Goal: Task Accomplishment & Management: Use online tool/utility

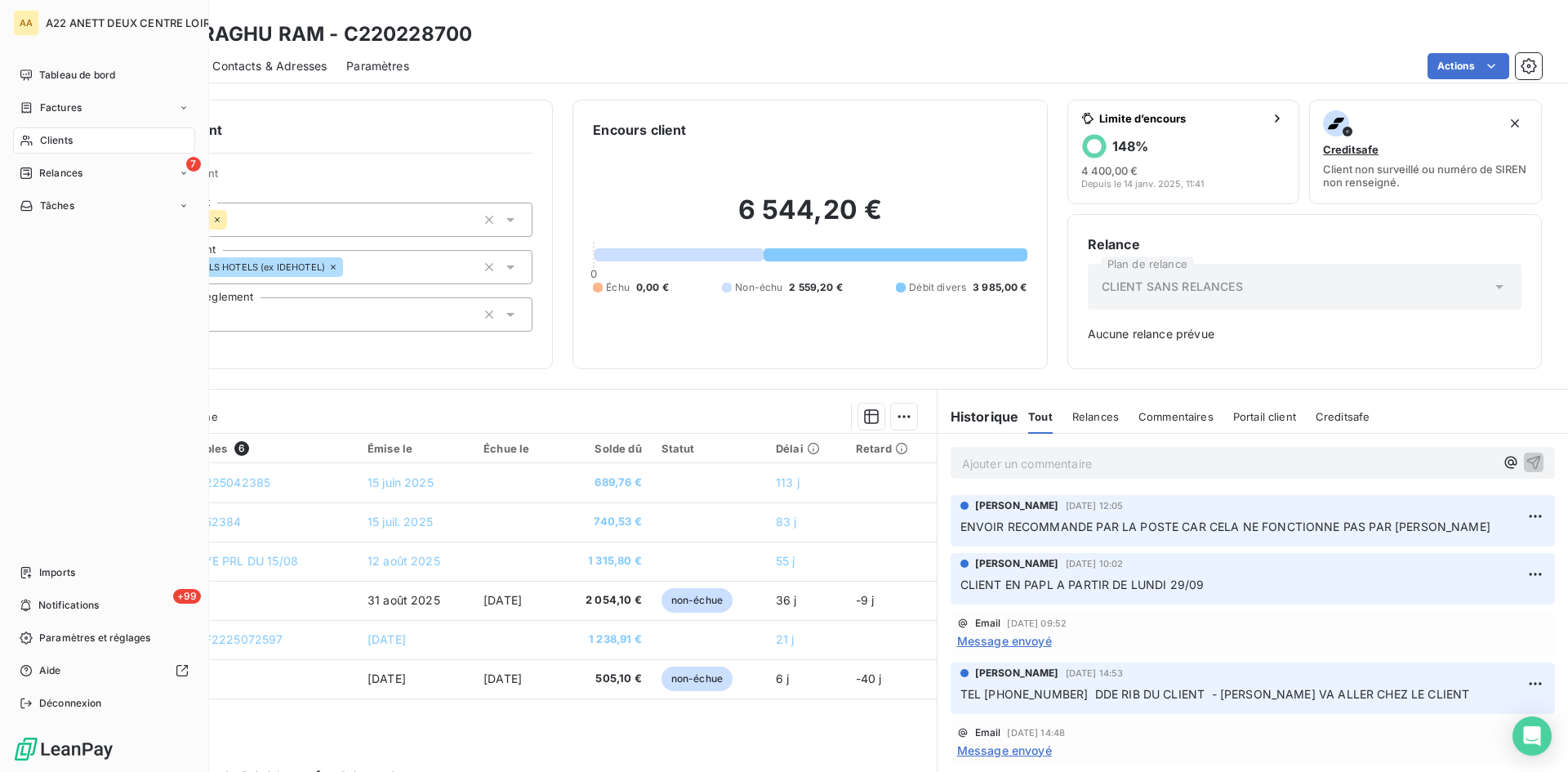
click at [46, 136] on span "Clients" at bounding box center [56, 140] width 33 height 15
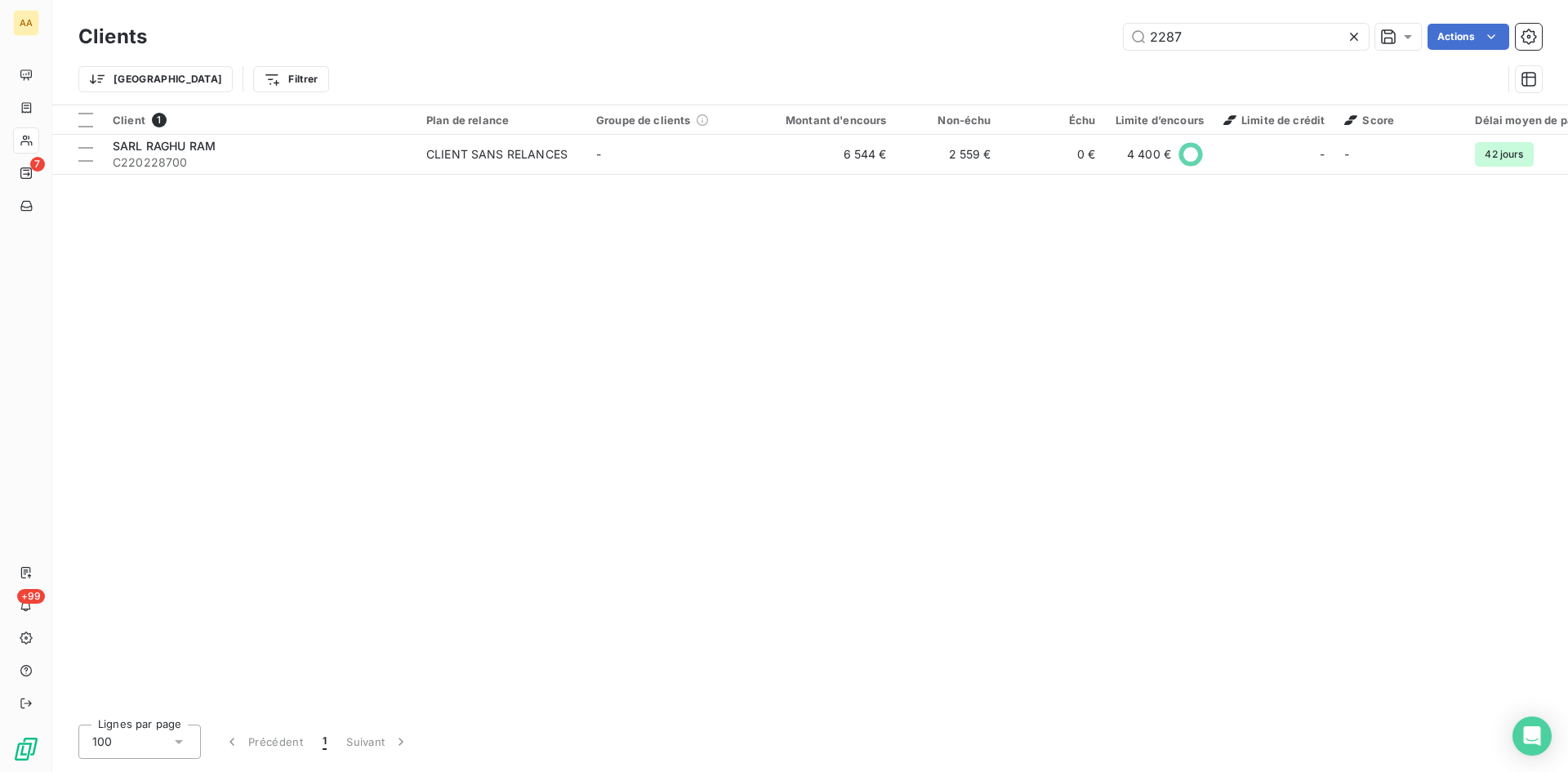
drag, startPoint x: 1155, startPoint y: 42, endPoint x: 1085, endPoint y: 40, distance: 70.0
click at [1085, 40] on div "2287 Actions" at bounding box center [854, 37] width 1376 height 27
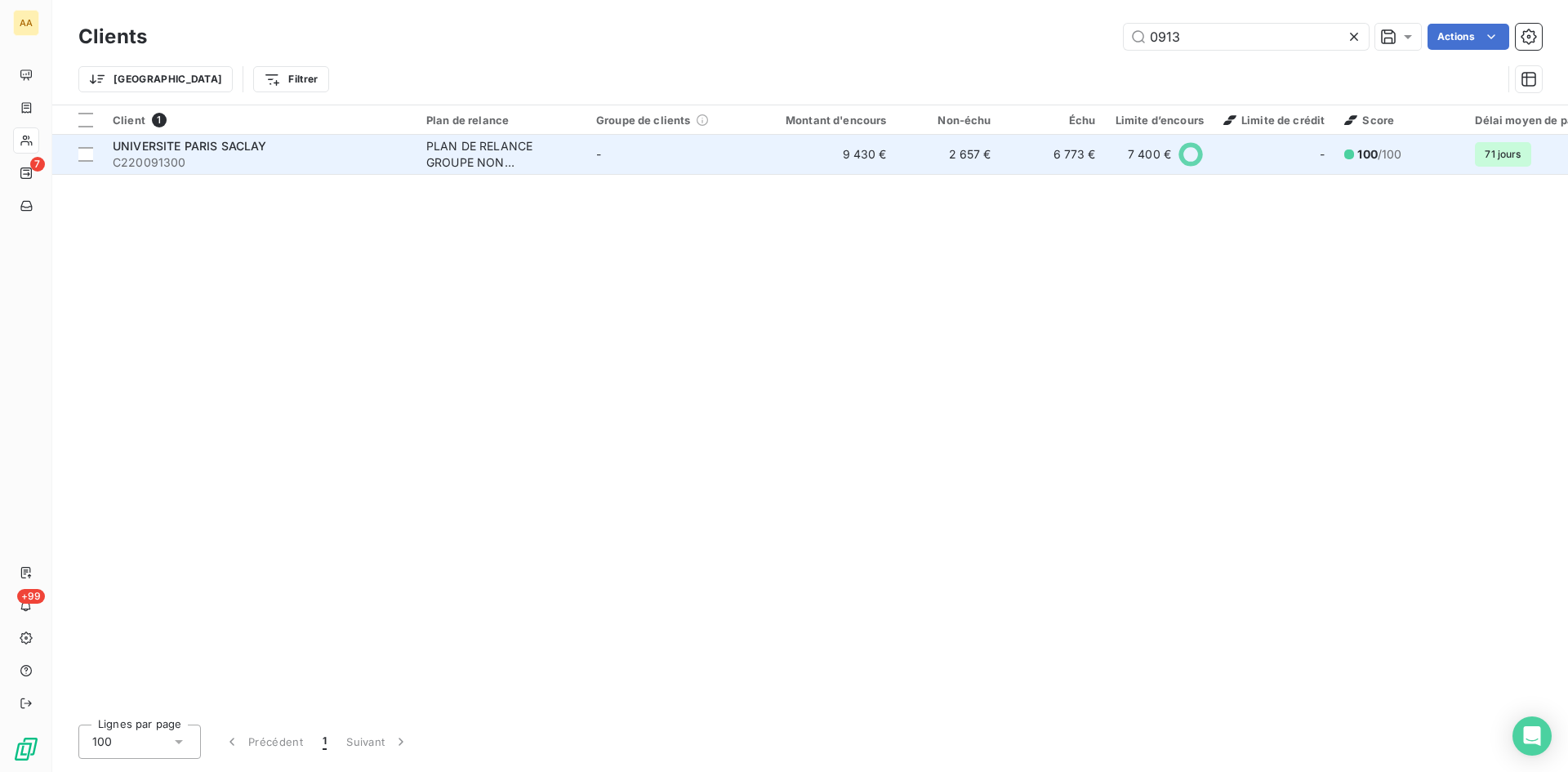
type input "0913"
click at [465, 161] on div "PLAN DE RELANCE GROUPE NON AUTOMATIQUE" at bounding box center [502, 154] width 151 height 33
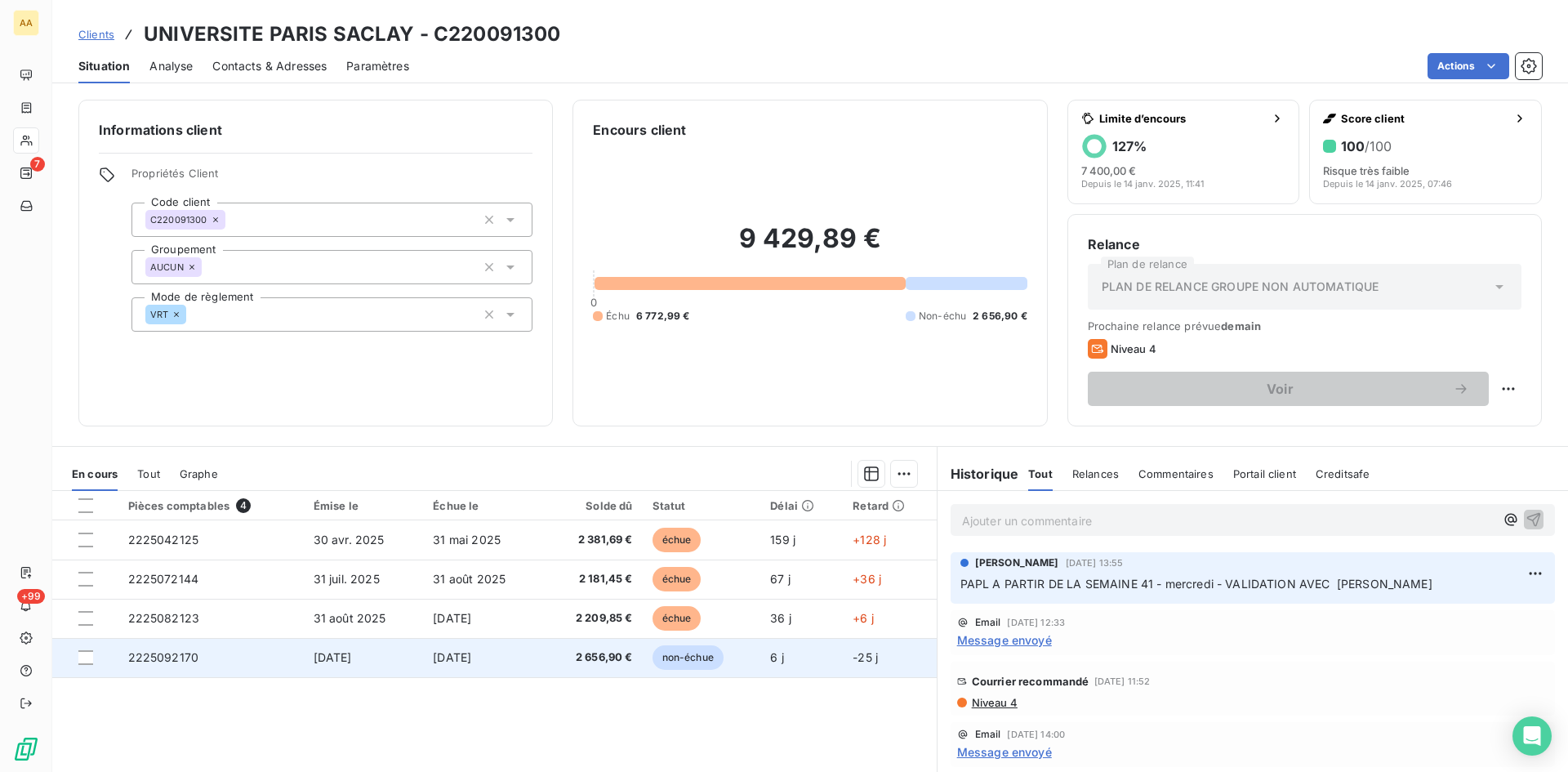
click at [157, 655] on span "2225092170" at bounding box center [164, 657] width 71 height 14
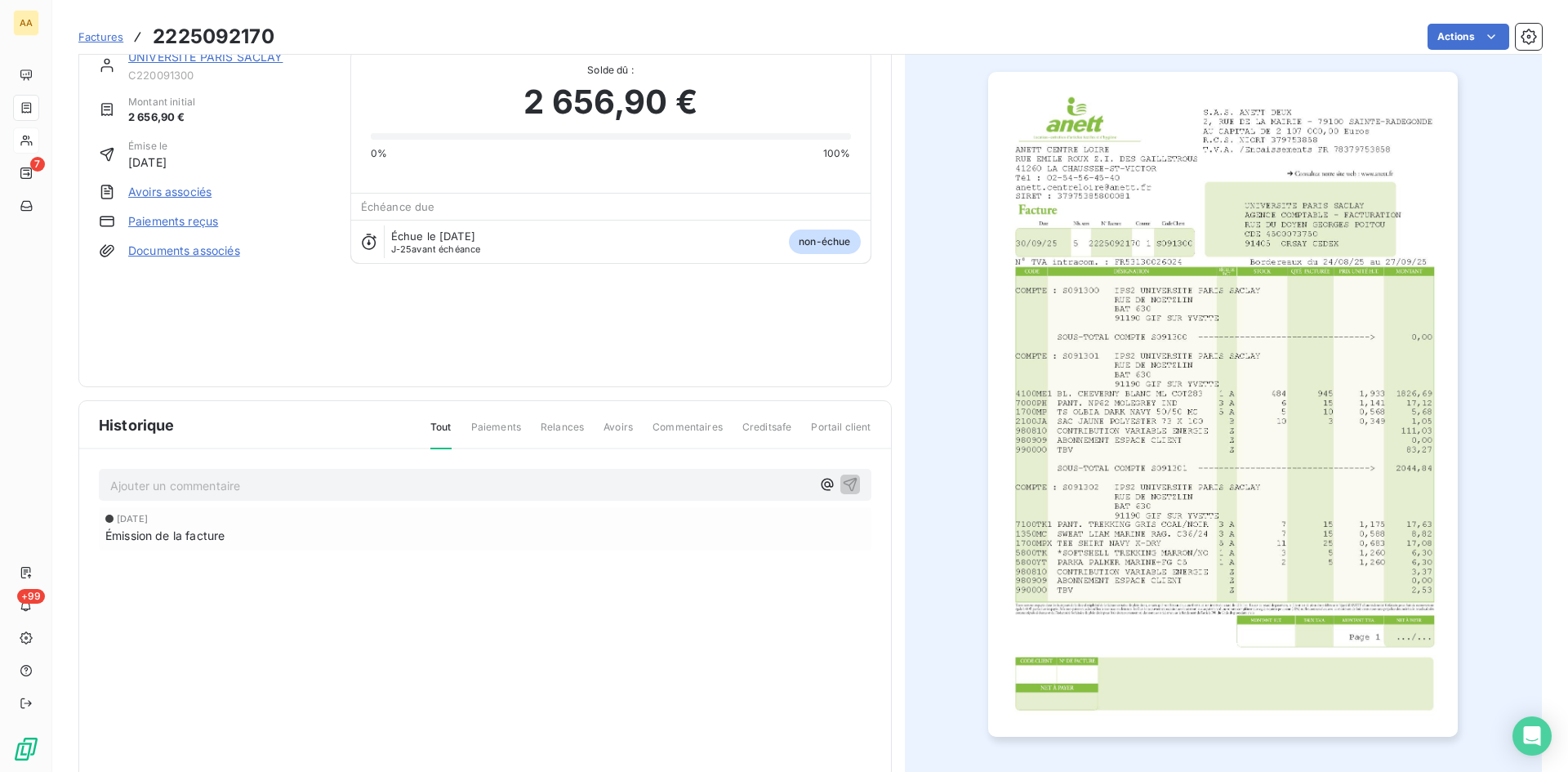
scroll to position [70, 0]
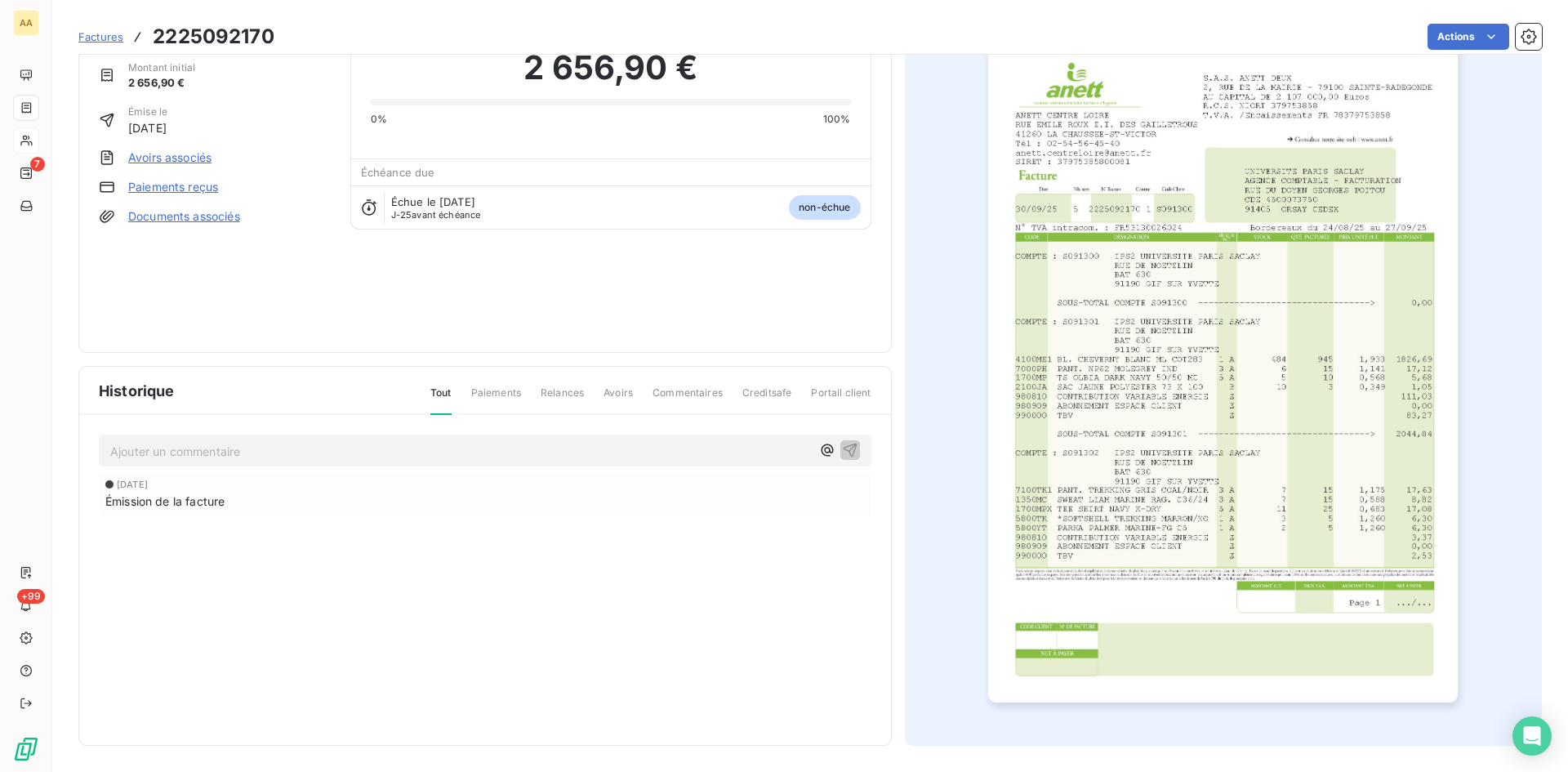
click at [1147, 443] on img "button" at bounding box center [1223, 369] width 469 height 665
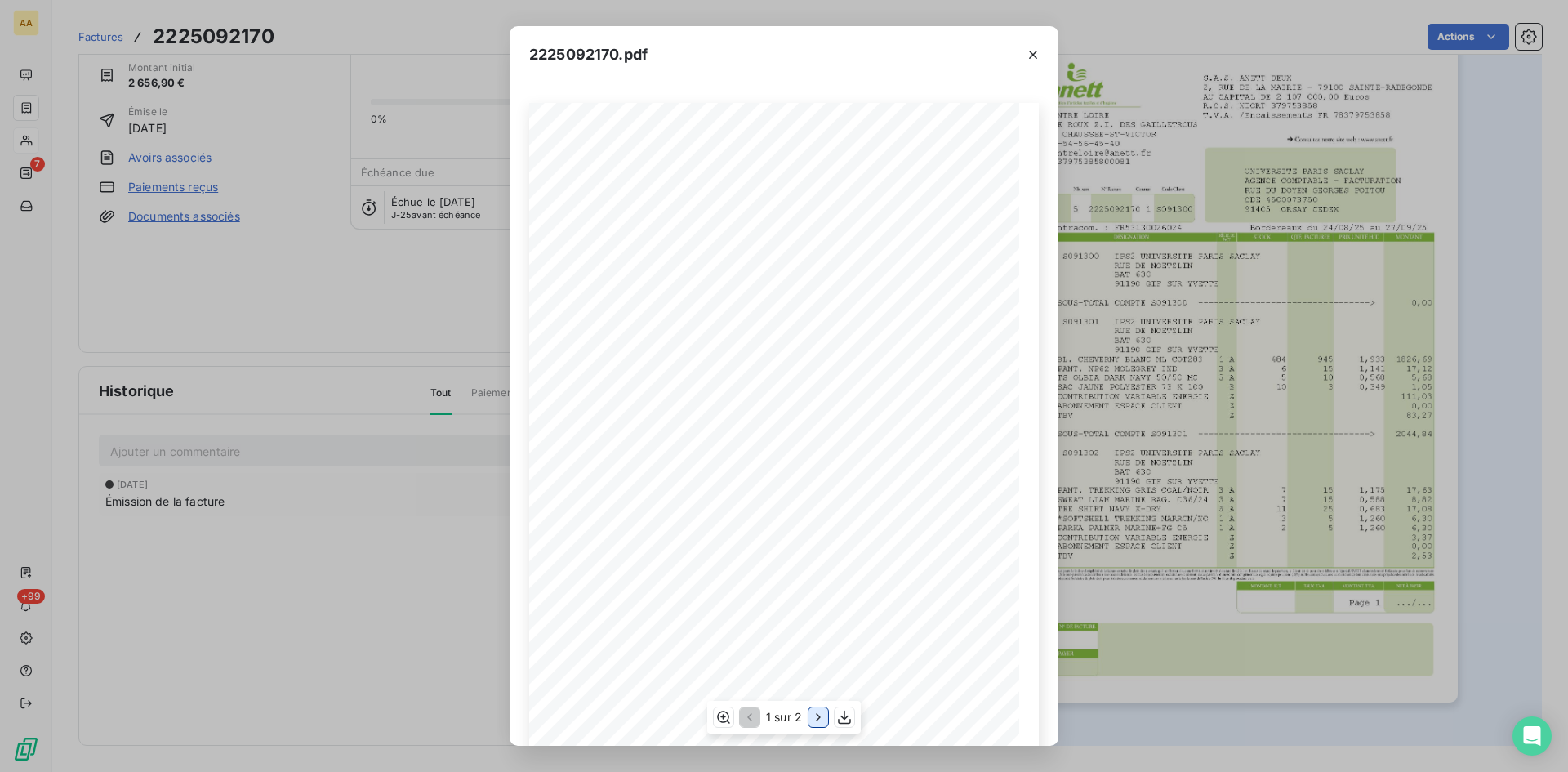
click at [815, 720] on icon "button" at bounding box center [818, 717] width 16 height 16
click at [322, 249] on div "2225092170.pdf S.A.S. ANETT DEUX [STREET_ADDRESS] AU CAPITAL DE 2 107 000,00 Eu…" at bounding box center [784, 386] width 1568 height 772
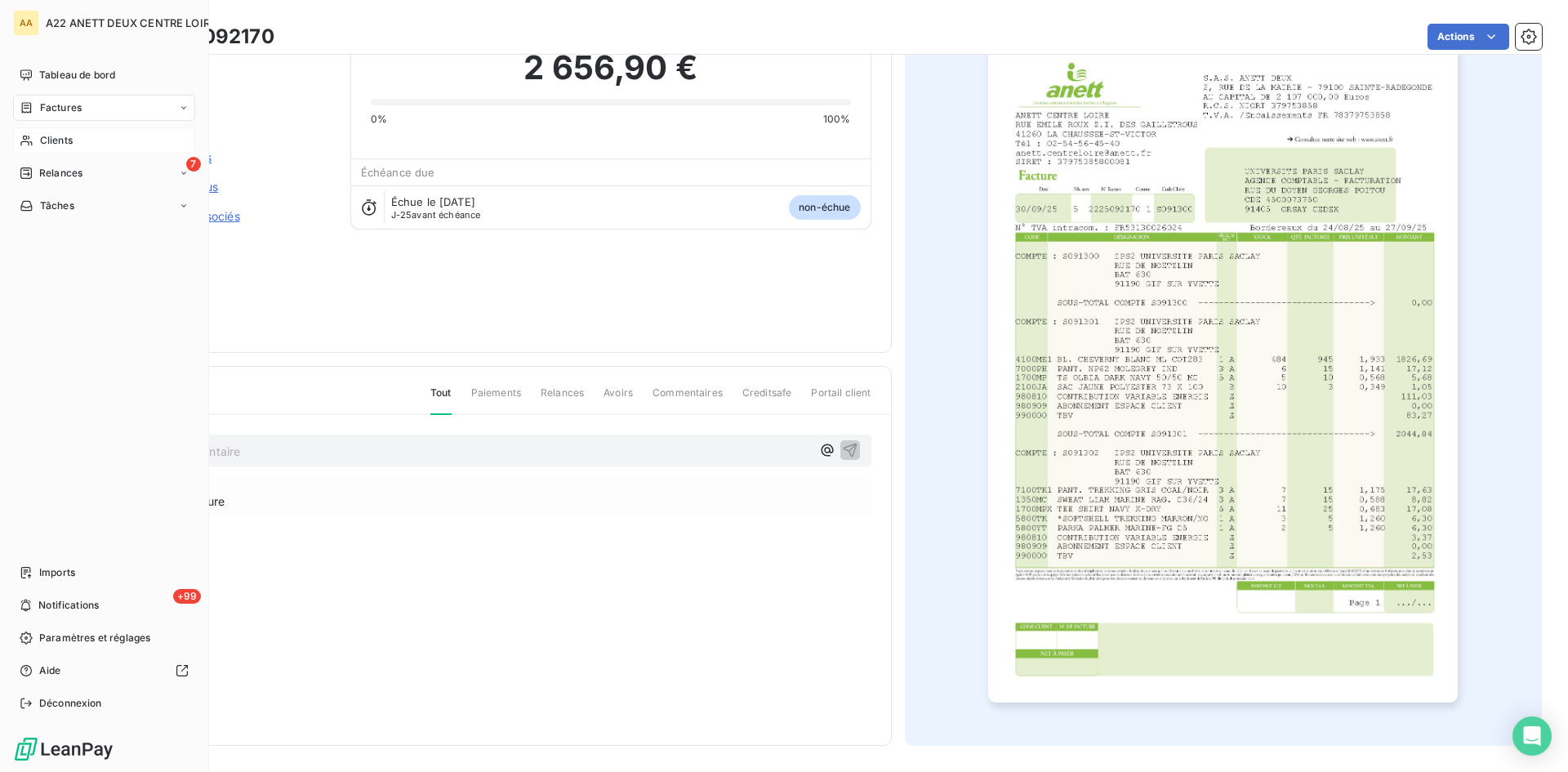
click at [49, 135] on span "Clients" at bounding box center [56, 140] width 33 height 15
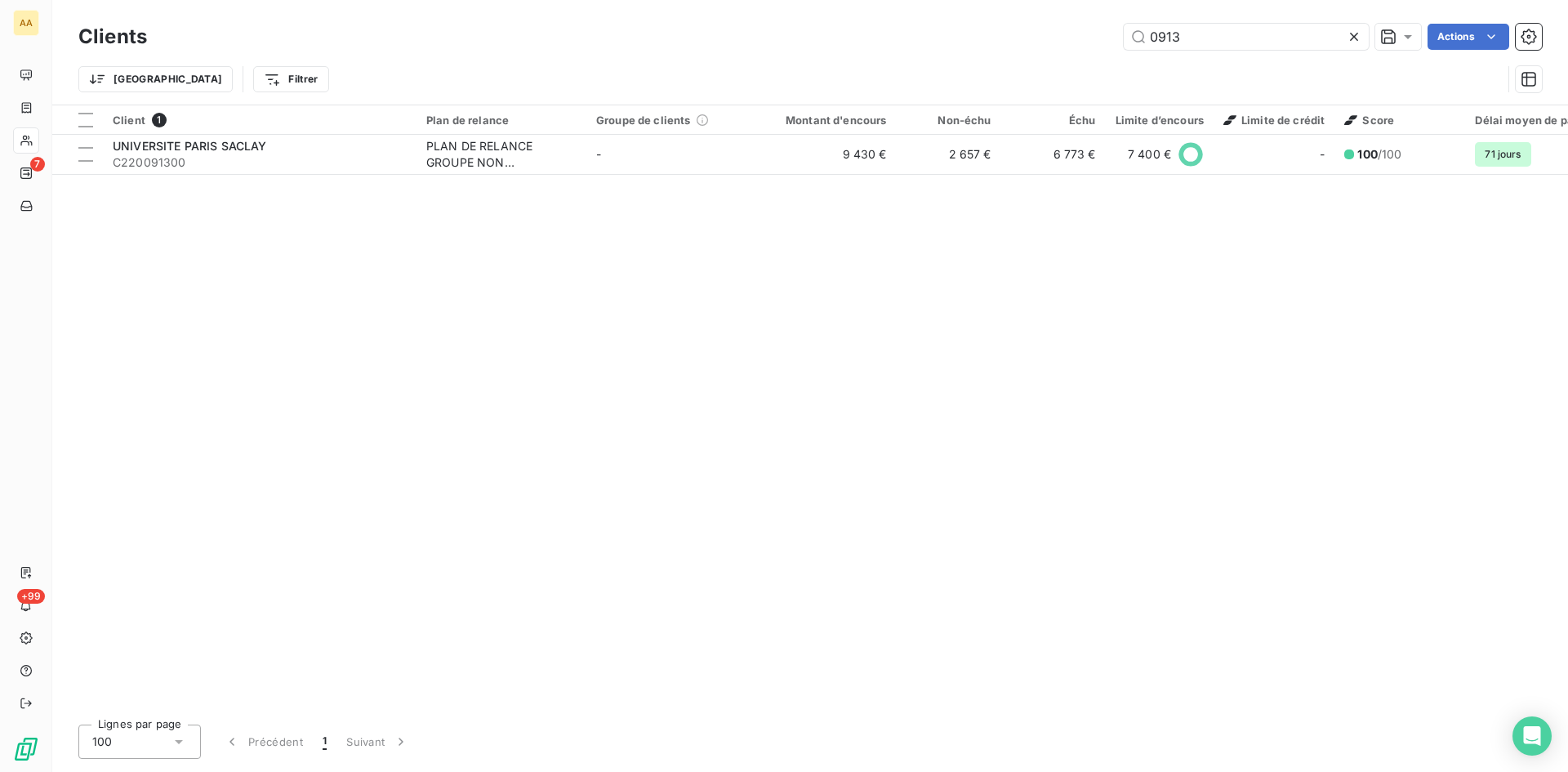
drag, startPoint x: 1108, startPoint y: 39, endPoint x: 1076, endPoint y: 39, distance: 32.0
click at [1076, 39] on div "0913 Actions" at bounding box center [854, 37] width 1376 height 27
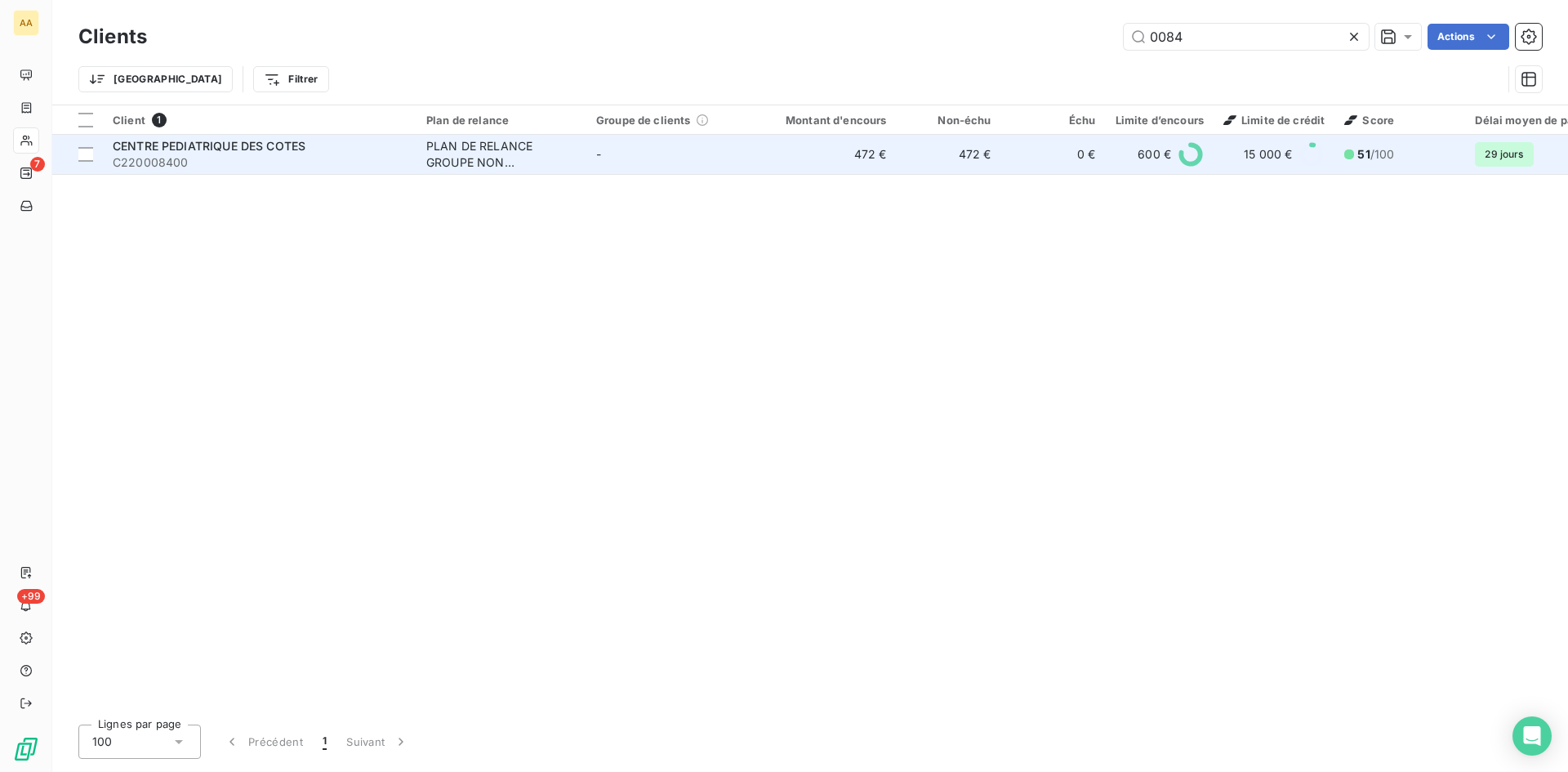
type input "0084"
click at [454, 168] on div "PLAN DE RELANCE GROUPE NON AUTOMATIQUE" at bounding box center [502, 154] width 151 height 33
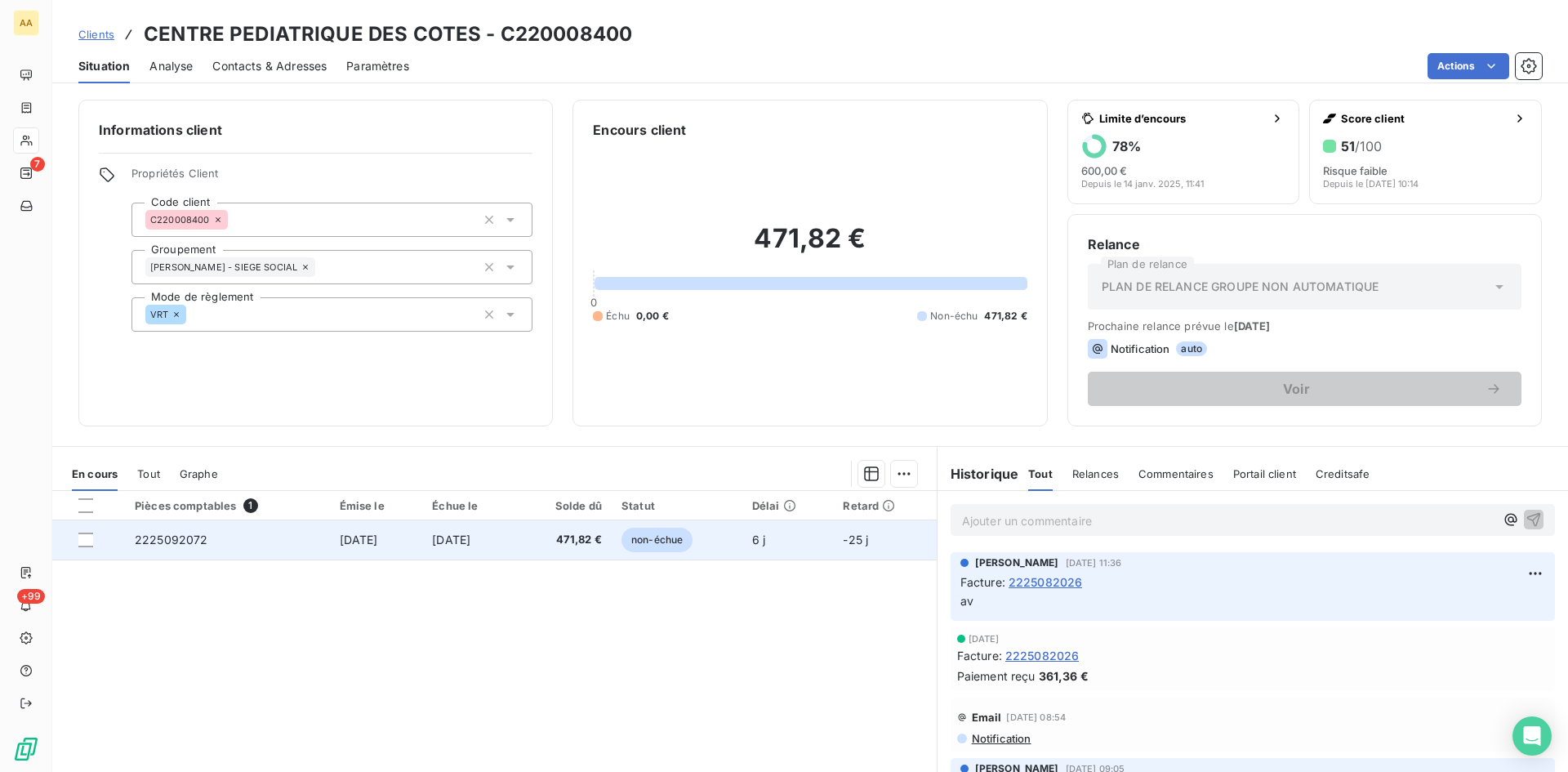
click at [175, 539] on span "2225092072" at bounding box center [171, 540] width 73 height 14
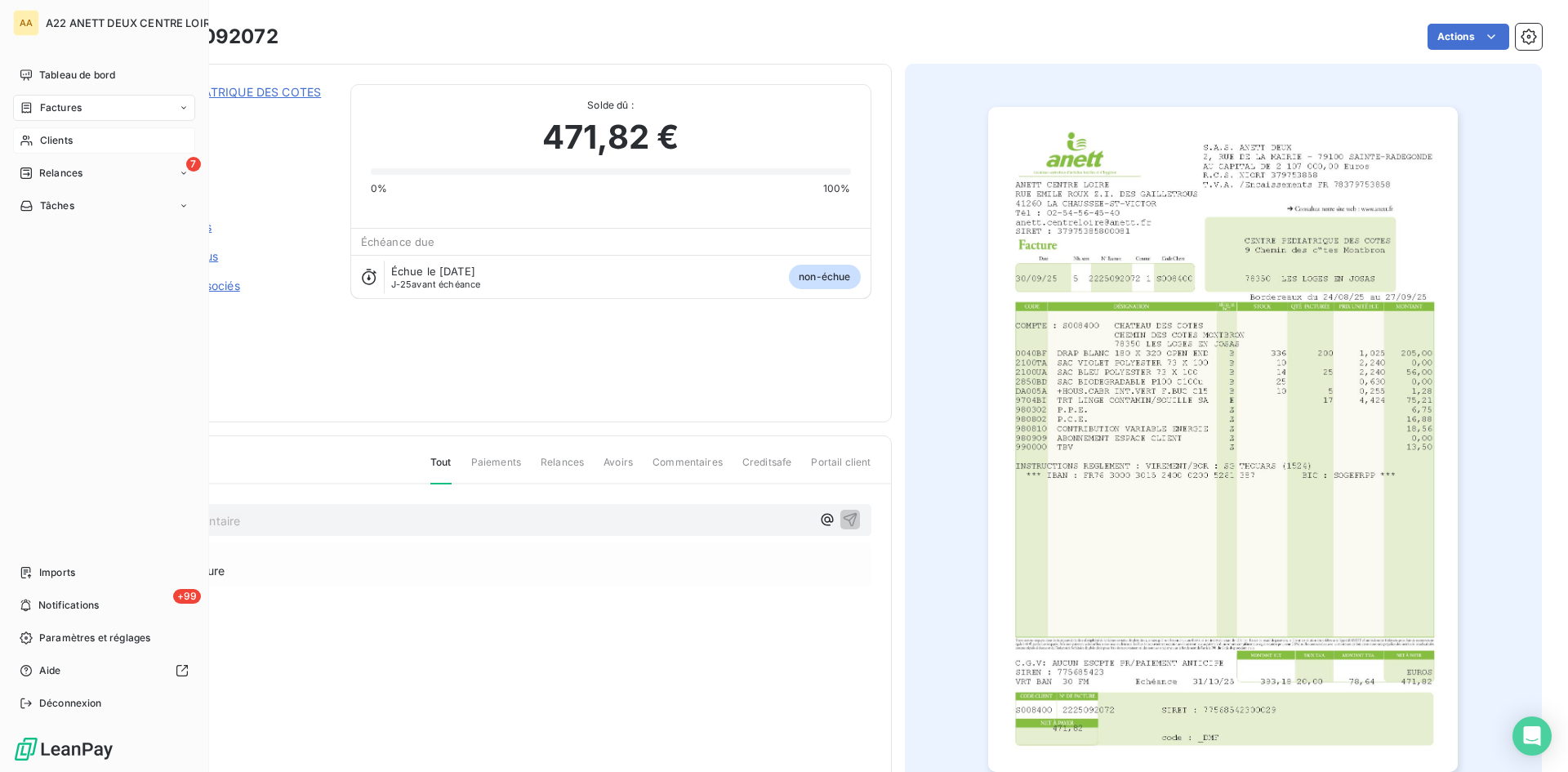
click at [59, 140] on span "Clients" at bounding box center [56, 140] width 33 height 15
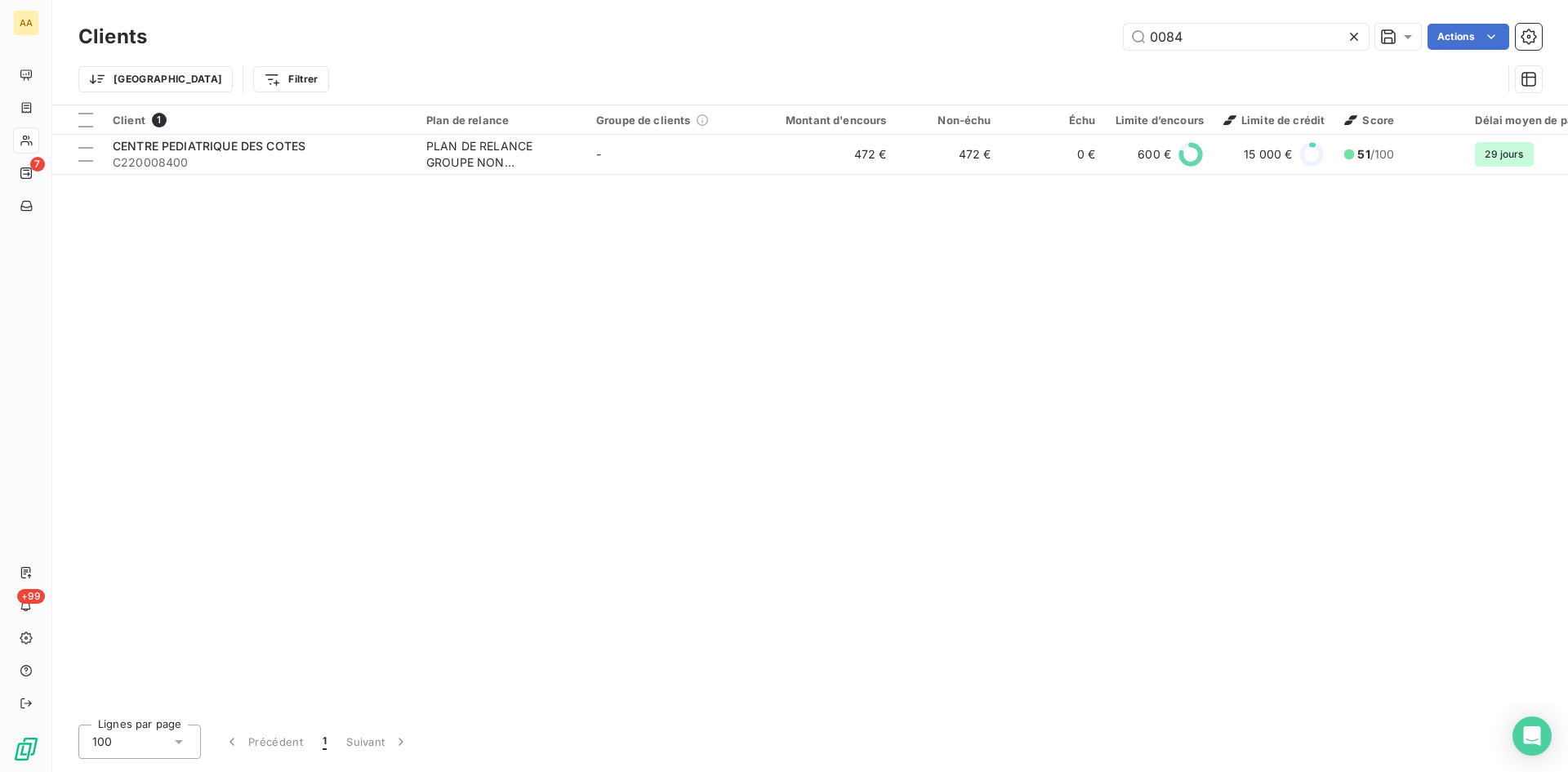
drag, startPoint x: 1206, startPoint y: 47, endPoint x: 1075, endPoint y: 47, distance: 131.0
click at [1075, 47] on div "0084 Actions" at bounding box center [854, 37] width 1376 height 27
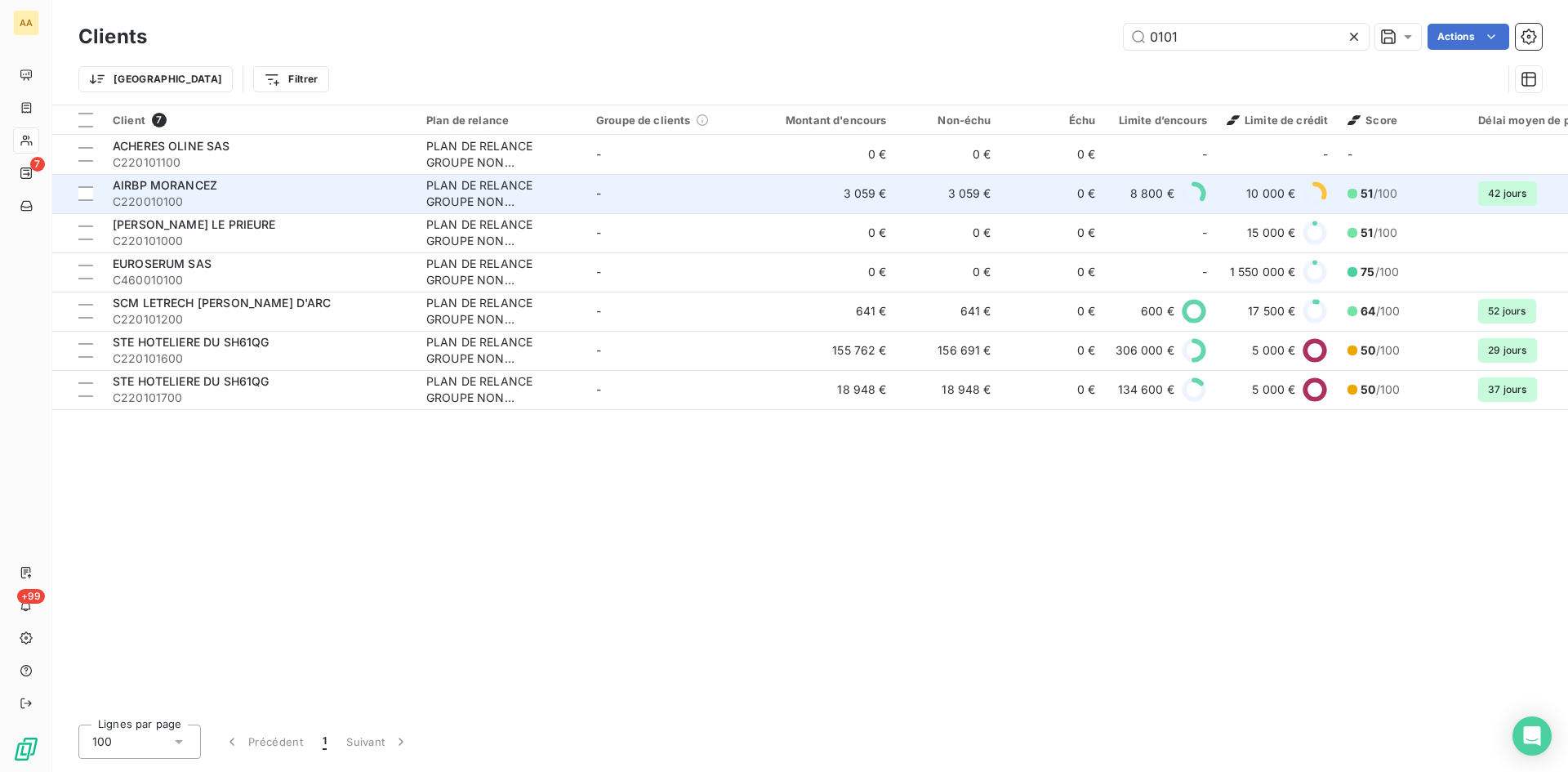
type input "0101"
click at [450, 196] on div "PLAN DE RELANCE GROUPE NON AUTOMATIQUE" at bounding box center [502, 193] width 151 height 33
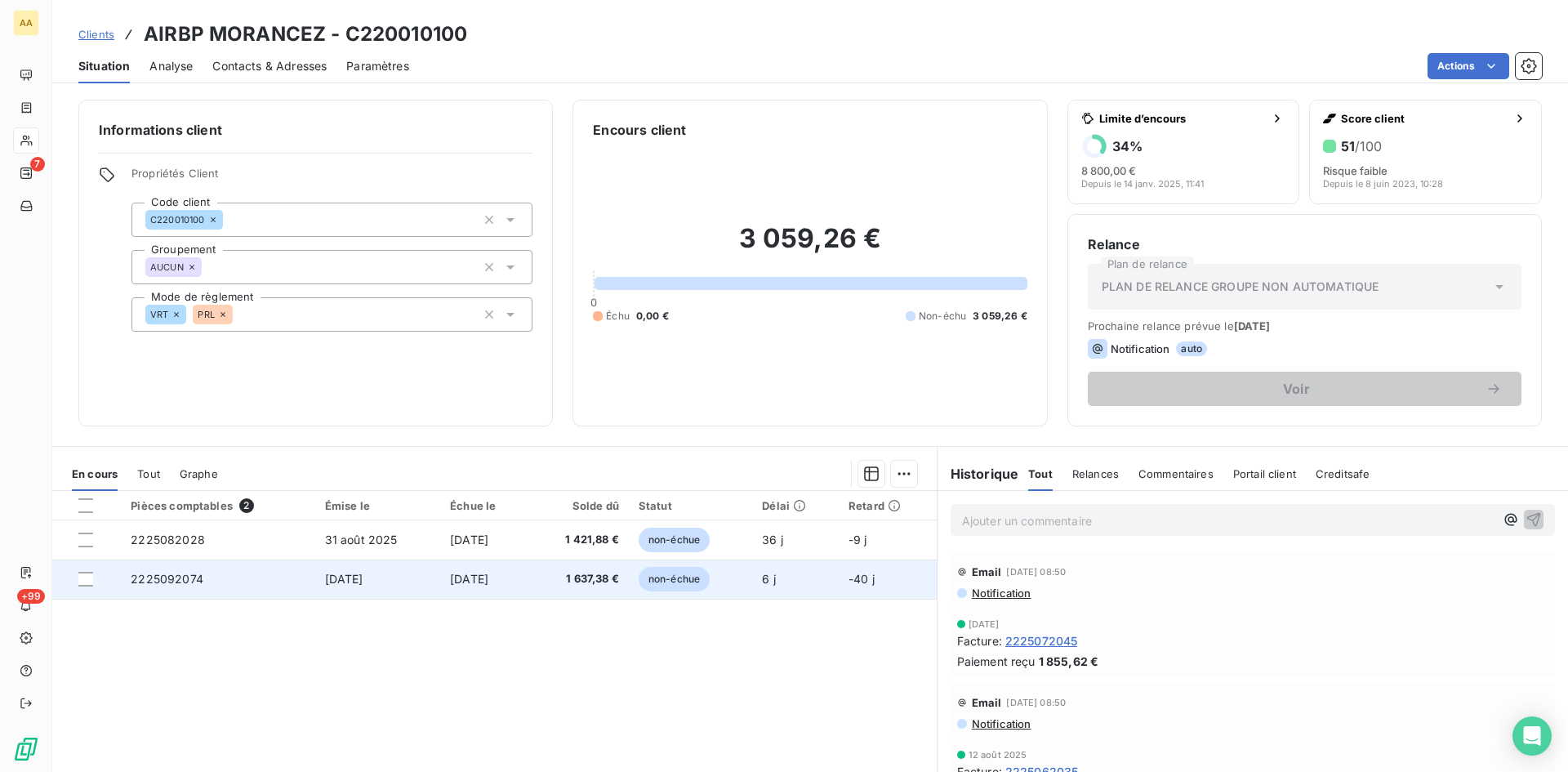
click at [165, 579] on span "2225092074" at bounding box center [167, 579] width 73 height 14
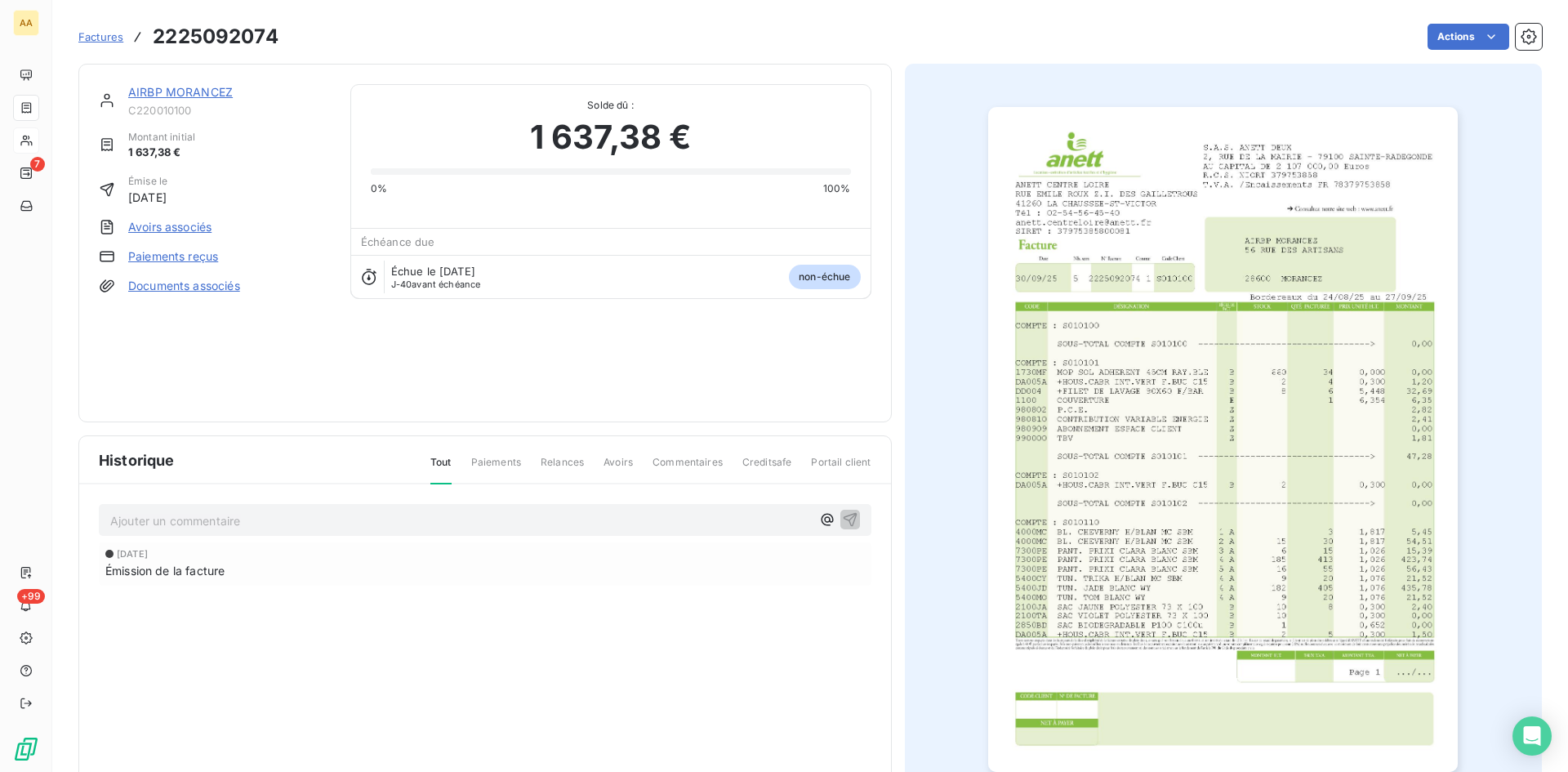
click at [1149, 537] on img "button" at bounding box center [1223, 439] width 469 height 665
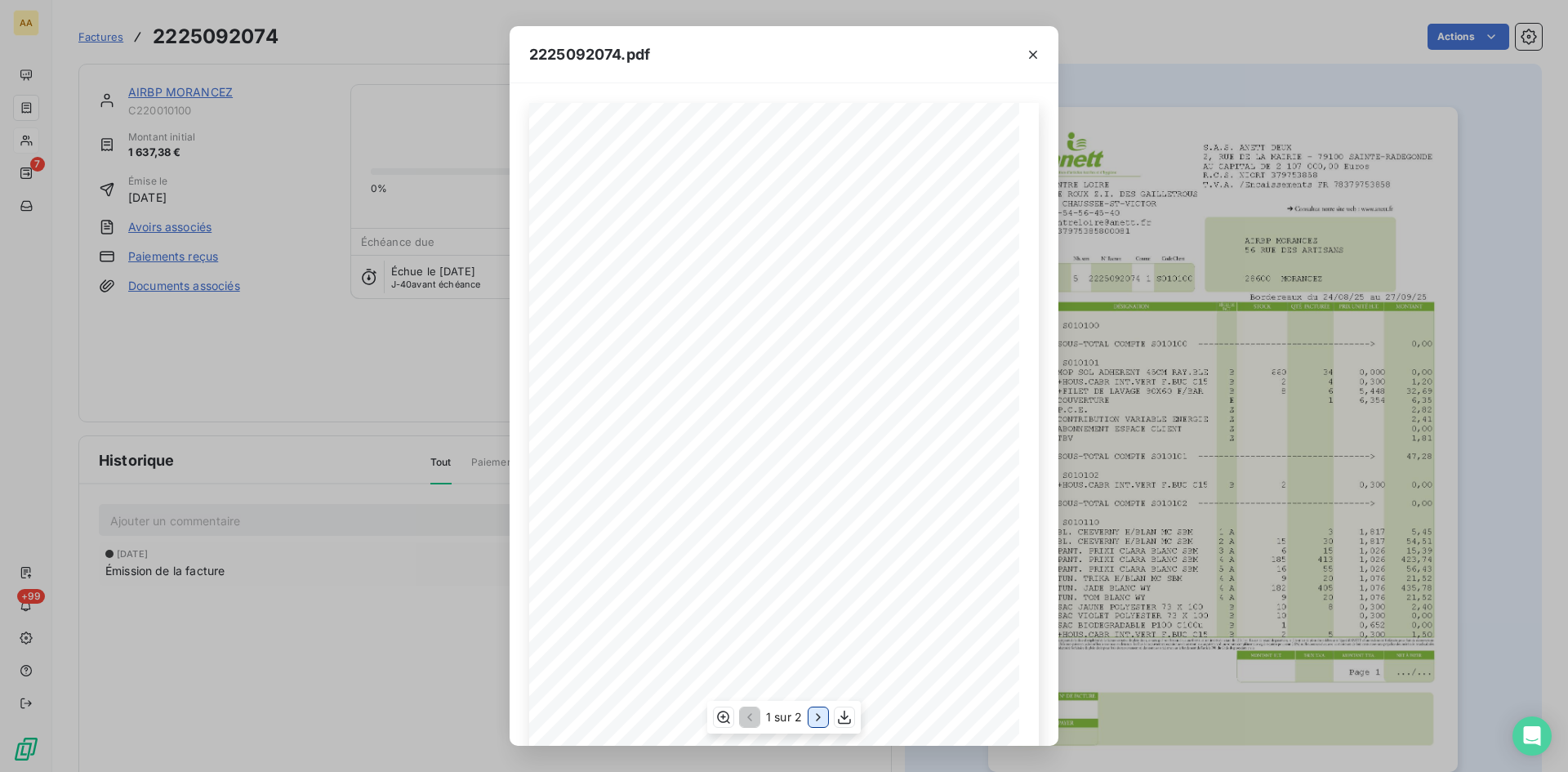
click at [818, 714] on icon "button" at bounding box center [818, 716] width 4 height 7
drag, startPoint x: 255, startPoint y: 363, endPoint x: 2, endPoint y: 38, distance: 411.9
click at [256, 361] on div "2225092074.pdf S.A.S. ANETT DEUX [STREET_ADDRESS] AU CAPITAL DE 2 107 000,00 Eu…" at bounding box center [784, 386] width 1568 height 772
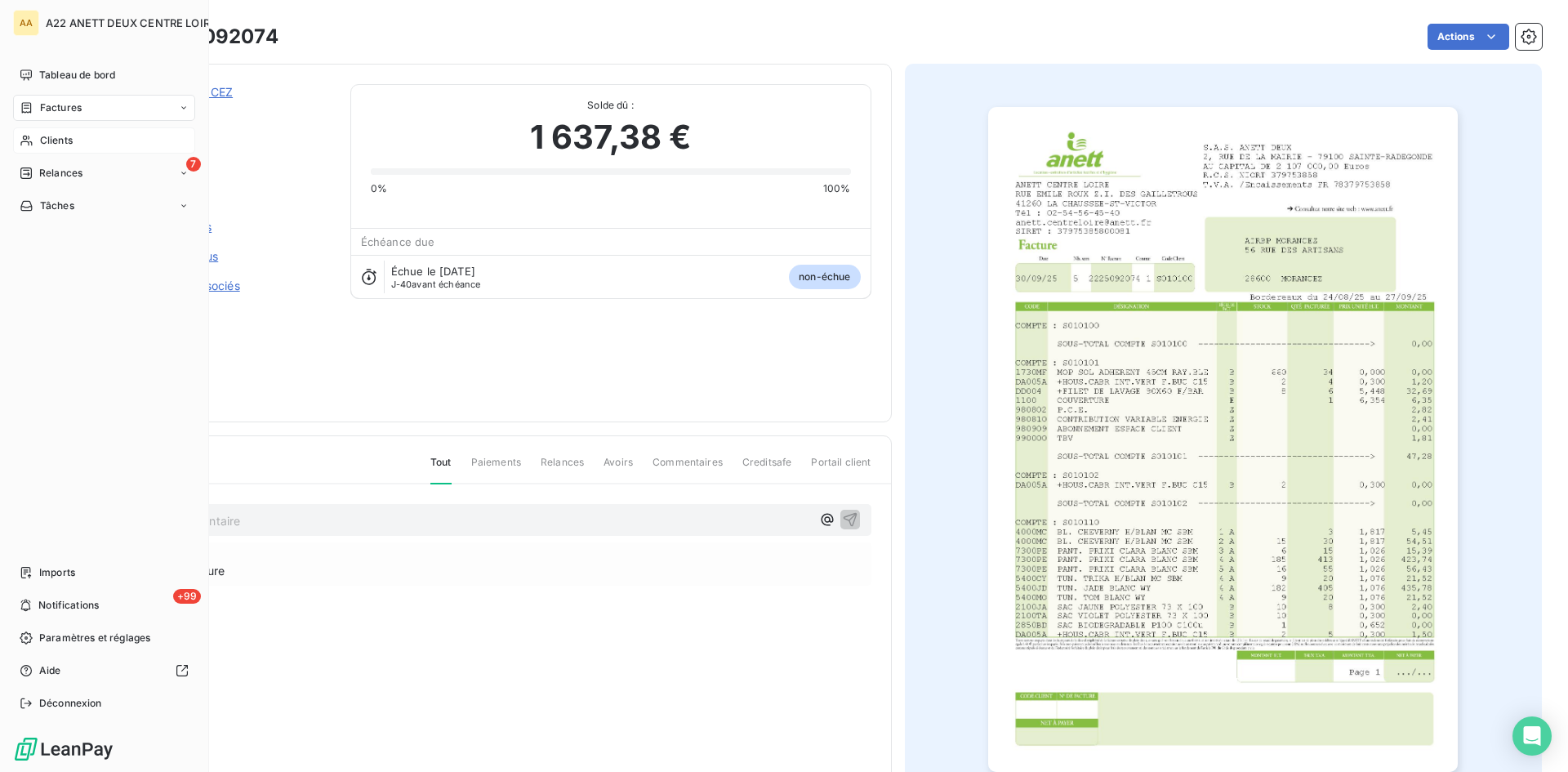
click at [42, 138] on span "Clients" at bounding box center [56, 140] width 33 height 15
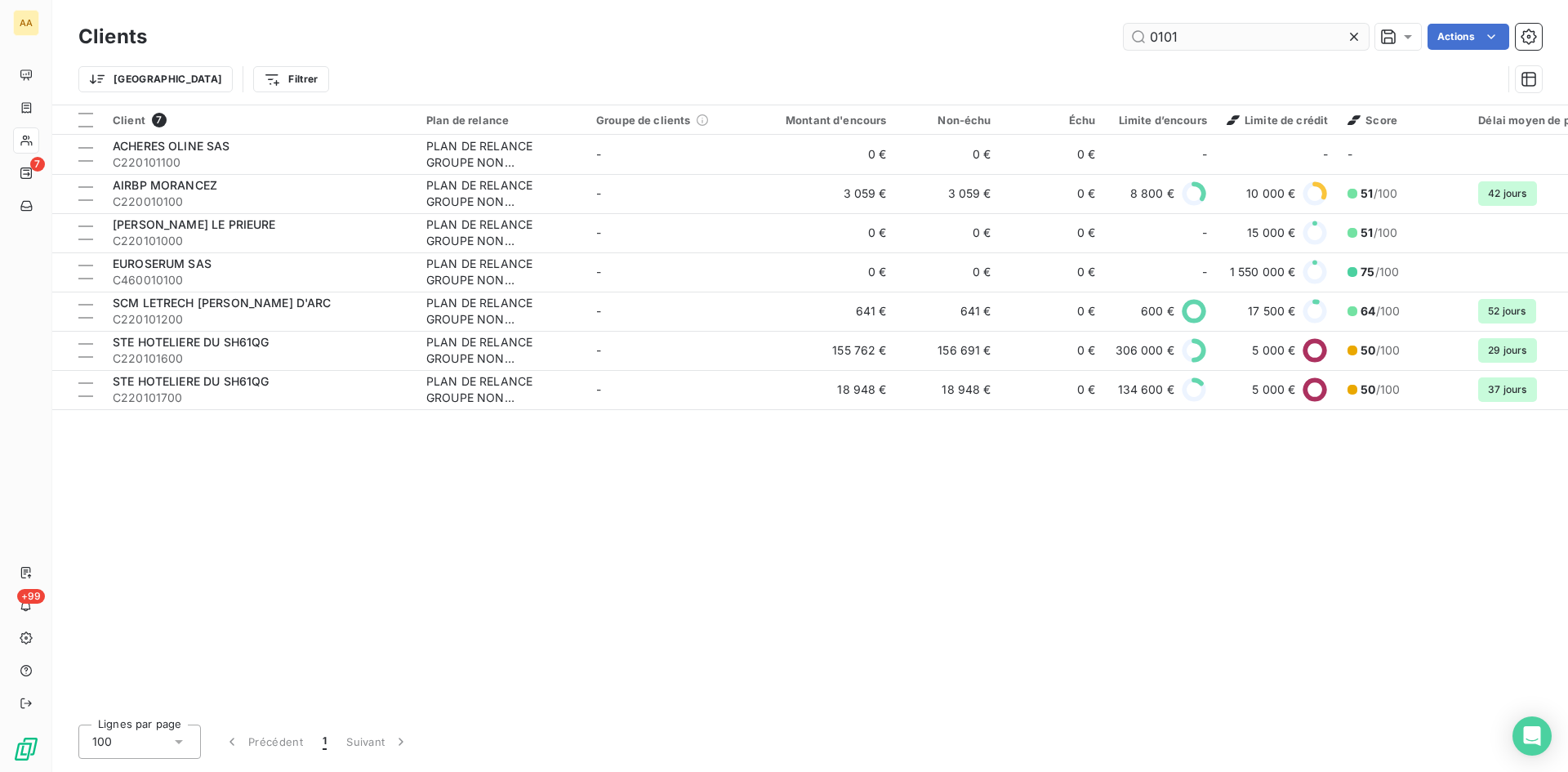
drag, startPoint x: 1184, startPoint y: 40, endPoint x: 1130, endPoint y: 37, distance: 54.1
click at [1130, 37] on input "0101" at bounding box center [1246, 37] width 245 height 27
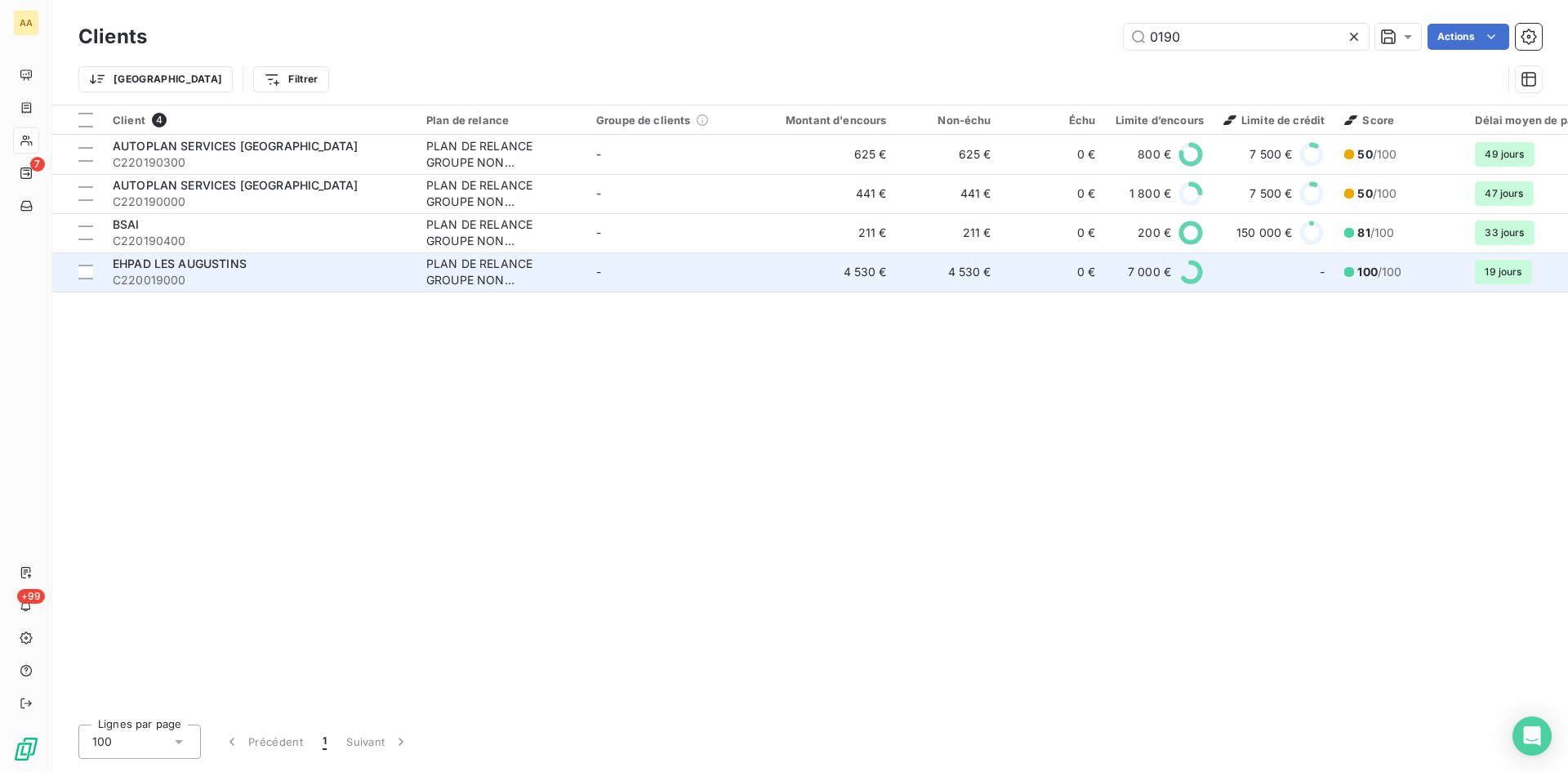
type input "0190"
click at [460, 274] on div "PLAN DE RELANCE GROUPE NON AUTOMATIQUE" at bounding box center [502, 272] width 151 height 33
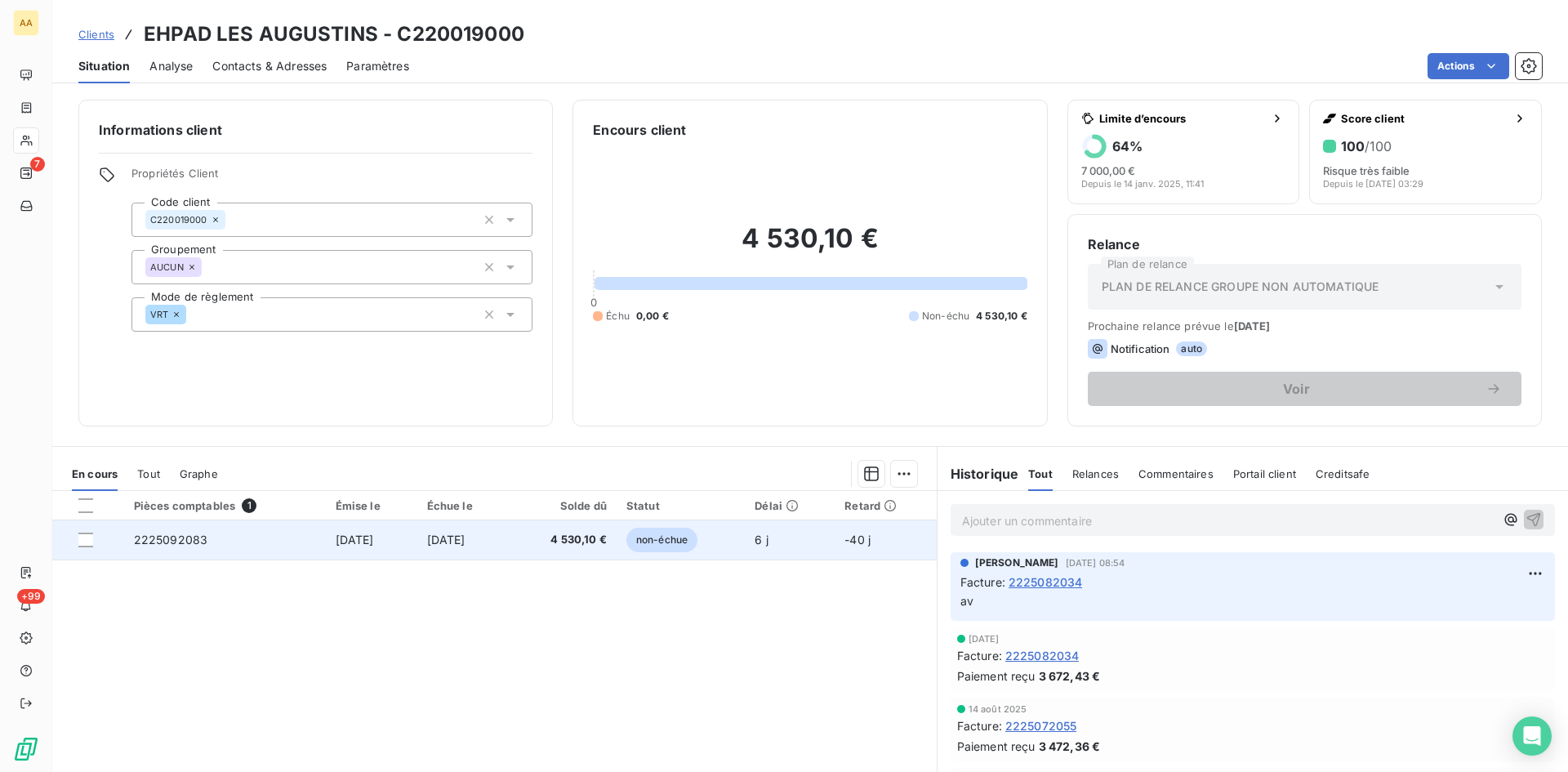
click at [180, 541] on span "2225092083" at bounding box center [171, 540] width 74 height 14
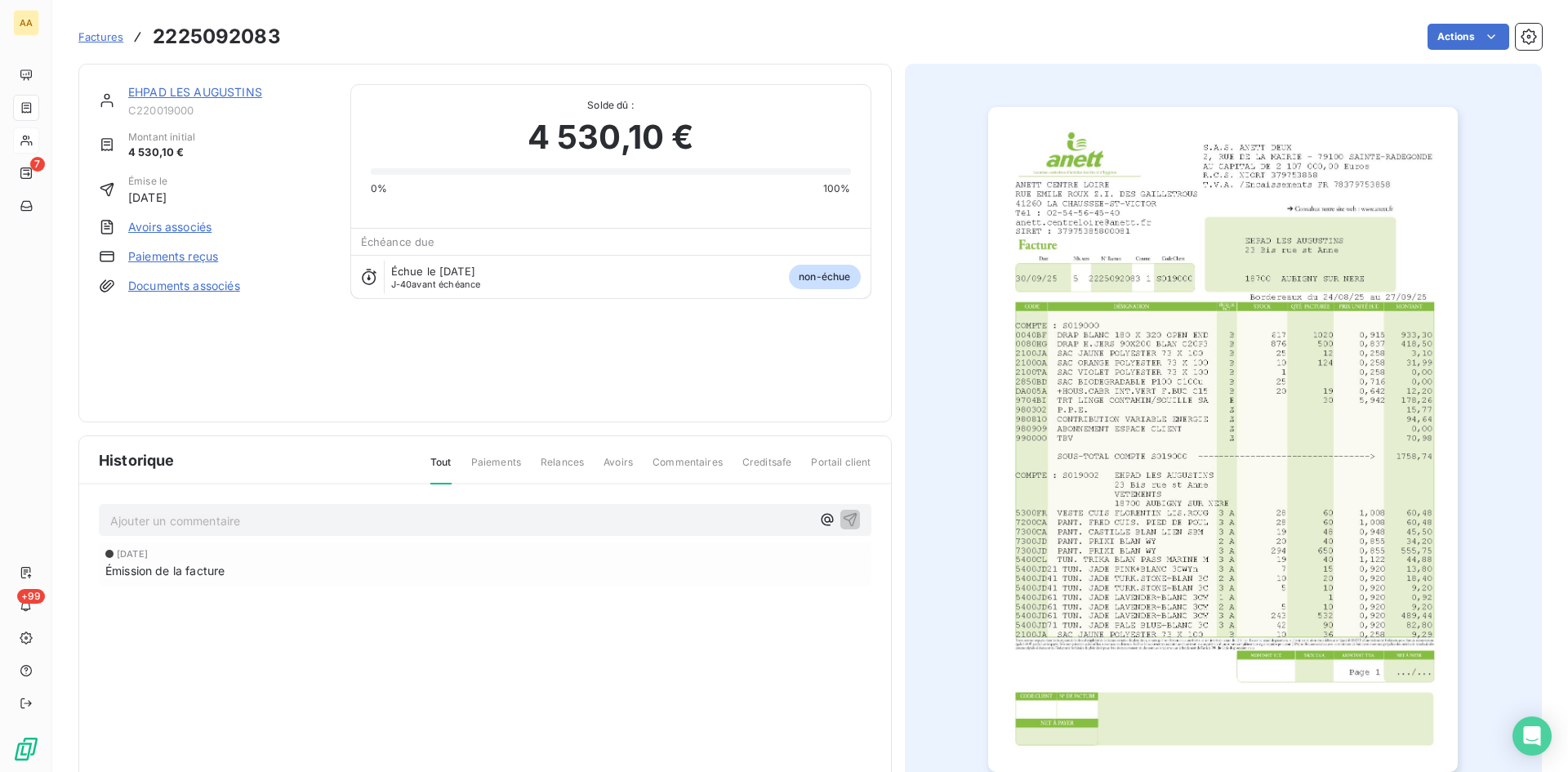
click at [1214, 455] on img "button" at bounding box center [1223, 439] width 469 height 665
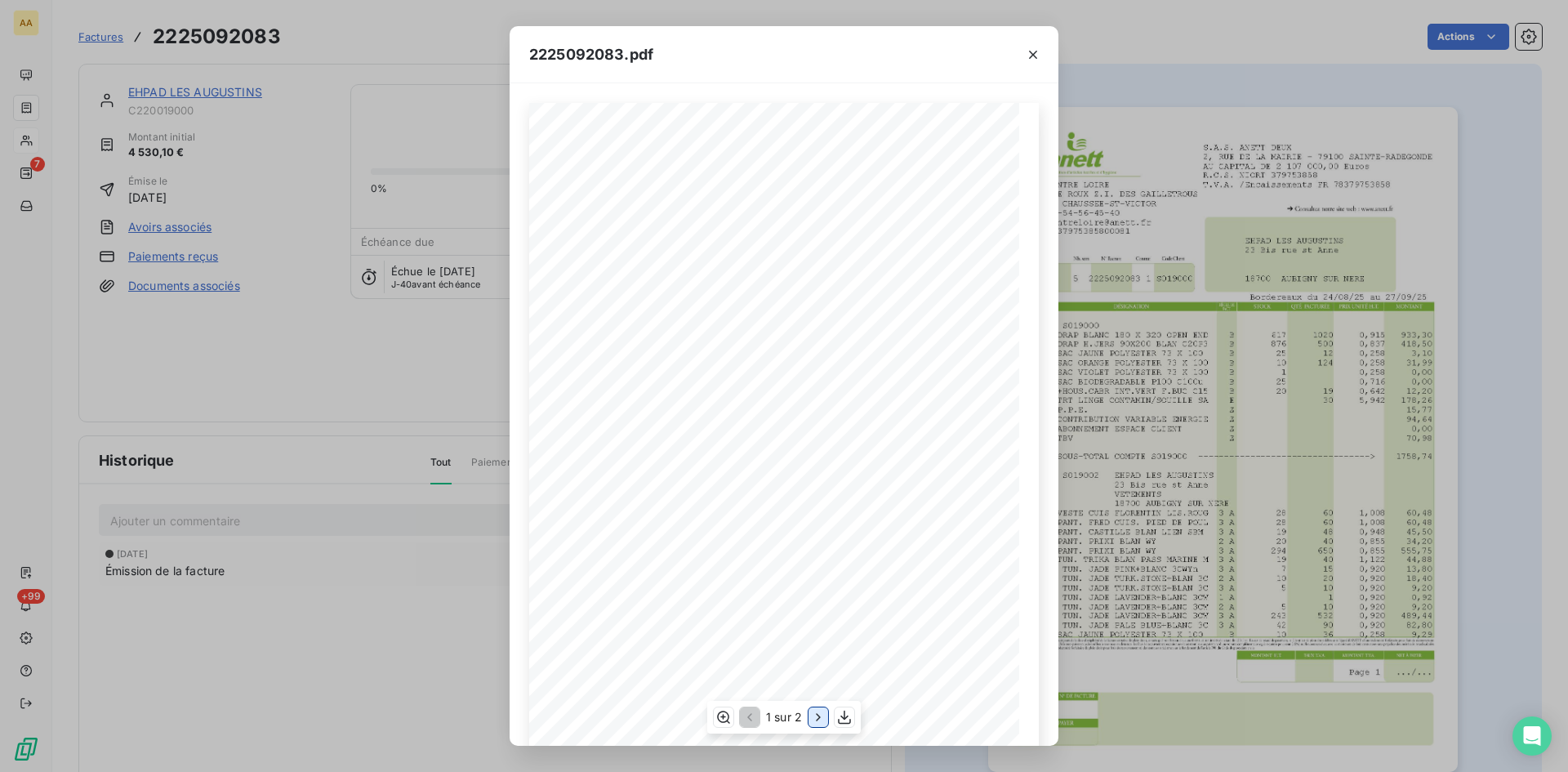
click at [823, 713] on icon "button" at bounding box center [818, 717] width 16 height 16
click at [36, 144] on div "2225092083.pdf S.A.S. ANETT DEUX [STREET_ADDRESS] AU CAPITAL DE 2 107 000,00 Eu…" at bounding box center [784, 386] width 1568 height 772
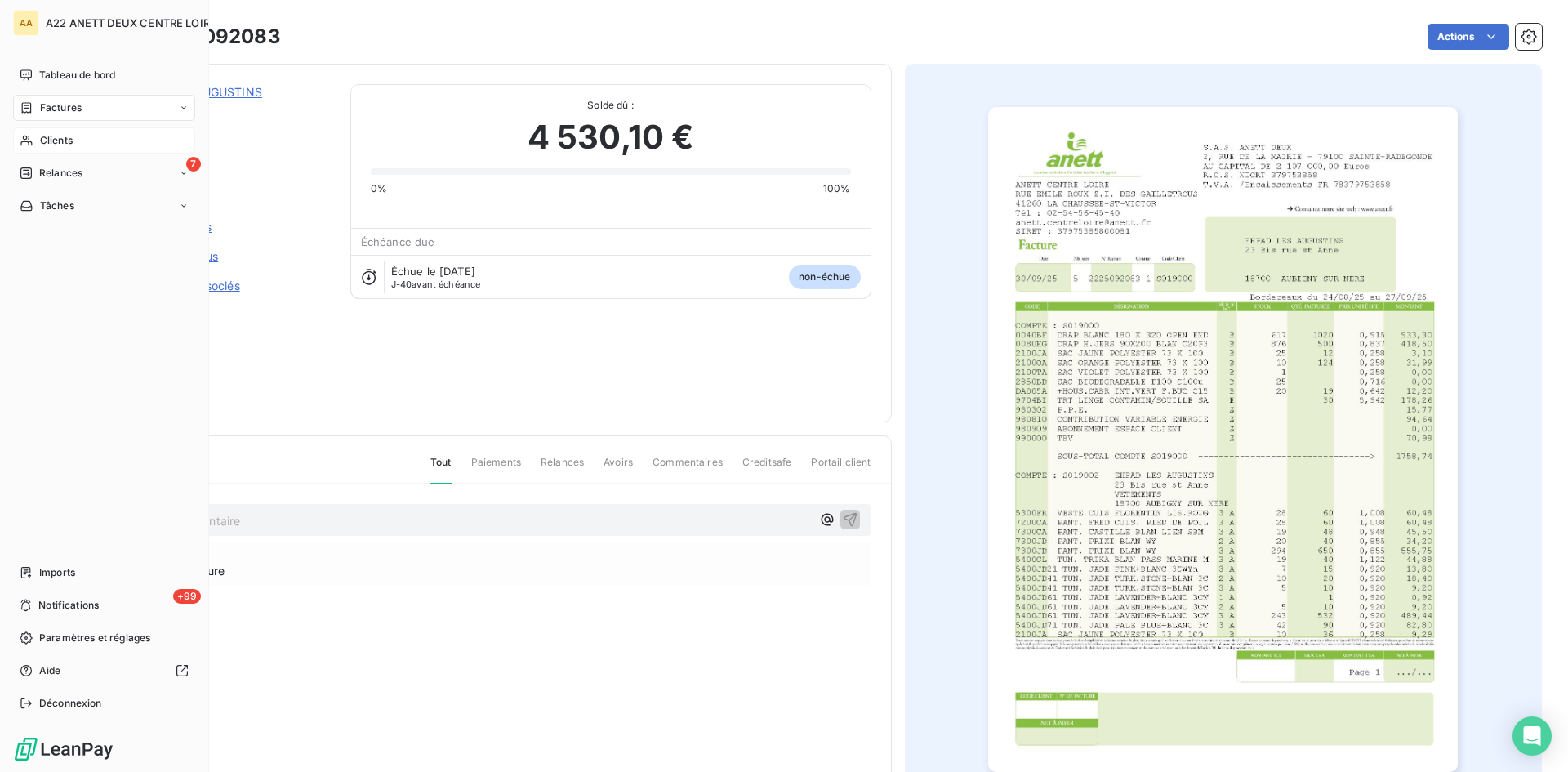
click at [41, 140] on span "Clients" at bounding box center [56, 140] width 33 height 15
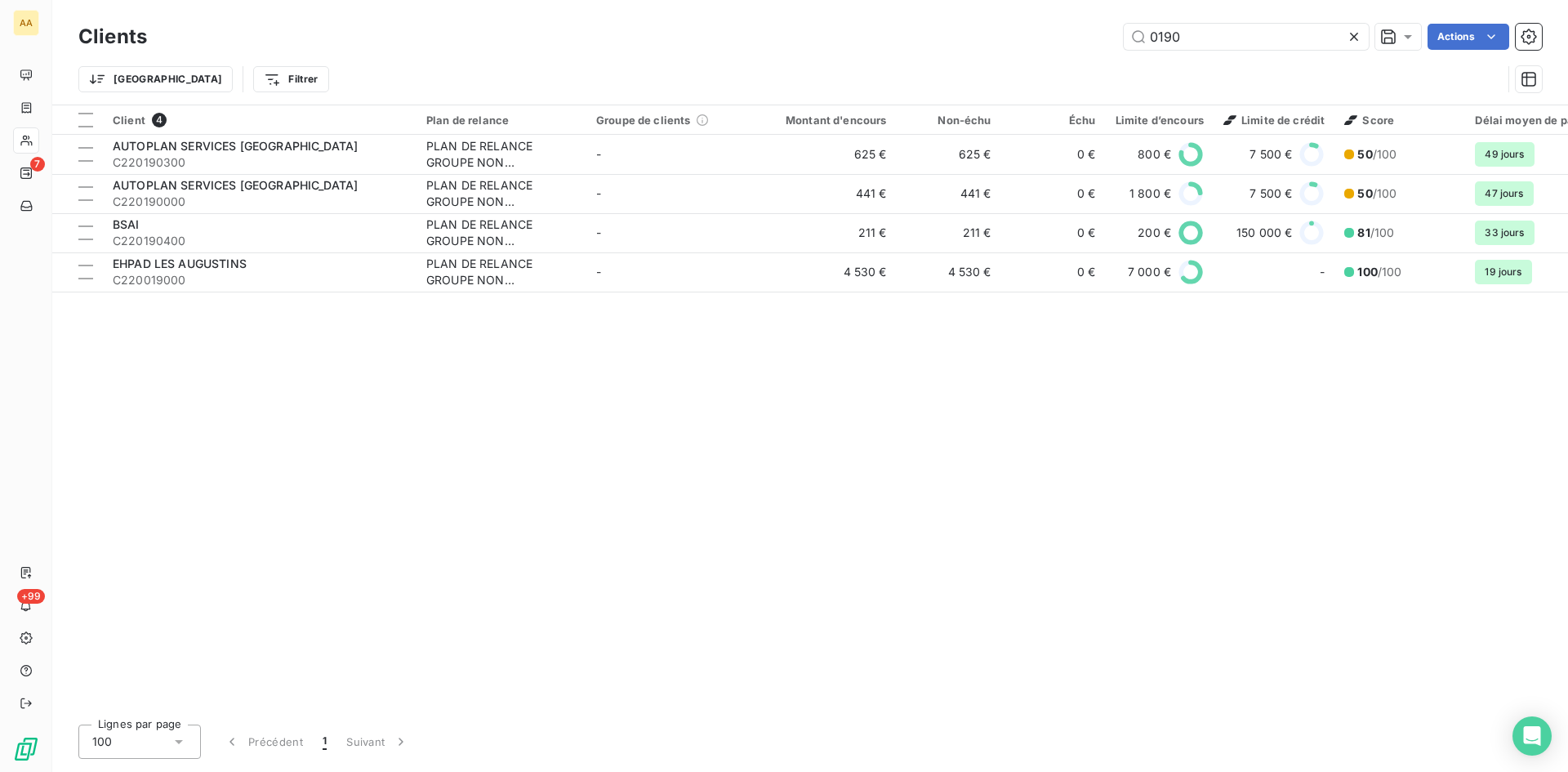
drag, startPoint x: 1197, startPoint y: 34, endPoint x: 1082, endPoint y: 46, distance: 115.6
click at [1082, 46] on div "0190 Actions" at bounding box center [854, 37] width 1376 height 27
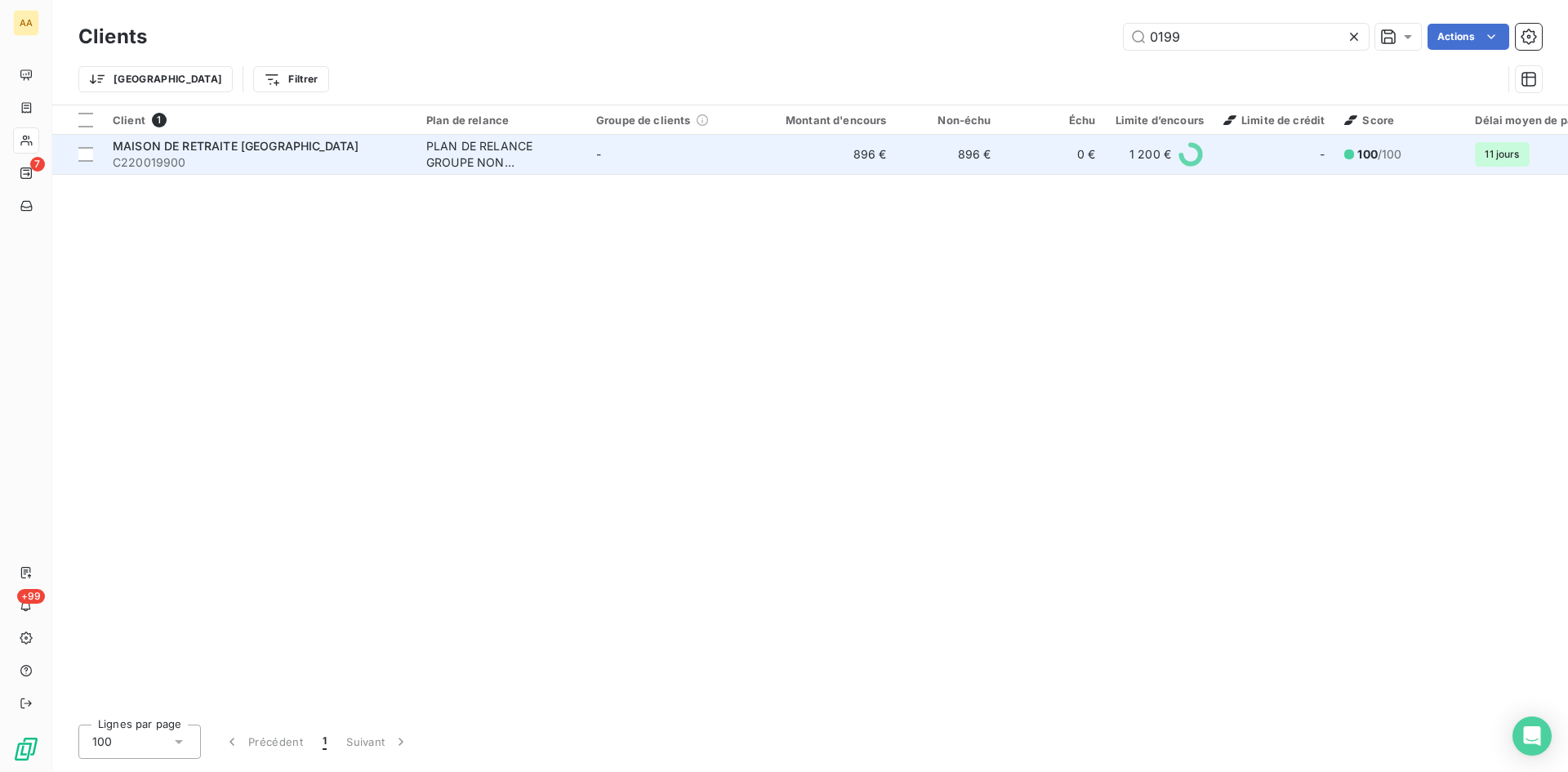
type input "0199"
click at [460, 149] on div "PLAN DE RELANCE GROUPE NON AUTOMATIQUE" at bounding box center [502, 154] width 151 height 33
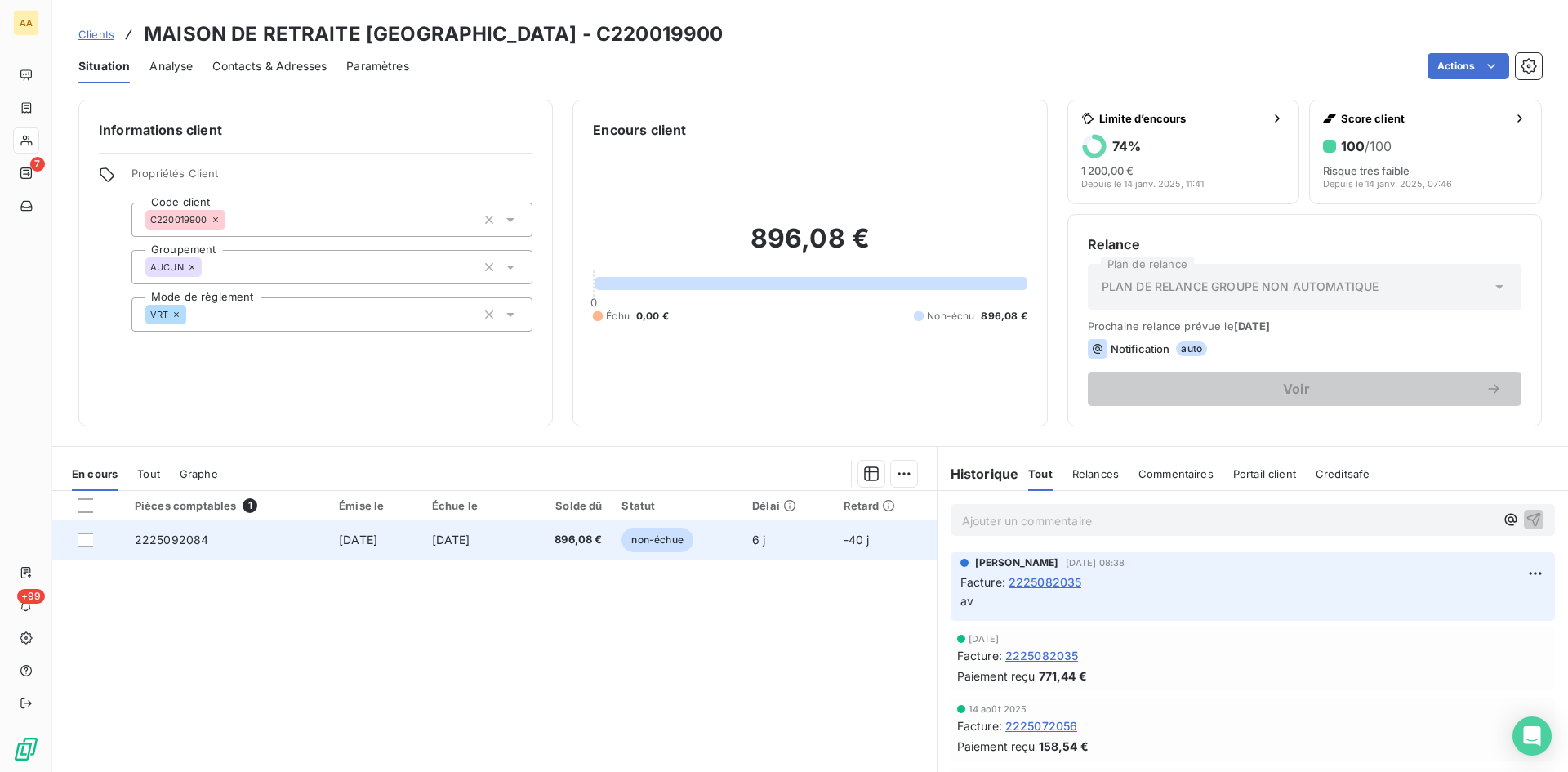
click at [174, 536] on span "2225092084" at bounding box center [172, 540] width 74 height 14
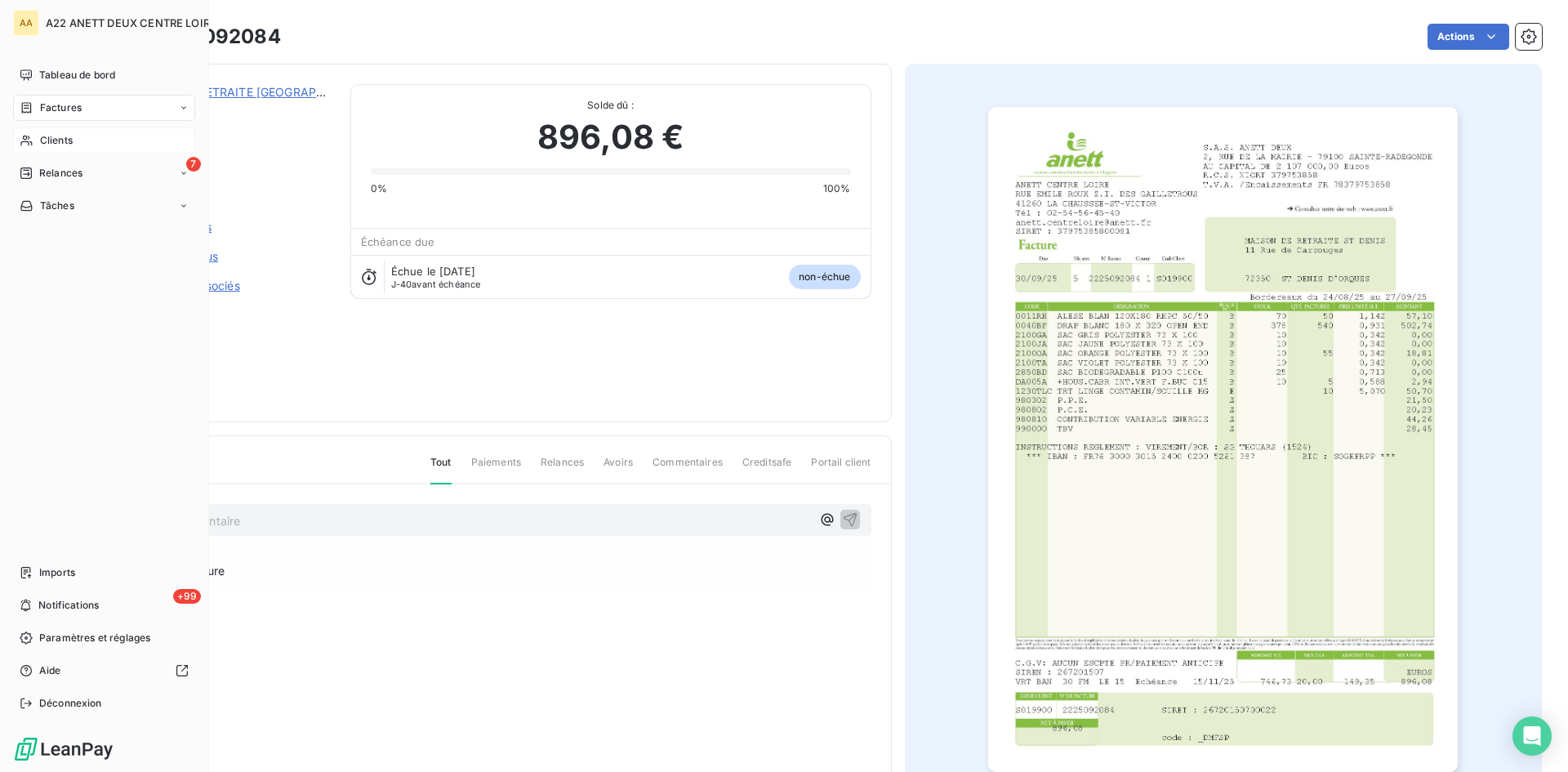
click at [52, 141] on span "Clients" at bounding box center [56, 140] width 33 height 15
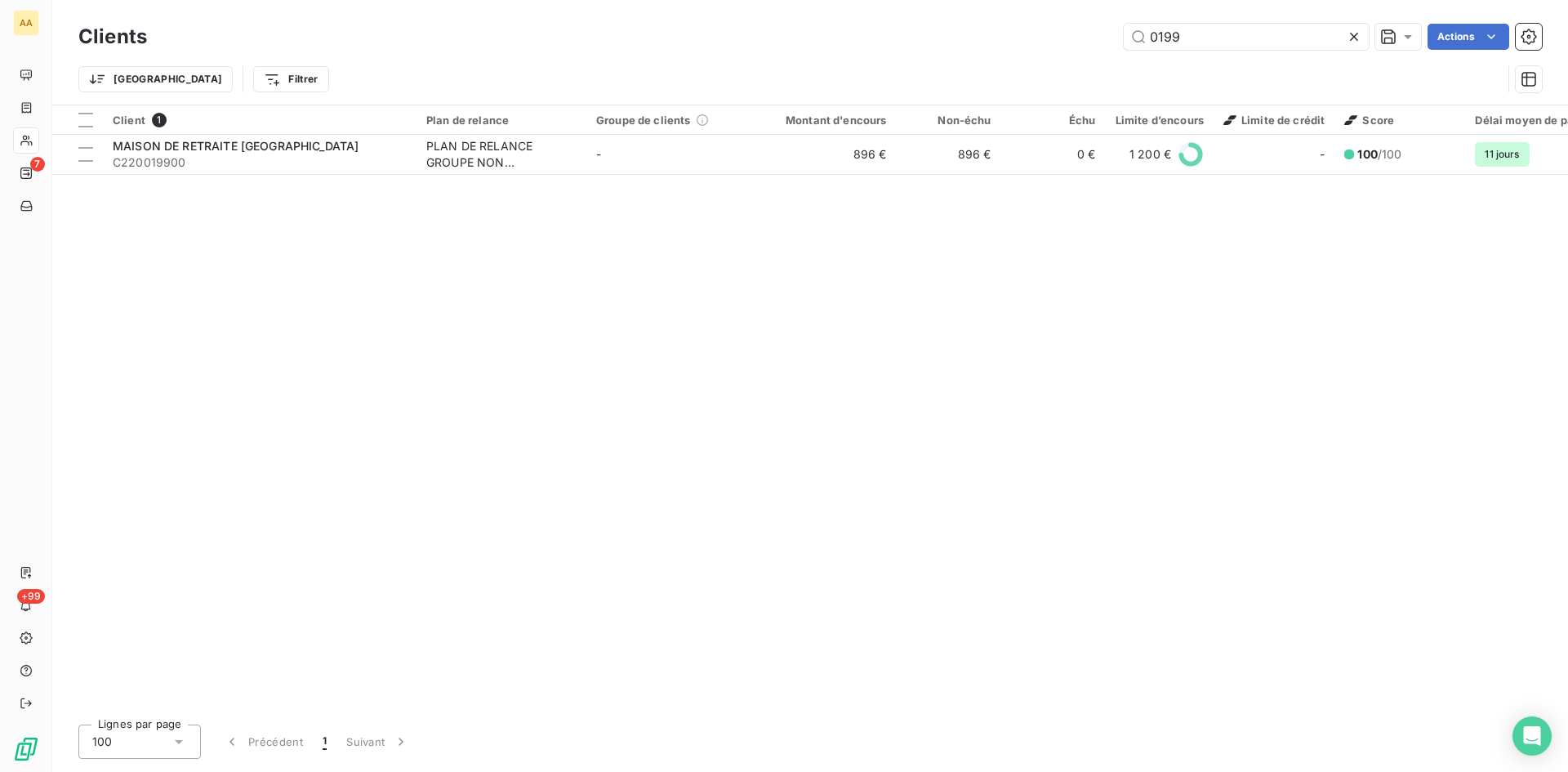
drag, startPoint x: 1192, startPoint y: 43, endPoint x: 1022, endPoint y: 43, distance: 170.0
click at [1022, 43] on div "0199 Actions" at bounding box center [854, 37] width 1376 height 27
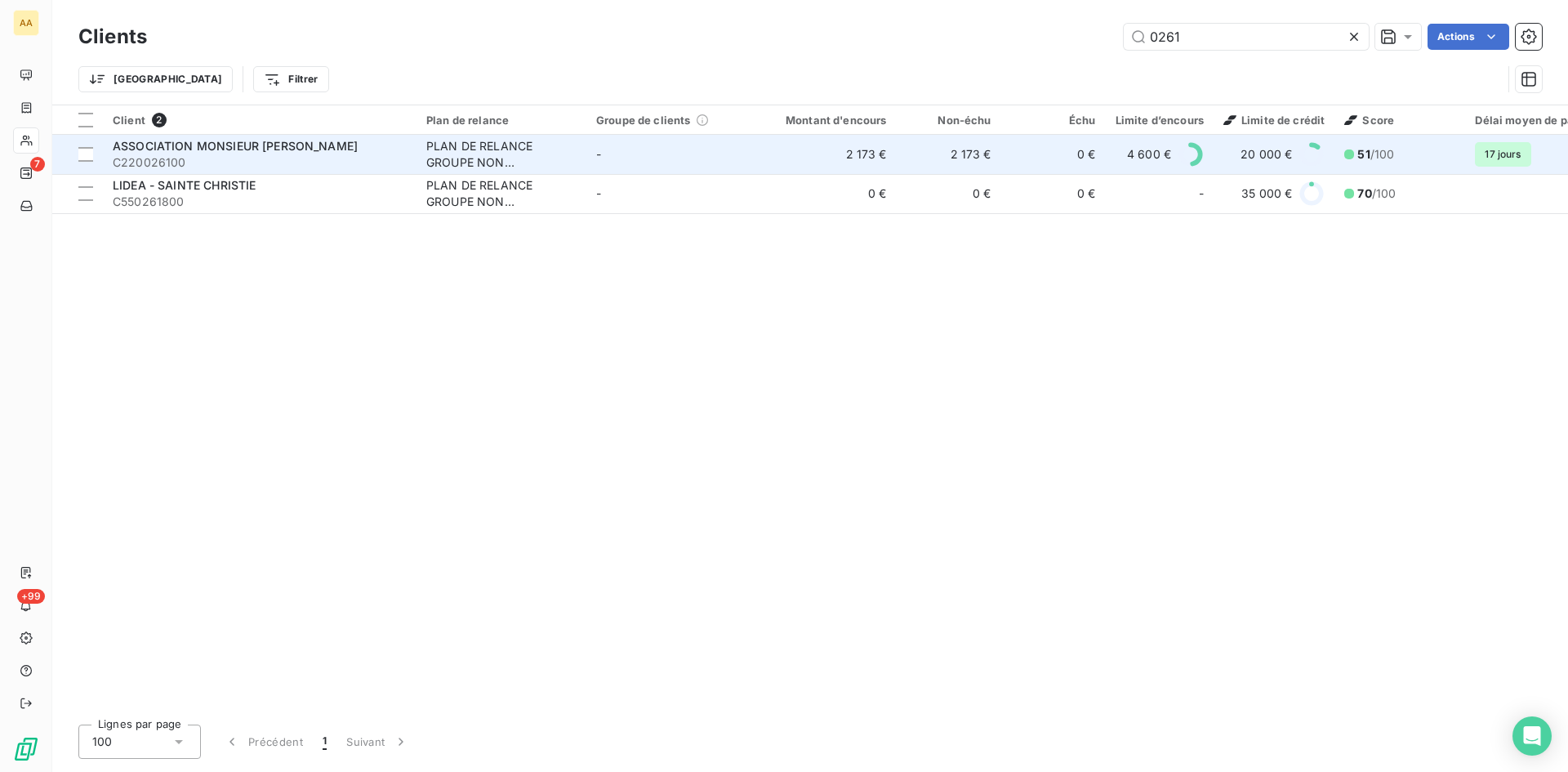
type input "0261"
click at [451, 144] on div "PLAN DE RELANCE GROUPE NON AUTOMATIQUE" at bounding box center [502, 154] width 151 height 33
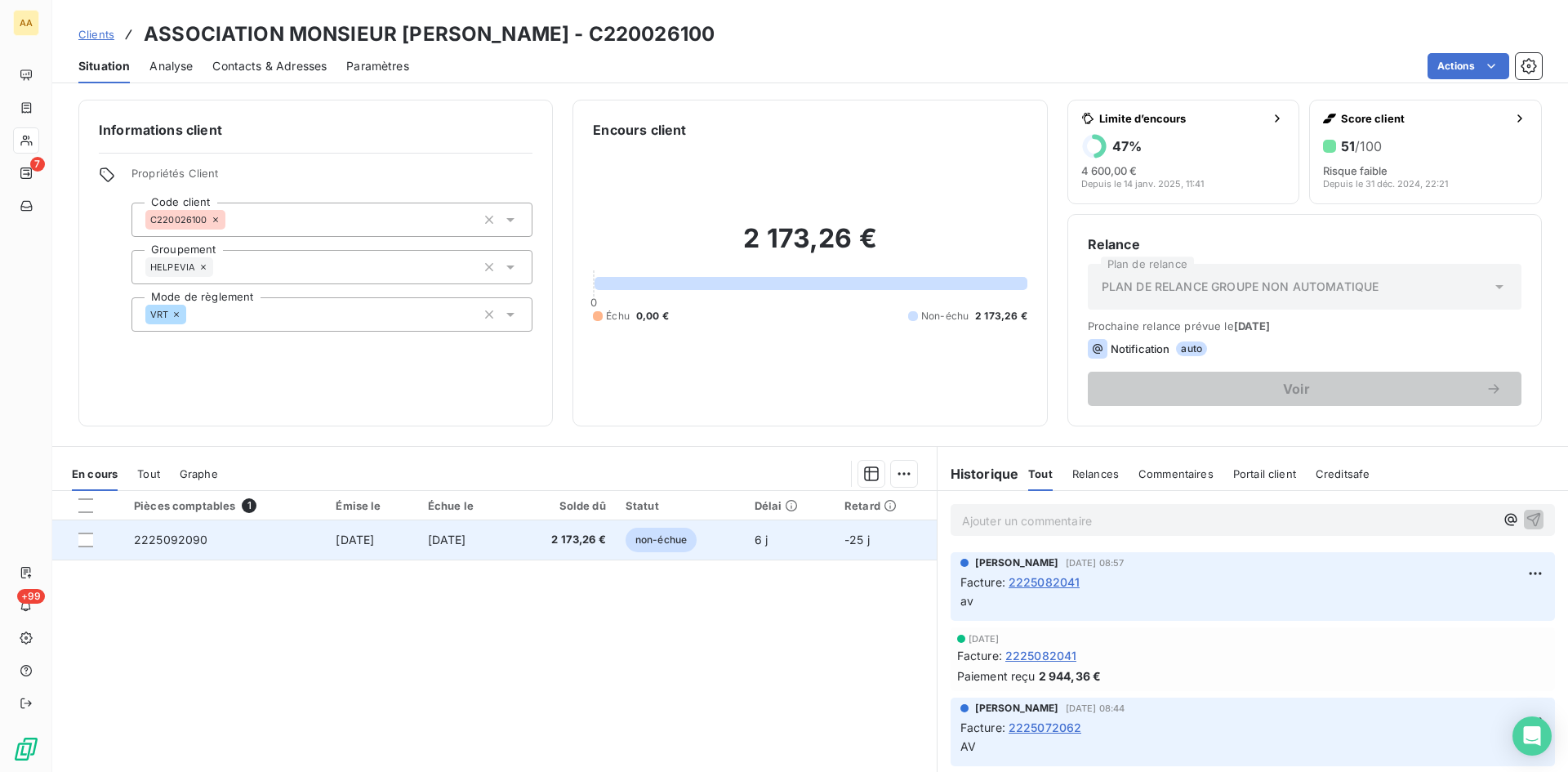
click at [185, 538] on span "2225092090" at bounding box center [171, 540] width 74 height 14
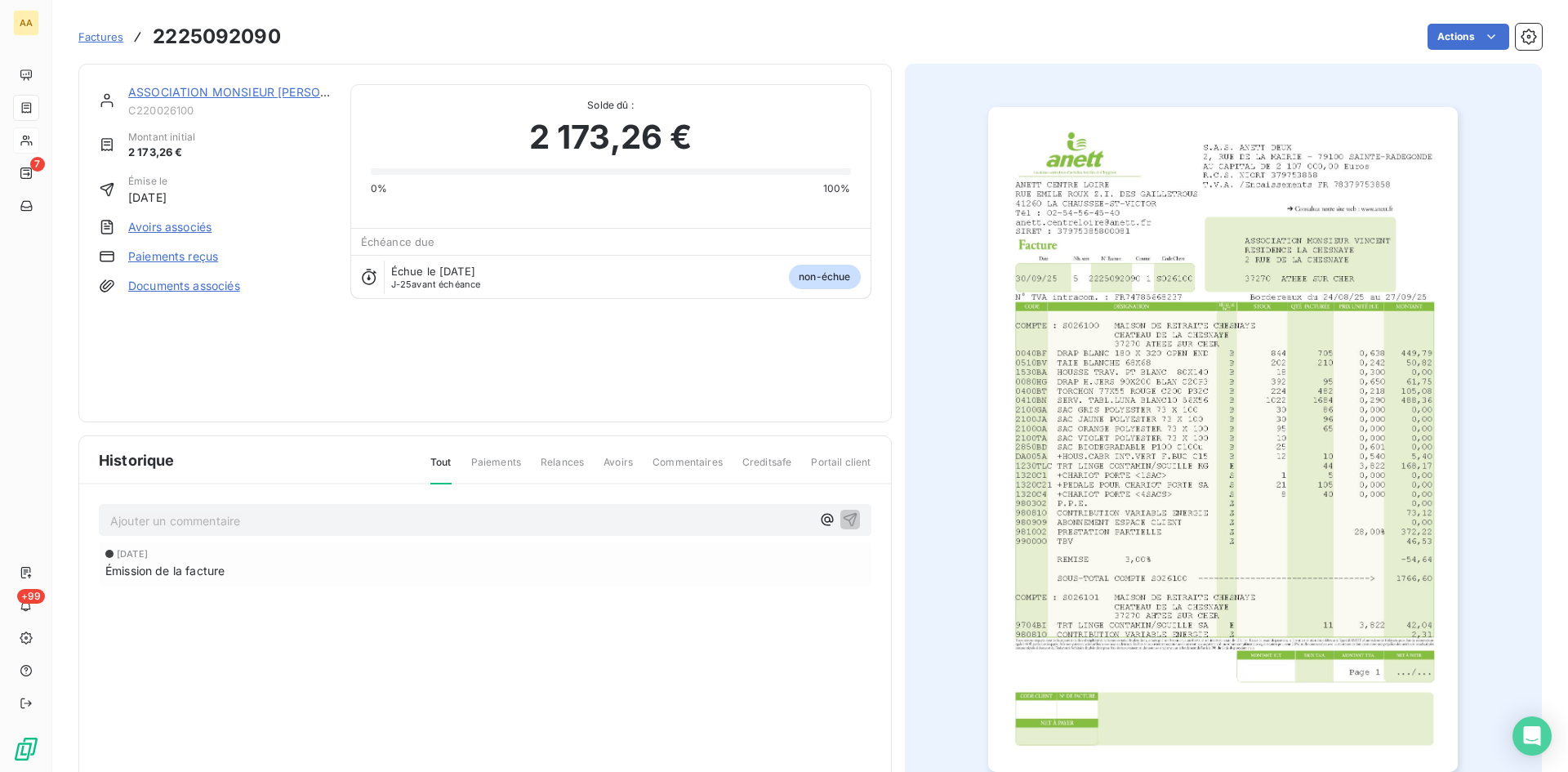
click at [1146, 431] on img "button" at bounding box center [1223, 439] width 469 height 665
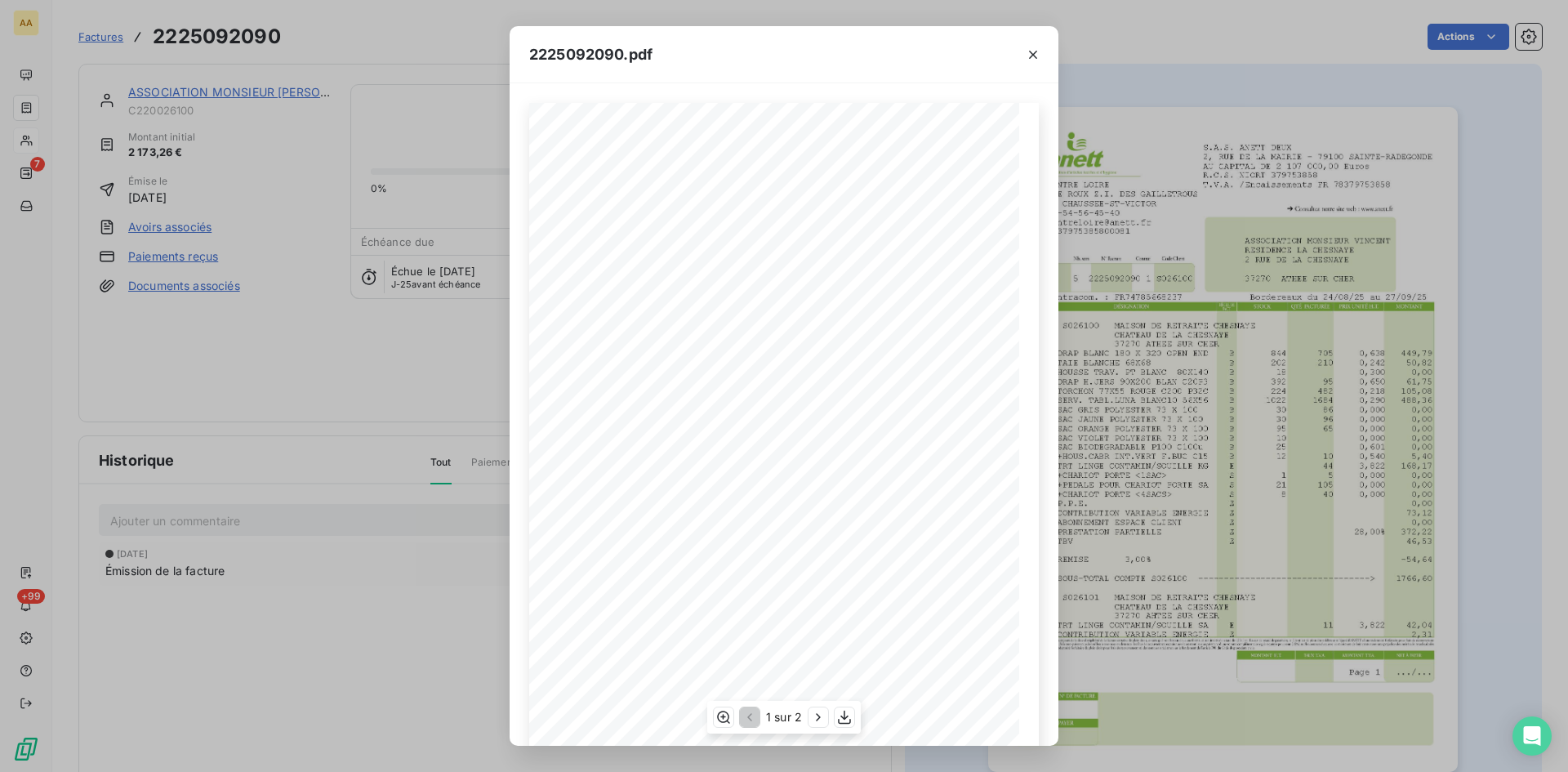
click at [832, 453] on span at bounding box center [823, 457] width 56 height 9
click at [818, 717] on icon "button" at bounding box center [818, 717] width 16 height 16
click at [745, 724] on icon "button" at bounding box center [748, 717] width 16 height 16
click at [818, 713] on icon "button" at bounding box center [818, 717] width 16 height 16
click at [232, 313] on div "2225092090.pdf S.A.S. ANETT DEUX [STREET_ADDRESS] AU CAPITAL DE 2 107 000,00 Eu…" at bounding box center [784, 386] width 1568 height 772
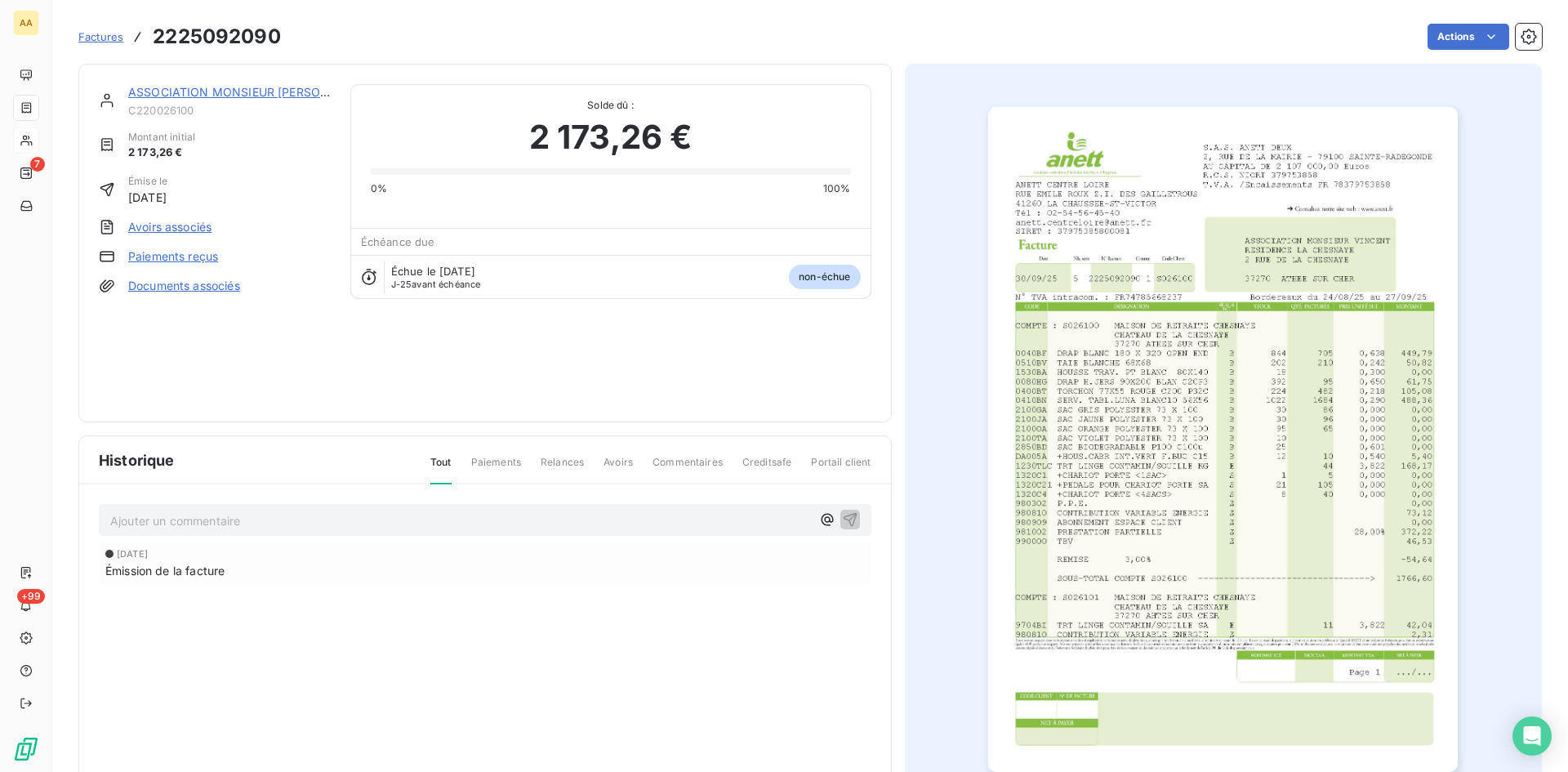
click at [175, 92] on link "ASSOCIATION MONSIEUR [PERSON_NAME]" at bounding box center [251, 92] width 245 height 14
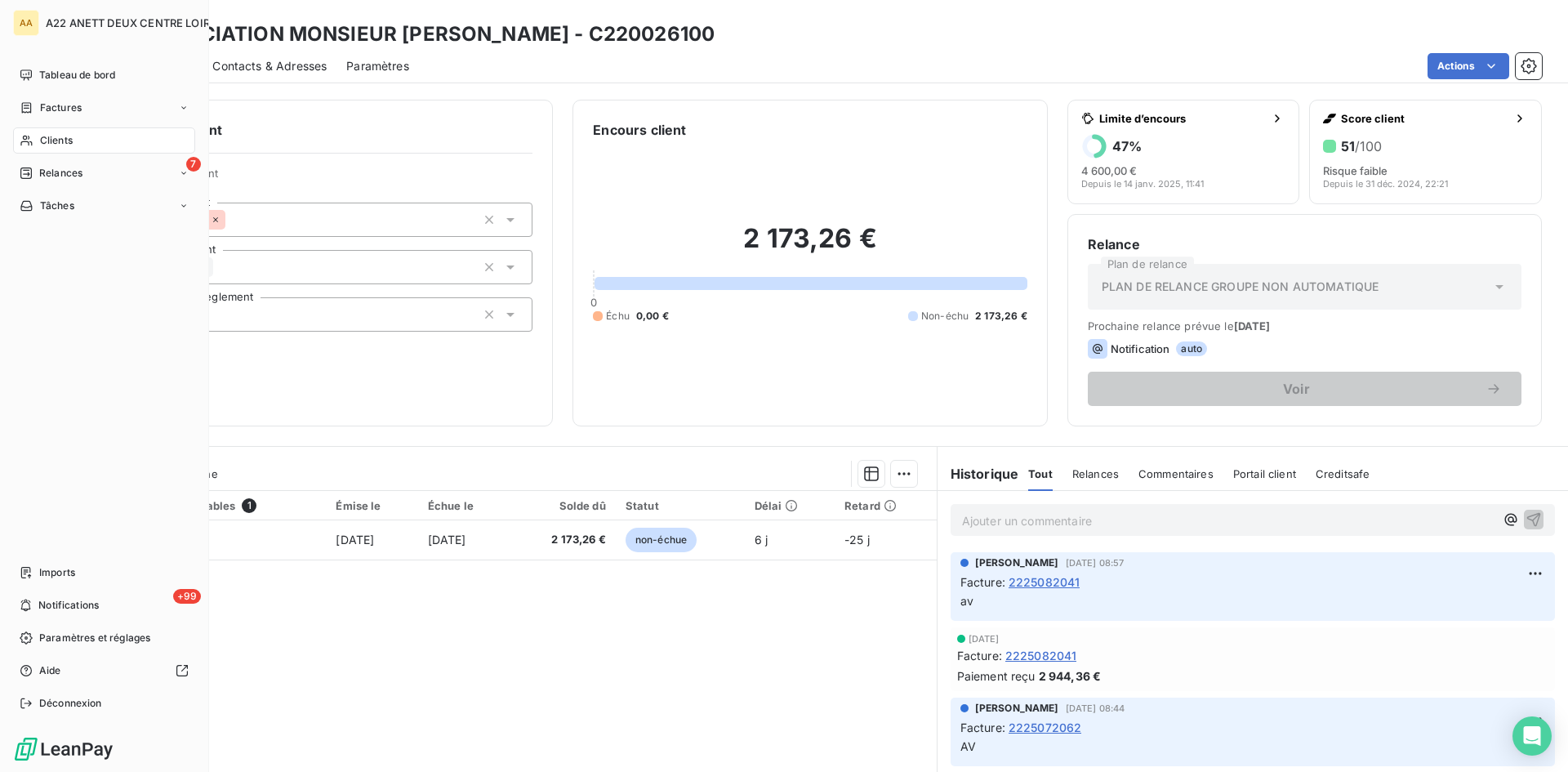
click at [58, 143] on span "Clients" at bounding box center [56, 140] width 33 height 15
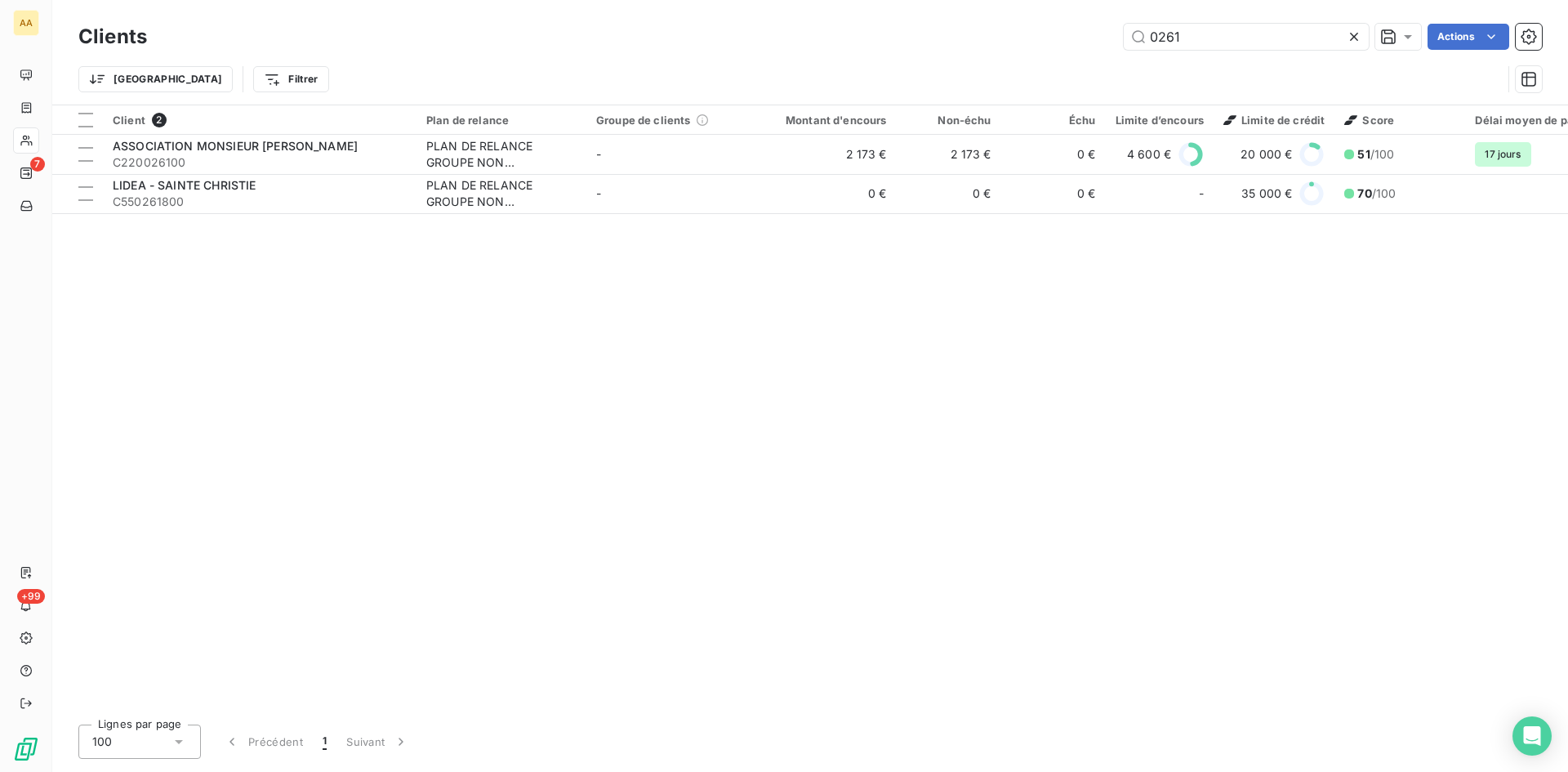
drag, startPoint x: 1126, startPoint y: 42, endPoint x: 1038, endPoint y: 42, distance: 88.0
click at [1039, 42] on div "0261 Actions" at bounding box center [854, 37] width 1376 height 27
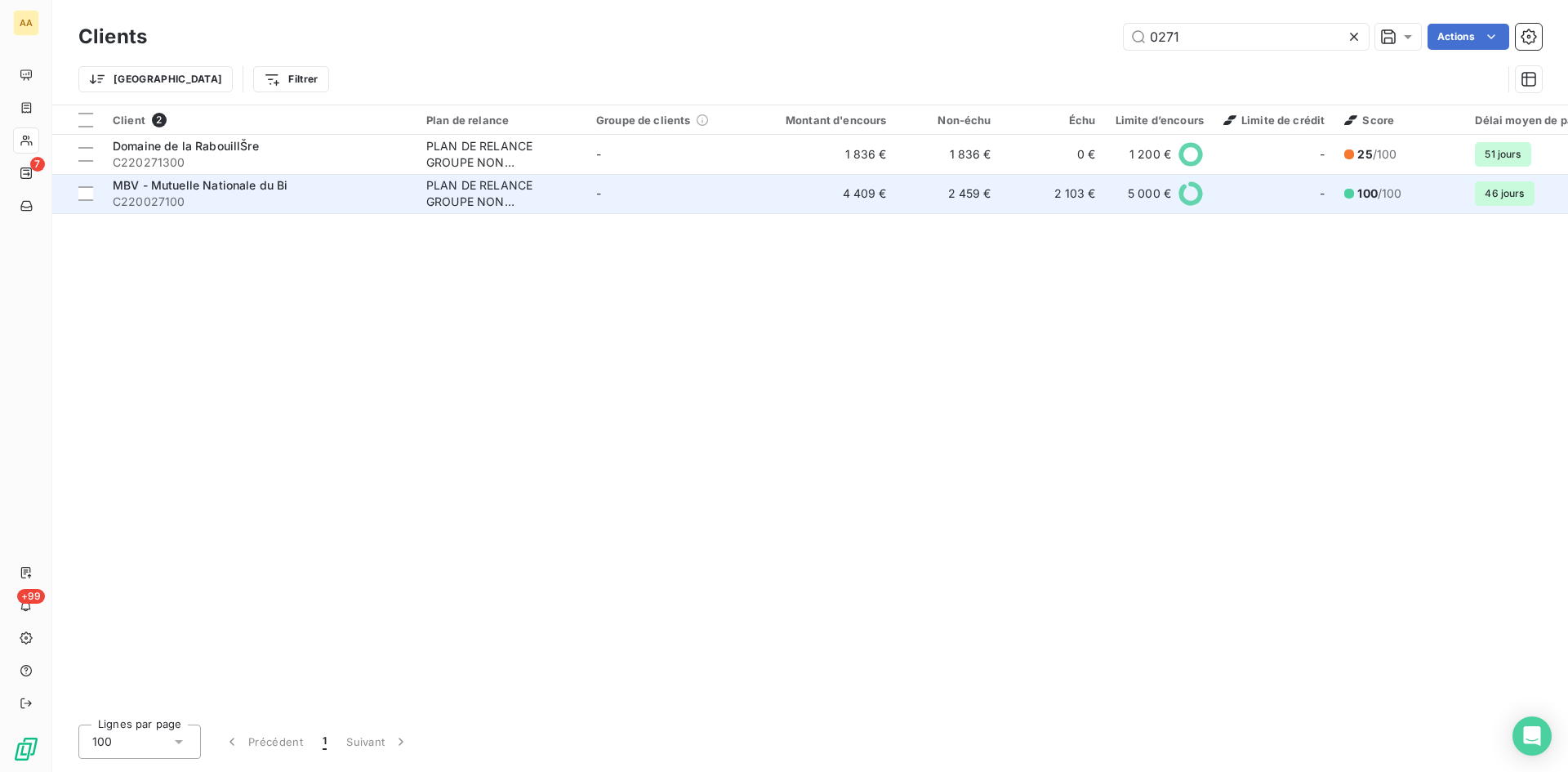
type input "0271"
click at [487, 200] on div "PLAN DE RELANCE GROUPE NON AUTOMATIQUE" at bounding box center [502, 193] width 151 height 33
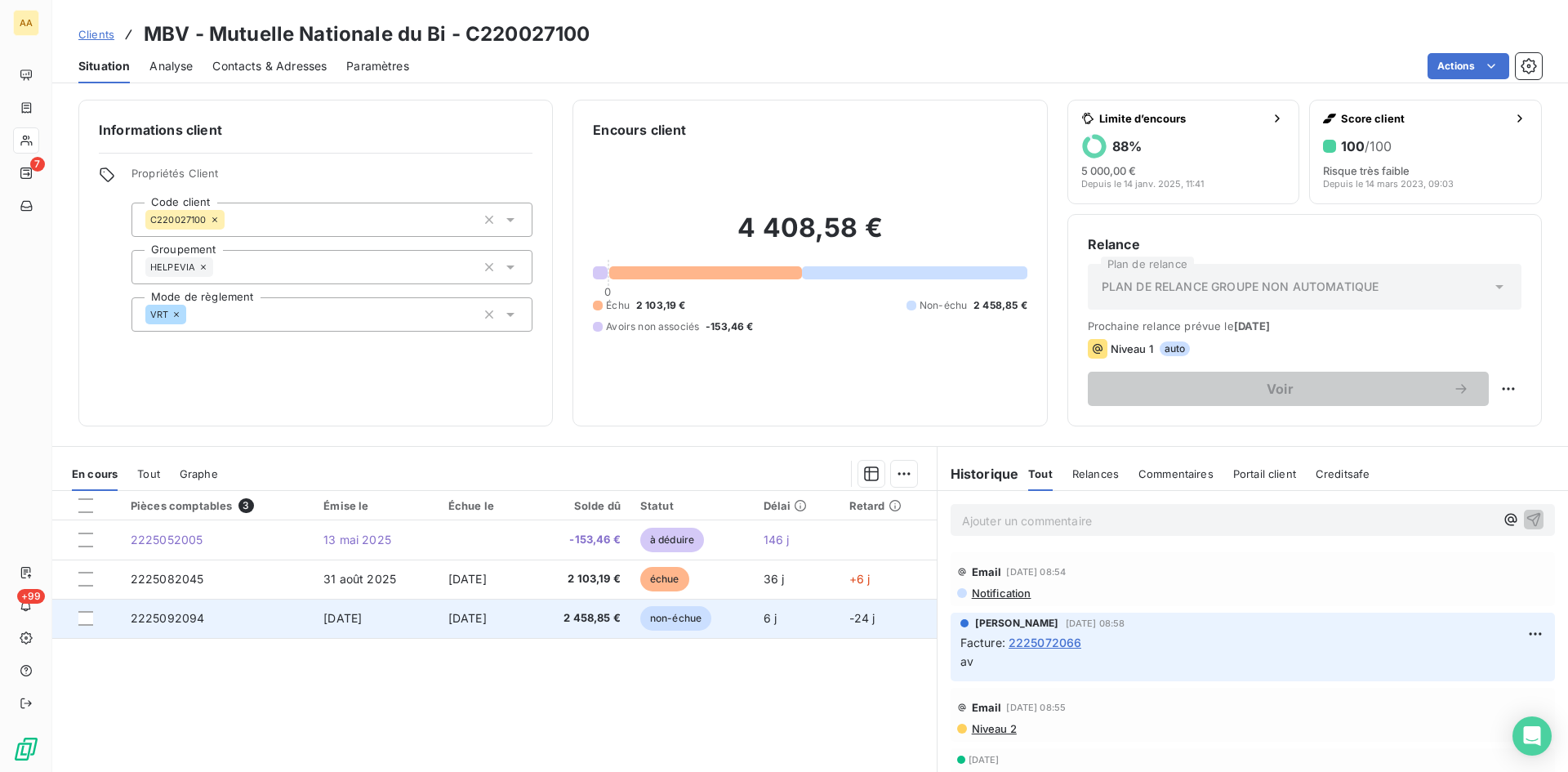
click at [151, 611] on span "2225092094" at bounding box center [168, 618] width 74 height 14
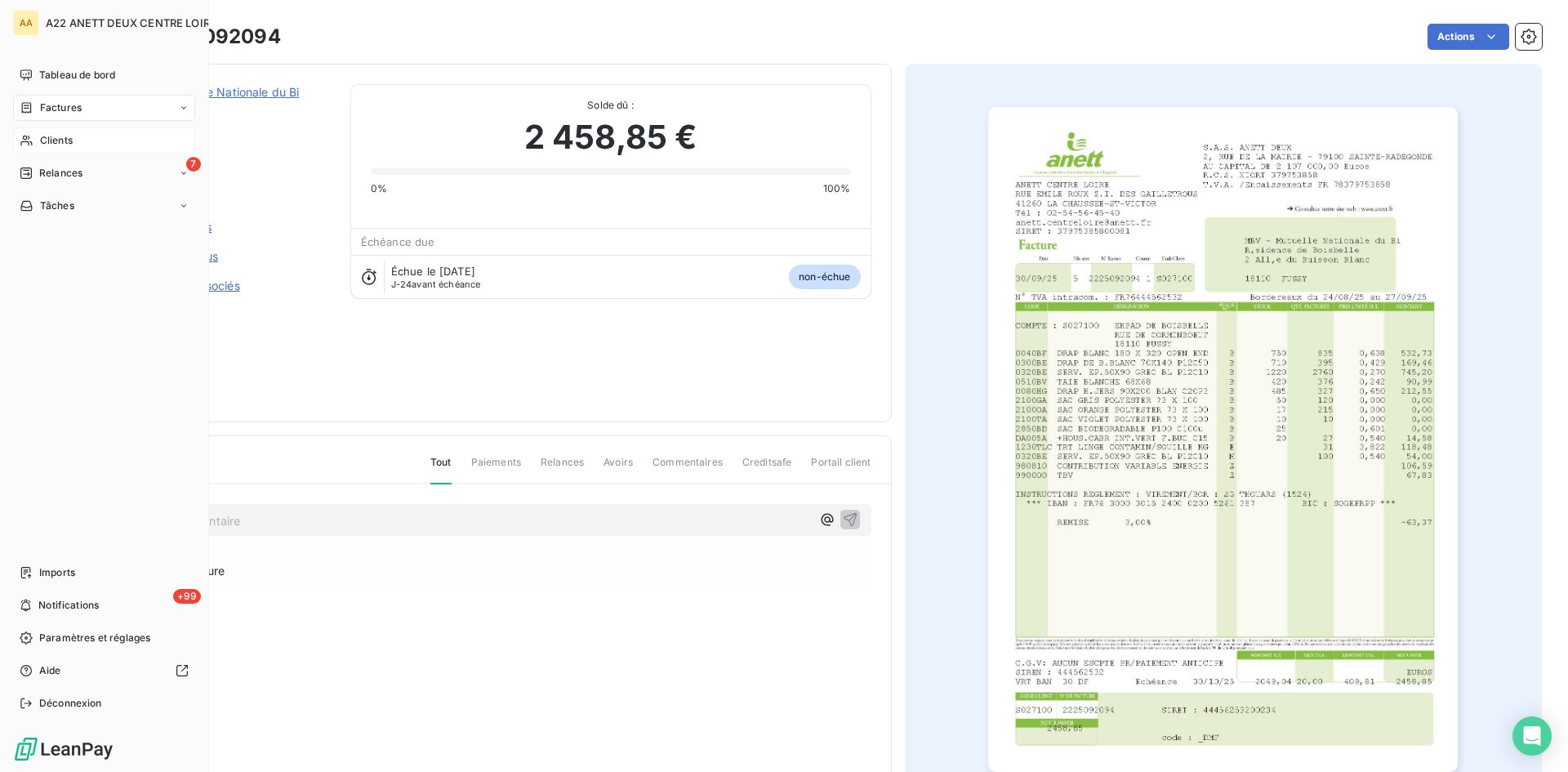
click at [58, 140] on span "Clients" at bounding box center [56, 140] width 33 height 15
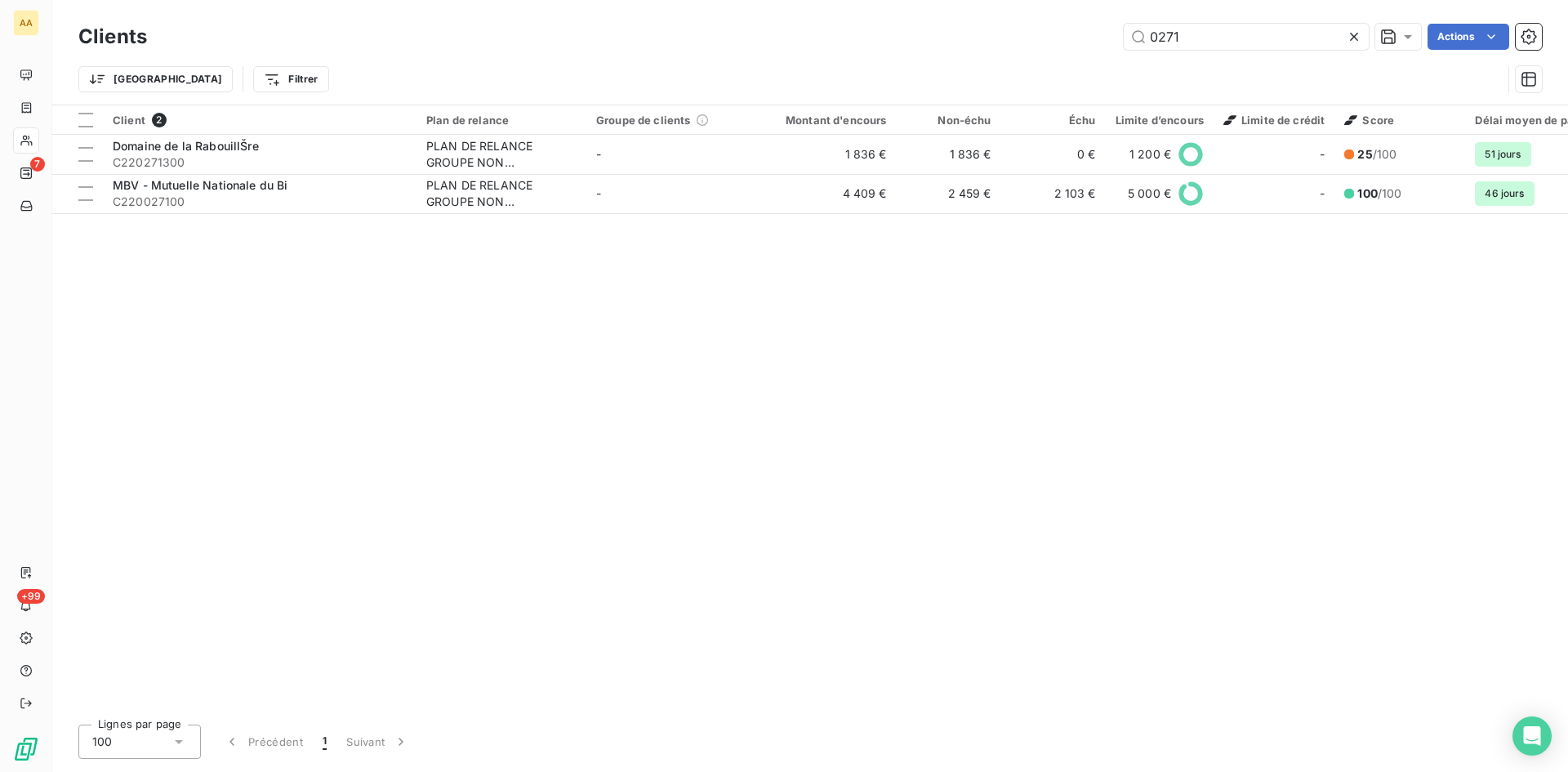
drag, startPoint x: 1137, startPoint y: 42, endPoint x: 994, endPoint y: 42, distance: 143.0
click at [994, 42] on div "0271 Actions" at bounding box center [854, 37] width 1376 height 27
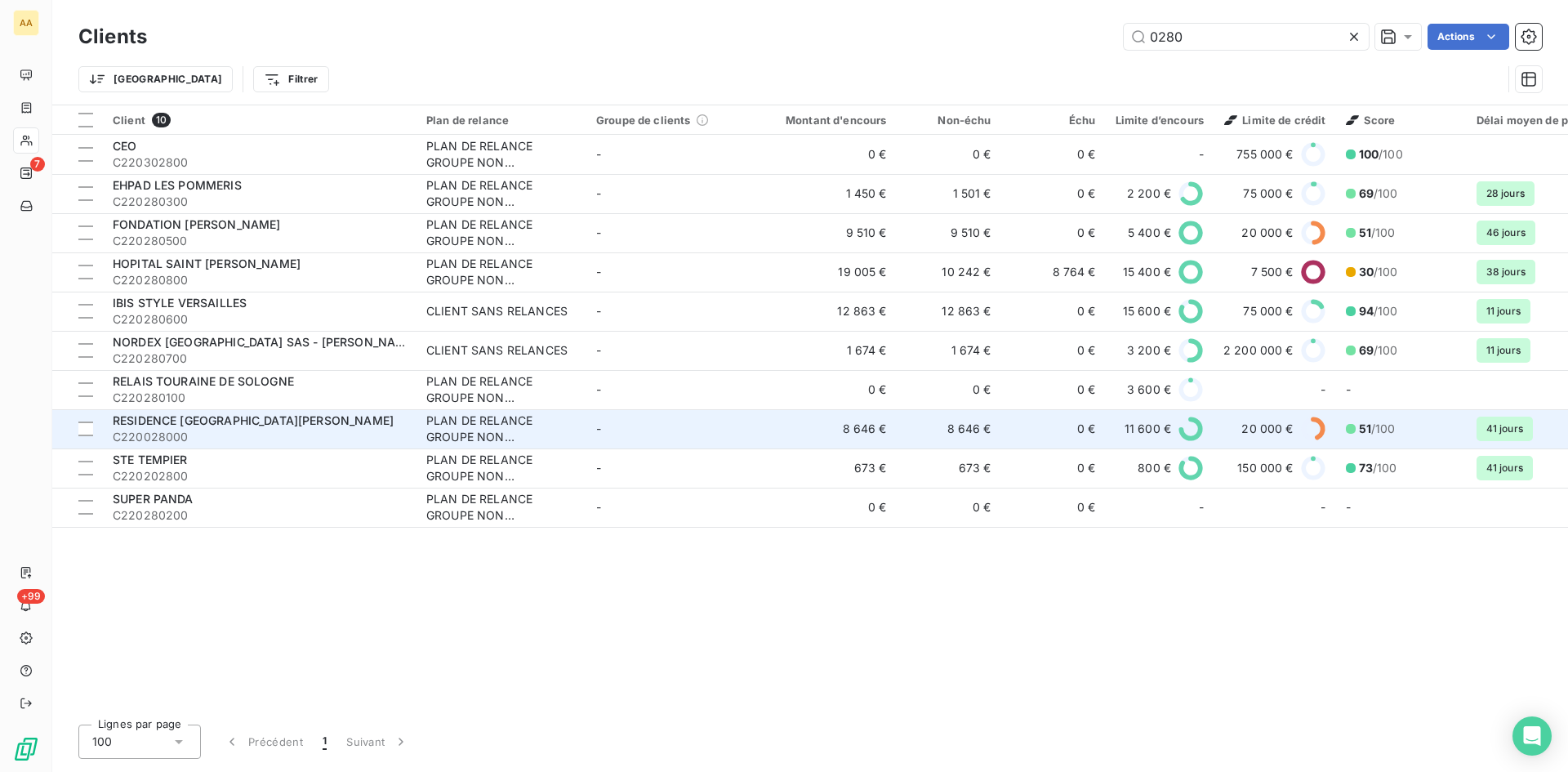
type input "0280"
click at [450, 433] on div "PLAN DE RELANCE GROUPE NON AUTOMATIQUE" at bounding box center [502, 428] width 151 height 33
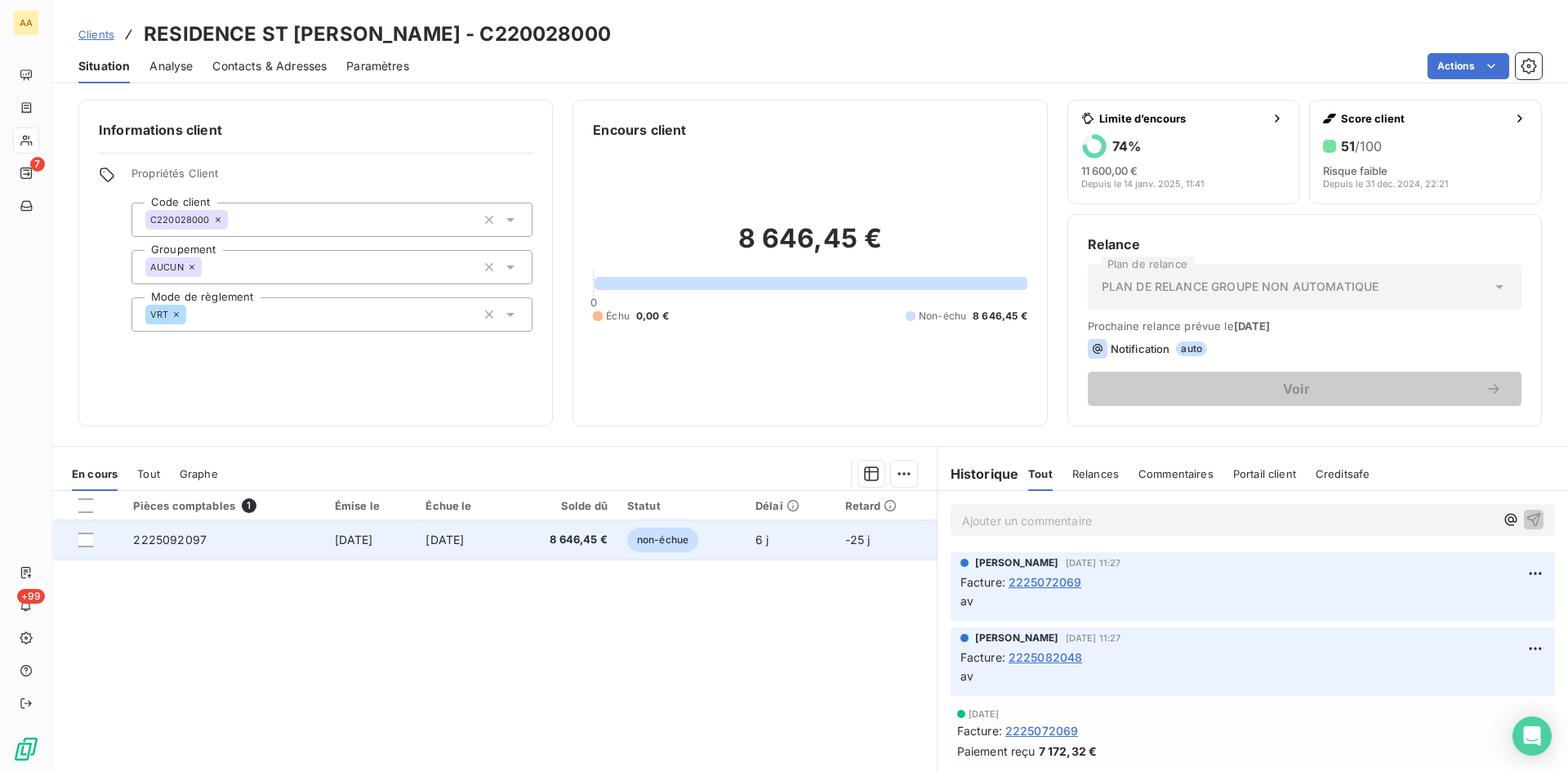
click at [178, 533] on span "2225092097" at bounding box center [169, 540] width 73 height 14
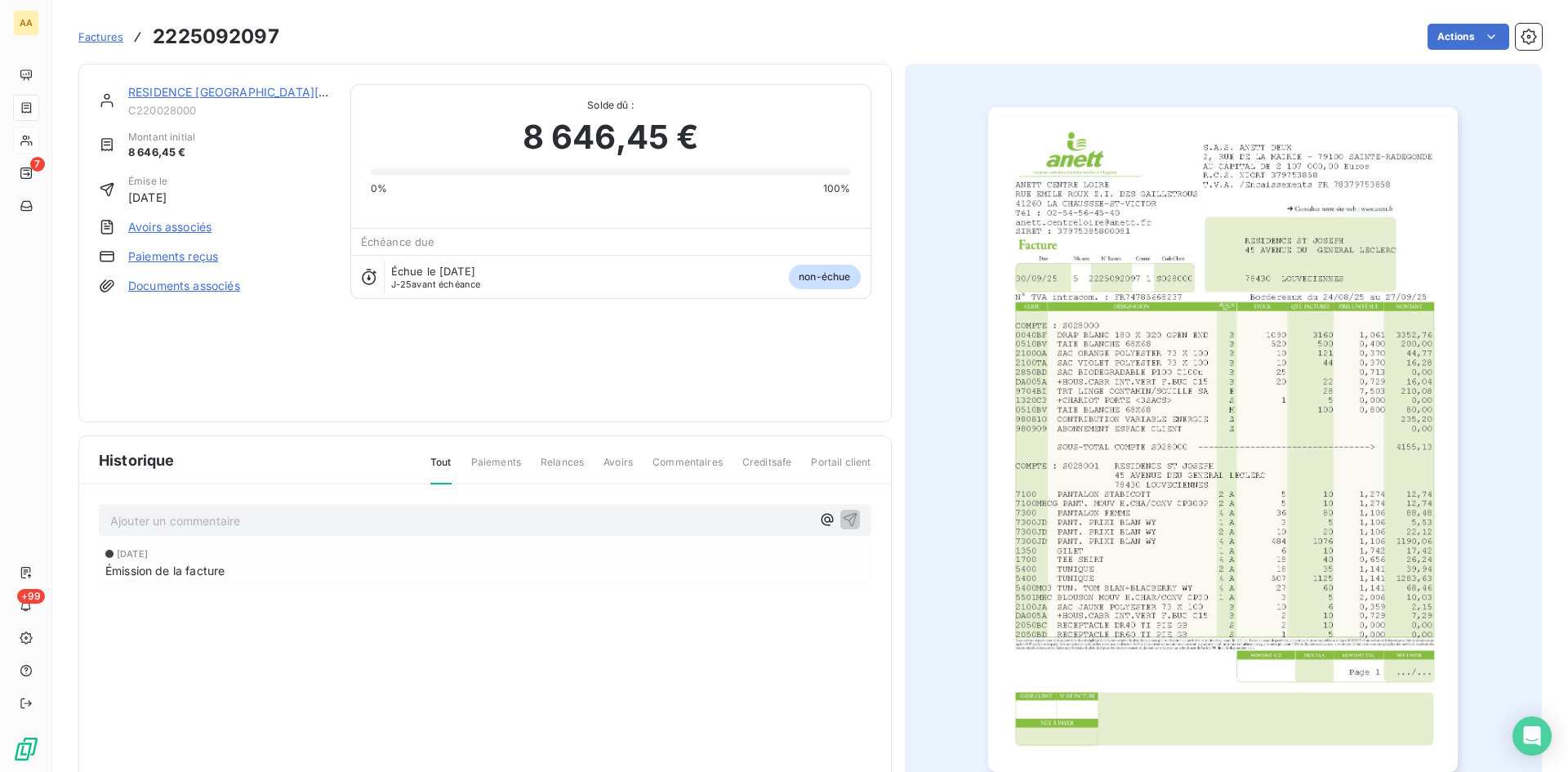
click at [1140, 396] on img "button" at bounding box center [1223, 439] width 469 height 665
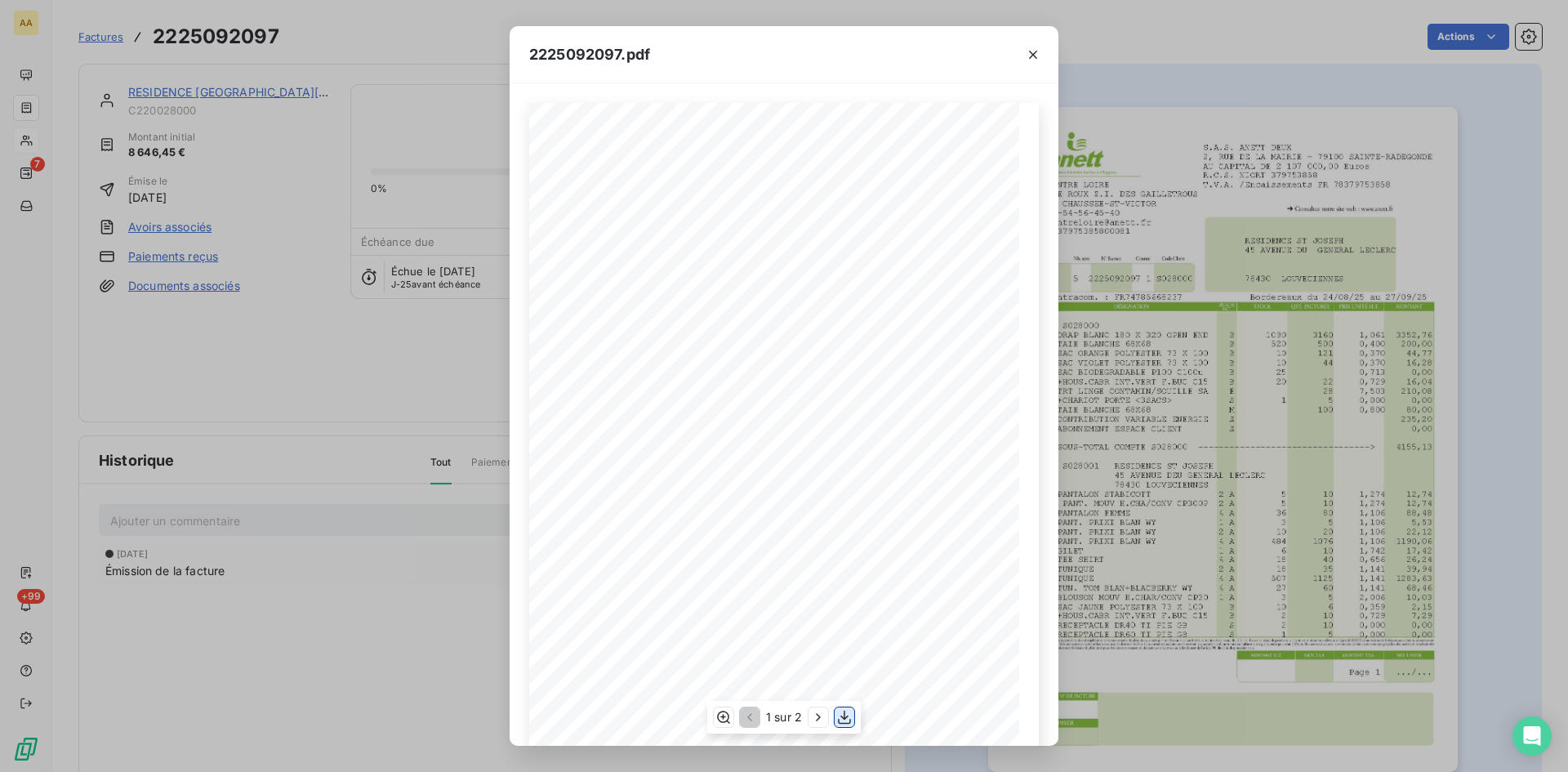
click at [846, 715] on icon "button" at bounding box center [845, 717] width 16 height 16
click at [818, 713] on icon "button" at bounding box center [818, 717] width 16 height 16
drag, startPoint x: 293, startPoint y: 403, endPoint x: 348, endPoint y: 266, distance: 147.6
click at [294, 403] on div "**********" at bounding box center [784, 386] width 1568 height 772
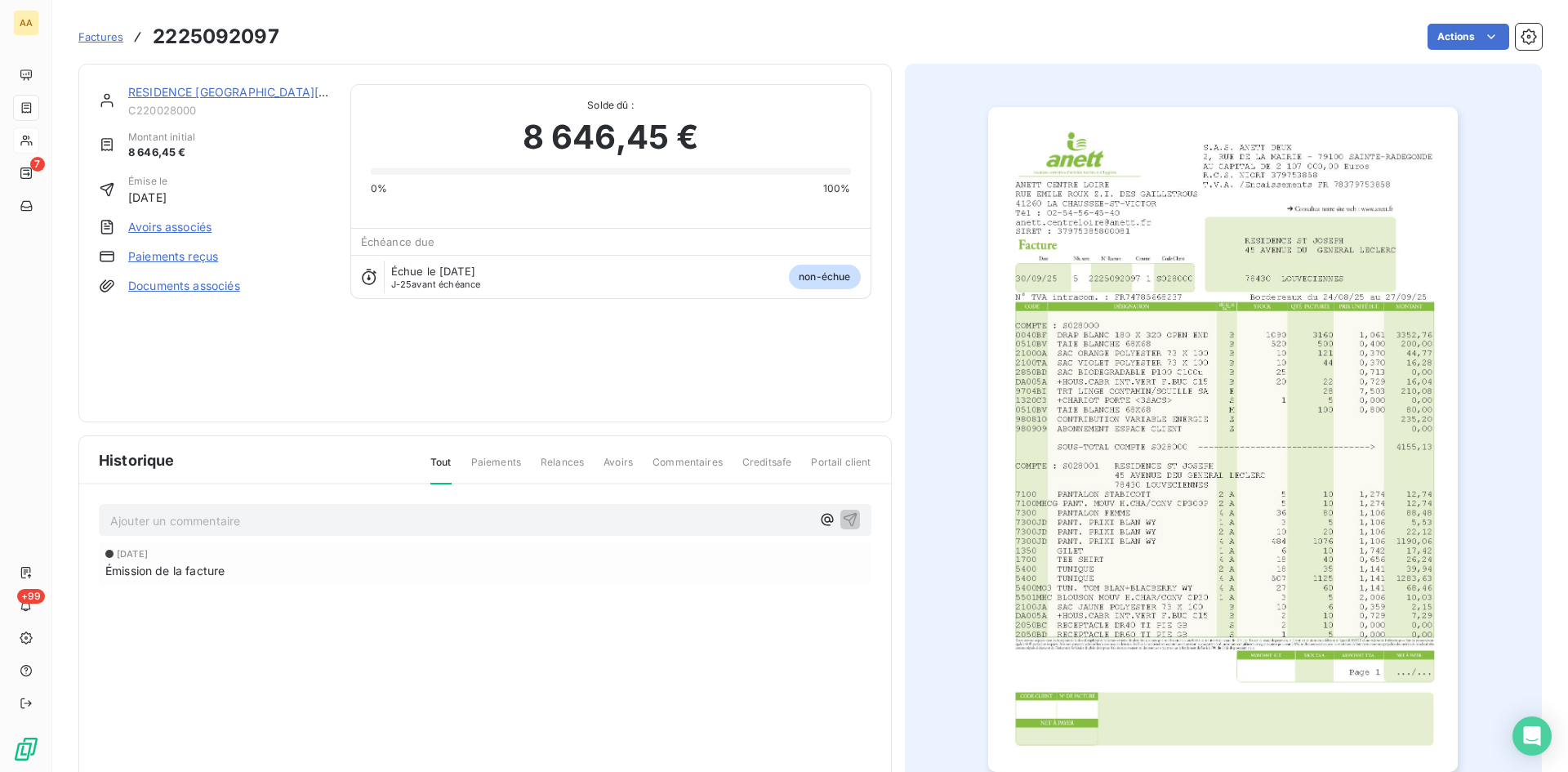
click at [137, 96] on link "RESIDENCE [GEOGRAPHIC_DATA][PERSON_NAME]" at bounding box center [269, 92] width 282 height 14
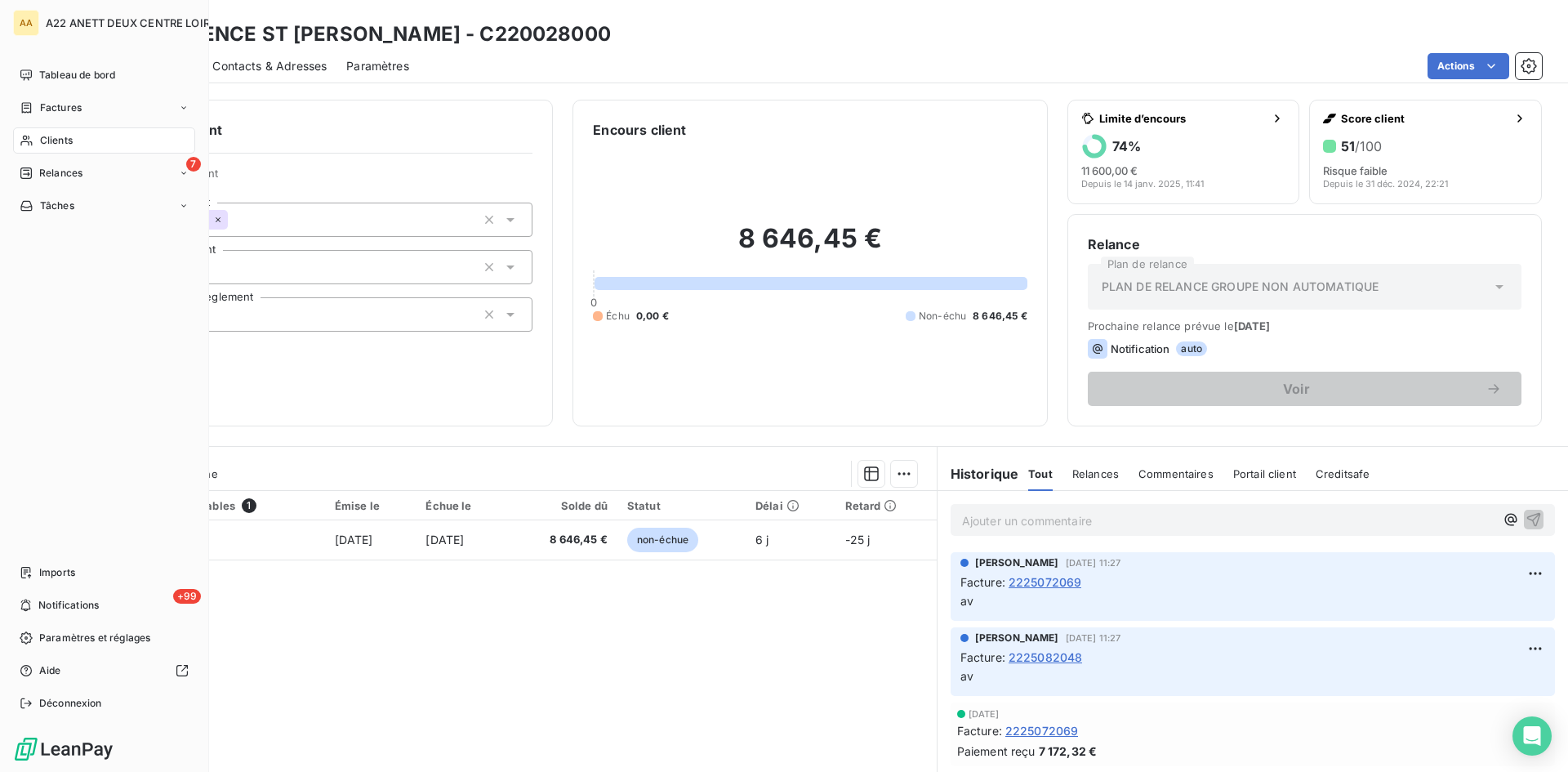
click at [34, 143] on div "Clients" at bounding box center [104, 141] width 182 height 27
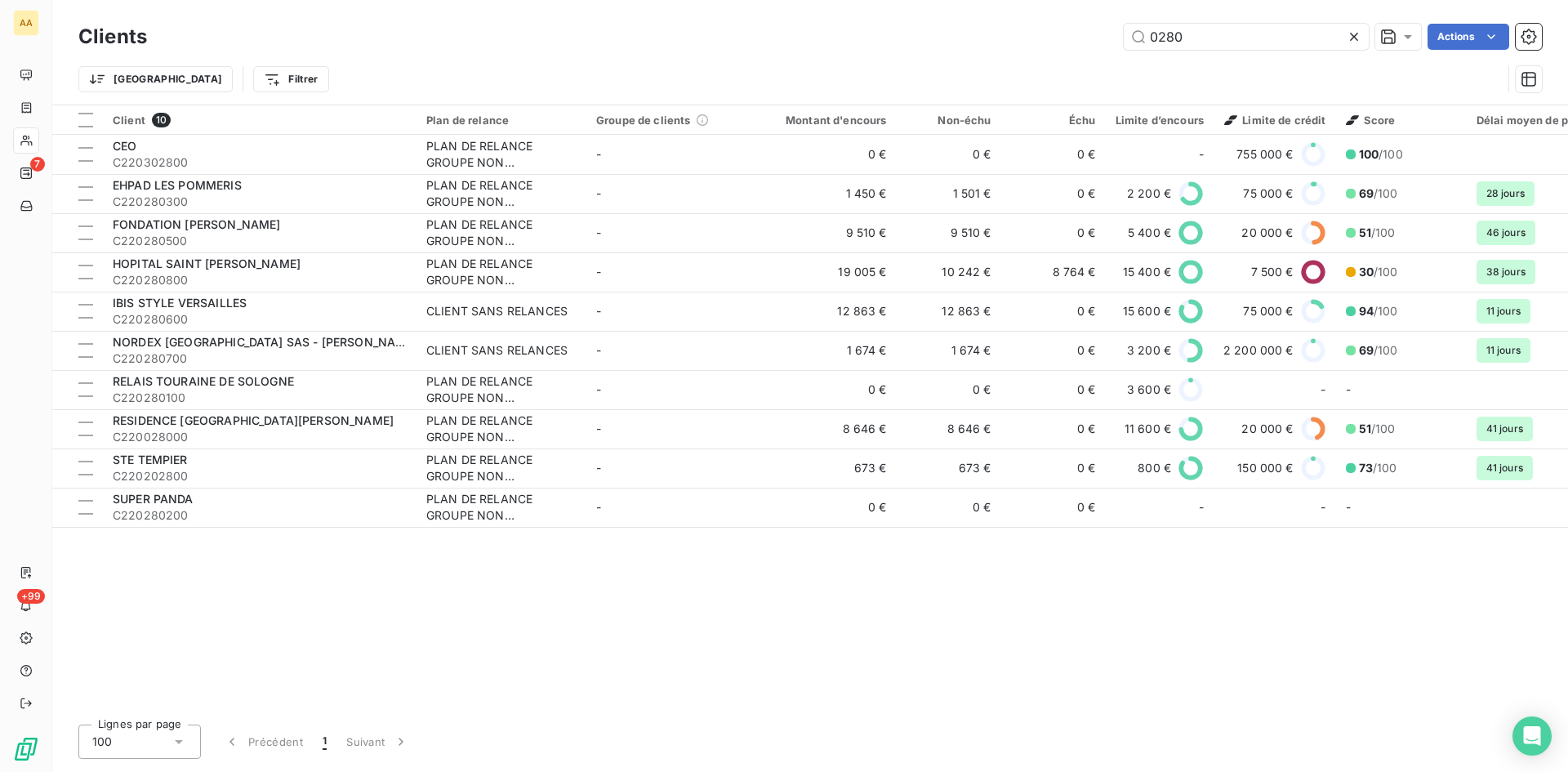
drag, startPoint x: 1199, startPoint y: 31, endPoint x: 1080, endPoint y: 59, distance: 122.2
click at [1082, 58] on div "Clients 0280 Actions Trier Filtrer" at bounding box center [810, 62] width 1464 height 85
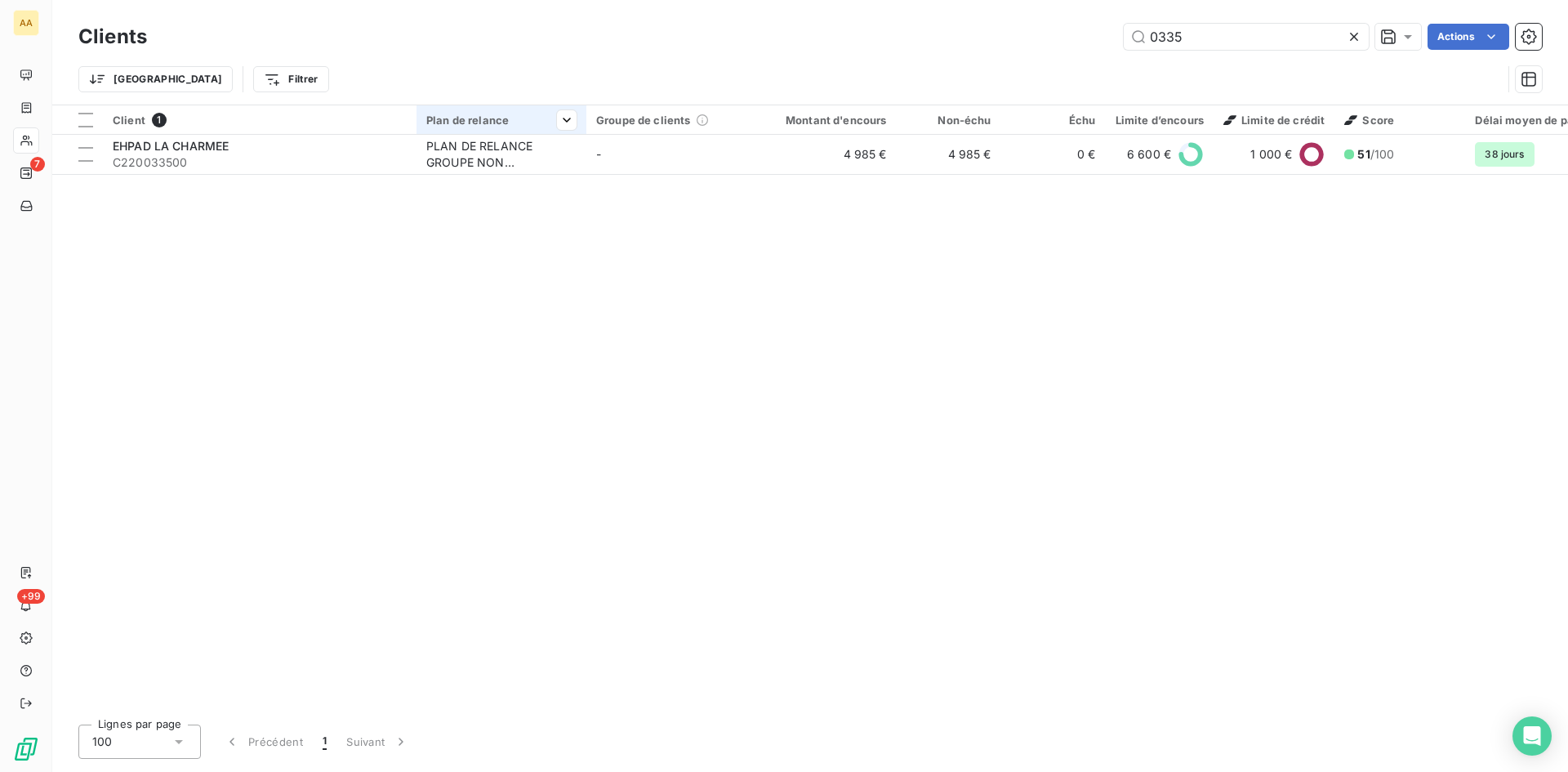
type input "0335"
click at [489, 127] on th "Plan de relance" at bounding box center [502, 120] width 170 height 29
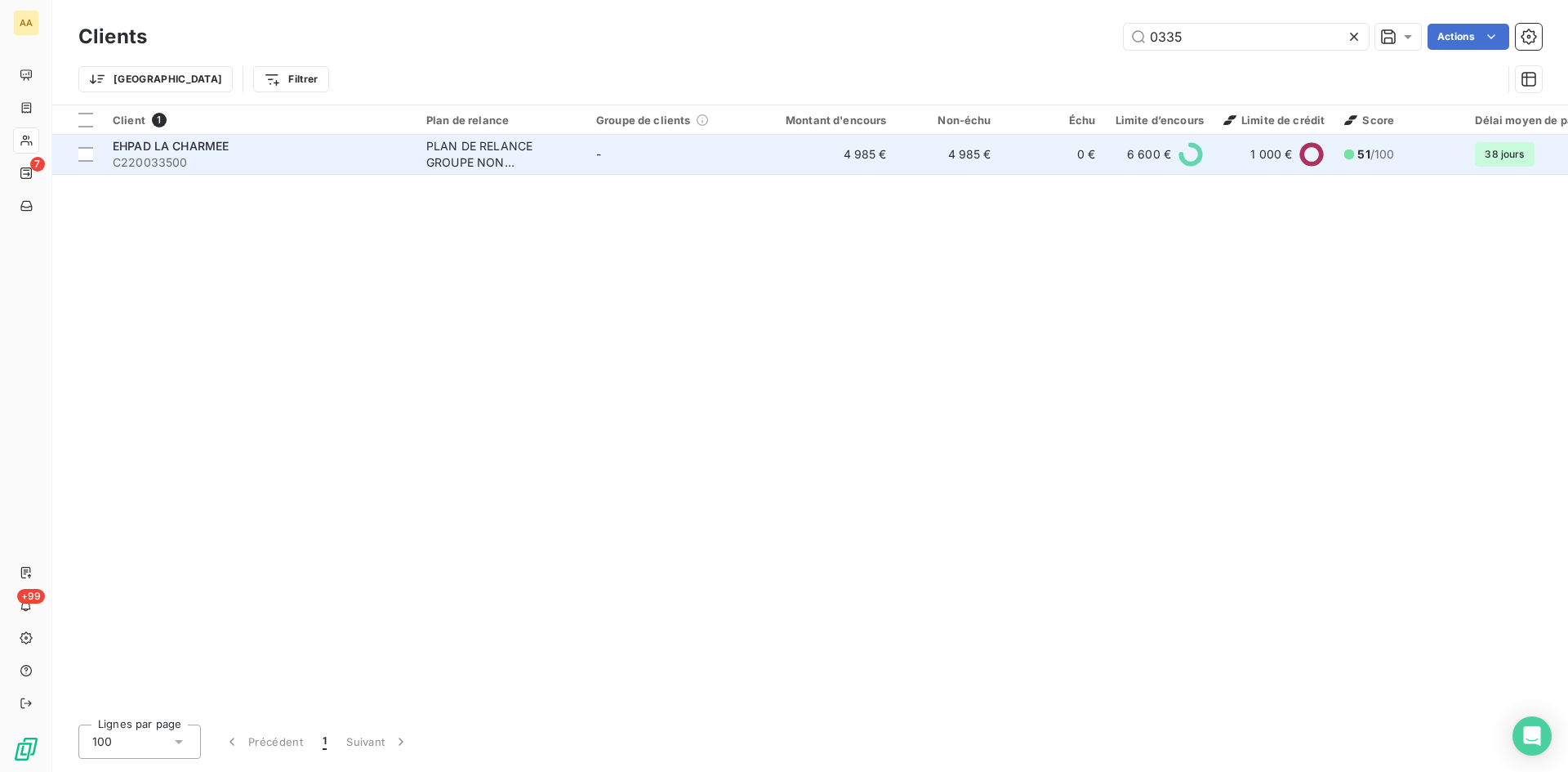
click at [476, 157] on div "PLAN DE RELANCE GROUPE NON AUTOMATIQUE" at bounding box center [502, 154] width 151 height 33
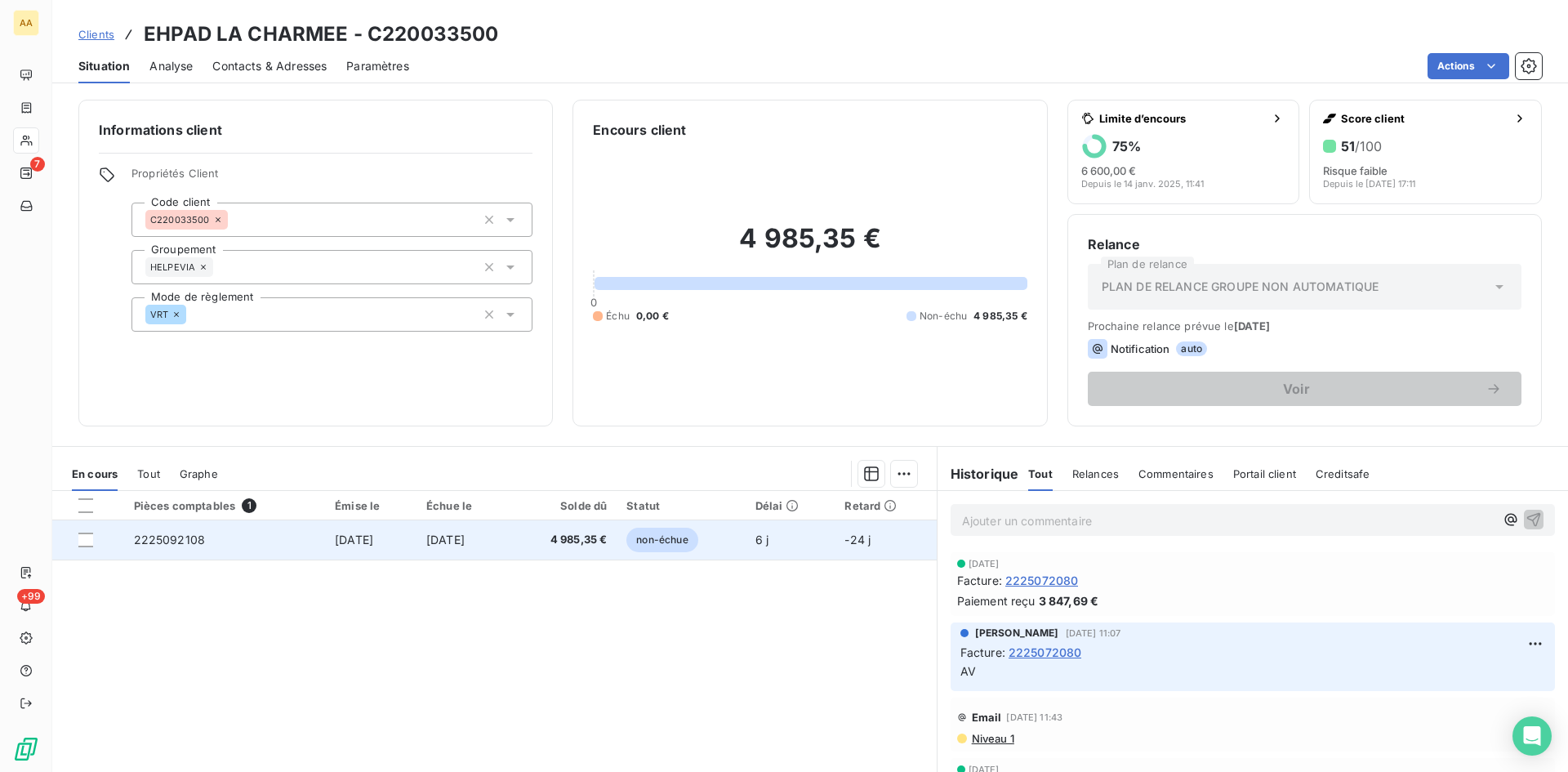
click at [172, 540] on span "2225092108" at bounding box center [169, 540] width 72 height 14
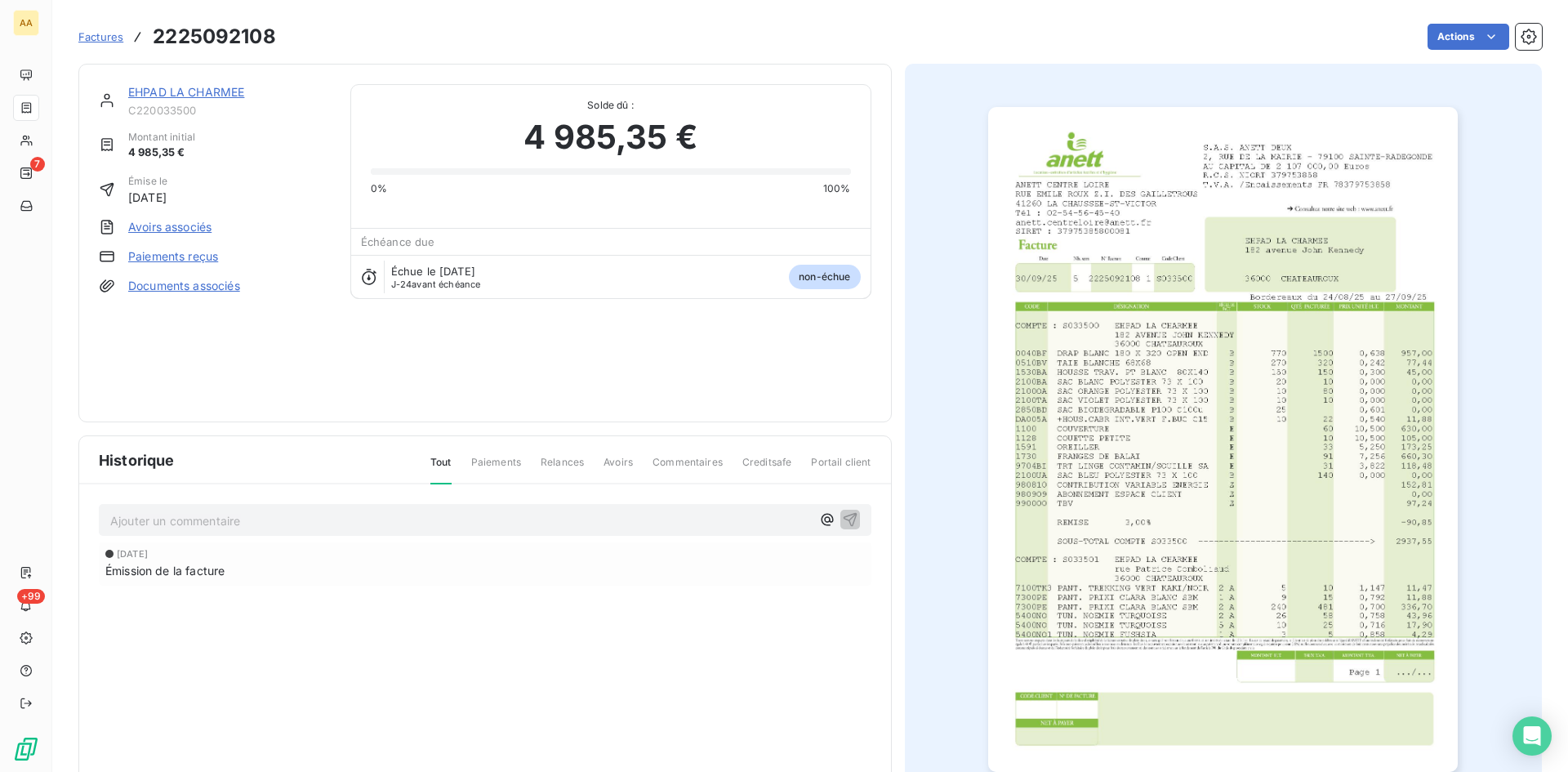
click at [1085, 432] on img "button" at bounding box center [1223, 439] width 469 height 665
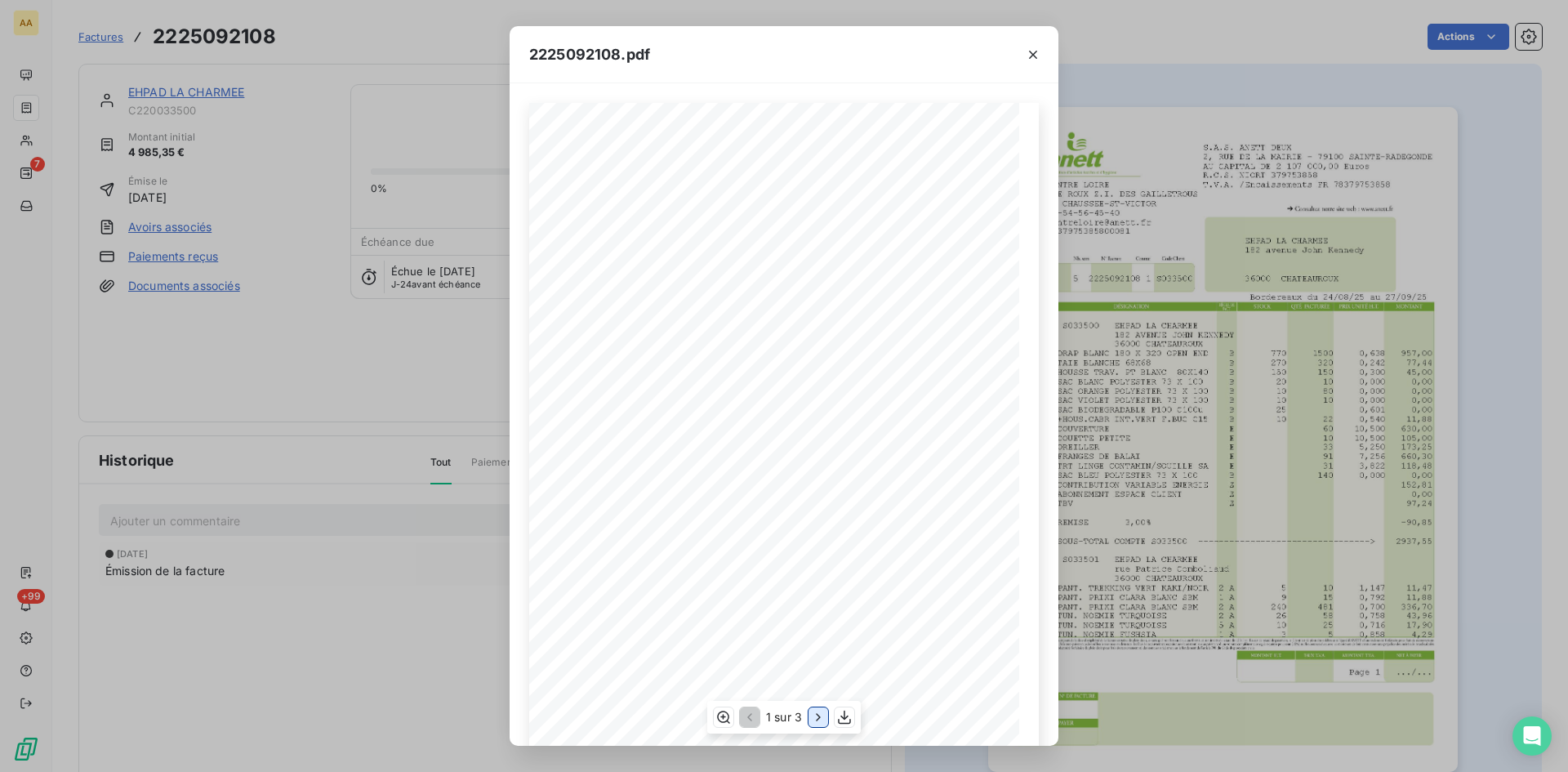
click at [816, 720] on icon "button" at bounding box center [818, 717] width 16 height 16
click at [816, 720] on icon "button" at bounding box center [820, 717] width 16 height 16
click at [1029, 58] on icon "button" at bounding box center [1033, 55] width 16 height 16
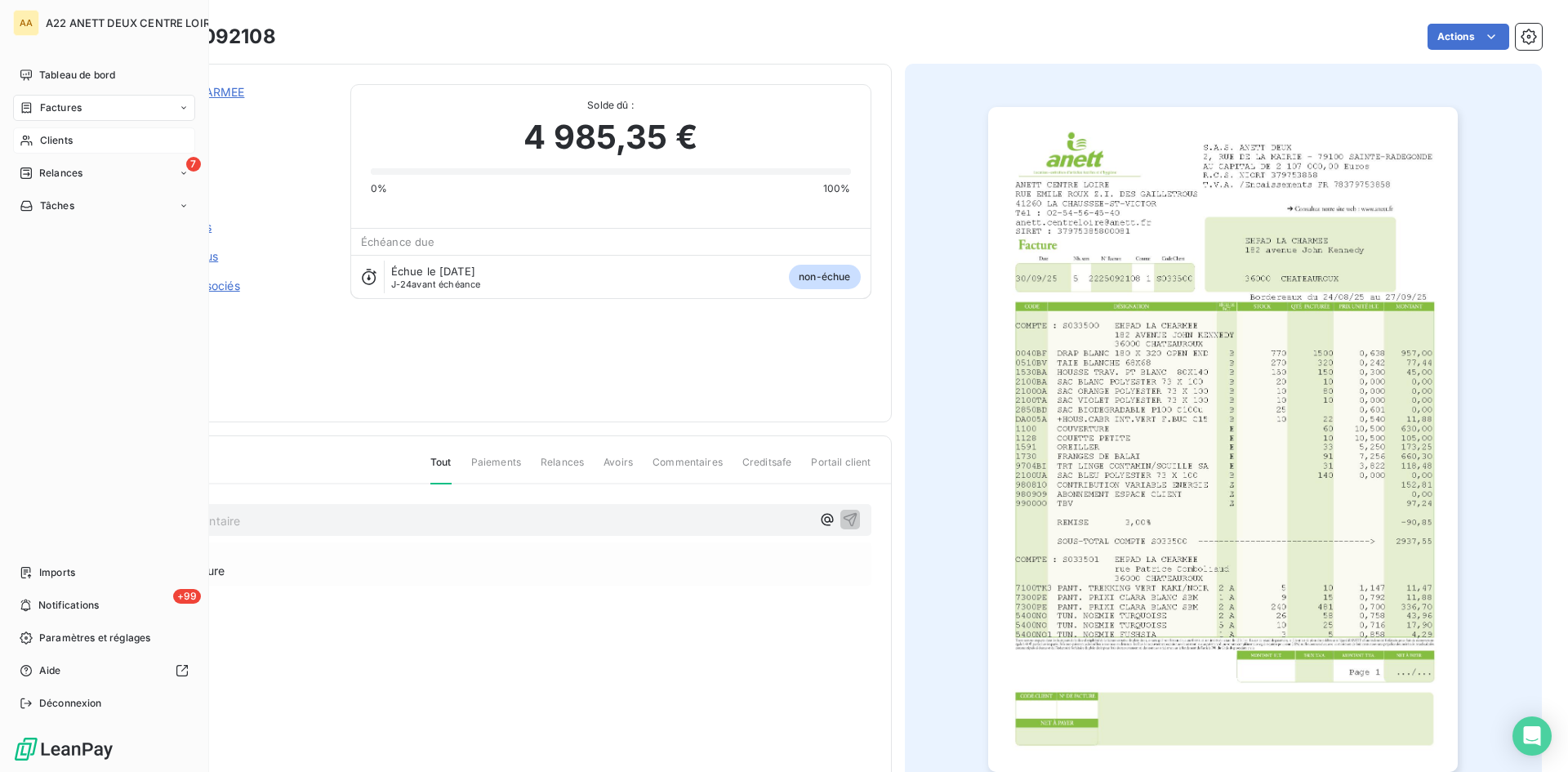
click at [46, 135] on span "Clients" at bounding box center [56, 140] width 33 height 15
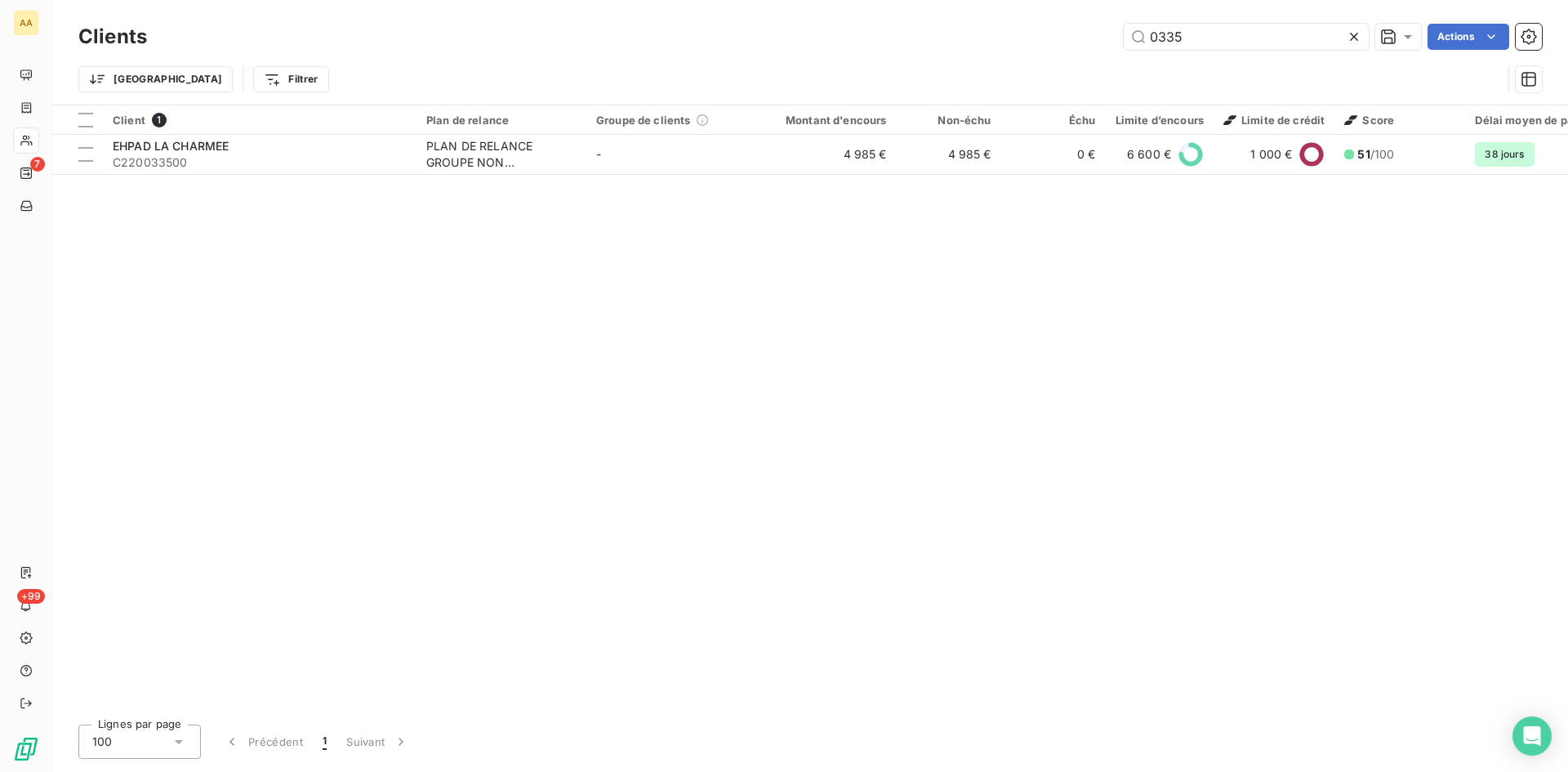
drag, startPoint x: 1117, startPoint y: 40, endPoint x: 975, endPoint y: 36, distance: 142.1
click at [975, 36] on div "0335 Actions" at bounding box center [854, 37] width 1376 height 27
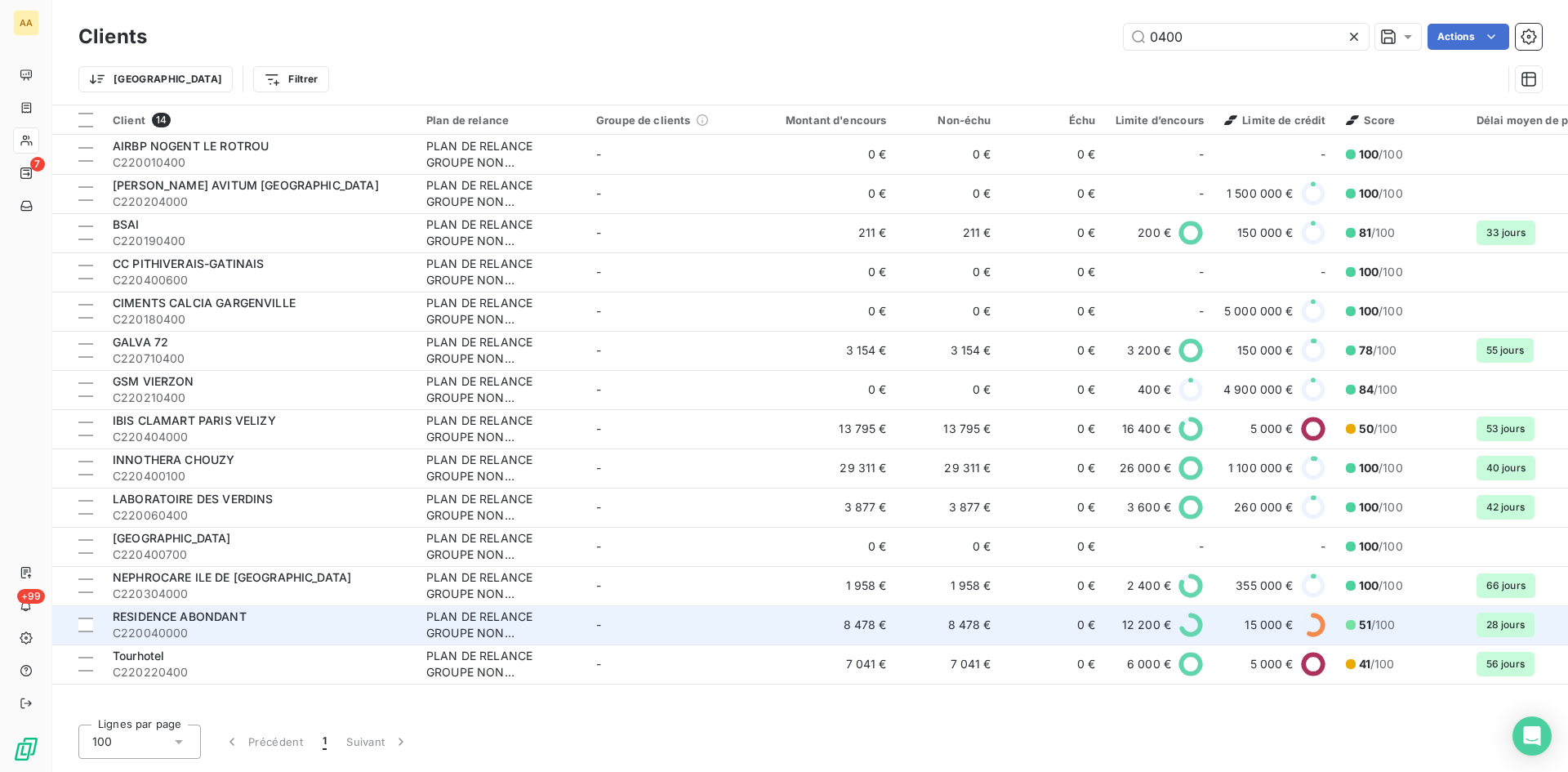
type input "0400"
click at [471, 628] on div "PLAN DE RELANCE GROUPE NON AUTOMATIQUE" at bounding box center [502, 624] width 151 height 33
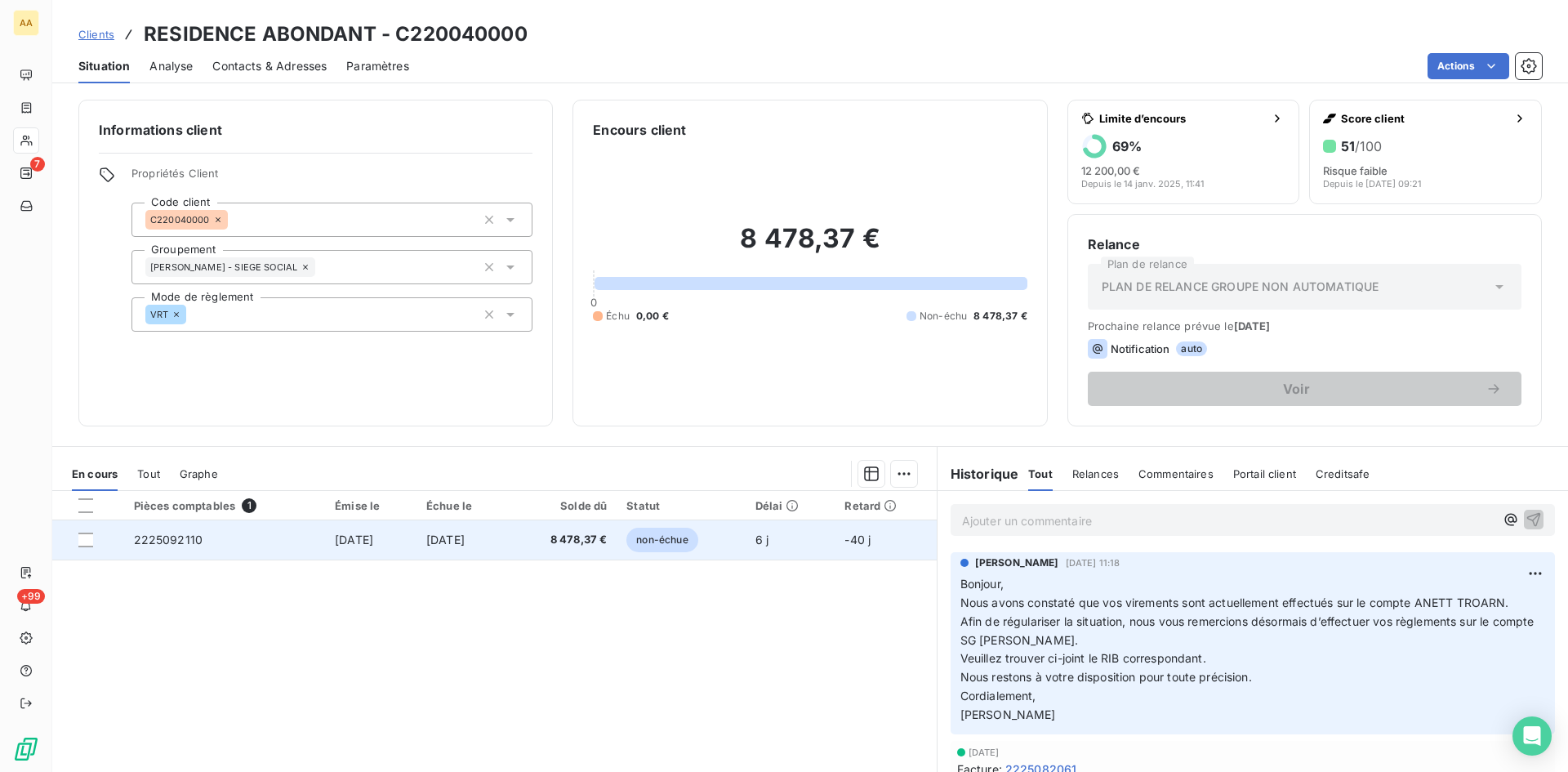
click at [146, 537] on span "2225092110" at bounding box center [168, 540] width 69 height 14
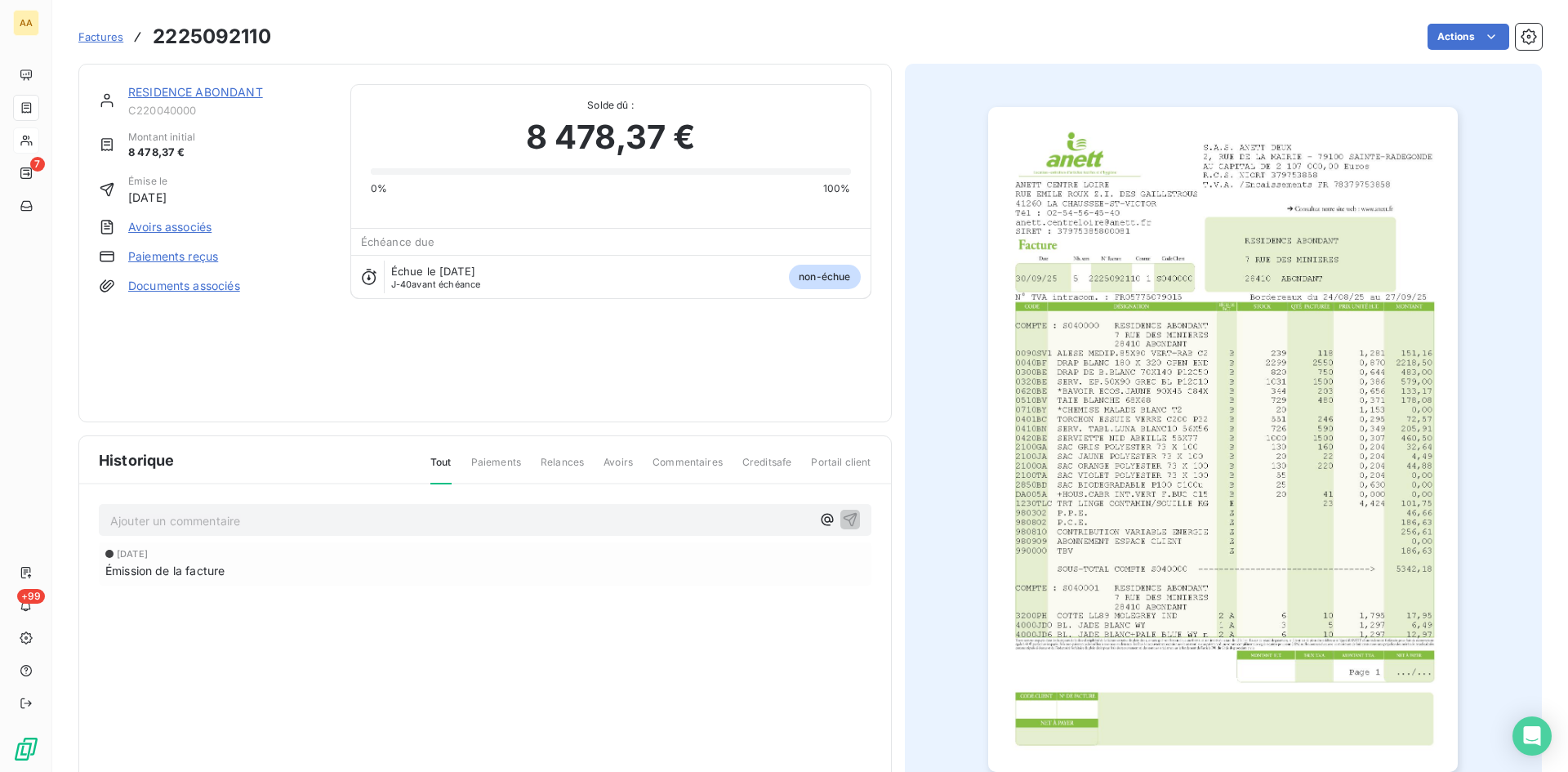
click at [1098, 482] on img "button" at bounding box center [1223, 439] width 469 height 665
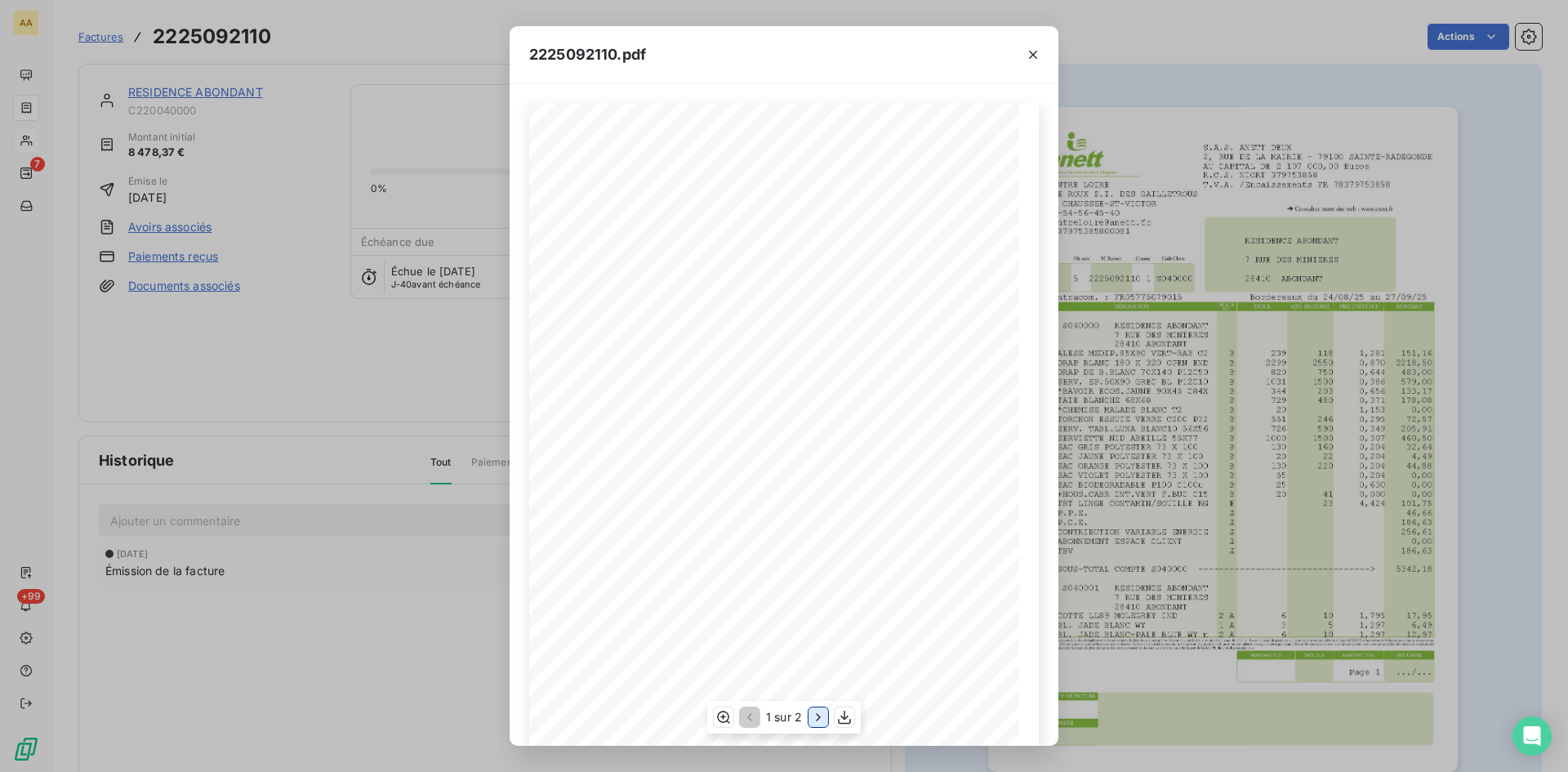
click at [817, 720] on icon "button" at bounding box center [818, 716] width 4 height 7
drag, startPoint x: 55, startPoint y: 143, endPoint x: 44, endPoint y: 136, distance: 13.0
click at [55, 143] on div "2225092110.pdf S.A.S. ANETT DEUX [STREET_ADDRESS] AU CAPITAL DE 2 107 000,00 Eu…" at bounding box center [784, 386] width 1568 height 772
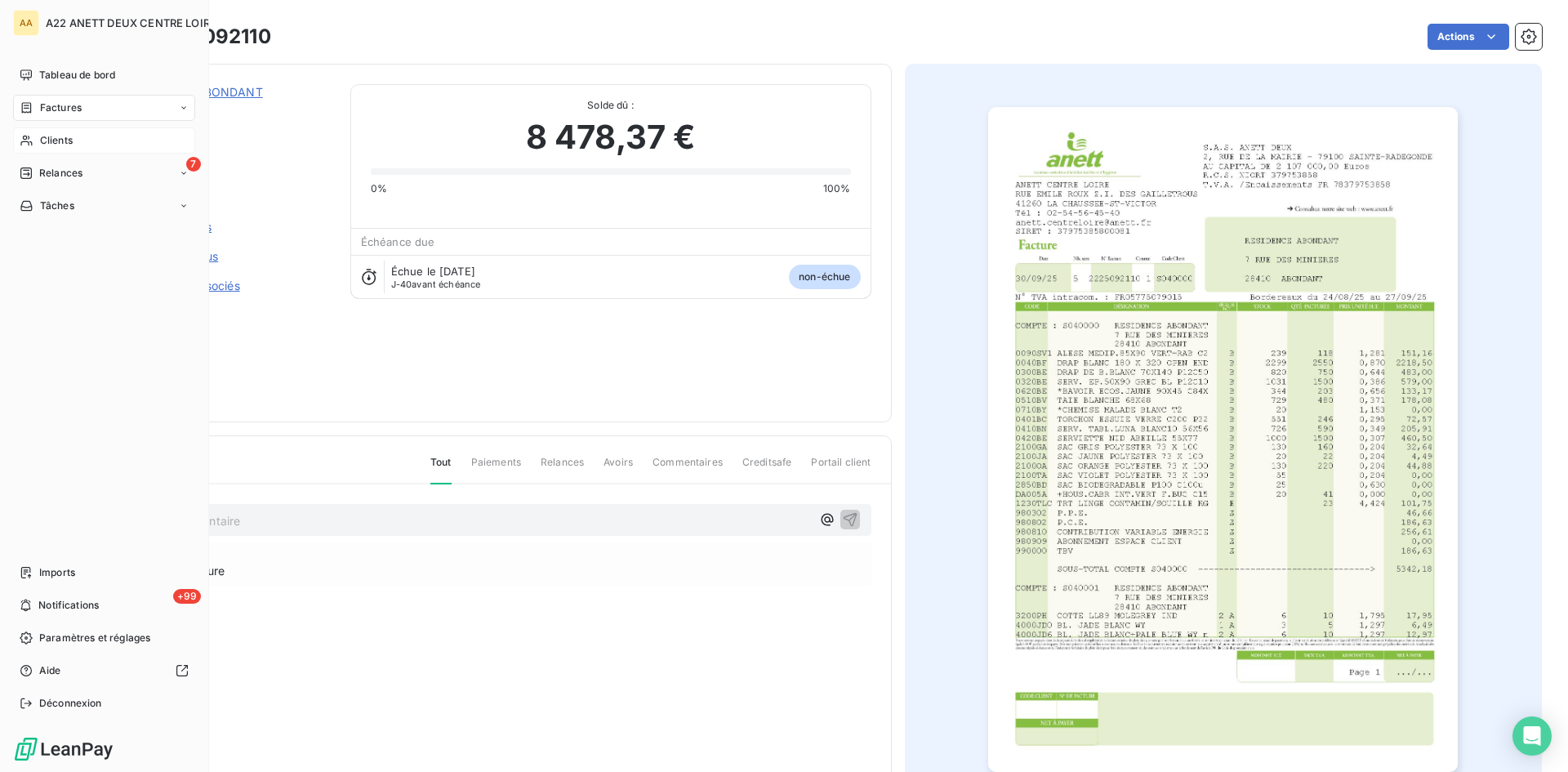
click at [61, 138] on span "Clients" at bounding box center [56, 140] width 33 height 15
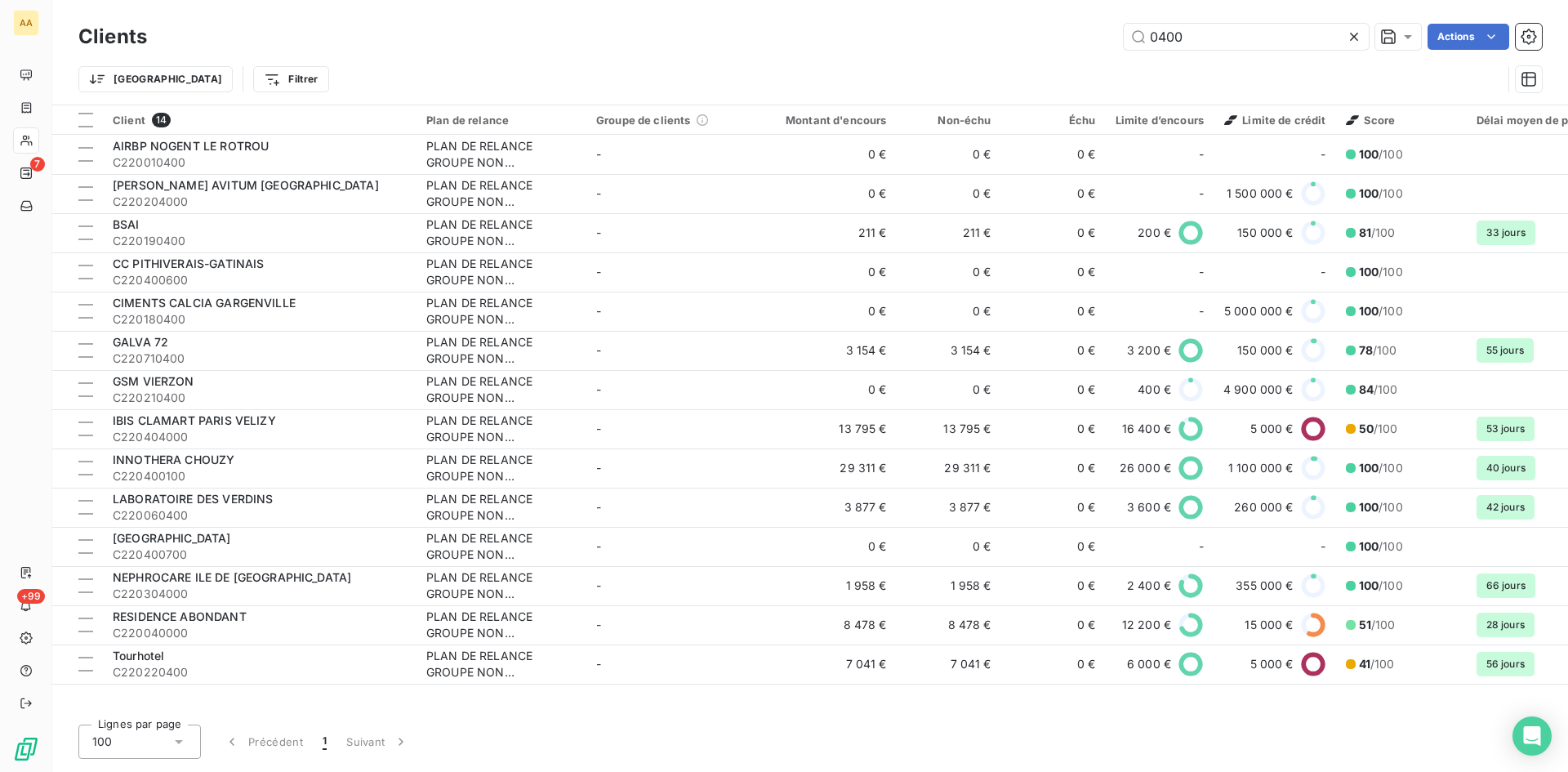
drag, startPoint x: 1186, startPoint y: 42, endPoint x: 969, endPoint y: 44, distance: 217.0
click at [970, 44] on div "0400 Actions" at bounding box center [854, 37] width 1376 height 27
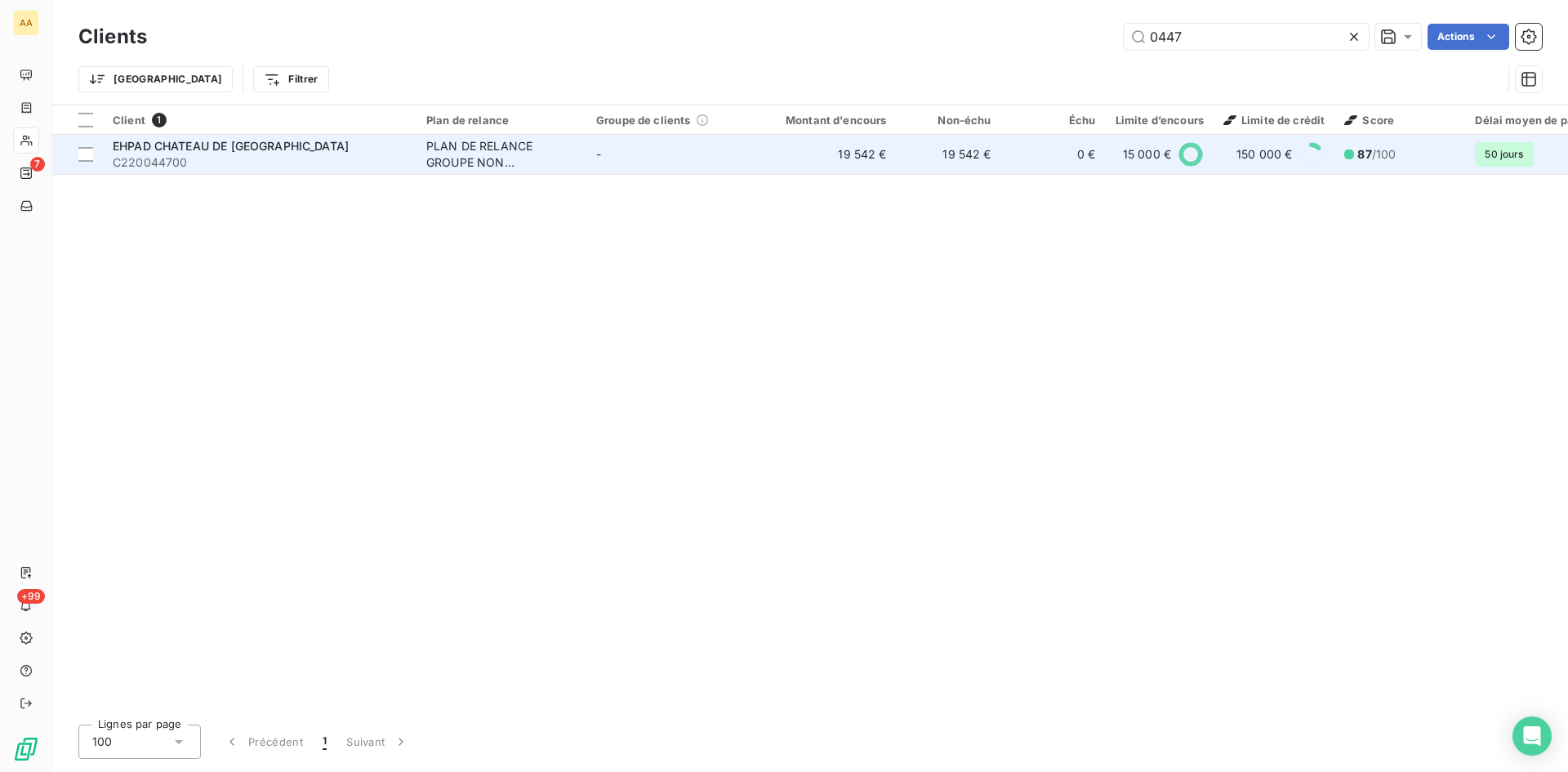
type input "0447"
click at [464, 157] on div "PLAN DE RELANCE GROUPE NON AUTOMATIQUE" at bounding box center [502, 154] width 151 height 33
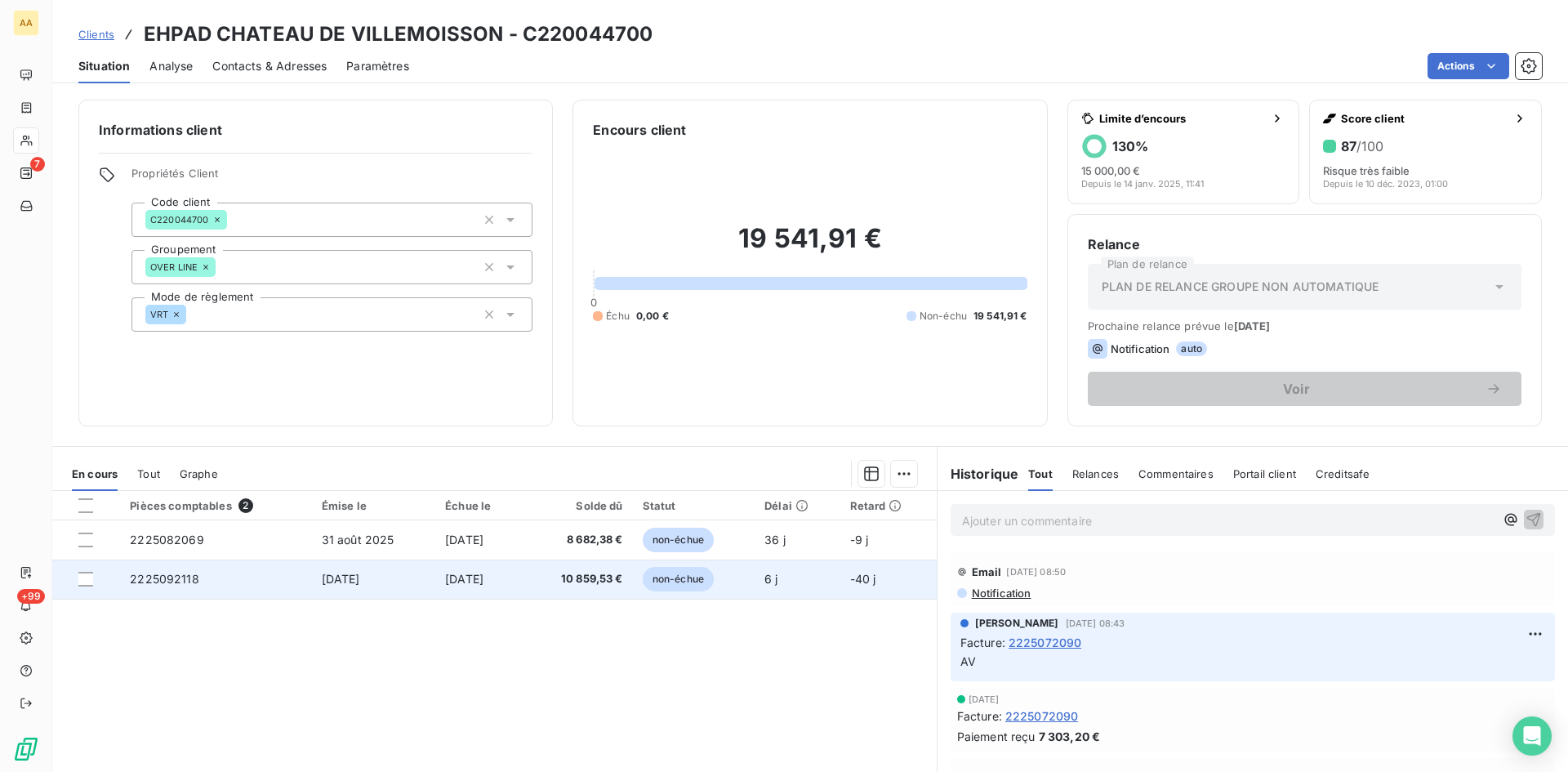
click at [170, 574] on span "2225092118" at bounding box center [165, 579] width 69 height 14
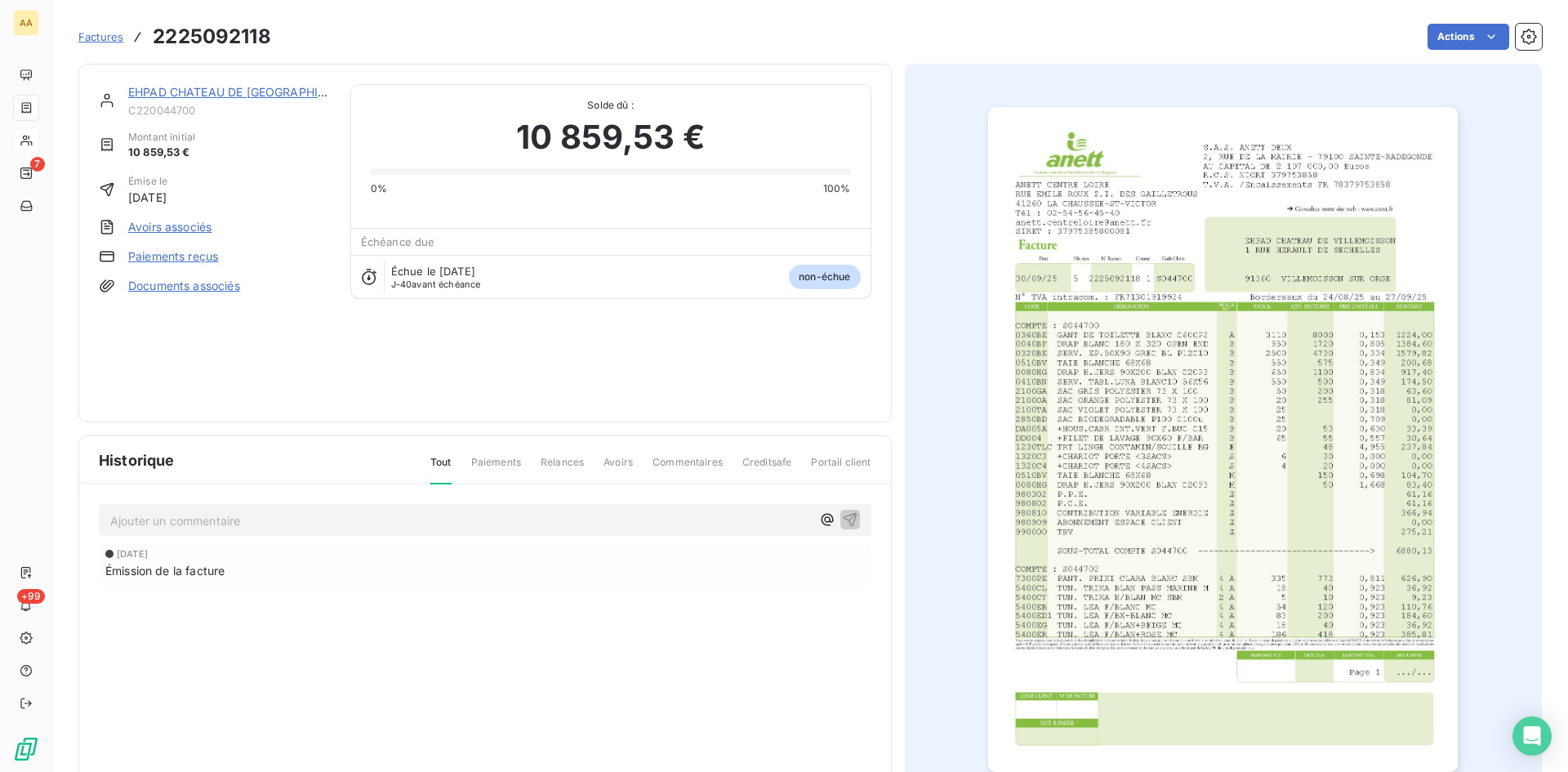
click at [1078, 434] on img "button" at bounding box center [1223, 439] width 469 height 665
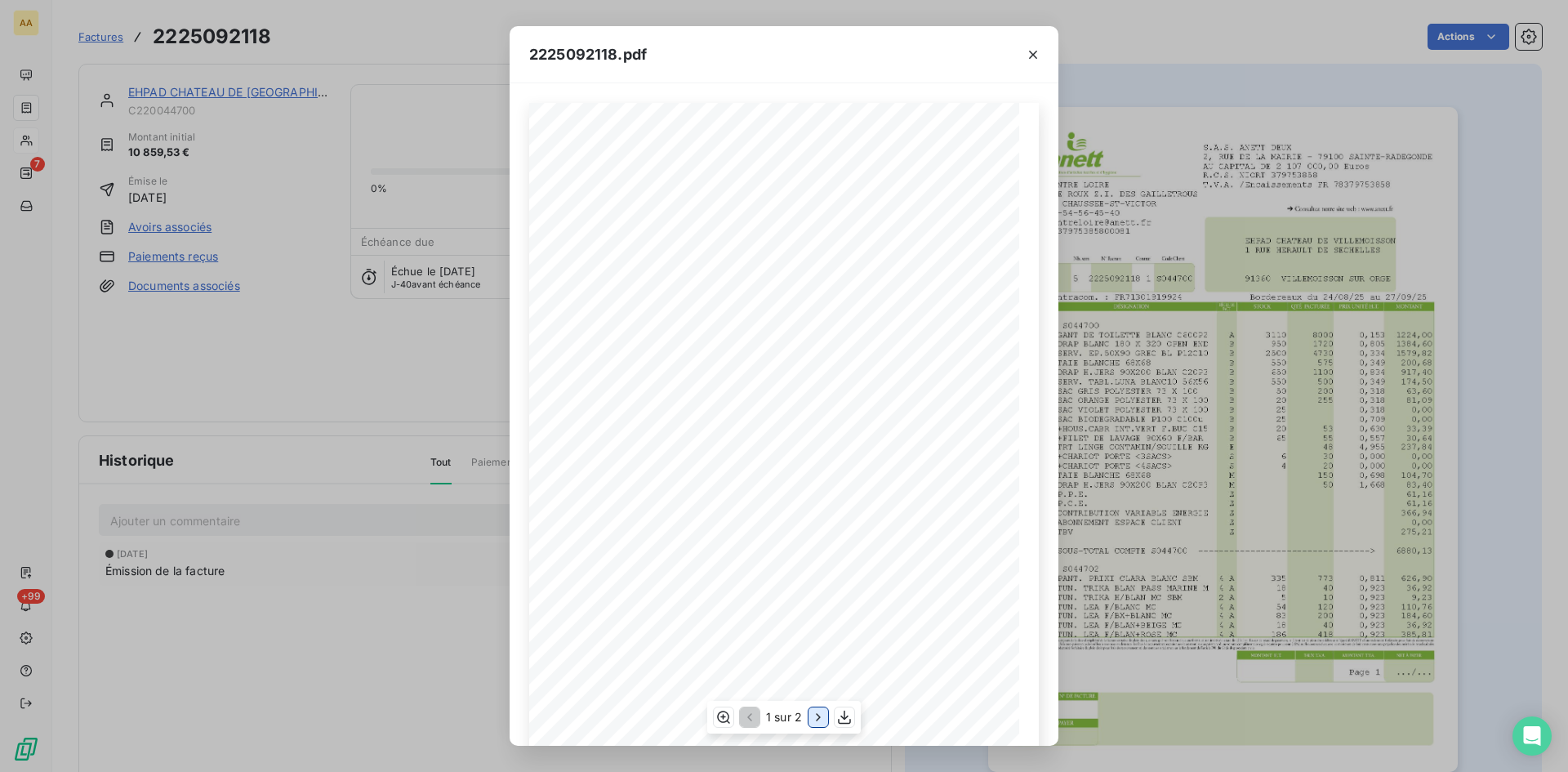
click at [820, 714] on icon "button" at bounding box center [818, 717] width 16 height 16
click at [1031, 54] on icon "button" at bounding box center [1033, 55] width 16 height 16
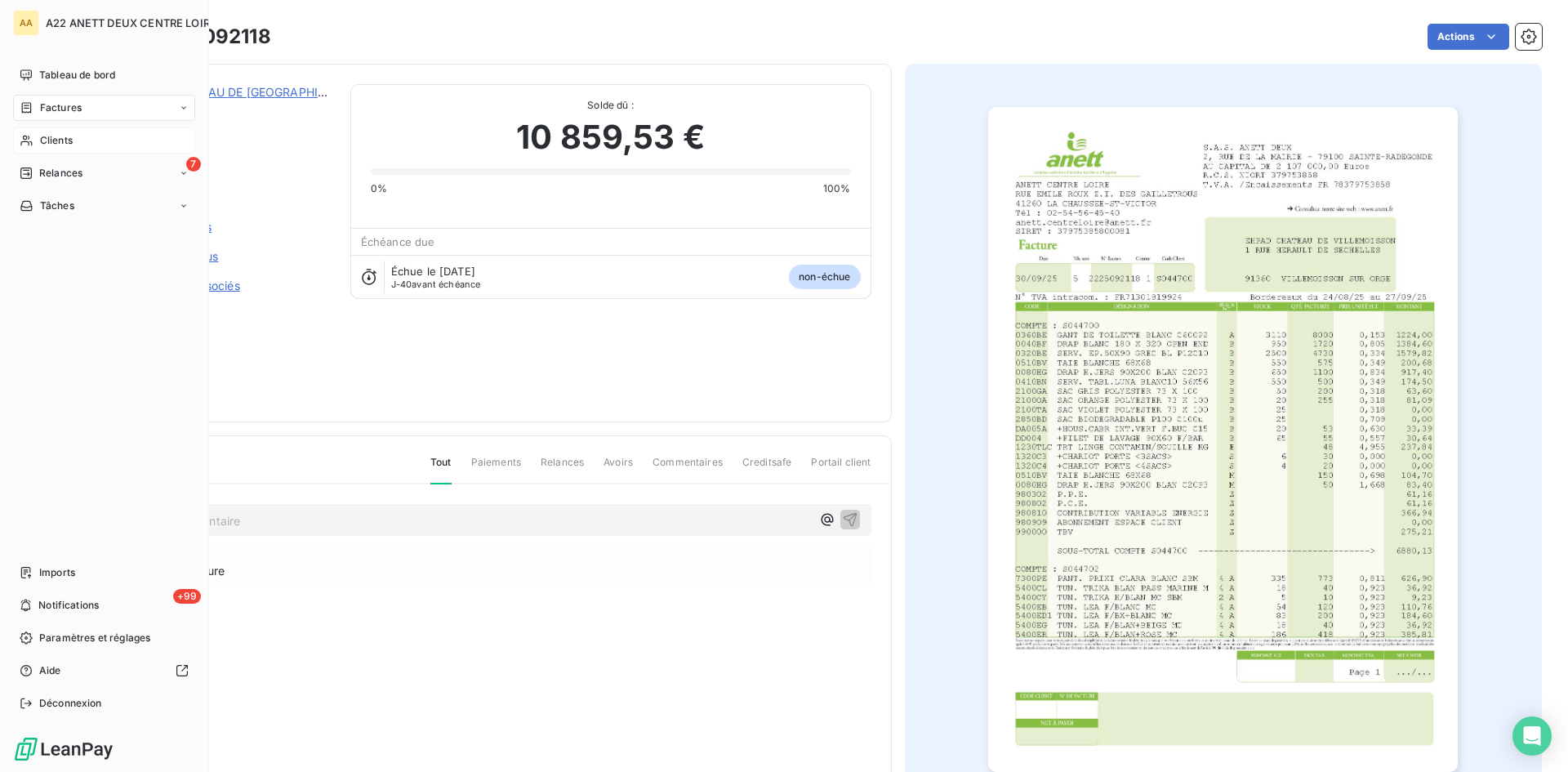
click at [60, 144] on span "Clients" at bounding box center [56, 140] width 33 height 15
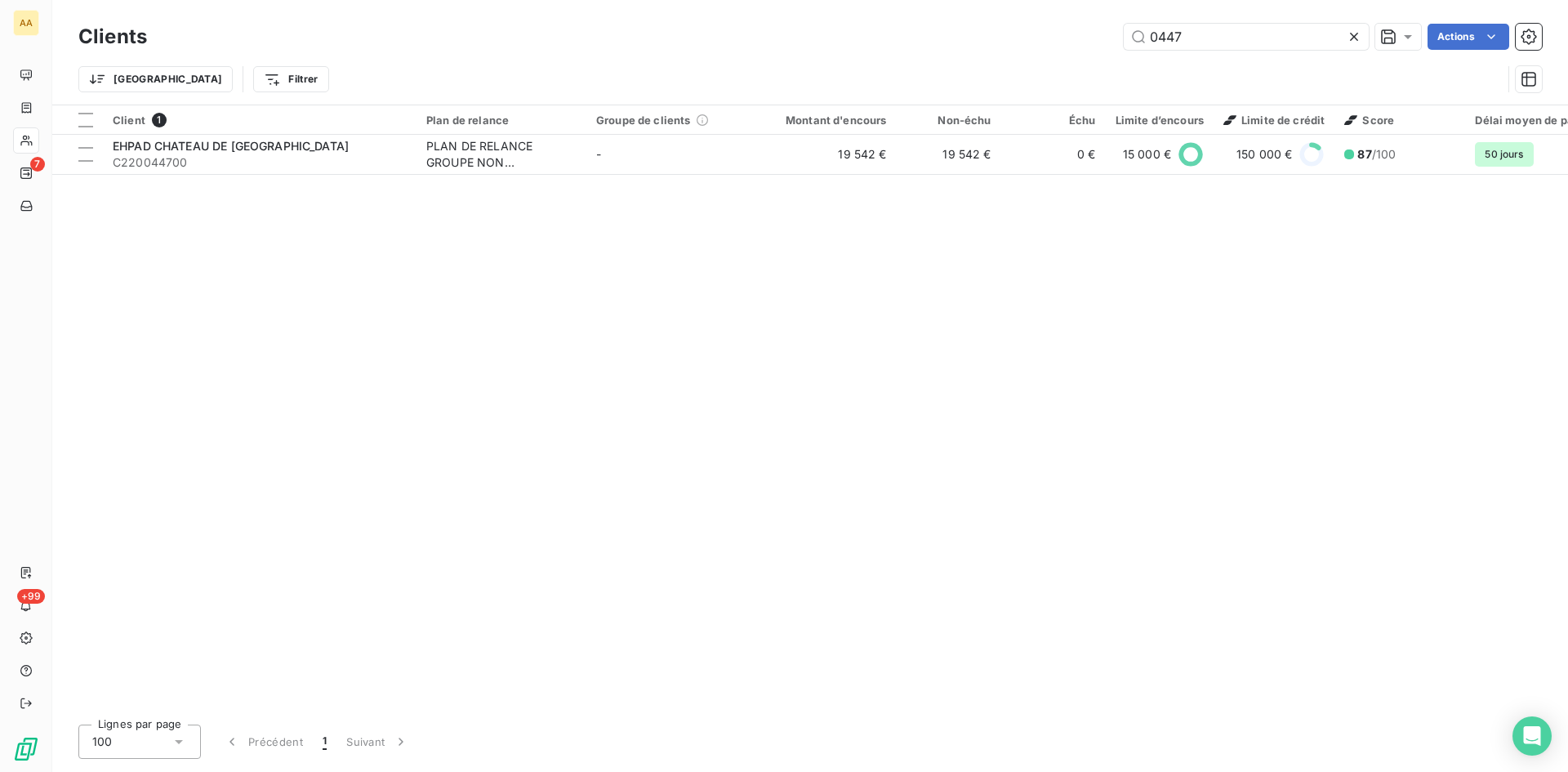
drag, startPoint x: 1187, startPoint y: 43, endPoint x: 1003, endPoint y: 47, distance: 184.0
click at [1006, 47] on div "0447 Actions" at bounding box center [854, 37] width 1376 height 27
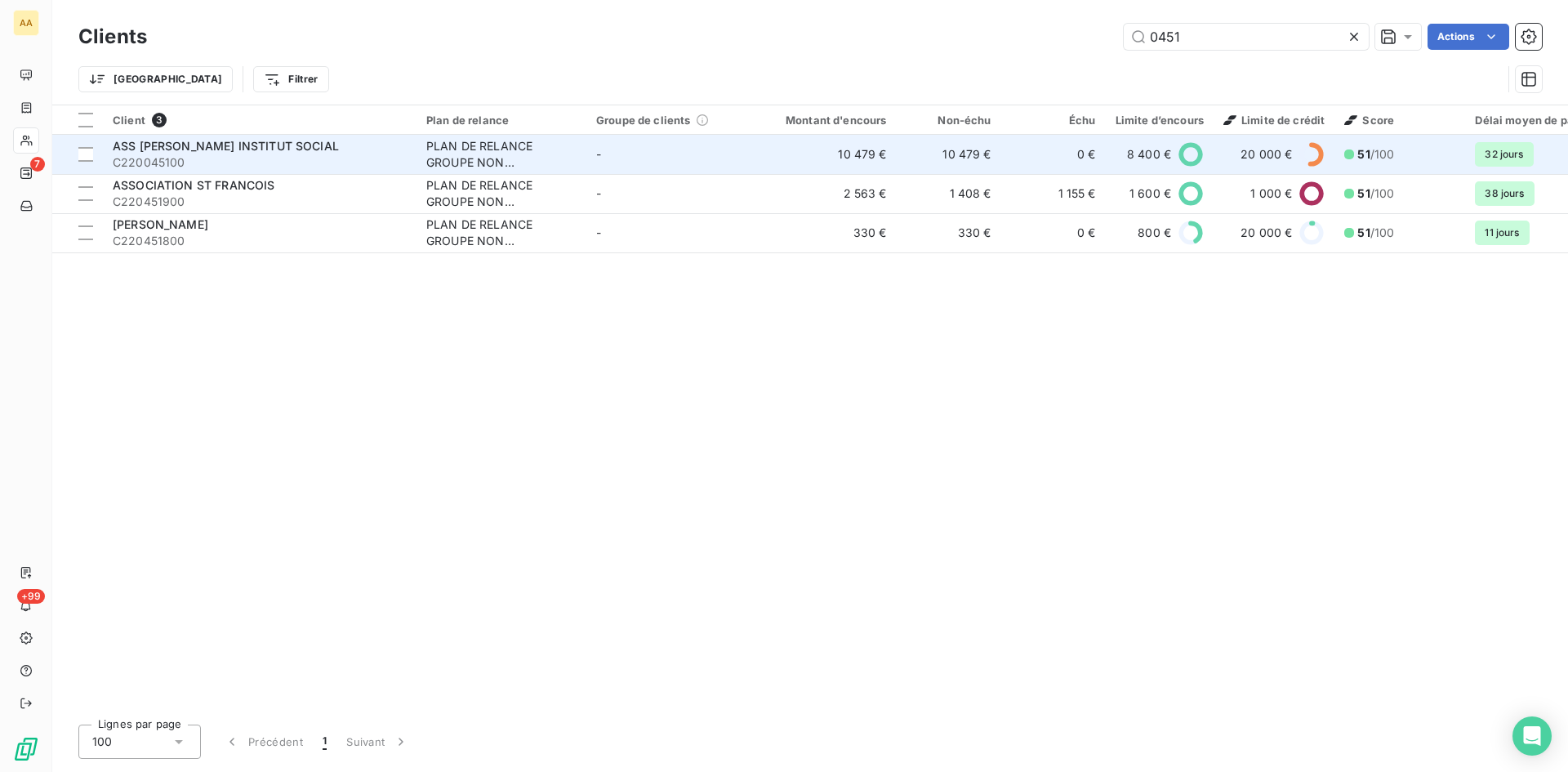
type input "0451"
click at [473, 157] on div "PLAN DE RELANCE GROUPE NON AUTOMATIQUE" at bounding box center [502, 154] width 151 height 33
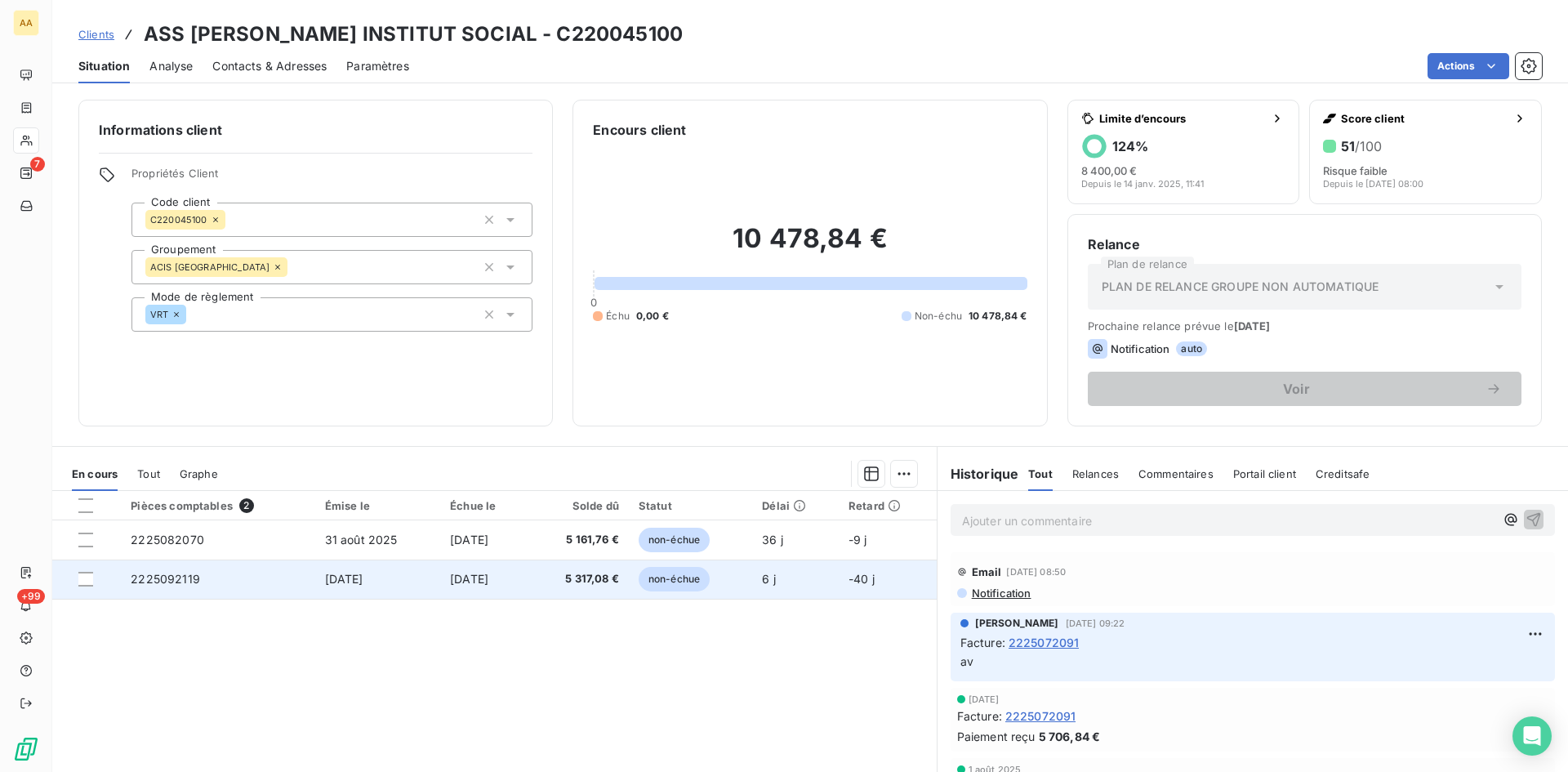
click at [172, 575] on span "2225092119" at bounding box center [166, 579] width 69 height 14
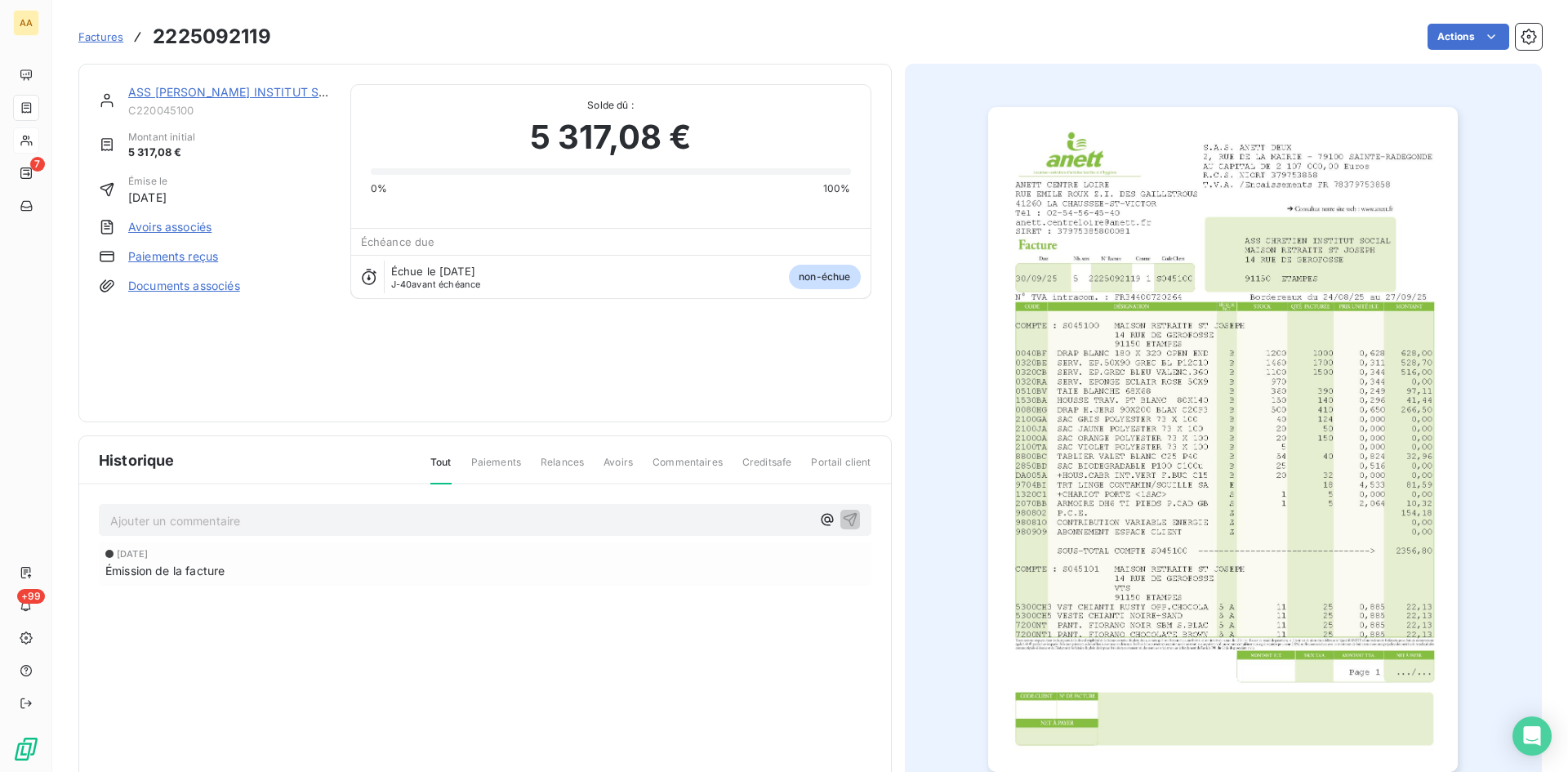
click at [1112, 406] on img "button" at bounding box center [1223, 439] width 469 height 665
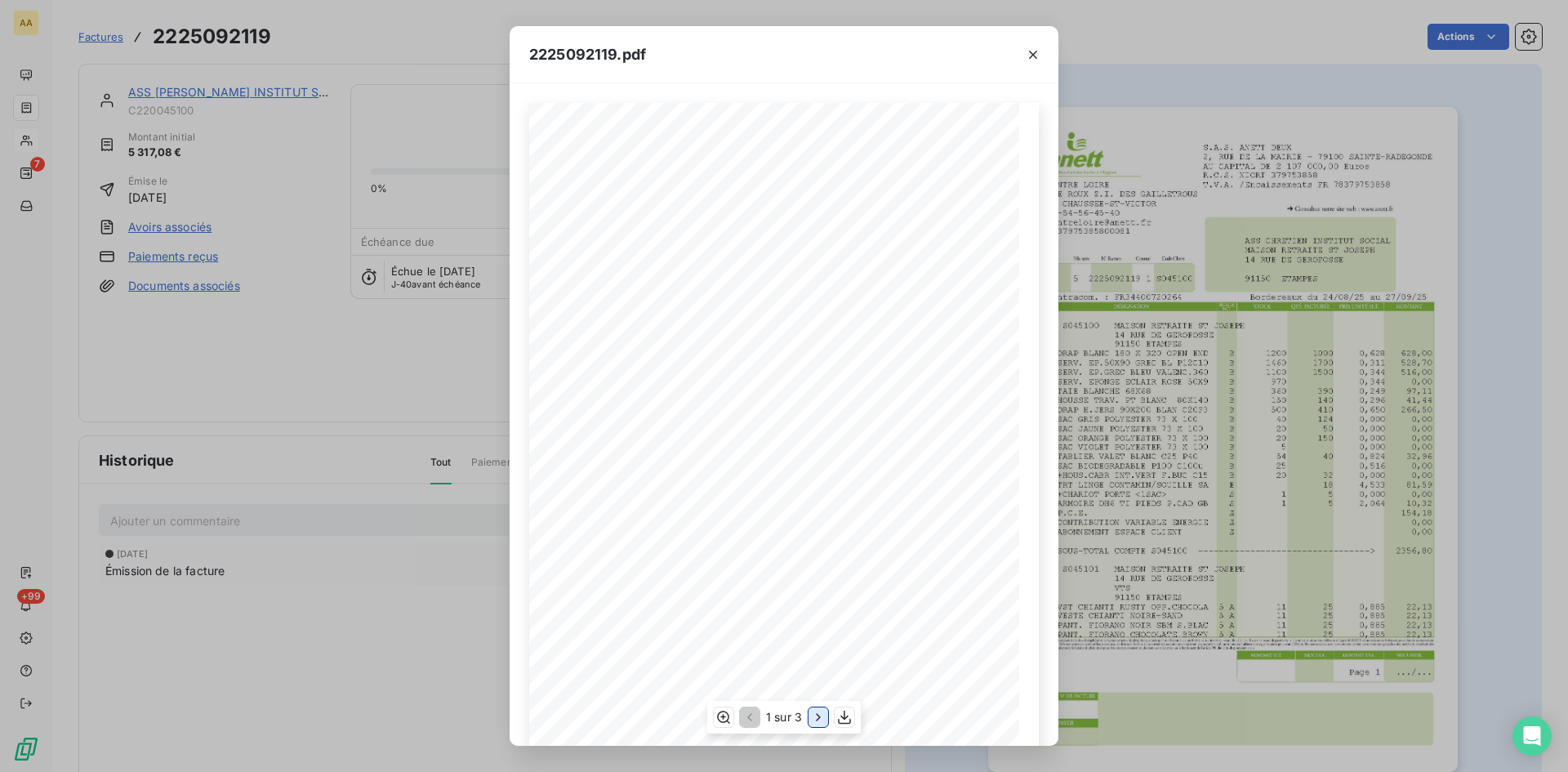
click at [820, 714] on icon "button" at bounding box center [818, 717] width 16 height 16
click at [820, 714] on icon "button" at bounding box center [820, 717] width 16 height 16
click at [1029, 50] on icon "button" at bounding box center [1033, 55] width 16 height 16
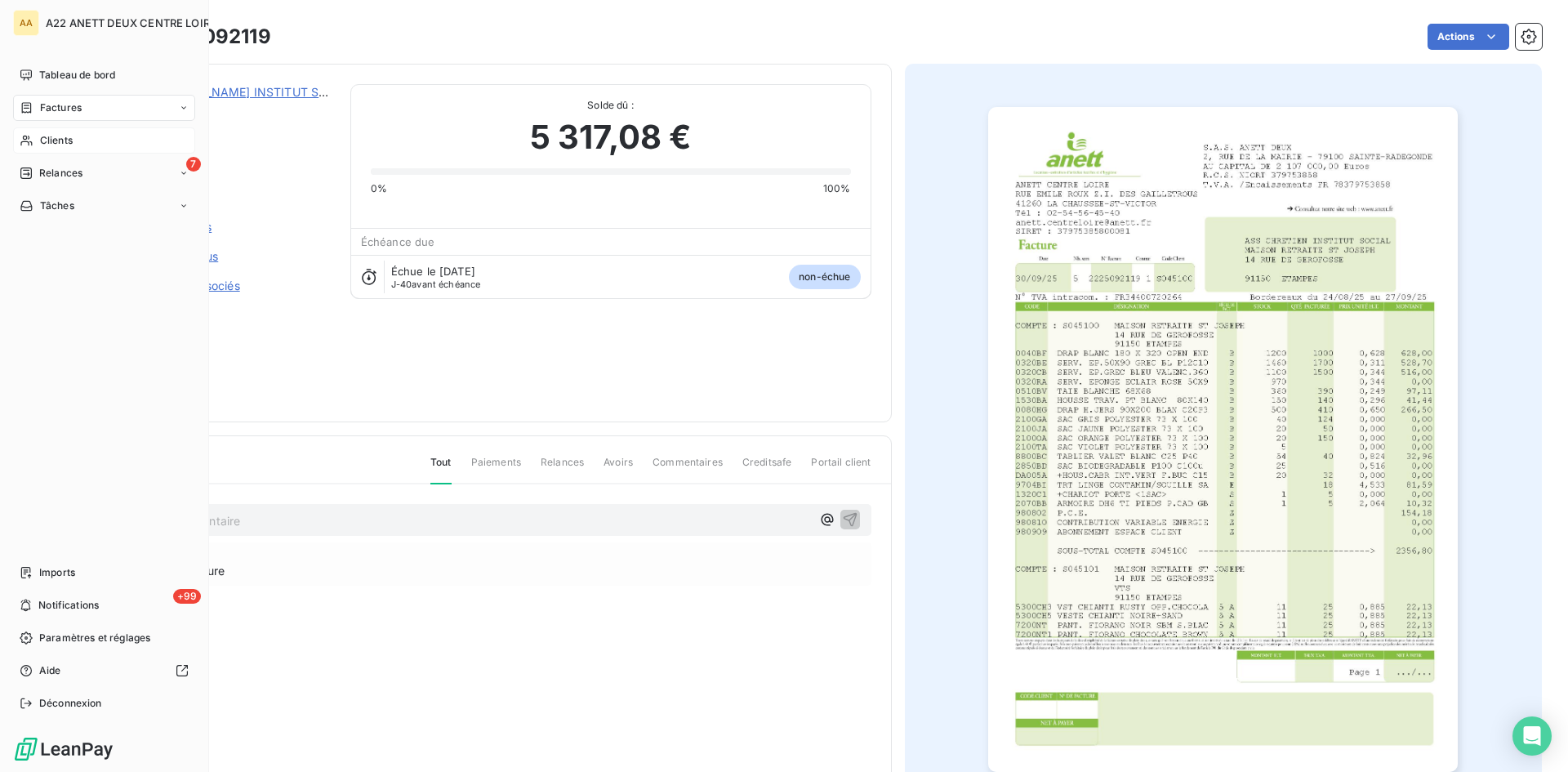
drag, startPoint x: 51, startPoint y: 135, endPoint x: 60, endPoint y: 127, distance: 12.0
click at [49, 135] on span "Clients" at bounding box center [56, 140] width 33 height 15
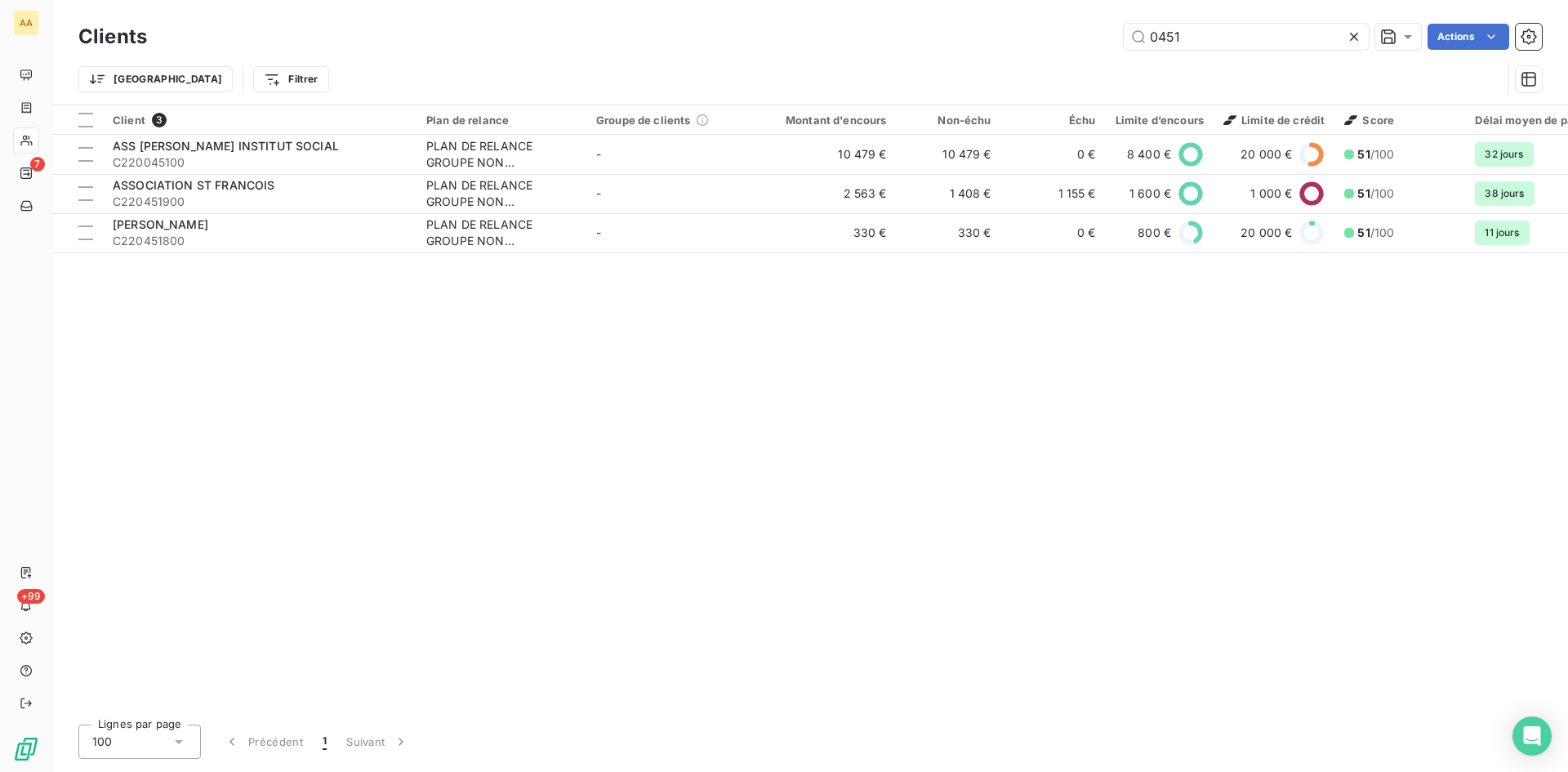
drag, startPoint x: 1065, startPoint y: 37, endPoint x: 949, endPoint y: 37, distance: 116.0
click at [949, 37] on div "0451 Actions" at bounding box center [854, 37] width 1376 height 27
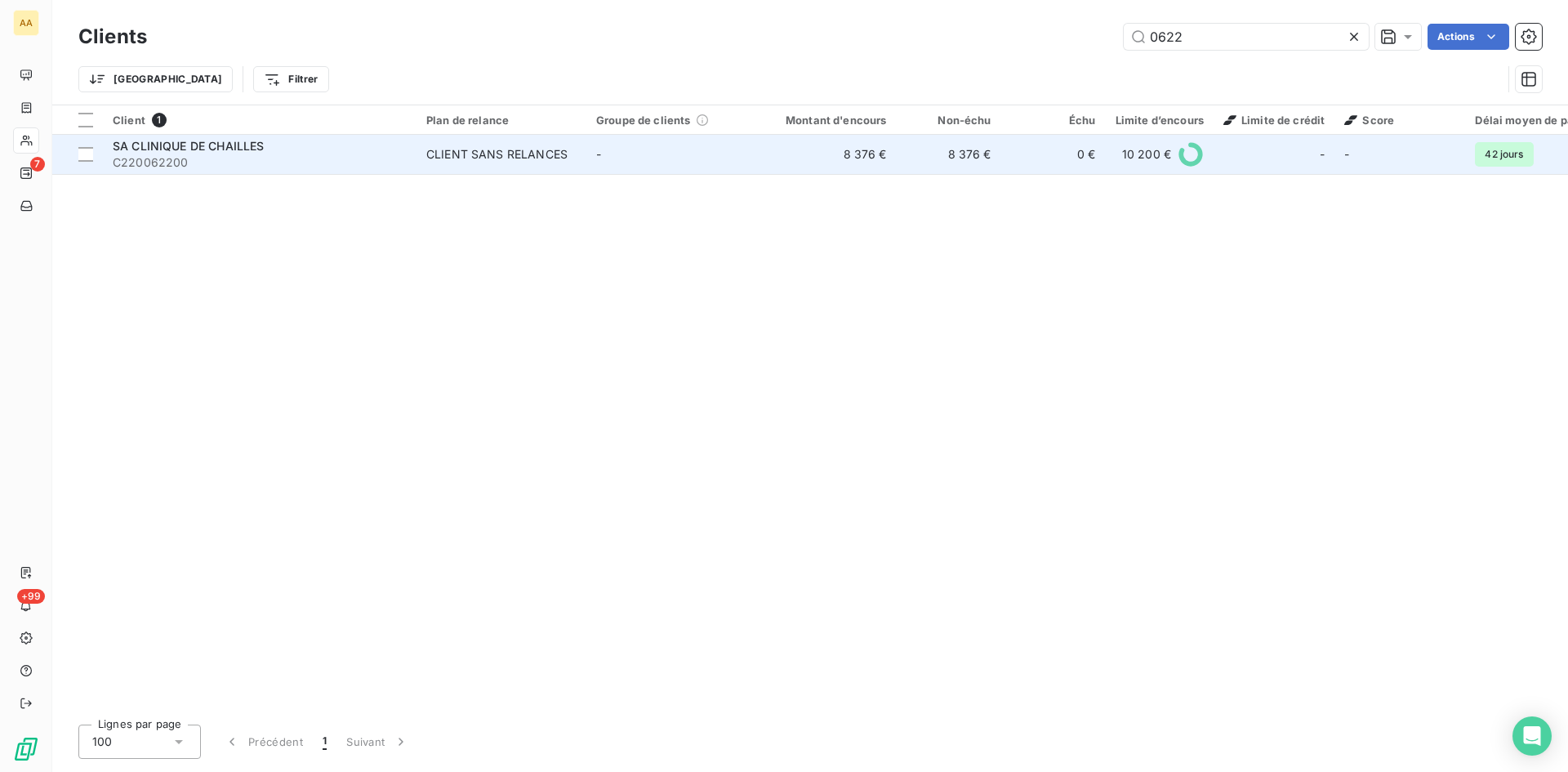
type input "0622"
click at [465, 141] on td "CLIENT SANS RELANCES" at bounding box center [502, 154] width 170 height 39
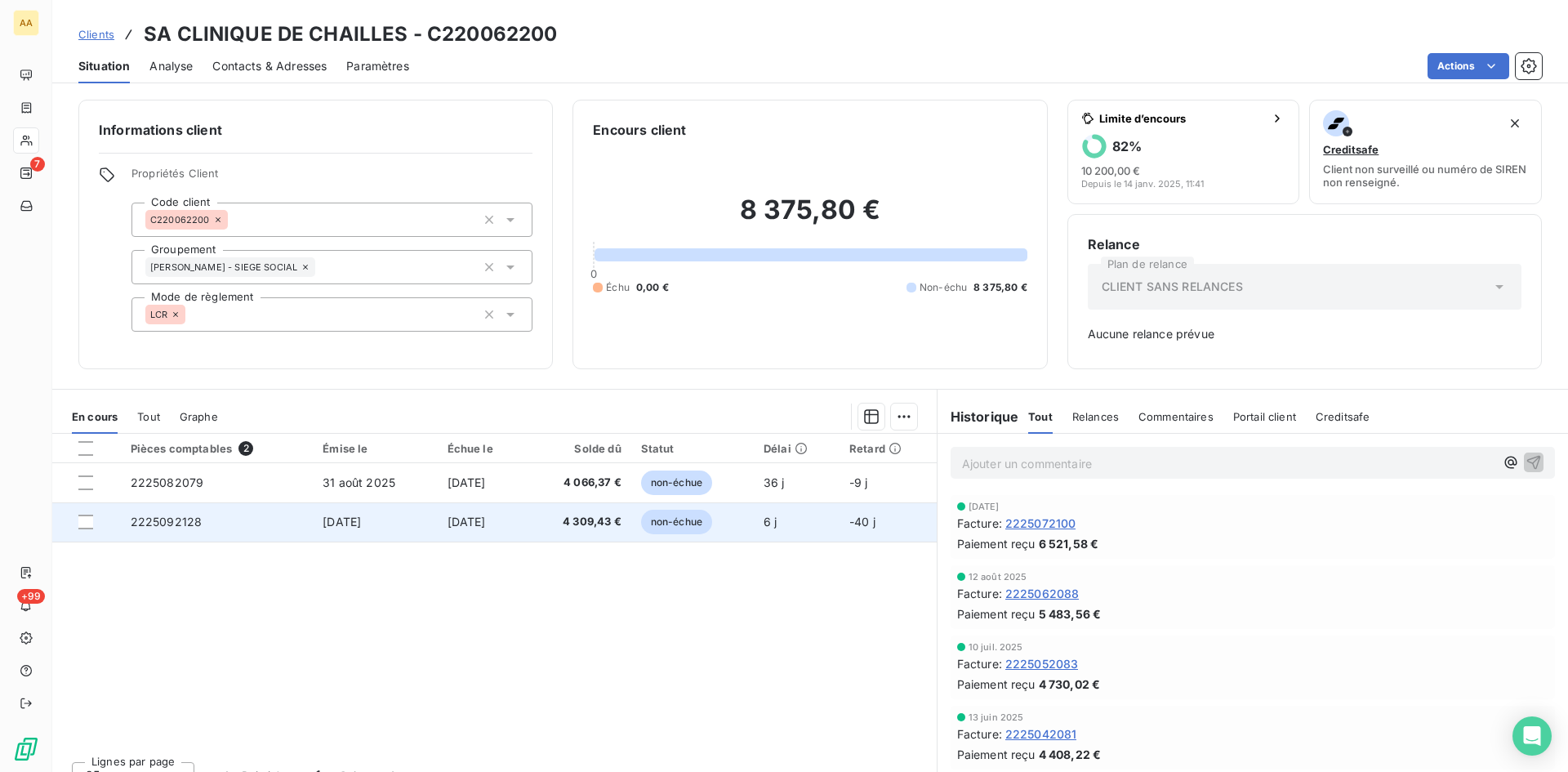
click at [160, 521] on span "2225092128" at bounding box center [166, 521] width 72 height 14
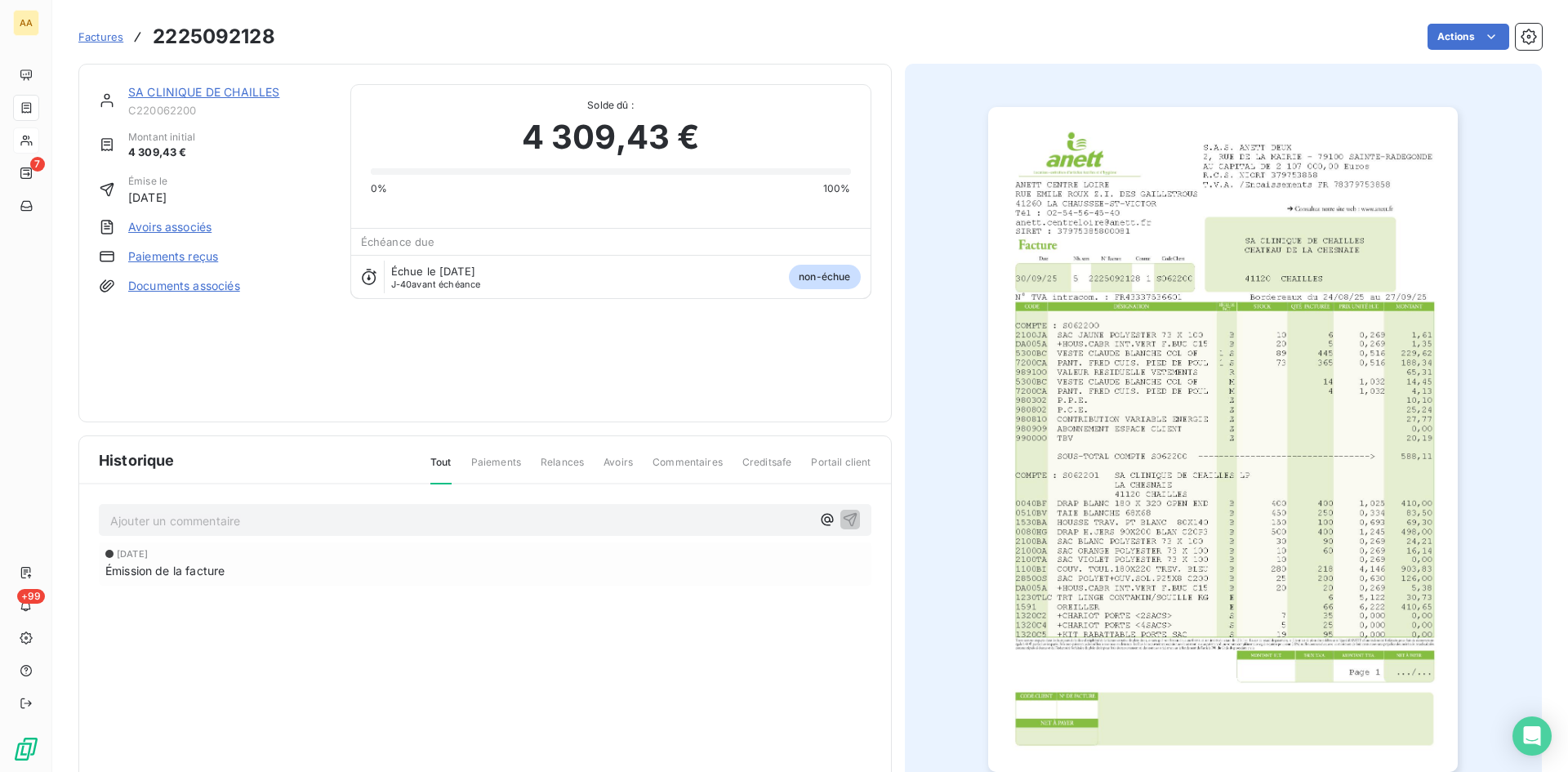
click at [1124, 641] on img "button" at bounding box center [1223, 439] width 469 height 665
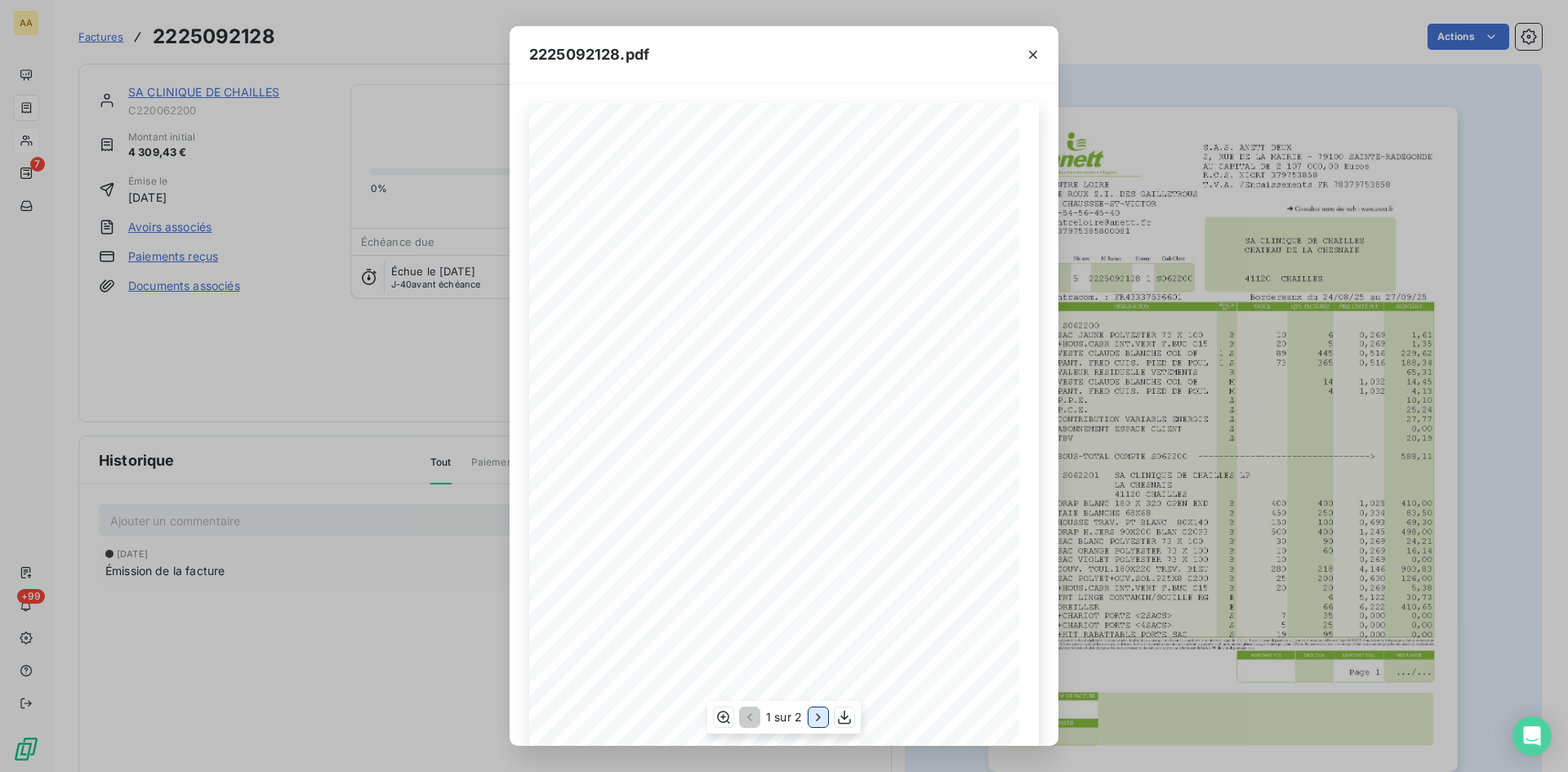
click at [816, 716] on icon "button" at bounding box center [818, 717] width 16 height 16
click at [746, 716] on icon "button" at bounding box center [748, 717] width 16 height 16
click at [49, 137] on div "2225092128.pdf S.A.S. ANETT DEUX [STREET_ADDRESS] AU CAPITAL DE 2 107 000,00 Eu…" at bounding box center [784, 386] width 1568 height 772
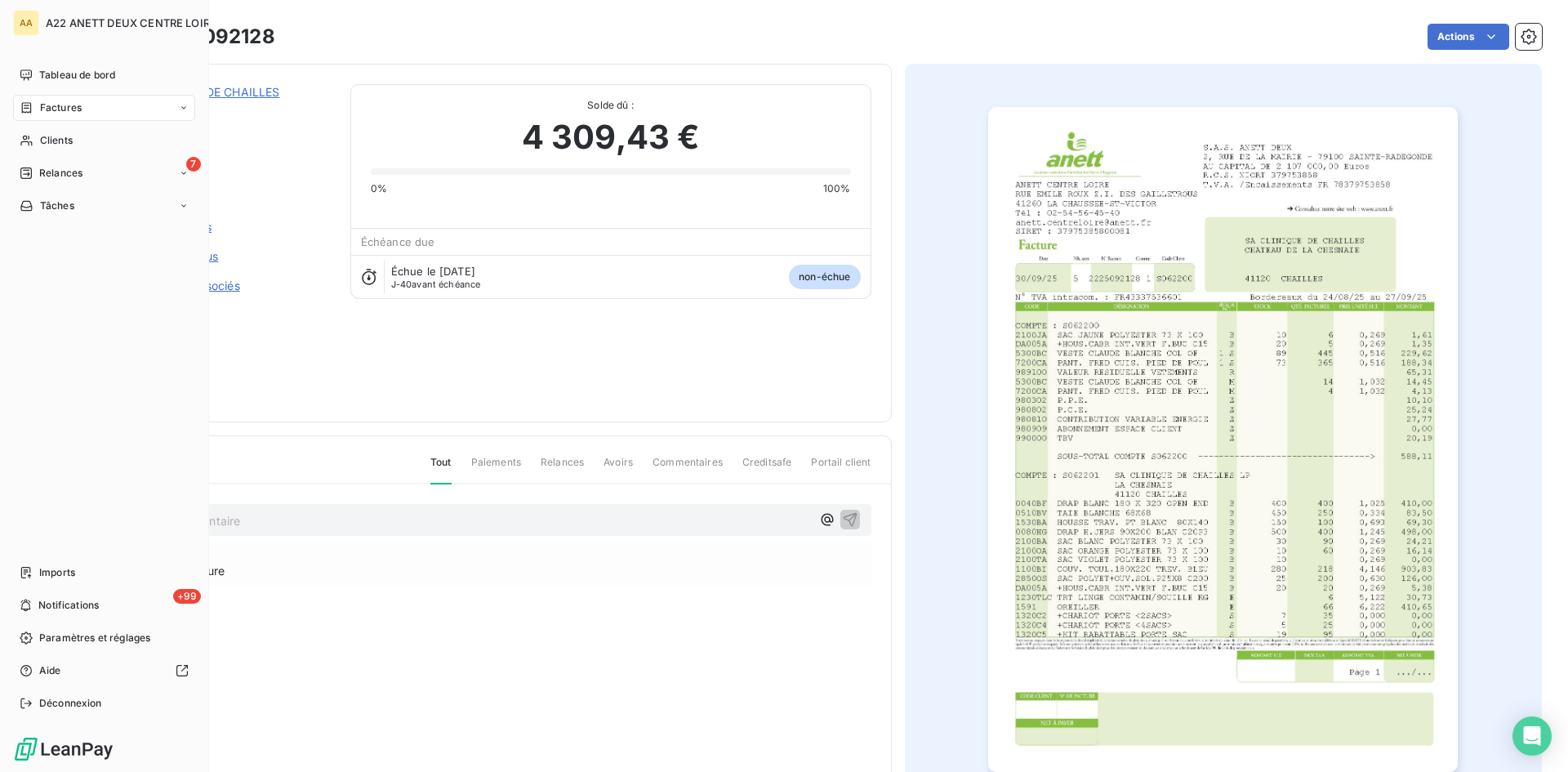
click at [41, 143] on span "Clients" at bounding box center [56, 140] width 33 height 15
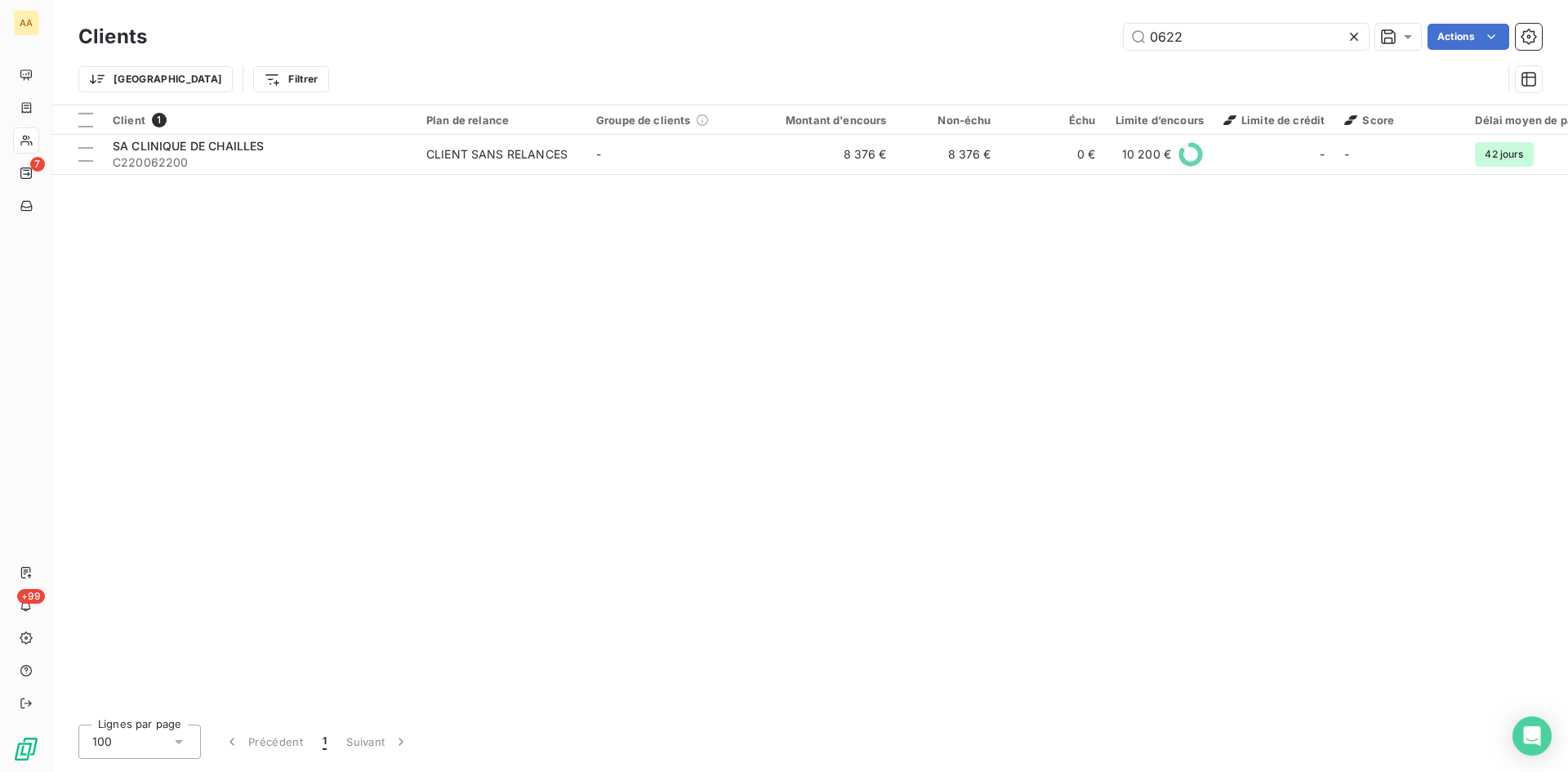
drag, startPoint x: 1215, startPoint y: 42, endPoint x: 991, endPoint y: 45, distance: 224.0
click at [991, 45] on div "0622 Actions" at bounding box center [854, 37] width 1376 height 27
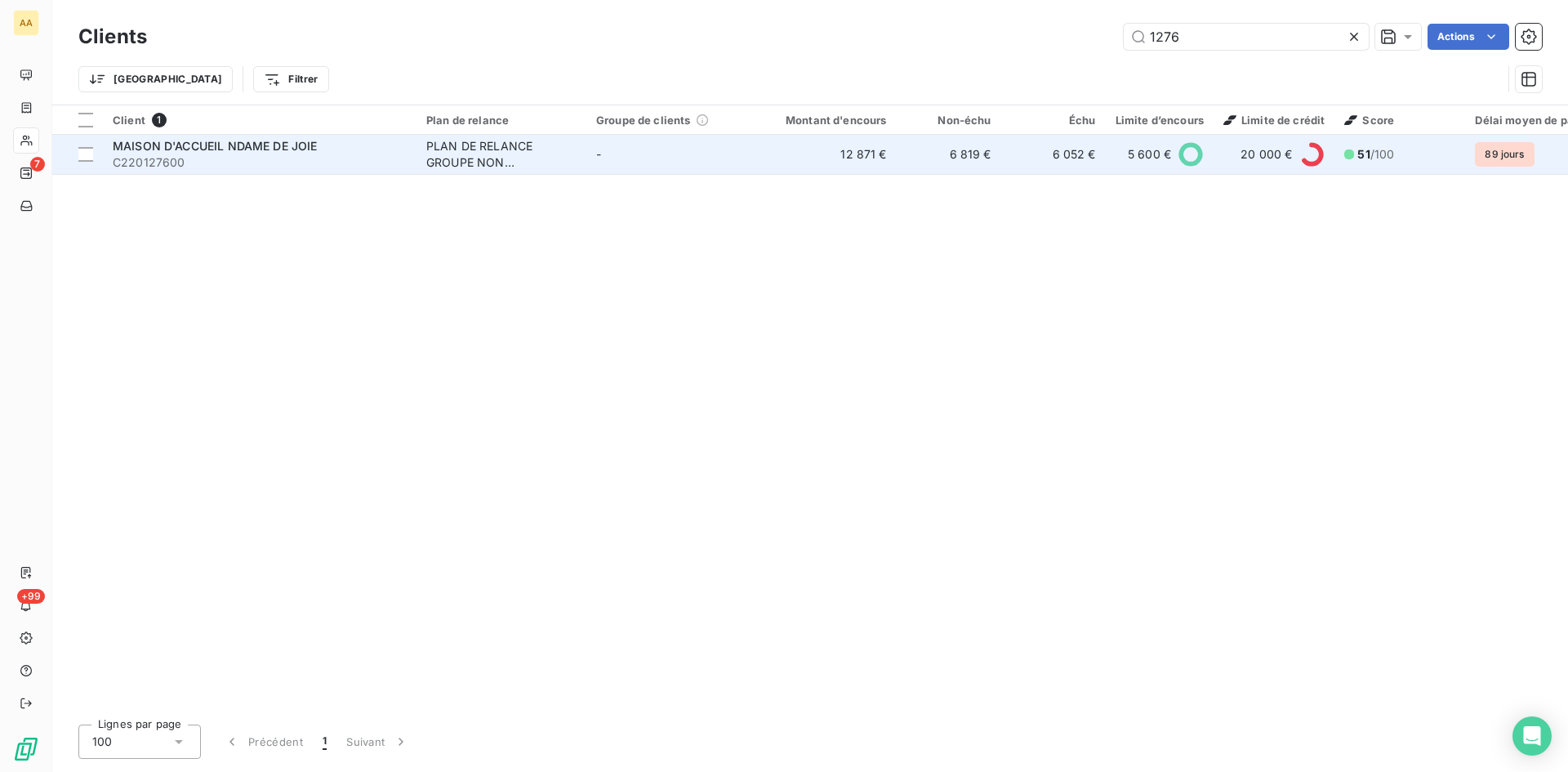
type input "1276"
click at [479, 154] on div "PLAN DE RELANCE GROUPE NON AUTOMATIQUE" at bounding box center [502, 154] width 151 height 33
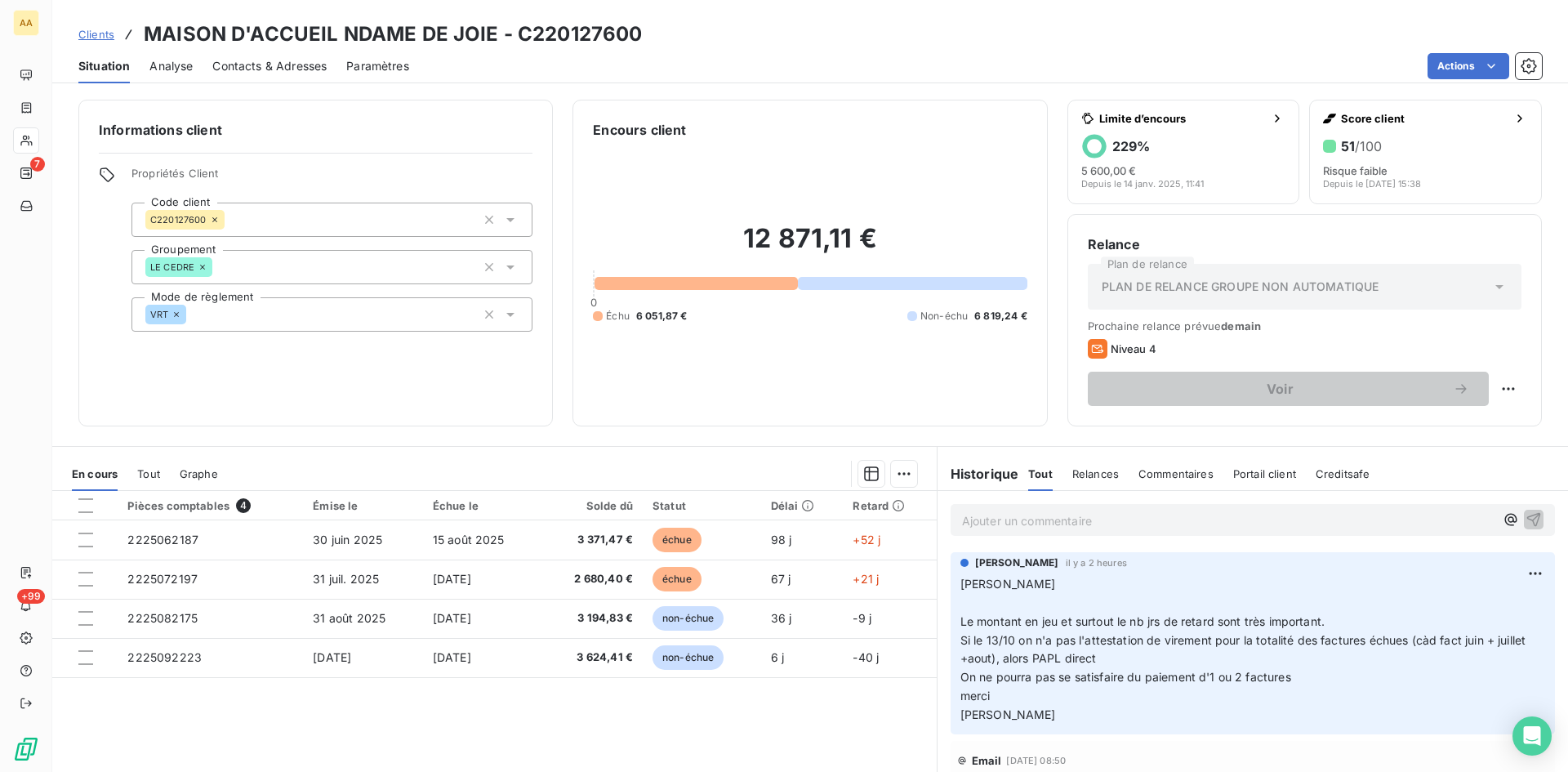
click at [983, 512] on p "Ajouter un commentaire ﻿" at bounding box center [1229, 521] width 533 height 20
click at [1075, 519] on span "MERCI DE TENIR AU CPOURANT [PERSON_NAME]" at bounding box center [1102, 519] width 280 height 14
click at [1078, 522] on span "MERCI DE TENIR AU CPOURANT [PERSON_NAME]" at bounding box center [1102, 519] width 280 height 14
click at [1526, 513] on icon "button" at bounding box center [1533, 519] width 16 height 16
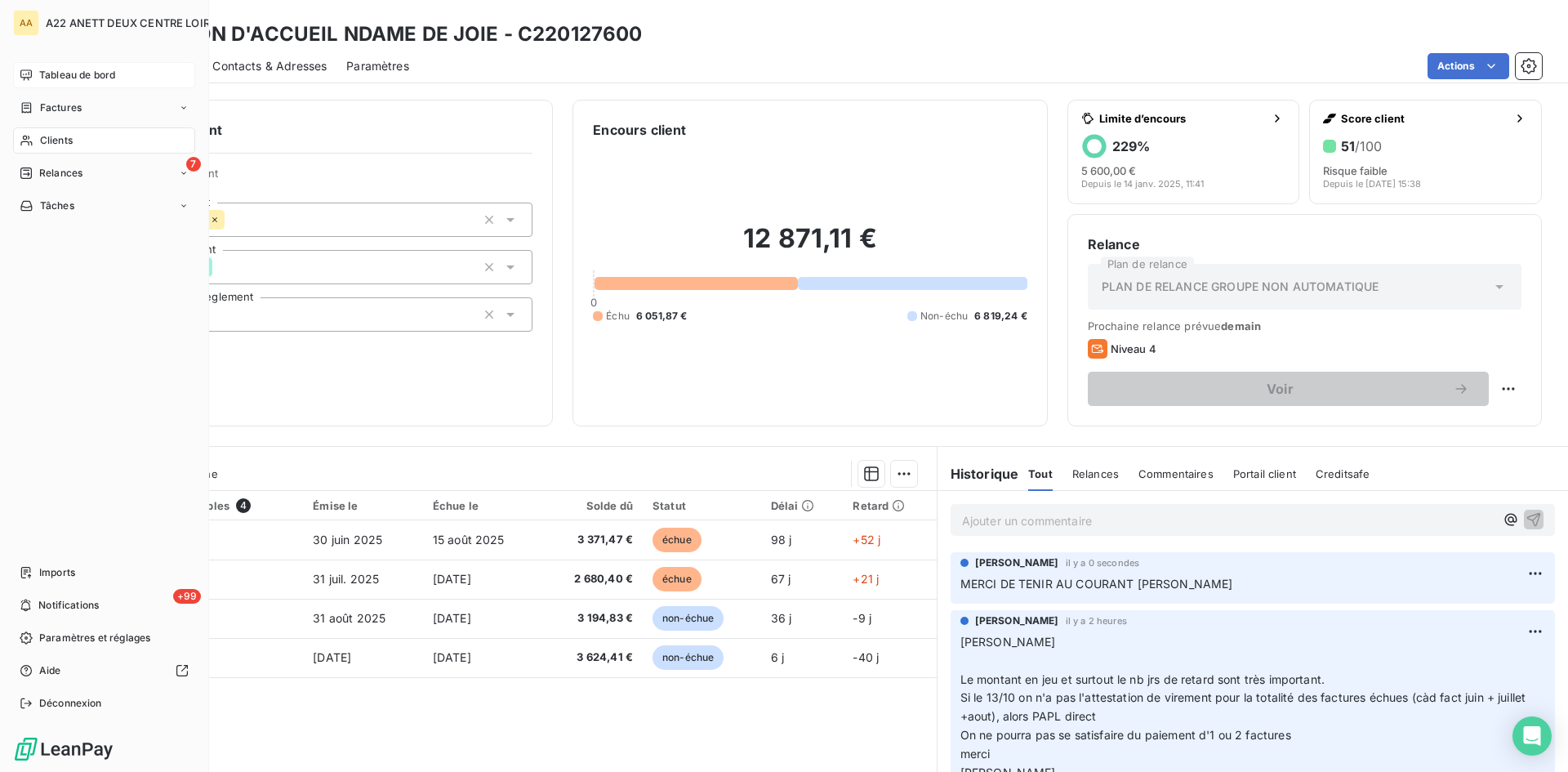
click at [91, 77] on span "Tableau de bord" at bounding box center [77, 75] width 76 height 15
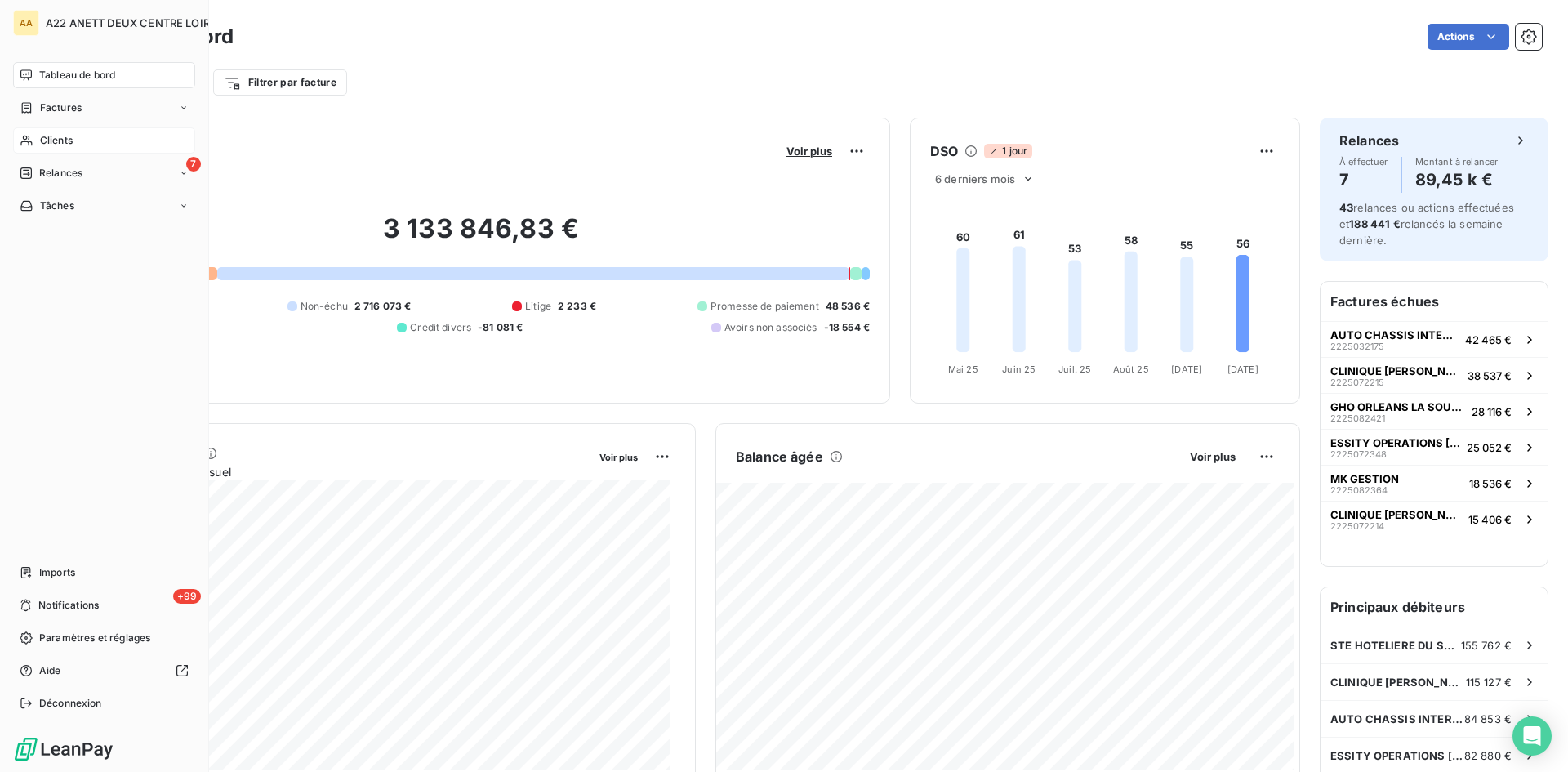
click at [47, 135] on span "Clients" at bounding box center [56, 140] width 33 height 15
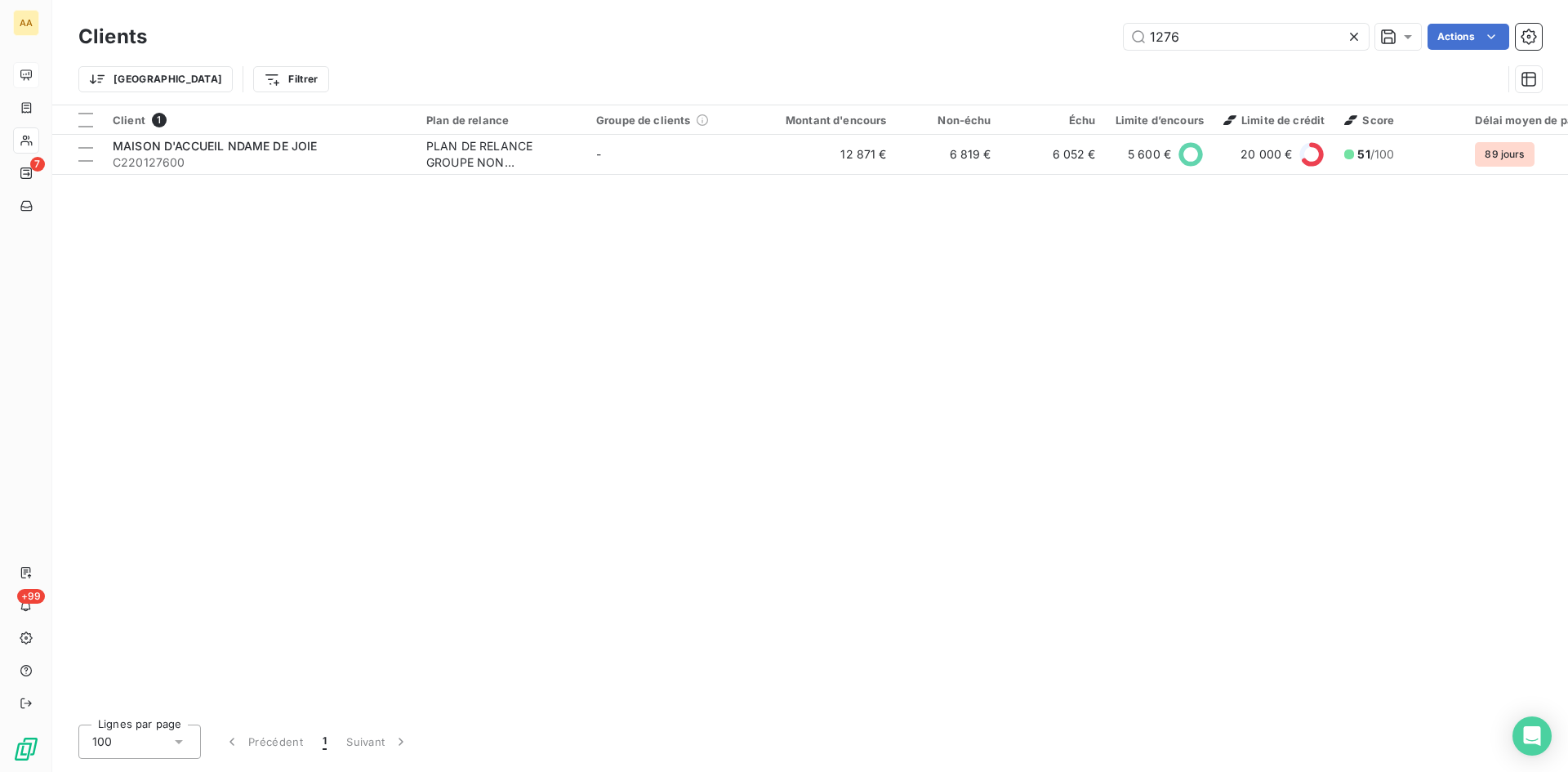
drag, startPoint x: 1213, startPoint y: 44, endPoint x: 995, endPoint y: 41, distance: 218.0
click at [996, 41] on div "1276 Actions" at bounding box center [854, 37] width 1376 height 27
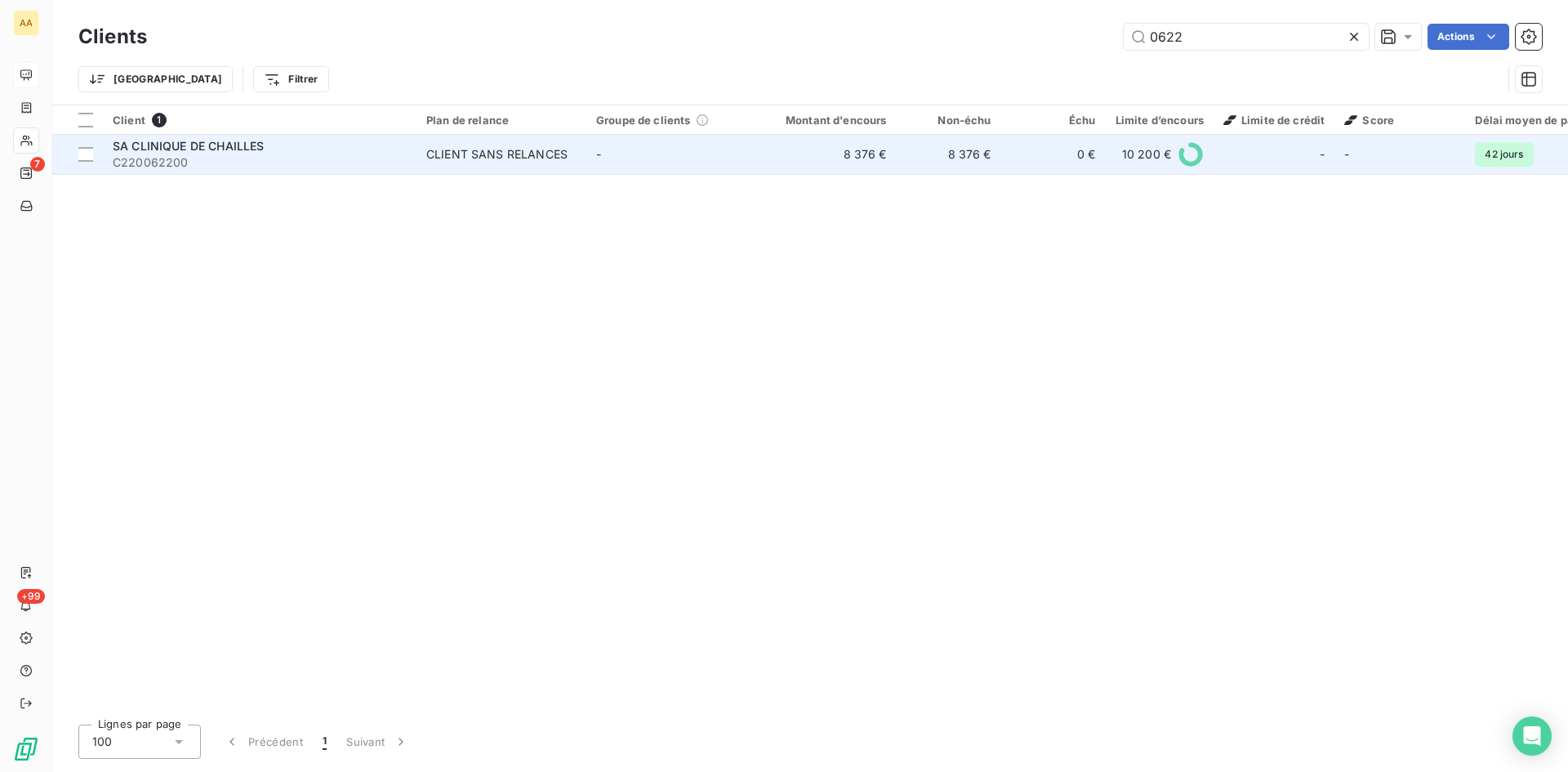
type input "0622"
click at [467, 150] on div "CLIENT SANS RELANCES" at bounding box center [498, 154] width 142 height 16
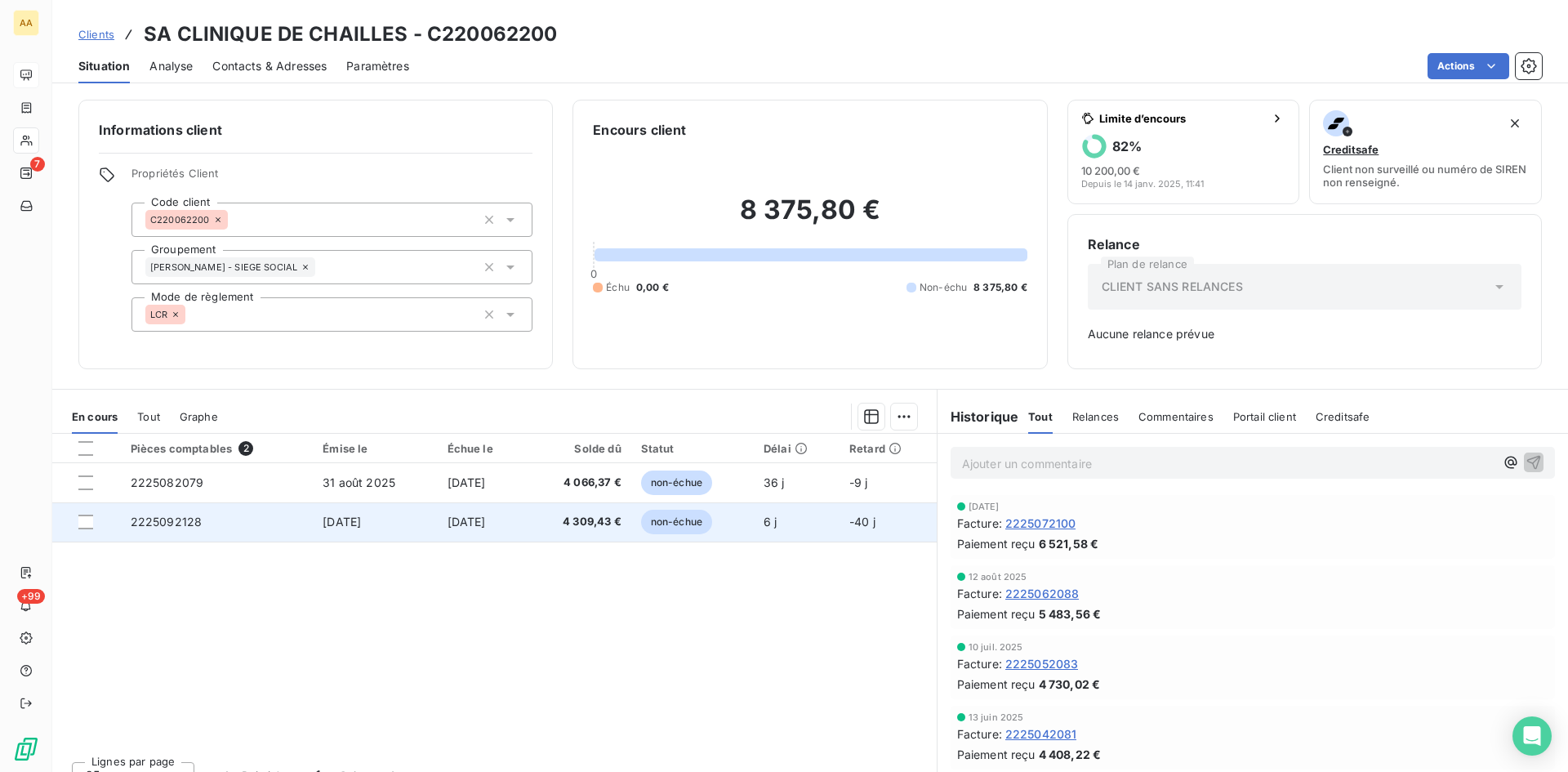
click at [174, 521] on span "2225092128" at bounding box center [166, 521] width 72 height 14
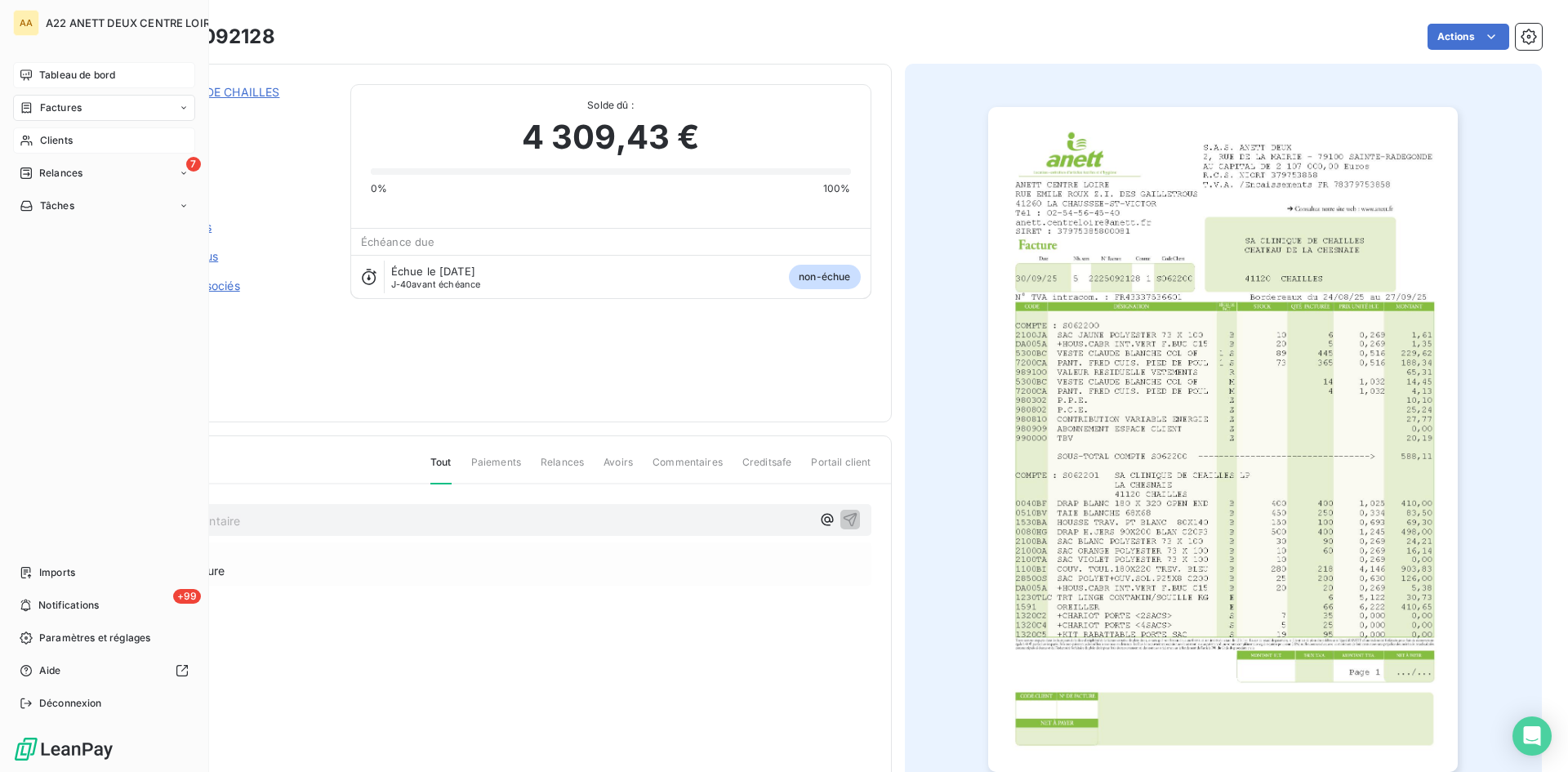
click at [57, 68] on span "Tableau de bord" at bounding box center [77, 75] width 76 height 15
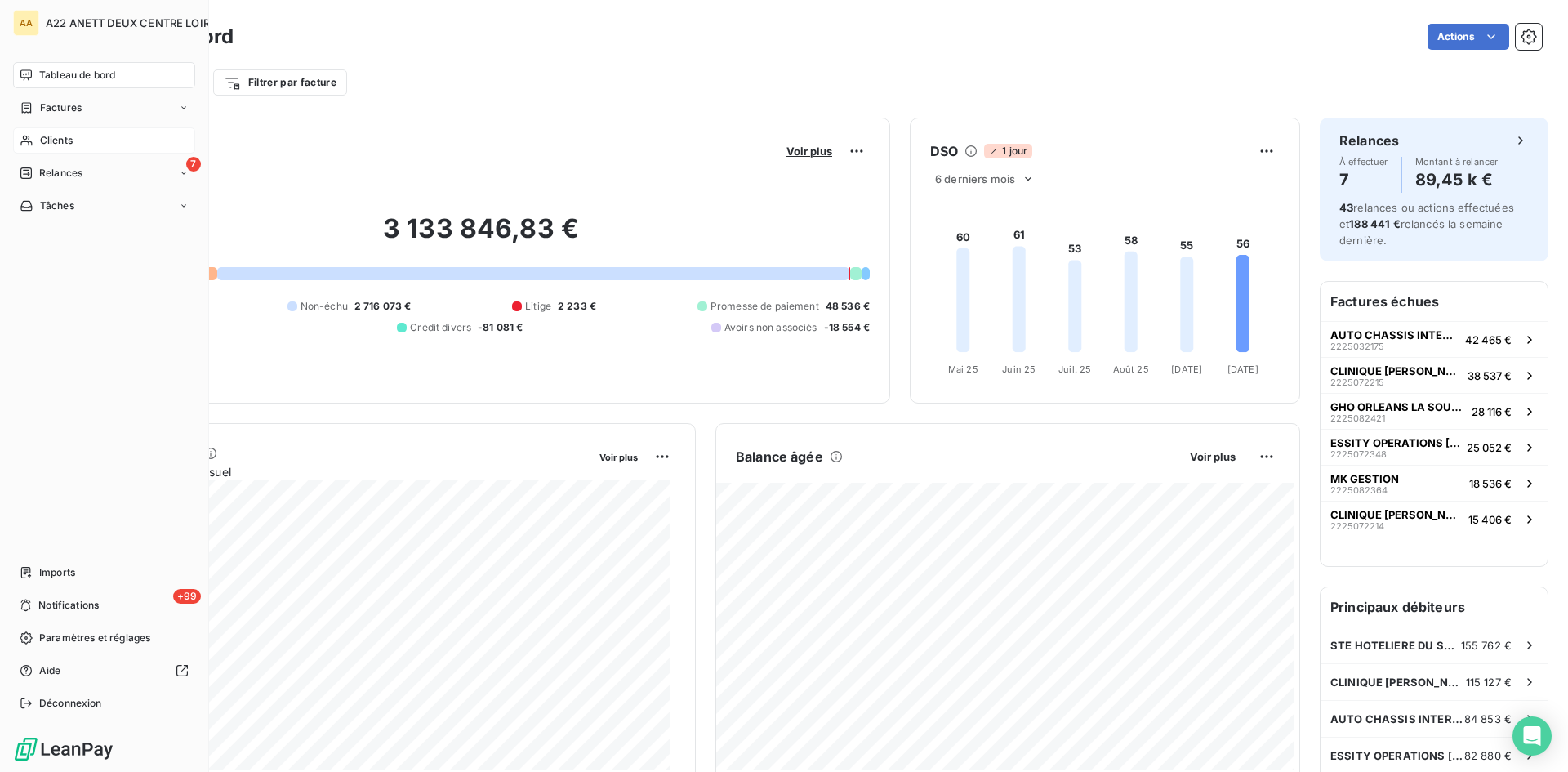
click at [47, 140] on span "Clients" at bounding box center [56, 140] width 33 height 15
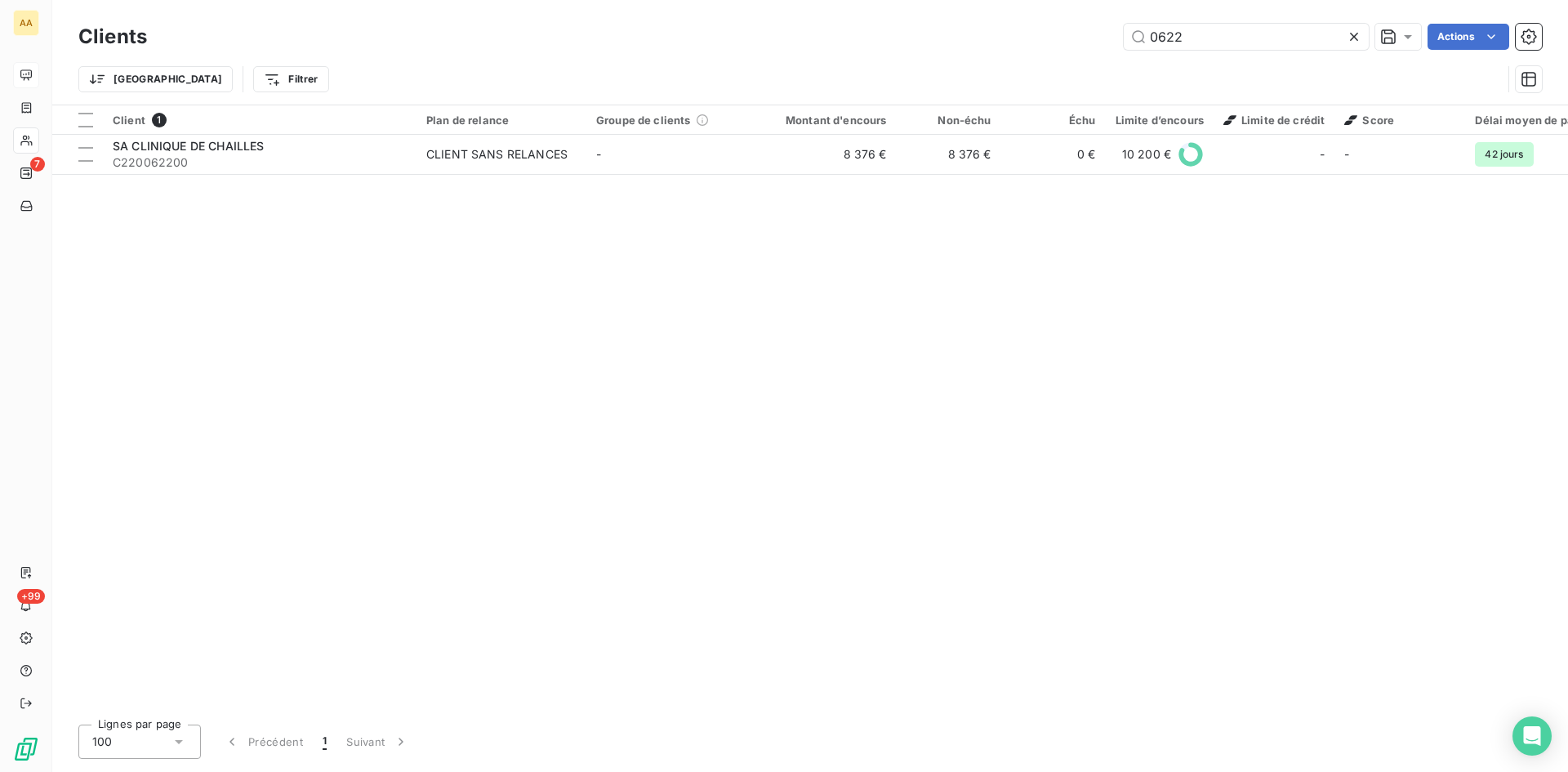
drag, startPoint x: 1110, startPoint y: 40, endPoint x: 990, endPoint y: 40, distance: 120.0
click at [990, 40] on div "0622 Actions" at bounding box center [854, 37] width 1376 height 27
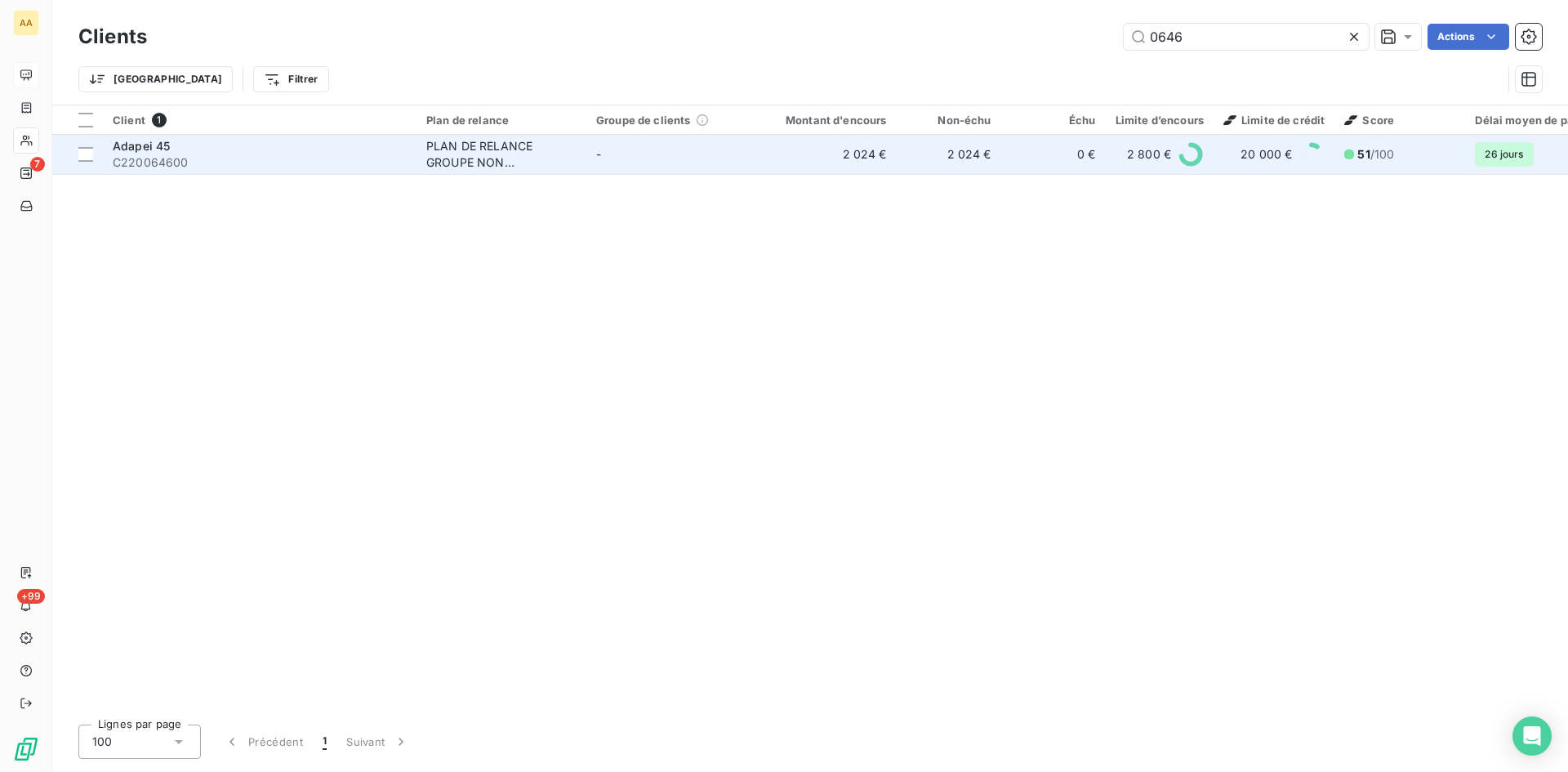
type input "0646"
click at [486, 154] on div "PLAN DE RELANCE GROUPE NON AUTOMATIQUE" at bounding box center [502, 154] width 151 height 33
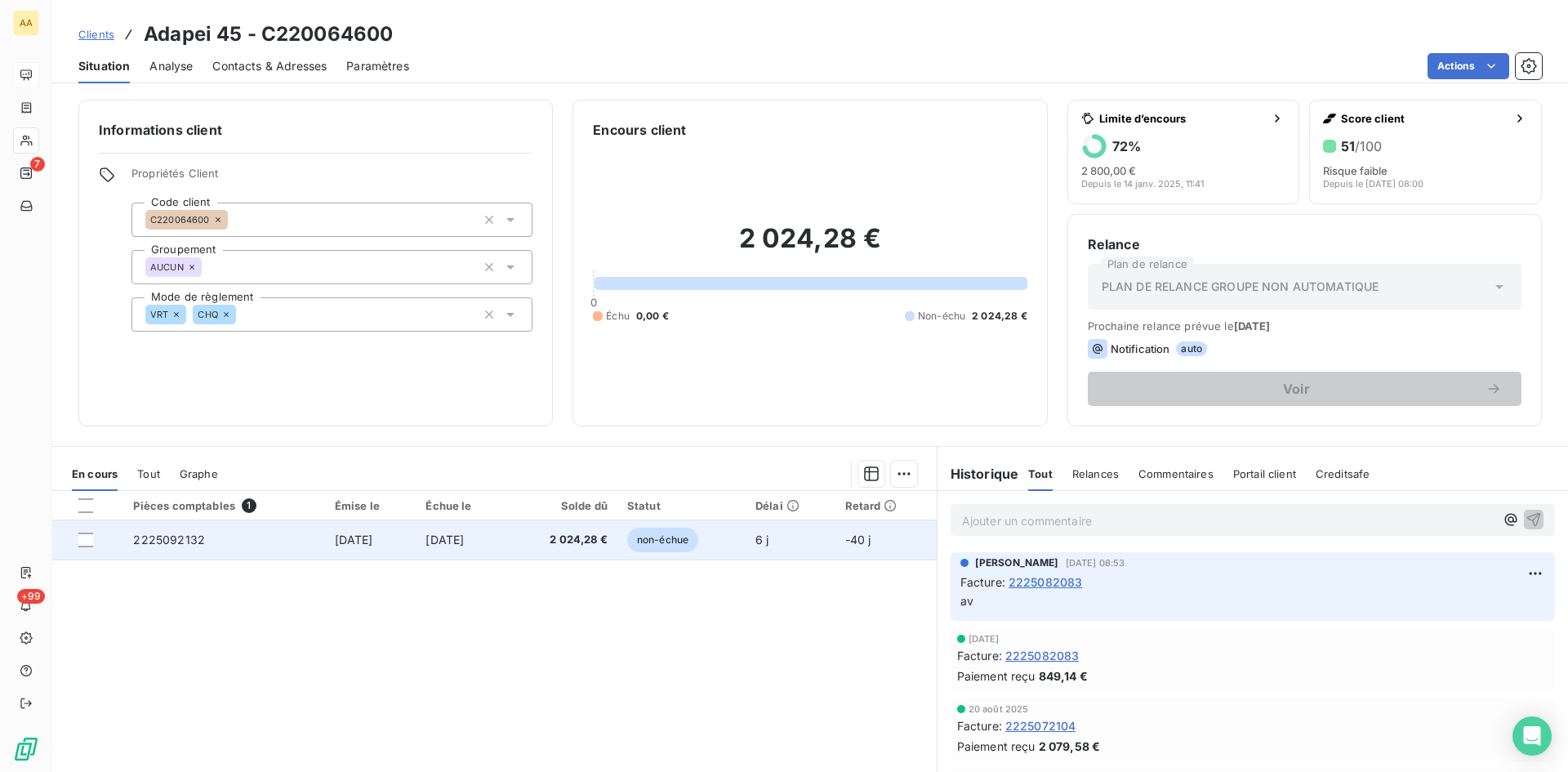
click at [173, 537] on span "2225092132" at bounding box center [168, 540] width 72 height 14
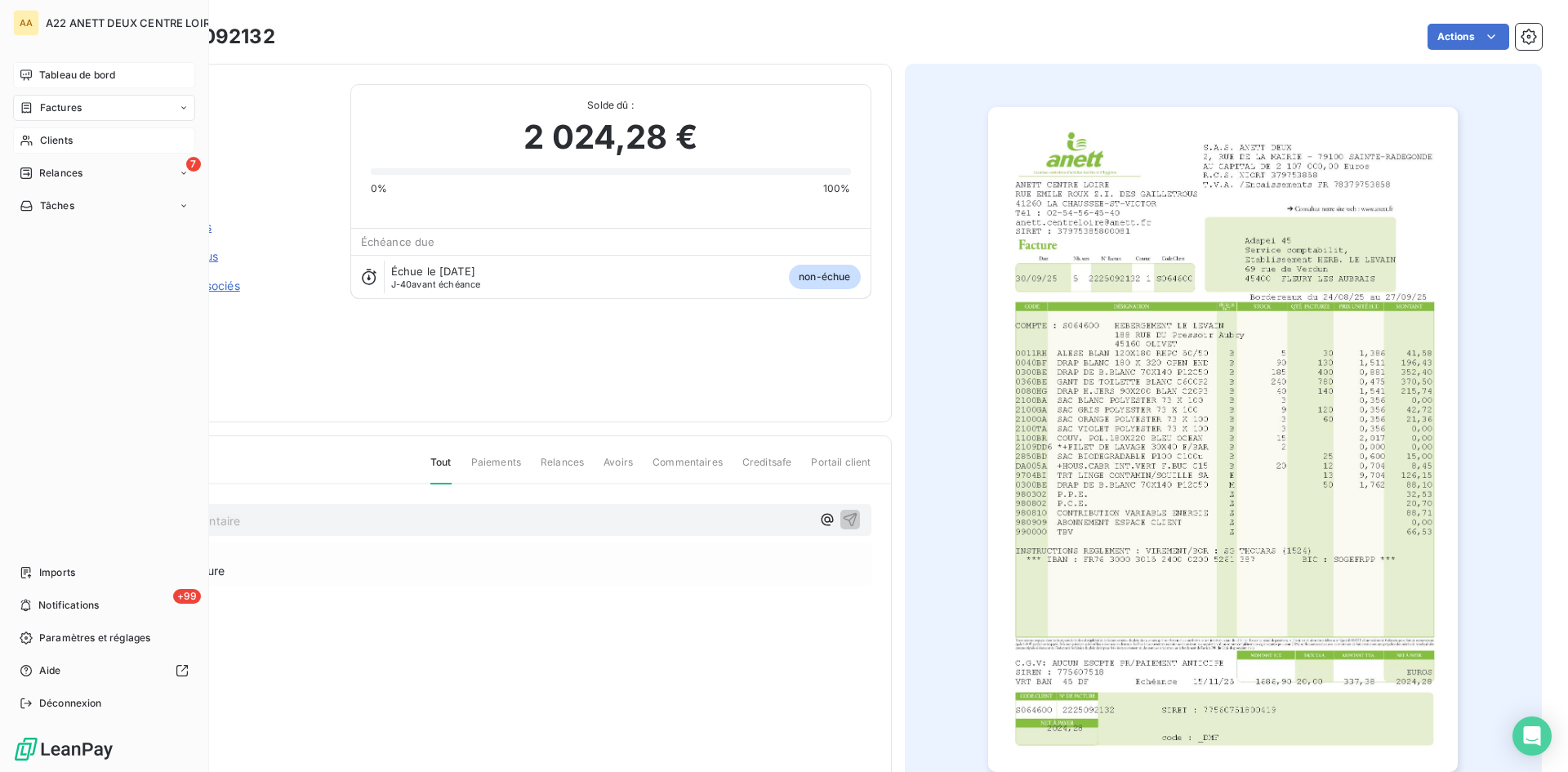
click at [51, 136] on span "Clients" at bounding box center [56, 140] width 33 height 15
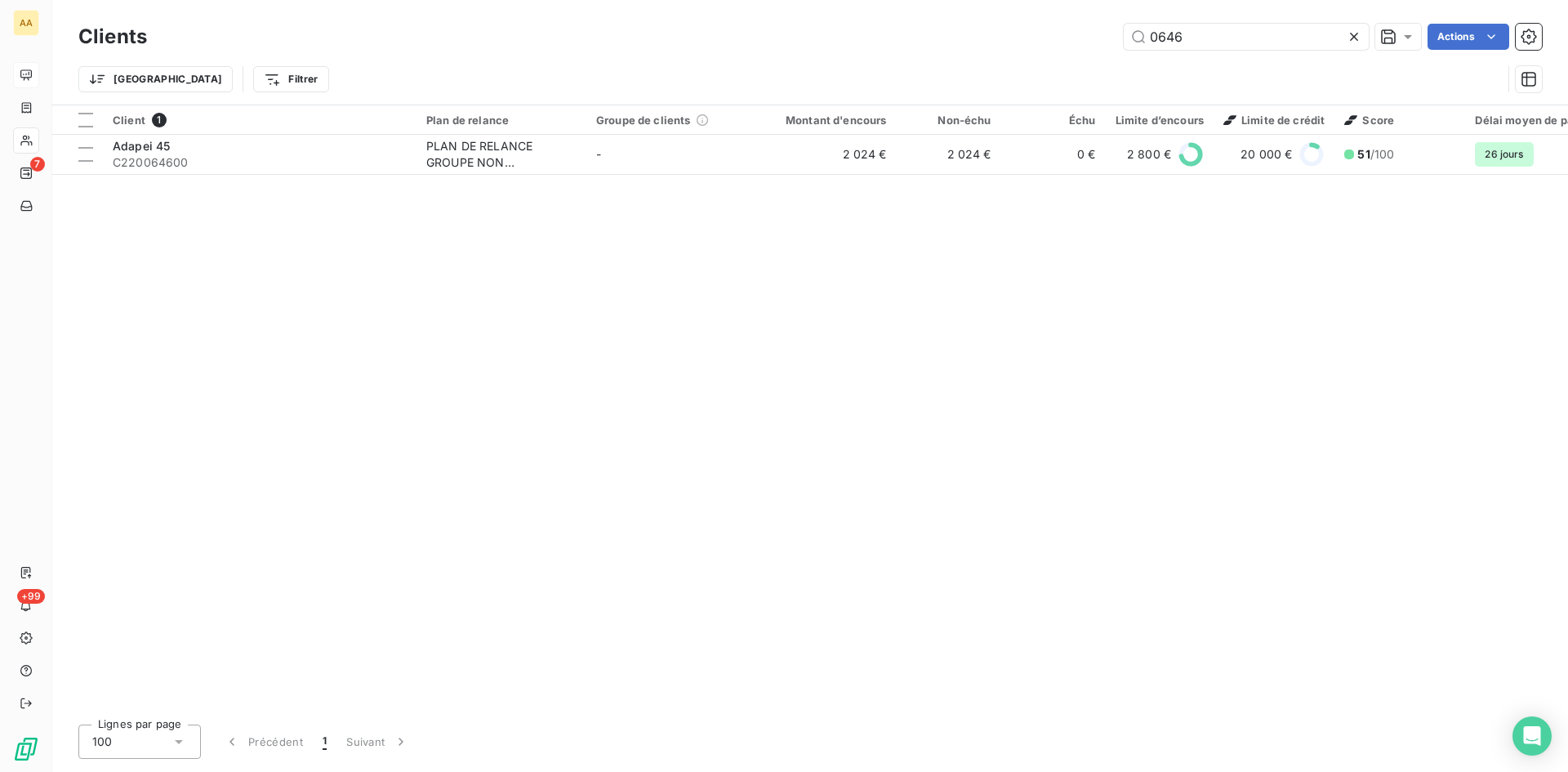
drag, startPoint x: 1188, startPoint y: 28, endPoint x: 1081, endPoint y: 43, distance: 108.0
click at [1081, 42] on div "0646 Actions" at bounding box center [854, 37] width 1376 height 27
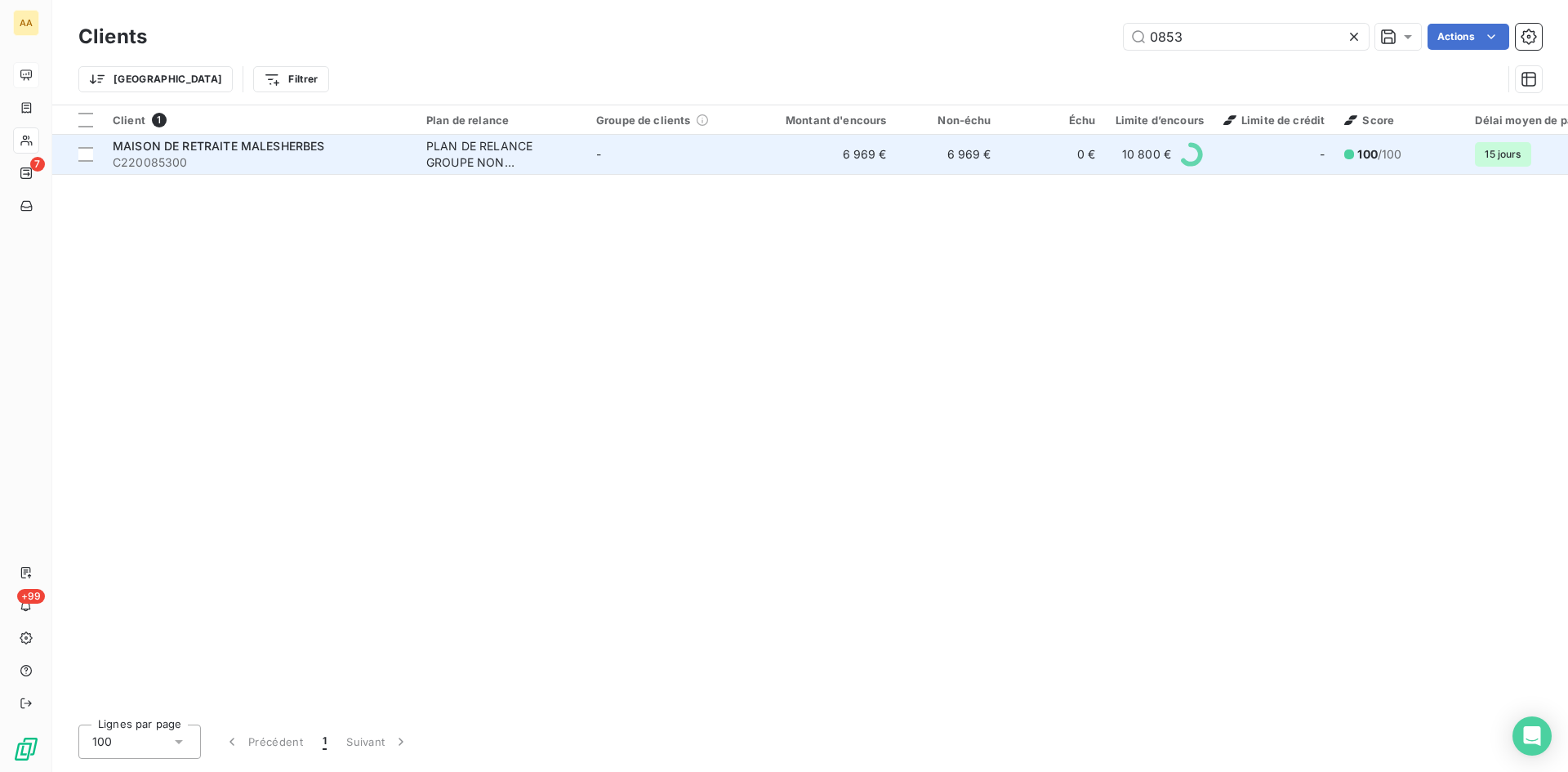
type input "0853"
click at [502, 156] on div "PLAN DE RELANCE GROUPE NON AUTOMATIQUE" at bounding box center [502, 154] width 151 height 33
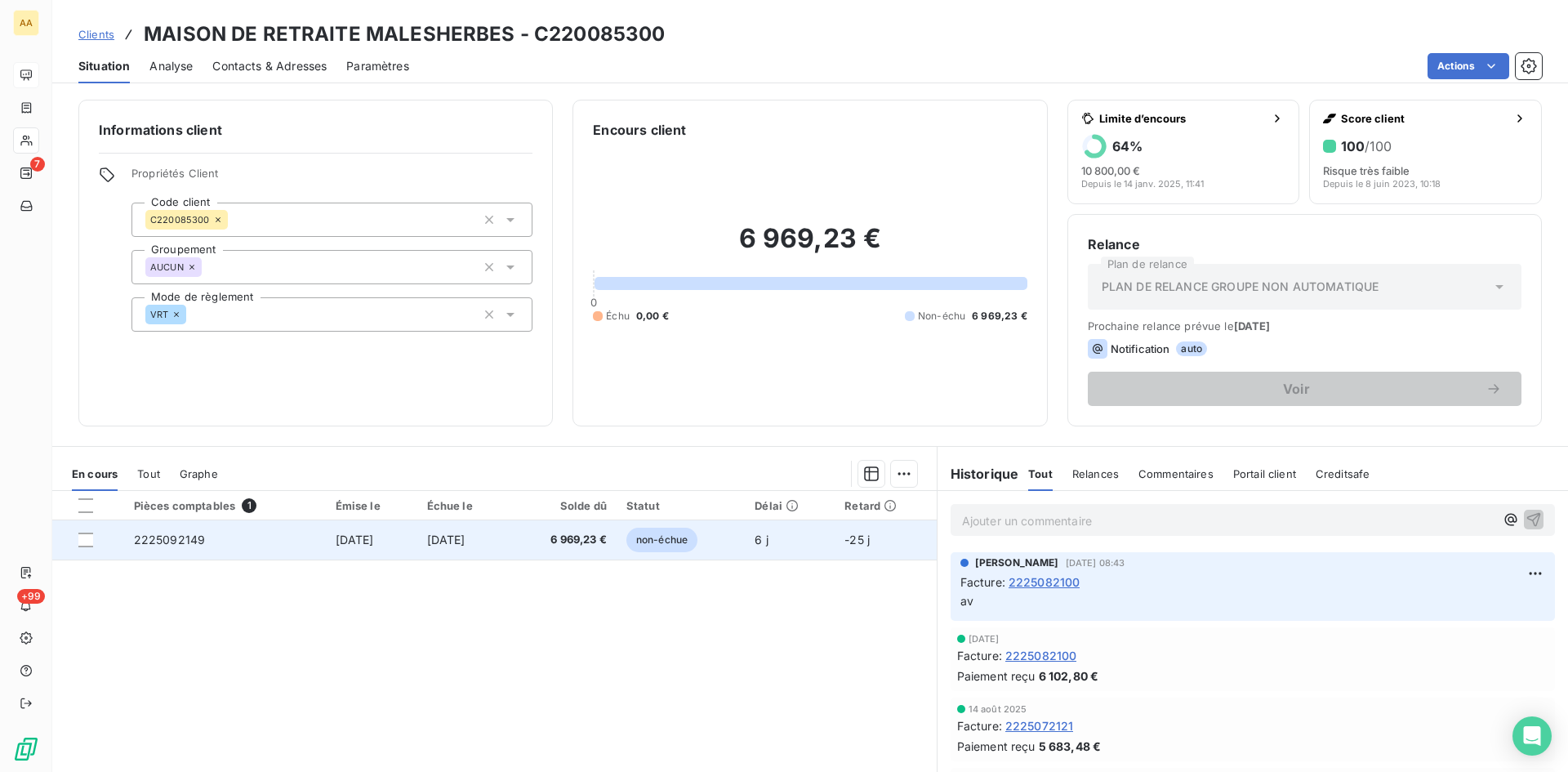
click at [183, 536] on span "2225092149" at bounding box center [169, 540] width 72 height 14
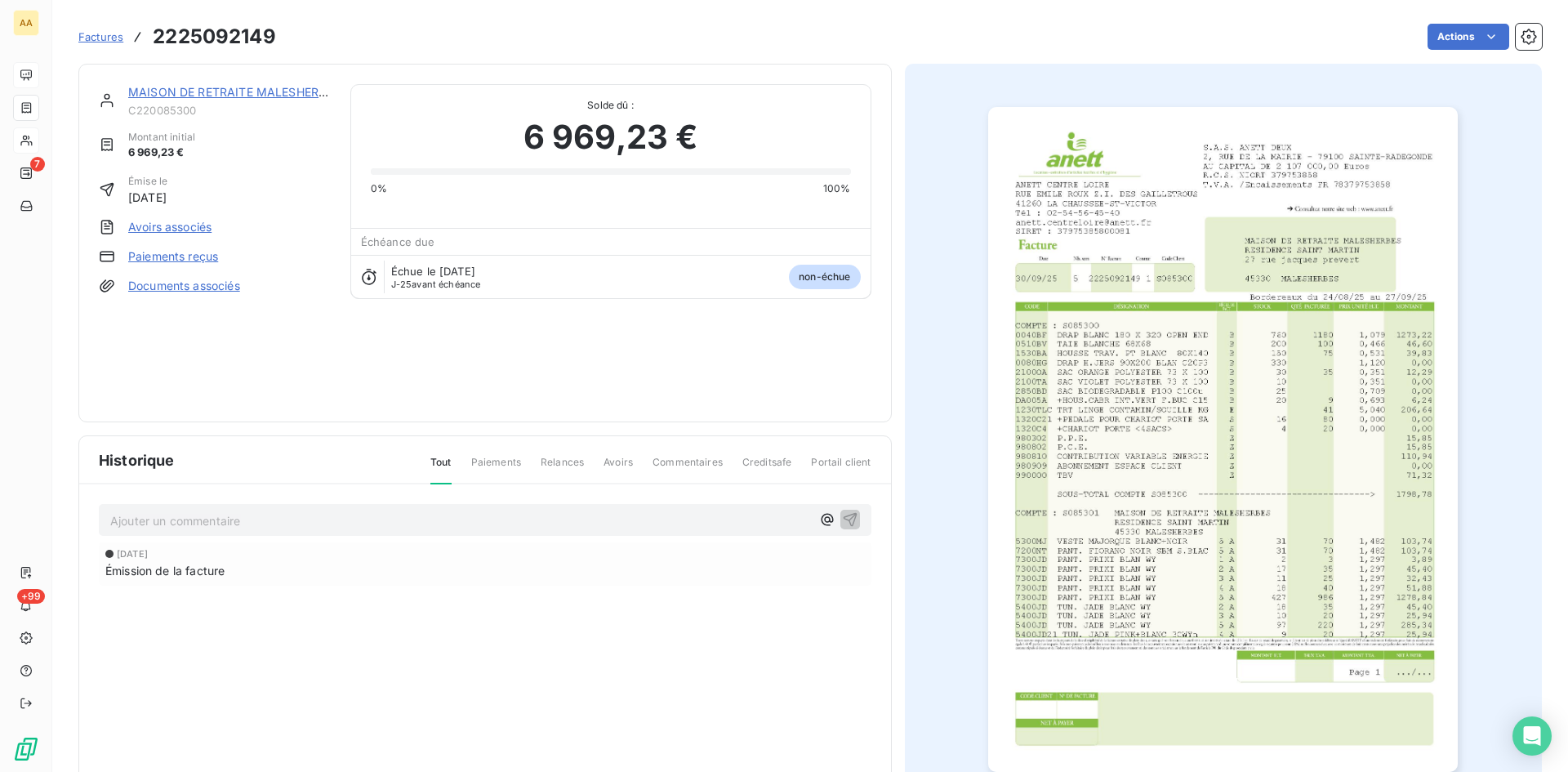
click at [1080, 384] on img "button" at bounding box center [1223, 439] width 469 height 665
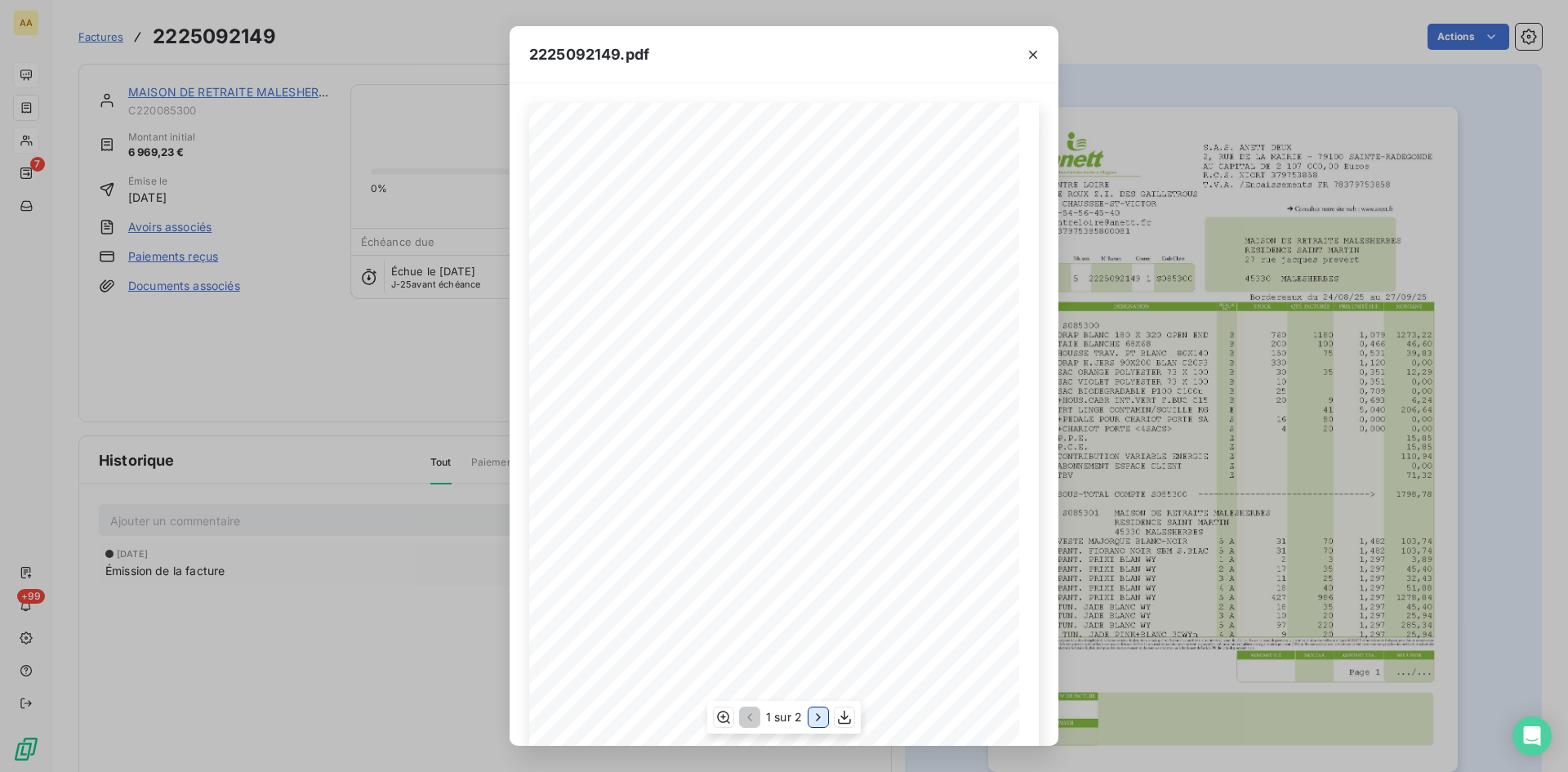
click at [822, 719] on icon "button" at bounding box center [818, 717] width 16 height 16
click at [396, 401] on div "2225092149.pdf S.A.S. ANETT DEUX [STREET_ADDRESS] AU CAPITAL DE 2 107 000,00 Eu…" at bounding box center [784, 386] width 1568 height 772
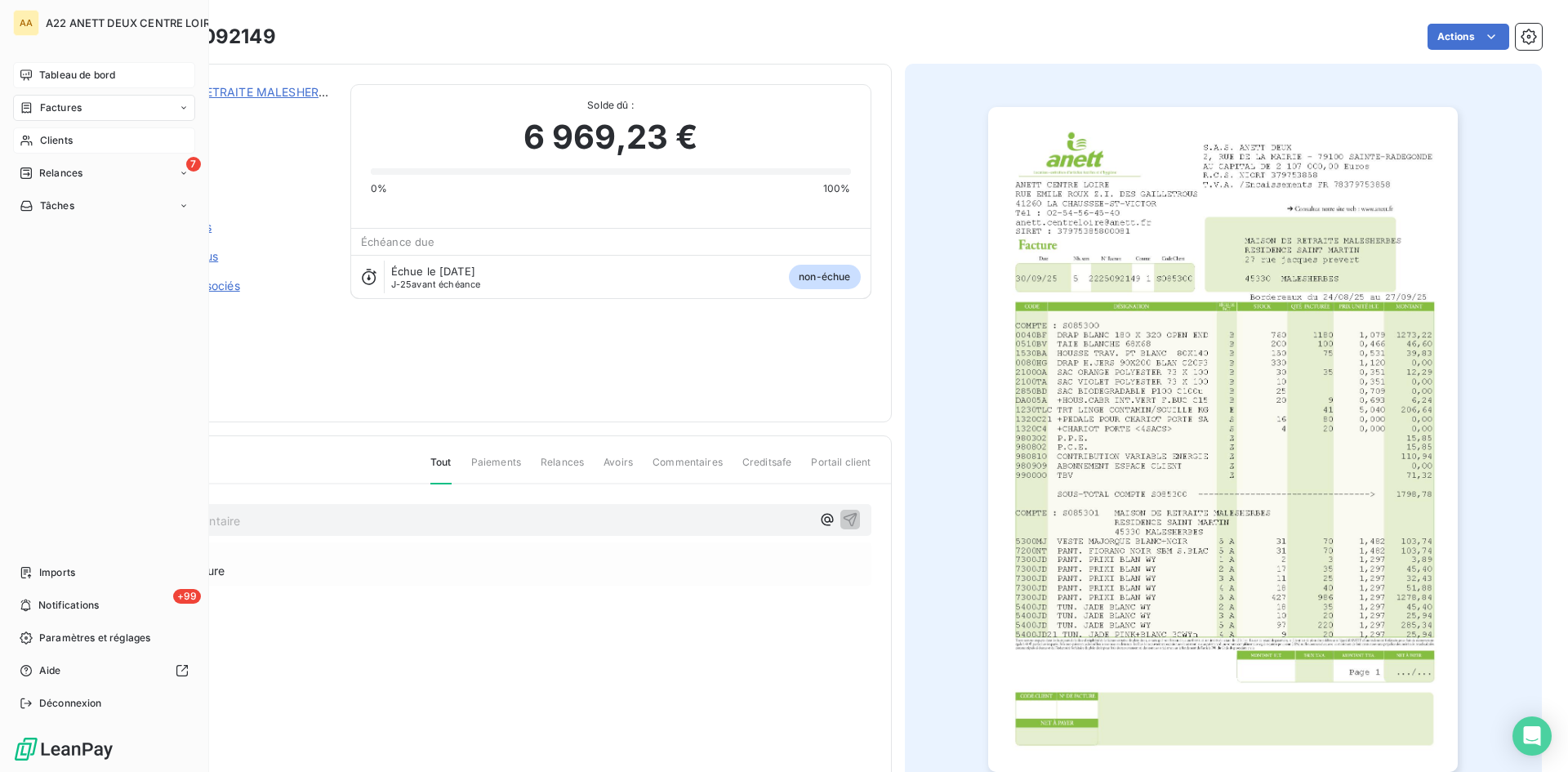
click at [25, 135] on icon at bounding box center [26, 141] width 12 height 11
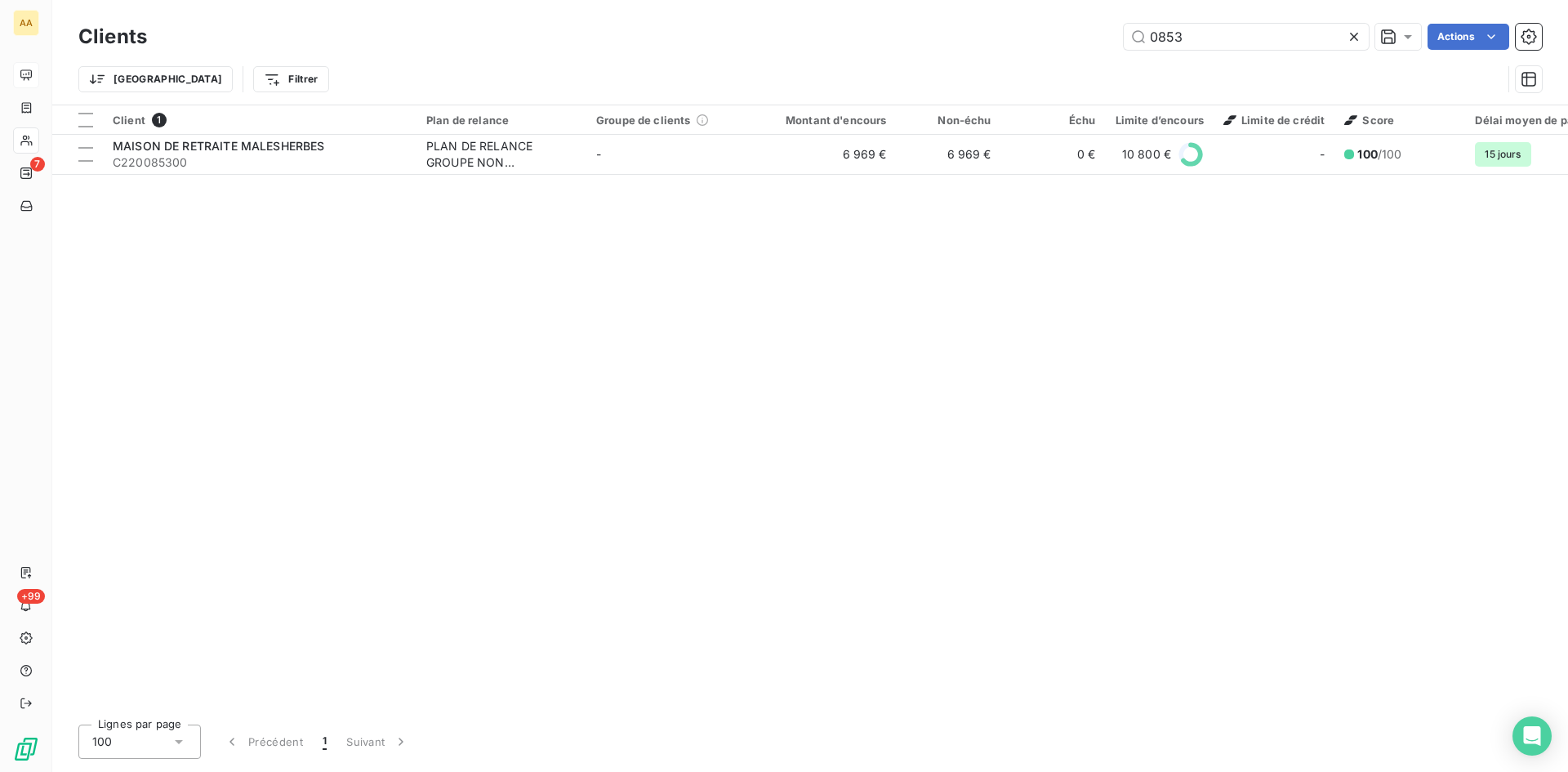
drag, startPoint x: 1196, startPoint y: 43, endPoint x: 1007, endPoint y: 50, distance: 189.1
click at [1007, 50] on div "Clients 0853 Actions" at bounding box center [810, 36] width 1464 height 35
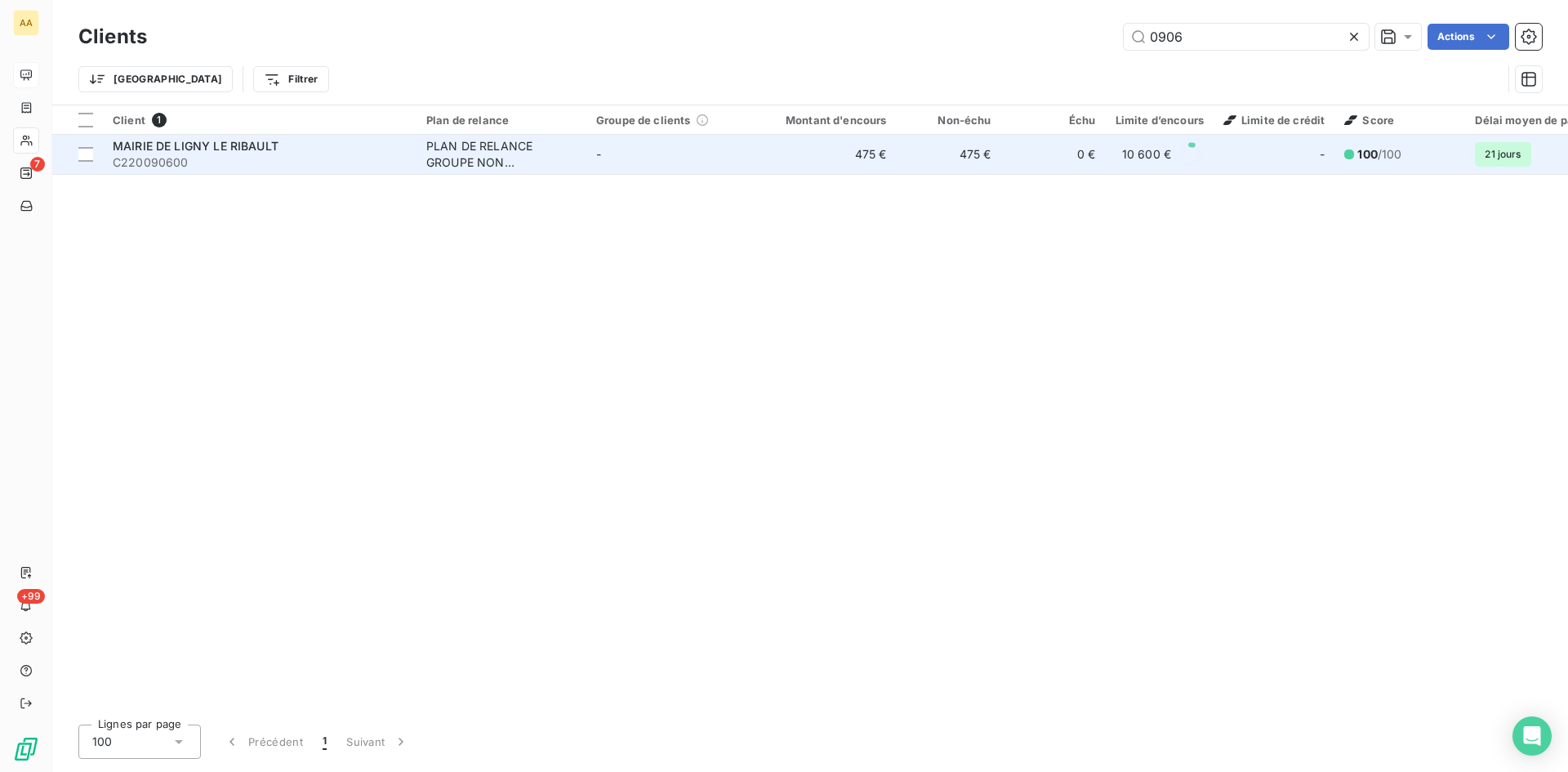
type input "0906"
click at [503, 139] on div "PLAN DE RELANCE GROUPE NON AUTOMATIQUE" at bounding box center [502, 154] width 151 height 33
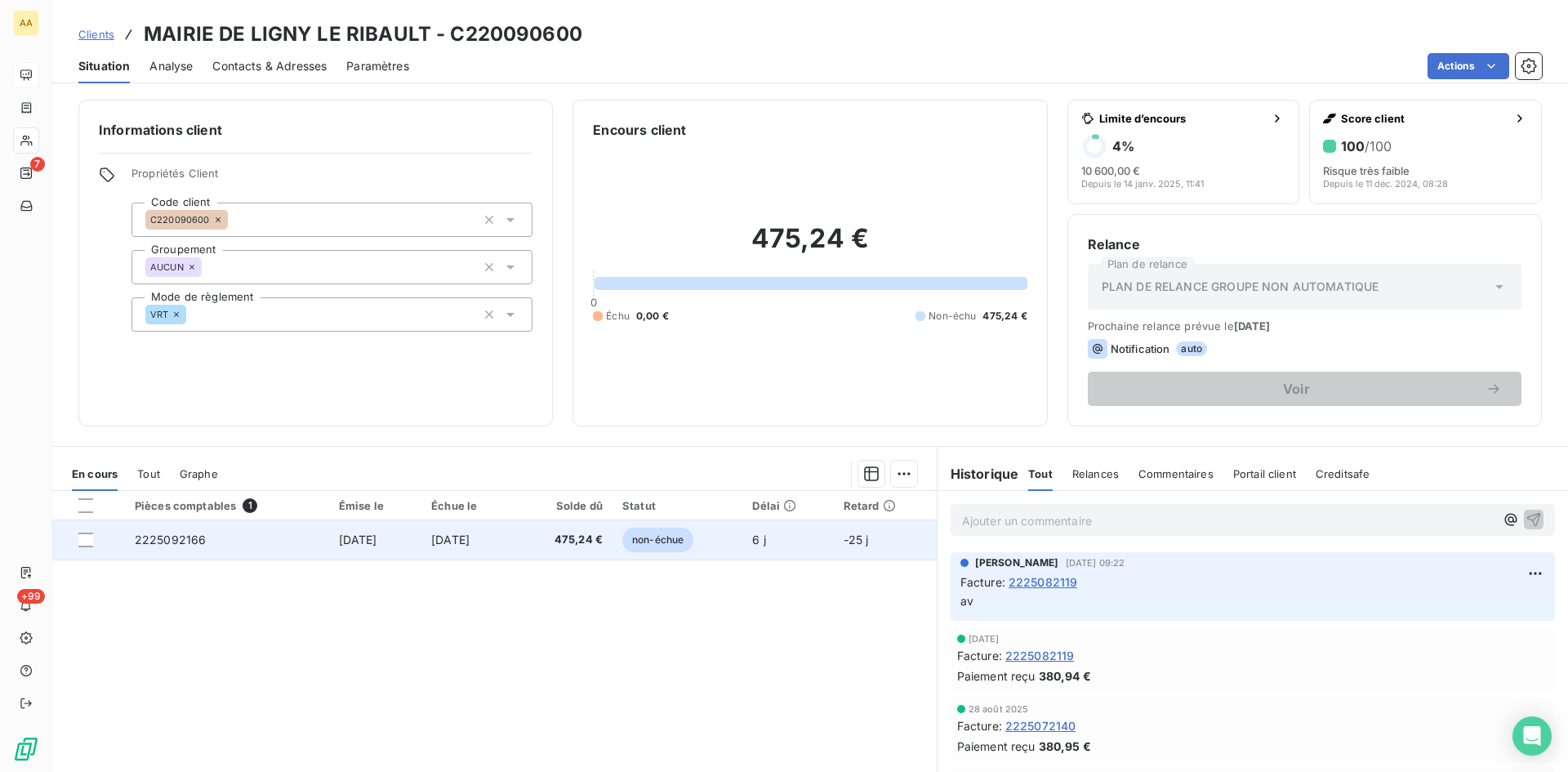
click at [174, 535] on span "2225092166" at bounding box center [170, 540] width 72 height 14
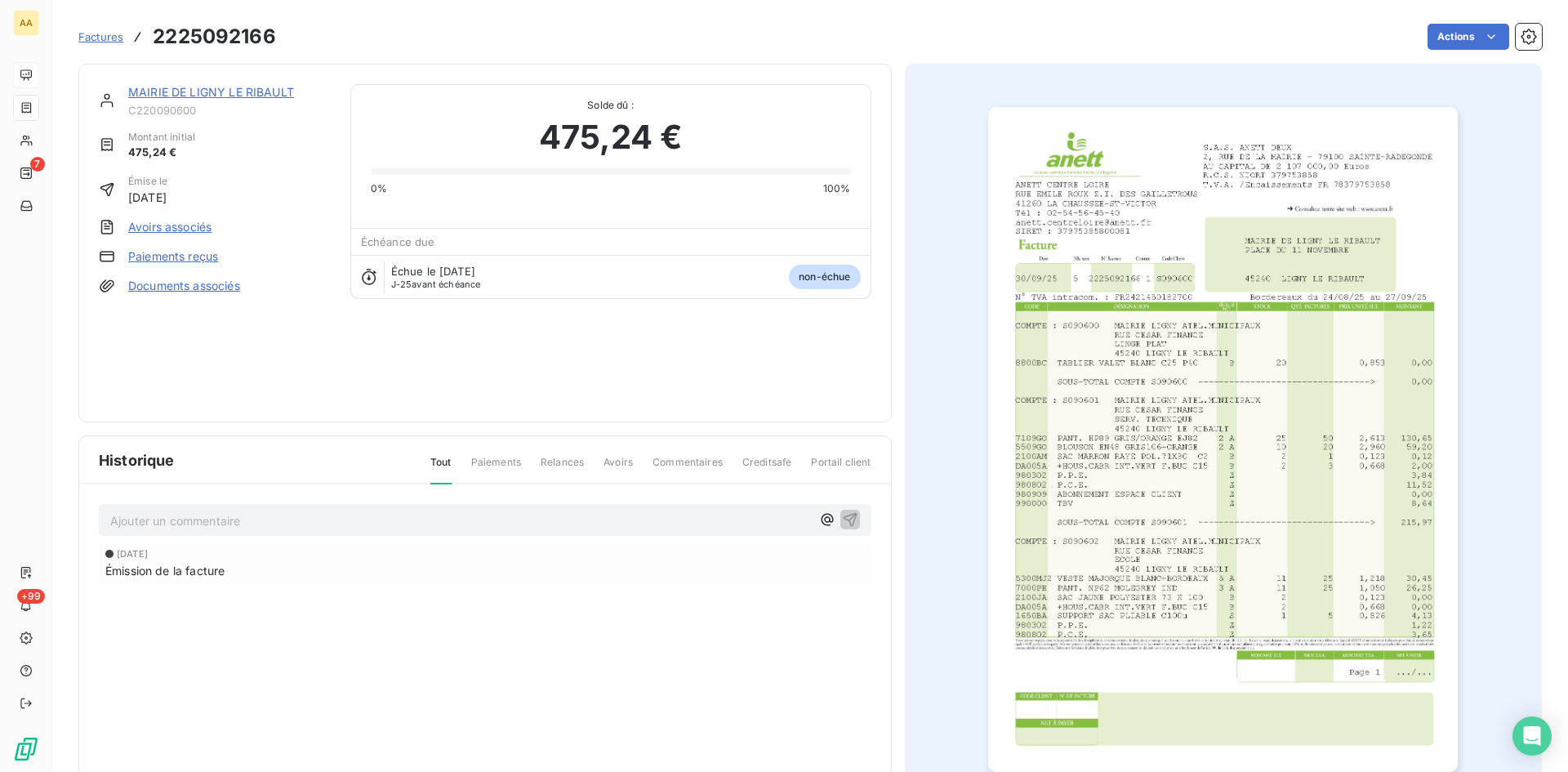
click at [1086, 469] on img "button" at bounding box center [1223, 439] width 469 height 665
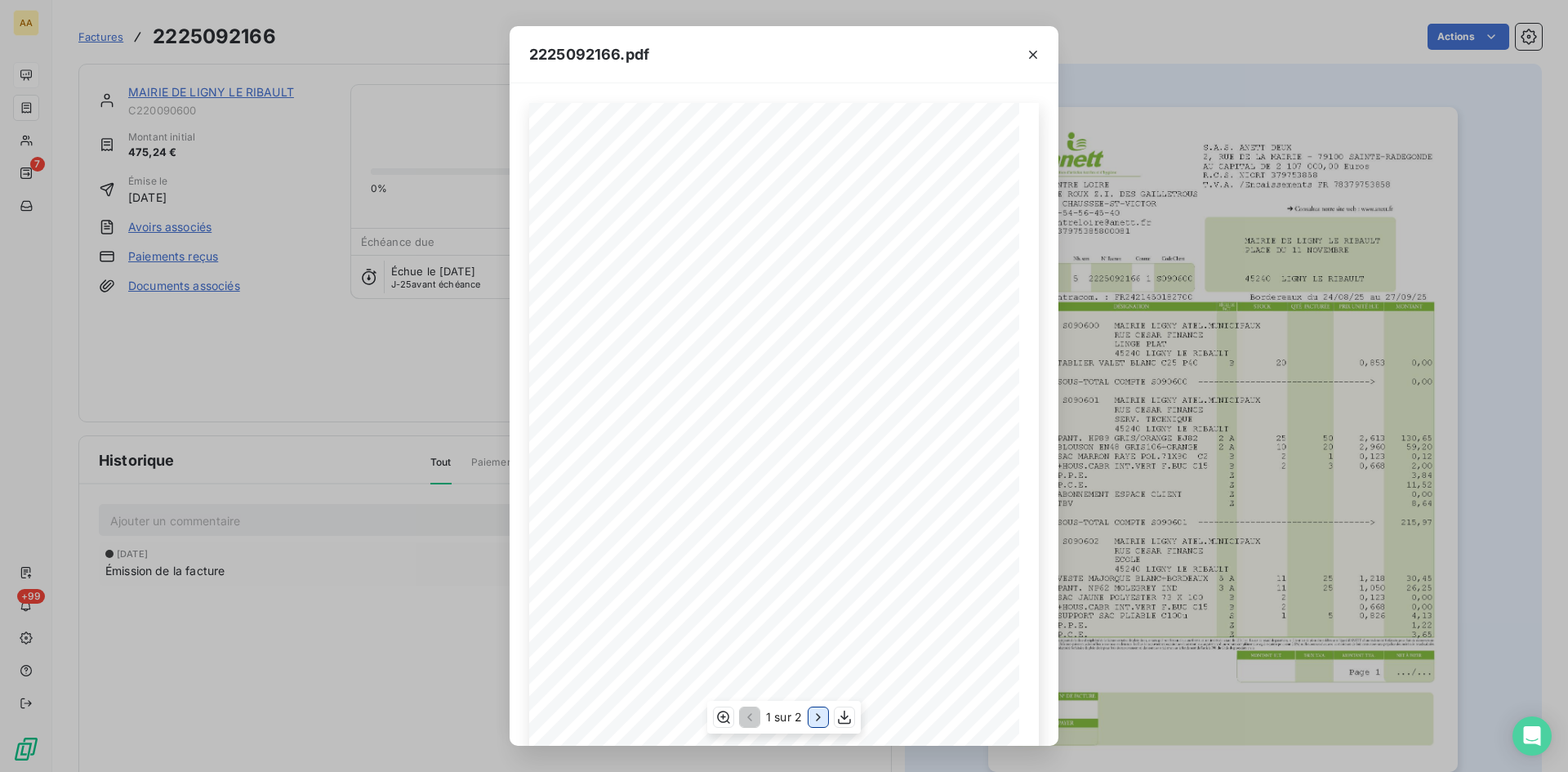
click at [818, 717] on icon "button" at bounding box center [818, 717] width 16 height 16
click at [346, 410] on div "2225092166.pdf S.A.S. ANETT DEUX [STREET_ADDRESS] AU CAPITAL DE 2 107 000,00 Eu…" at bounding box center [784, 386] width 1568 height 772
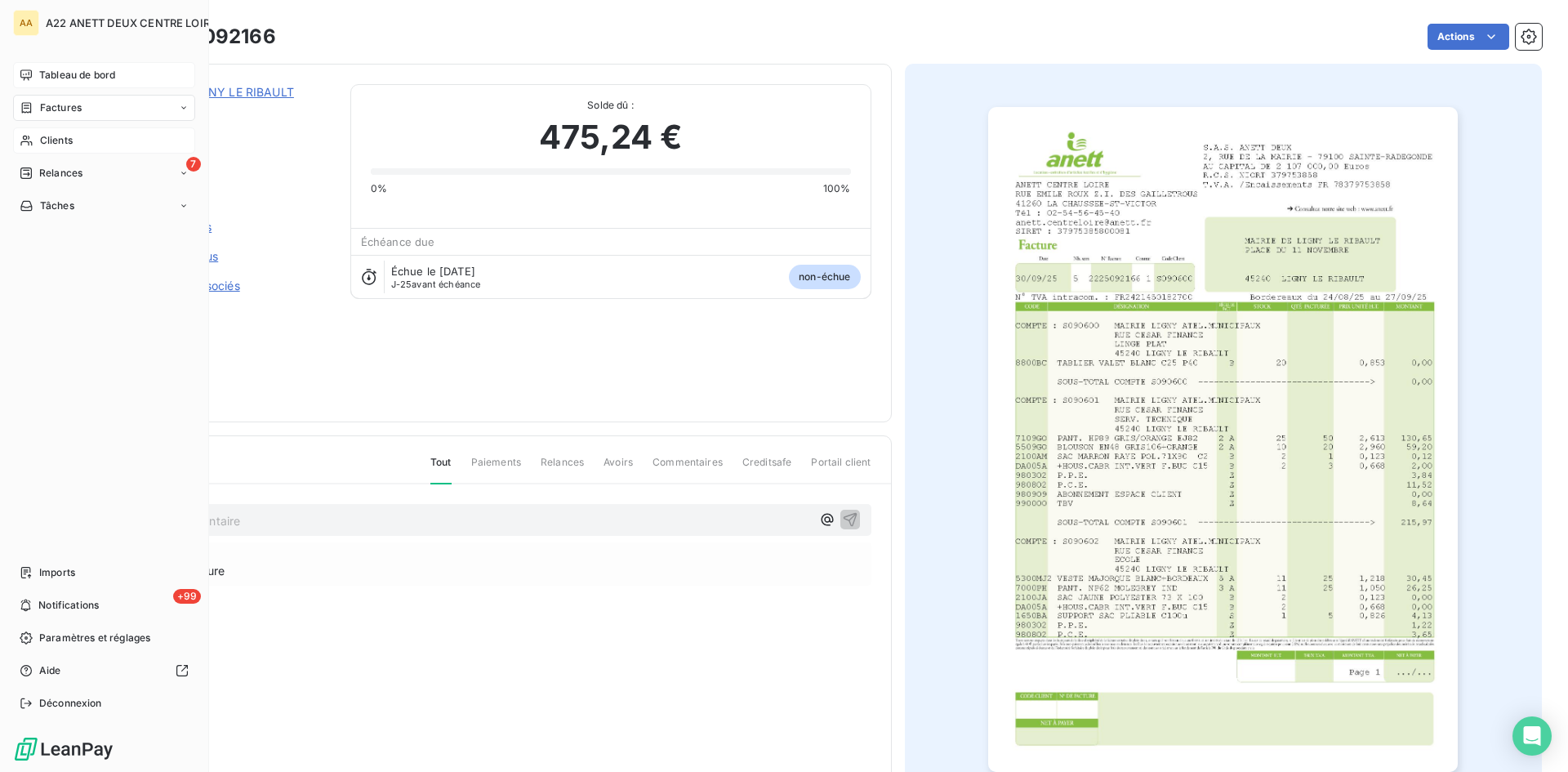
click at [58, 138] on span "Clients" at bounding box center [56, 140] width 33 height 15
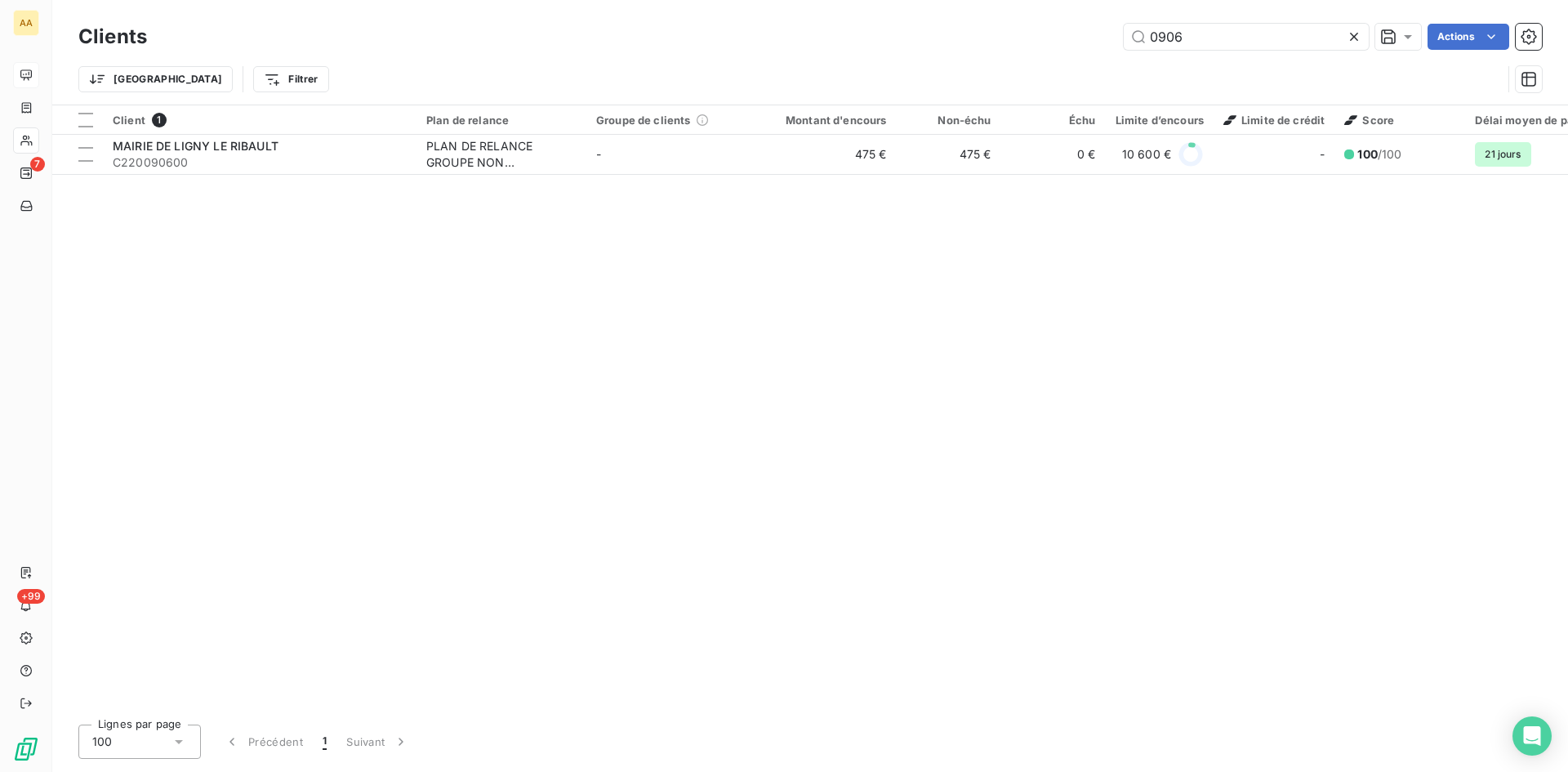
drag, startPoint x: 1139, startPoint y: 39, endPoint x: 1089, endPoint y: 39, distance: 50.0
click at [1090, 39] on div "0906 Actions" at bounding box center [854, 37] width 1376 height 27
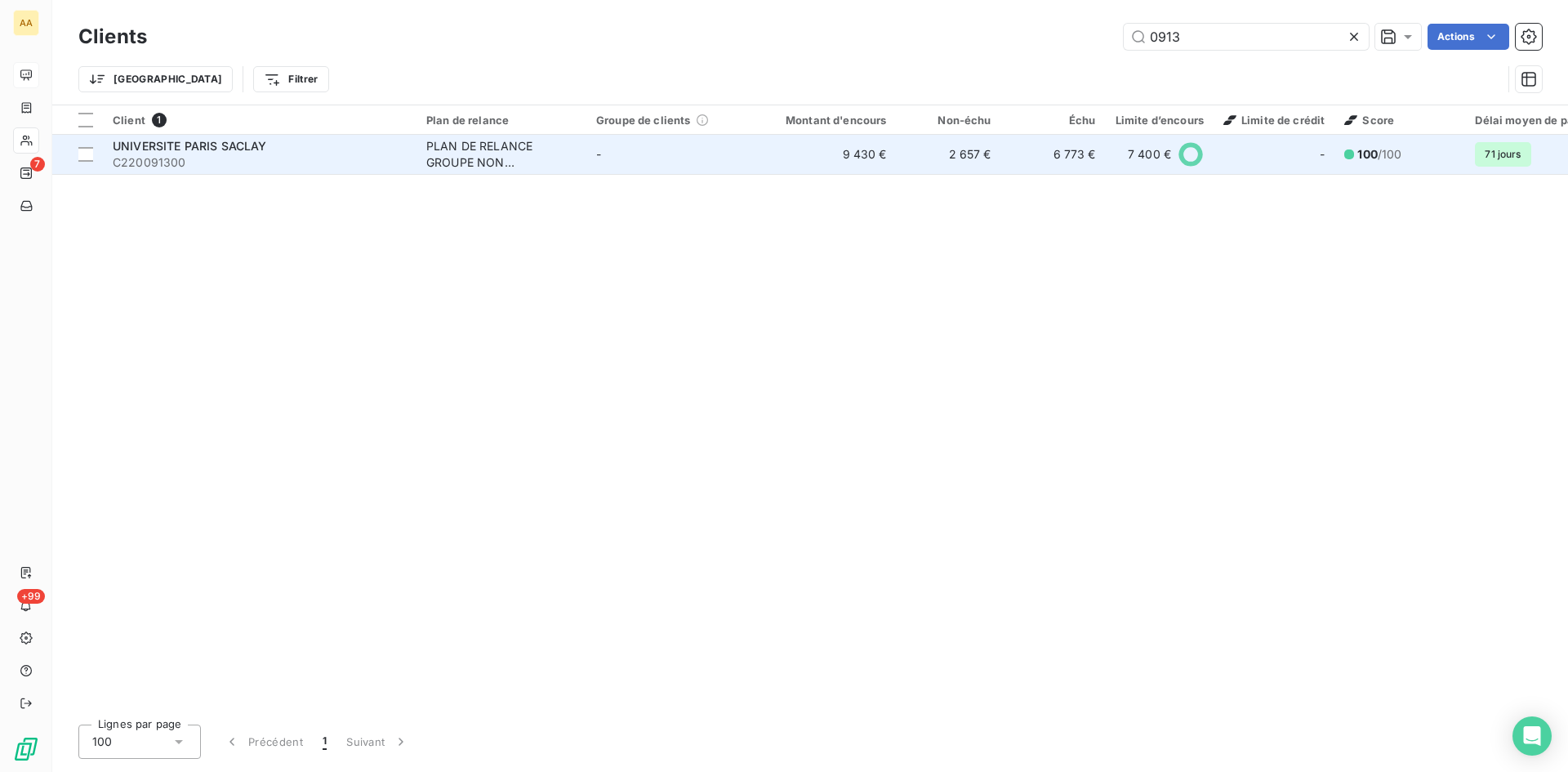
type input "0913"
click at [489, 148] on div "PLAN DE RELANCE GROUPE NON AUTOMATIQUE" at bounding box center [502, 154] width 151 height 33
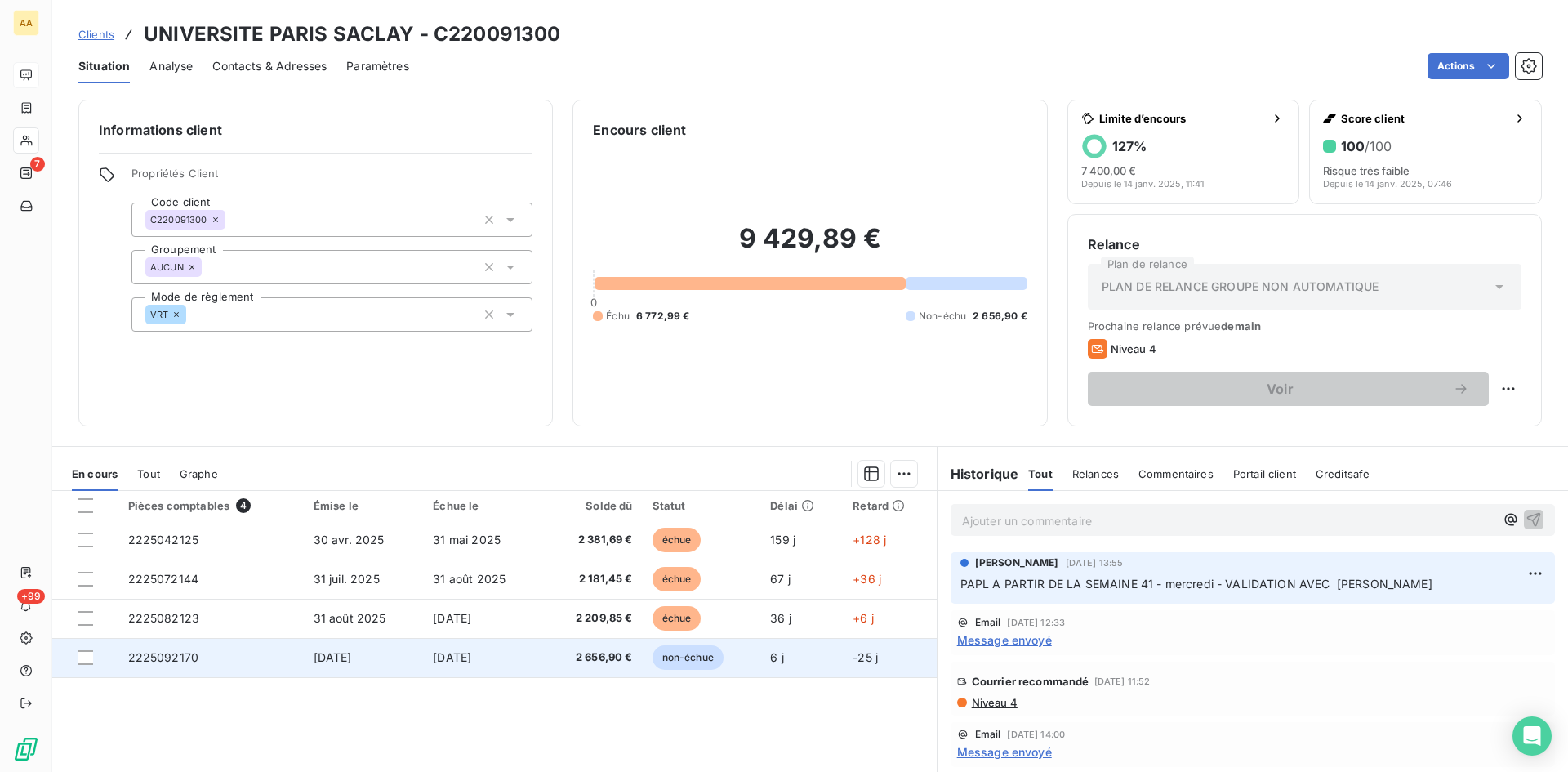
click at [166, 658] on span "2225092170" at bounding box center [164, 657] width 71 height 14
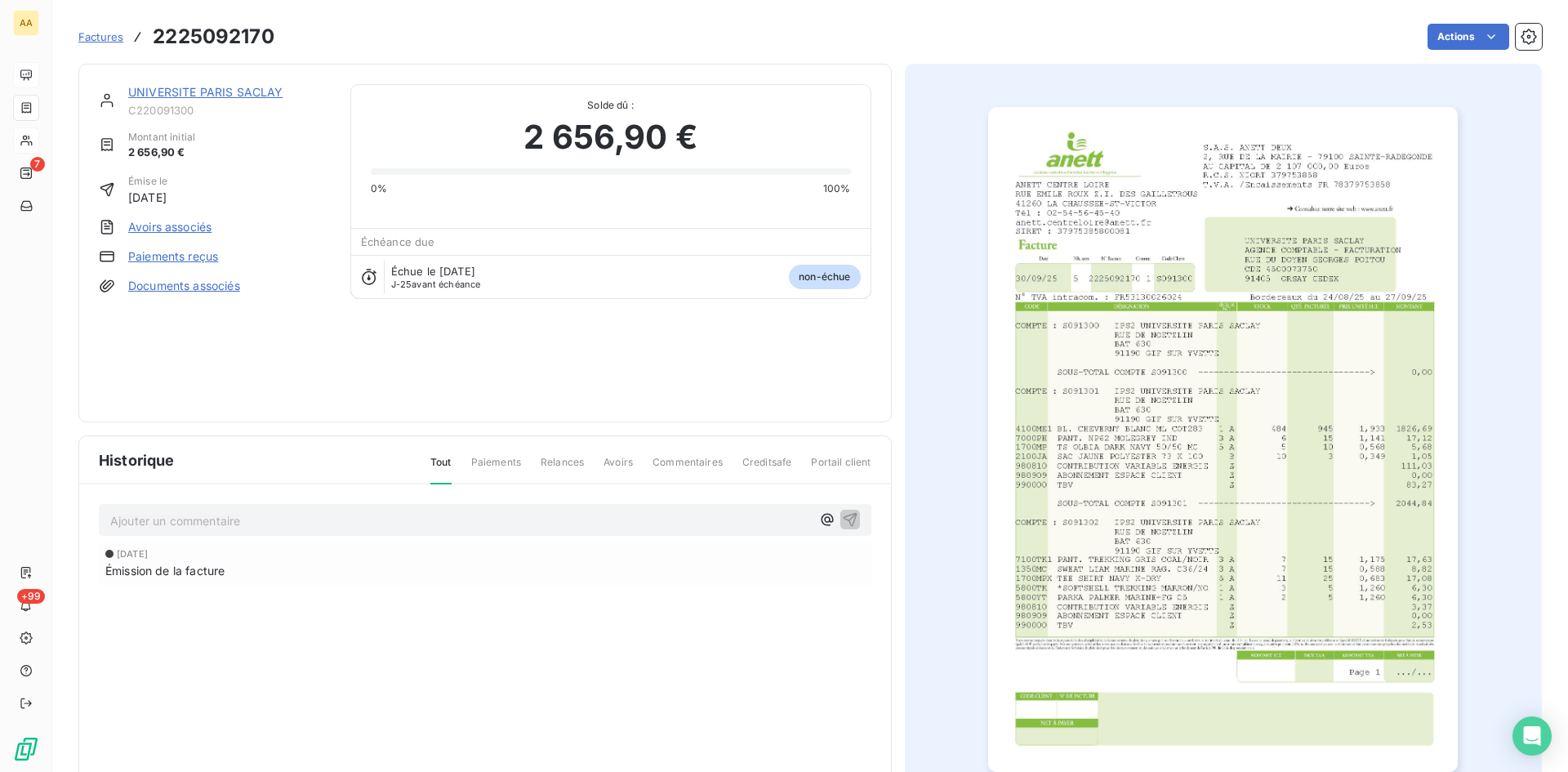
click at [1151, 396] on img "button" at bounding box center [1223, 439] width 469 height 665
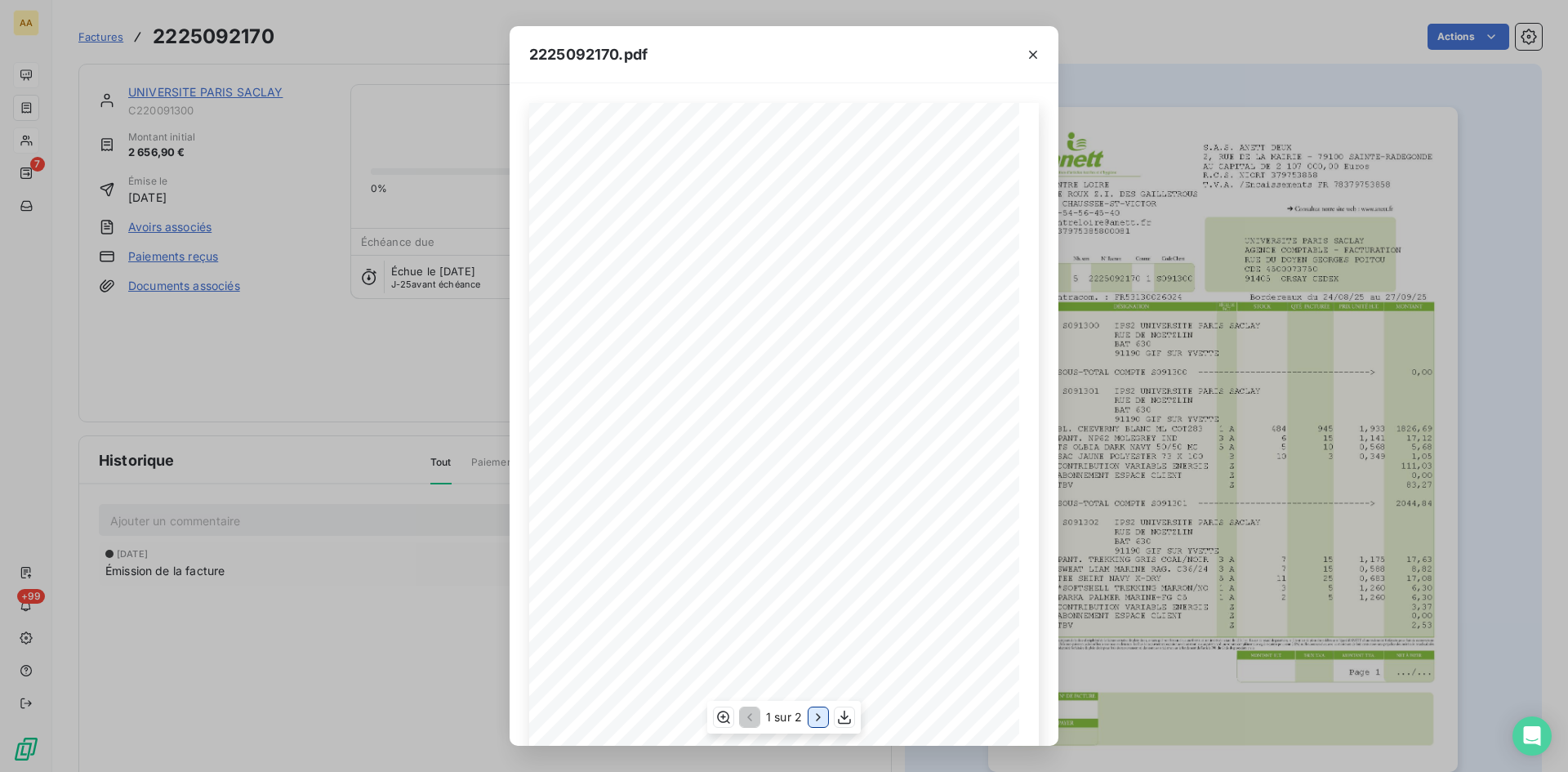
click at [822, 714] on icon "button" at bounding box center [818, 717] width 16 height 16
drag, startPoint x: 413, startPoint y: 266, endPoint x: 404, endPoint y: 268, distance: 9.2
click at [413, 266] on div "2225092170.pdf S.A.S. ANETT DEUX [STREET_ADDRESS] AU CAPITAL DE 2 107 000,00 Eu…" at bounding box center [784, 386] width 1568 height 772
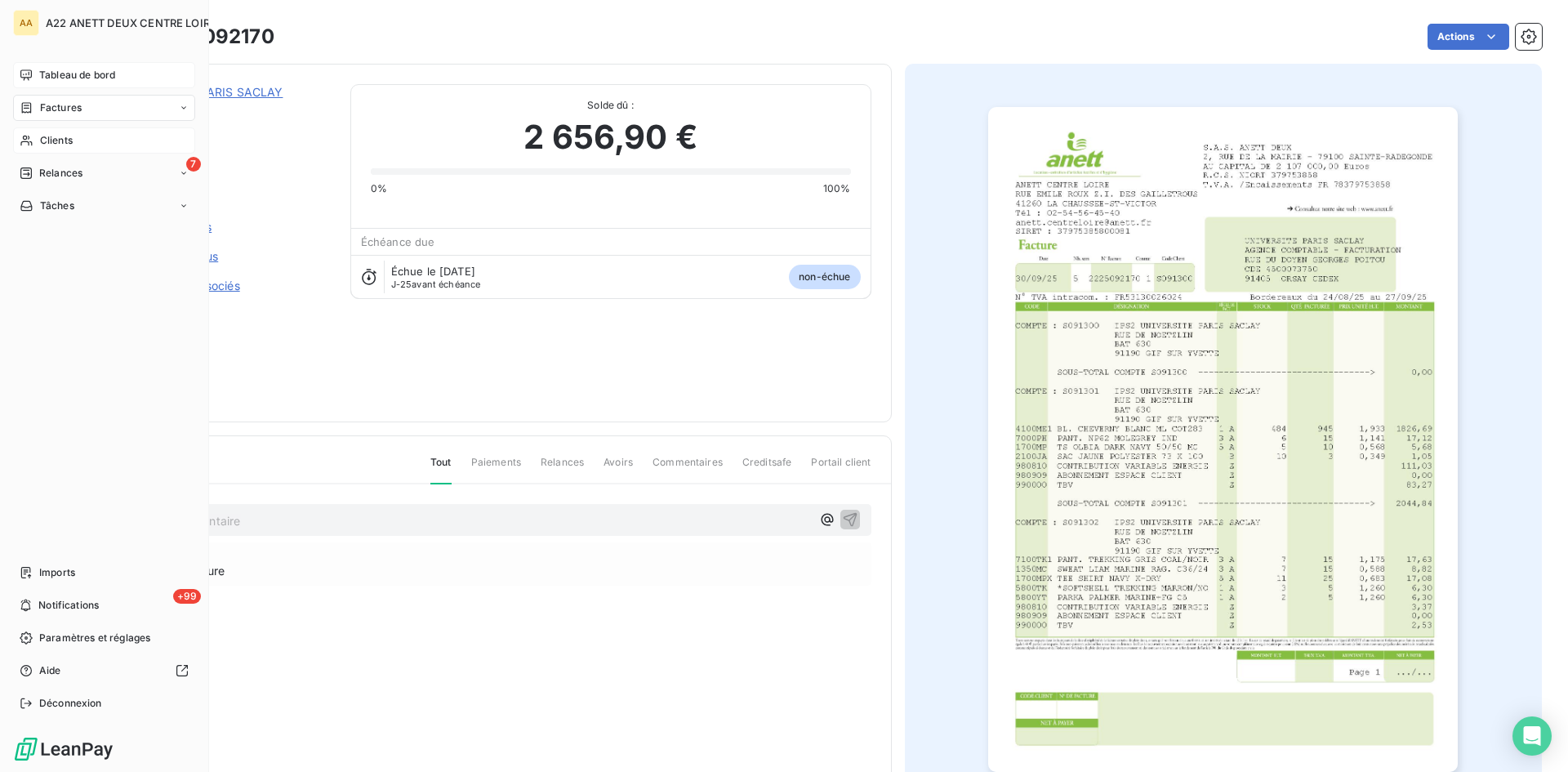
click at [42, 140] on span "Clients" at bounding box center [56, 140] width 33 height 15
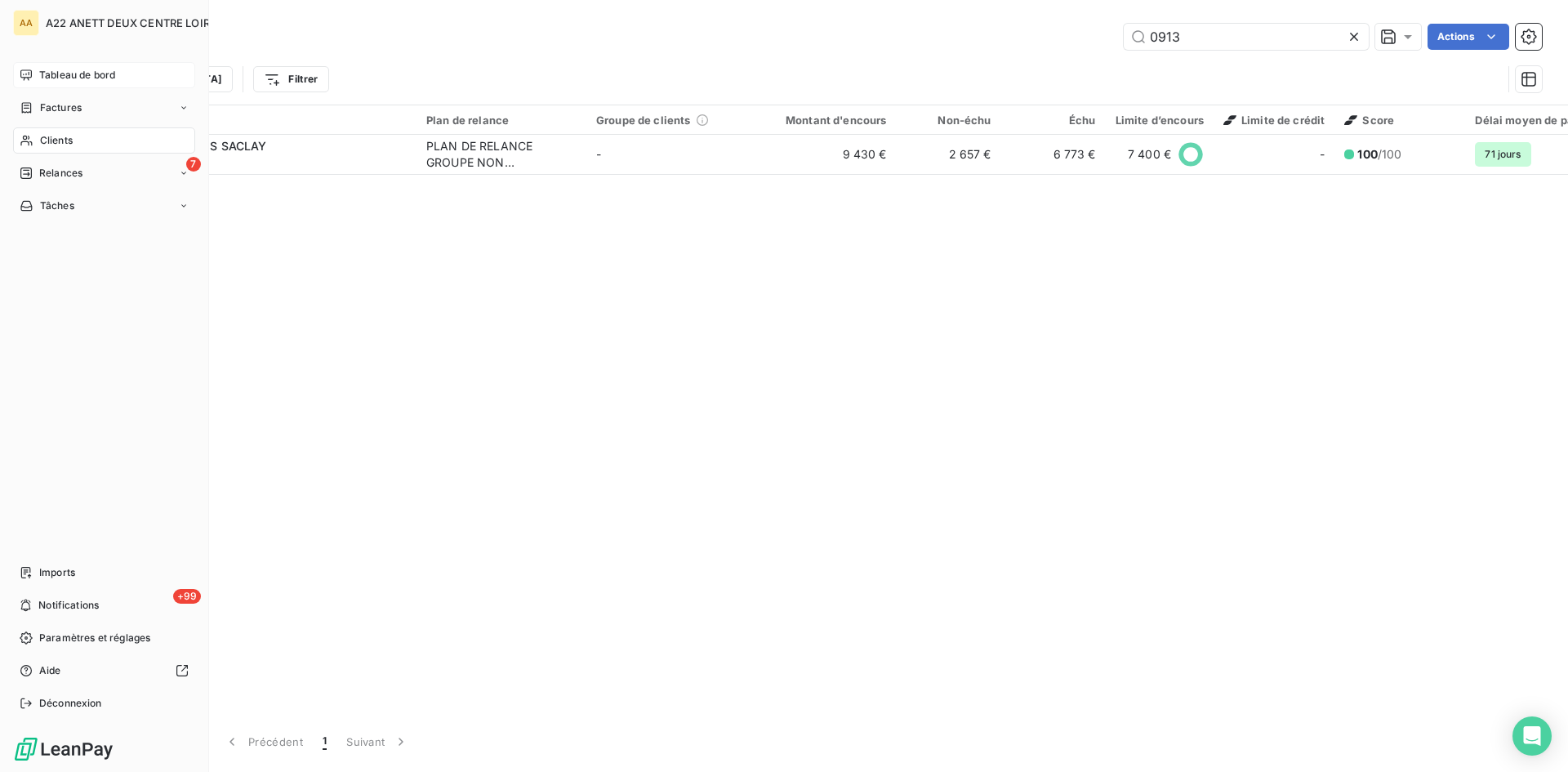
click at [50, 143] on span "Clients" at bounding box center [56, 140] width 33 height 15
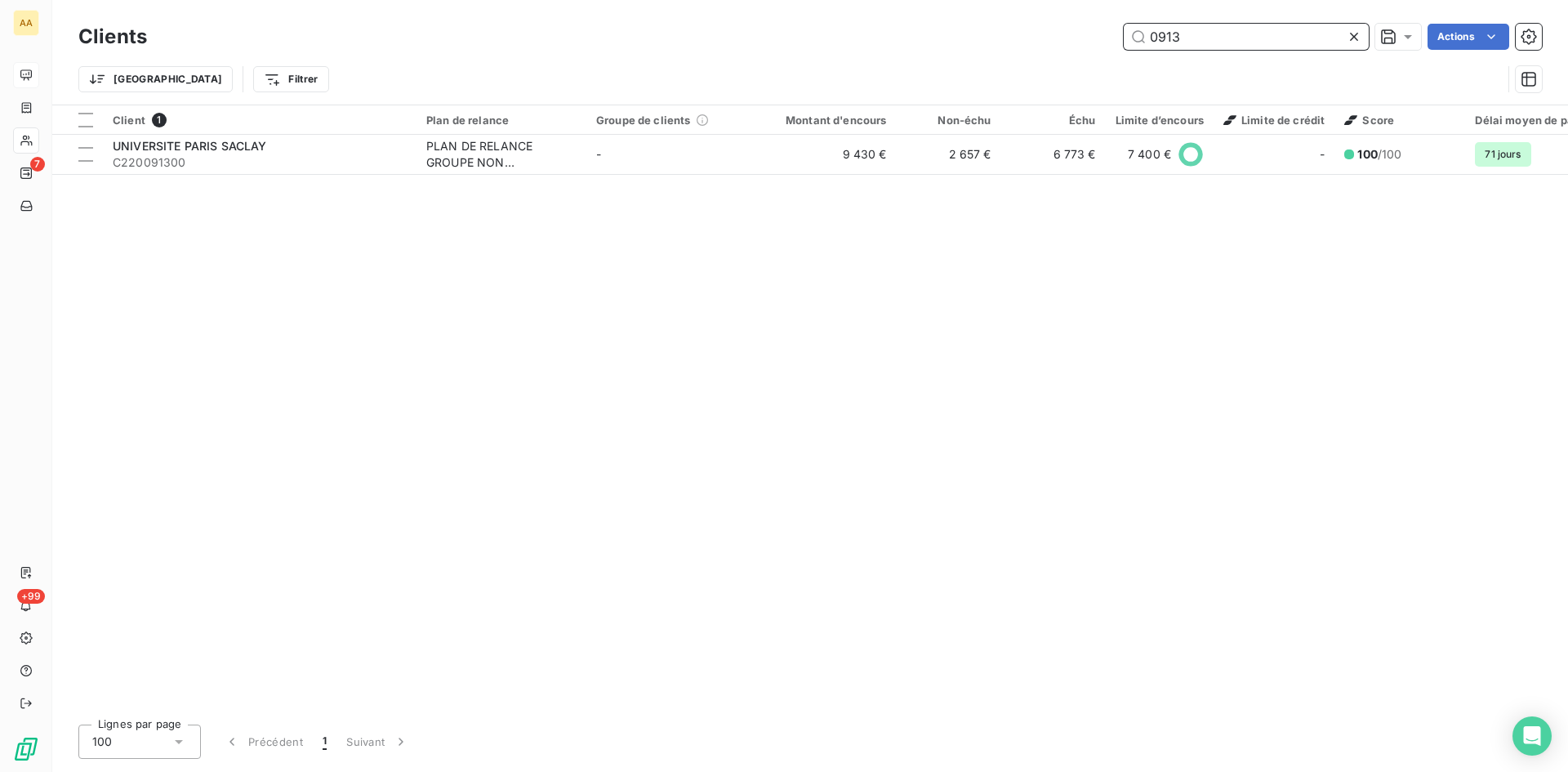
drag, startPoint x: 1219, startPoint y: 39, endPoint x: 1004, endPoint y: 42, distance: 215.0
click at [1004, 42] on div "0913 Actions" at bounding box center [854, 37] width 1376 height 27
drag, startPoint x: 1219, startPoint y: 39, endPoint x: 1123, endPoint y: 37, distance: 96.0
click at [1124, 37] on input "0815" at bounding box center [1246, 37] width 245 height 27
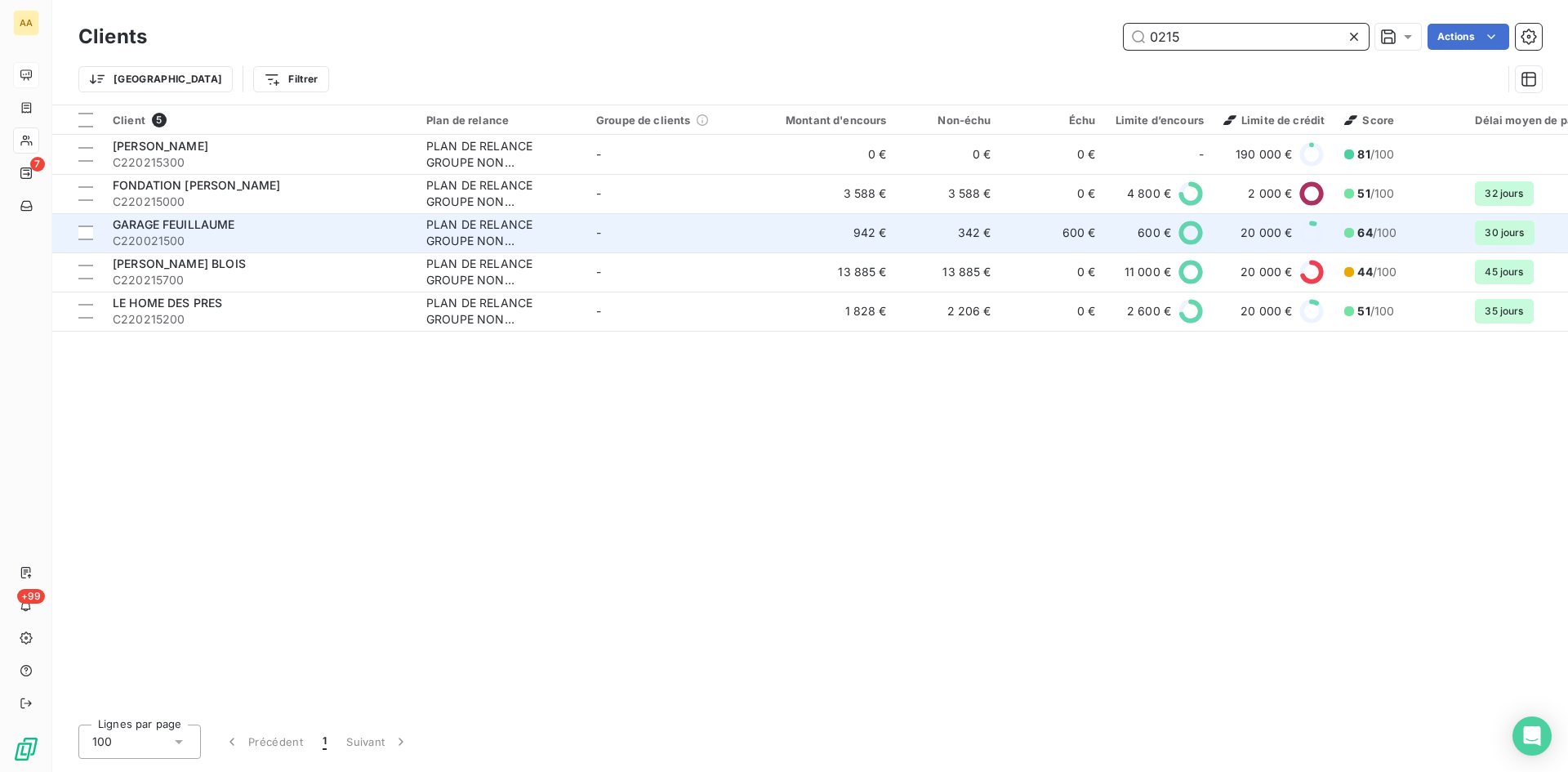
type input "0215"
click at [450, 228] on div "PLAN DE RELANCE GROUPE NON AUTOMATIQUE" at bounding box center [502, 232] width 151 height 33
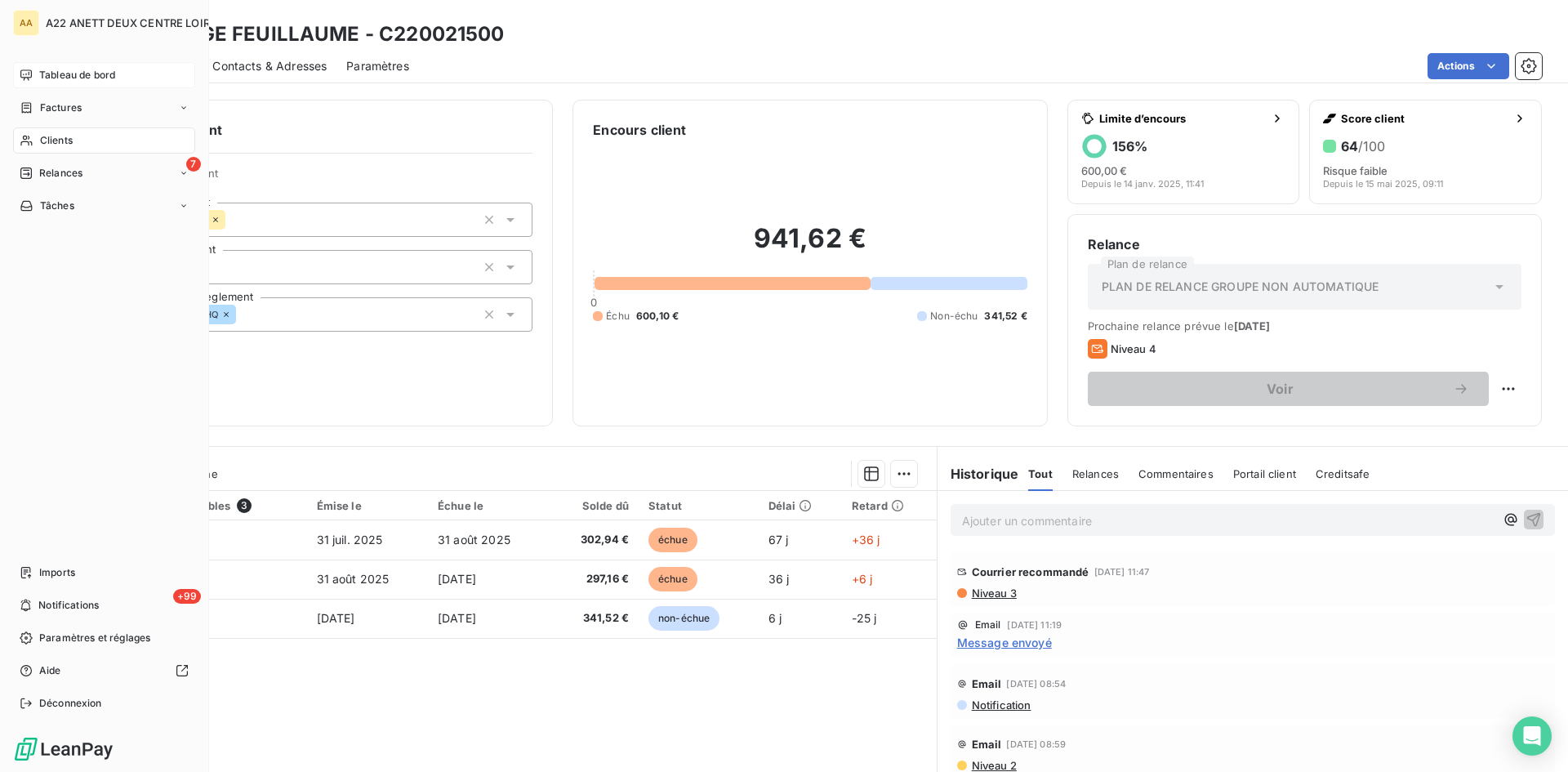
click at [42, 137] on span "Clients" at bounding box center [56, 140] width 33 height 15
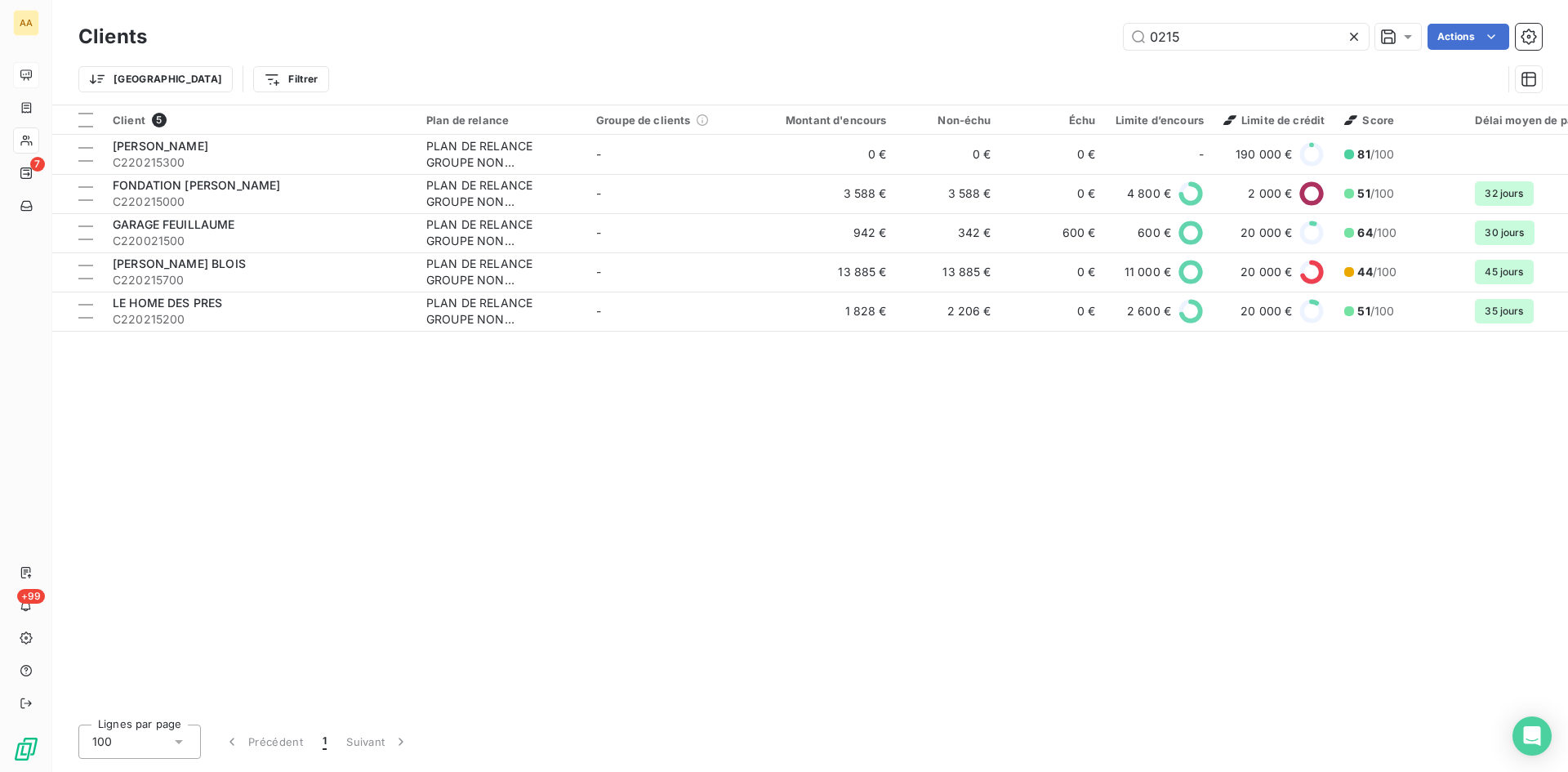
drag, startPoint x: 1143, startPoint y: 38, endPoint x: 1075, endPoint y: 38, distance: 68.0
click at [1075, 38] on div "0215 Actions" at bounding box center [854, 37] width 1376 height 27
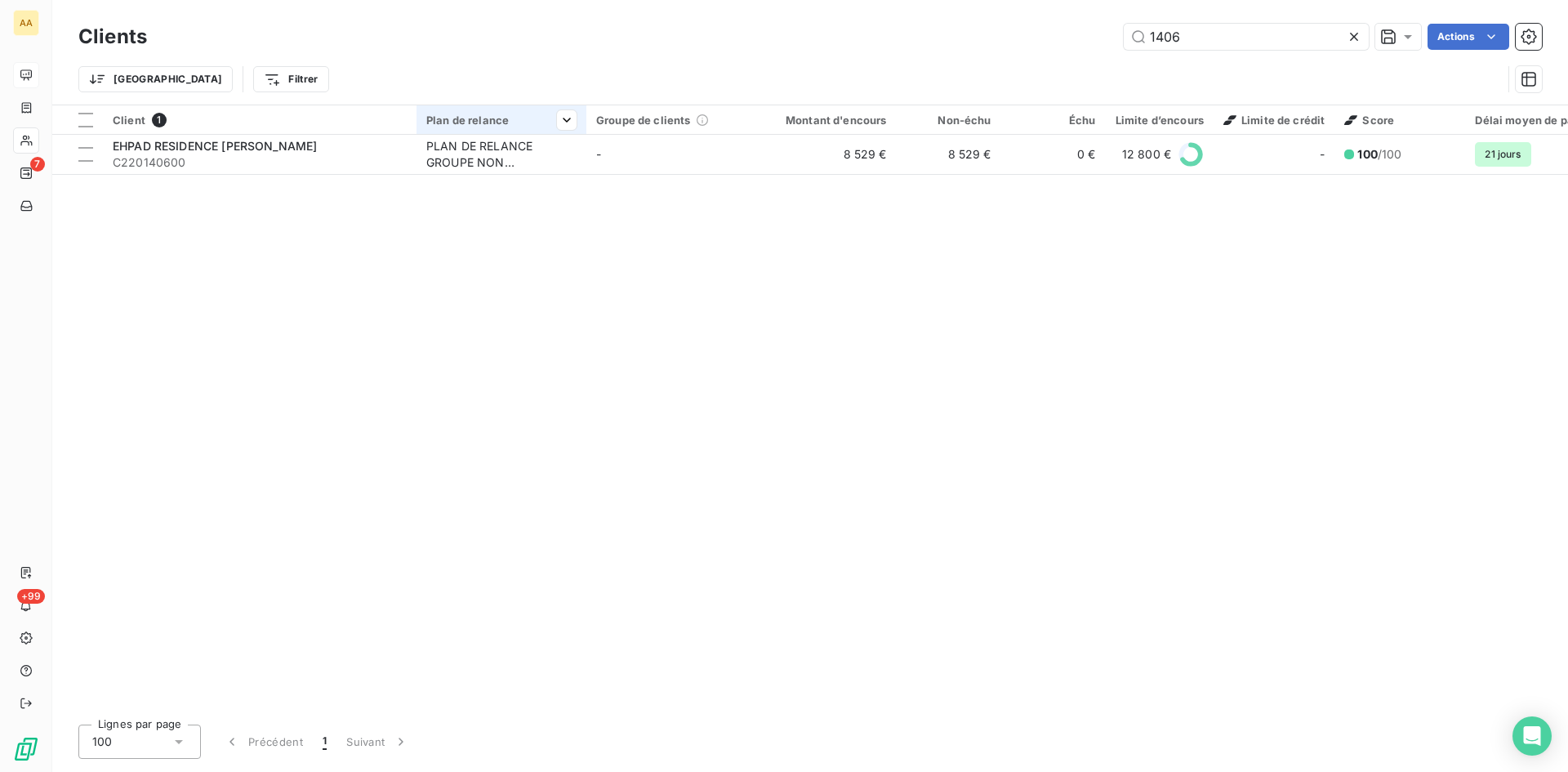
type input "1406"
click at [461, 130] on th "Plan de relance" at bounding box center [502, 120] width 170 height 29
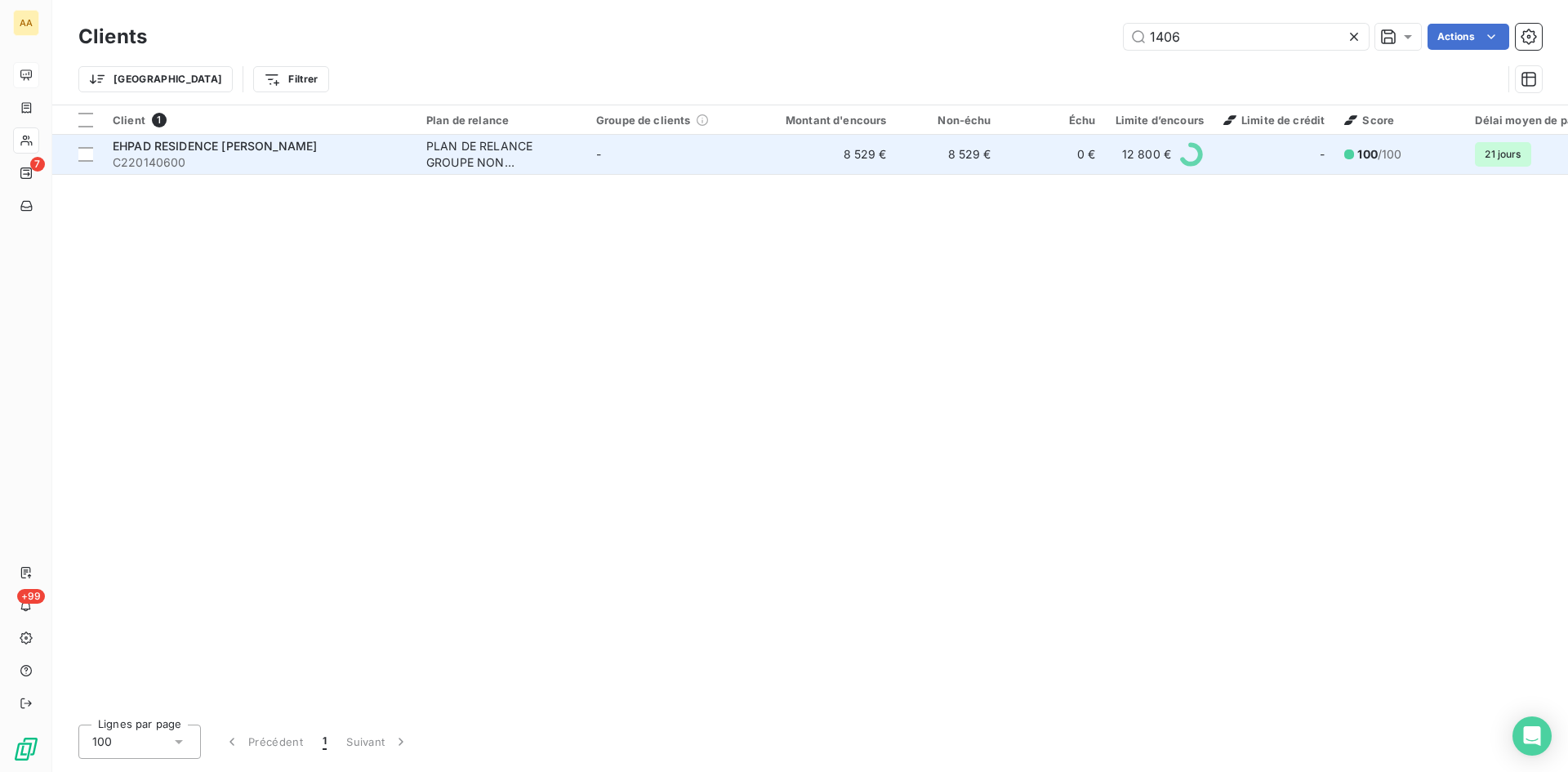
click at [457, 150] on div "PLAN DE RELANCE GROUPE NON AUTOMATIQUE" at bounding box center [502, 154] width 151 height 33
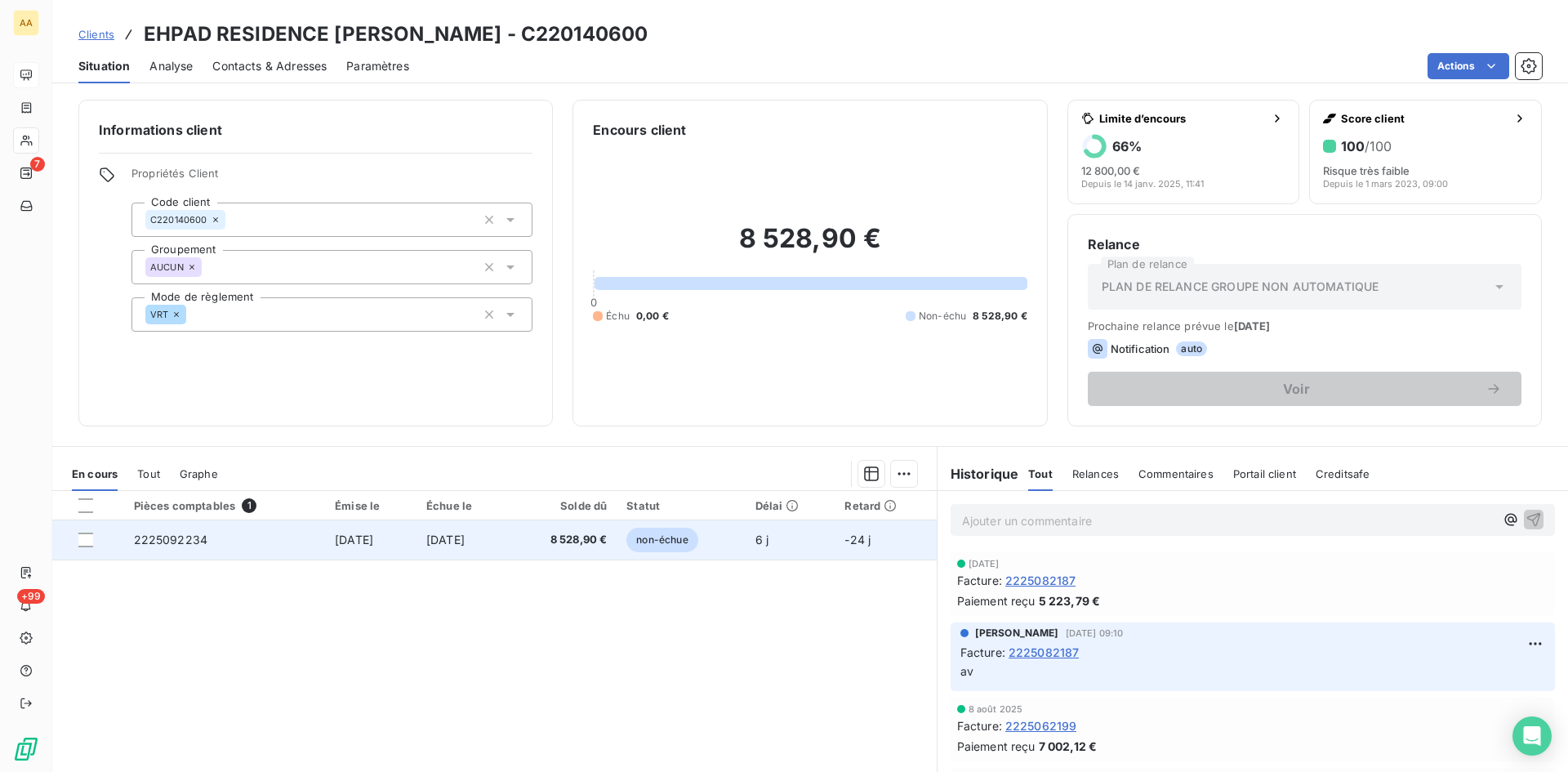
click at [158, 540] on span "2225092234" at bounding box center [171, 540] width 74 height 14
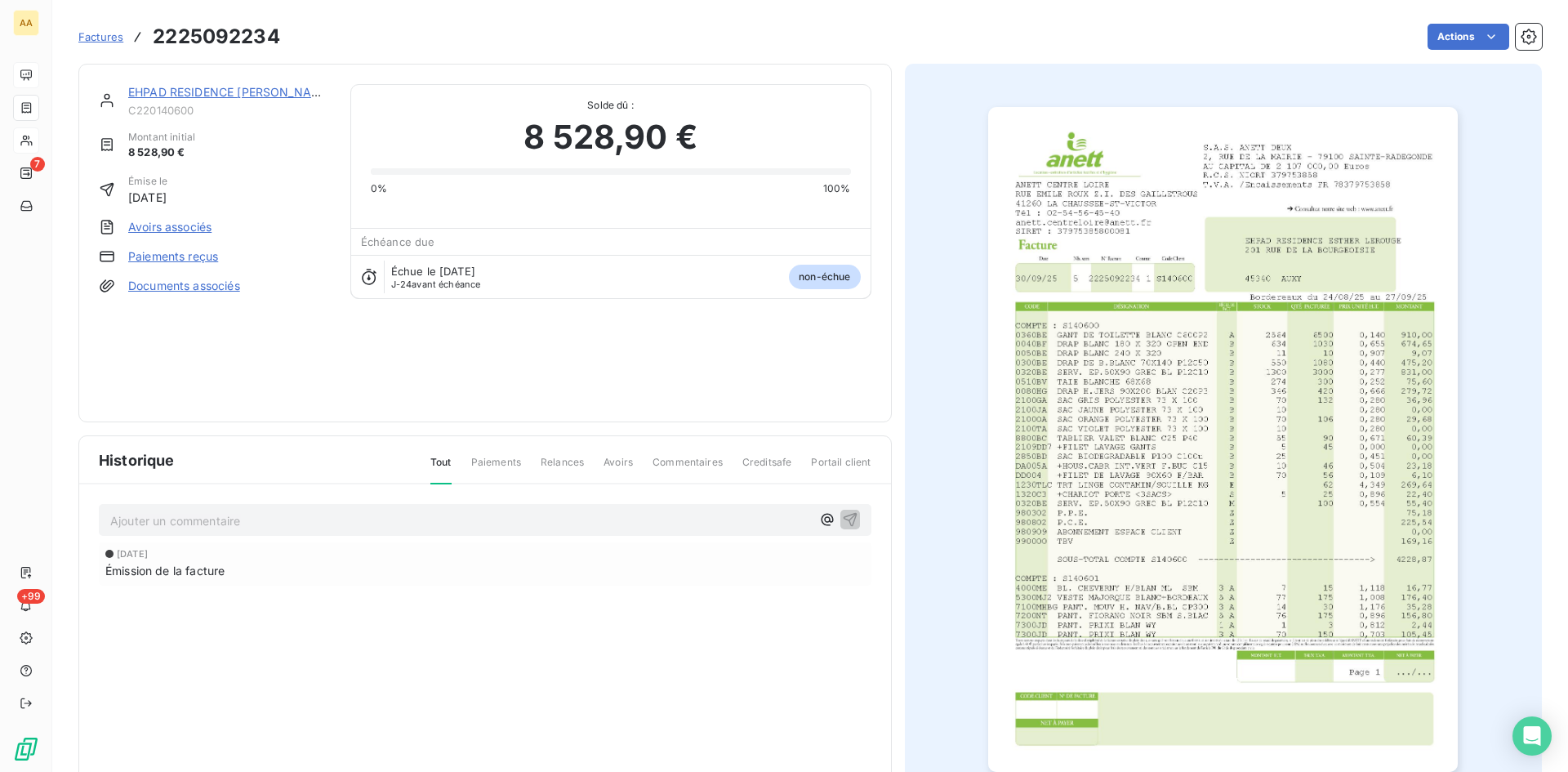
click at [1122, 413] on img "button" at bounding box center [1223, 439] width 469 height 665
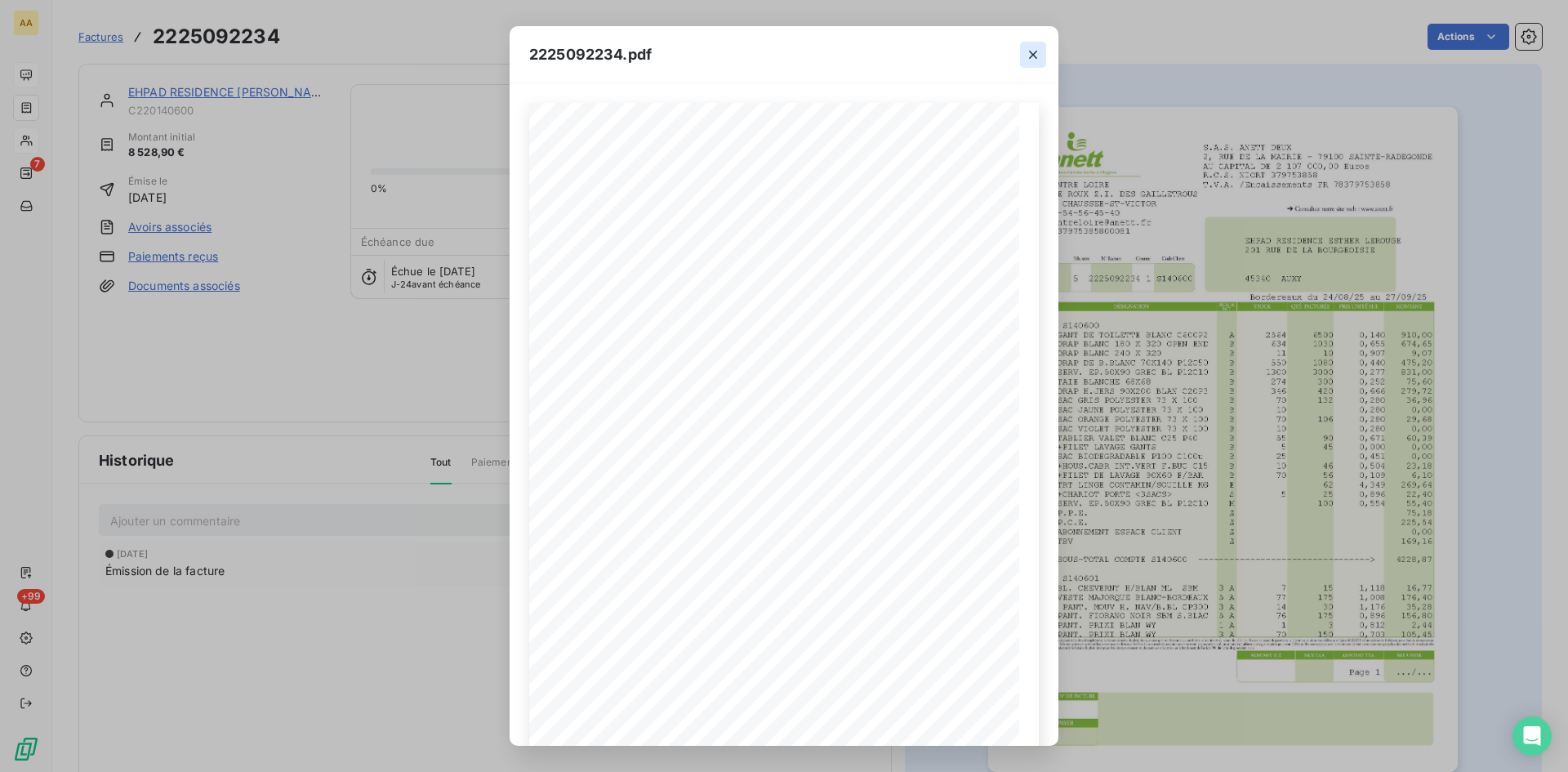
click at [1031, 50] on icon "button" at bounding box center [1033, 55] width 16 height 16
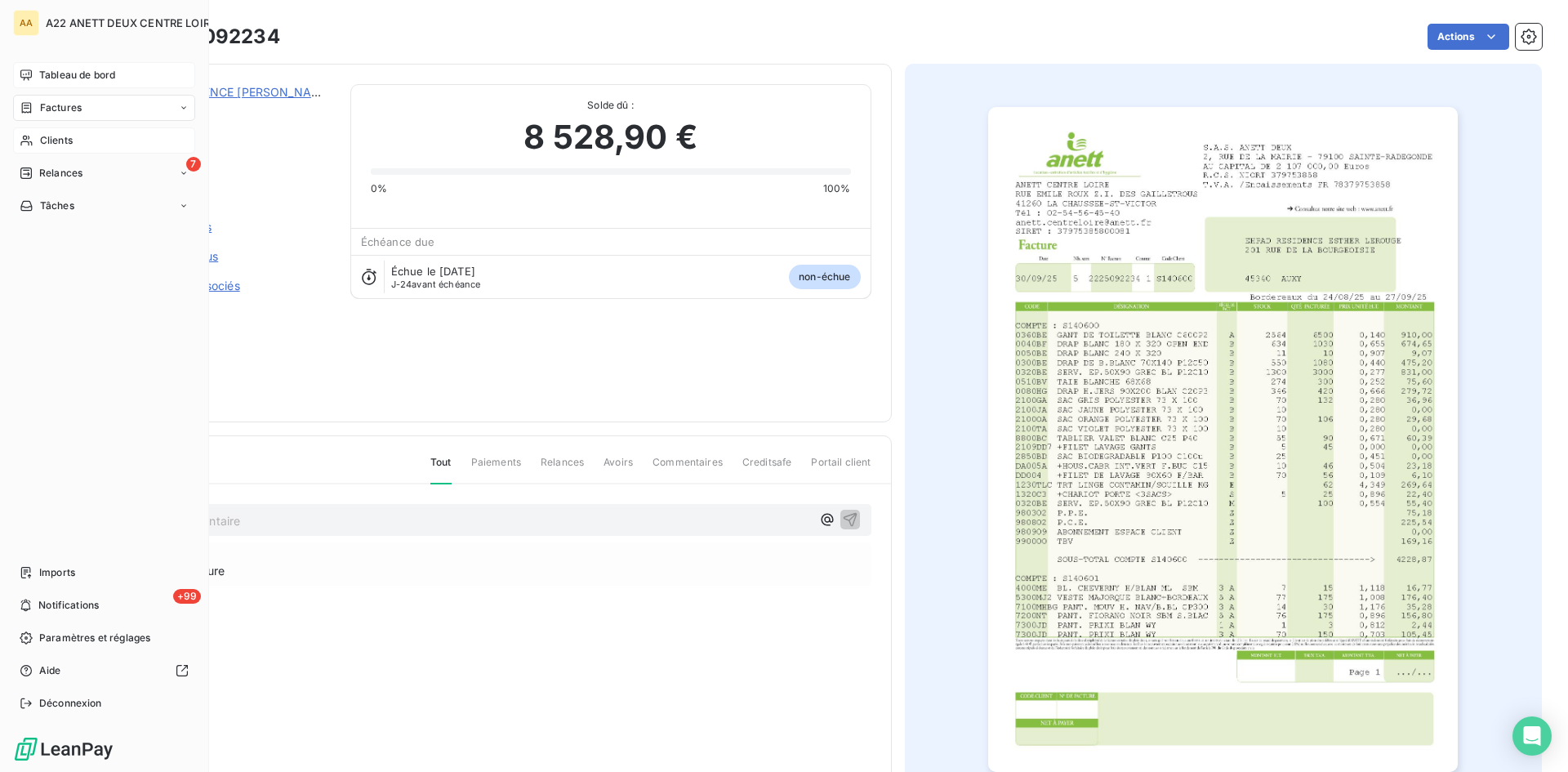
click at [68, 72] on span "Tableau de bord" at bounding box center [77, 75] width 76 height 15
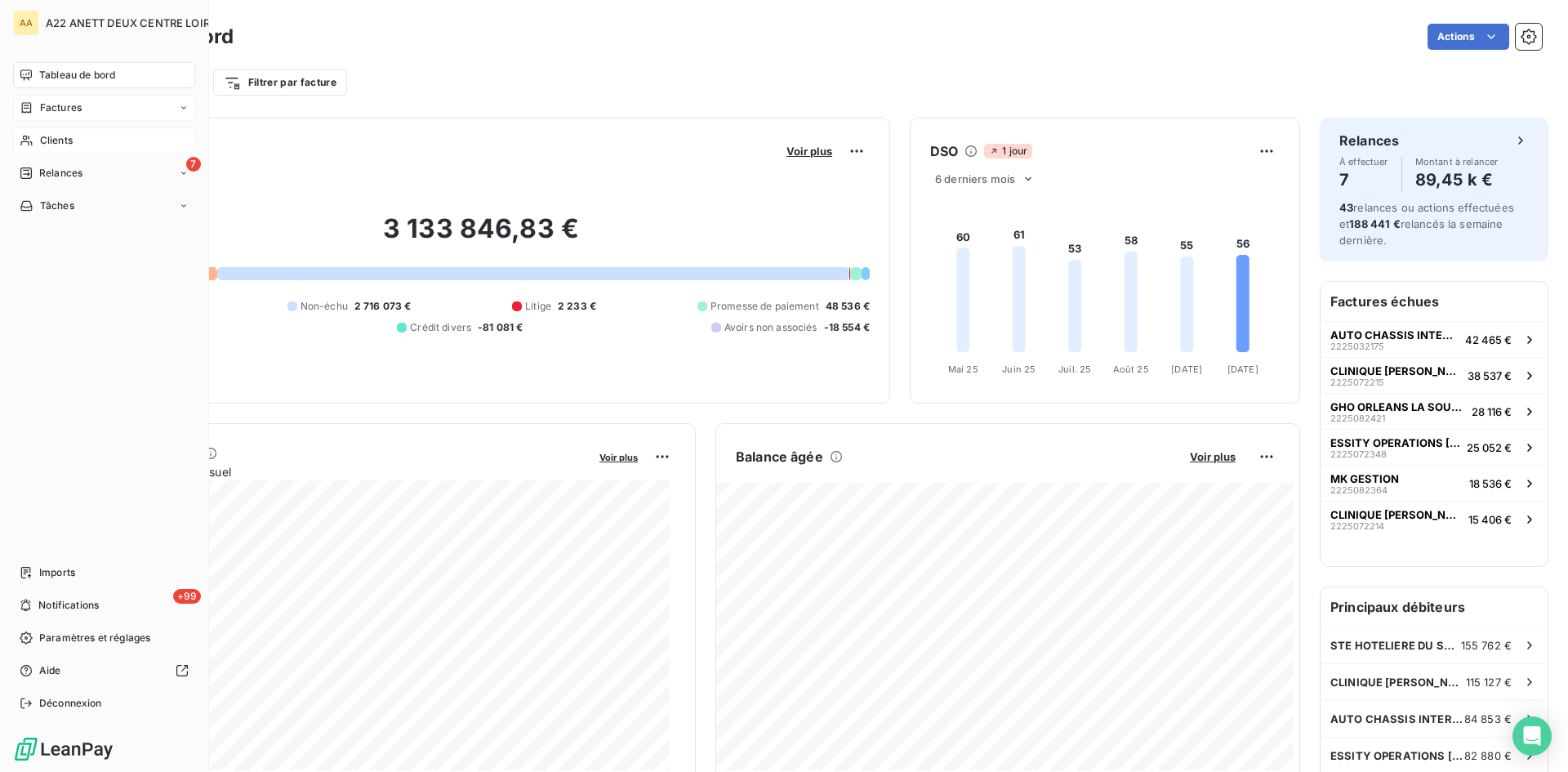
click at [63, 107] on span "Factures" at bounding box center [60, 107] width 42 height 15
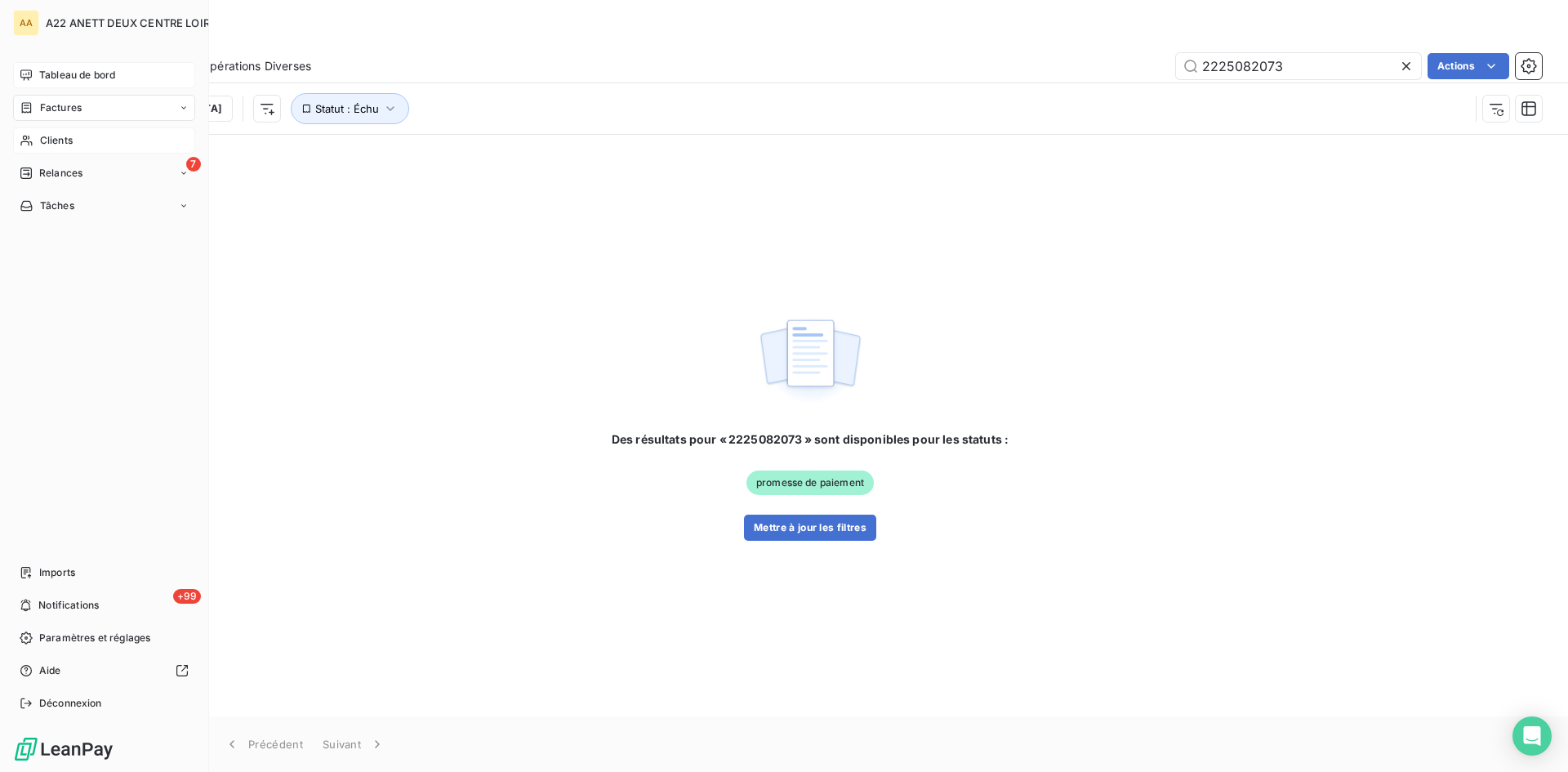
click at [73, 74] on span "Tableau de bord" at bounding box center [77, 75] width 76 height 15
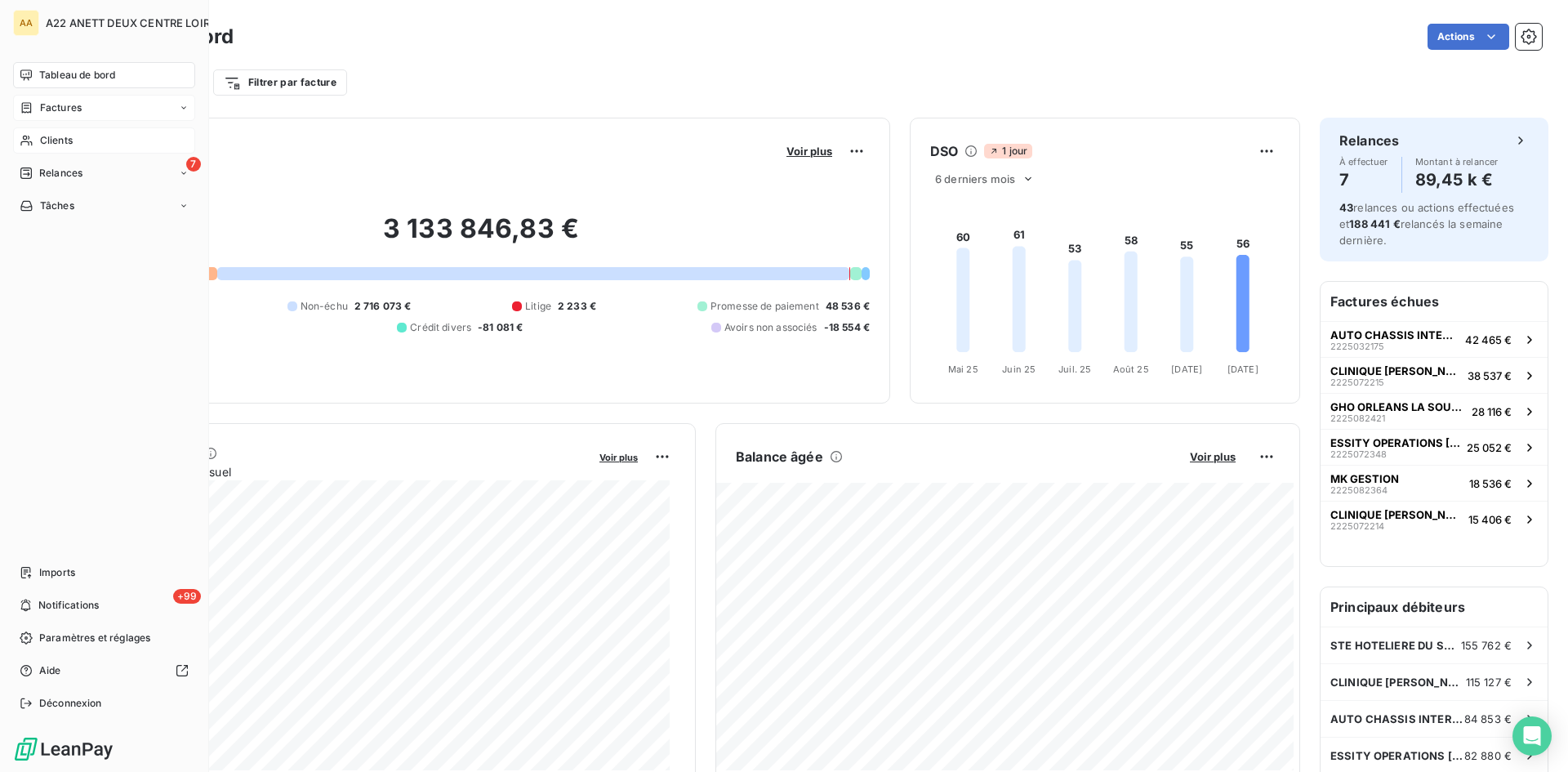
click at [91, 108] on div "Factures" at bounding box center [104, 108] width 182 height 27
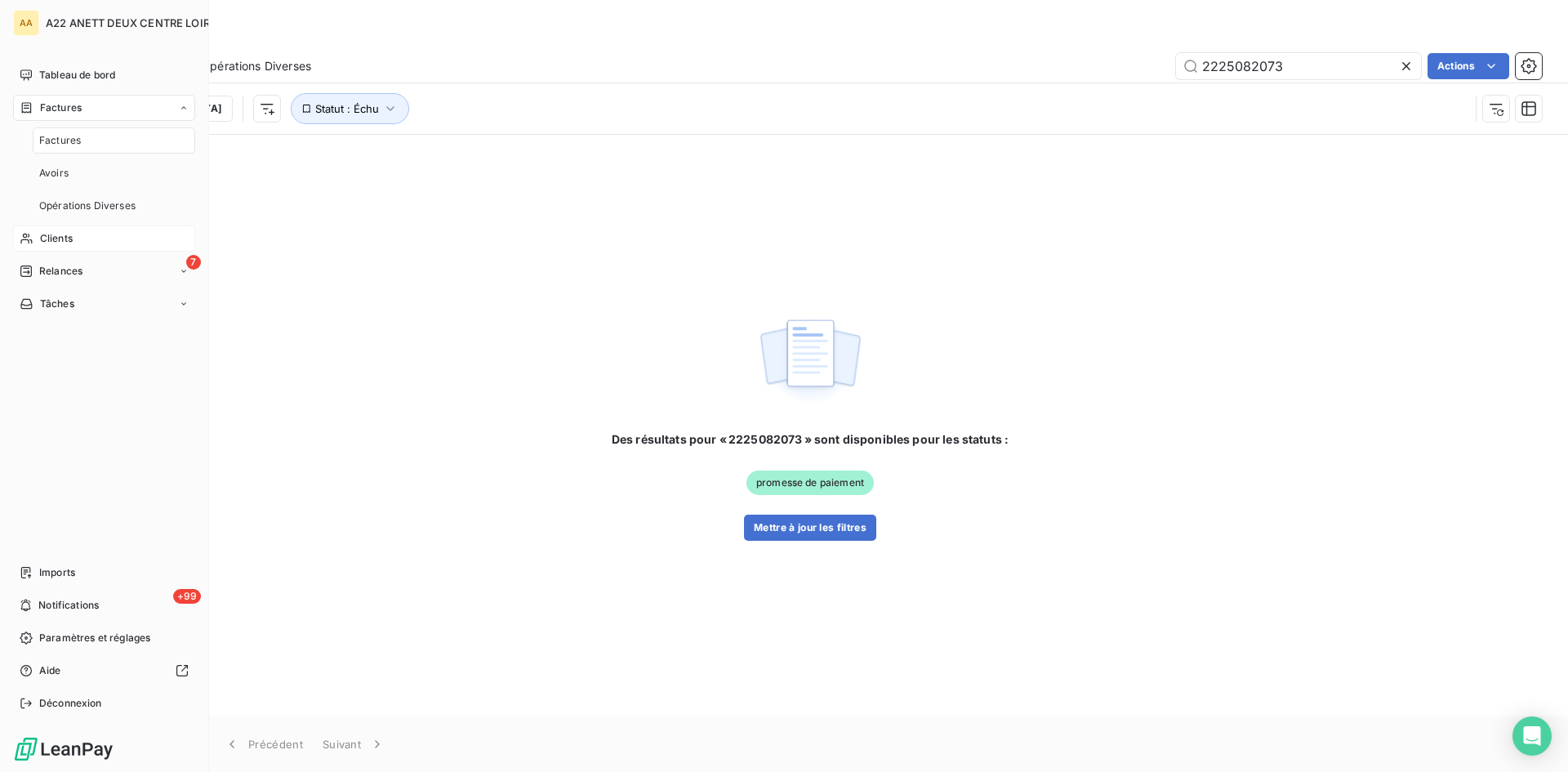
click at [89, 239] on div "Clients" at bounding box center [104, 239] width 182 height 27
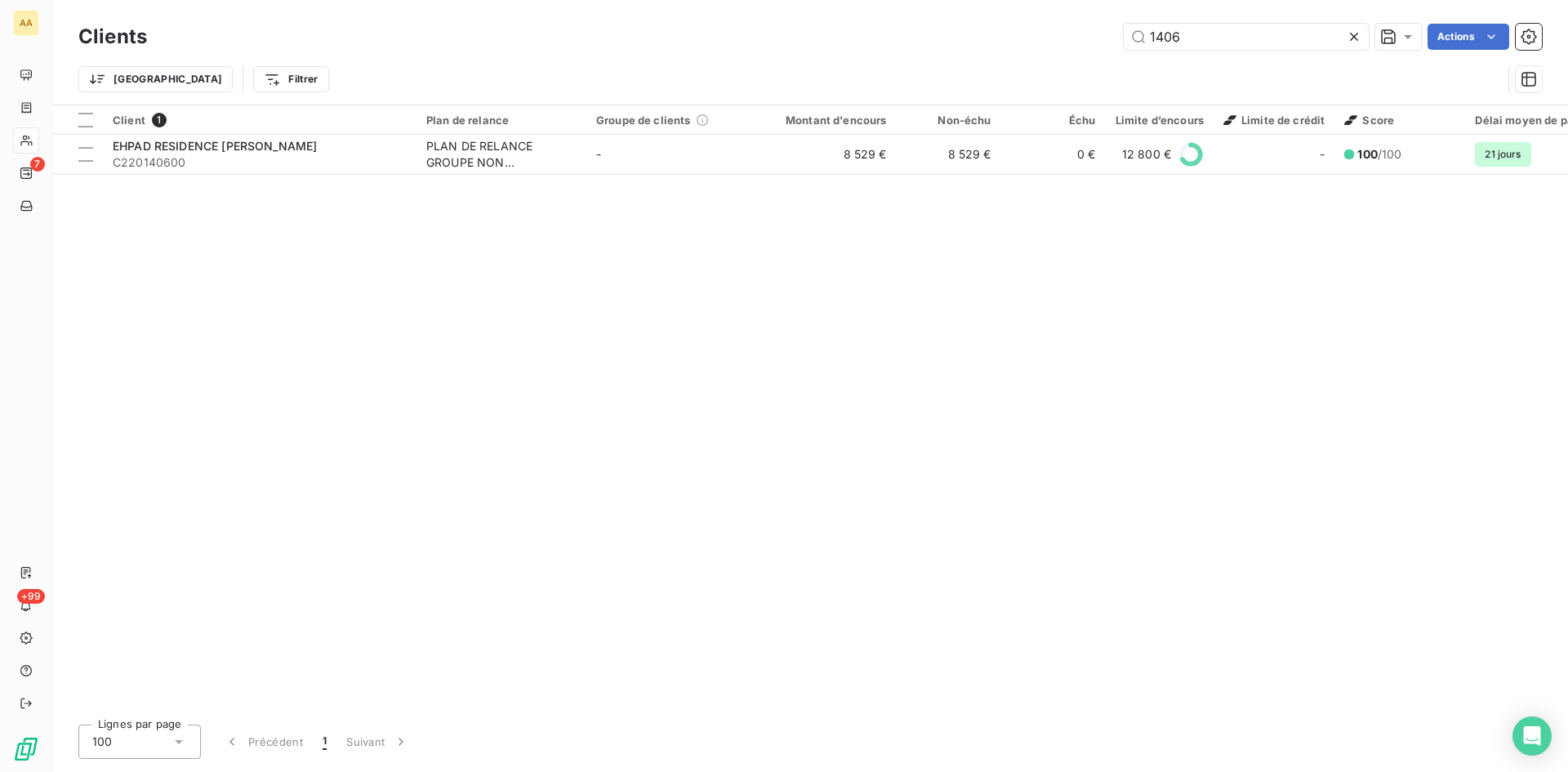
click at [709, 287] on div "Client 1 Plan de relance Groupe de clients Montant d'encours Non-échu Échu Limi…" at bounding box center [810, 408] width 1516 height 606
drag, startPoint x: 1034, startPoint y: 704, endPoint x: 1194, endPoint y: 709, distance: 160.1
click at [1194, 709] on div "Client 1 Plan de relance Groupe de clients Montant d'encours Non-échu Échu Limi…" at bounding box center [810, 408] width 1516 height 606
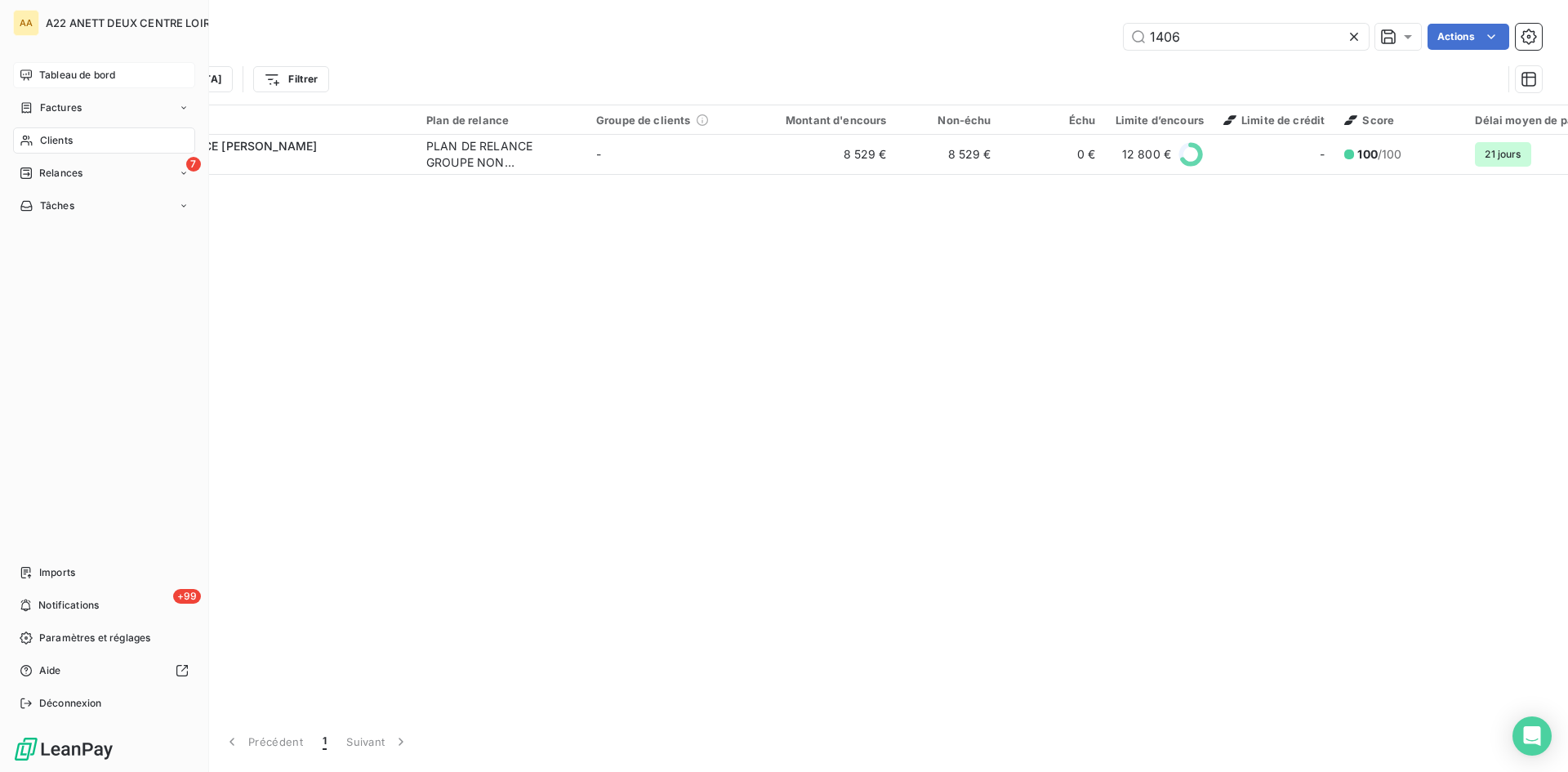
click at [68, 74] on span "Tableau de bord" at bounding box center [77, 75] width 76 height 15
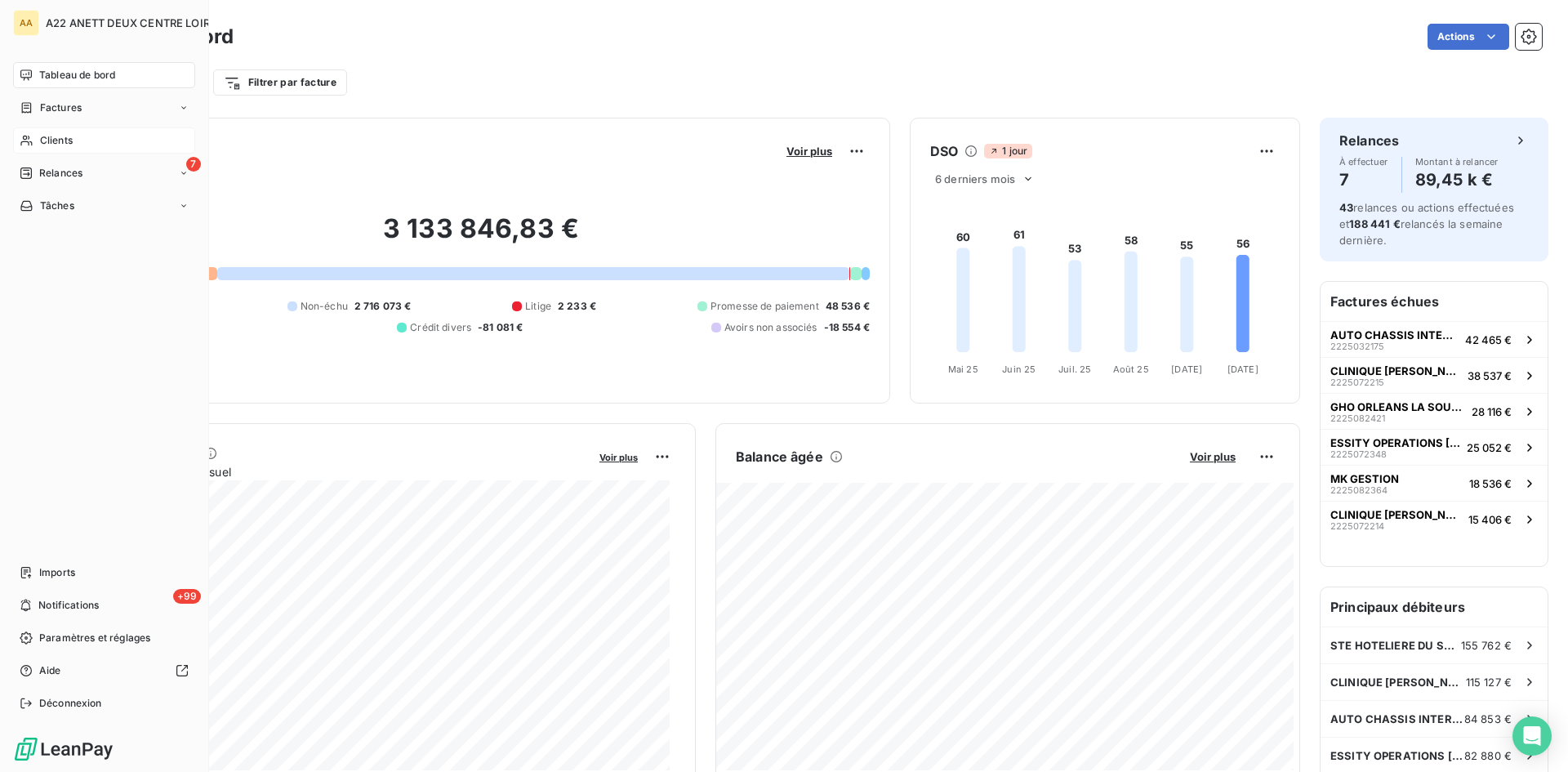
click at [57, 135] on span "Clients" at bounding box center [56, 140] width 33 height 15
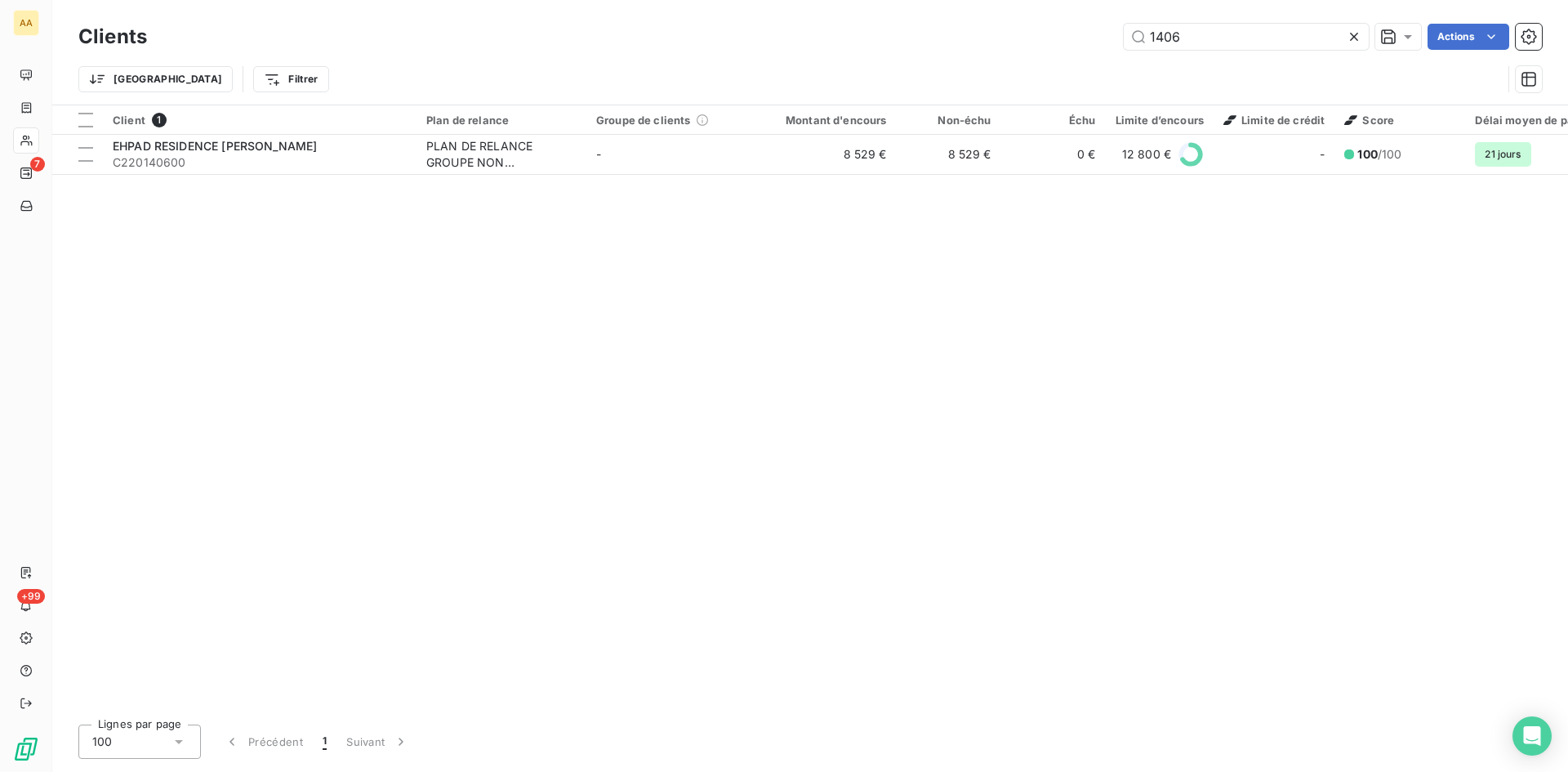
drag, startPoint x: 1201, startPoint y: 37, endPoint x: 989, endPoint y: 48, distance: 212.3
click at [989, 48] on div "1406 Actions" at bounding box center [854, 37] width 1376 height 27
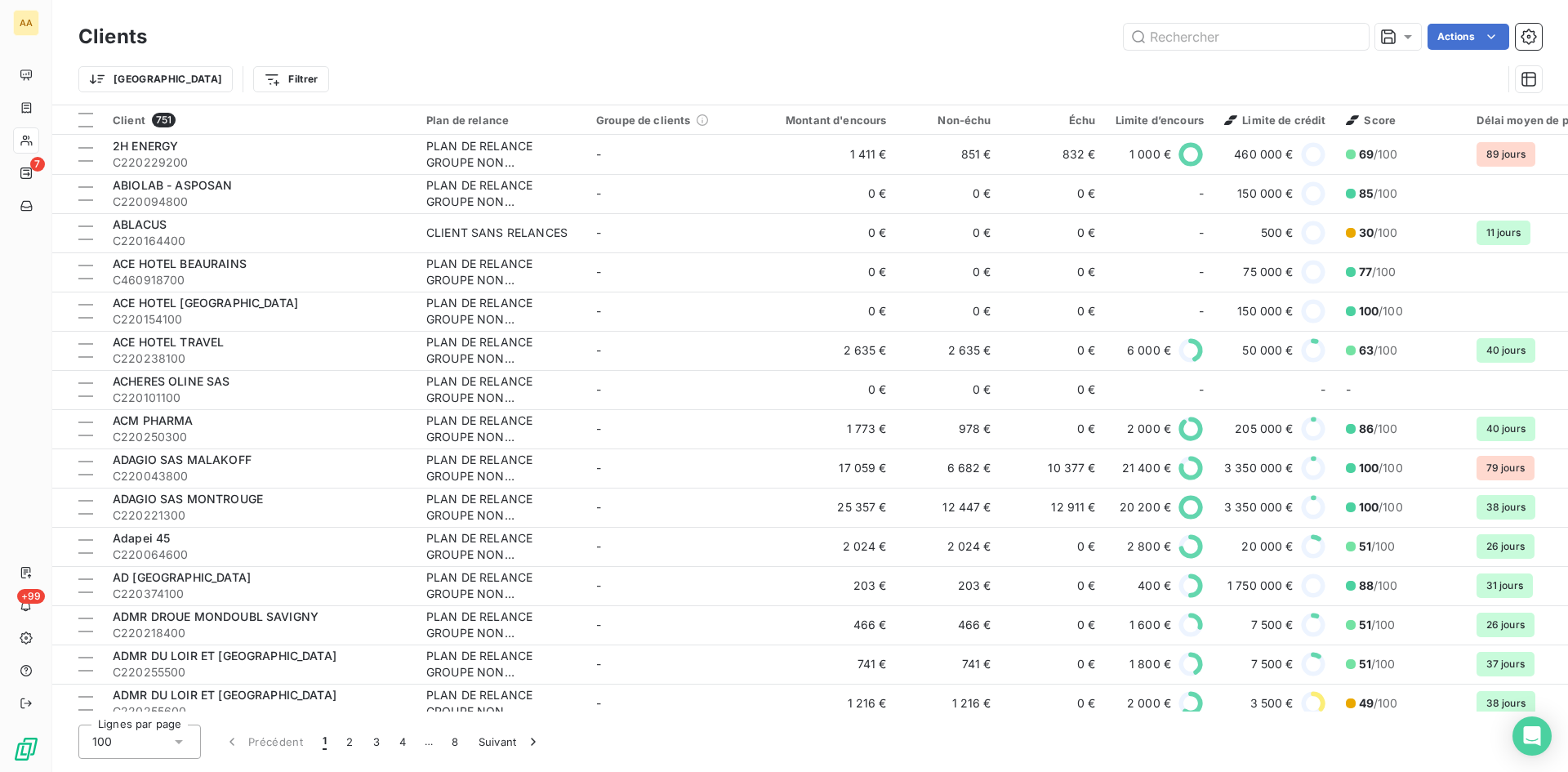
drag, startPoint x: 1185, startPoint y: 713, endPoint x: 1496, endPoint y: 716, distance: 311.0
click at [1319, 695] on div "Clients Actions Trier Filtrer Client 751 Plan de relance Groupe de clients Mont…" at bounding box center [810, 386] width 1516 height 772
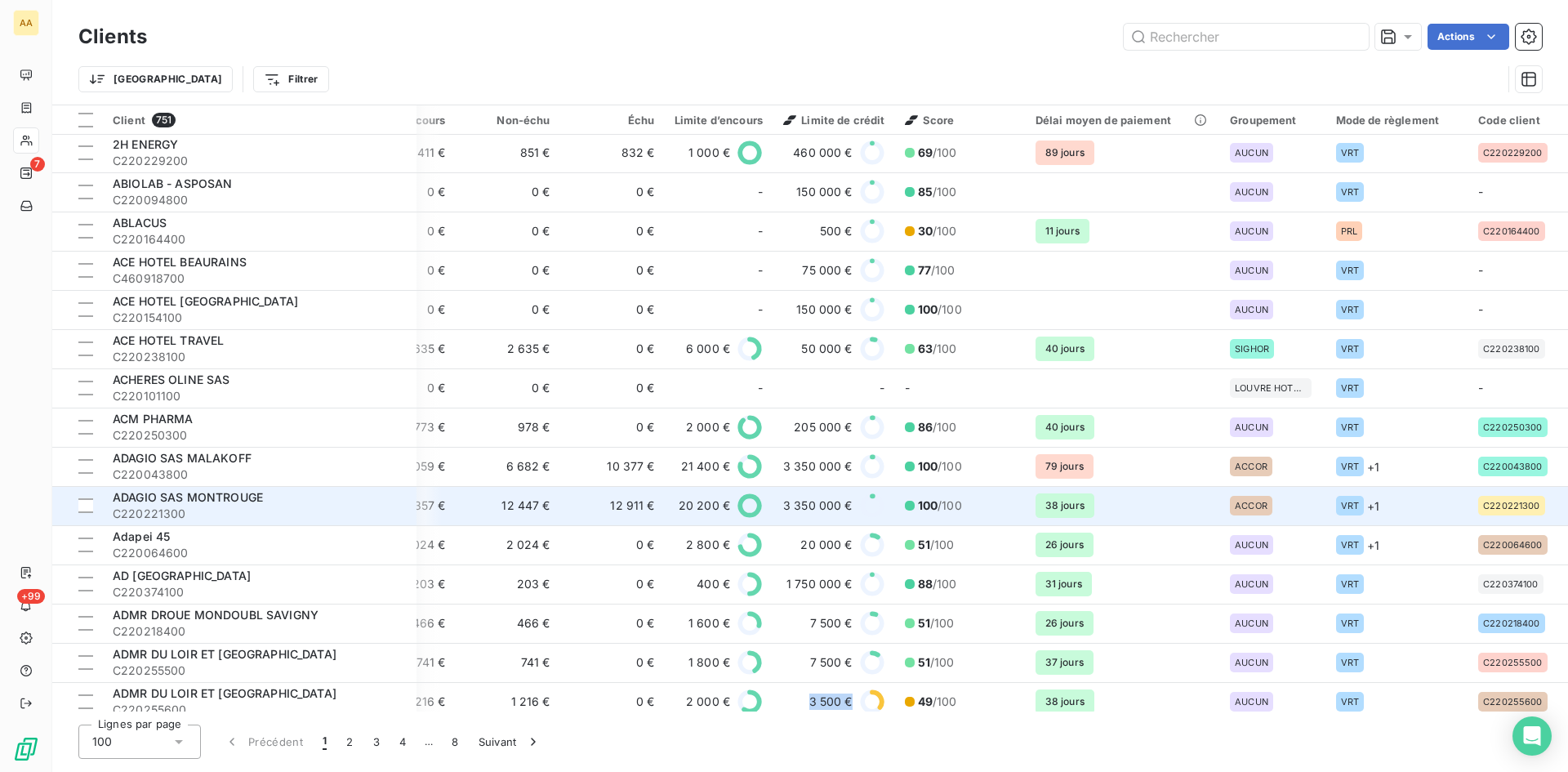
scroll to position [0, 441]
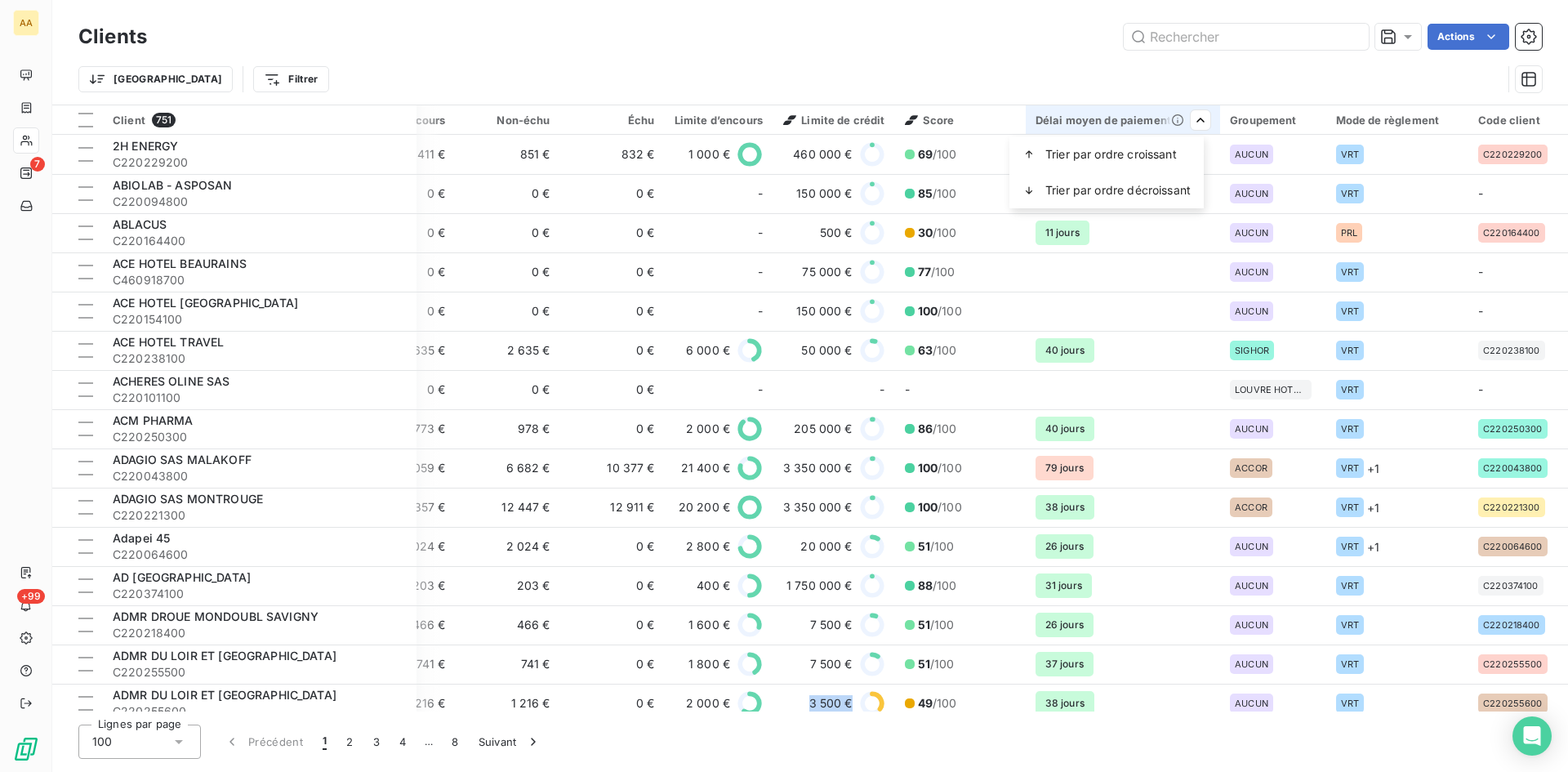
click at [1196, 121] on html "AA 7 +99 Clients Actions Trier Filtrer Client 751 Plan de relance Groupe de cli…" at bounding box center [784, 386] width 1568 height 772
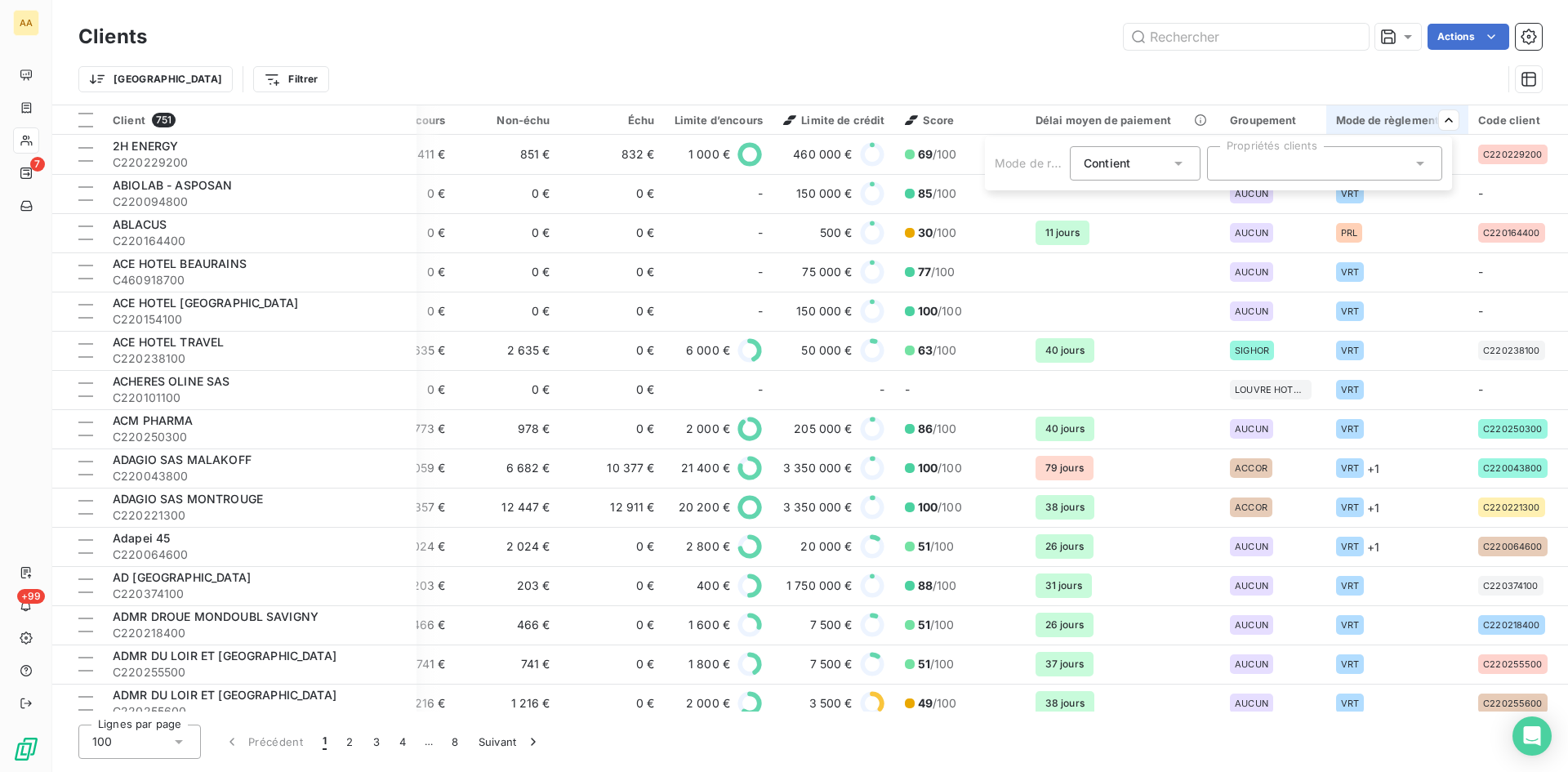
click at [1422, 165] on icon at bounding box center [1420, 163] width 16 height 16
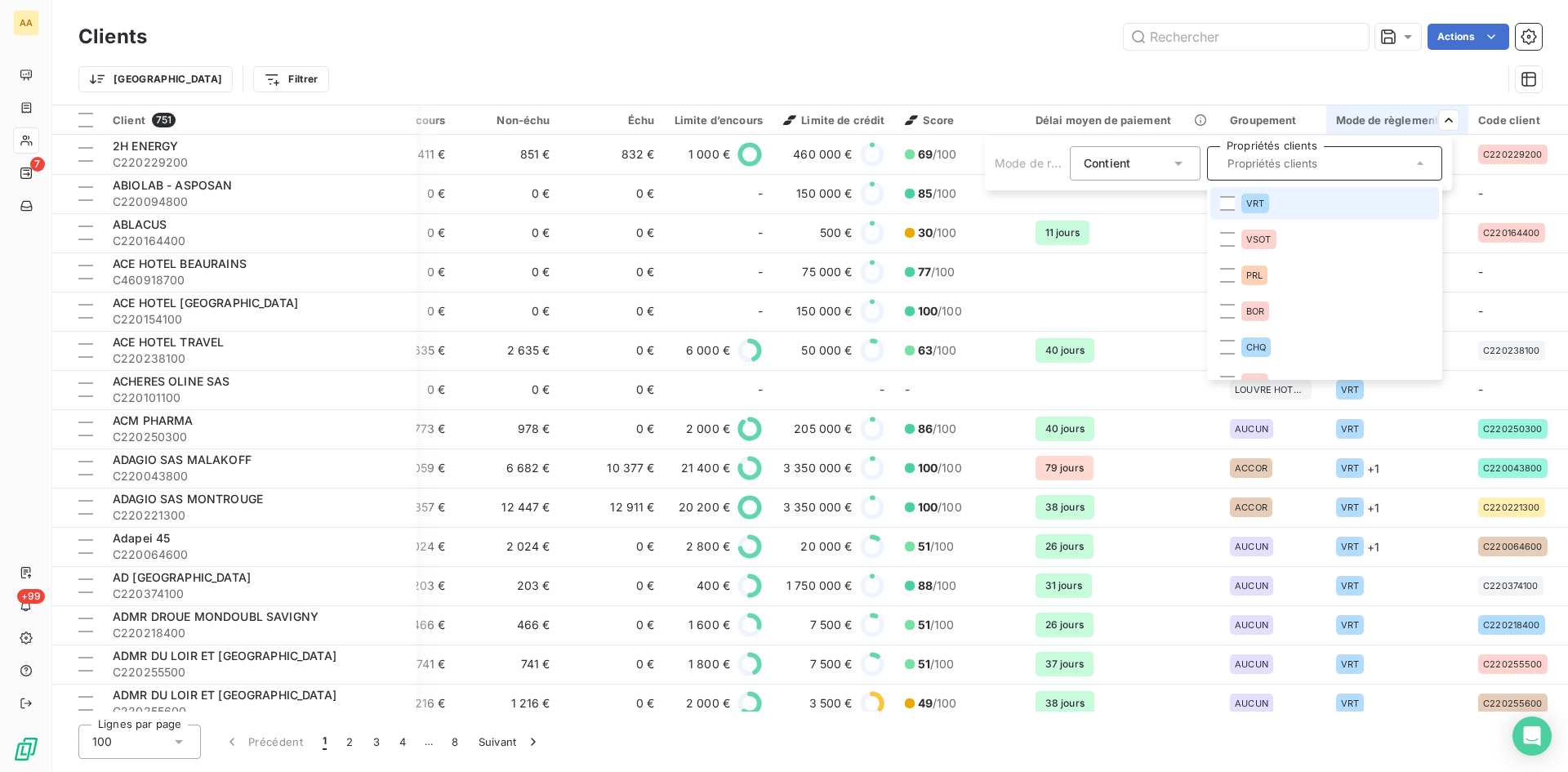
click at [1422, 165] on icon at bounding box center [1420, 163] width 16 height 16
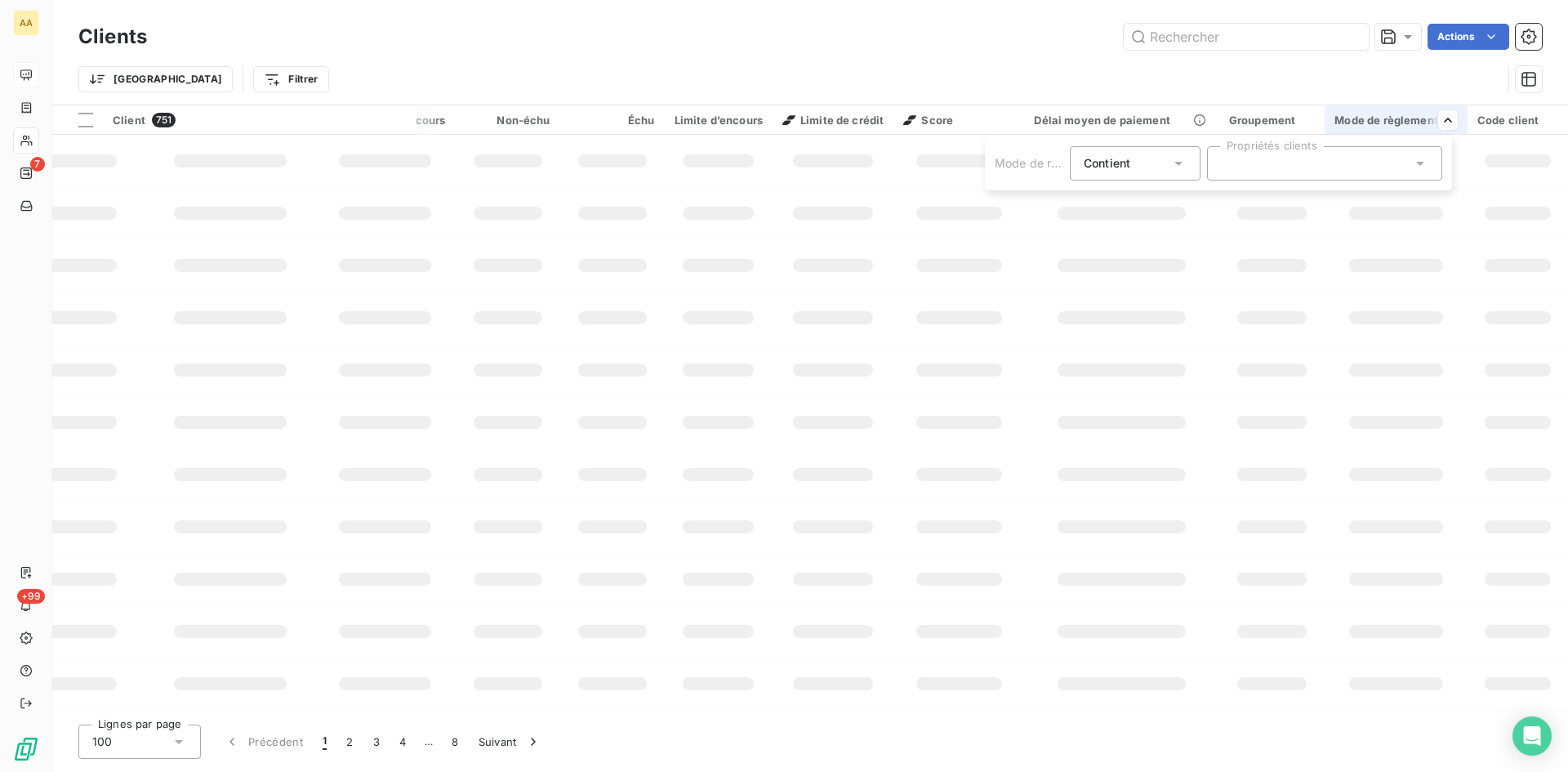
click at [37, 71] on html "AA 7 +99 Clients Actions Trier Filtrer Client 751 Plan de relance Groupe de cli…" at bounding box center [784, 386] width 1568 height 772
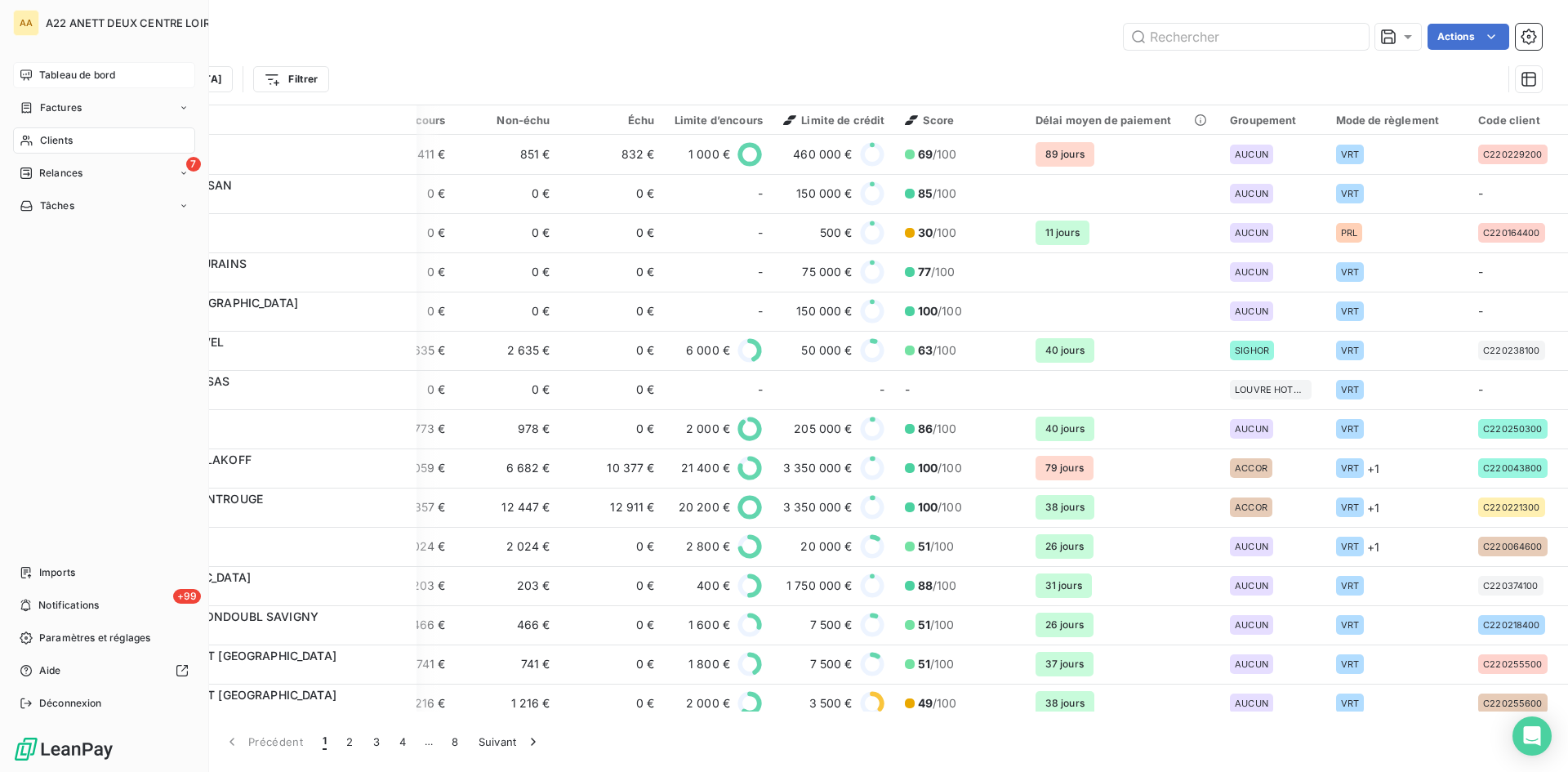
click at [58, 70] on span "Tableau de bord" at bounding box center [77, 75] width 76 height 15
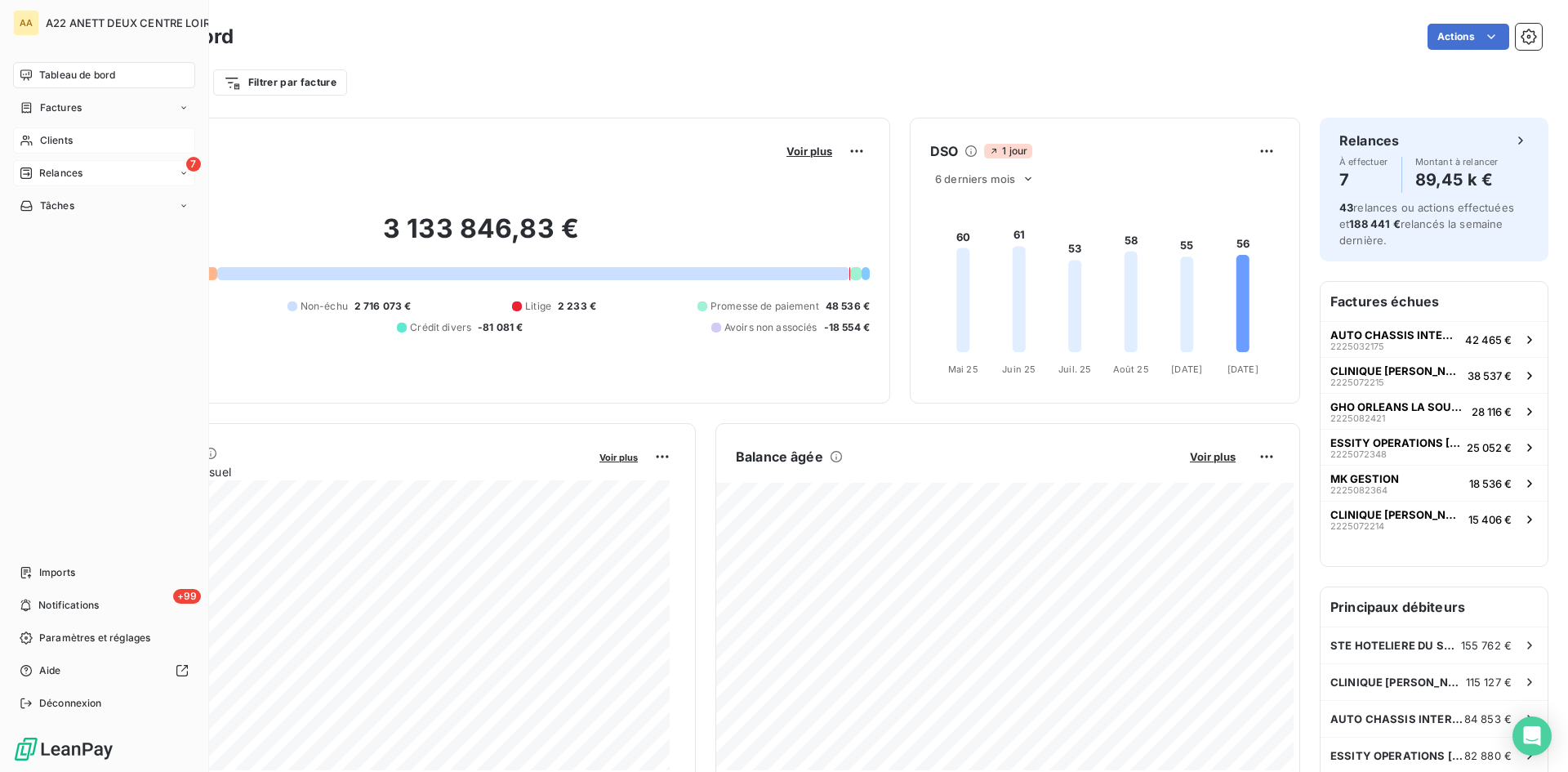
click at [67, 170] on span "Relances" at bounding box center [60, 173] width 43 height 15
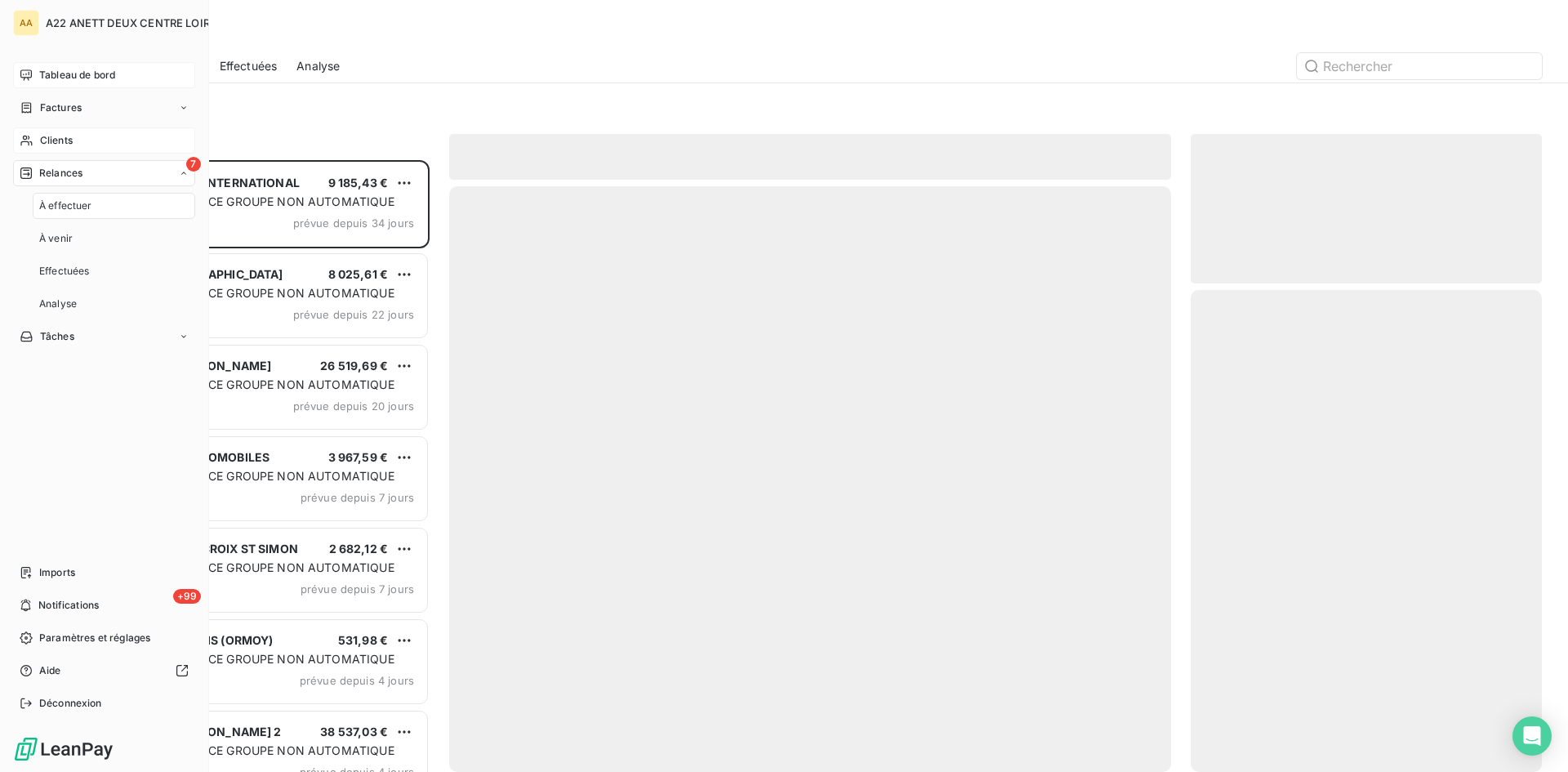
scroll to position [599, 339]
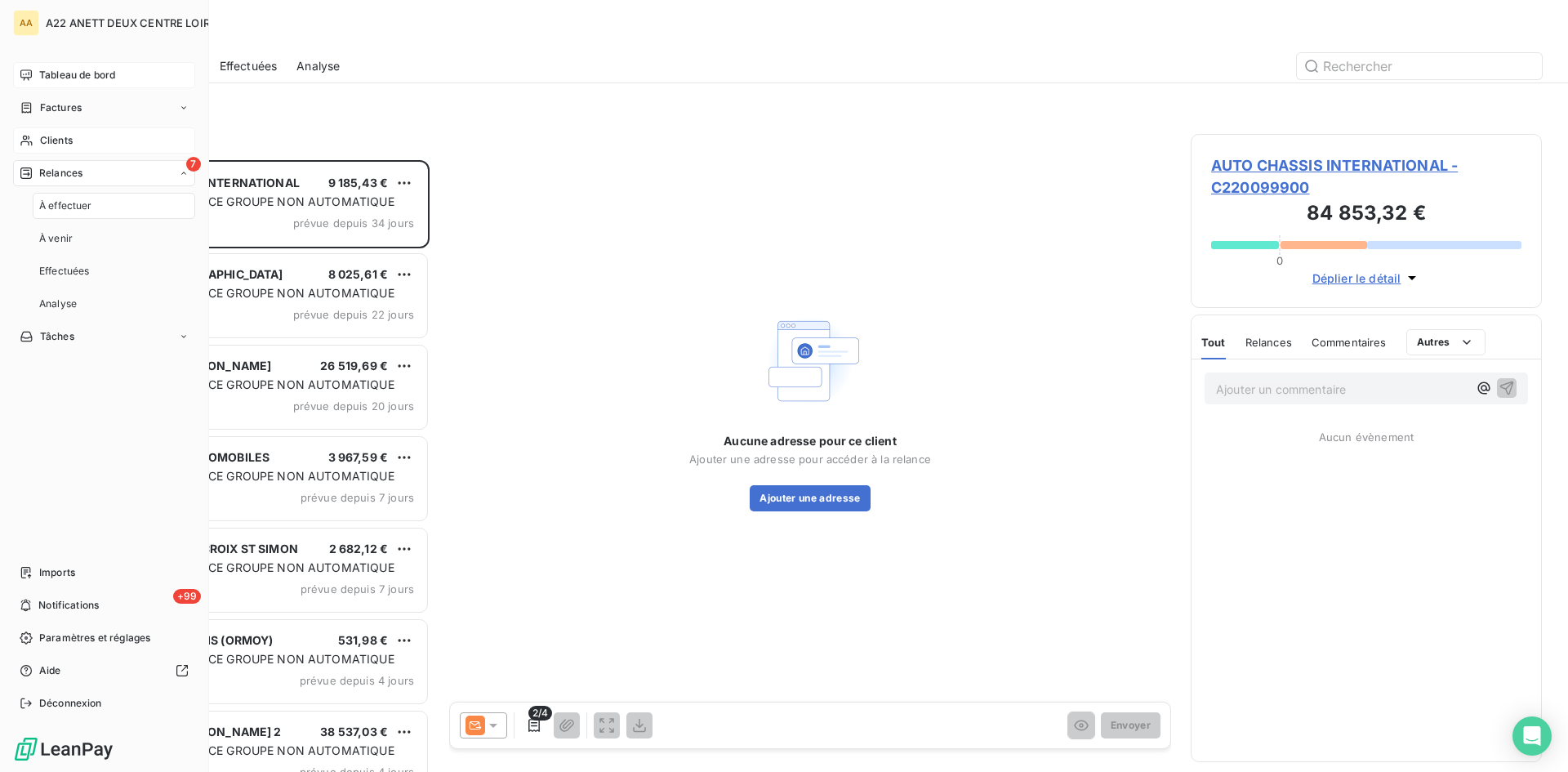
click at [51, 76] on span "Tableau de bord" at bounding box center [77, 75] width 76 height 15
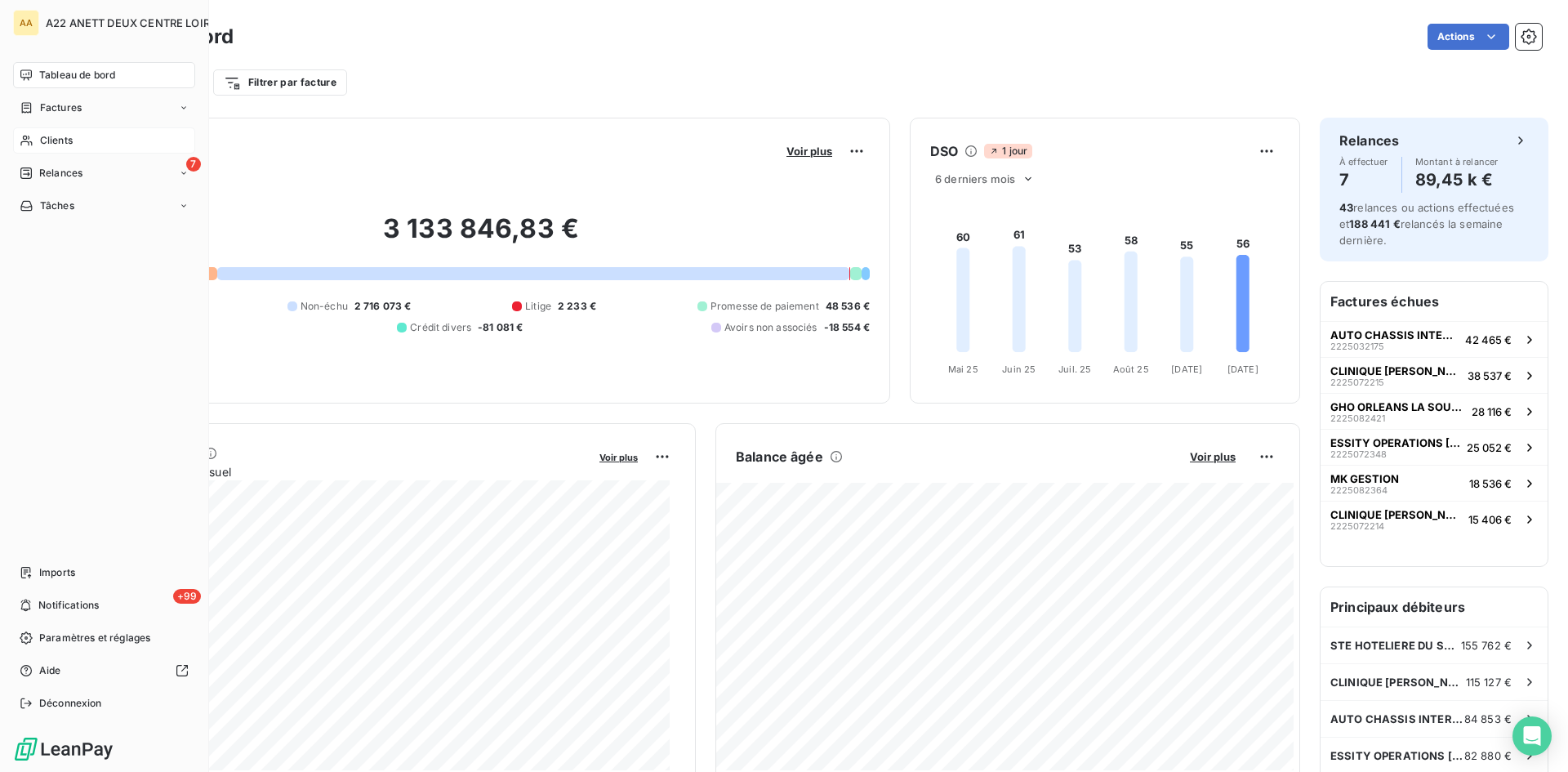
click at [51, 107] on span "Factures" at bounding box center [60, 107] width 42 height 15
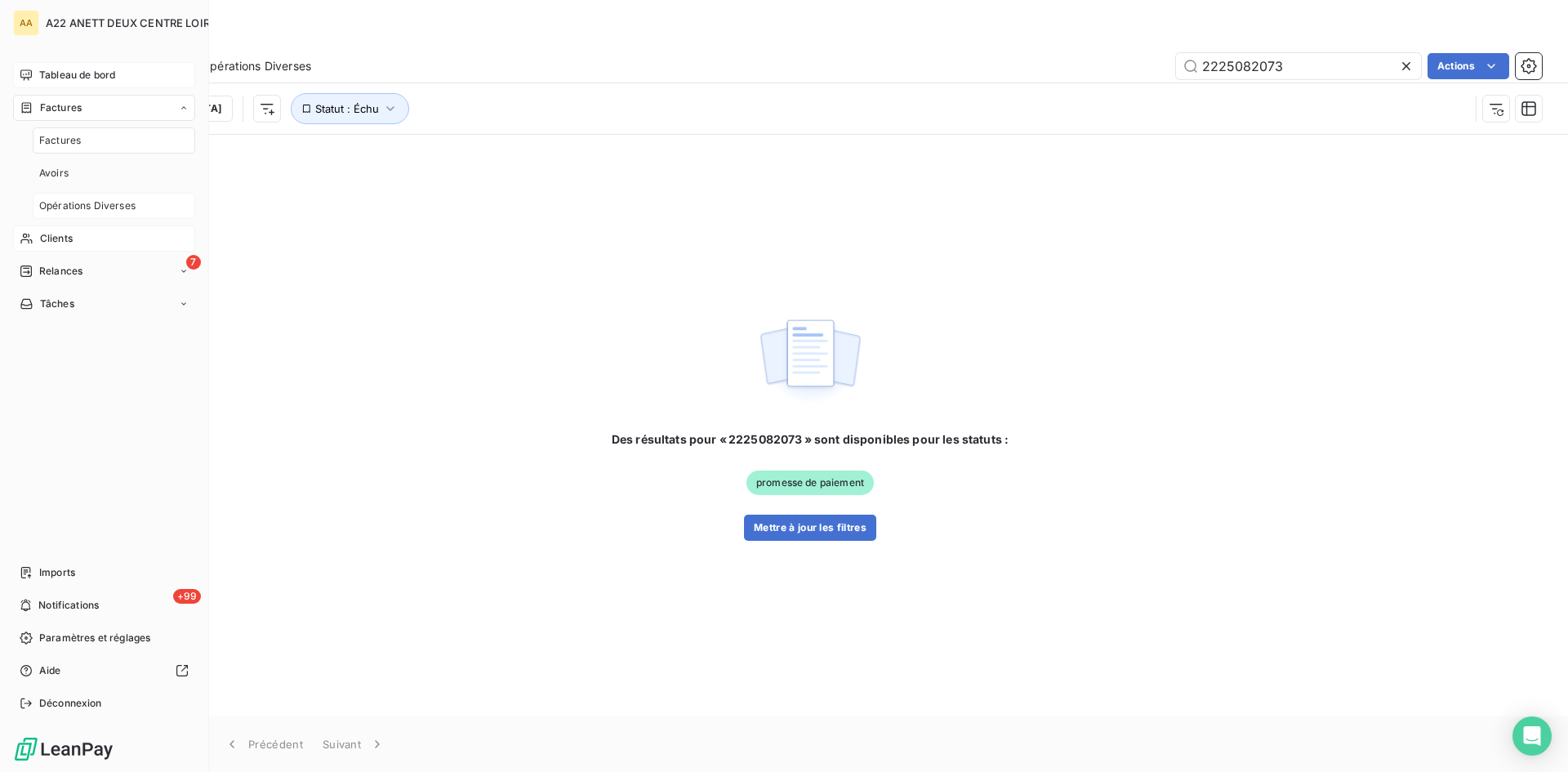
click at [66, 205] on span "Opérations Diverses" at bounding box center [87, 205] width 97 height 15
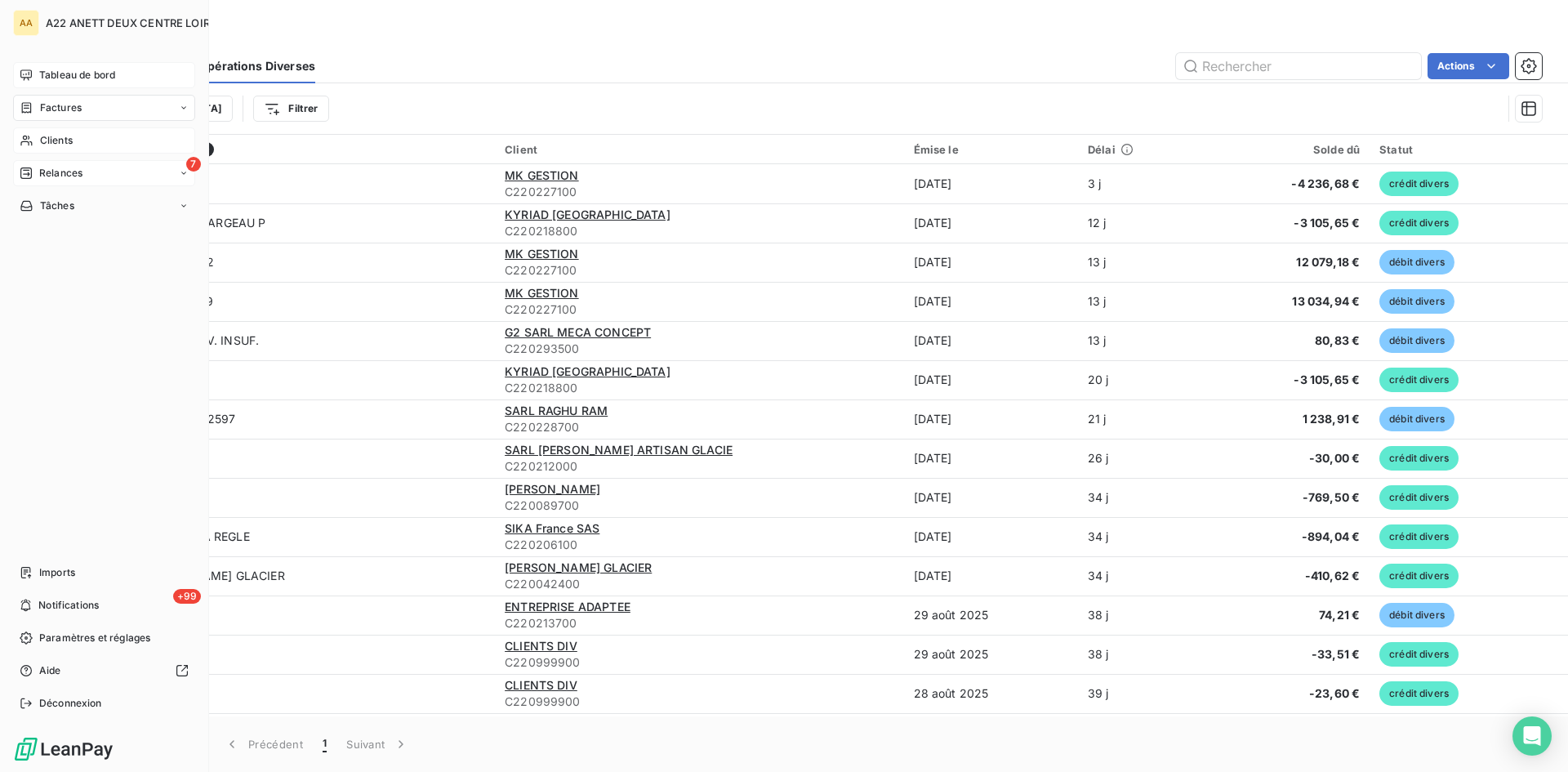
click at [63, 174] on span "Relances" at bounding box center [60, 173] width 43 height 15
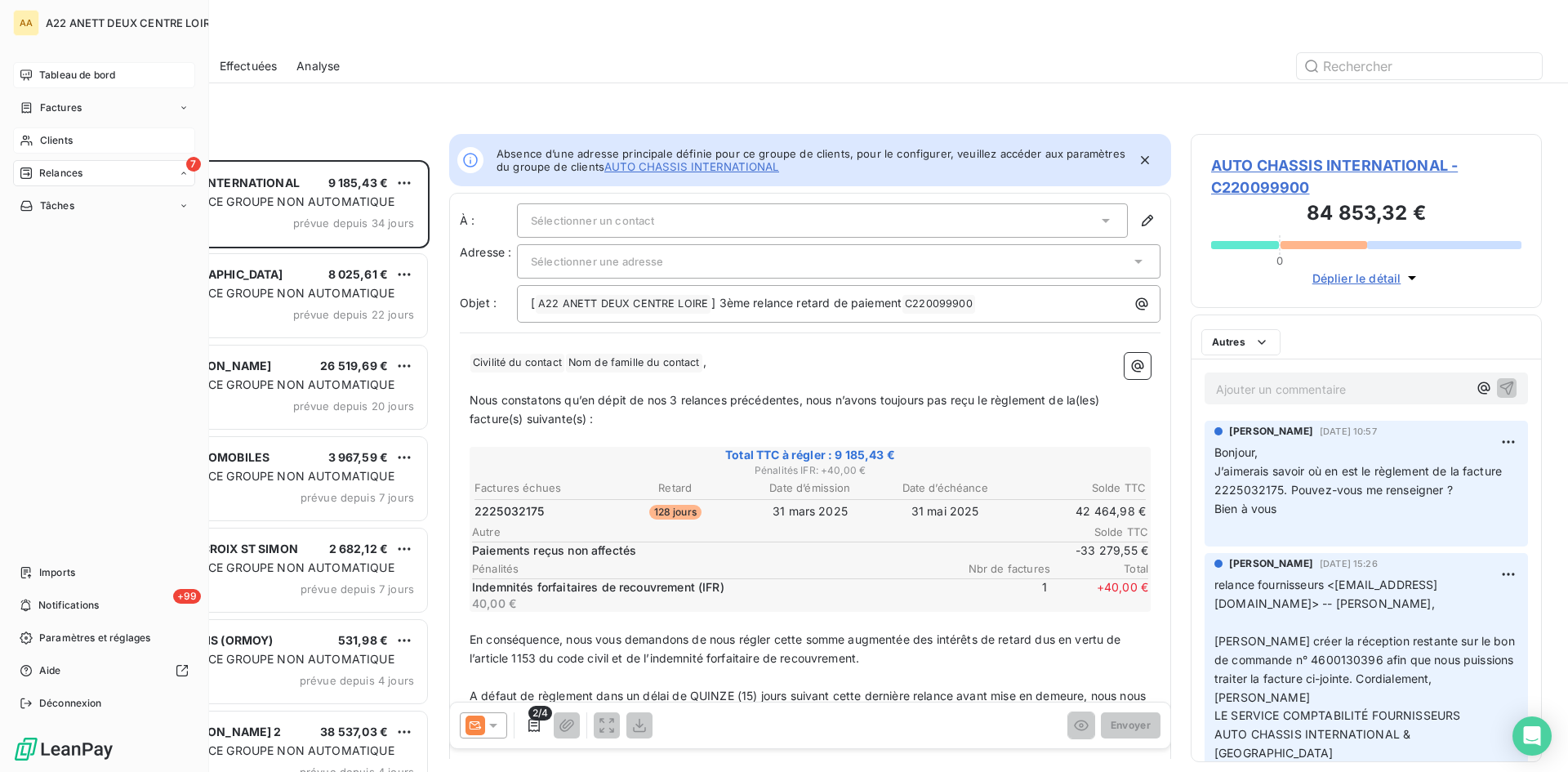
scroll to position [599, 339]
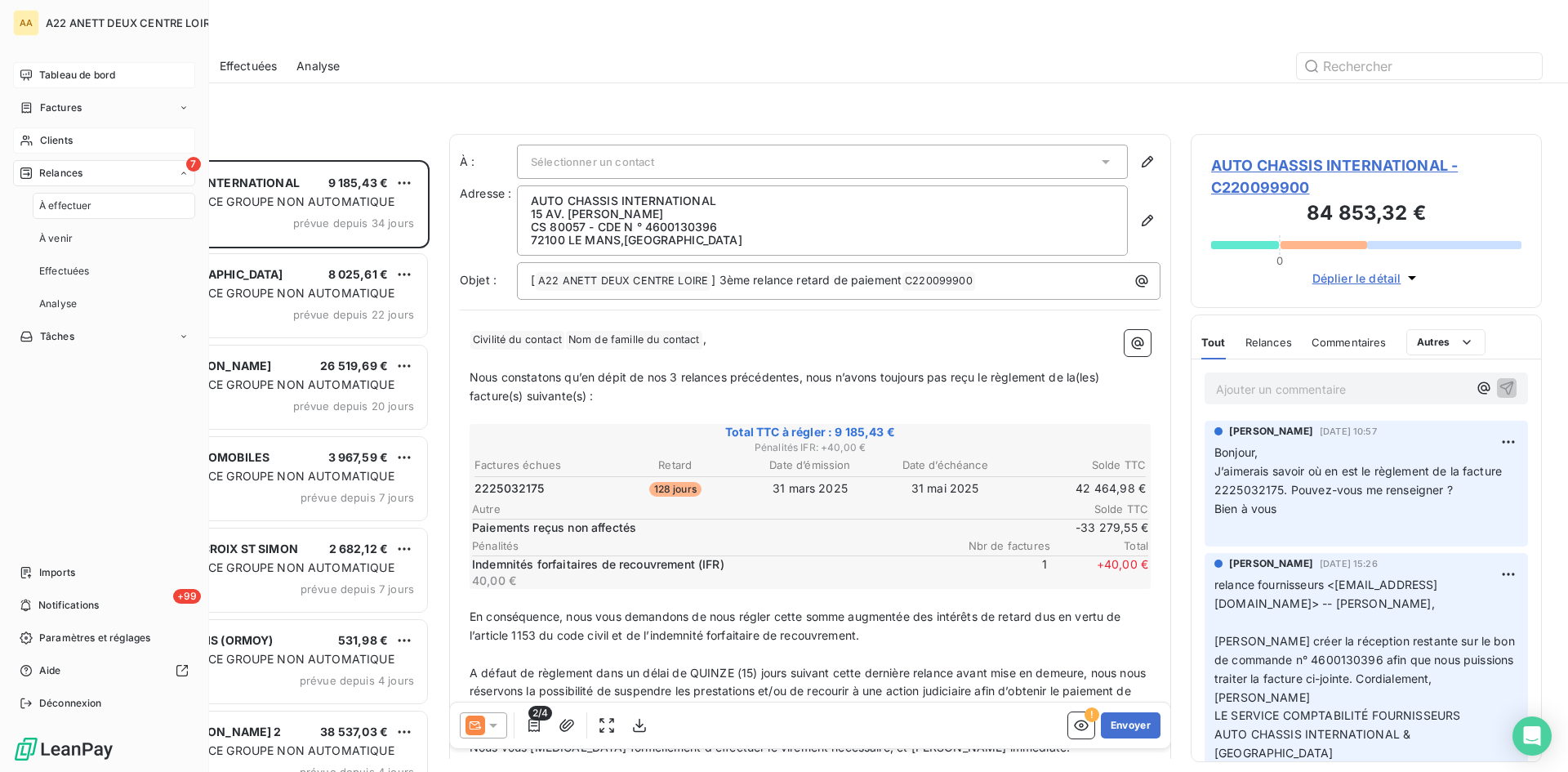
click at [59, 77] on span "Tableau de bord" at bounding box center [77, 75] width 76 height 15
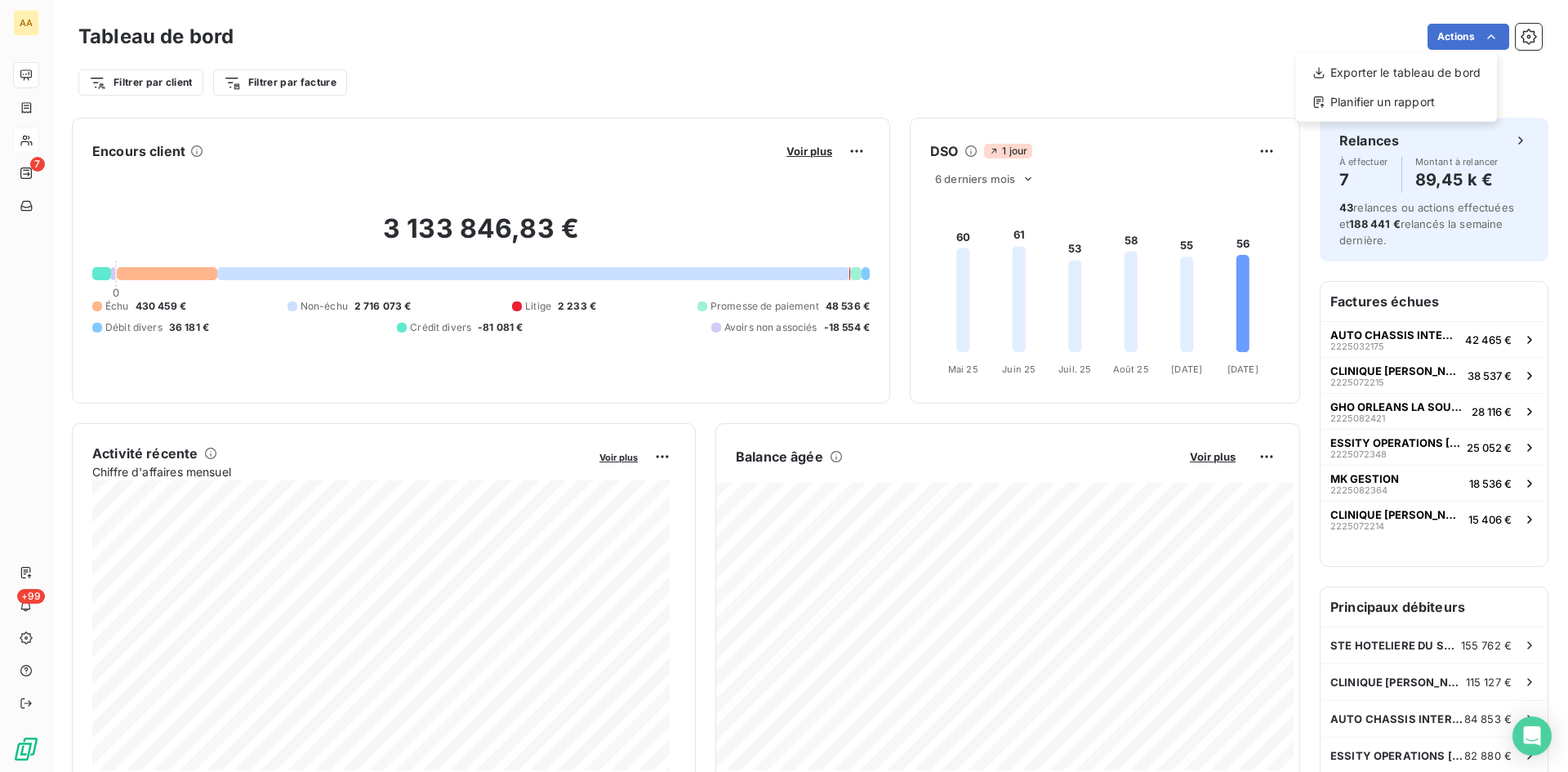
click at [478, 55] on html "AA 7 +99 Tableau de bord Actions Exporter le tableau de bord Planifier un rappo…" at bounding box center [784, 386] width 1568 height 772
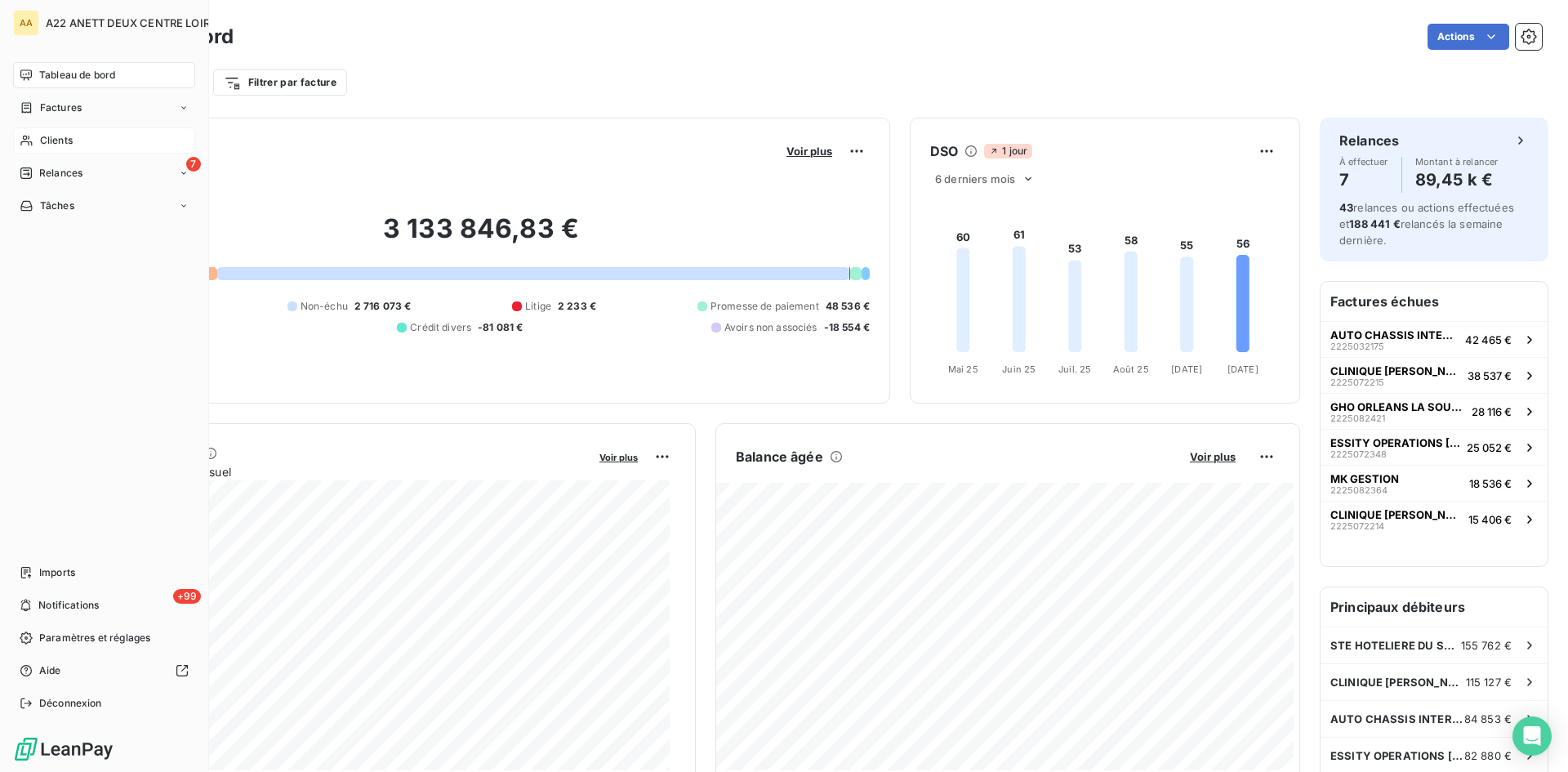
click at [62, 73] on span "Tableau de bord" at bounding box center [77, 75] width 76 height 15
click at [70, 74] on span "Tableau de bord" at bounding box center [77, 75] width 76 height 15
click at [81, 104] on div "Factures" at bounding box center [104, 108] width 182 height 27
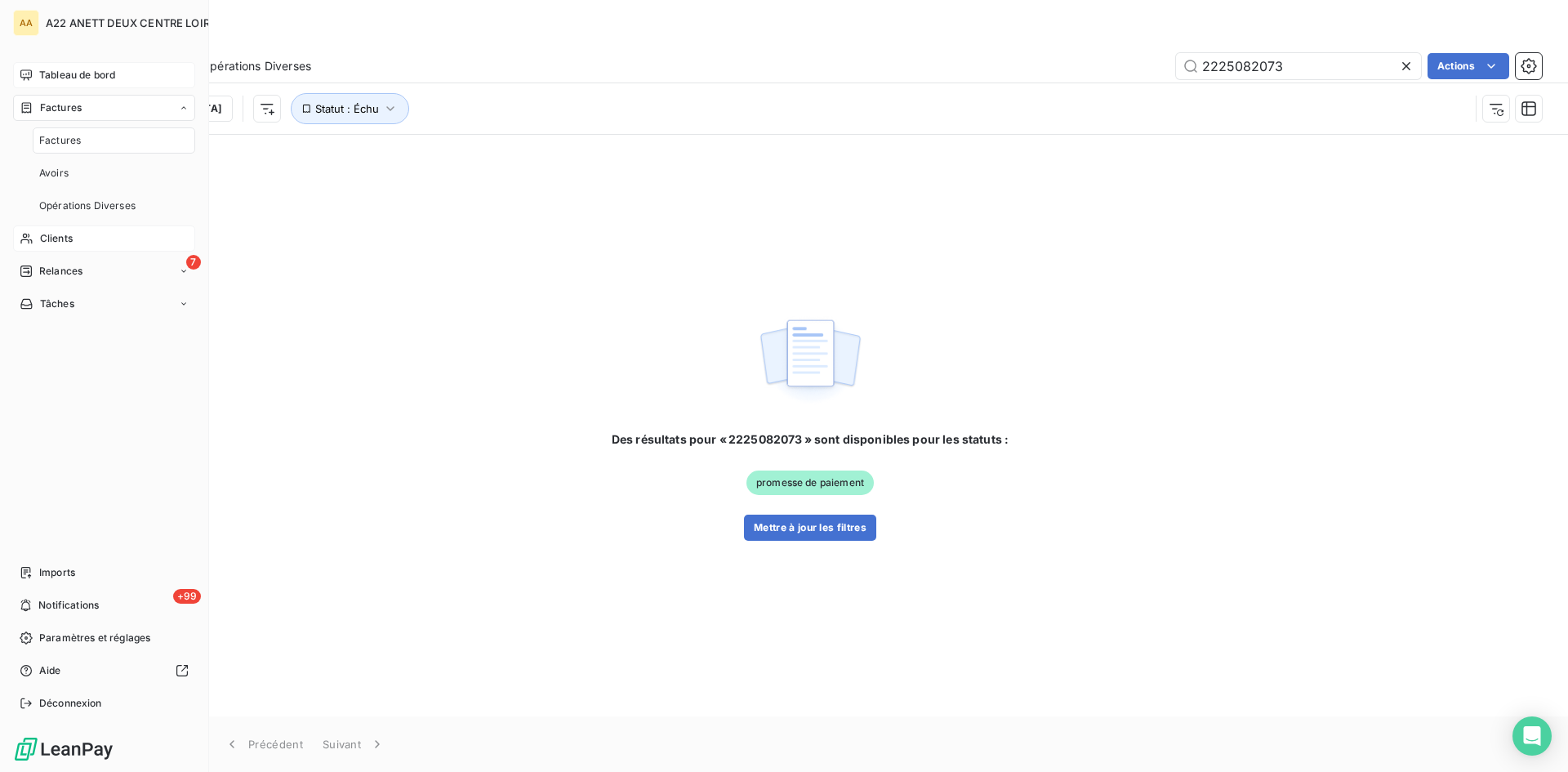
click at [66, 239] on span "Clients" at bounding box center [56, 238] width 33 height 15
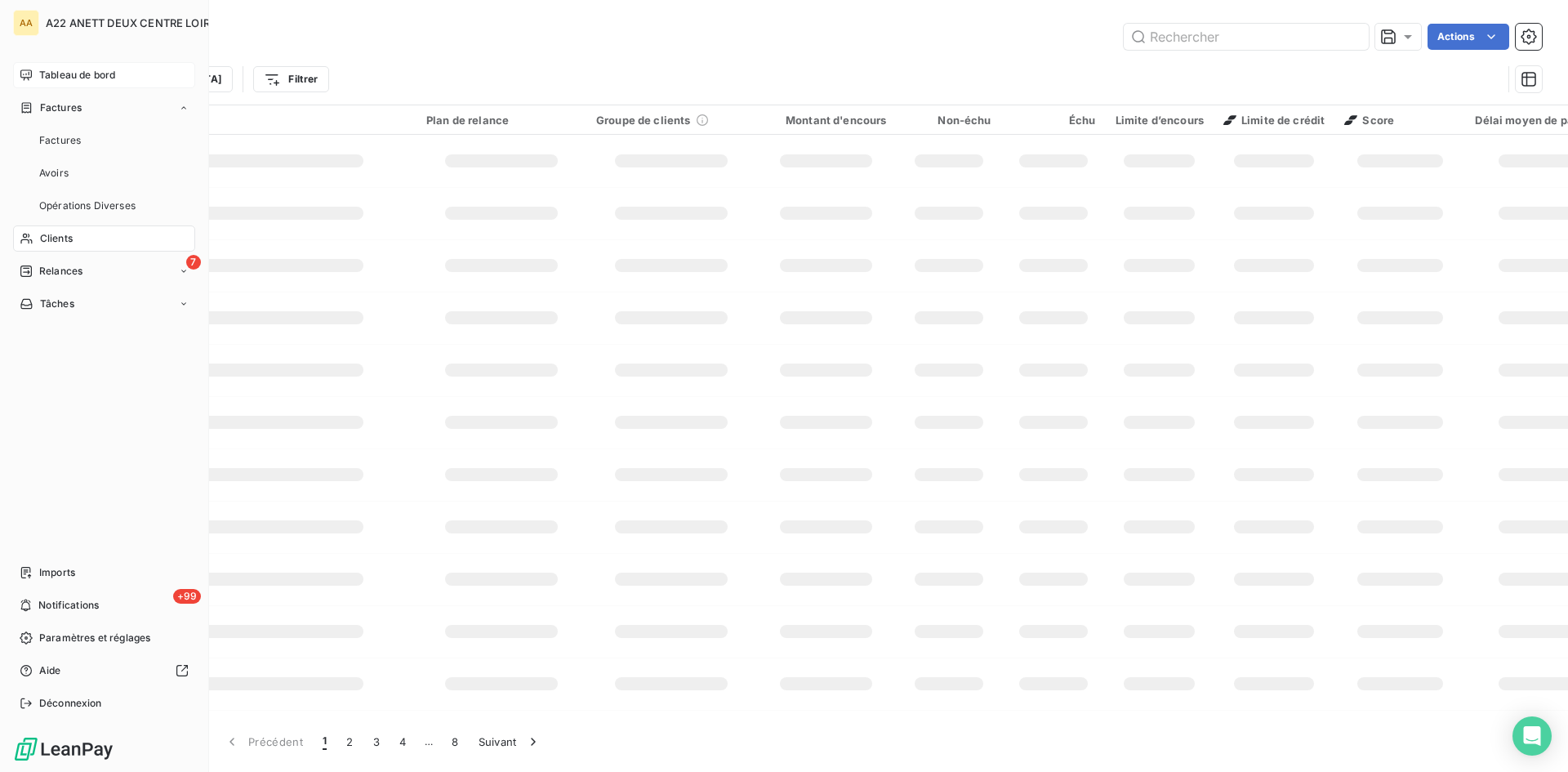
click at [57, 237] on span "Clients" at bounding box center [56, 238] width 33 height 15
click at [382, 55] on div "Trier Filtrer" at bounding box center [810, 79] width 1464 height 50
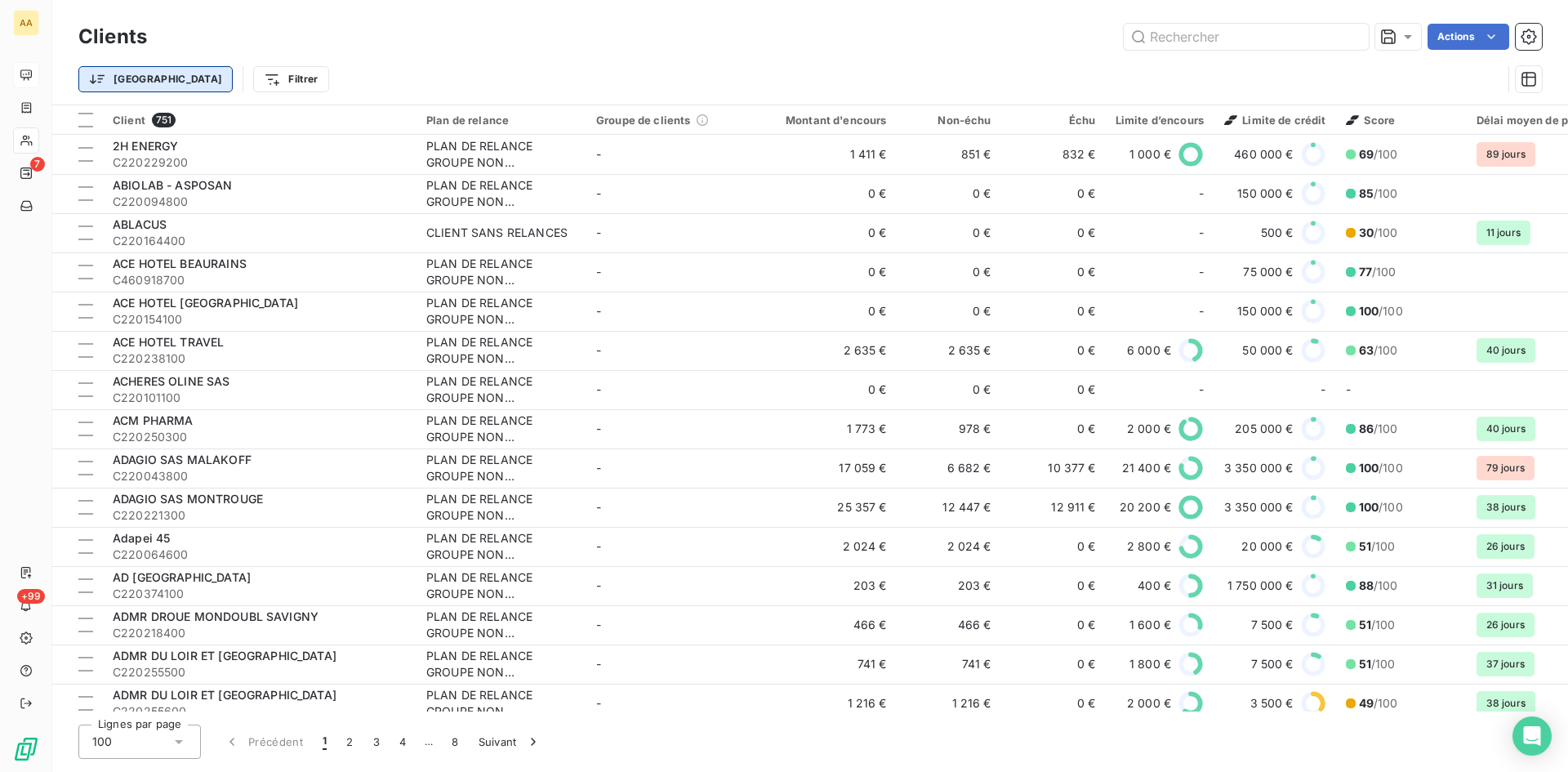
click at [124, 81] on html "AA 7 +99 Clients Actions Trier Filtrer Client 751 Plan de relance Groupe de cli…" at bounding box center [784, 386] width 1568 height 772
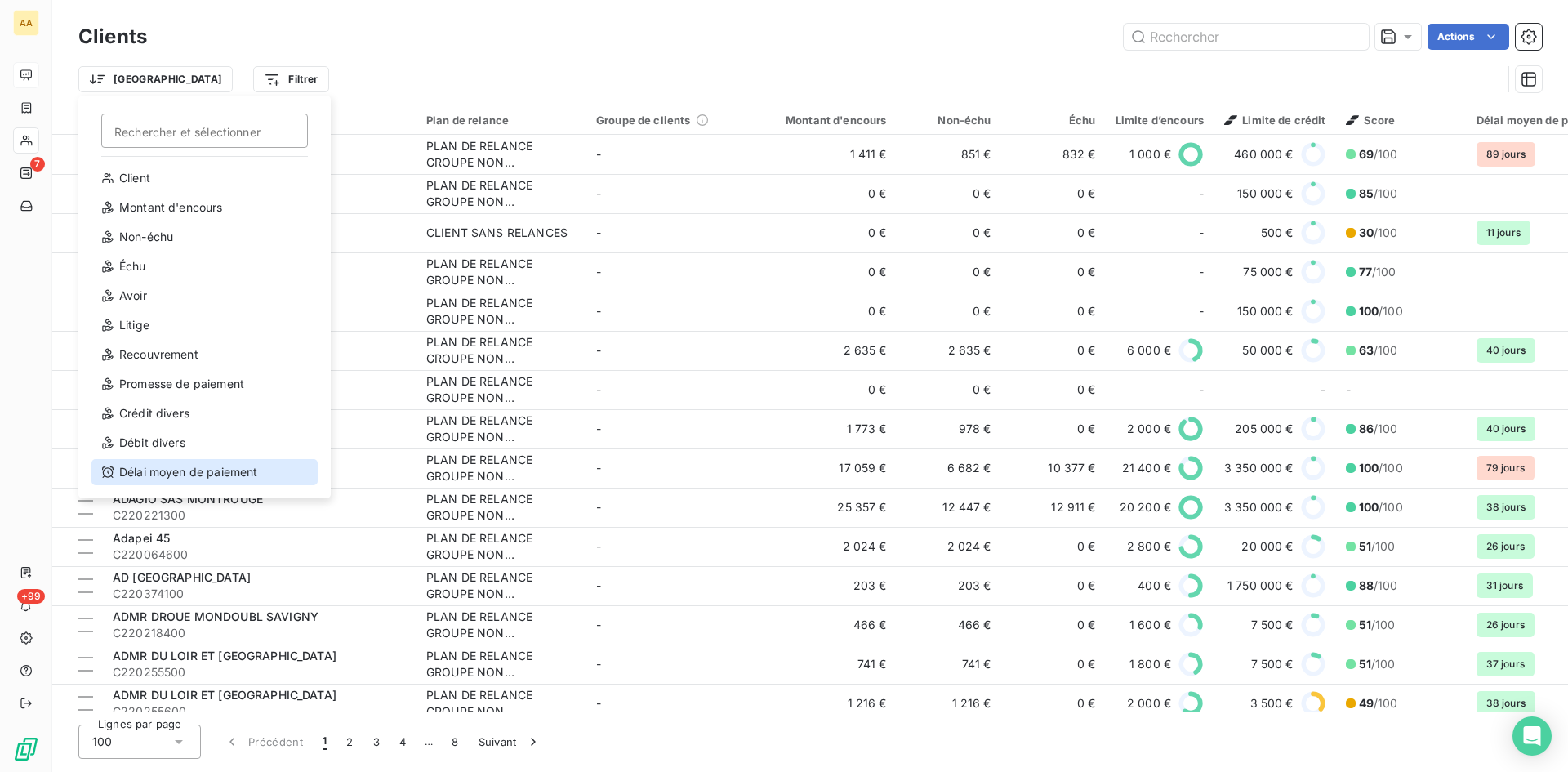
click at [197, 471] on div "Délai moyen de paiement" at bounding box center [205, 473] width 227 height 27
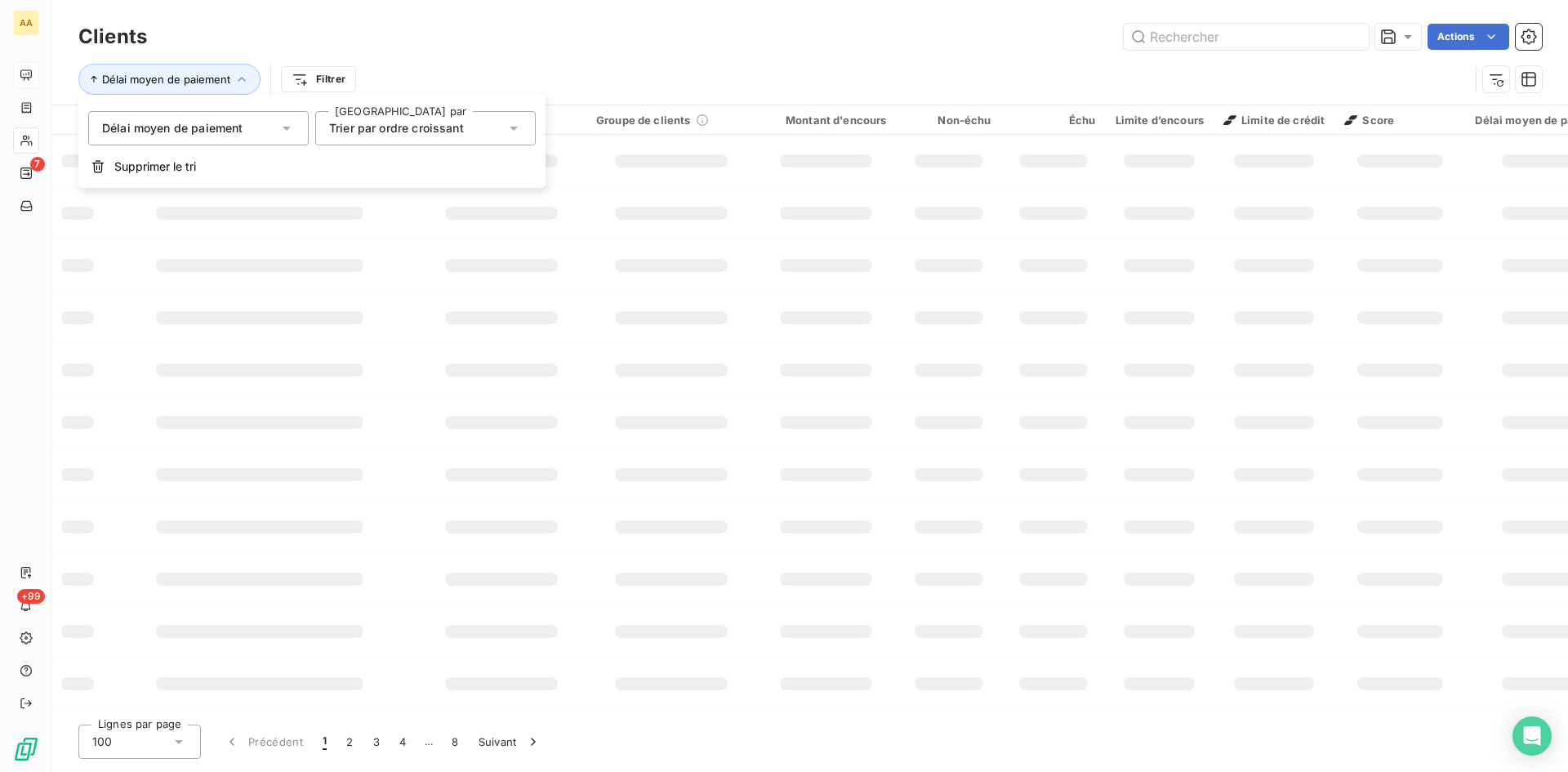
click at [414, 124] on span "Trier par ordre croissant" at bounding box center [397, 128] width 135 height 14
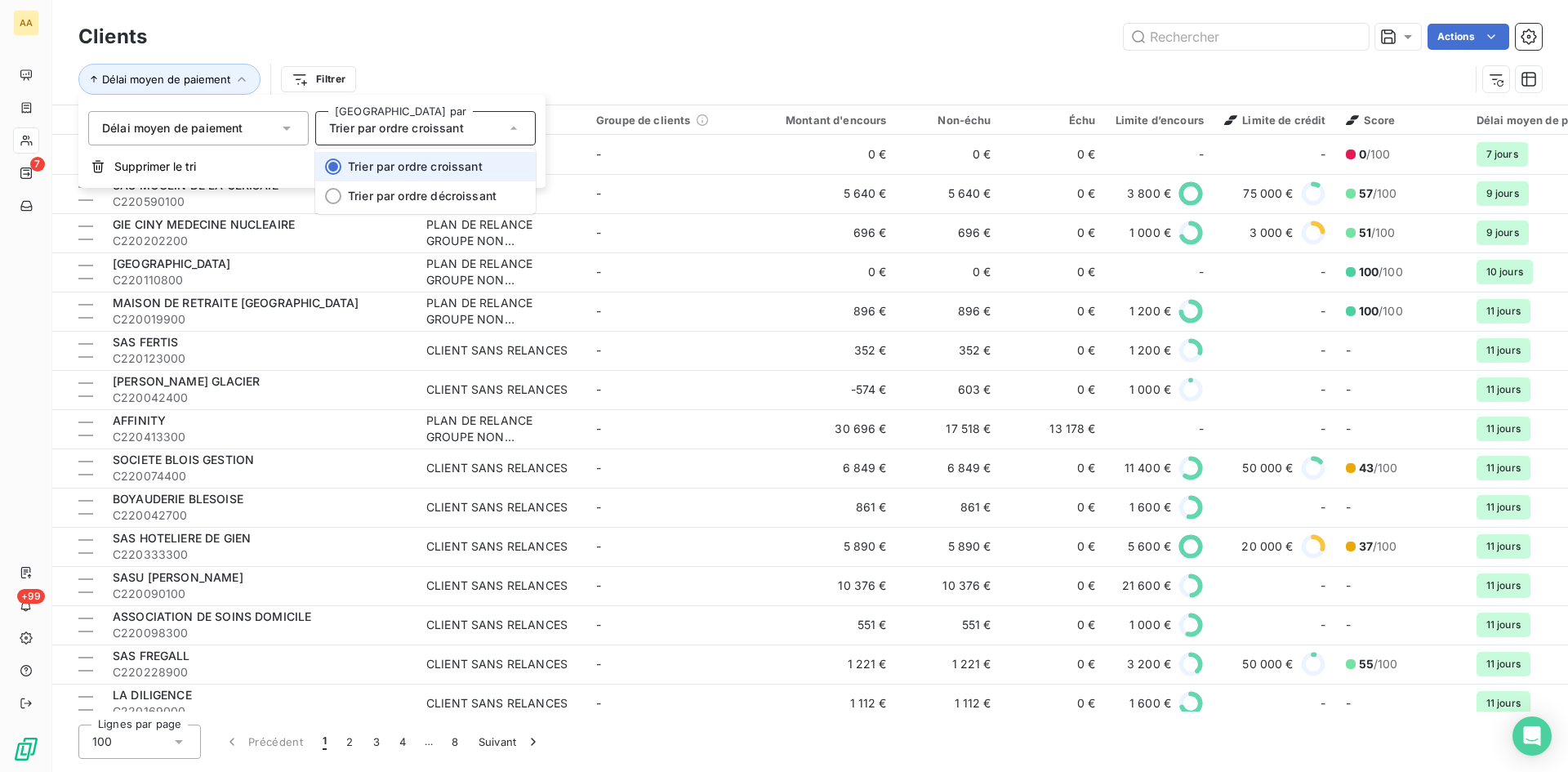
click at [446, 165] on span "Trier par ordre croissant" at bounding box center [415, 166] width 135 height 14
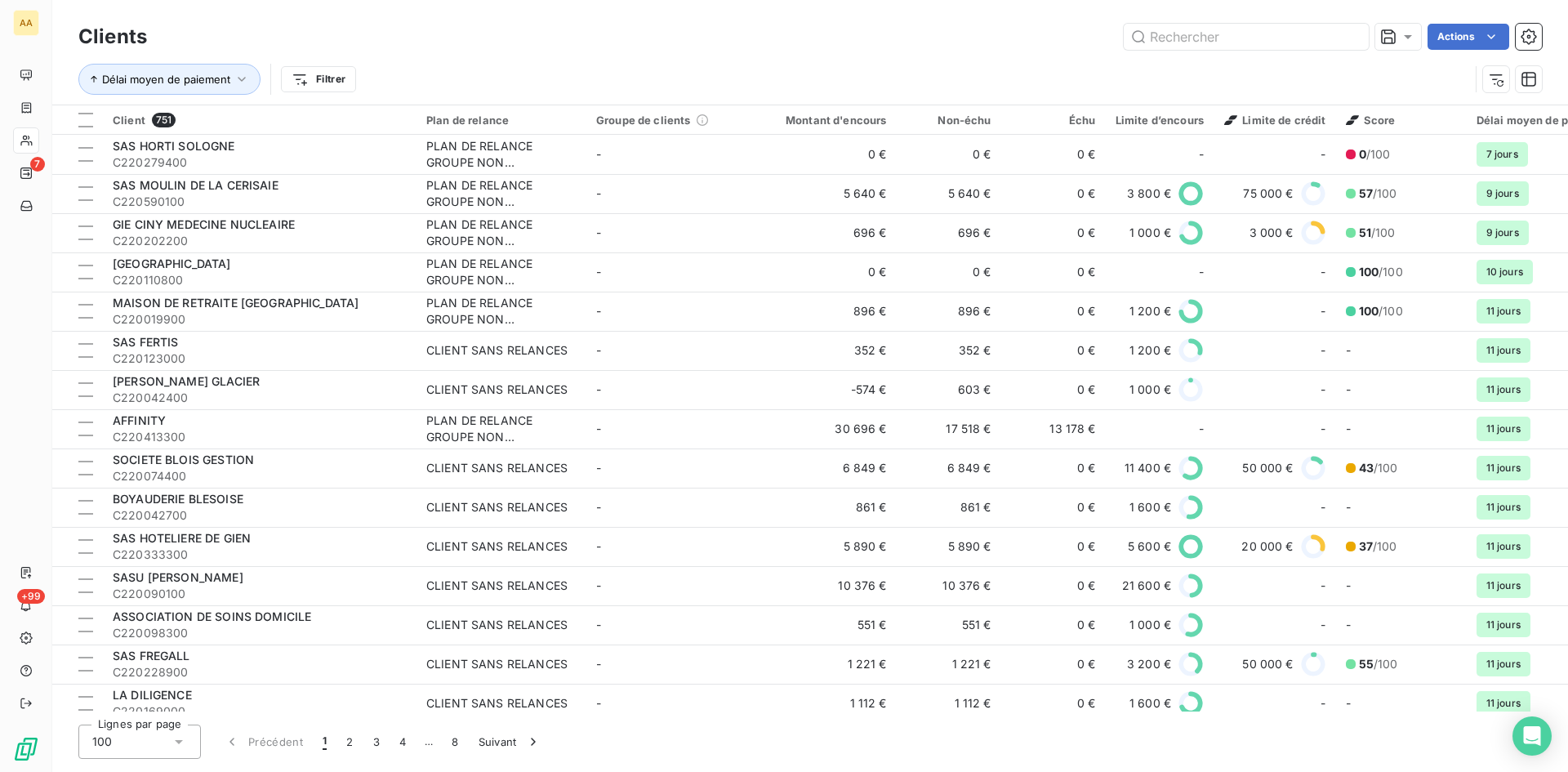
click at [515, 68] on div "Délai moyen de paiement Filtrer" at bounding box center [774, 79] width 1391 height 31
click at [173, 80] on span "Délai moyen de paiement" at bounding box center [166, 79] width 128 height 13
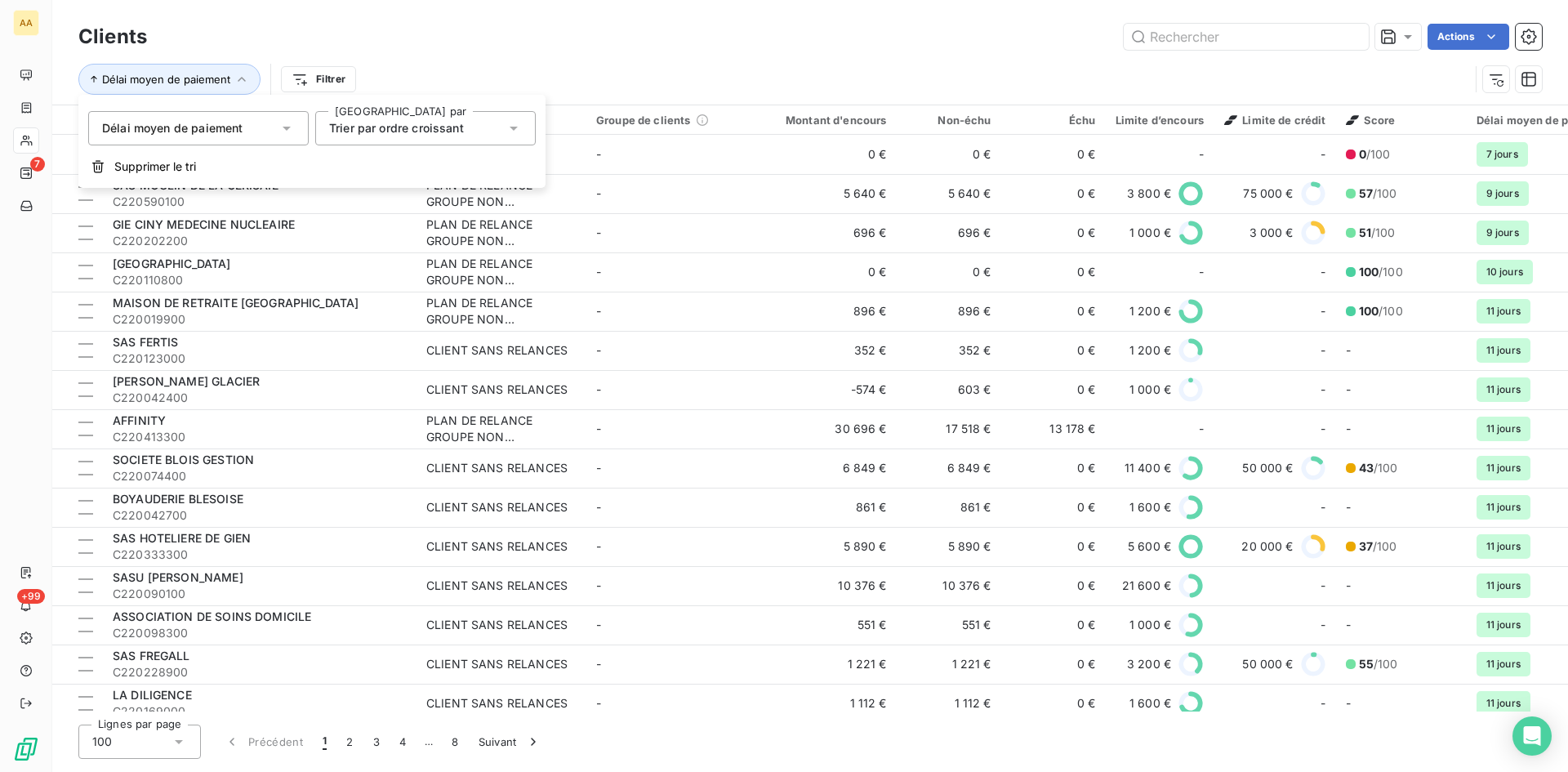
click at [429, 126] on span "Trier par ordre croissant" at bounding box center [397, 128] width 135 height 14
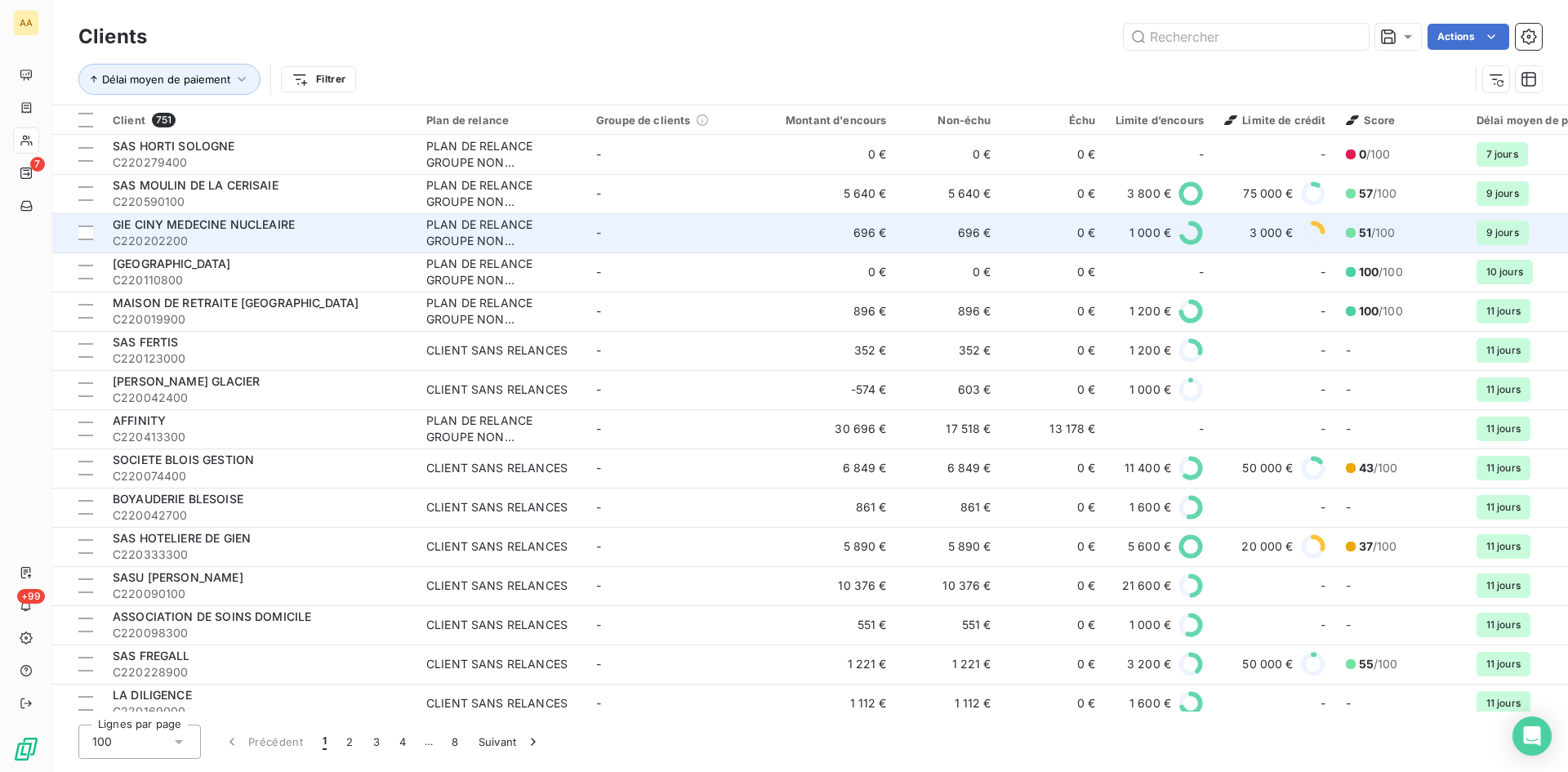
click at [730, 228] on td "-" at bounding box center [671, 233] width 170 height 39
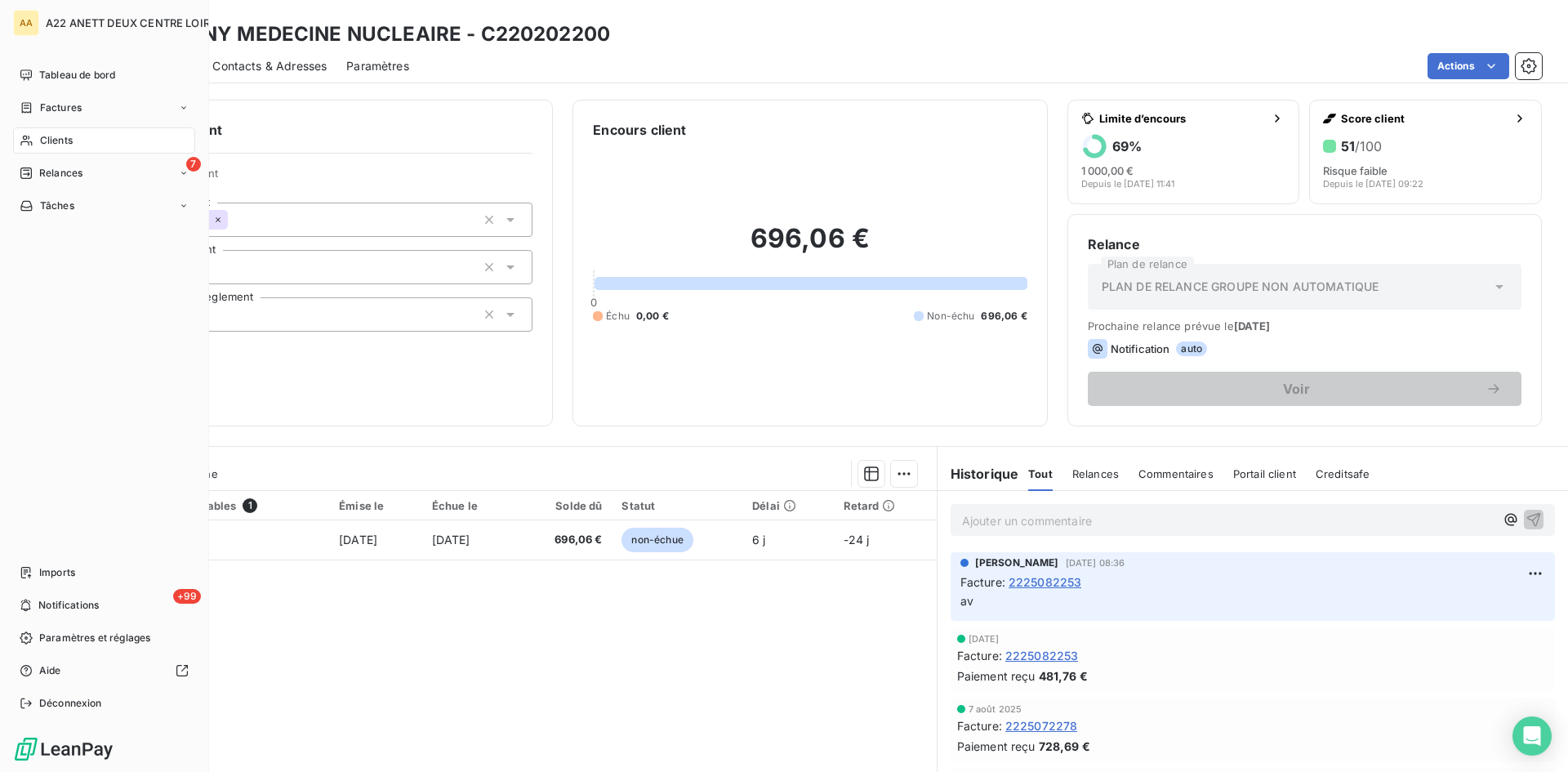
click at [65, 141] on span "Clients" at bounding box center [56, 140] width 33 height 15
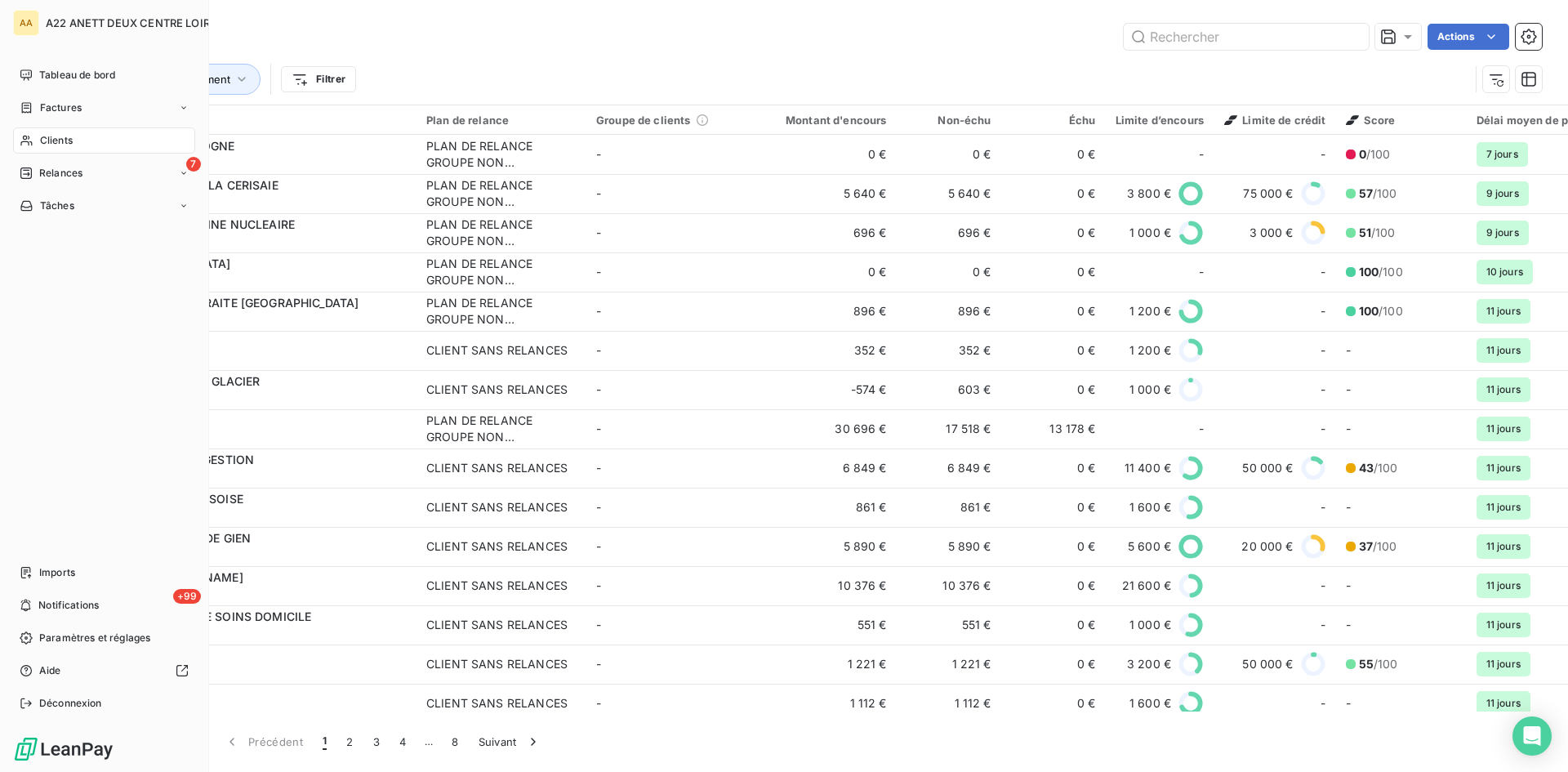
click at [73, 139] on span "Clients" at bounding box center [56, 140] width 33 height 15
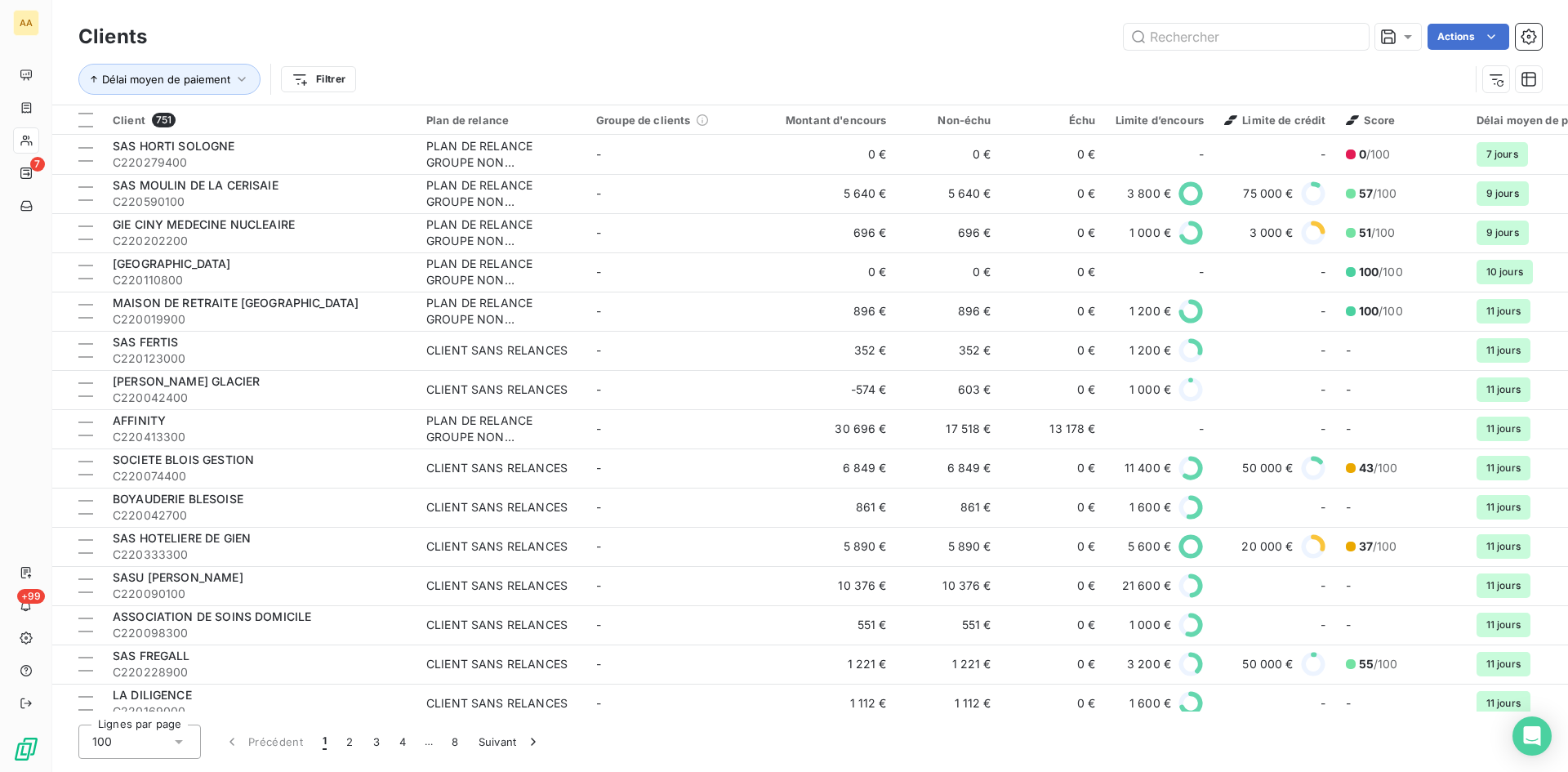
click at [490, 78] on div "Délai moyen de paiement Filtrer" at bounding box center [774, 79] width 1391 height 31
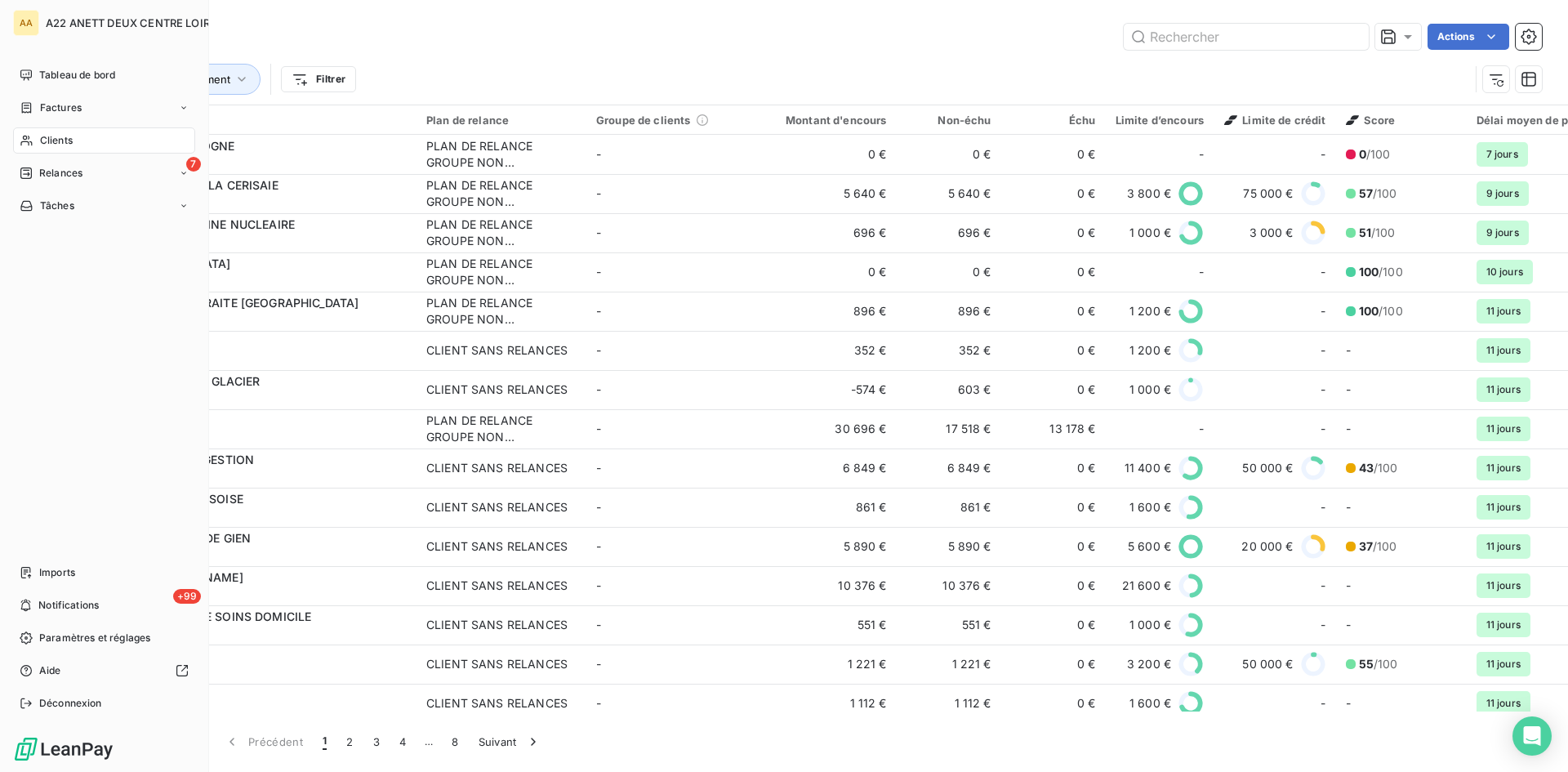
click at [31, 142] on icon at bounding box center [27, 140] width 14 height 13
click at [41, 137] on span "Clients" at bounding box center [56, 140] width 33 height 15
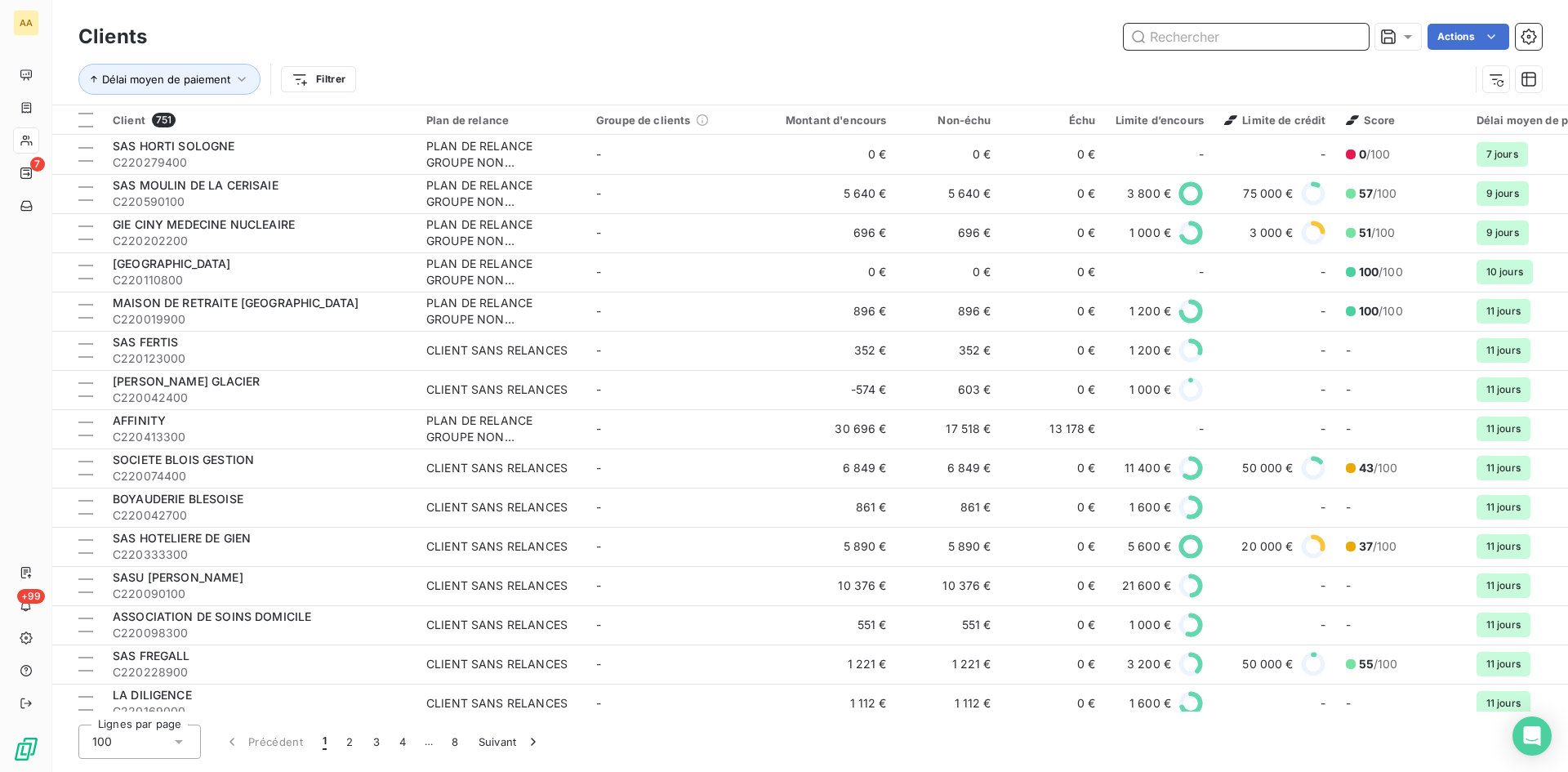
click at [1177, 36] on input "text" at bounding box center [1246, 37] width 245 height 27
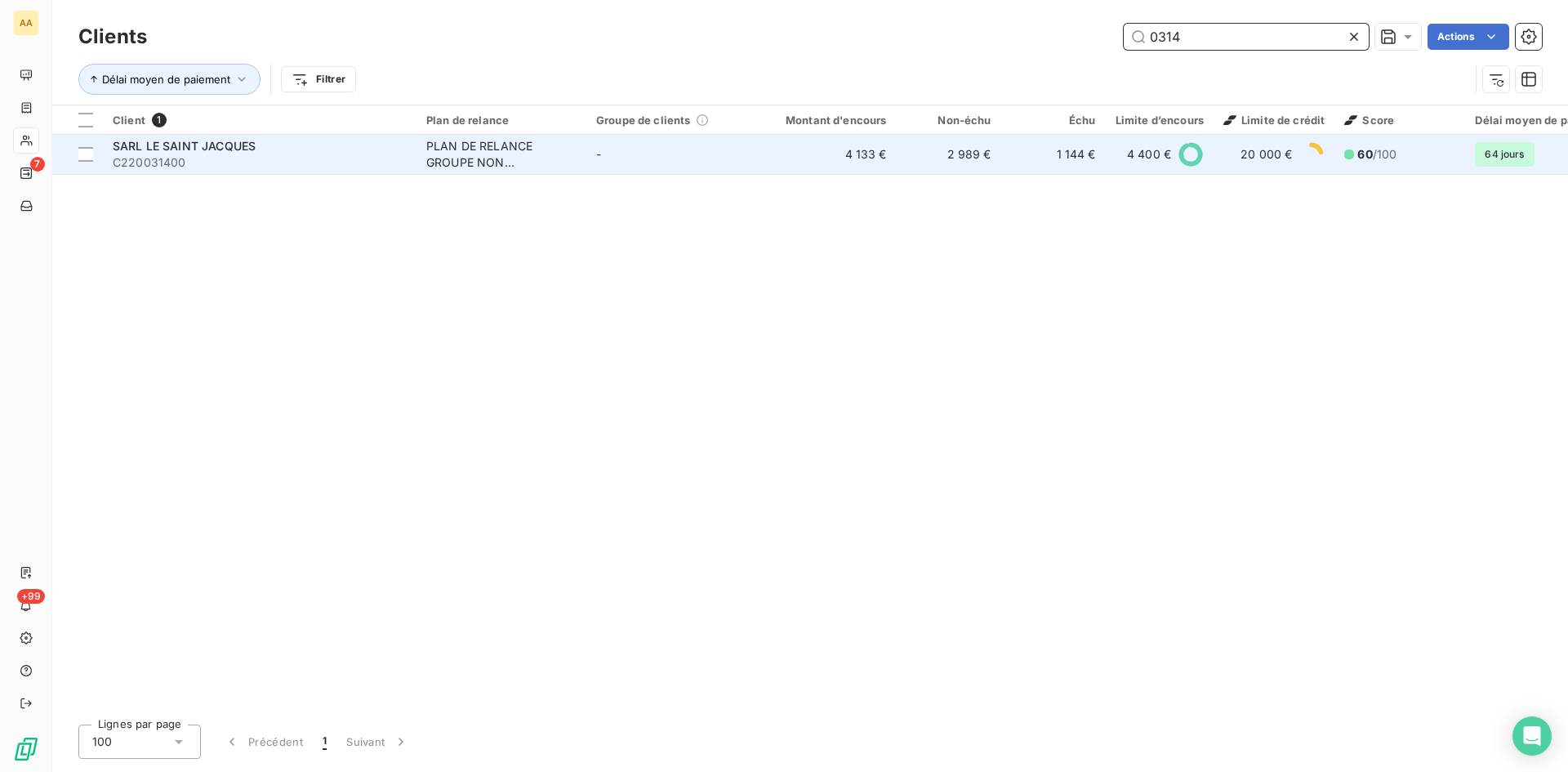
type input "0314"
click at [501, 136] on td "PLAN DE RELANCE GROUPE NON AUTOMATIQUE" at bounding box center [502, 154] width 170 height 39
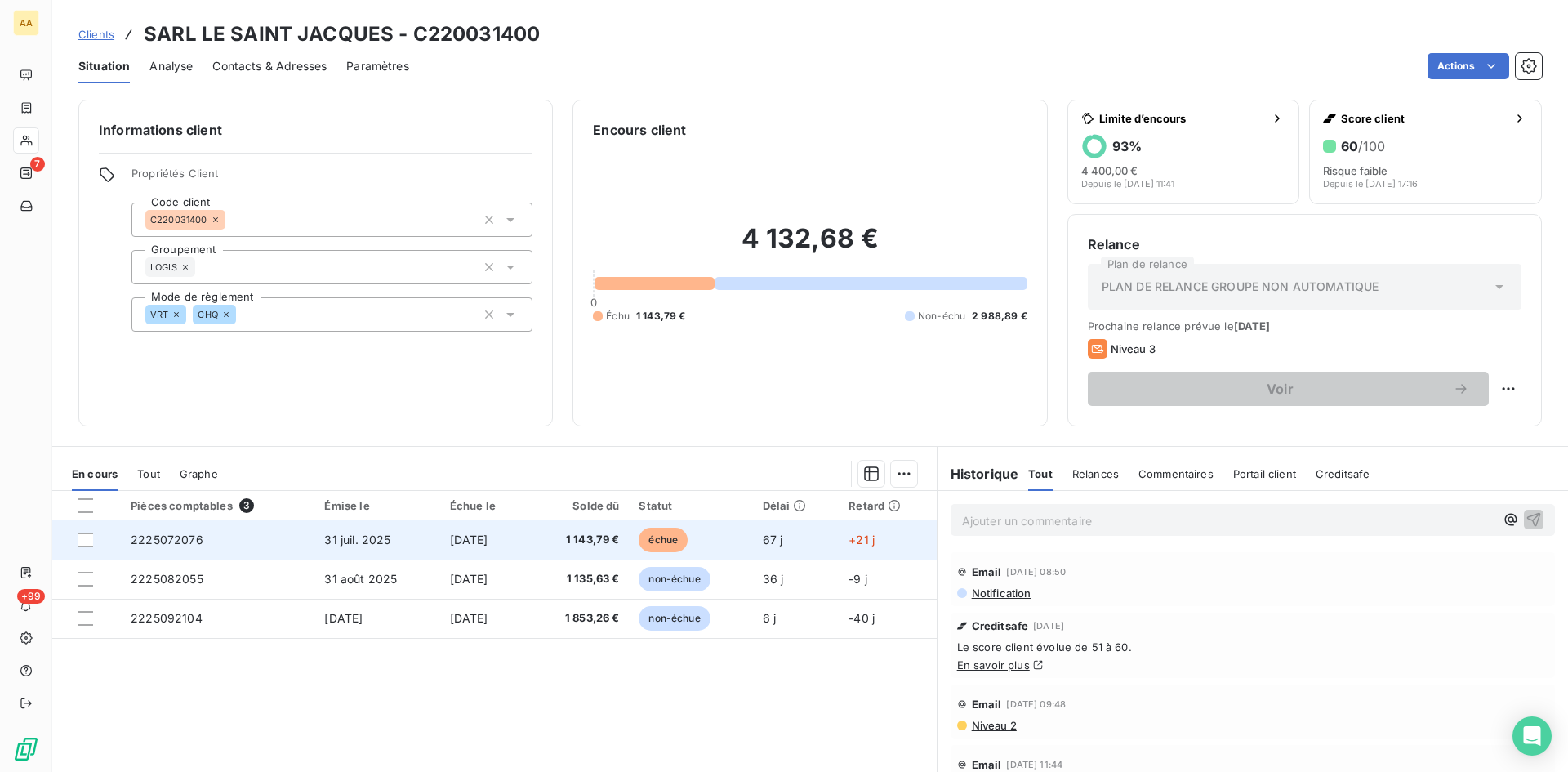
click at [174, 536] on span "2225072076" at bounding box center [167, 540] width 73 height 14
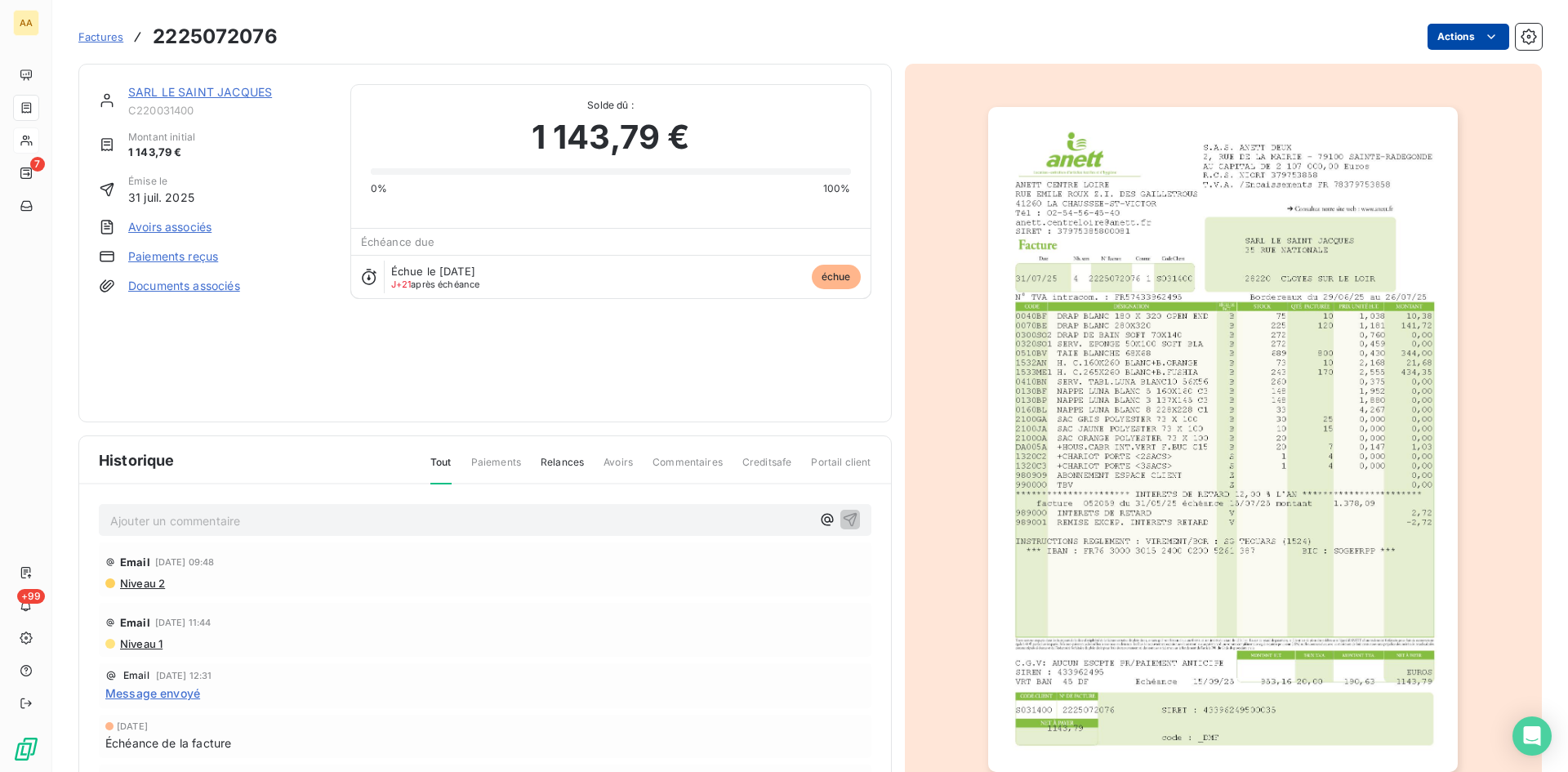
click at [1456, 38] on html "AA 7 +99 Factures 2225072076 Actions SARL LE SAINT JACQUES C220031400 Montant i…" at bounding box center [784, 386] width 1568 height 772
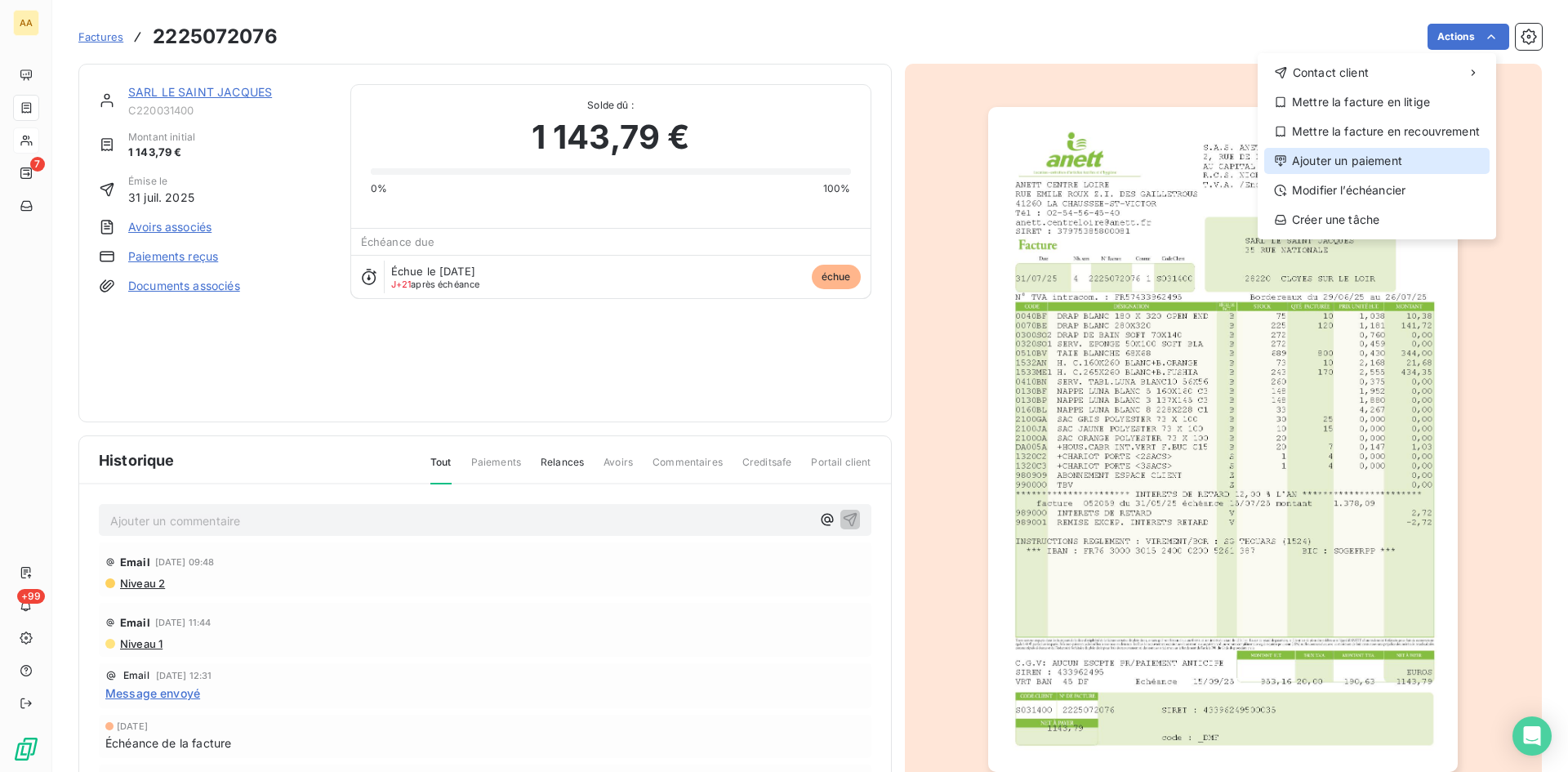
click at [1363, 161] on div "Ajouter un paiement" at bounding box center [1377, 161] width 226 height 27
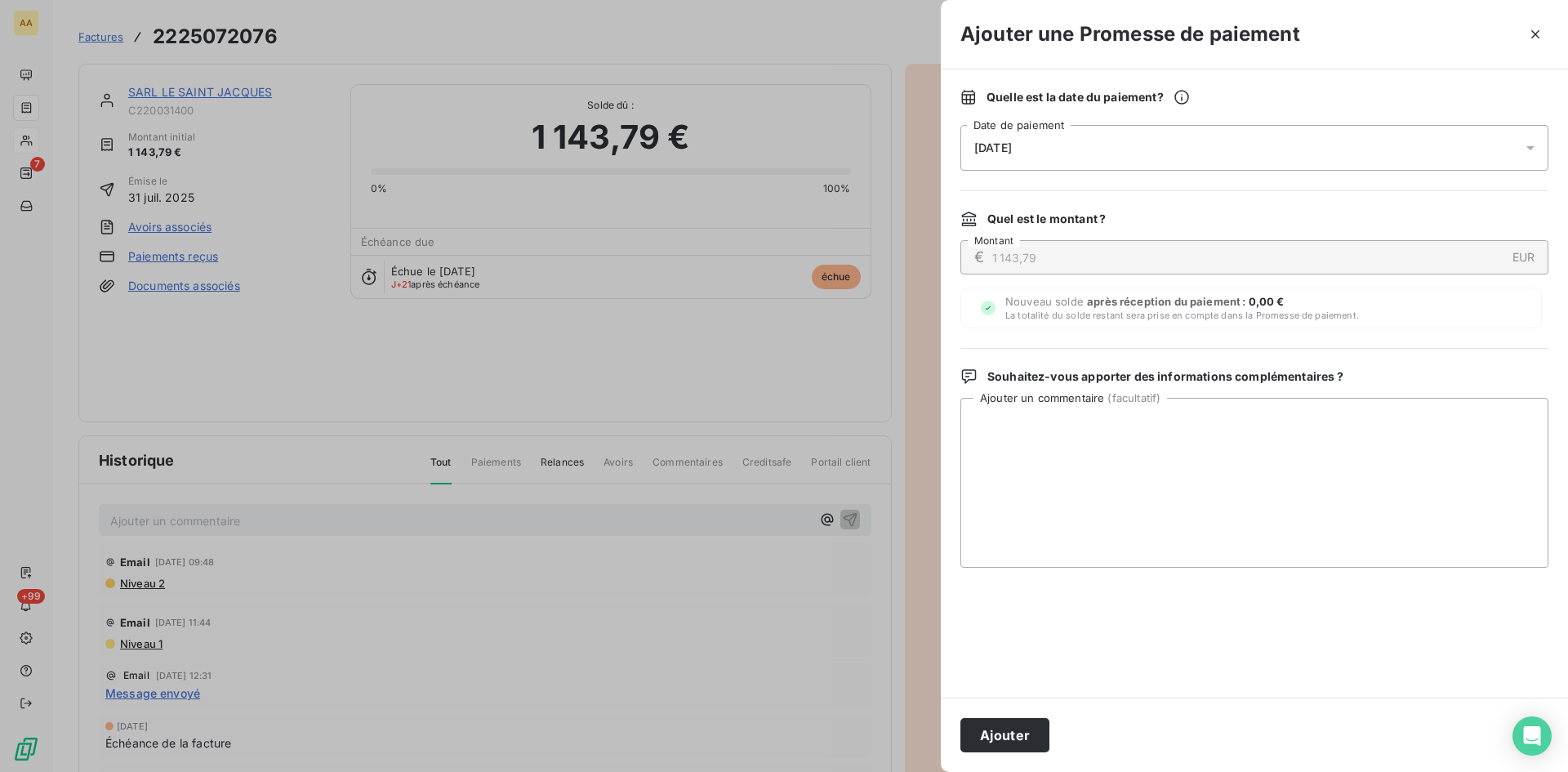
click at [1012, 153] on span "07/10/2025" at bounding box center [993, 148] width 37 height 13
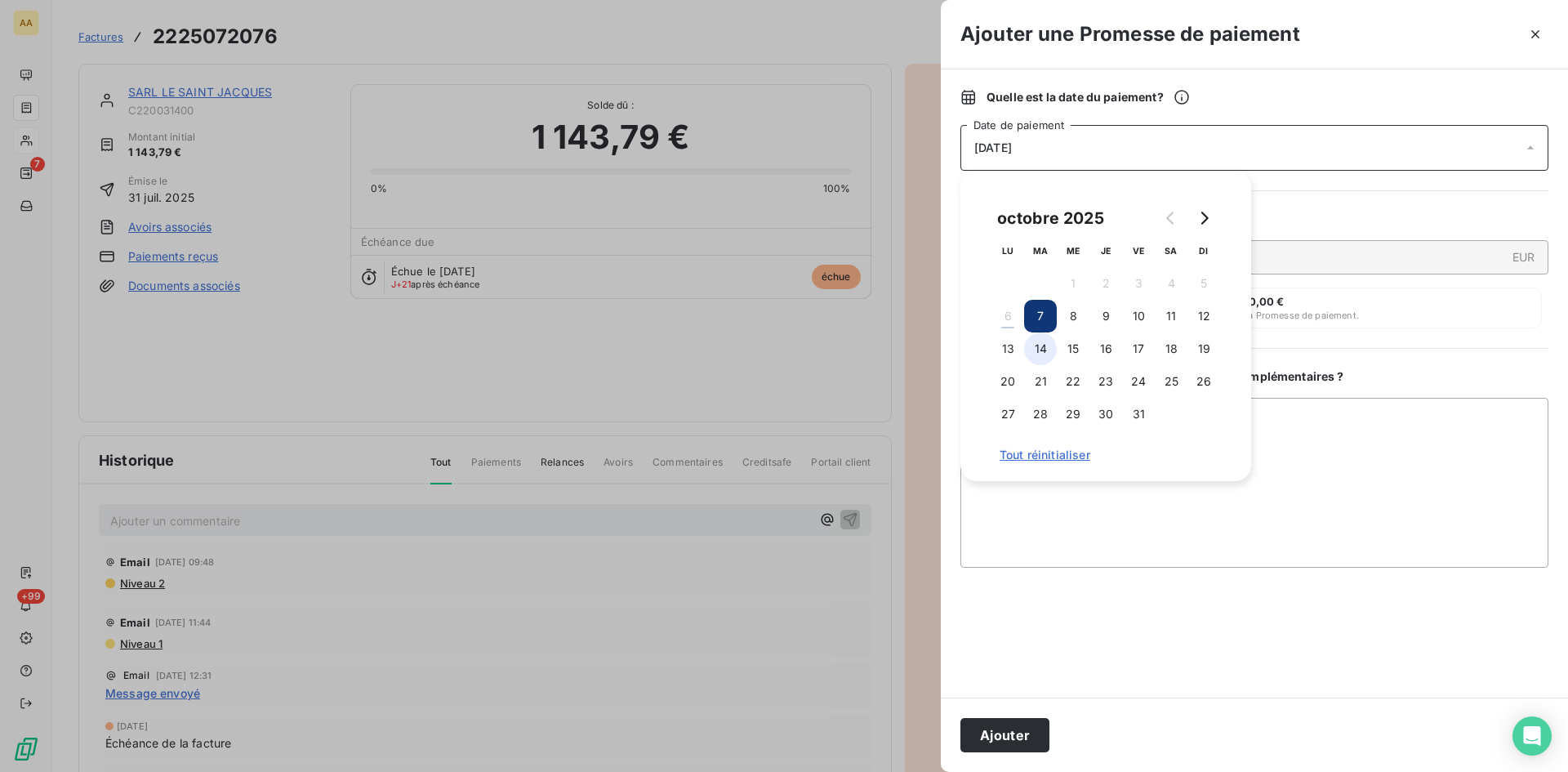
click at [1050, 344] on button "14" at bounding box center [1040, 348] width 33 height 33
click at [1020, 728] on button "Ajouter" at bounding box center [1005, 735] width 89 height 35
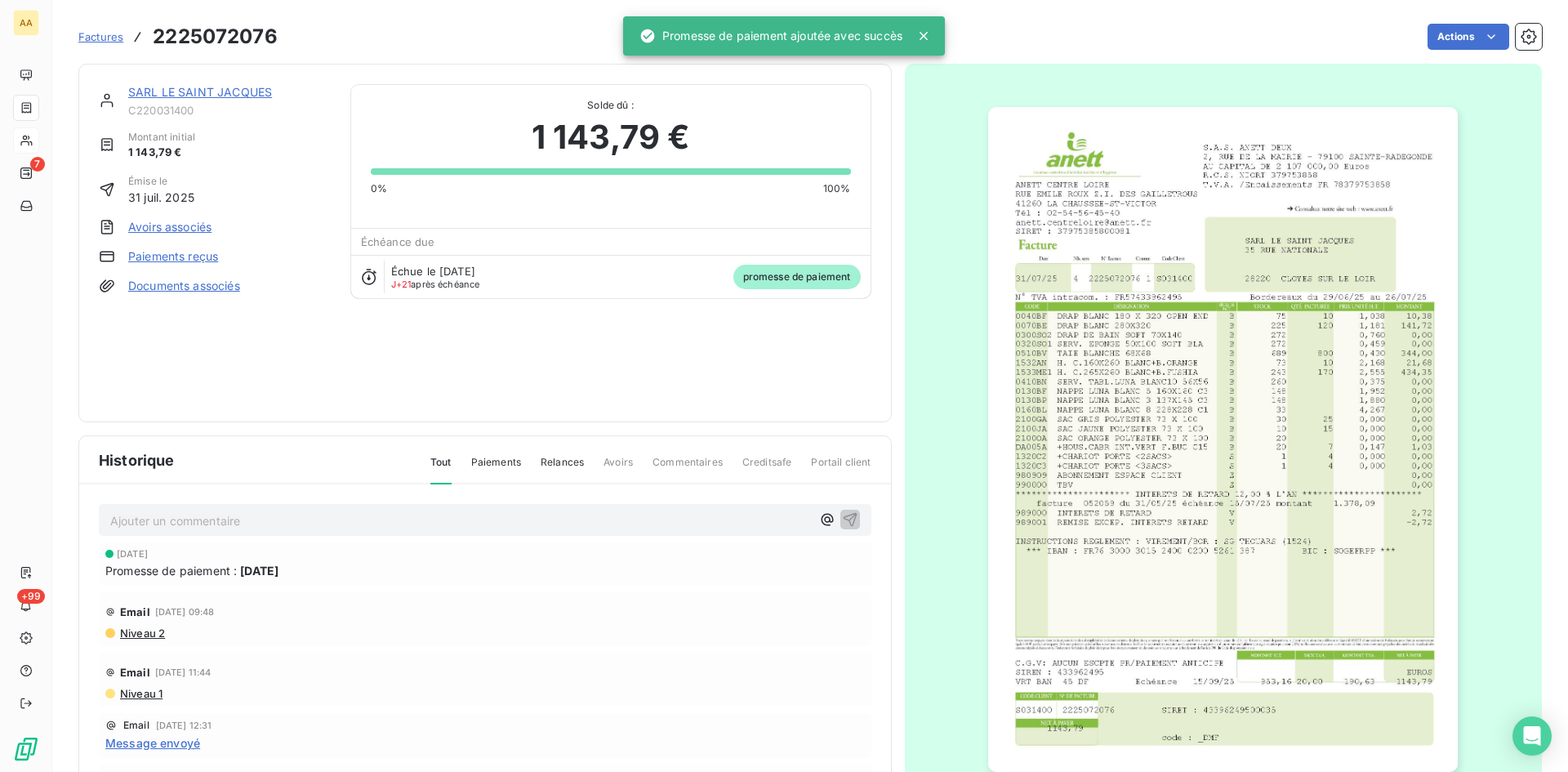
click at [457, 521] on p "Ajouter un commentaire ﻿" at bounding box center [461, 521] width 701 height 20
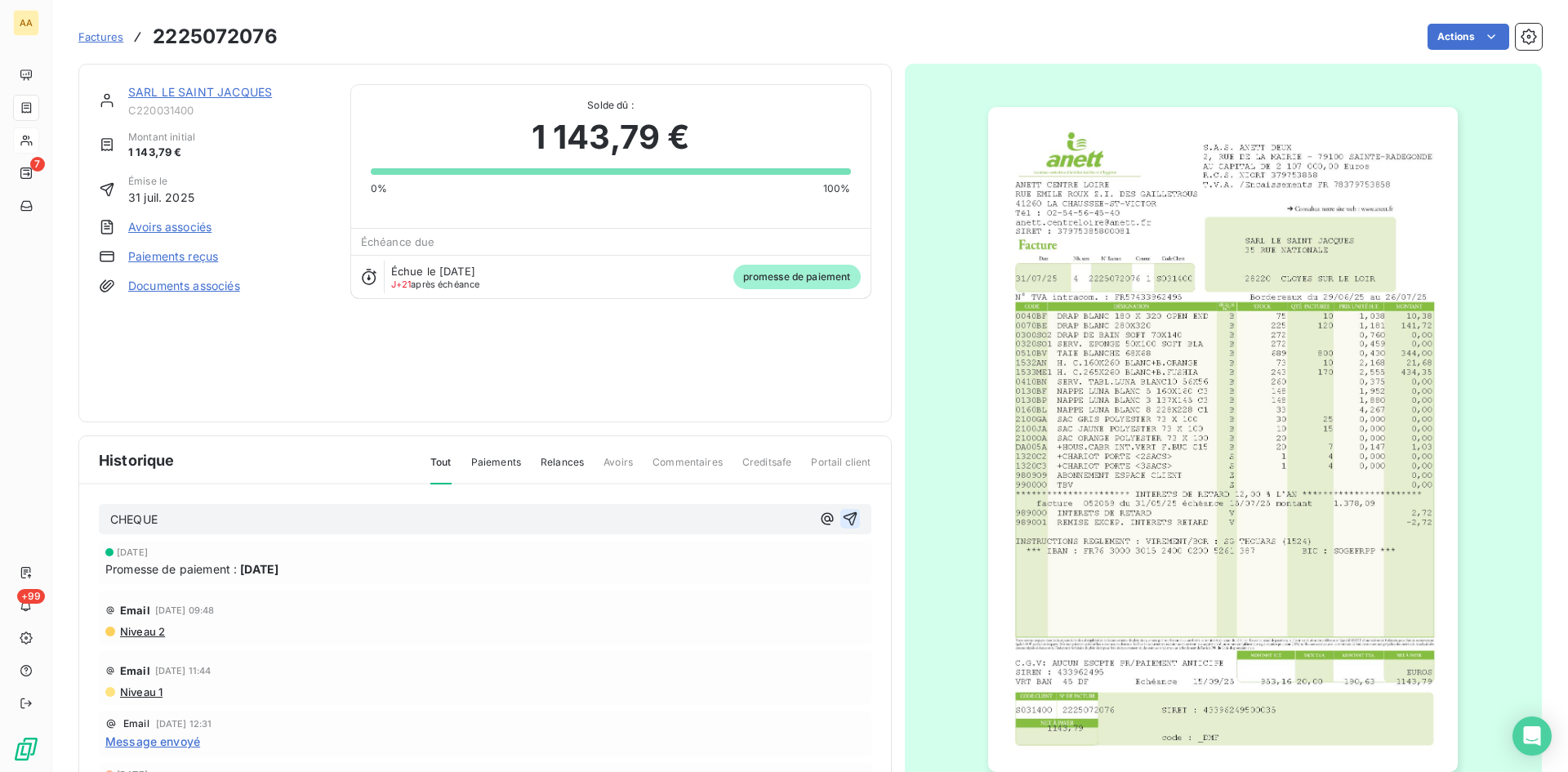
click at [842, 518] on icon "button" at bounding box center [850, 519] width 16 height 16
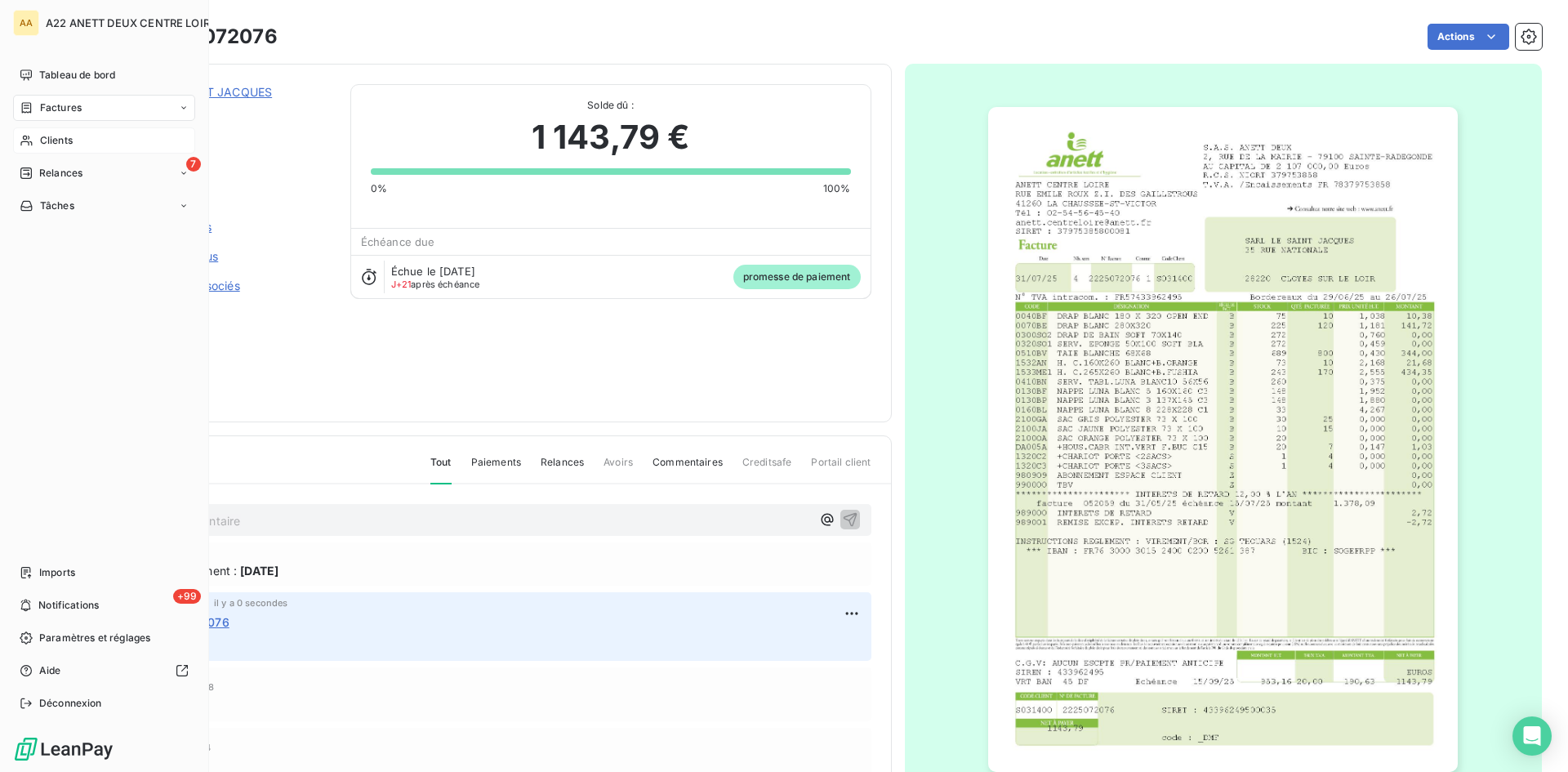
click at [31, 141] on icon at bounding box center [27, 140] width 14 height 13
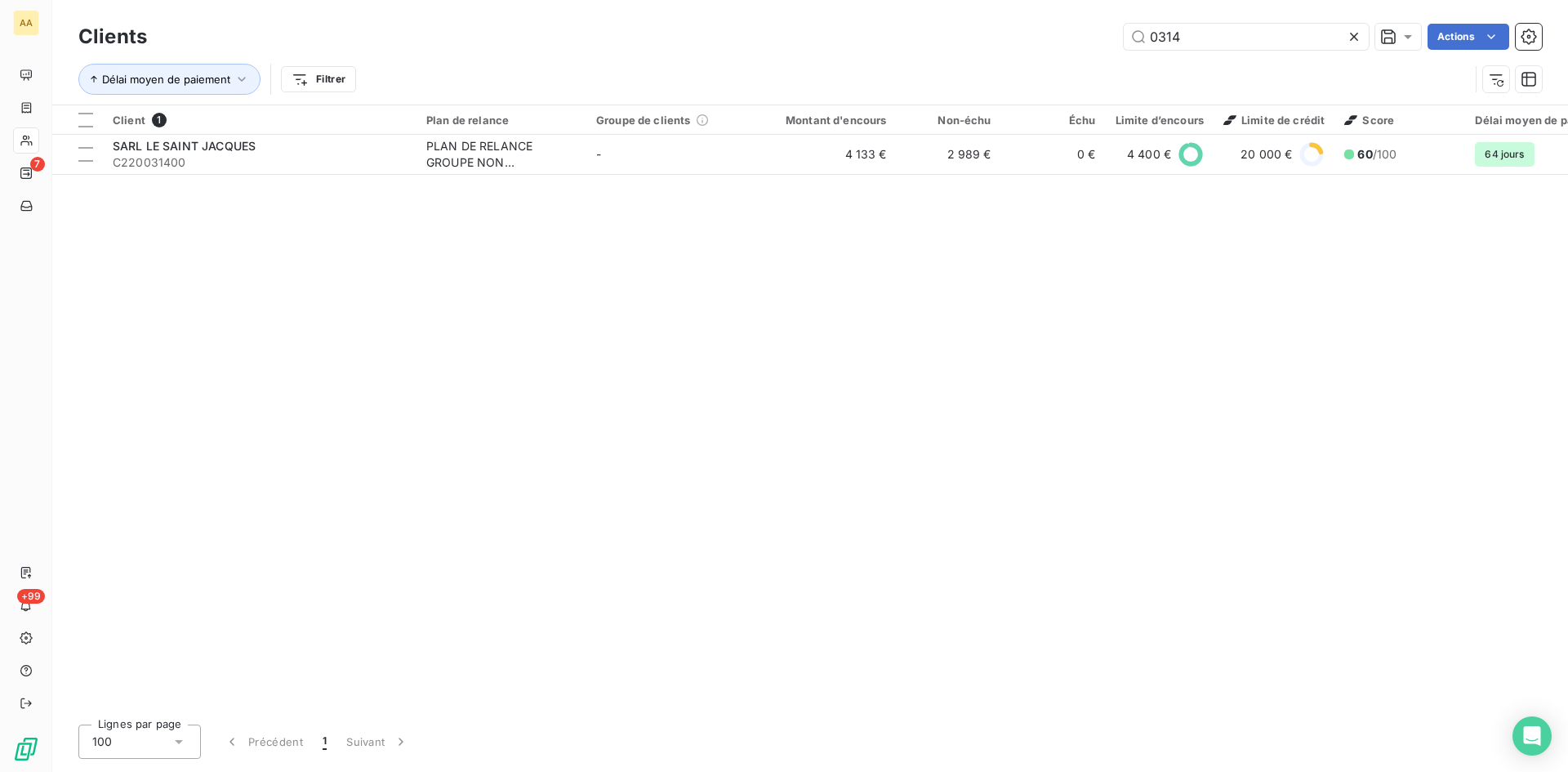
drag, startPoint x: 1186, startPoint y: 42, endPoint x: 1045, endPoint y: 44, distance: 141.0
click at [1046, 43] on div "0314 Actions" at bounding box center [854, 37] width 1376 height 27
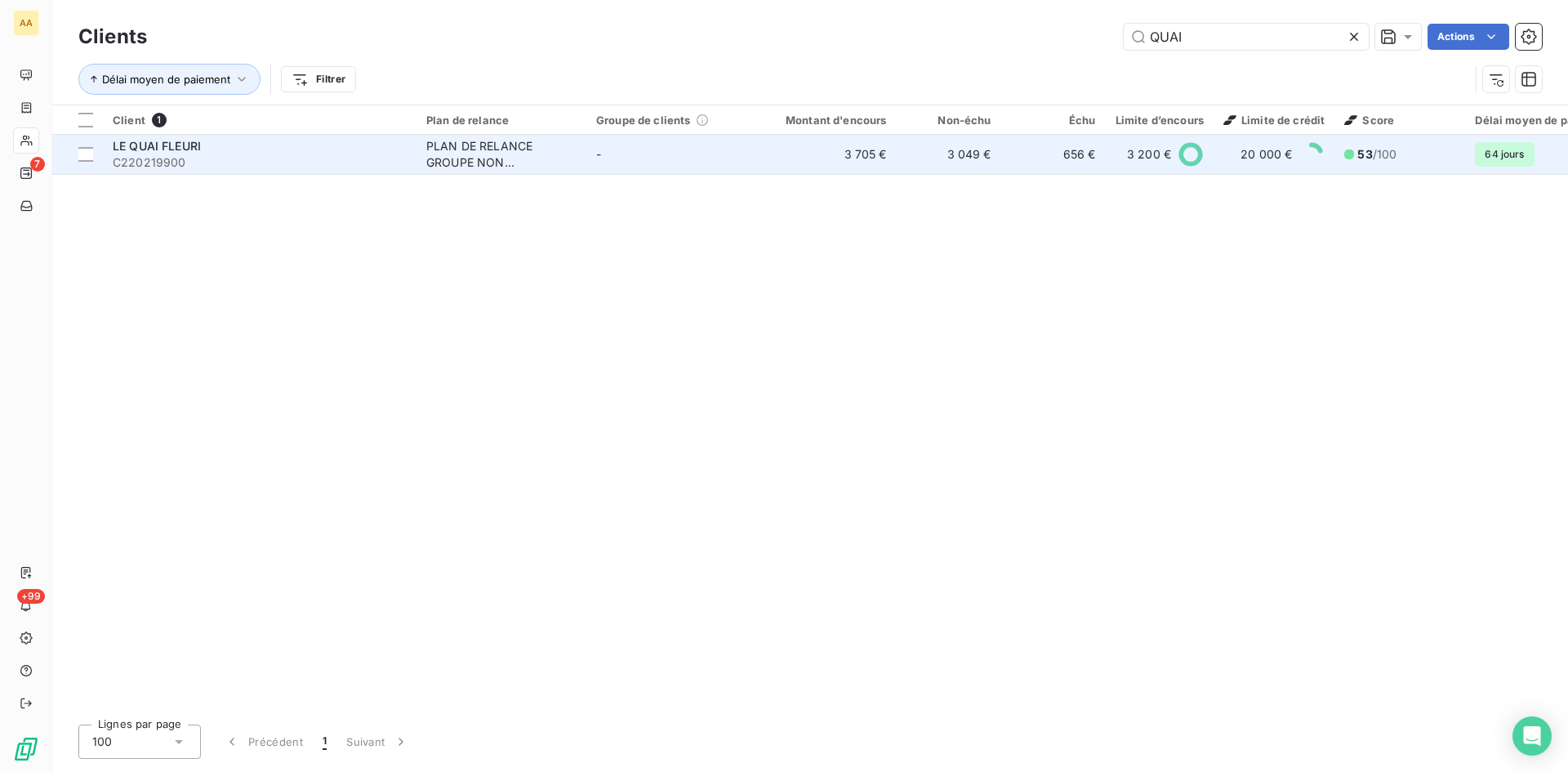
type input "QUAI"
click at [490, 151] on div "PLAN DE RELANCE GROUPE NON AUTOMATIQUE" at bounding box center [502, 154] width 151 height 33
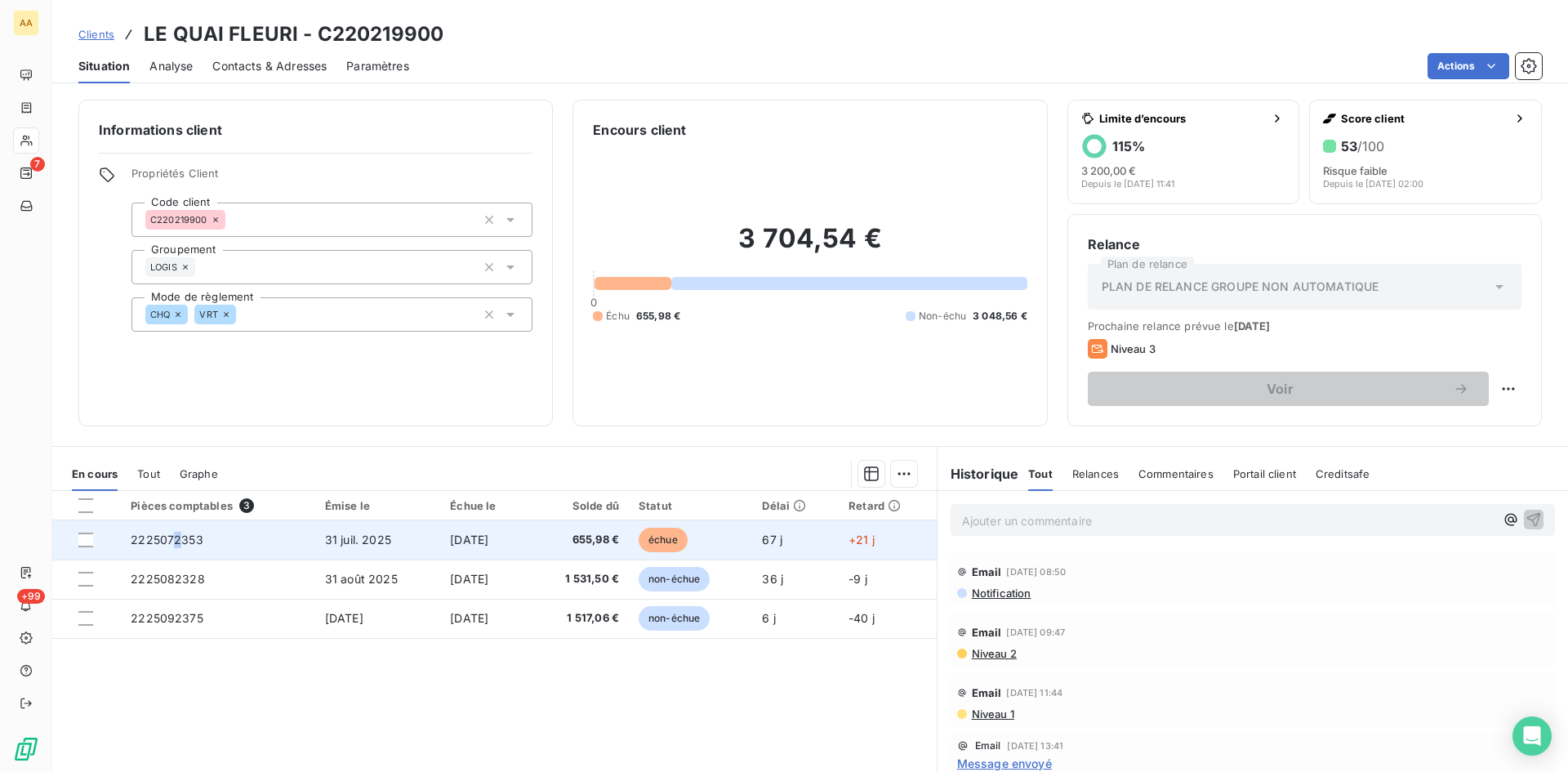
click at [174, 543] on span "2225072353" at bounding box center [167, 540] width 73 height 14
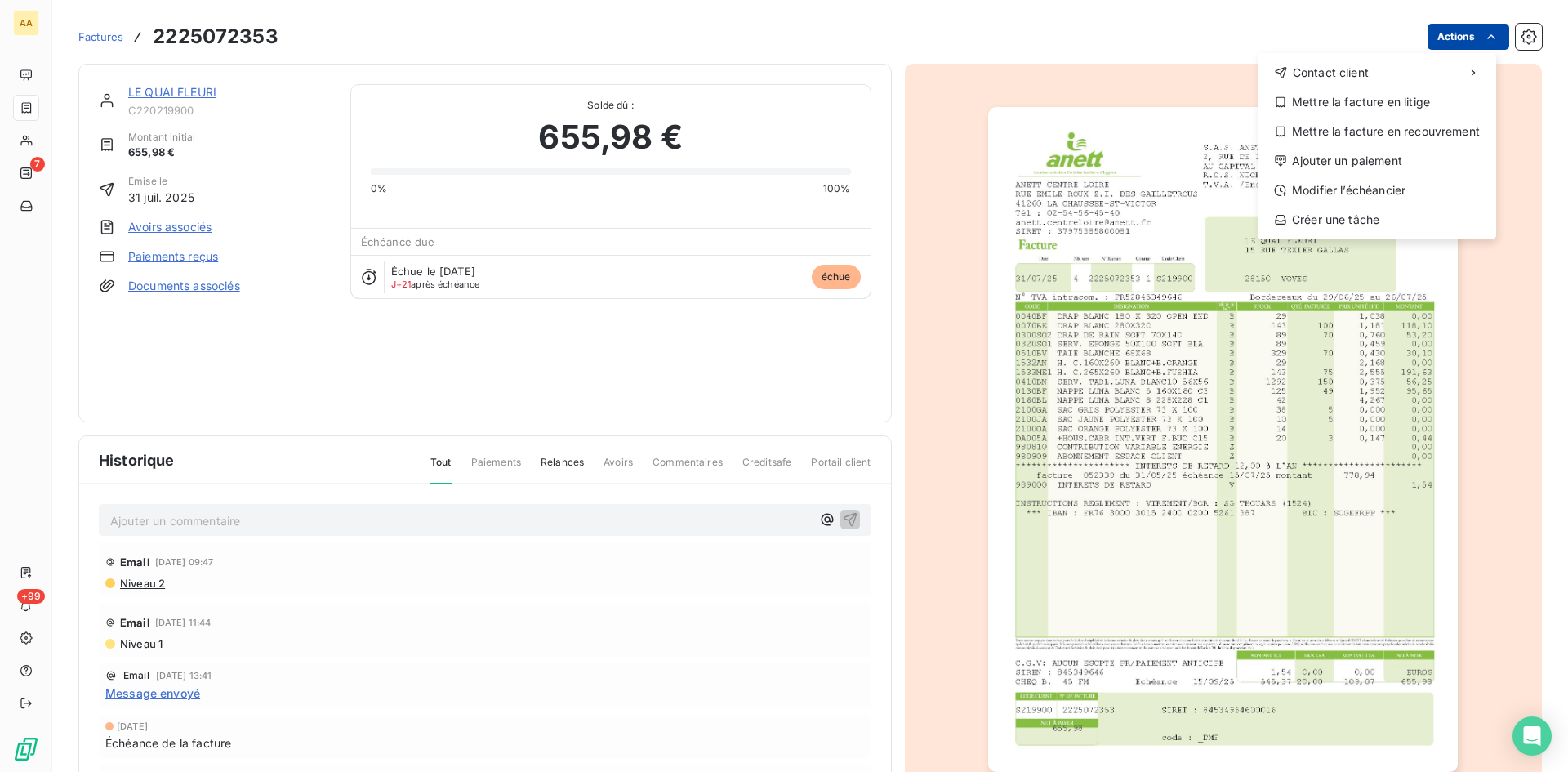
click at [1436, 42] on html "AA 7 +99 Factures 2225072353 Actions Contact client Mettre la facture en litige…" at bounding box center [784, 386] width 1568 height 772
click at [1373, 154] on div "Ajouter un paiement" at bounding box center [1377, 161] width 226 height 27
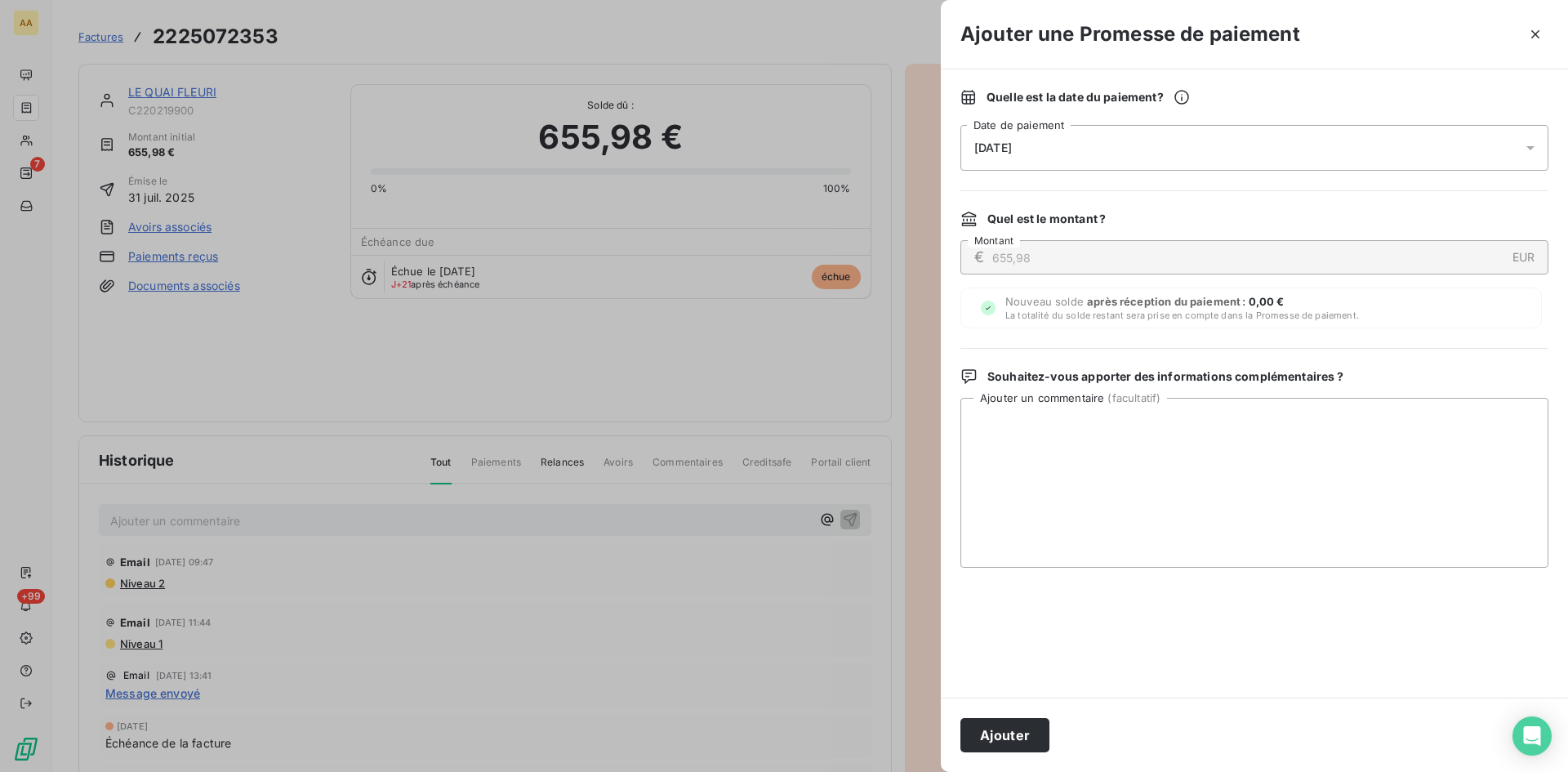
click at [1012, 151] on span "07/10/2025" at bounding box center [993, 148] width 37 height 13
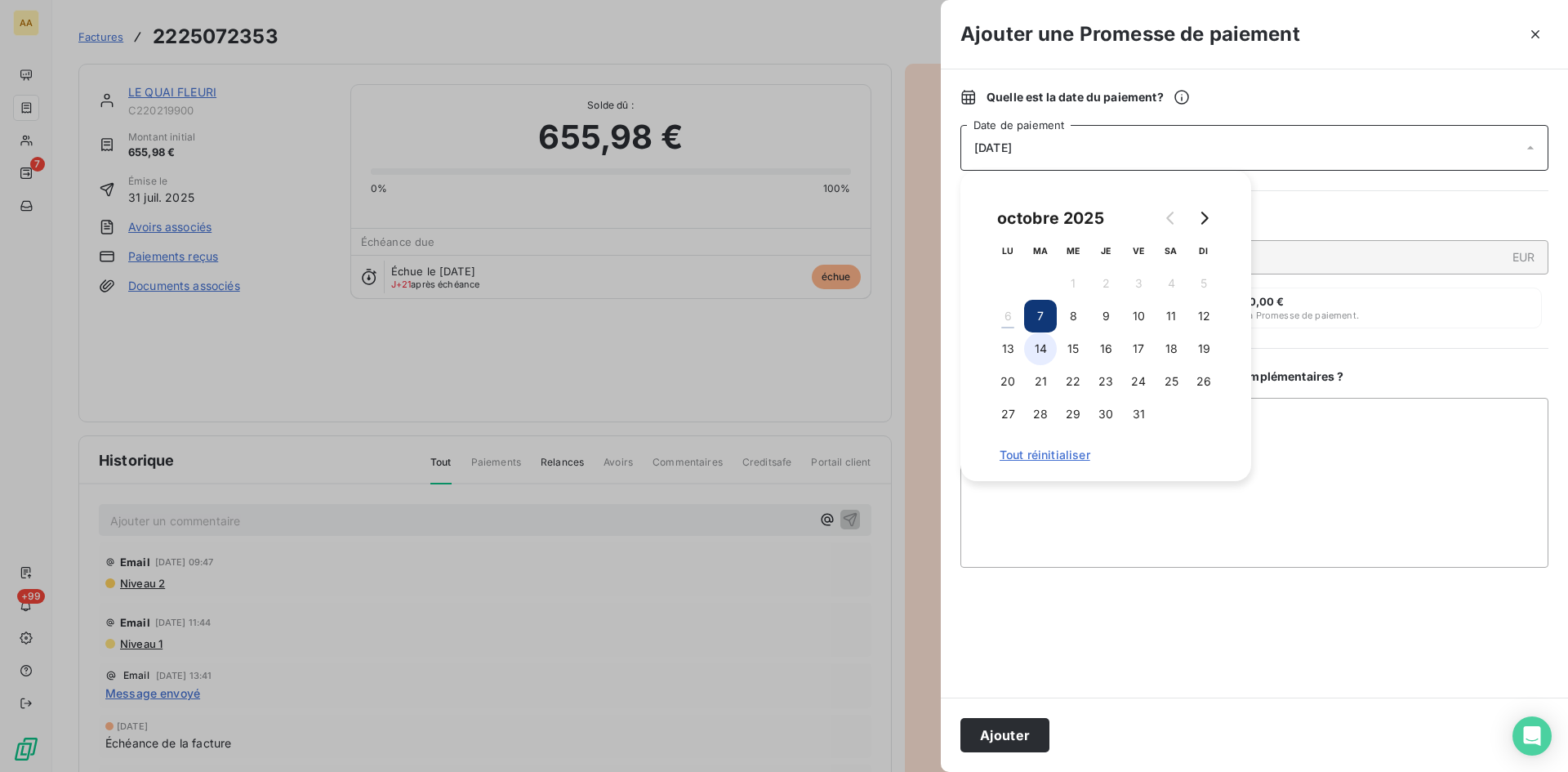
drag, startPoint x: 1037, startPoint y: 350, endPoint x: 1022, endPoint y: 371, distance: 25.8
click at [1035, 350] on button "14" at bounding box center [1040, 348] width 33 height 33
drag, startPoint x: 1017, startPoint y: 729, endPoint x: 726, endPoint y: 596, distance: 320.0
click at [1015, 729] on button "Ajouter" at bounding box center [1005, 735] width 89 height 35
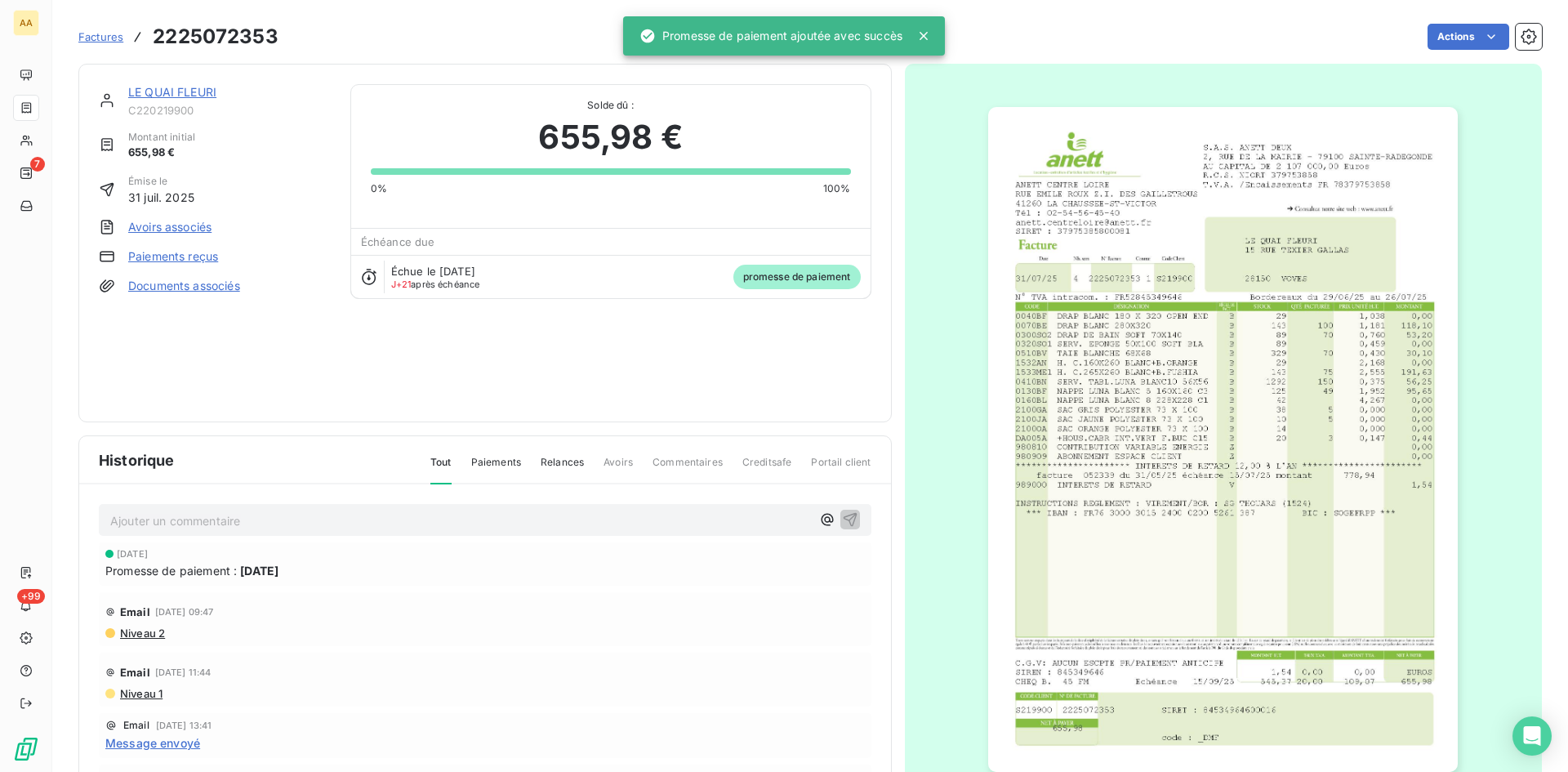
click at [645, 526] on p "Ajouter un commentaire ﻿" at bounding box center [461, 521] width 701 height 20
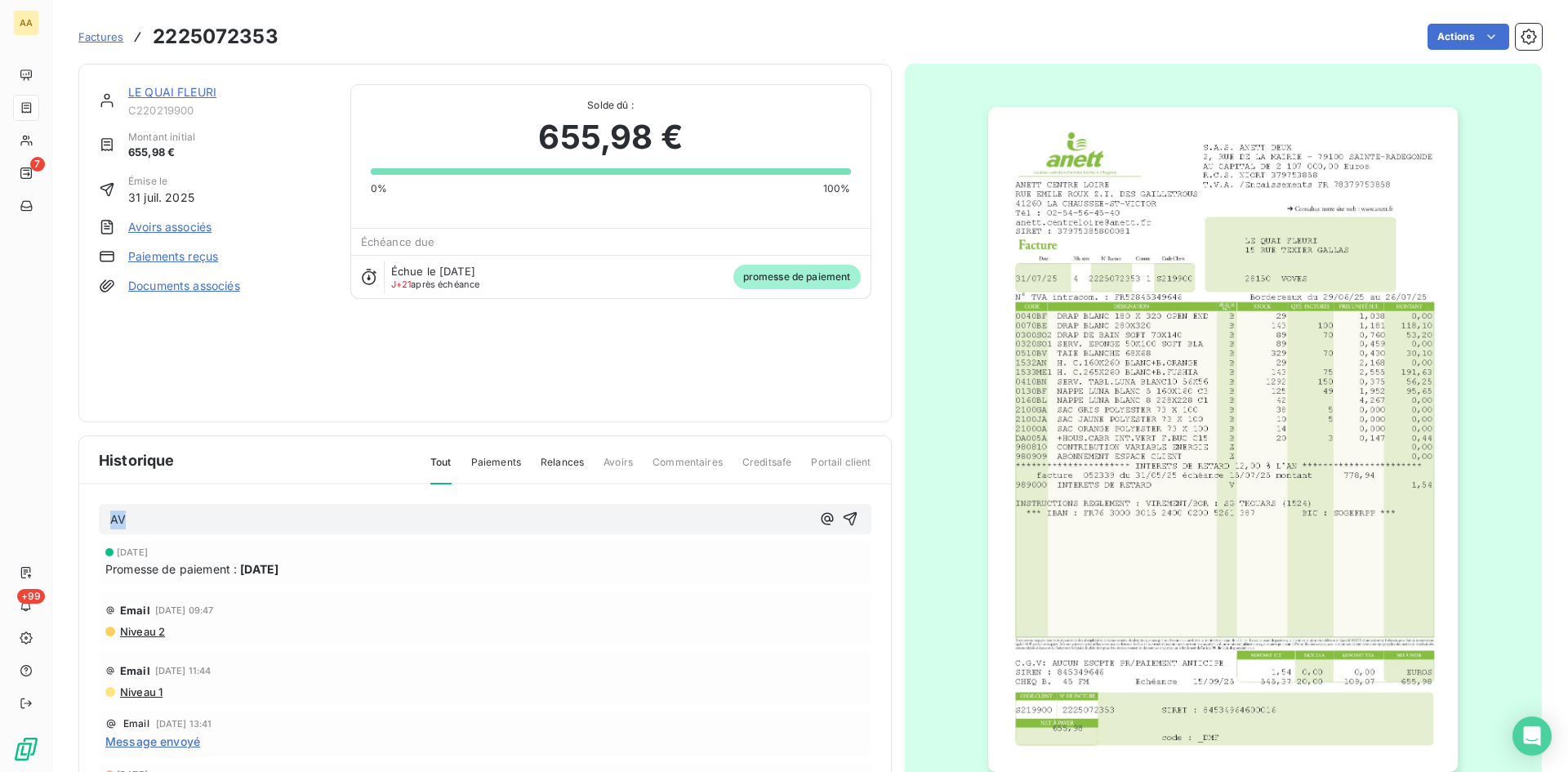
drag, startPoint x: 158, startPoint y: 523, endPoint x: -10, endPoint y: 508, distance: 168.7
click at [0, 508] on html "AA 7 +99 Factures 2225072353 Actions LE QUAI FLEURI C220219900 Montant initial …" at bounding box center [784, 386] width 1568 height 772
click at [843, 520] on icon "button" at bounding box center [850, 519] width 14 height 14
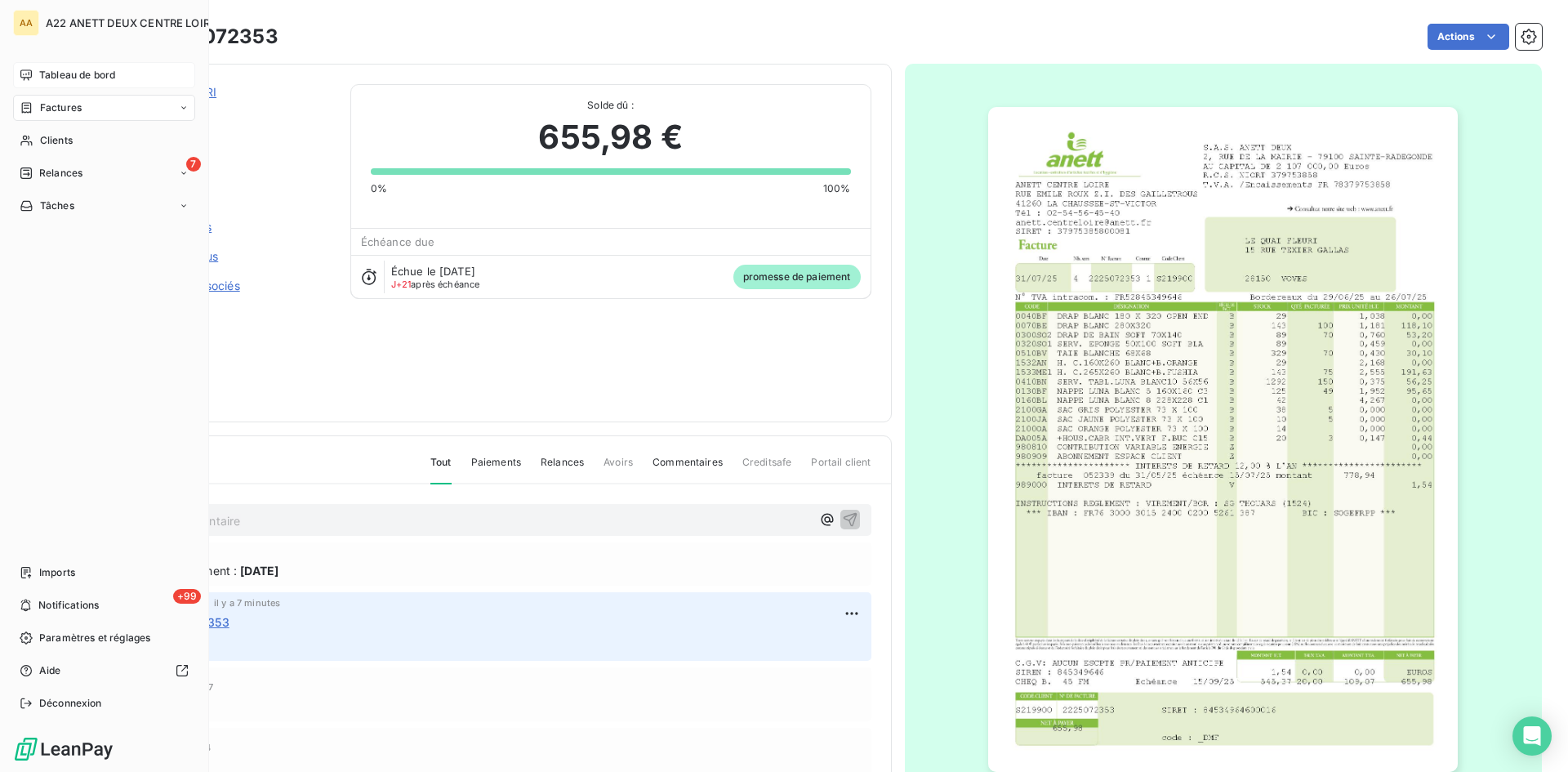
click at [64, 71] on span "Tableau de bord" at bounding box center [77, 75] width 76 height 15
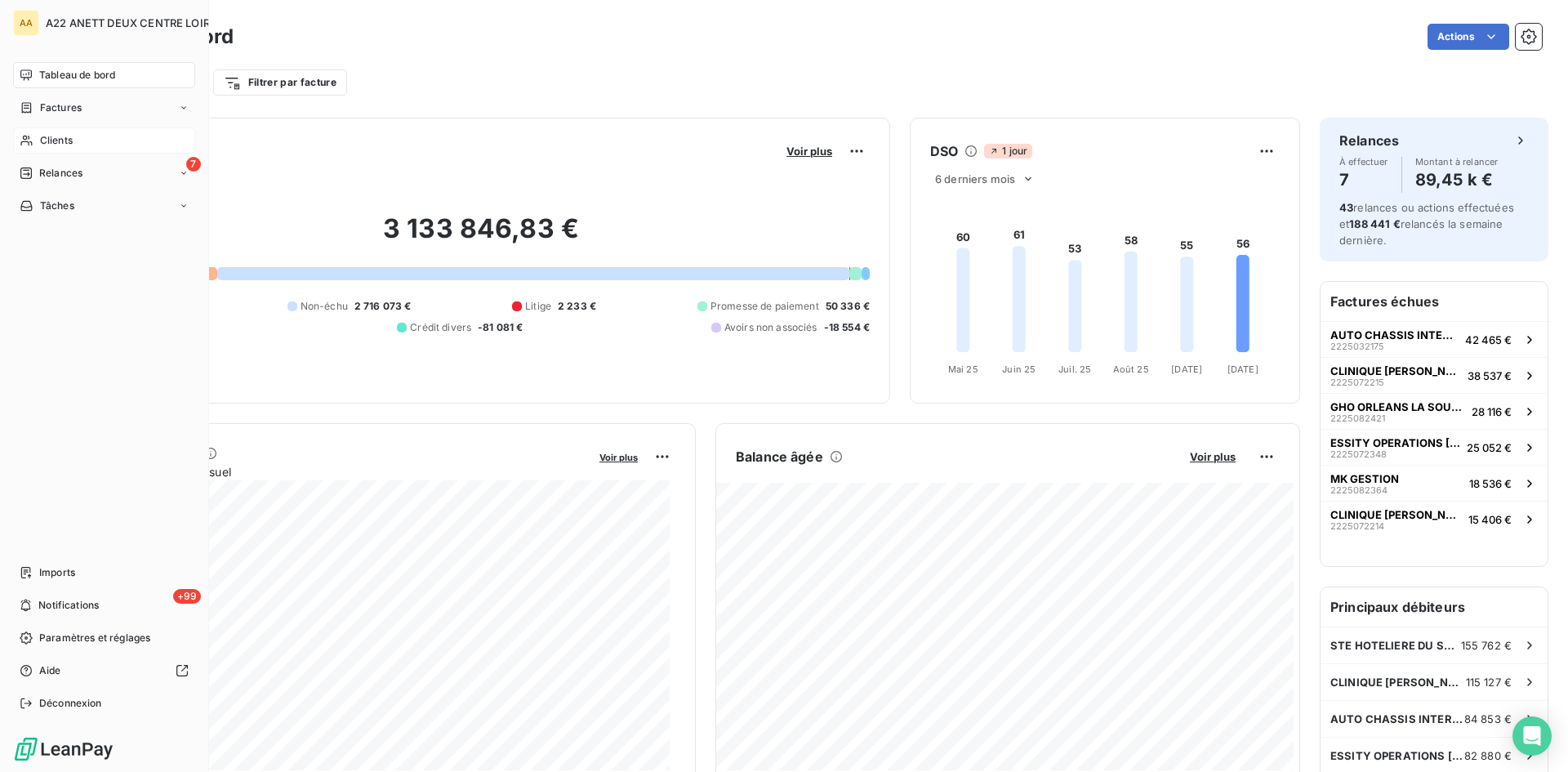
click at [66, 137] on span "Clients" at bounding box center [56, 140] width 33 height 15
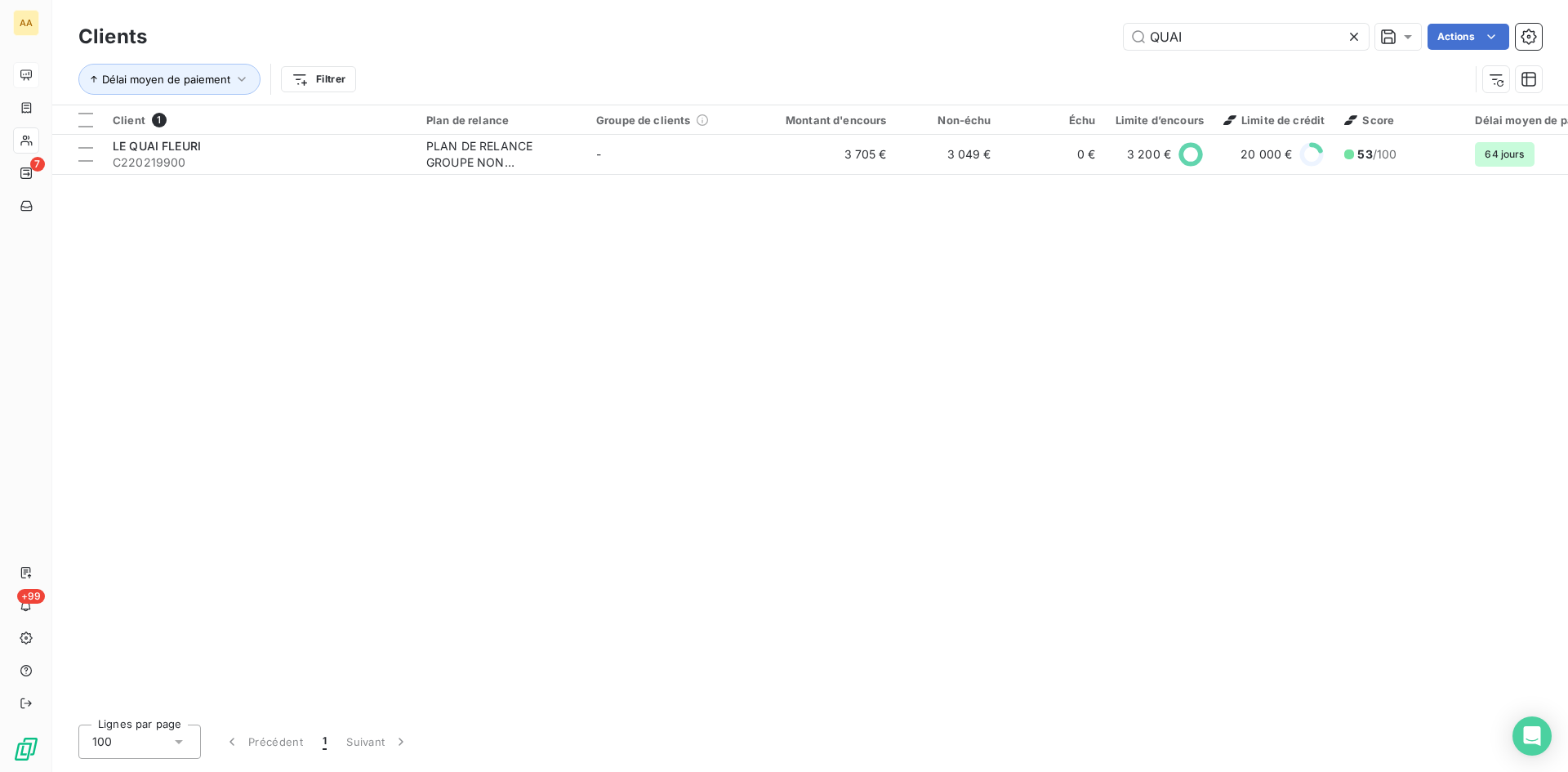
drag, startPoint x: 1144, startPoint y: 40, endPoint x: 1049, endPoint y: 41, distance: 95.0
click at [1049, 41] on div "QUAI Actions" at bounding box center [854, 37] width 1376 height 27
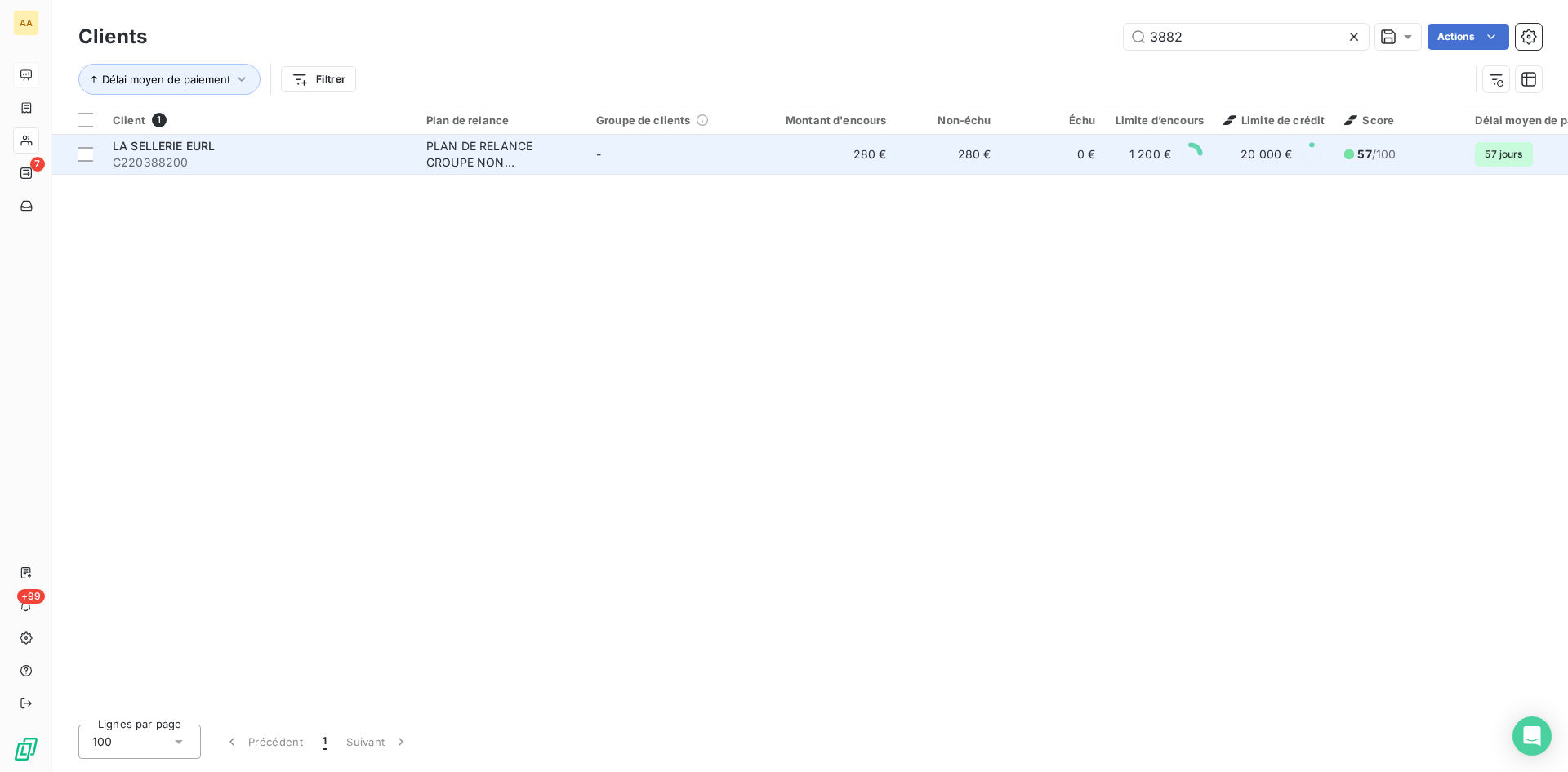
type input "3882"
click at [469, 145] on div "PLAN DE RELANCE GROUPE NON AUTOMATIQUE" at bounding box center [502, 154] width 151 height 33
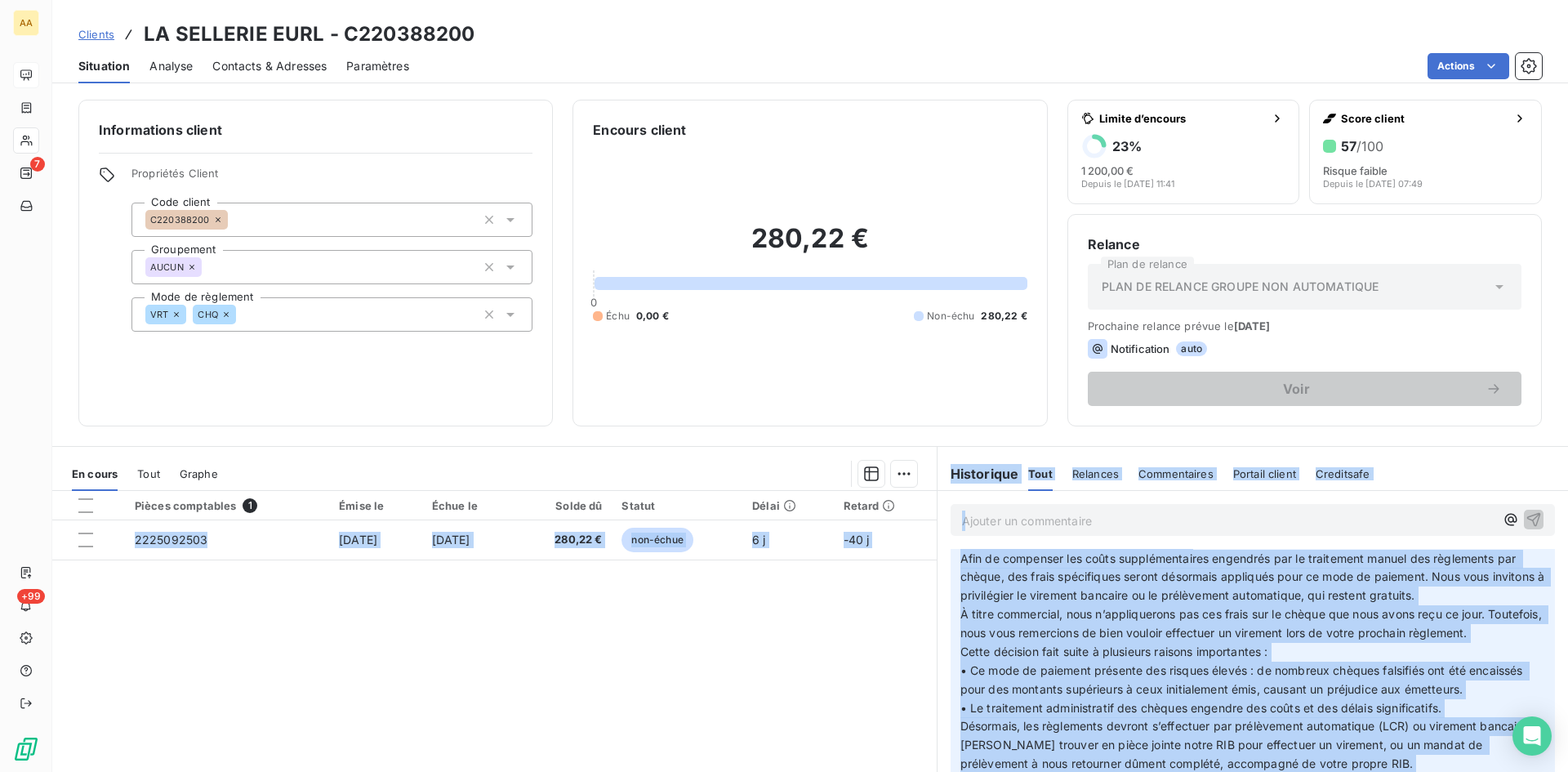
scroll to position [56, 0]
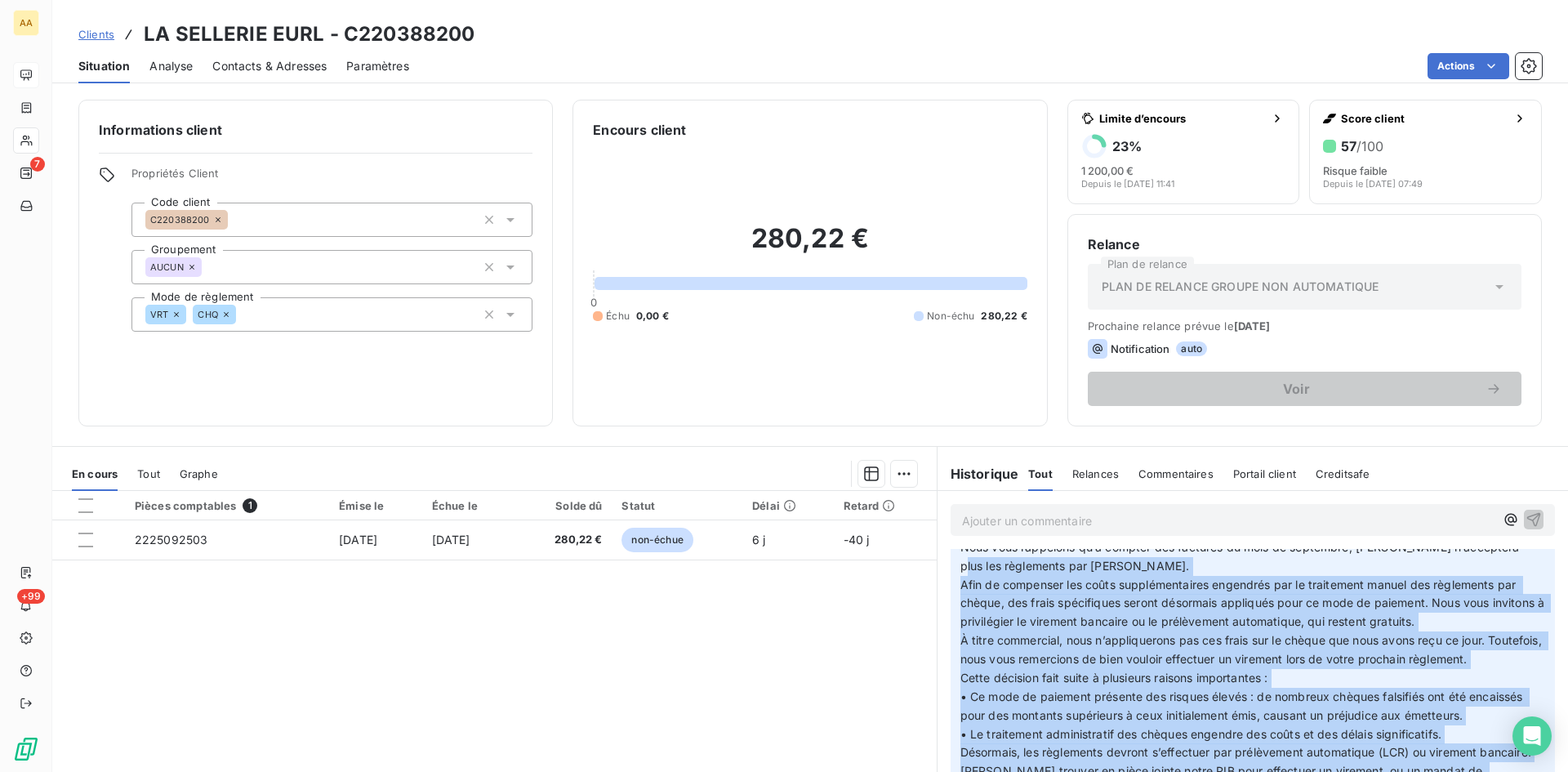
drag, startPoint x: 1088, startPoint y: 722, endPoint x: 954, endPoint y: 558, distance: 211.8
click at [961, 558] on p "Cher client, Nous vous rappelons qu’à compter des factures du mois de septembre…" at bounding box center [1253, 781] width 585 height 523
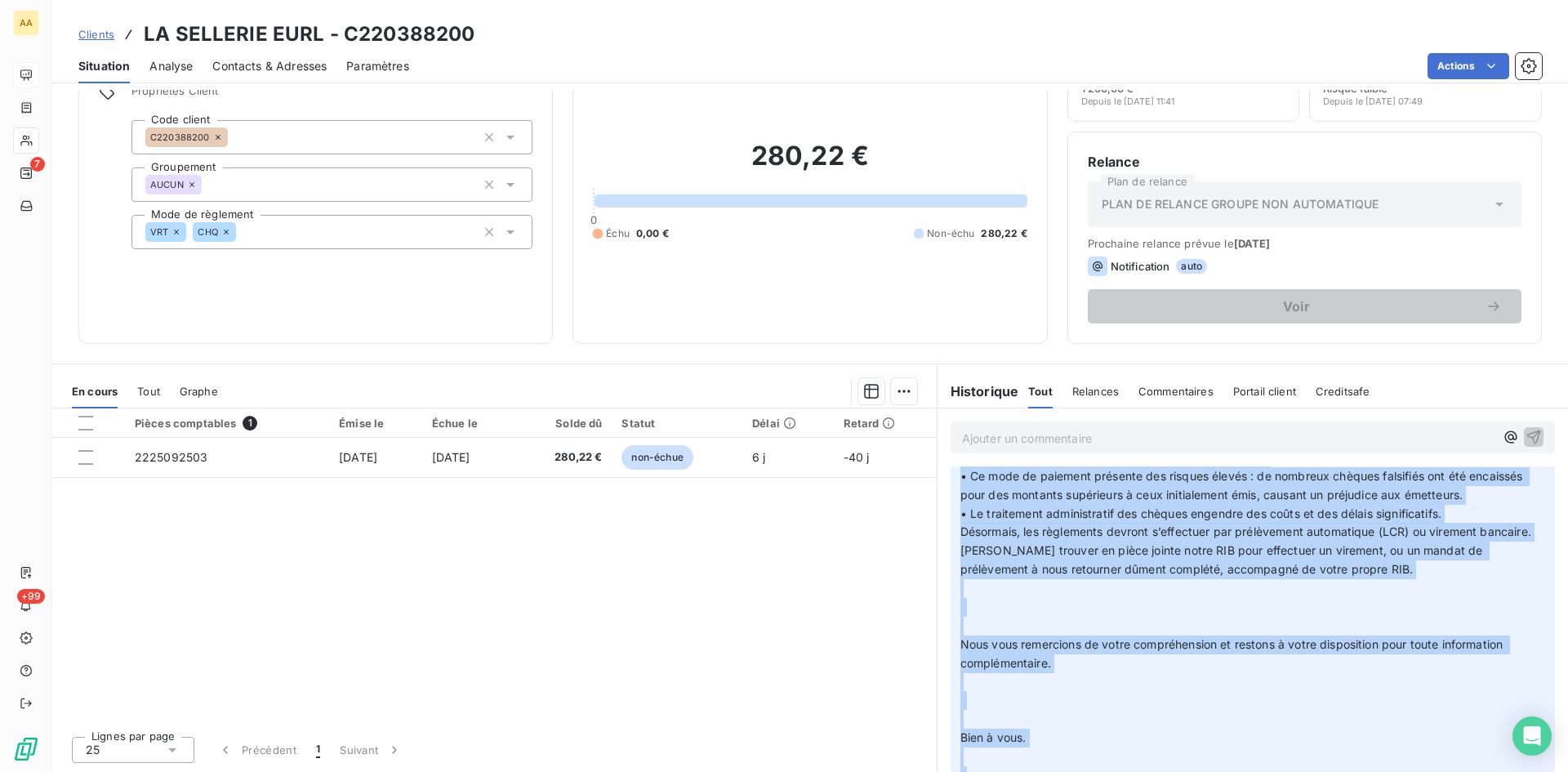
scroll to position [325, 0]
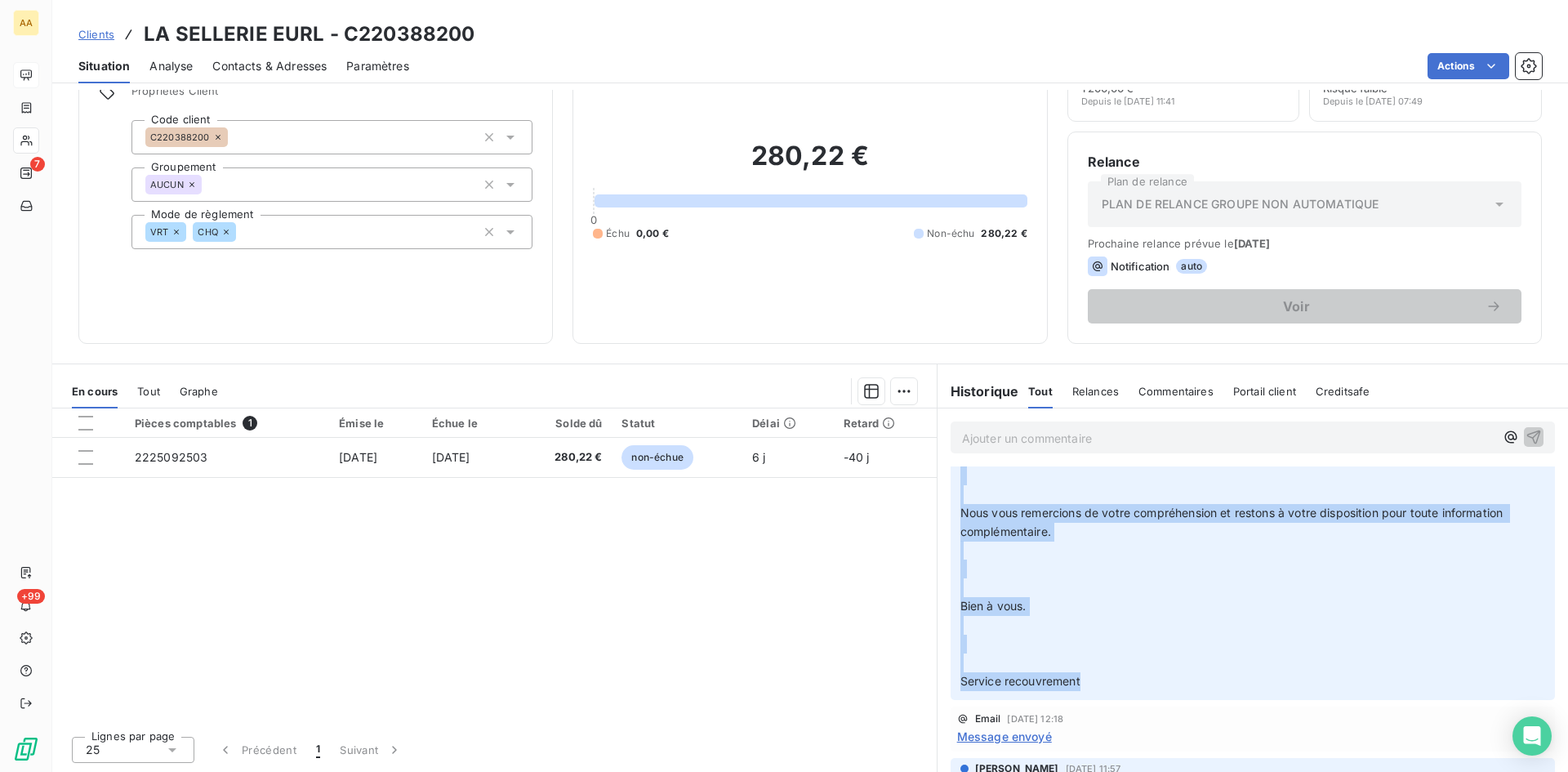
drag, startPoint x: 954, startPoint y: 586, endPoint x: 1084, endPoint y: 701, distance: 173.6
click at [1149, 691] on p "Cher client, Nous vous rappelons qu’à compter des factures du mois de septembre…" at bounding box center [1253, 428] width 585 height 523
copy p "Cher client, Nous vous rappelons qu’à compter des factures du mois de septembre…"
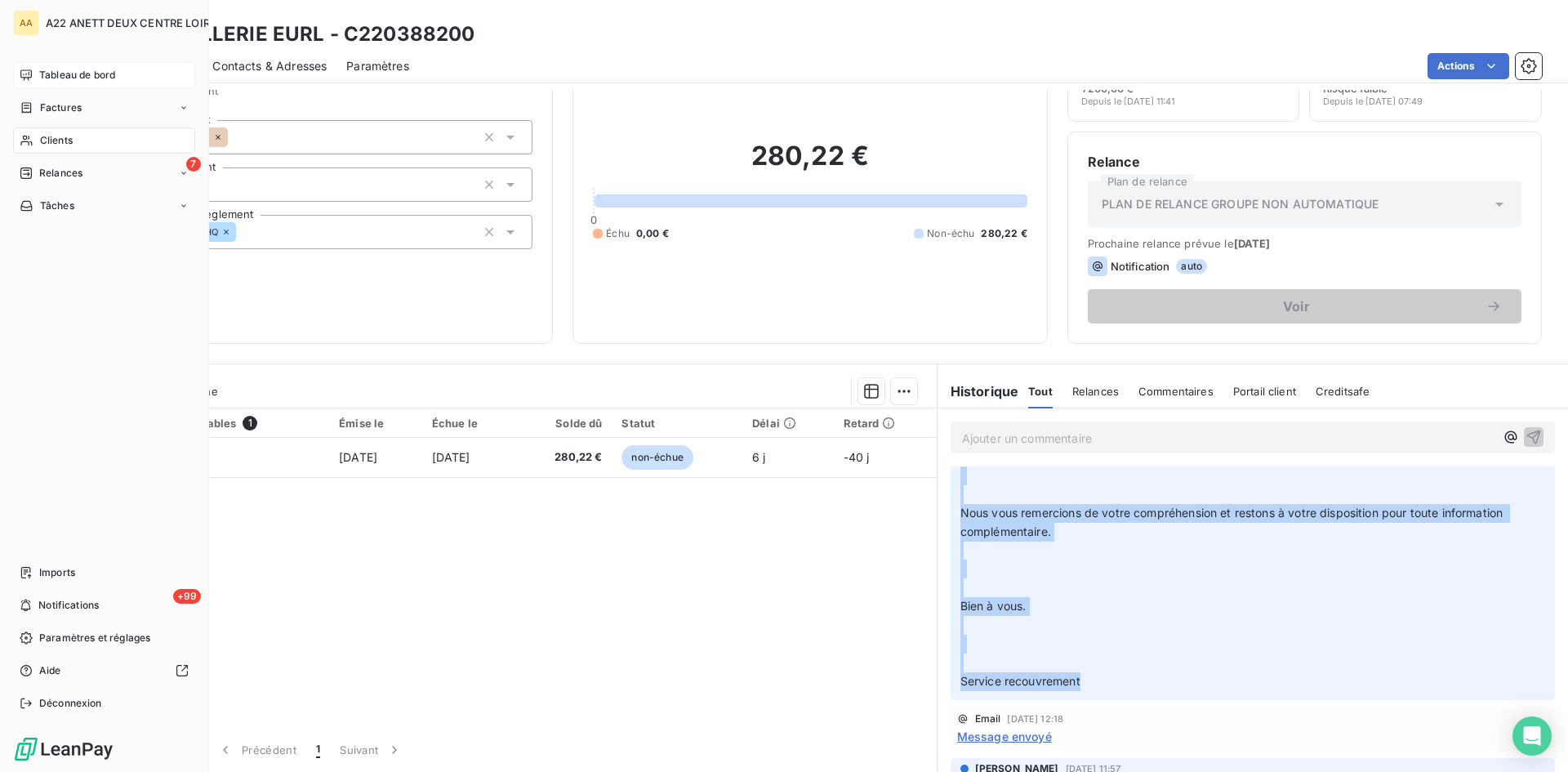
click at [40, 138] on span "Clients" at bounding box center [56, 140] width 33 height 15
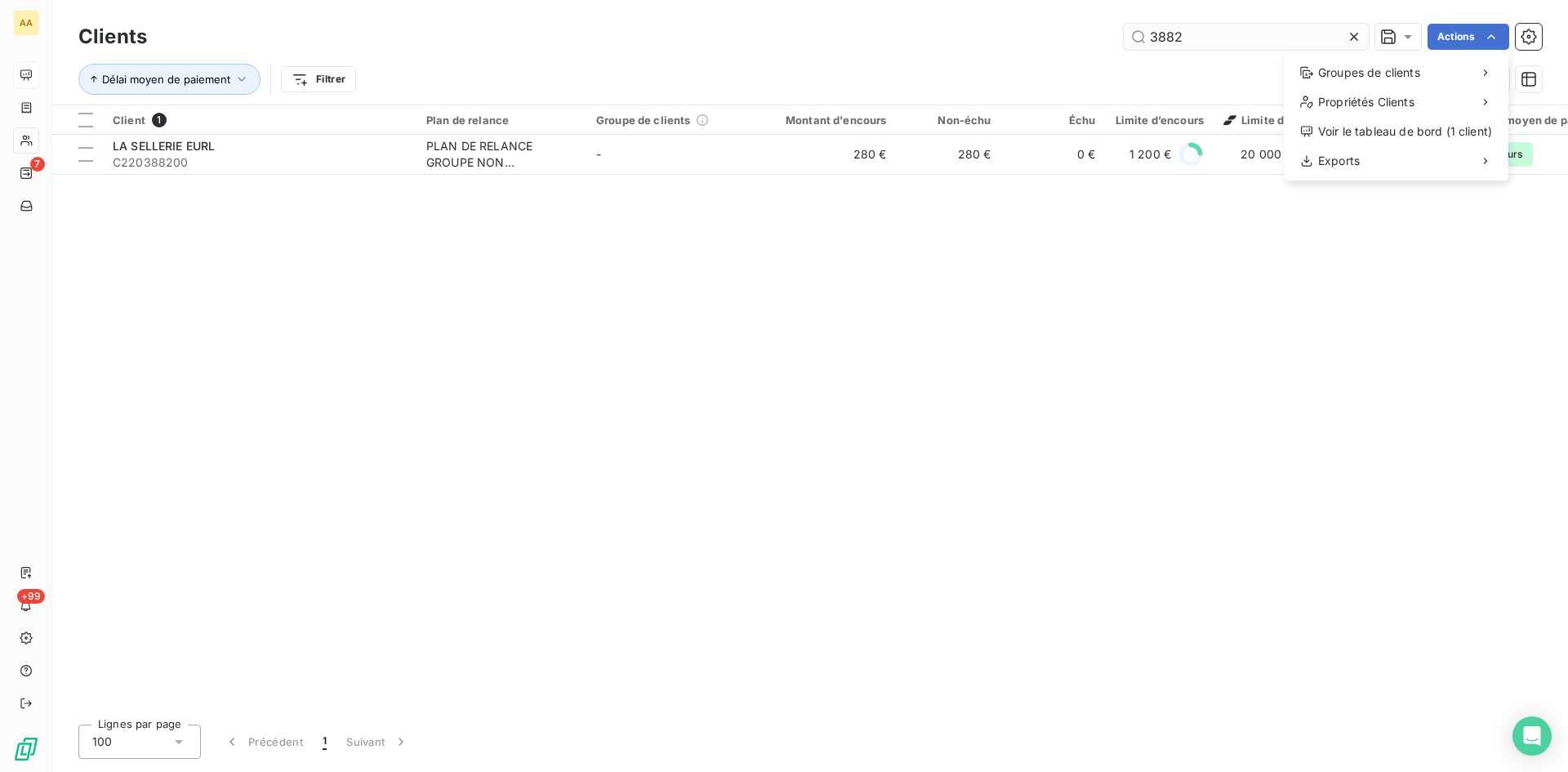
drag, startPoint x: 1208, startPoint y: 37, endPoint x: 1198, endPoint y: 35, distance: 10.2
click at [1208, 37] on html "AA 7 +99 Clients 3882 Actions Groupes de clients Propriétés Clients Voir le tab…" at bounding box center [784, 386] width 1568 height 772
drag, startPoint x: 1198, startPoint y: 35, endPoint x: 878, endPoint y: 61, distance: 321.1
click at [878, 61] on div "Clients 3882 Actions Délai moyen de paiement Filtrer" at bounding box center [810, 62] width 1464 height 85
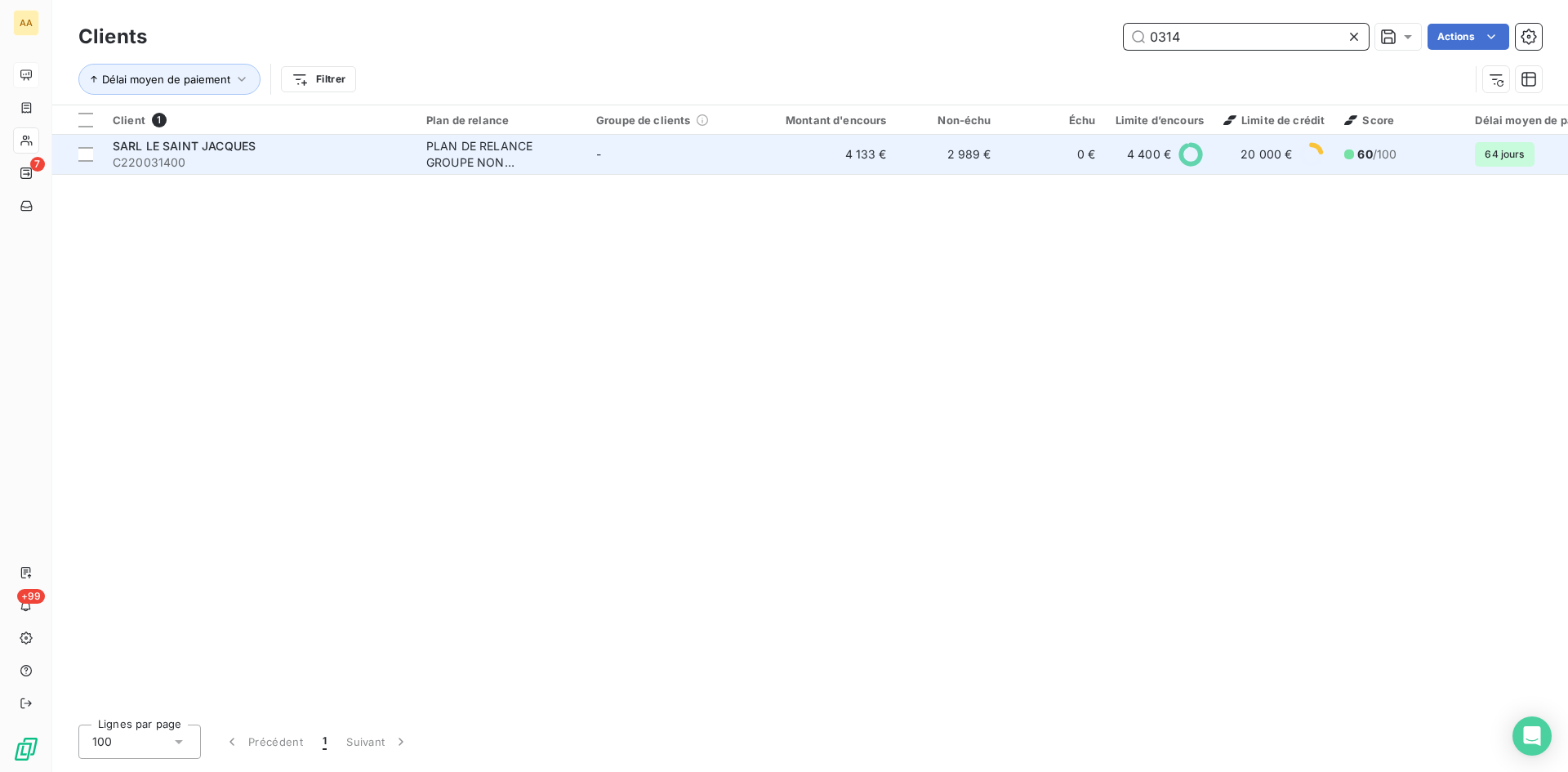
type input "0314"
click at [449, 149] on div "PLAN DE RELANCE GROUPE NON AUTOMATIQUE" at bounding box center [502, 154] width 151 height 33
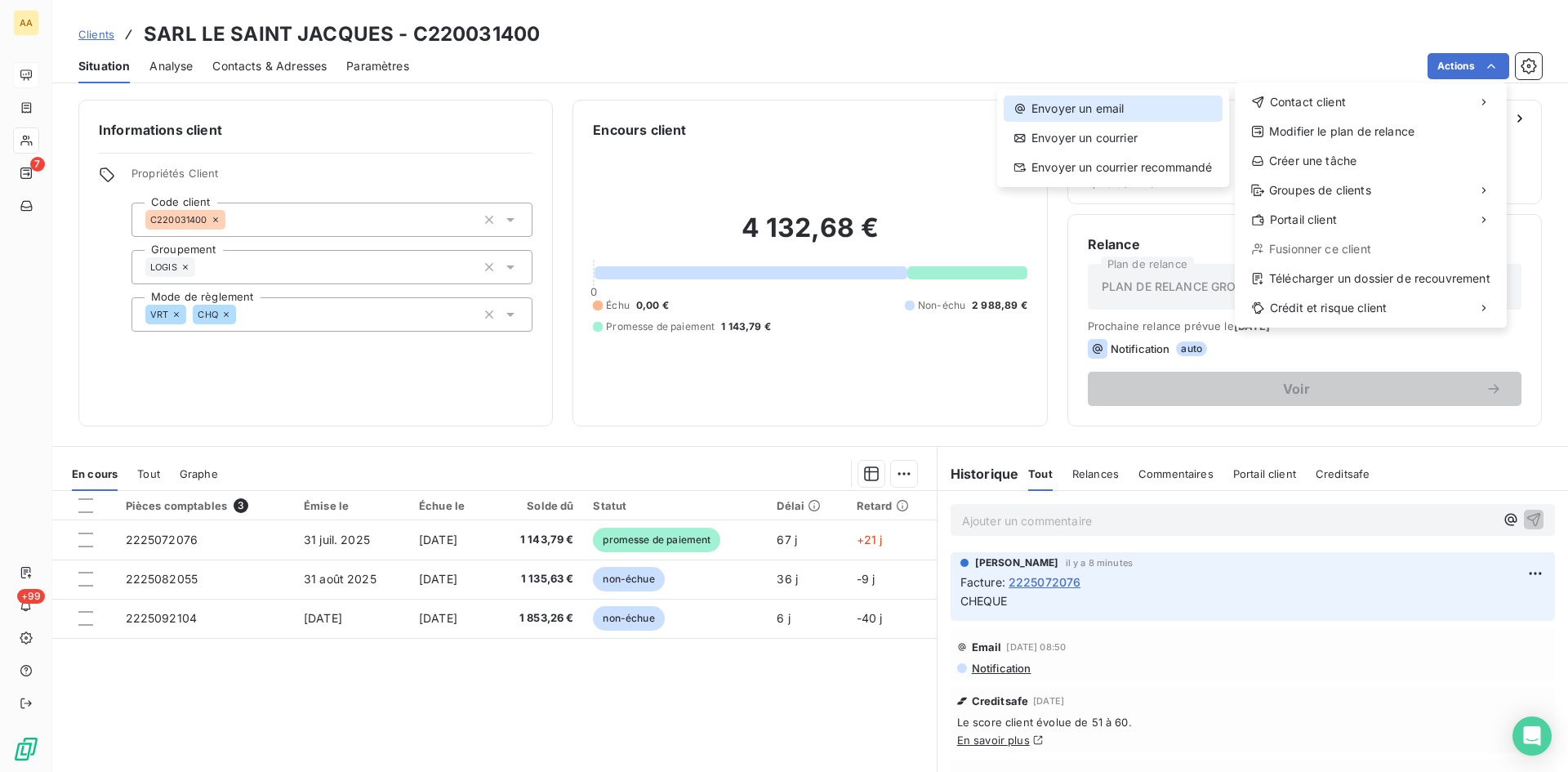
click at [1057, 106] on div "Envoyer un email" at bounding box center [1113, 109] width 219 height 27
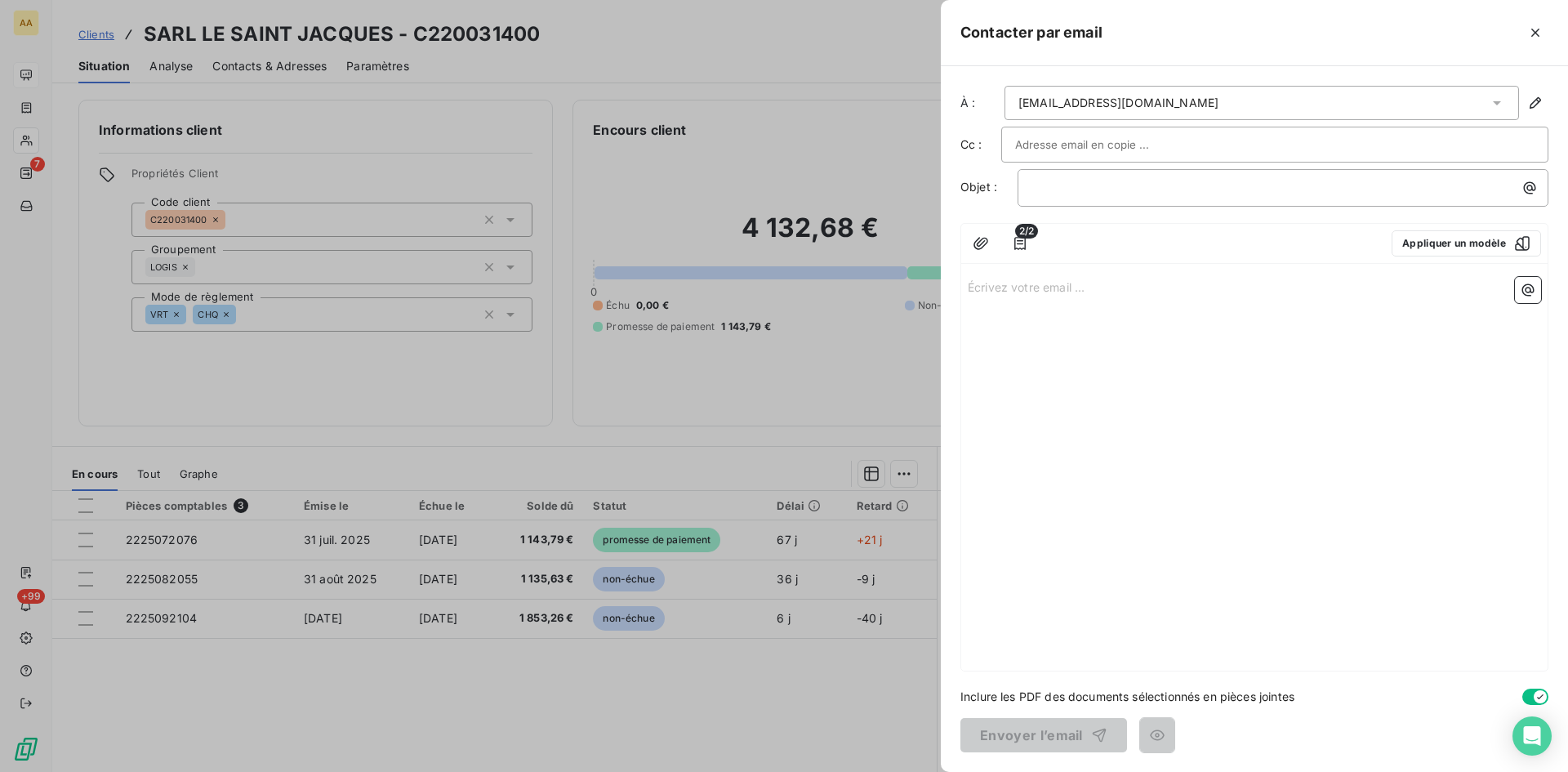
click at [982, 282] on p "Écrivez votre email ... ﻿" at bounding box center [1255, 286] width 574 height 19
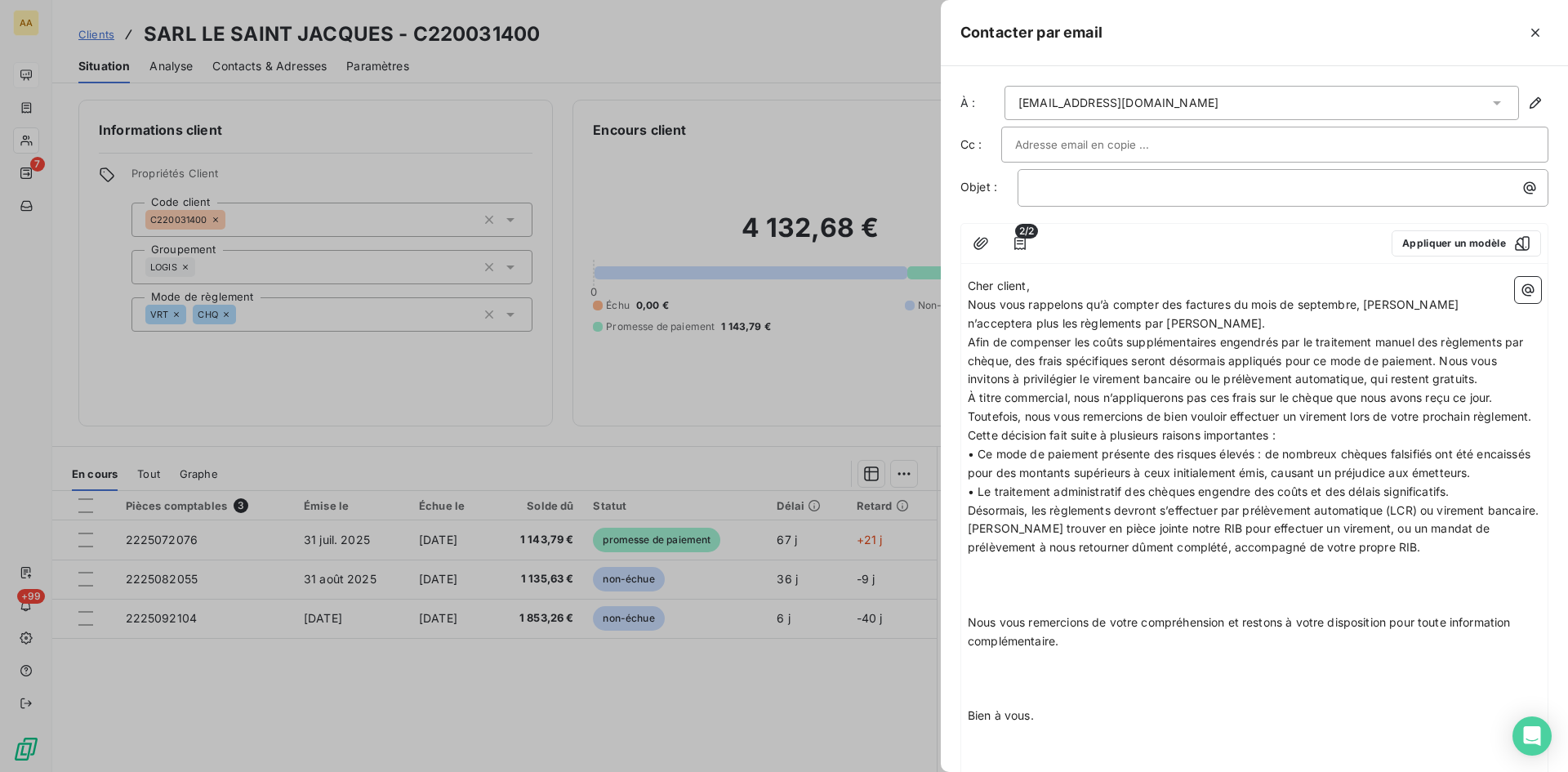
click at [985, 575] on p "﻿" at bounding box center [1255, 566] width 574 height 19
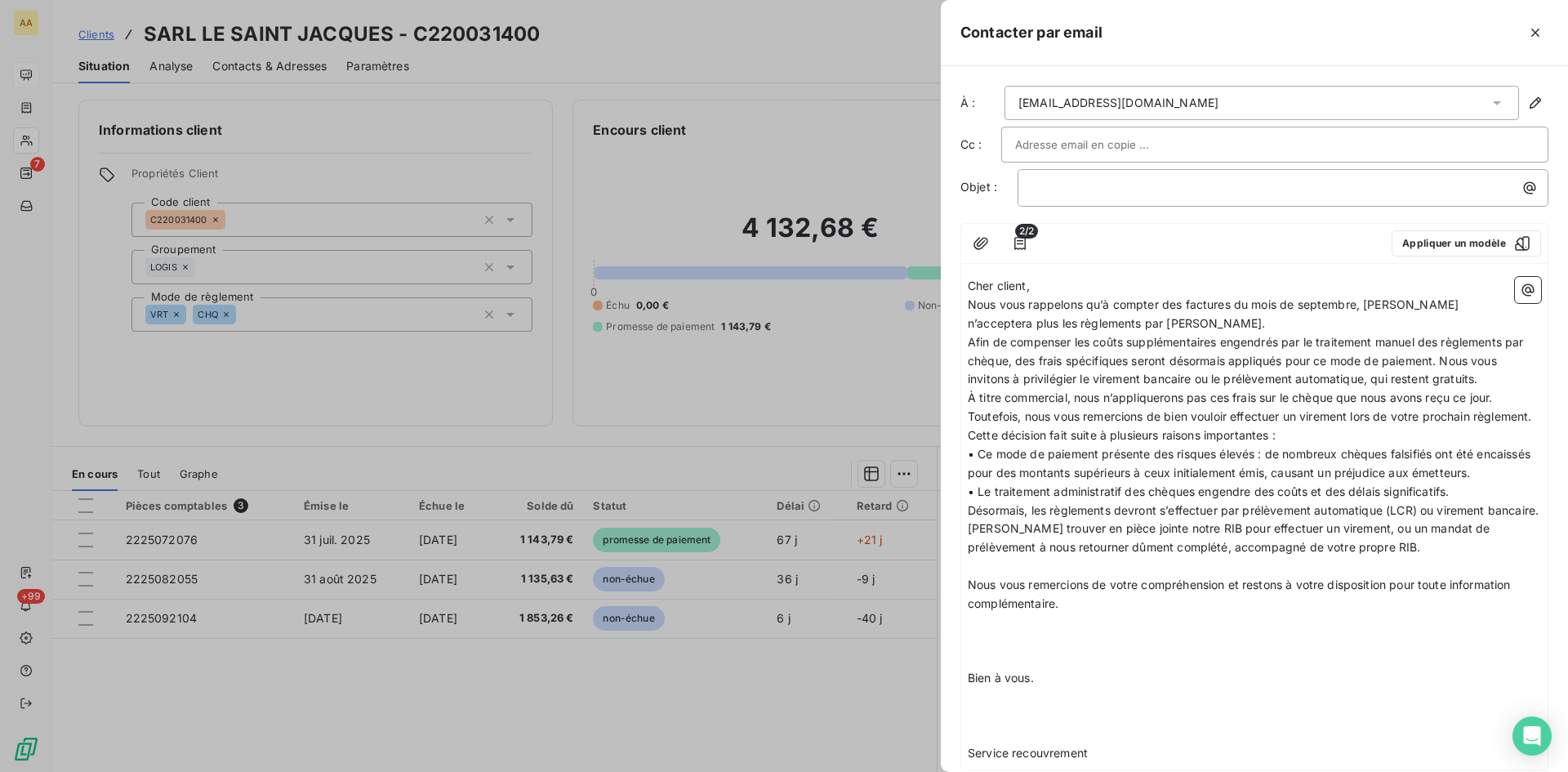
click at [1075, 614] on p "Nous vous remercions de votre compréhension et restons à votre disposition pour…" at bounding box center [1255, 594] width 574 height 37
click at [1051, 651] on p "Bien à vous." at bounding box center [1255, 641] width 574 height 19
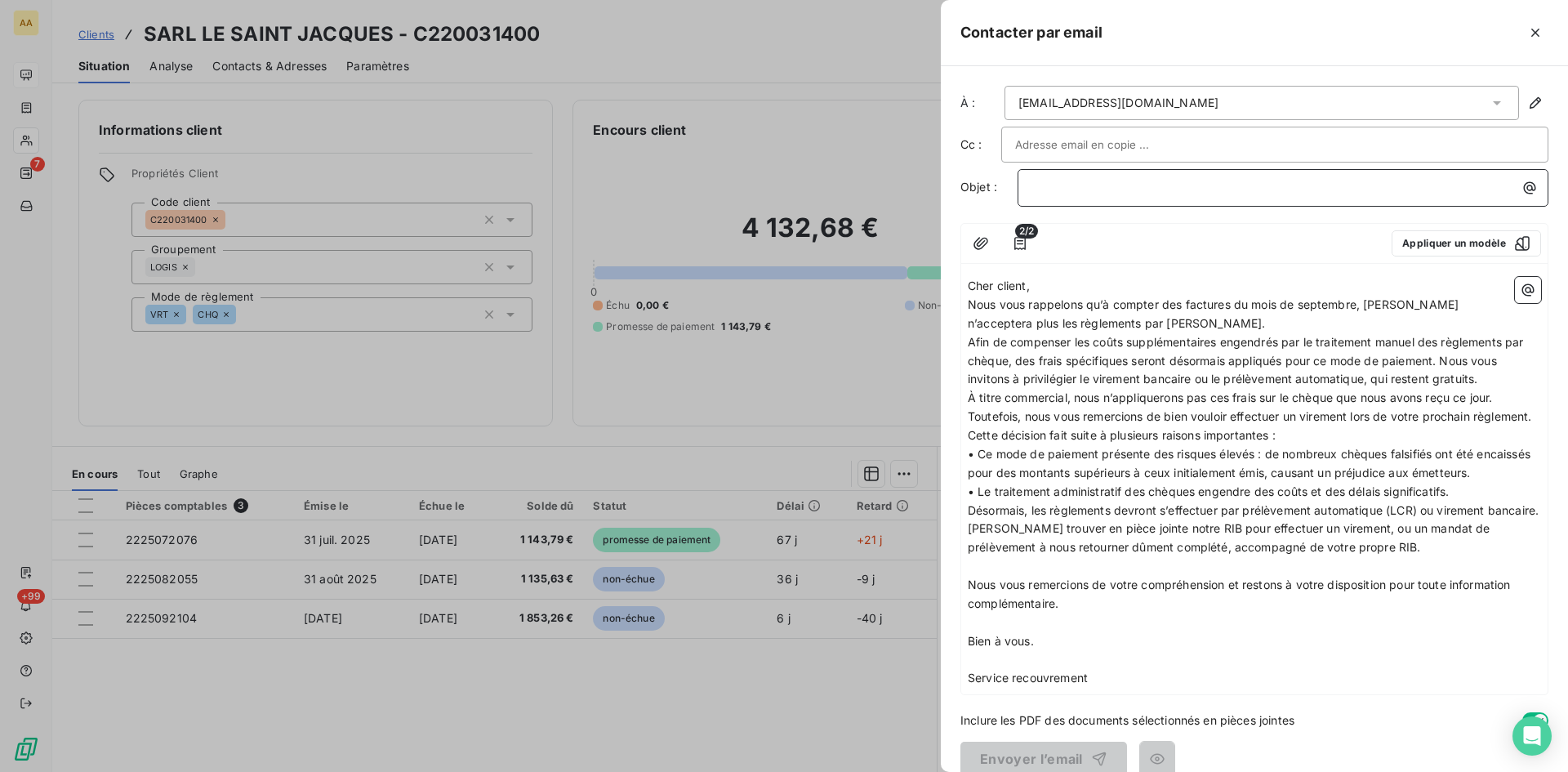
click at [1050, 194] on p "﻿" at bounding box center [1287, 187] width 512 height 19
click at [1155, 248] on div at bounding box center [1212, 243] width 332 height 27
click at [1487, 382] on p "Afin de compenser les coûts supplémentaires engendrés par le traitement manuel …" at bounding box center [1255, 361] width 574 height 57
click at [1487, 378] on p "Afin de compenser les coûts supplémentaires engendrés par le traitement manuel …" at bounding box center [1255, 361] width 574 height 57
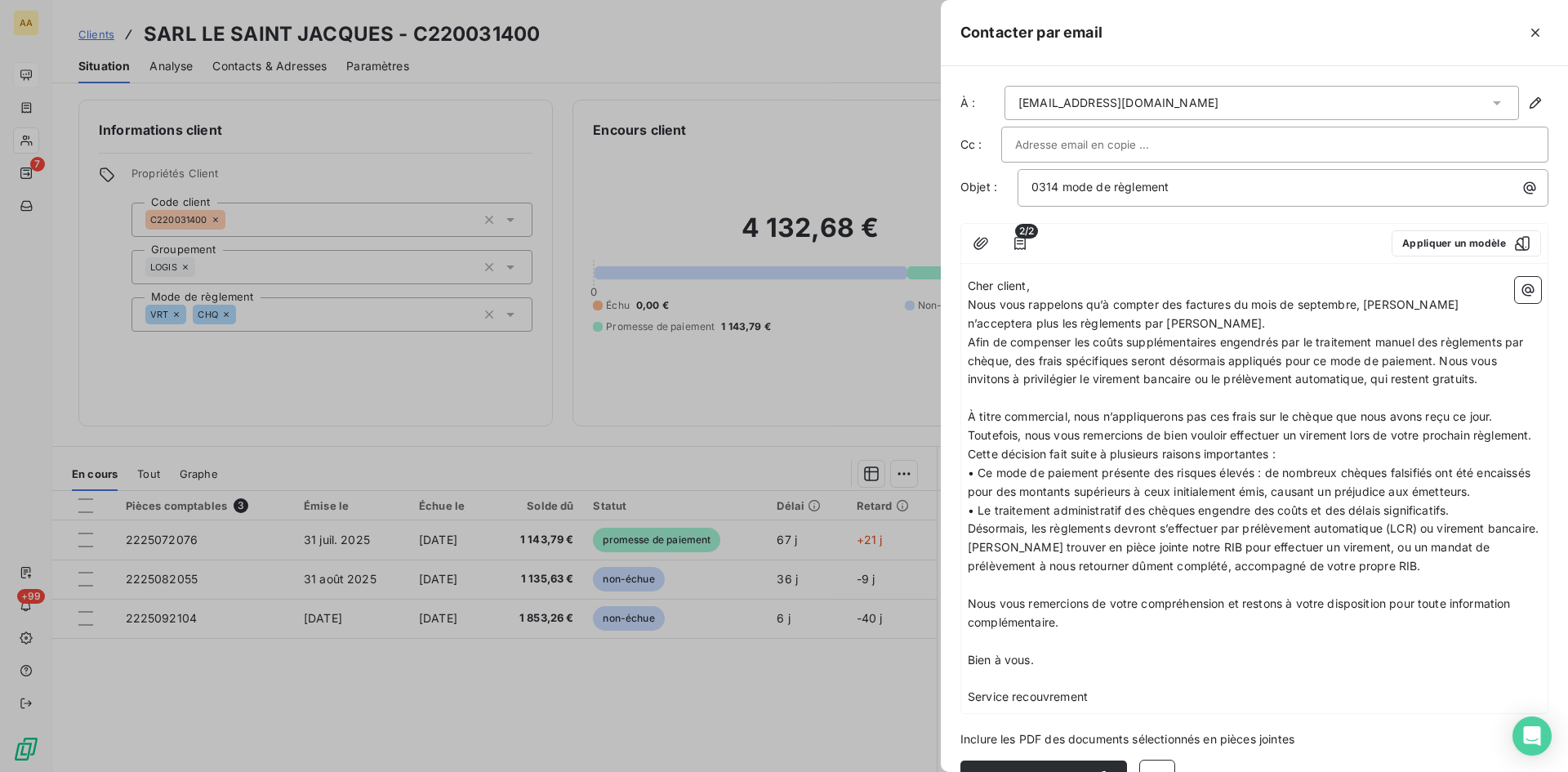
click at [1057, 445] on p "À titre commercial, nous n’appliquerons pas ces frais sur le chèque que nous av…" at bounding box center [1255, 426] width 574 height 37
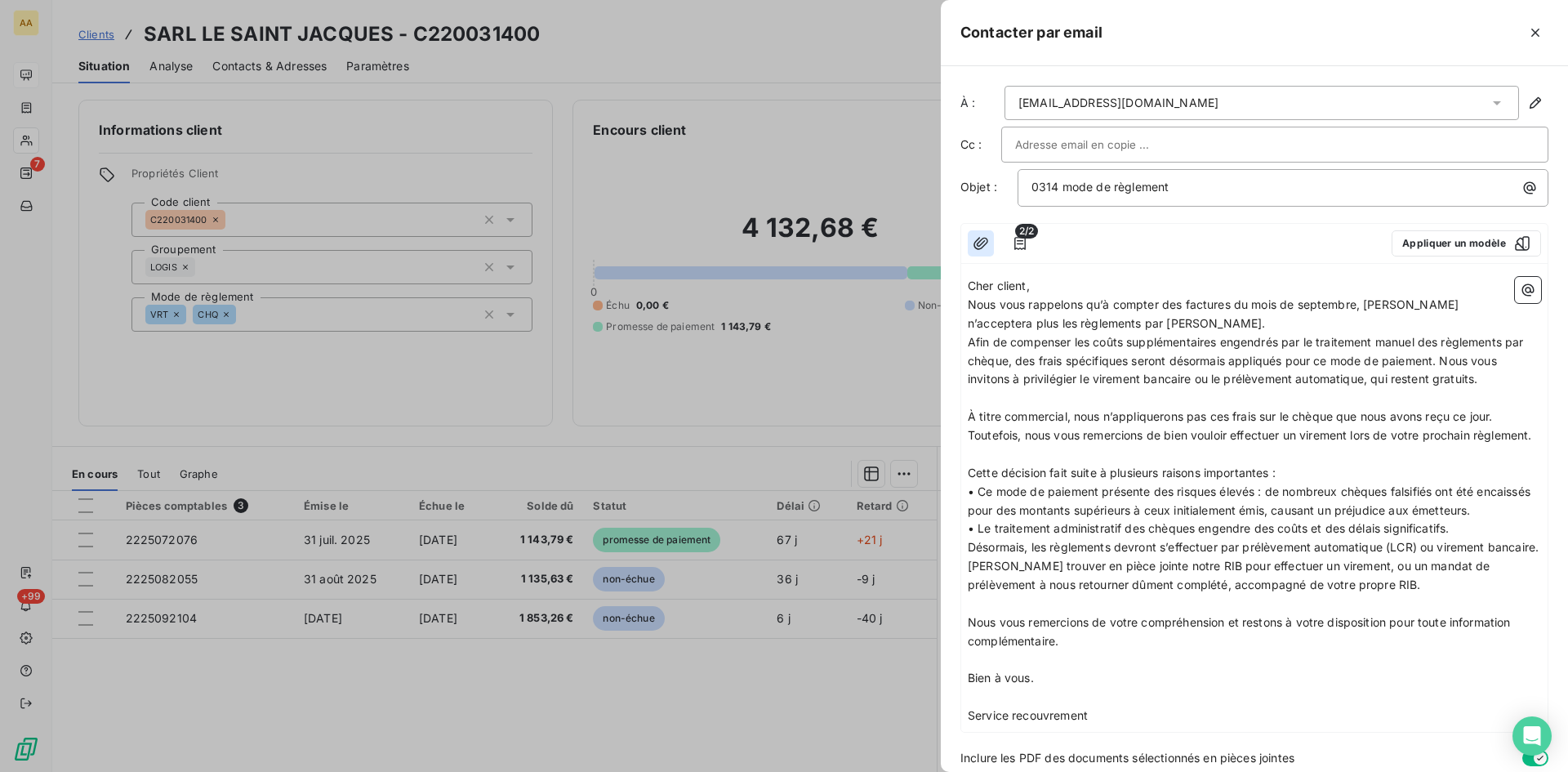
click at [982, 243] on icon "button" at bounding box center [981, 243] width 15 height 12
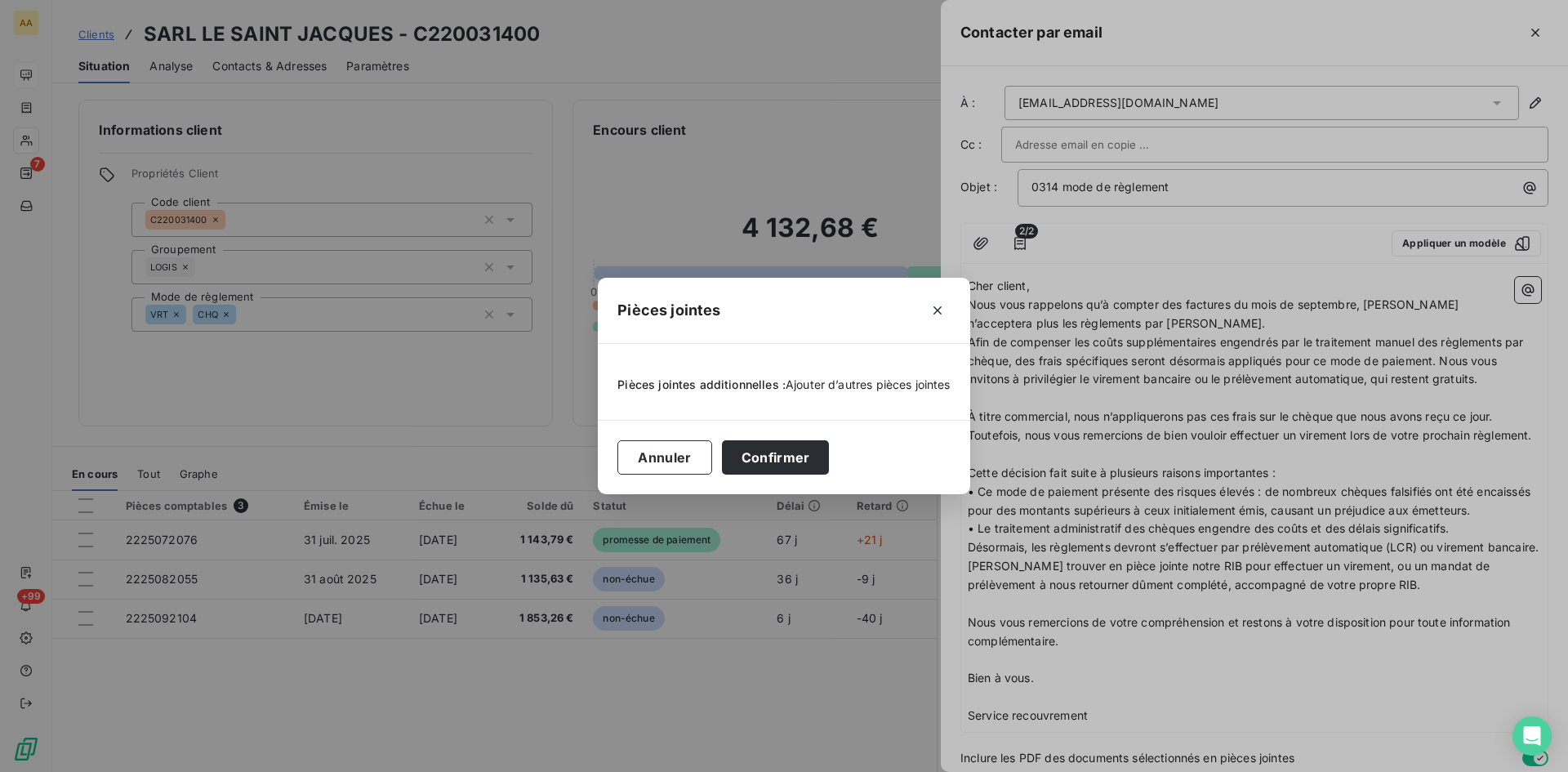
click at [900, 388] on span "Ajouter d’autres pièces jointes" at bounding box center [869, 384] width 165 height 14
click at [759, 457] on button "Confirmer" at bounding box center [776, 457] width 108 height 35
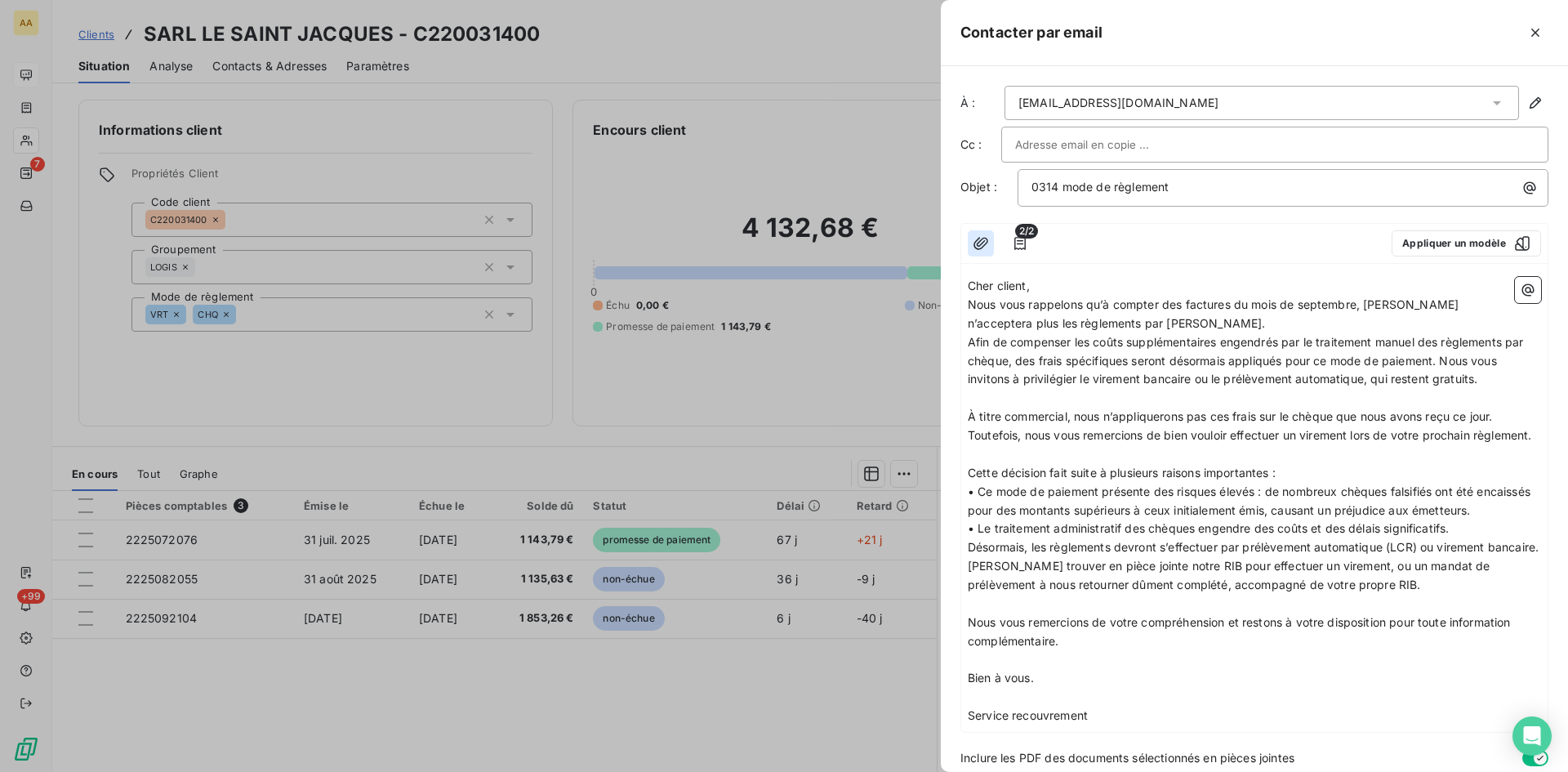
click at [980, 239] on icon "button" at bounding box center [981, 243] width 16 height 16
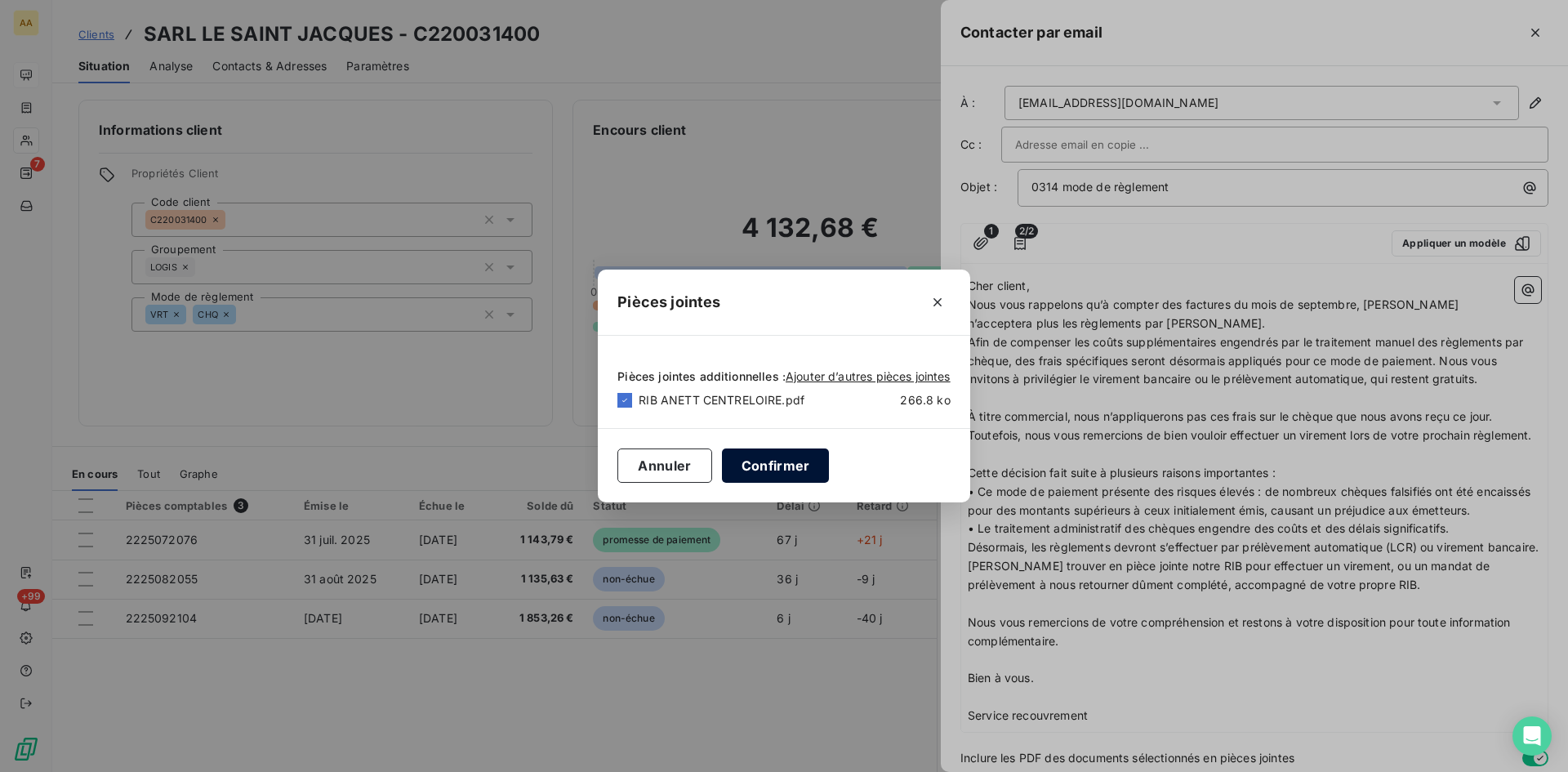
click at [780, 464] on button "Confirmer" at bounding box center [776, 466] width 108 height 35
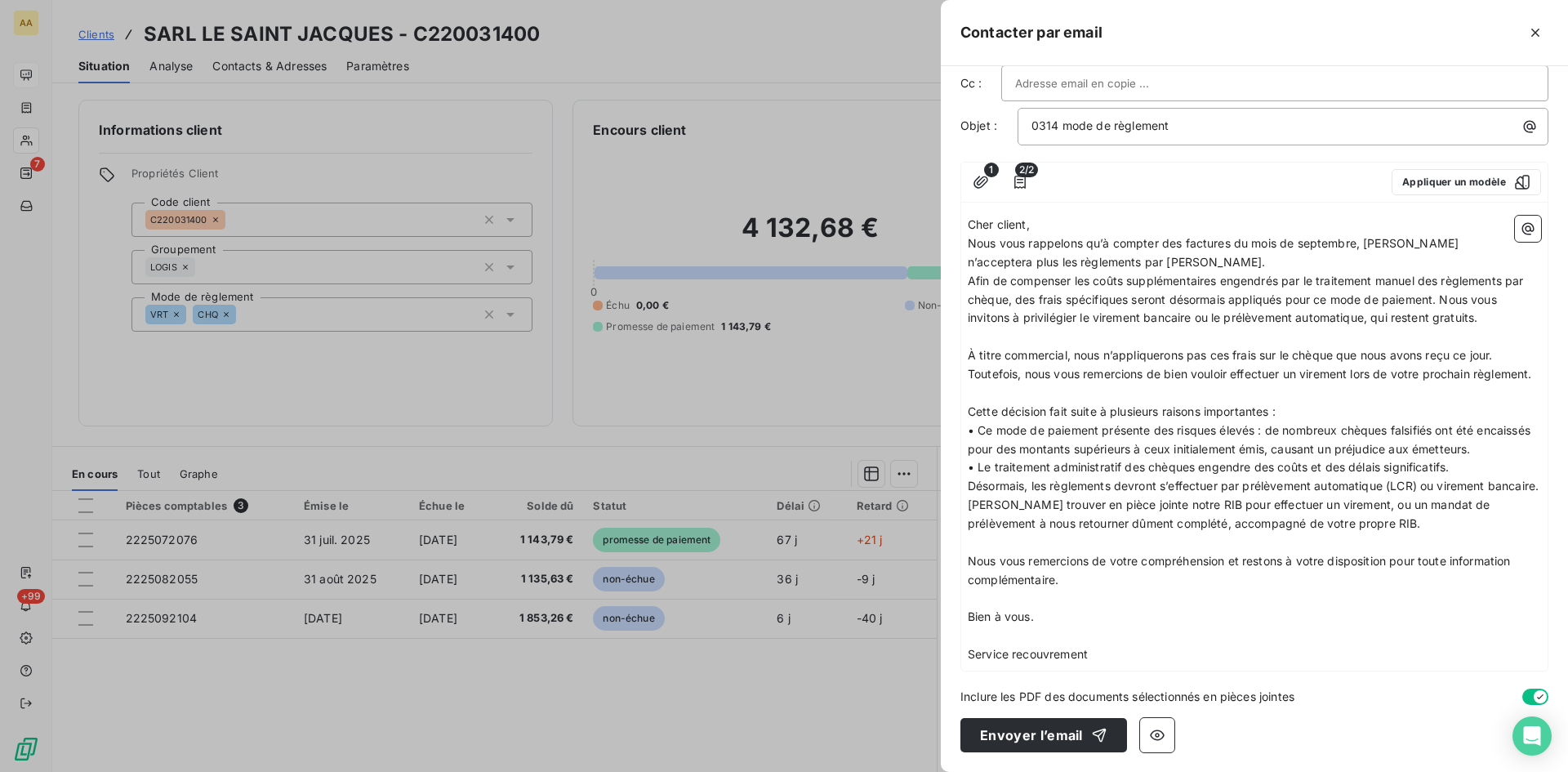
scroll to position [118, 0]
click at [1016, 733] on button "Envoyer l’email" at bounding box center [1044, 735] width 166 height 35
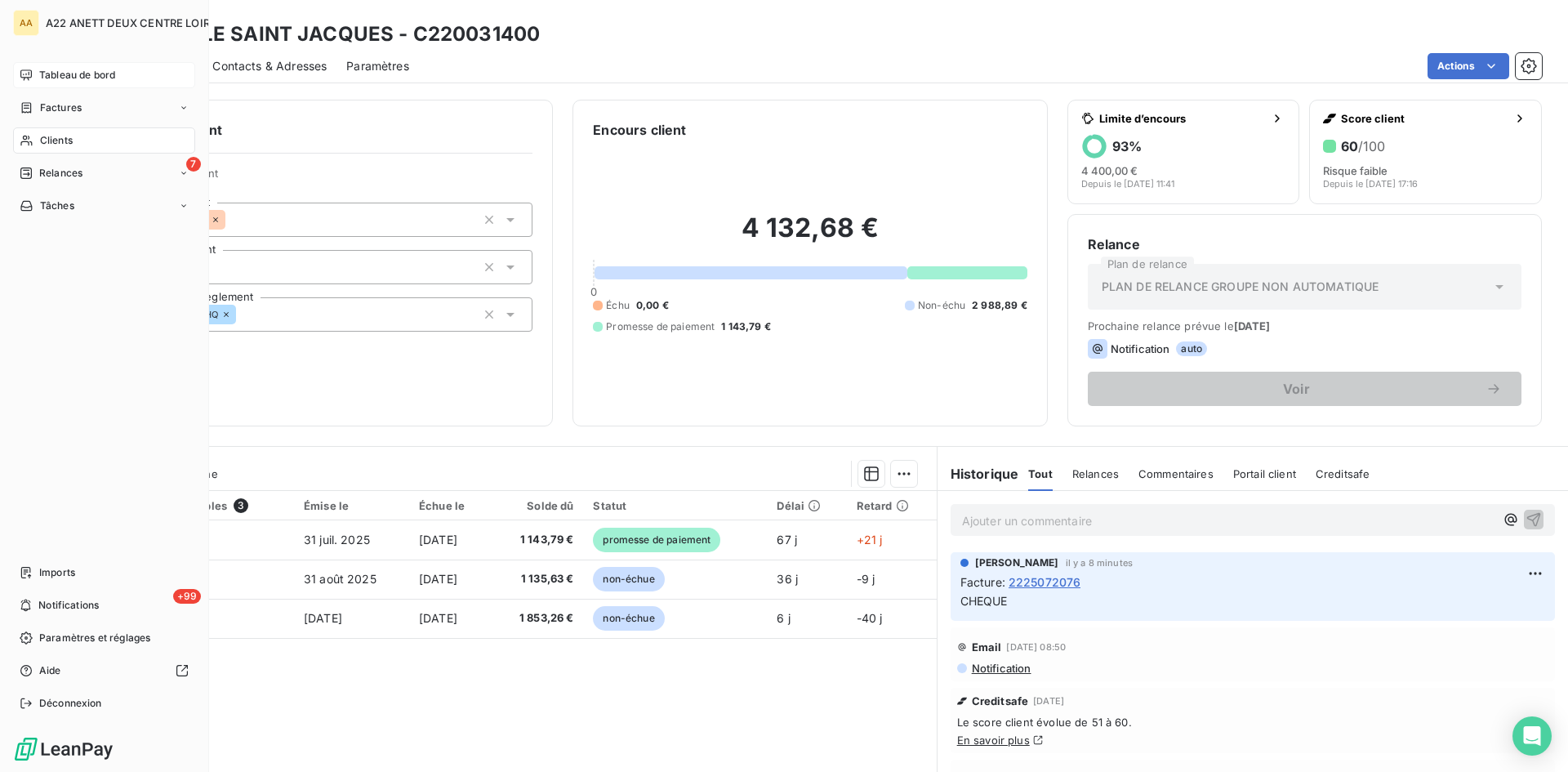
click at [66, 133] on span "Clients" at bounding box center [56, 140] width 33 height 15
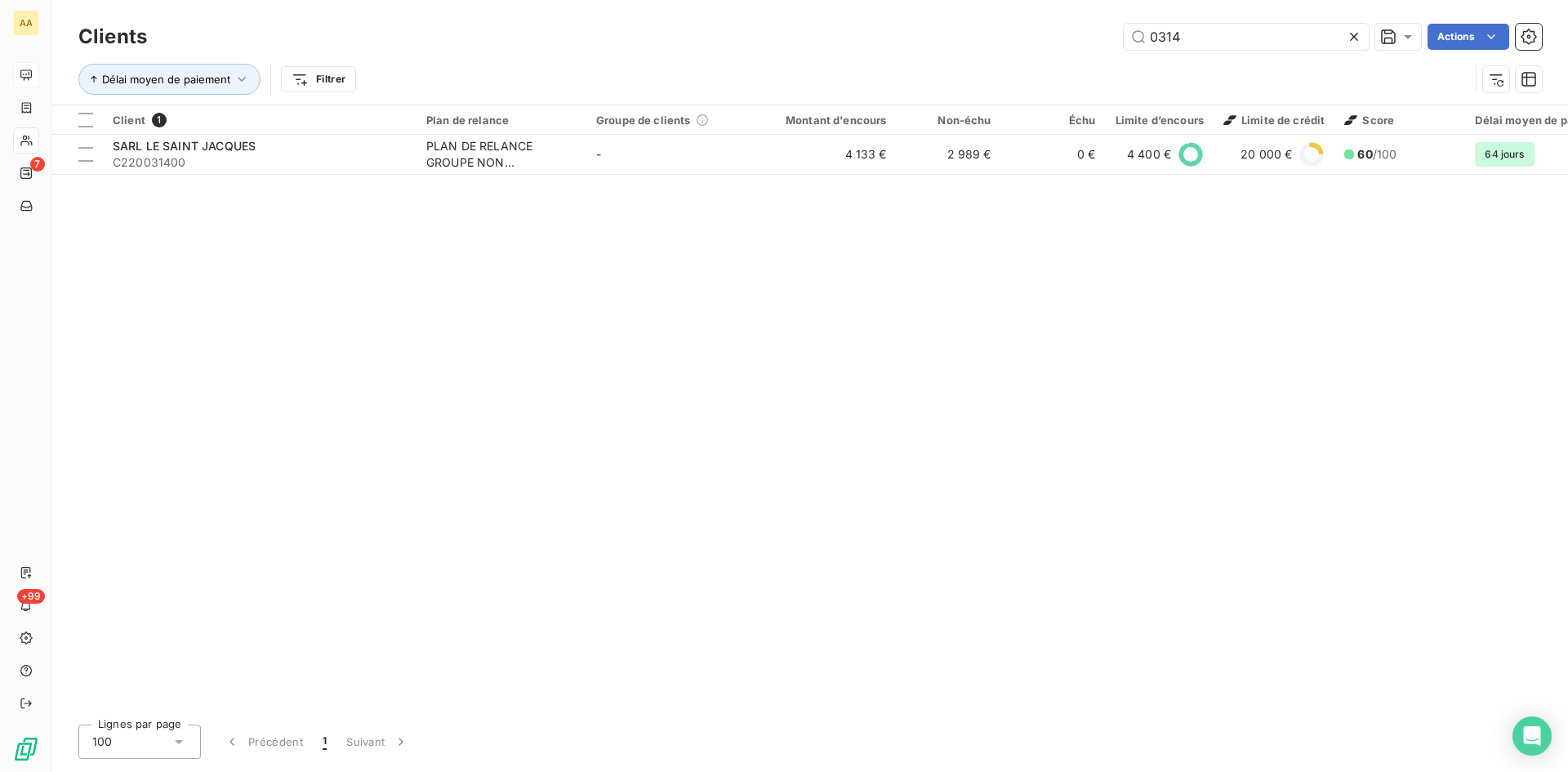
drag, startPoint x: 1190, startPoint y: 44, endPoint x: 1074, endPoint y: 50, distance: 116.2
click at [1075, 50] on div "Clients 0314 Actions" at bounding box center [810, 36] width 1464 height 35
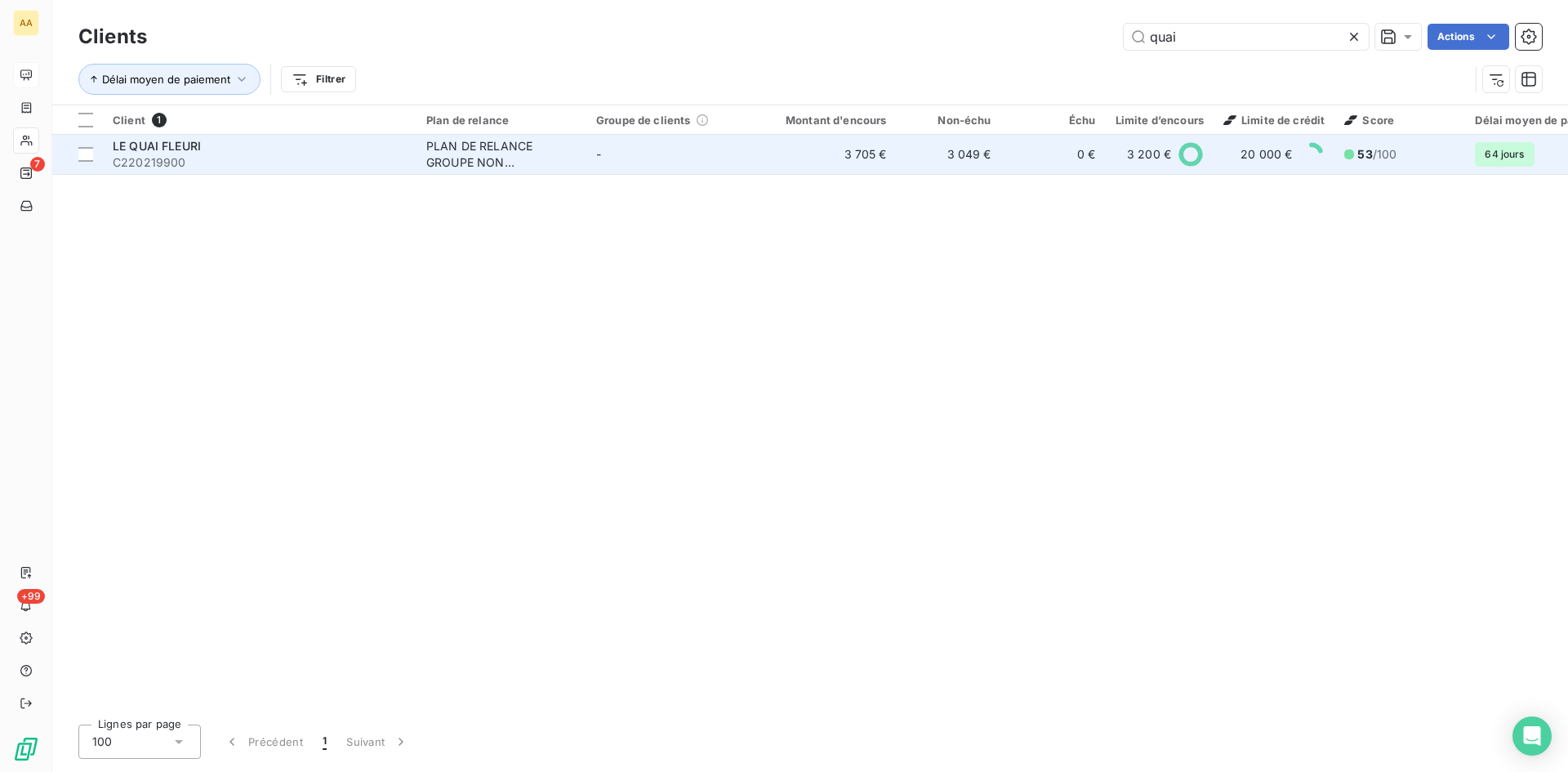
type input "quai"
click at [444, 153] on div "PLAN DE RELANCE GROUPE NON AUTOMATIQUE" at bounding box center [502, 154] width 151 height 33
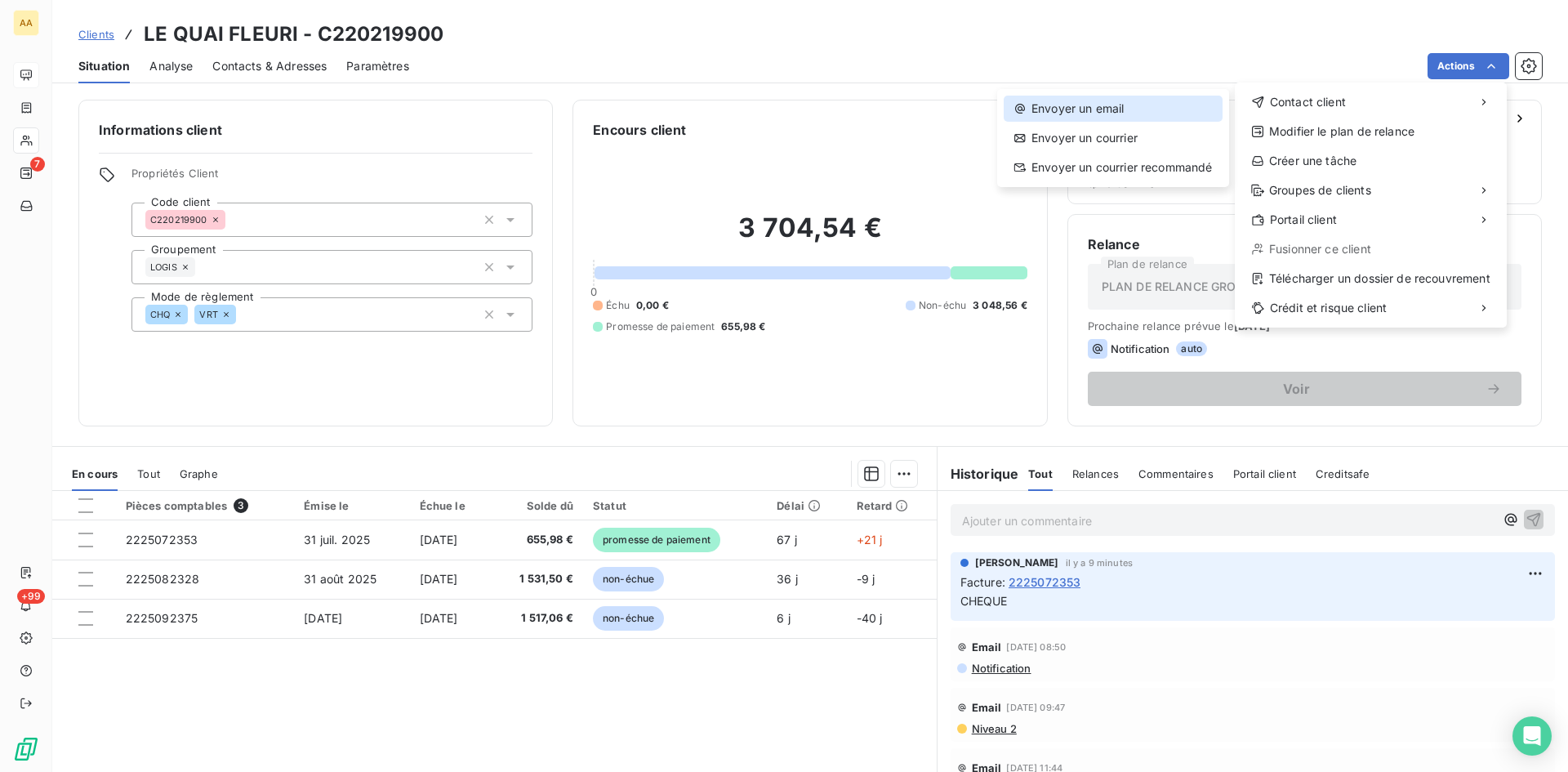
click at [1127, 102] on div "Envoyer un email" at bounding box center [1113, 109] width 219 height 27
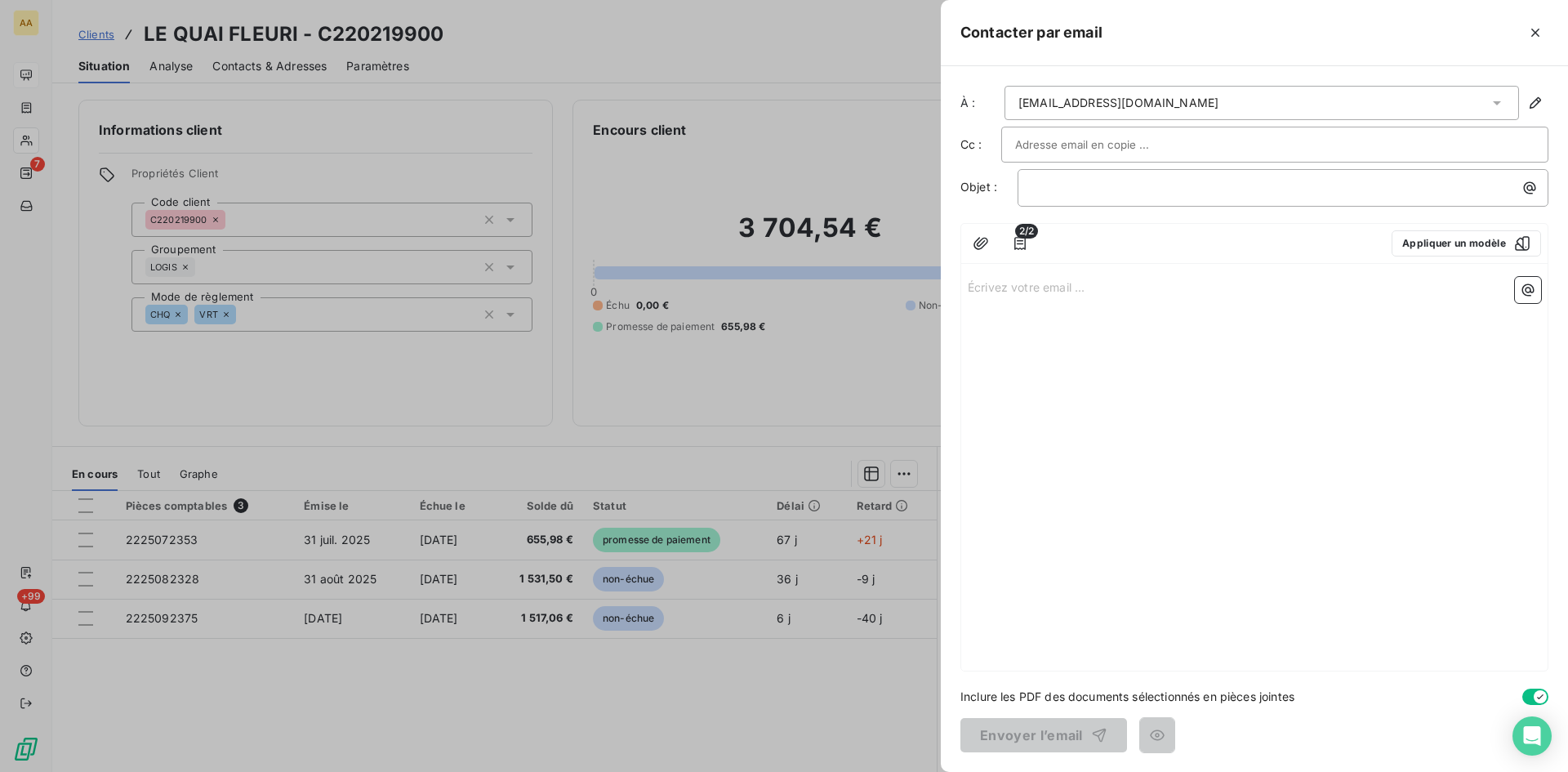
click at [981, 291] on p "Écrivez votre email ... ﻿" at bounding box center [1255, 286] width 574 height 19
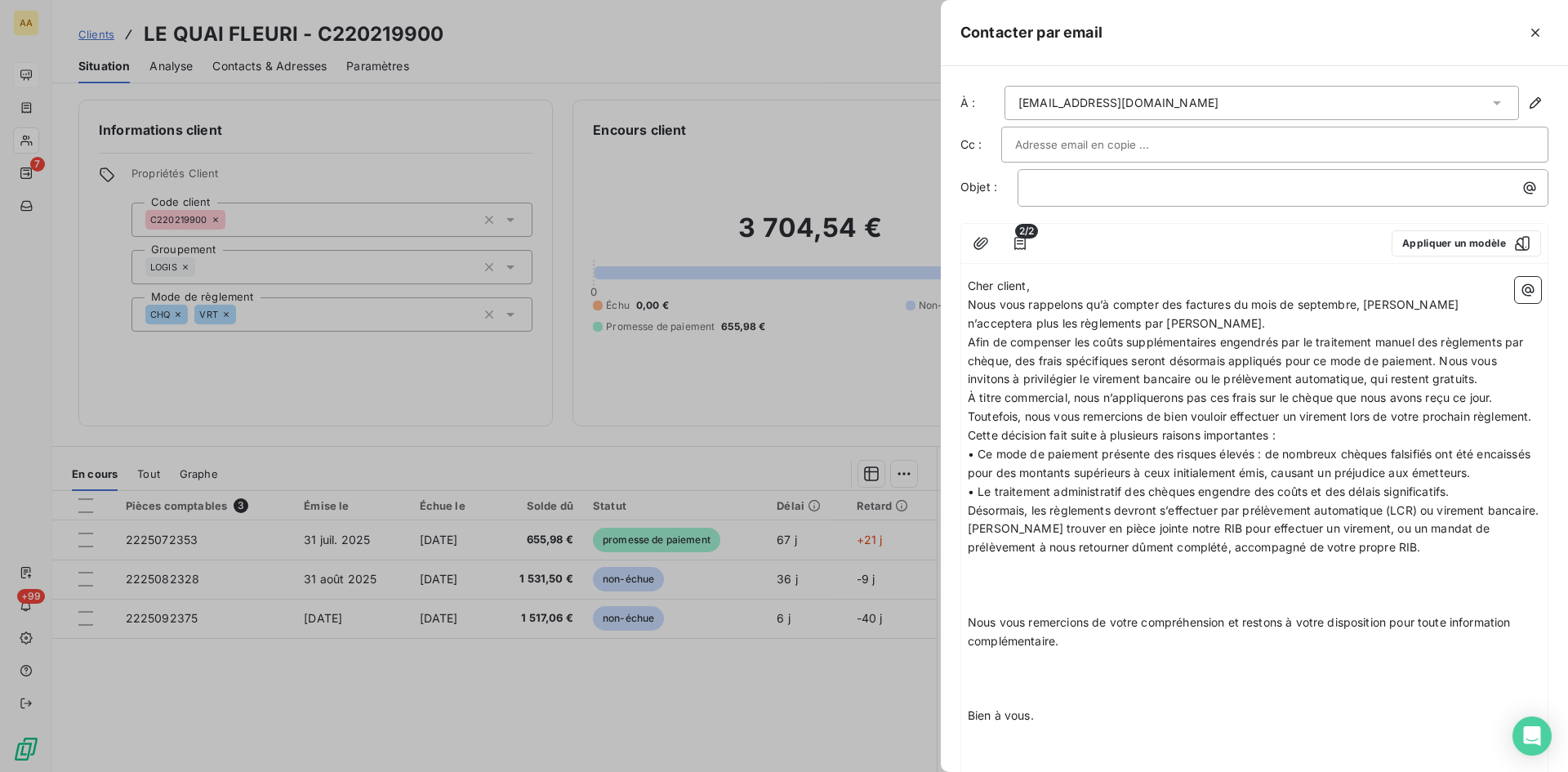
click at [1501, 379] on p "Afin de compenser les coûts supplémentaires engendrés par le traitement manuel …" at bounding box center [1255, 361] width 574 height 57
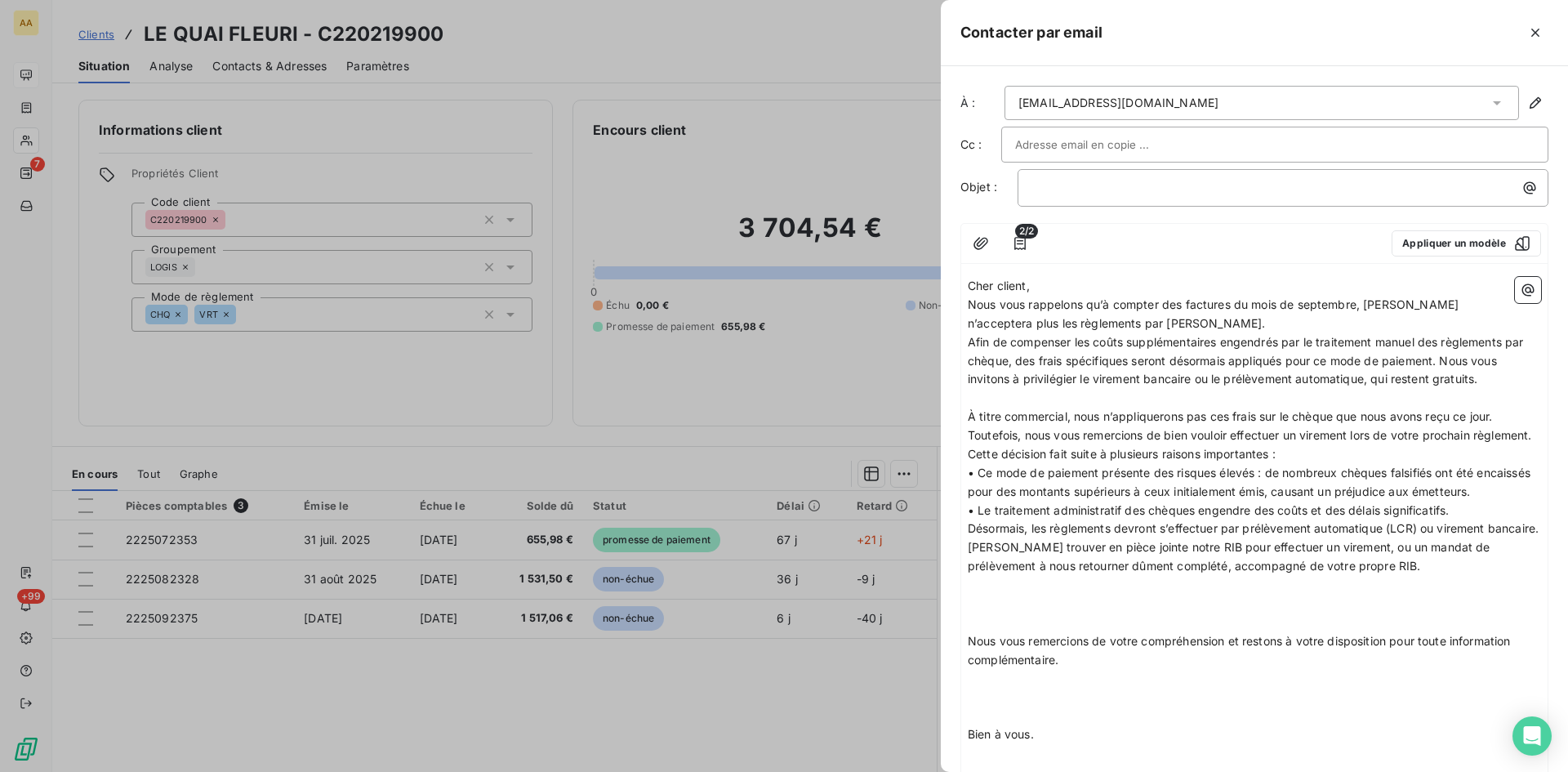
click at [1041, 445] on p "À titre commercial, nous n’appliquerons pas ces frais sur le chèque que nous av…" at bounding box center [1255, 426] width 574 height 37
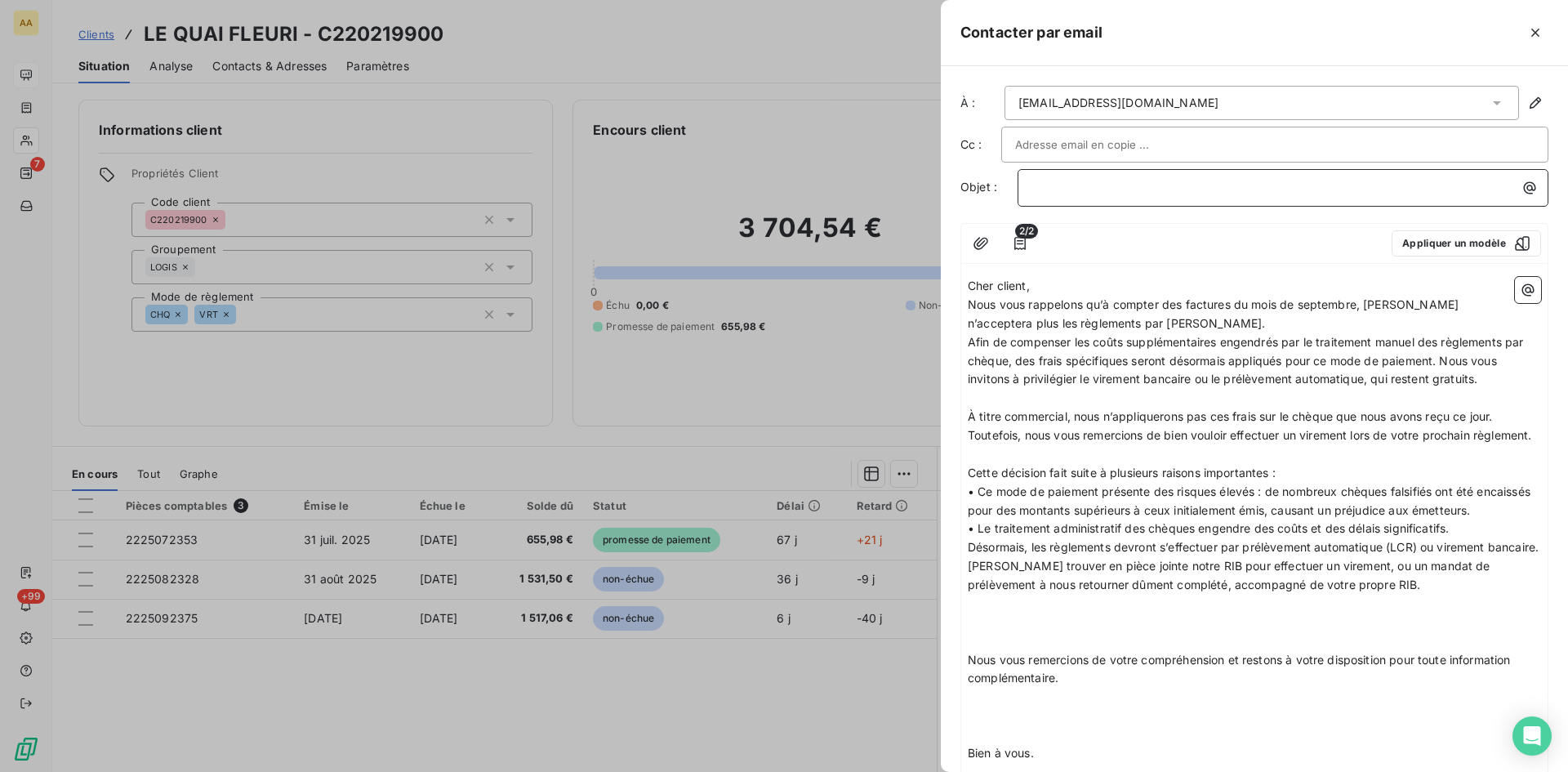
click at [1053, 187] on p "﻿" at bounding box center [1287, 187] width 512 height 19
click at [1144, 251] on div at bounding box center [1212, 243] width 332 height 27
click at [1047, 289] on p "Cher client," at bounding box center [1255, 286] width 574 height 19
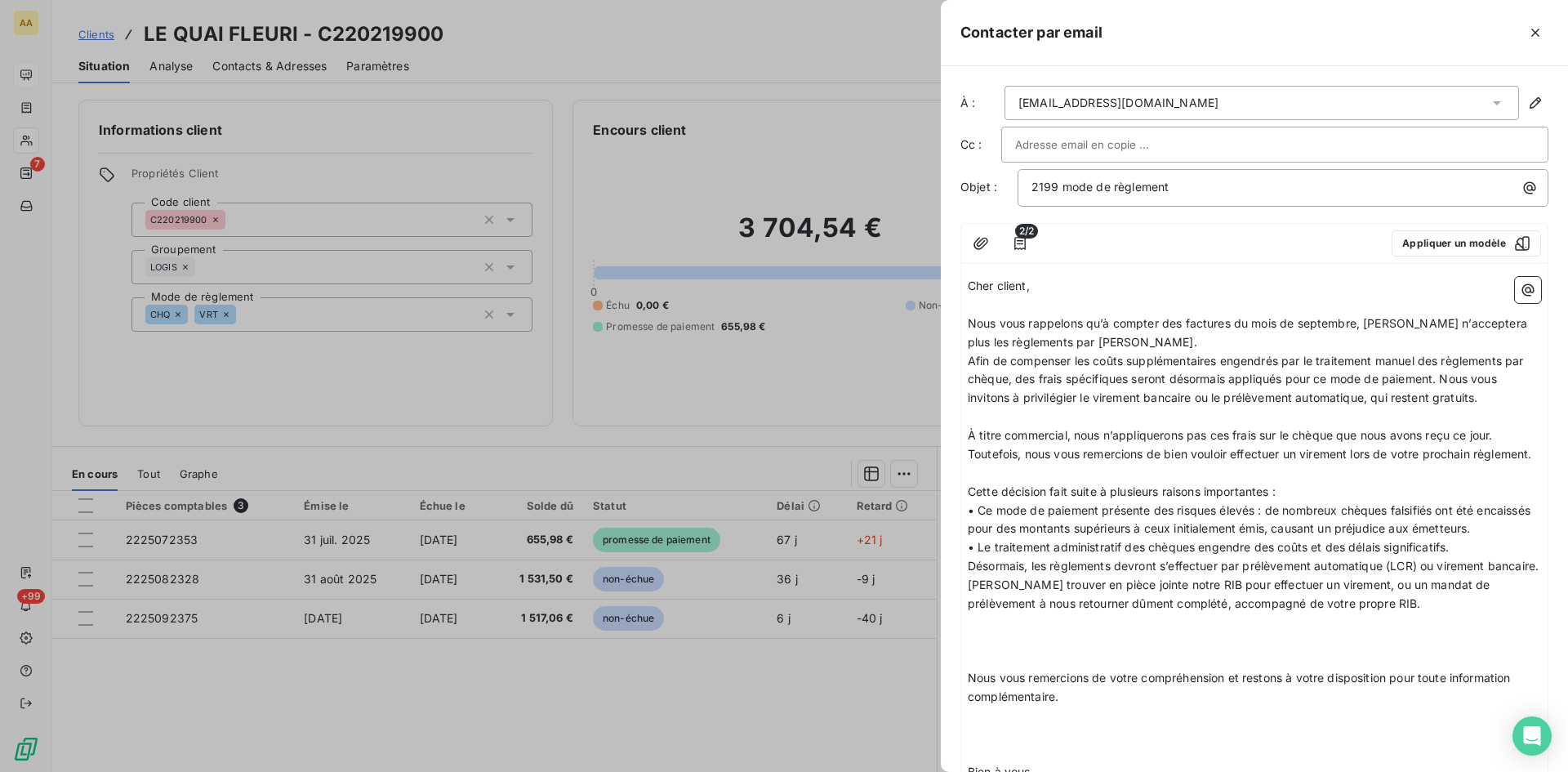
click at [1103, 346] on p "Nous vous rappelons qu’à compter des factures du mois de septembre, Anett n’acc…" at bounding box center [1255, 333] width 574 height 37
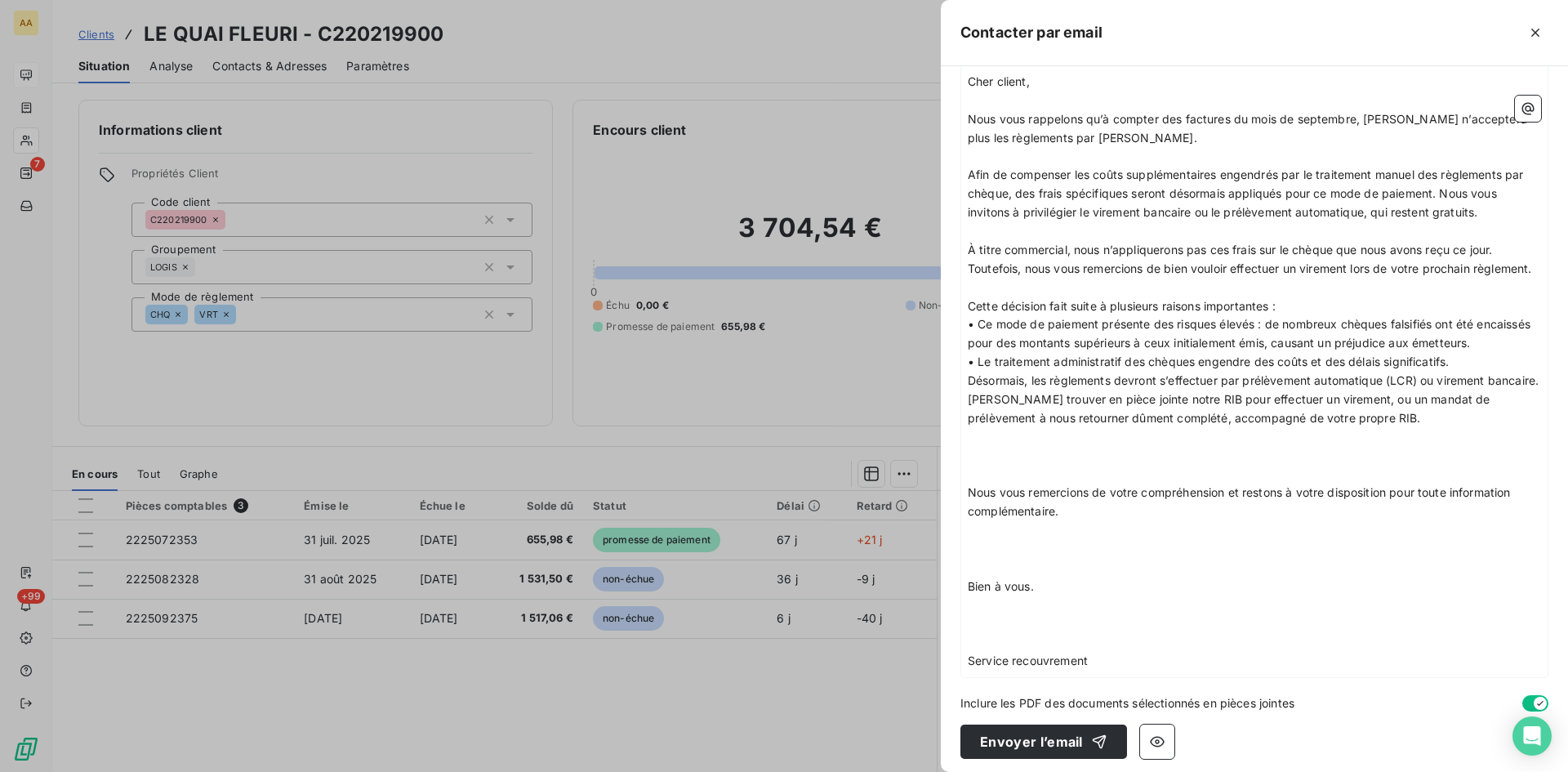
scroll to position [267, 0]
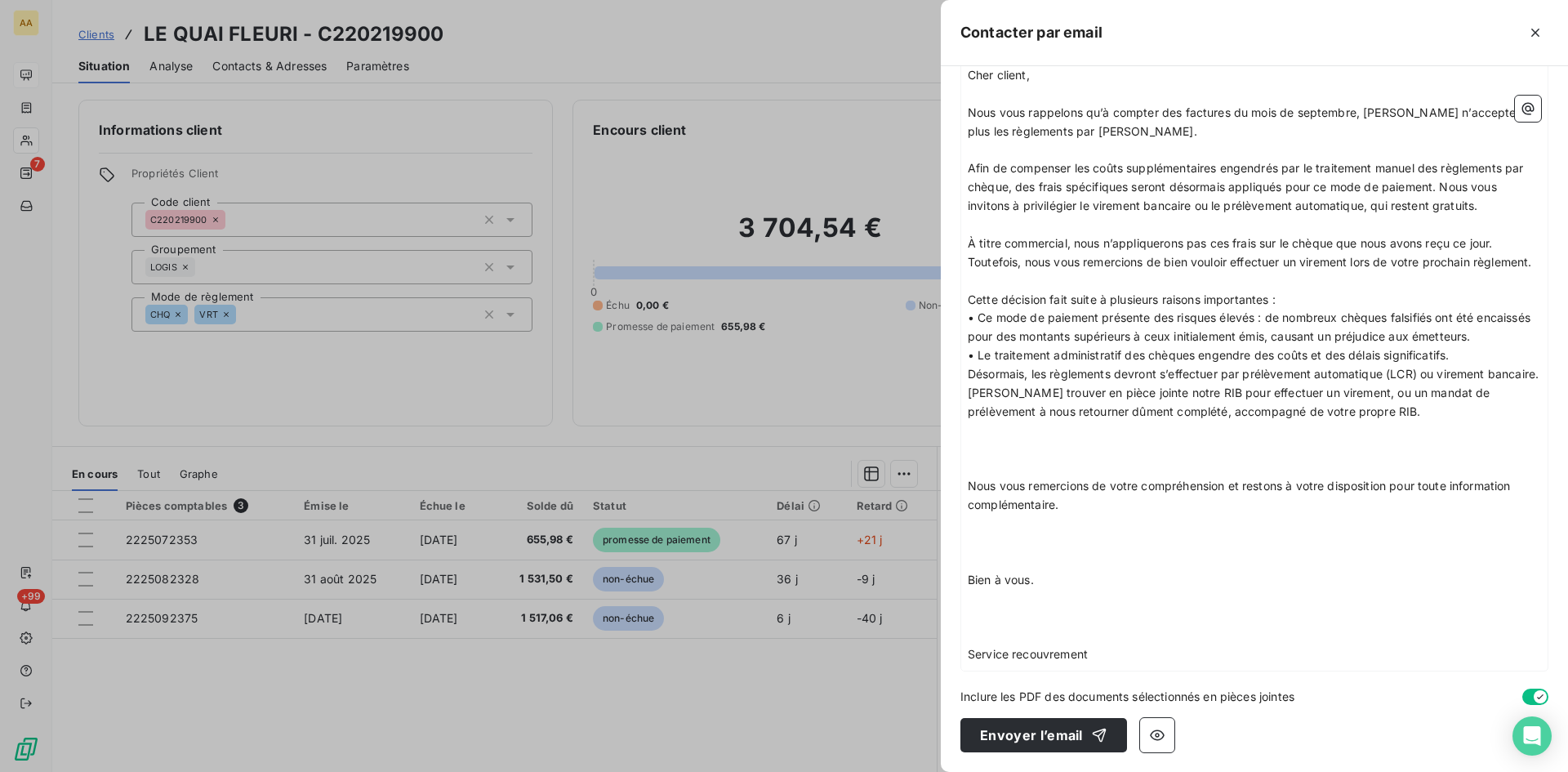
click at [1008, 454] on p at bounding box center [1255, 449] width 574 height 19
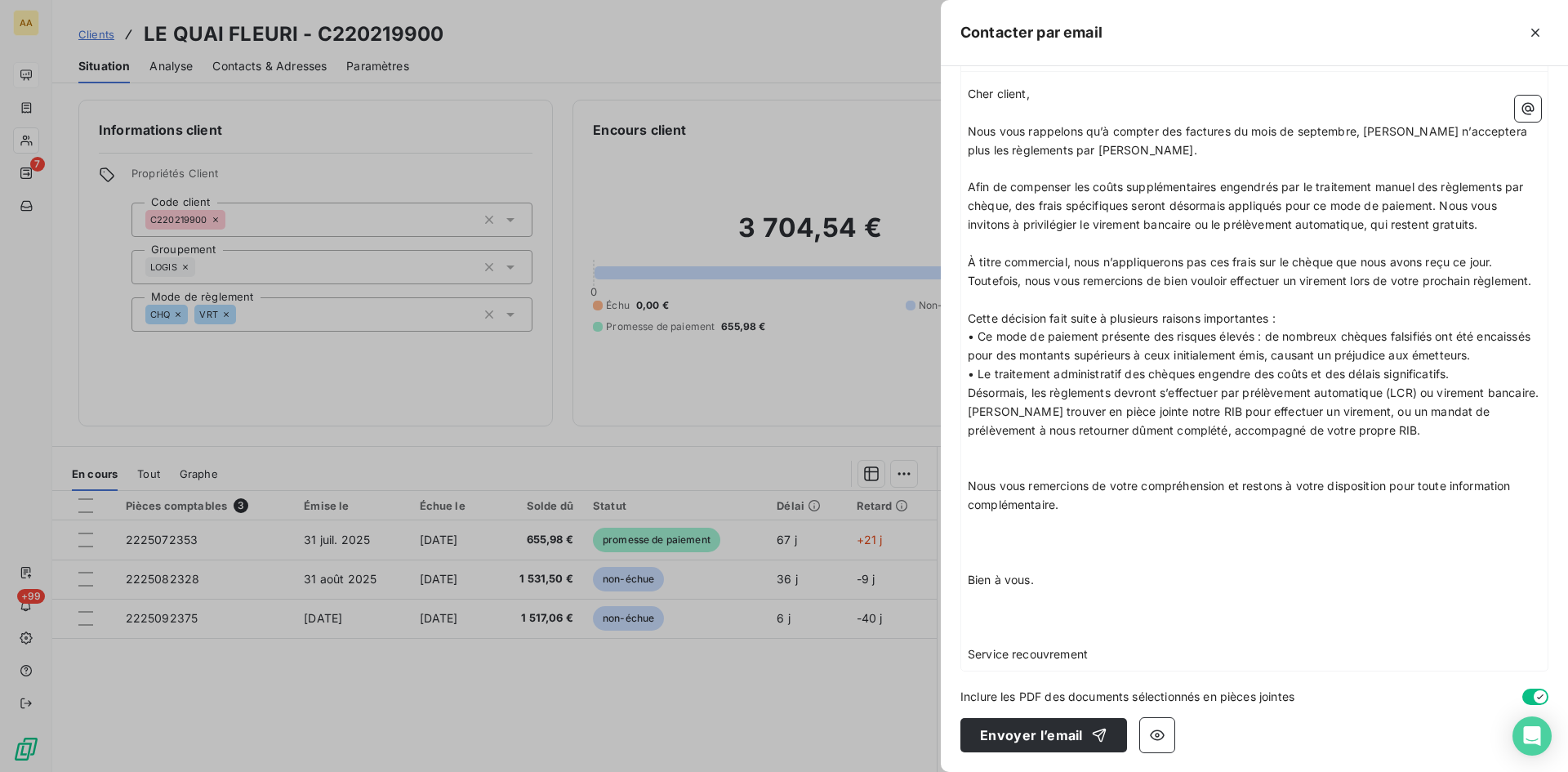
click at [1069, 509] on p "Nous vous remercions de votre compréhension et restons à votre disposition pour…" at bounding box center [1255, 496] width 574 height 37
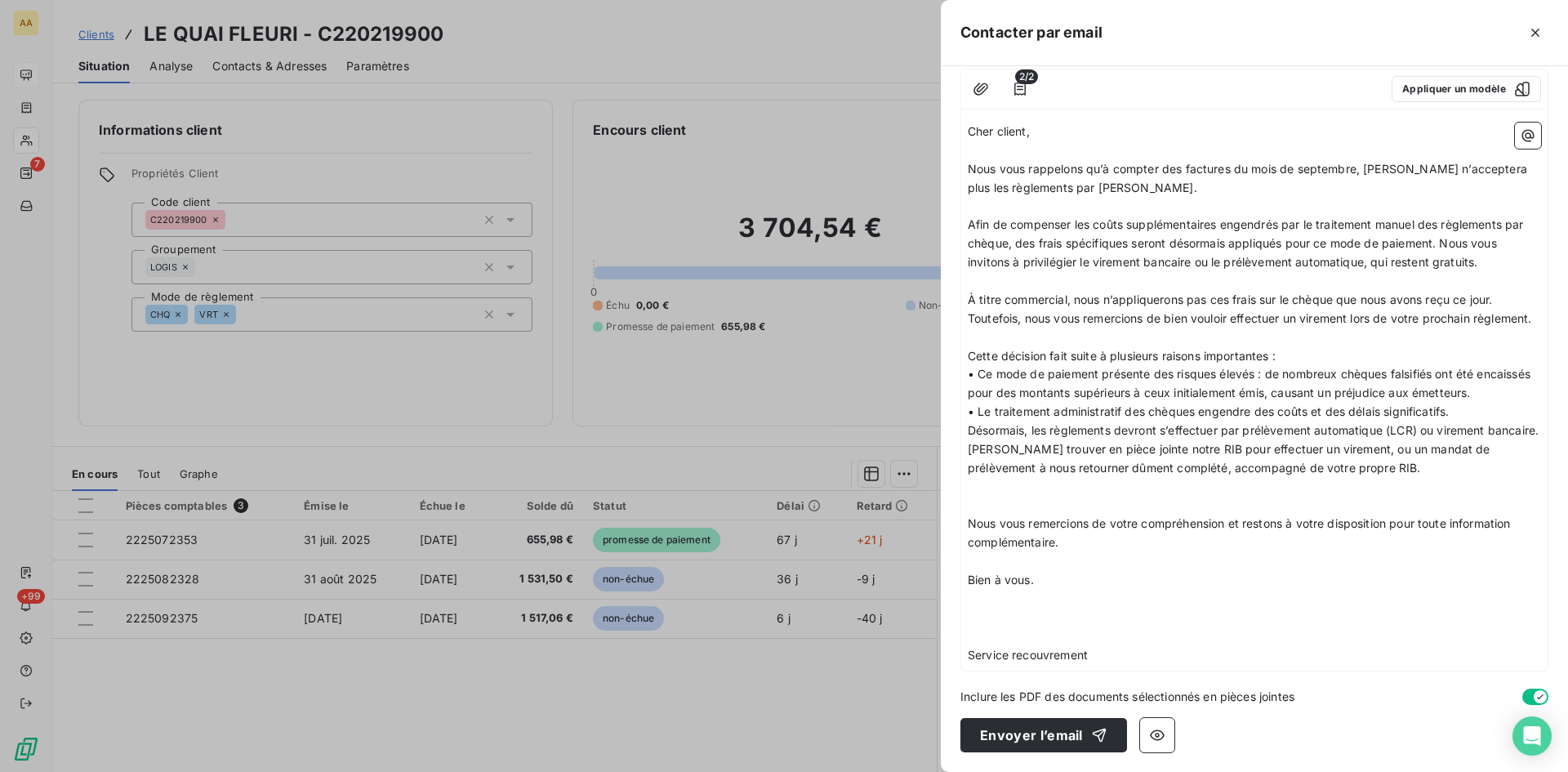
click at [1065, 591] on p "﻿" at bounding box center [1255, 598] width 574 height 19
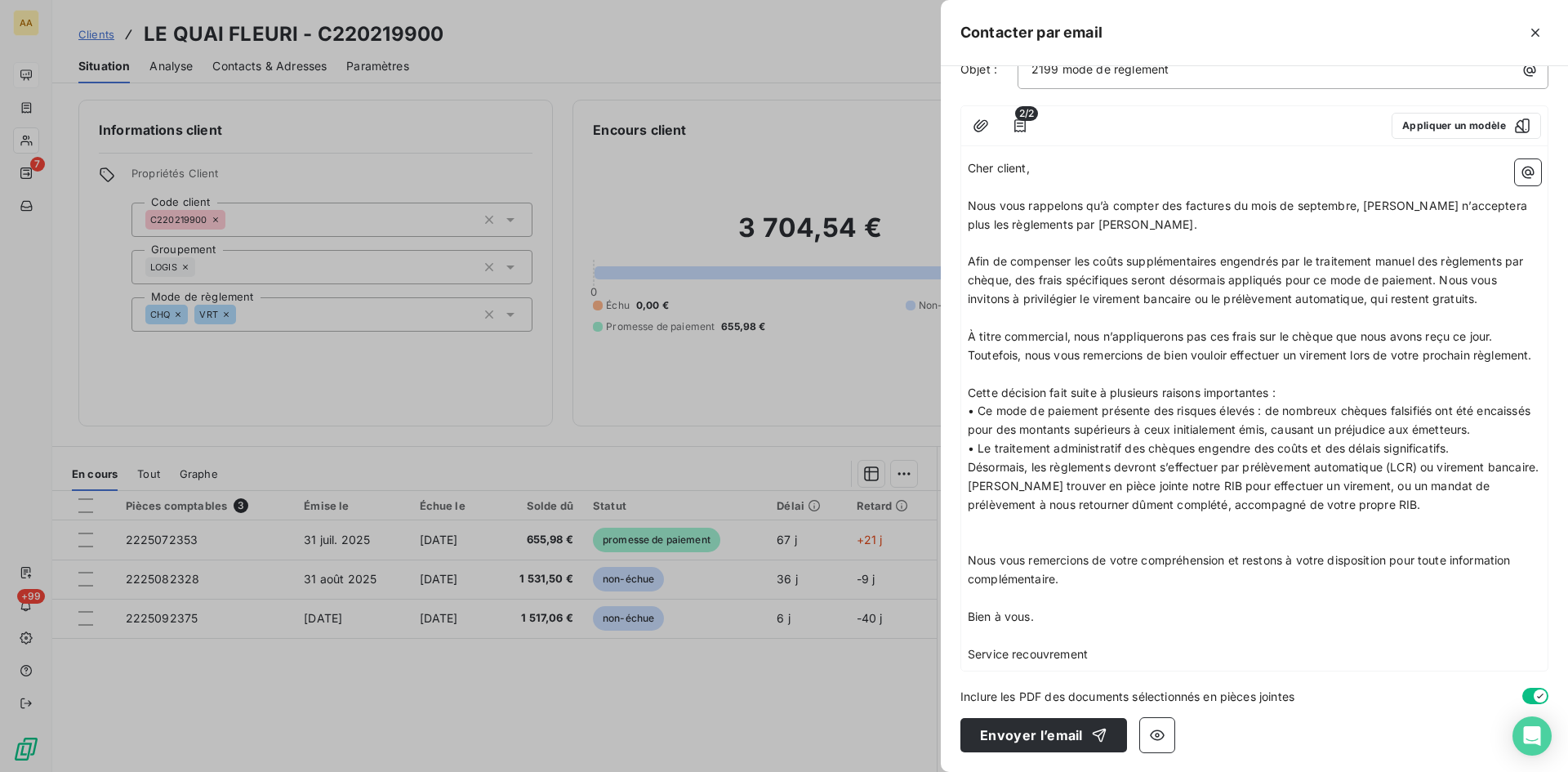
scroll to position [174, 0]
click at [1002, 732] on button "Envoyer l’email" at bounding box center [1044, 735] width 166 height 35
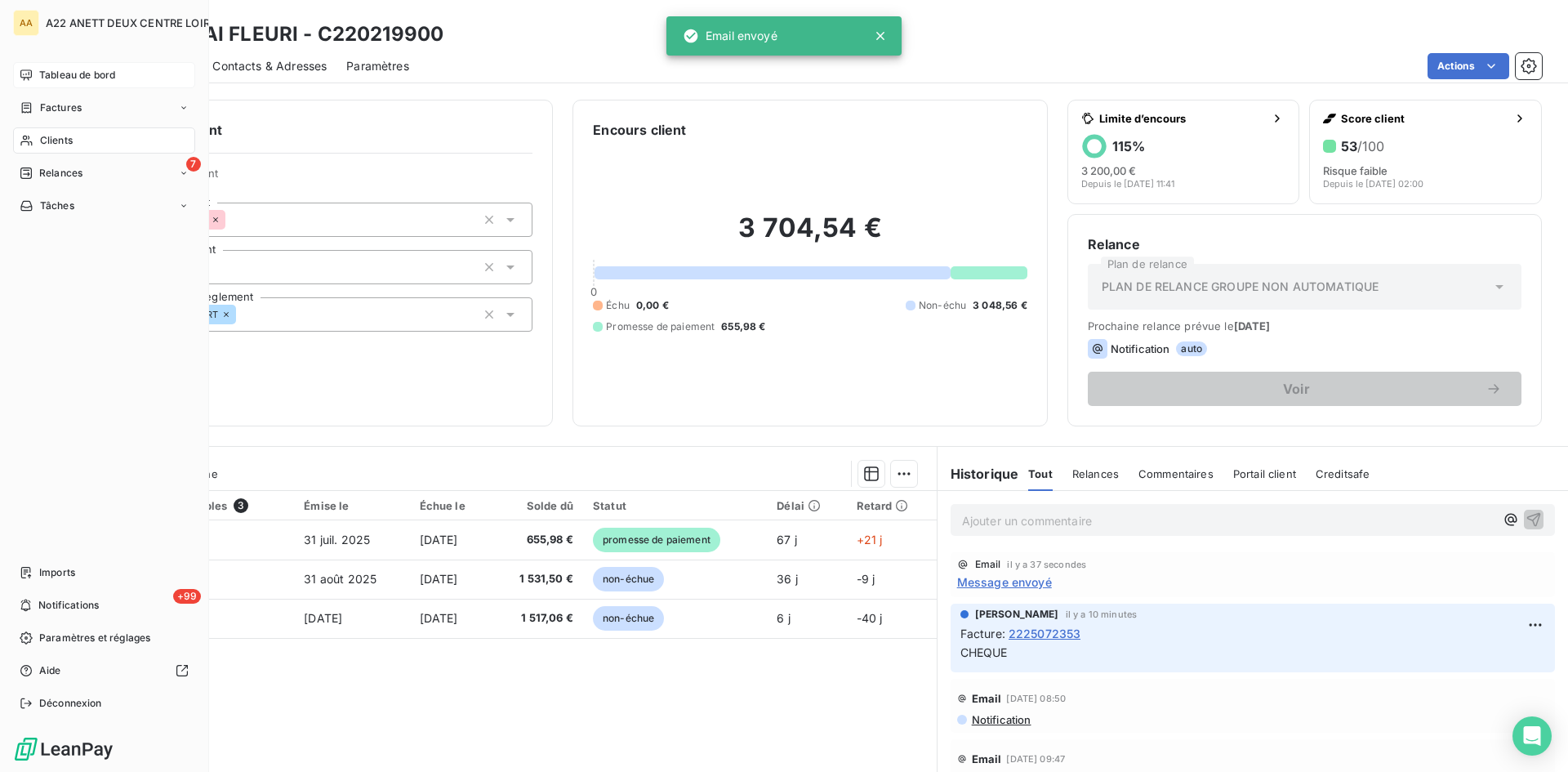
click at [42, 133] on span "Clients" at bounding box center [56, 140] width 33 height 15
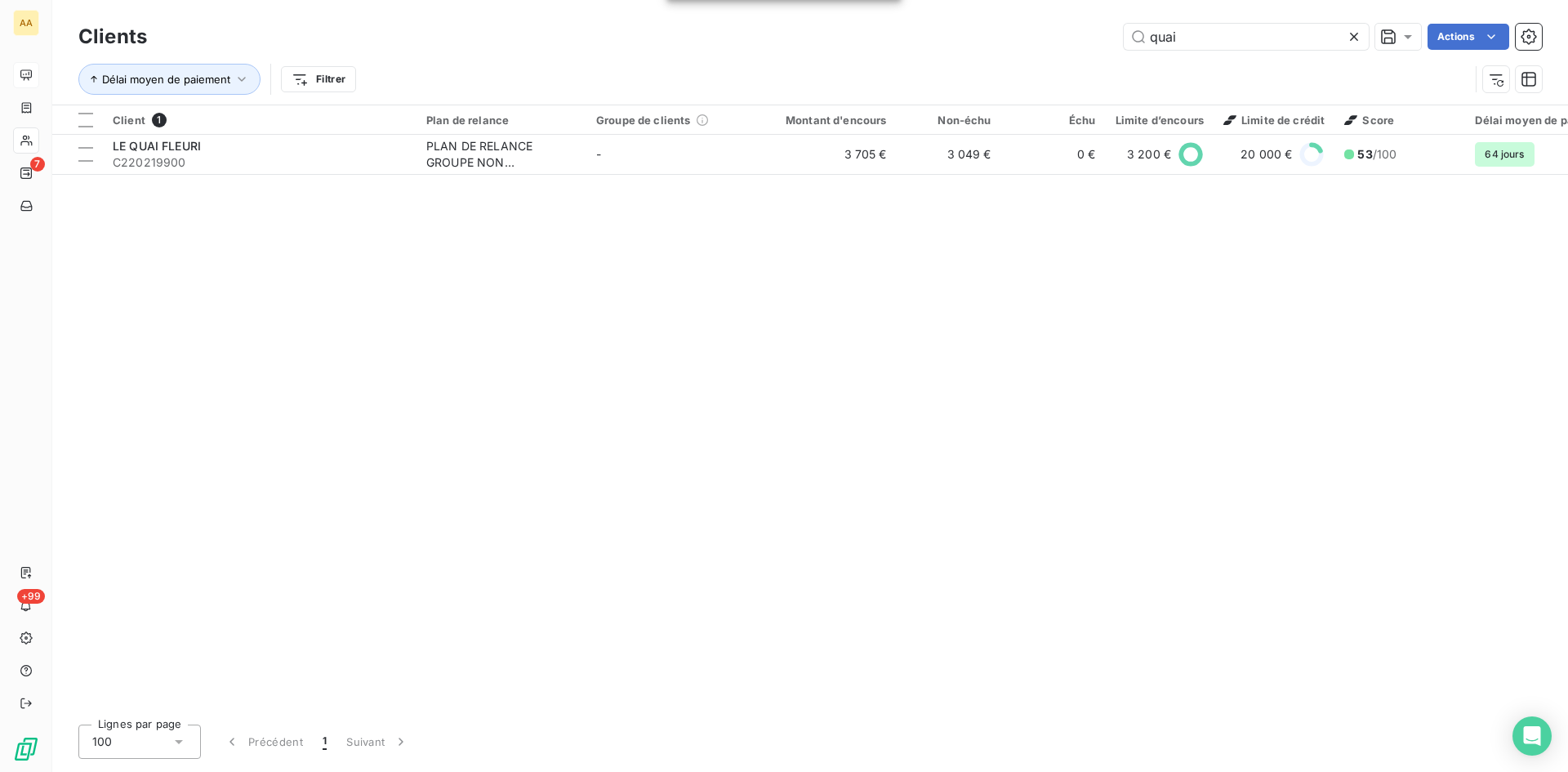
drag, startPoint x: 1148, startPoint y: 50, endPoint x: 990, endPoint y: 57, distance: 158.2
click at [992, 56] on div "Clients quai Actions Délai moyen de paiement Filtrer" at bounding box center [810, 62] width 1464 height 85
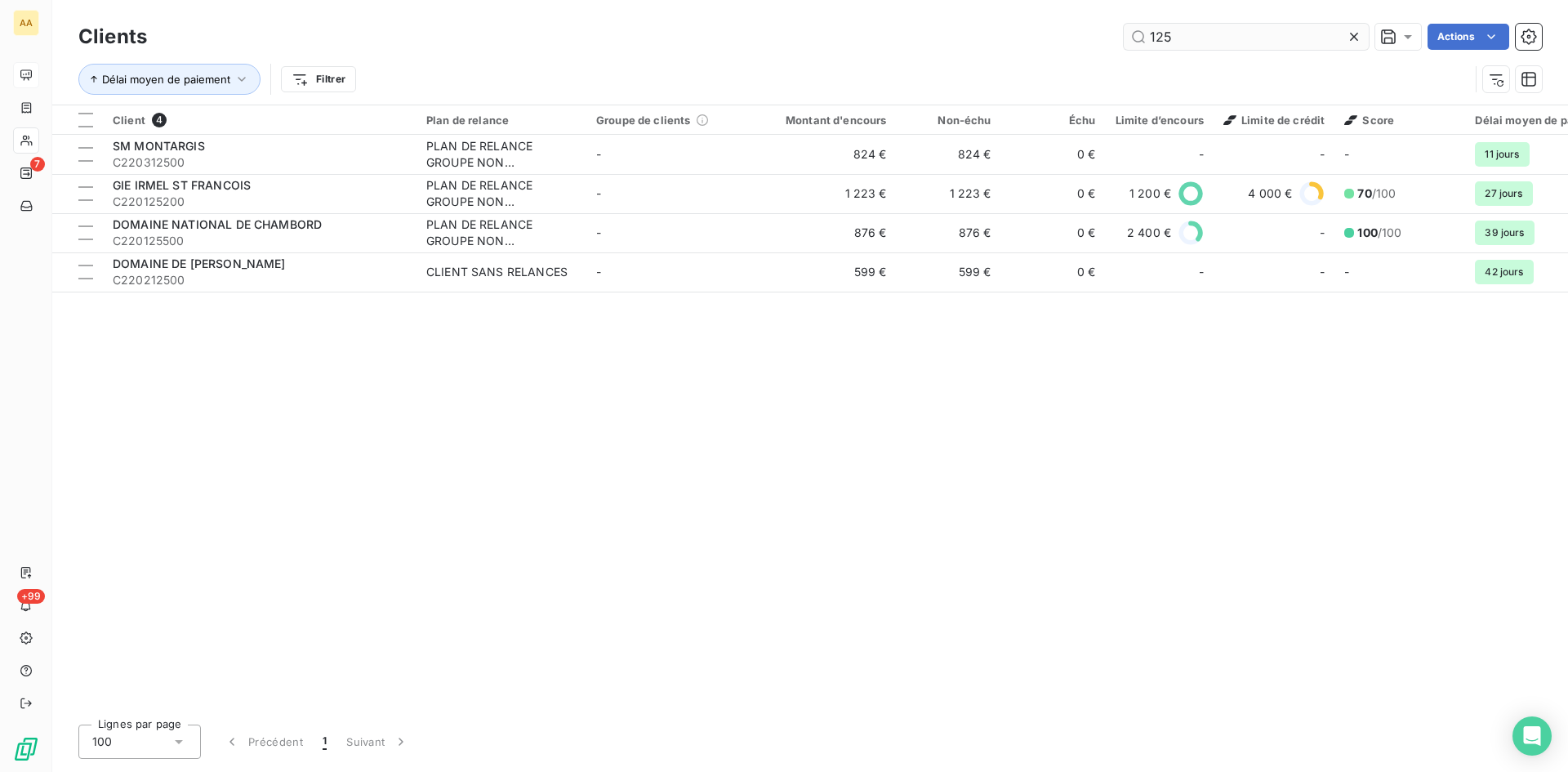
click at [1176, 43] on input "125" at bounding box center [1246, 37] width 245 height 27
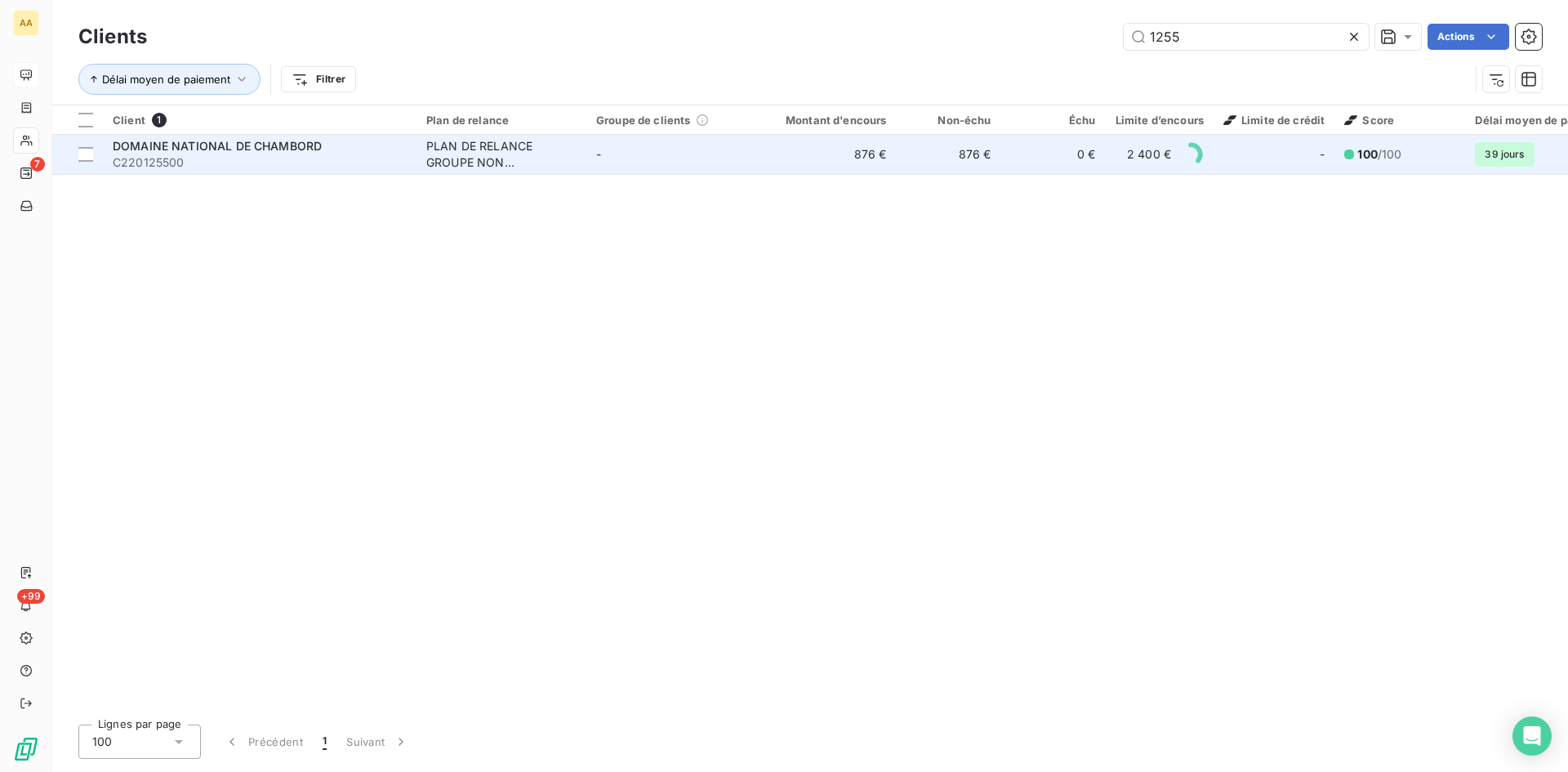
type input "1255"
click at [480, 148] on div "PLAN DE RELANCE GROUPE NON AUTOMATIQUE" at bounding box center [502, 154] width 151 height 33
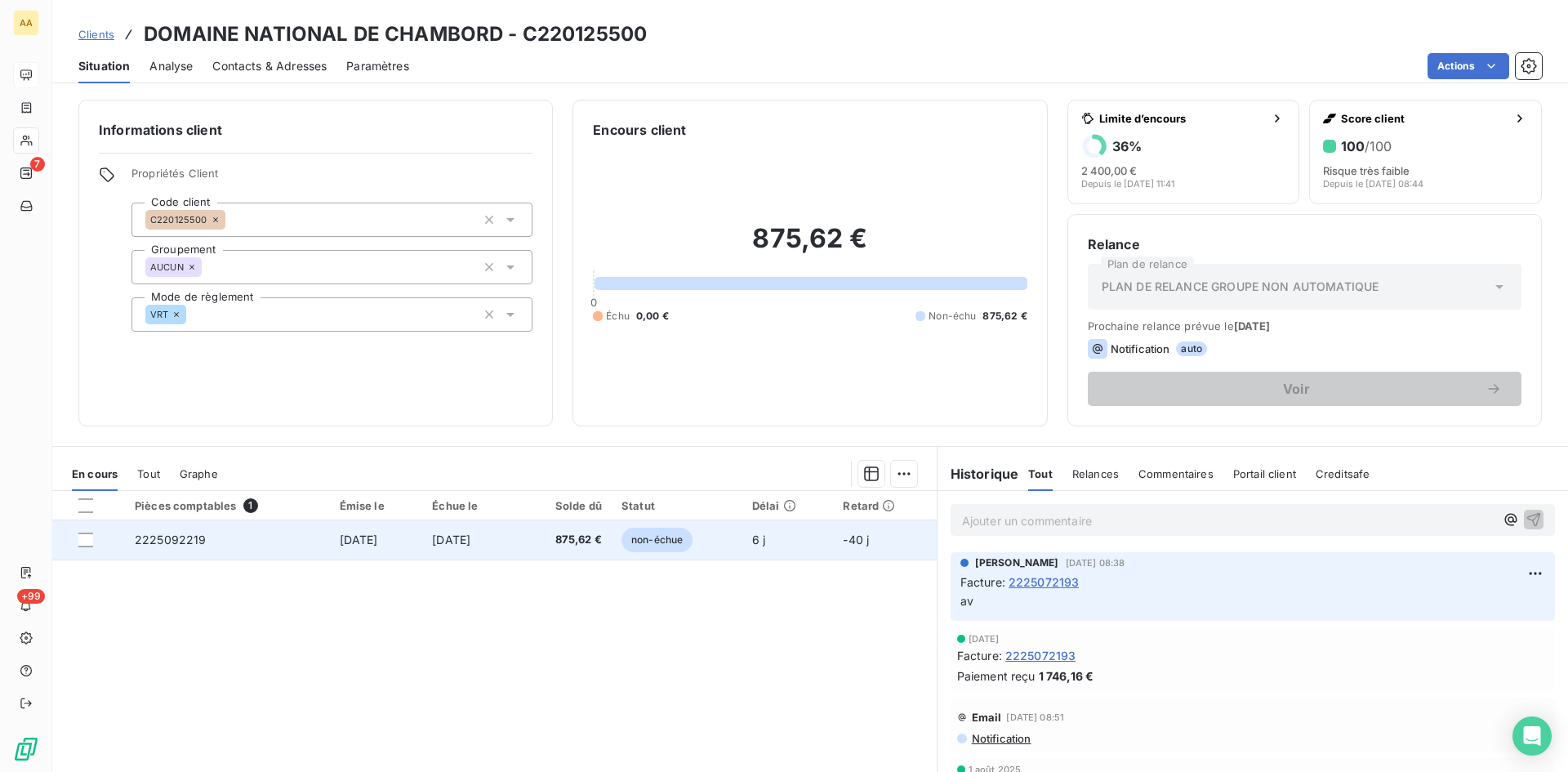
click at [176, 542] on span "2225092219" at bounding box center [170, 540] width 72 height 14
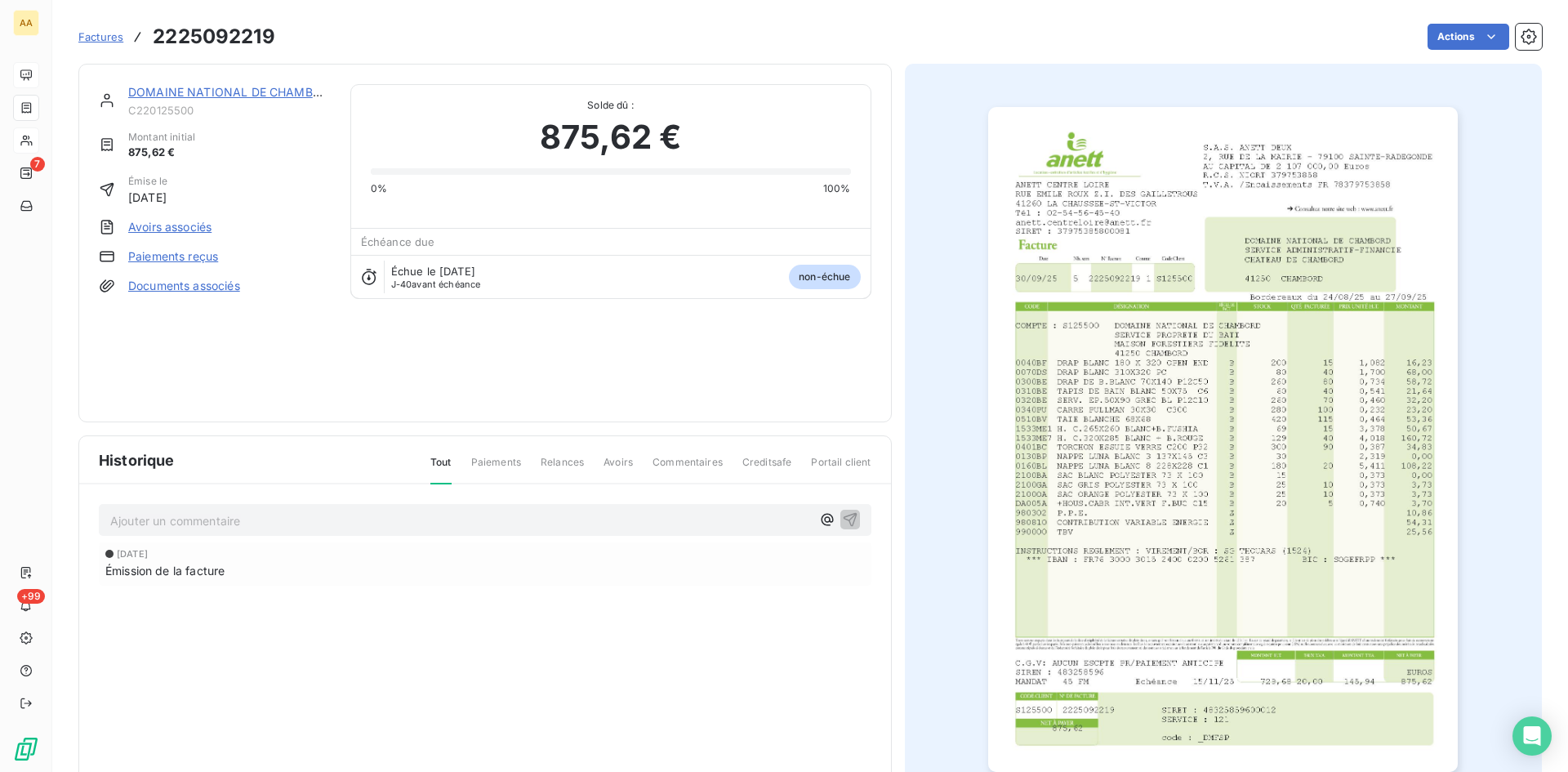
click at [1061, 462] on img "button" at bounding box center [1223, 439] width 469 height 665
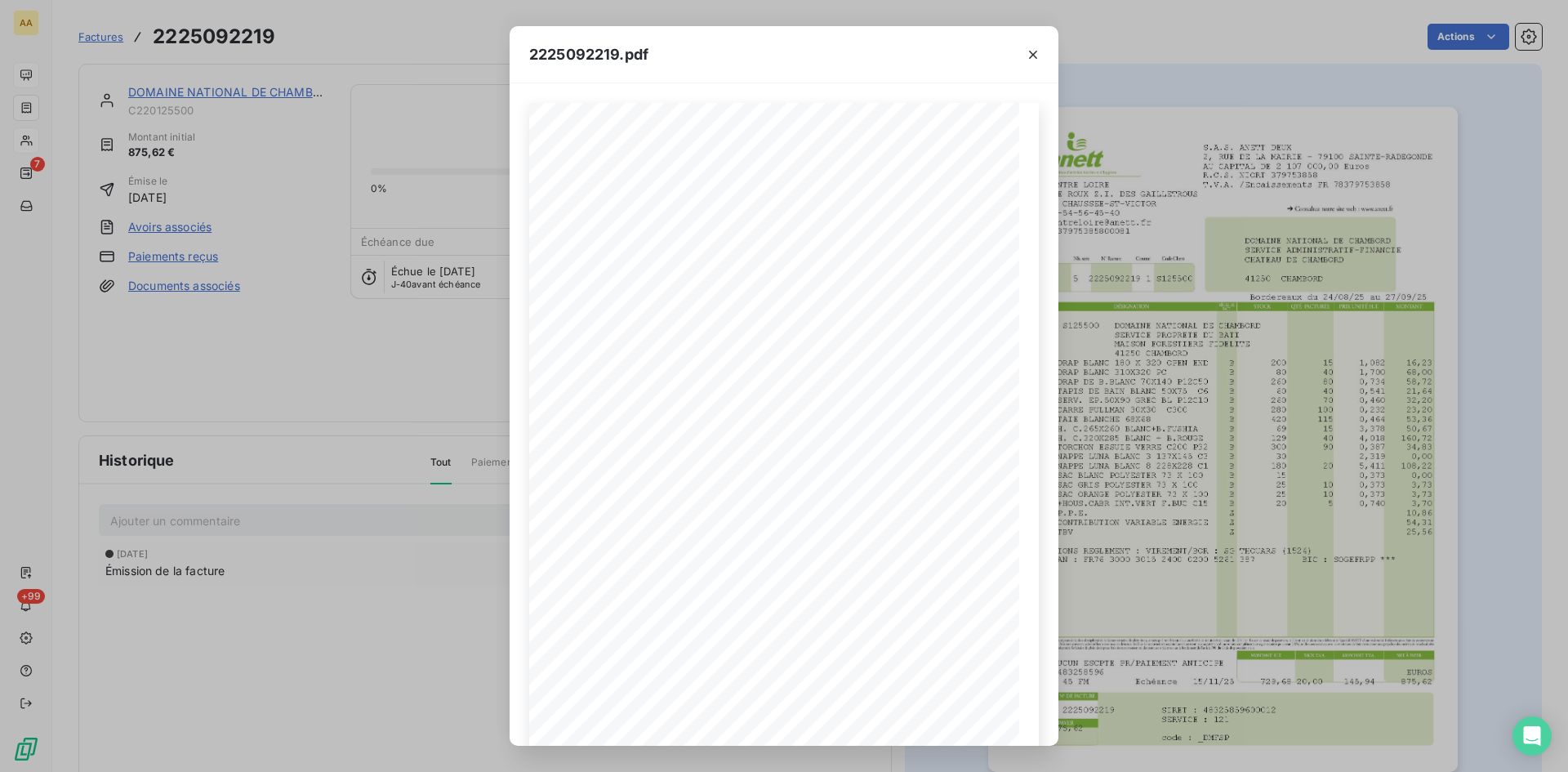
click at [47, 136] on div "2225092219.pdf S.A.S. ANETT DEUX 2, RUE DE LA MAIRIE - 79100 SAINTE-RADEGONDE A…" at bounding box center [784, 386] width 1568 height 772
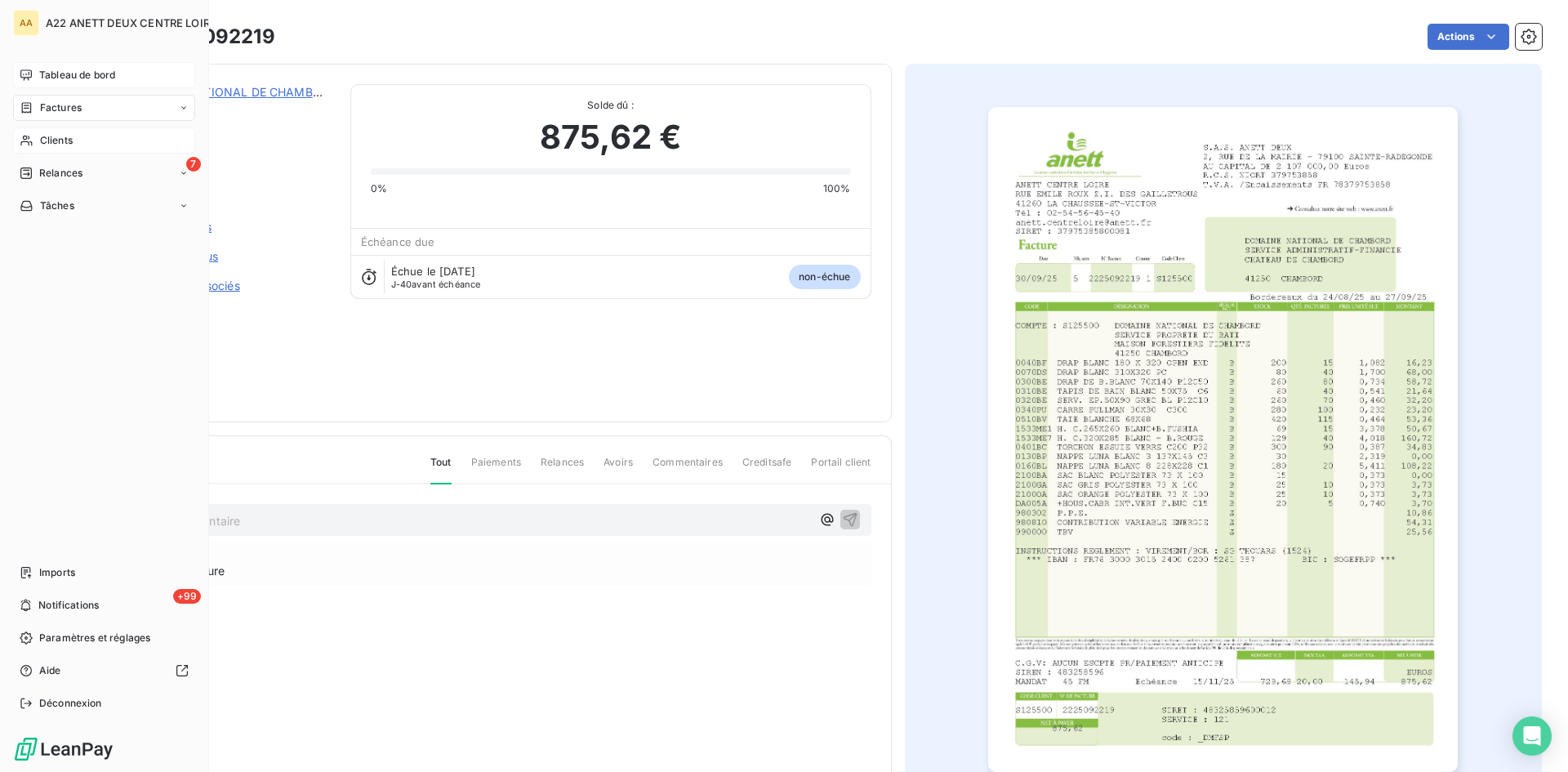
click at [50, 139] on span "Clients" at bounding box center [56, 140] width 33 height 15
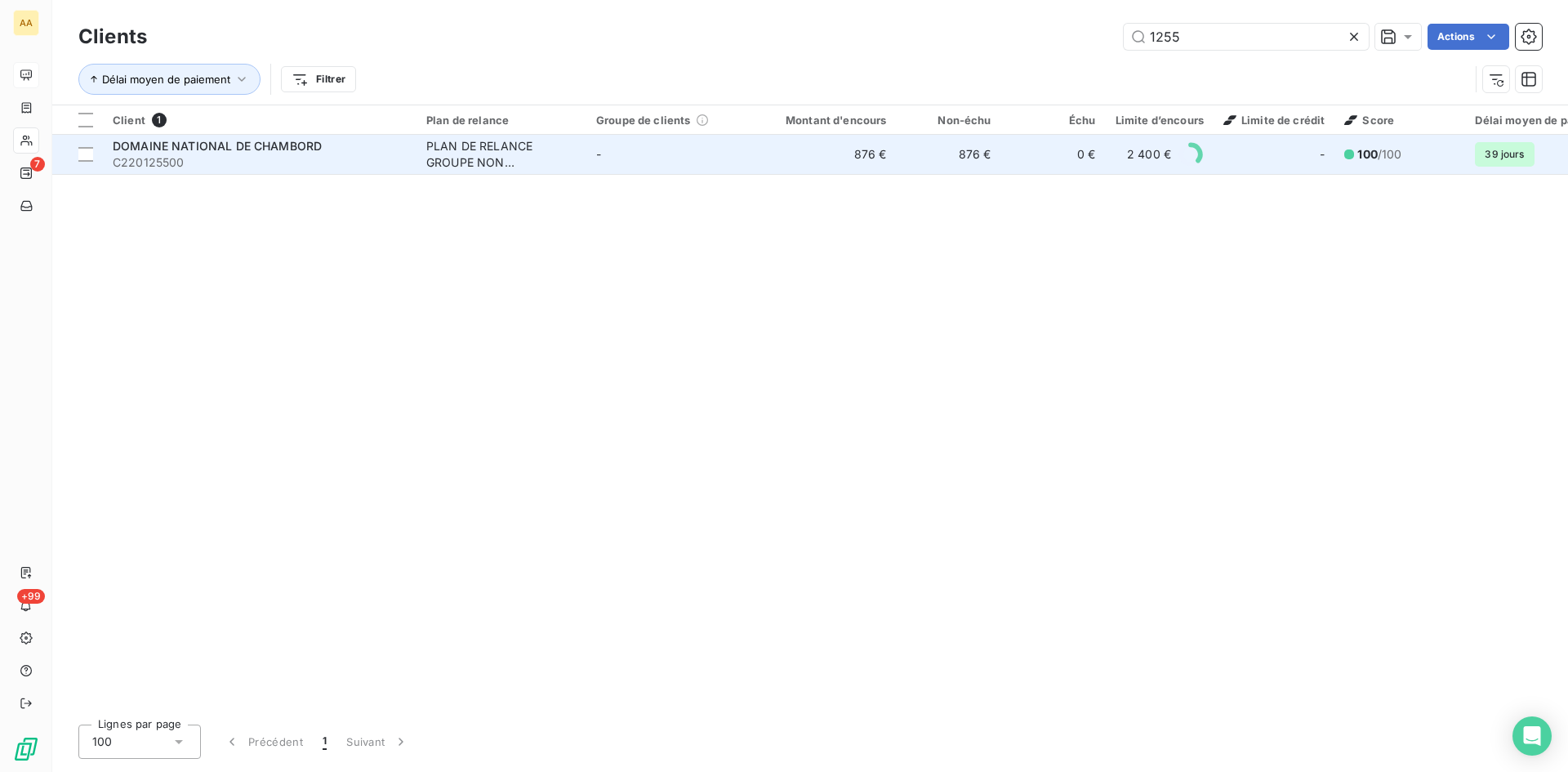
click at [481, 158] on div "PLAN DE RELANCE GROUPE NON AUTOMATIQUE" at bounding box center [502, 154] width 151 height 33
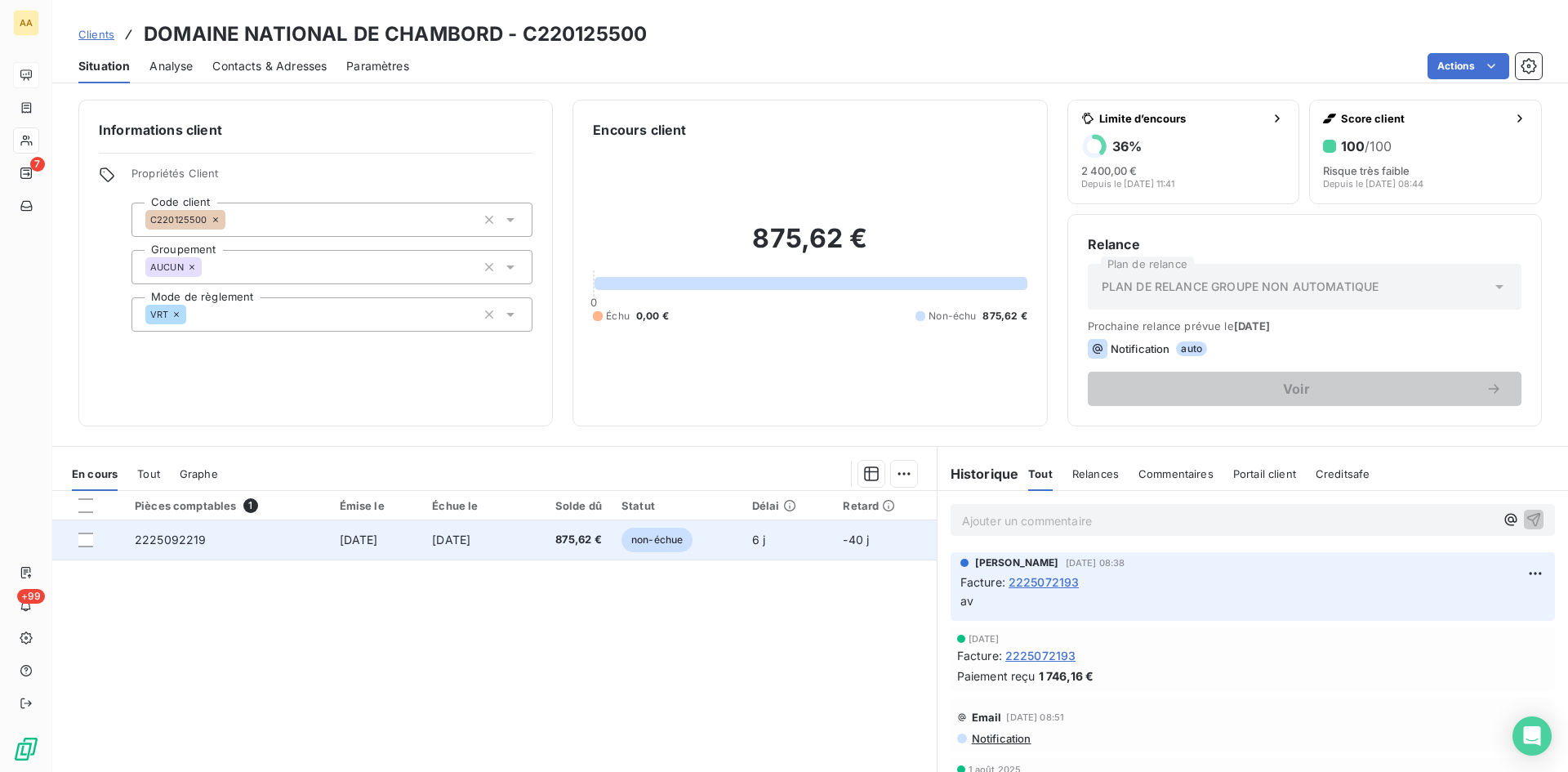
click at [175, 541] on span "2225092219" at bounding box center [170, 540] width 72 height 14
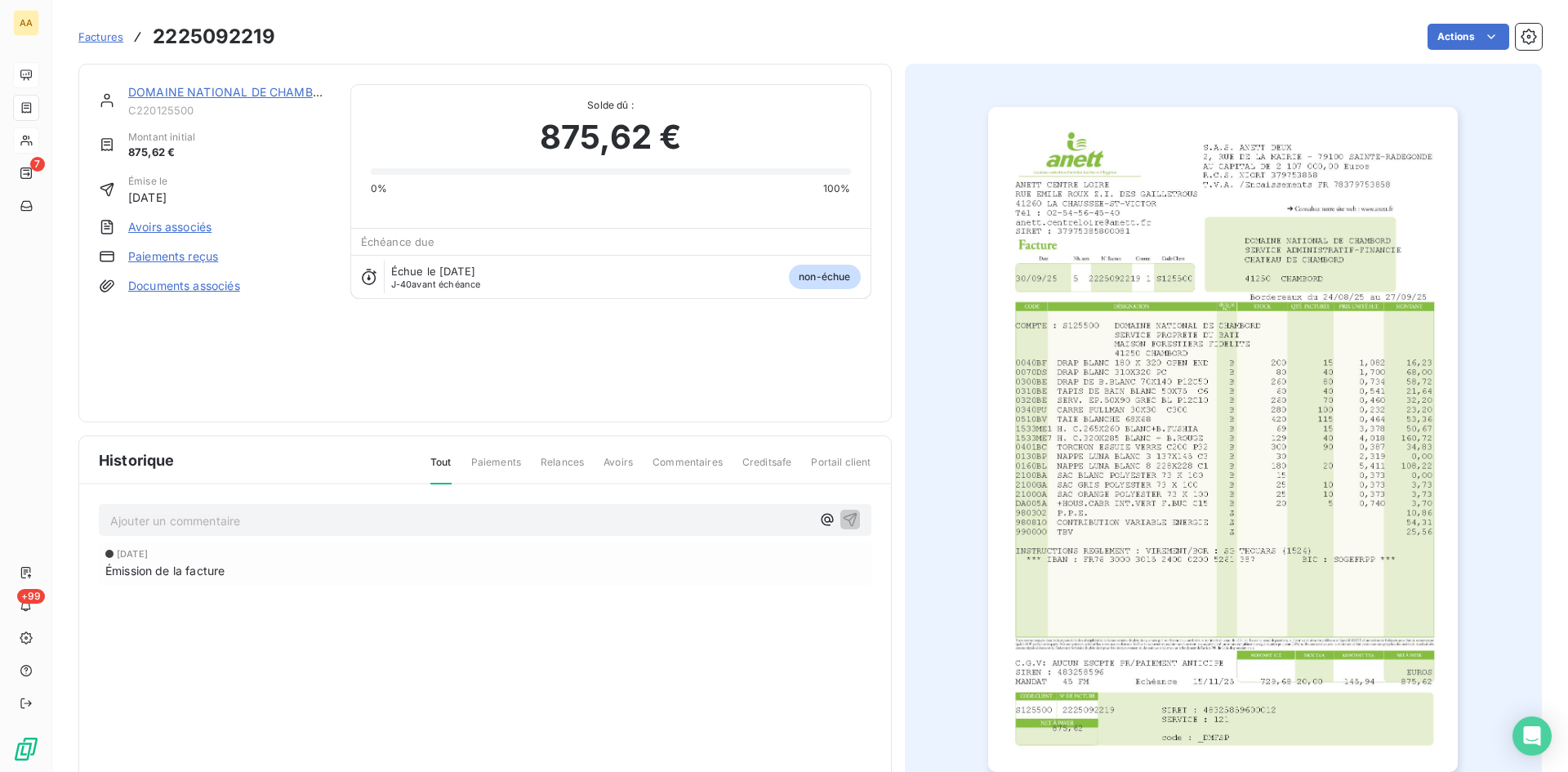
click at [1080, 481] on img "button" at bounding box center [1223, 439] width 469 height 665
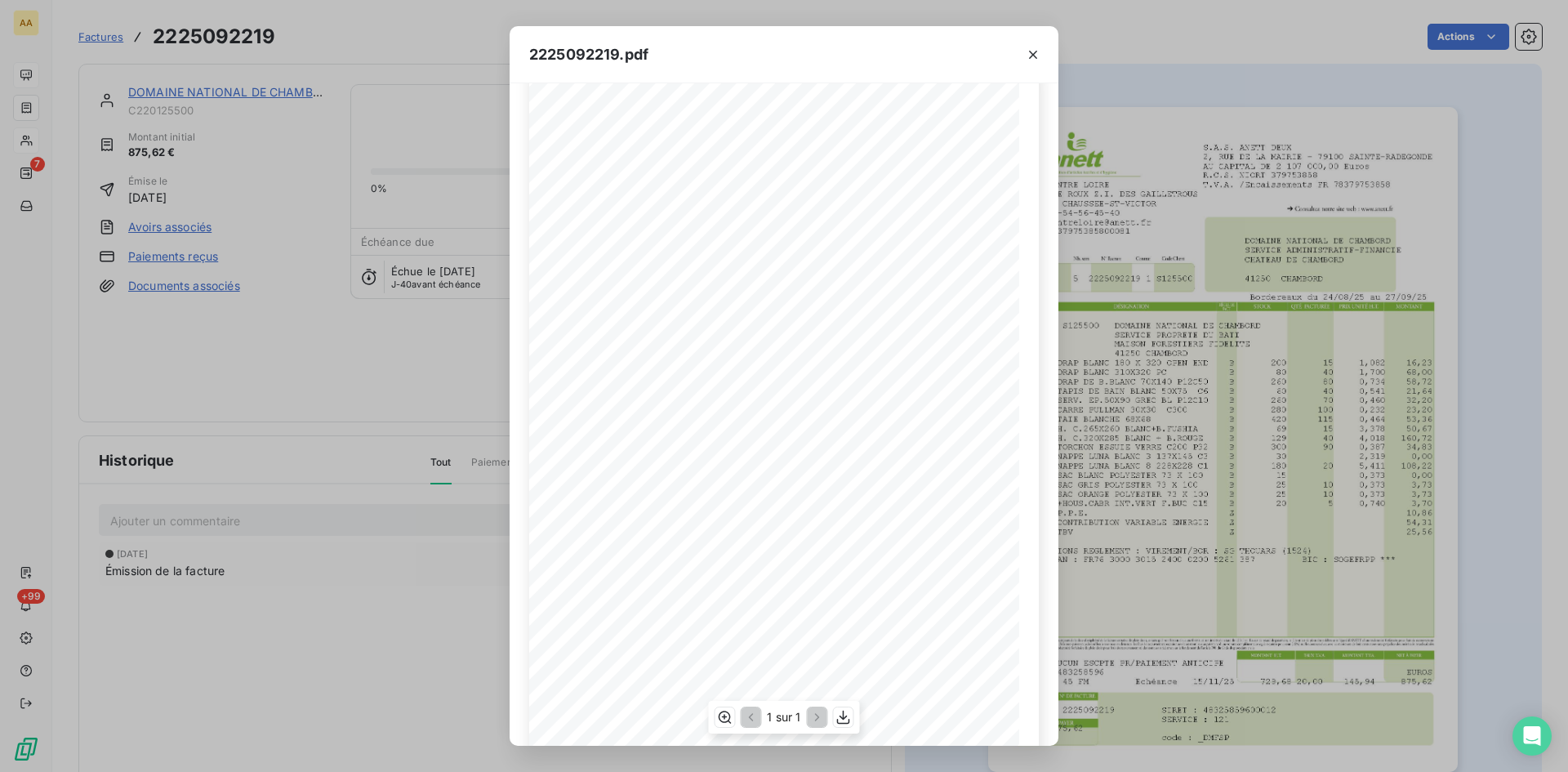
scroll to position [82, 0]
click at [1033, 51] on icon "button" at bounding box center [1033, 55] width 16 height 16
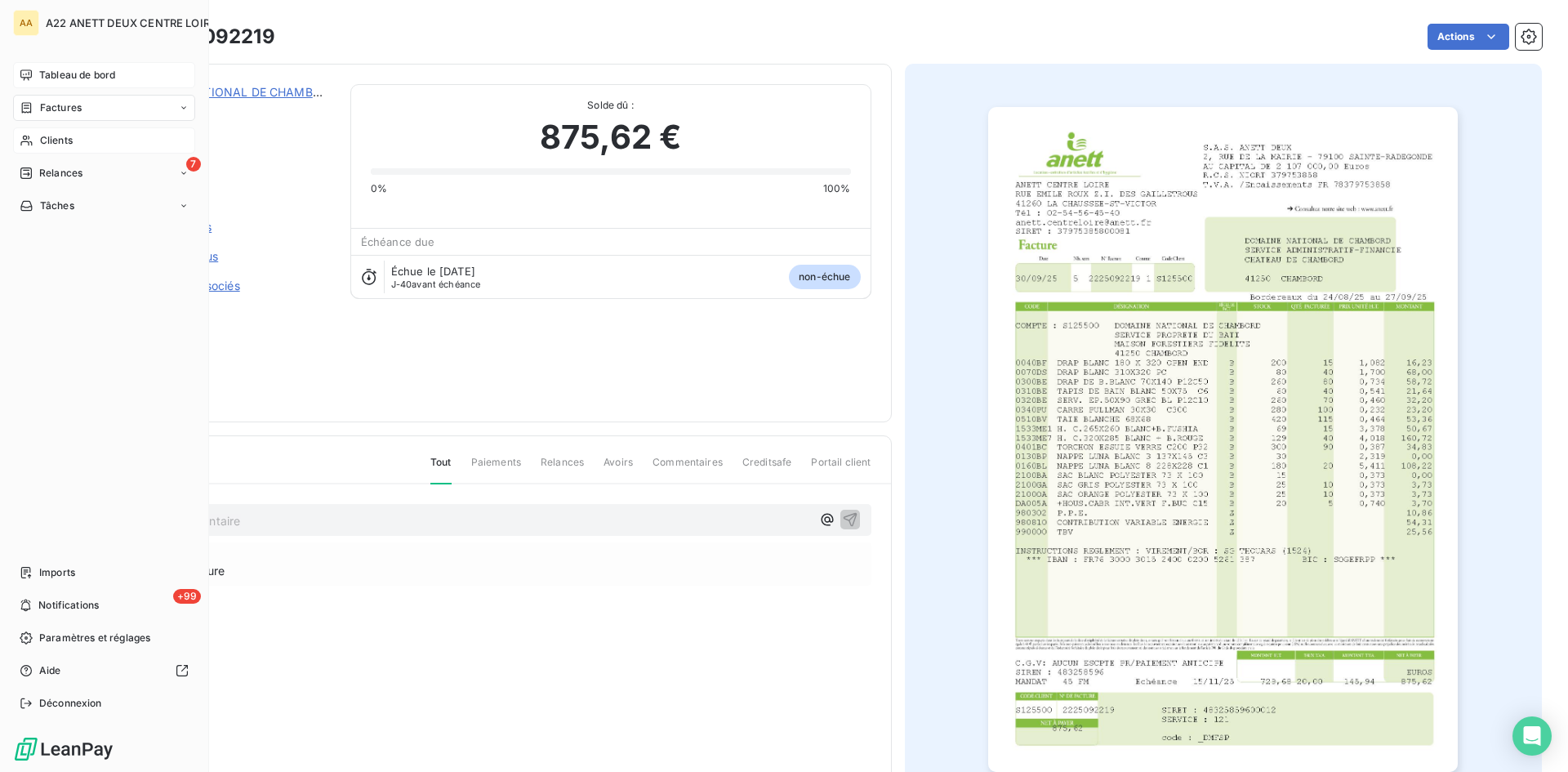
click at [52, 135] on span "Clients" at bounding box center [56, 140] width 33 height 15
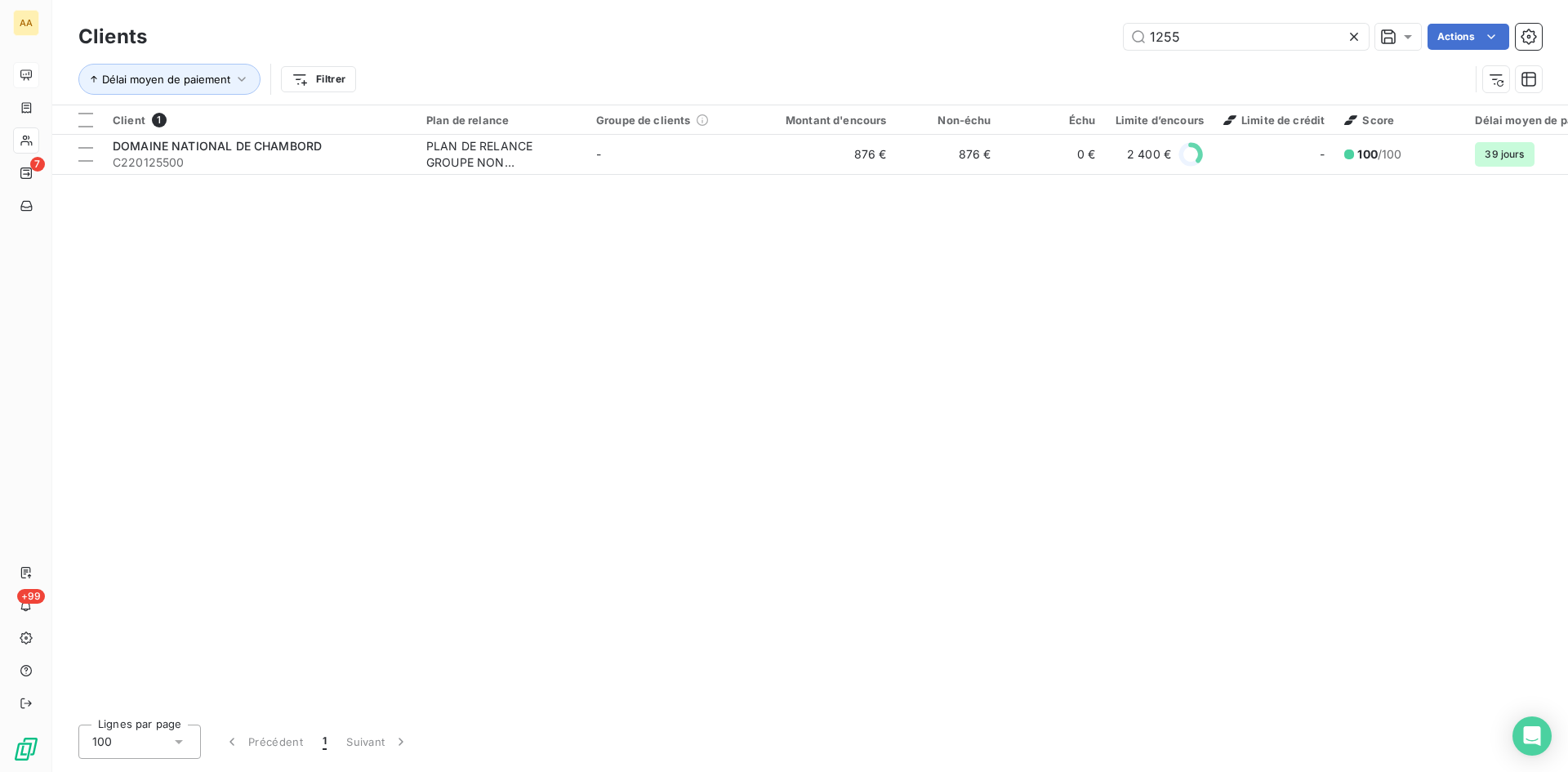
drag, startPoint x: 1115, startPoint y: 42, endPoint x: 1046, endPoint y: 49, distance: 69.4
click at [1047, 38] on div "1255 Actions" at bounding box center [854, 37] width 1376 height 27
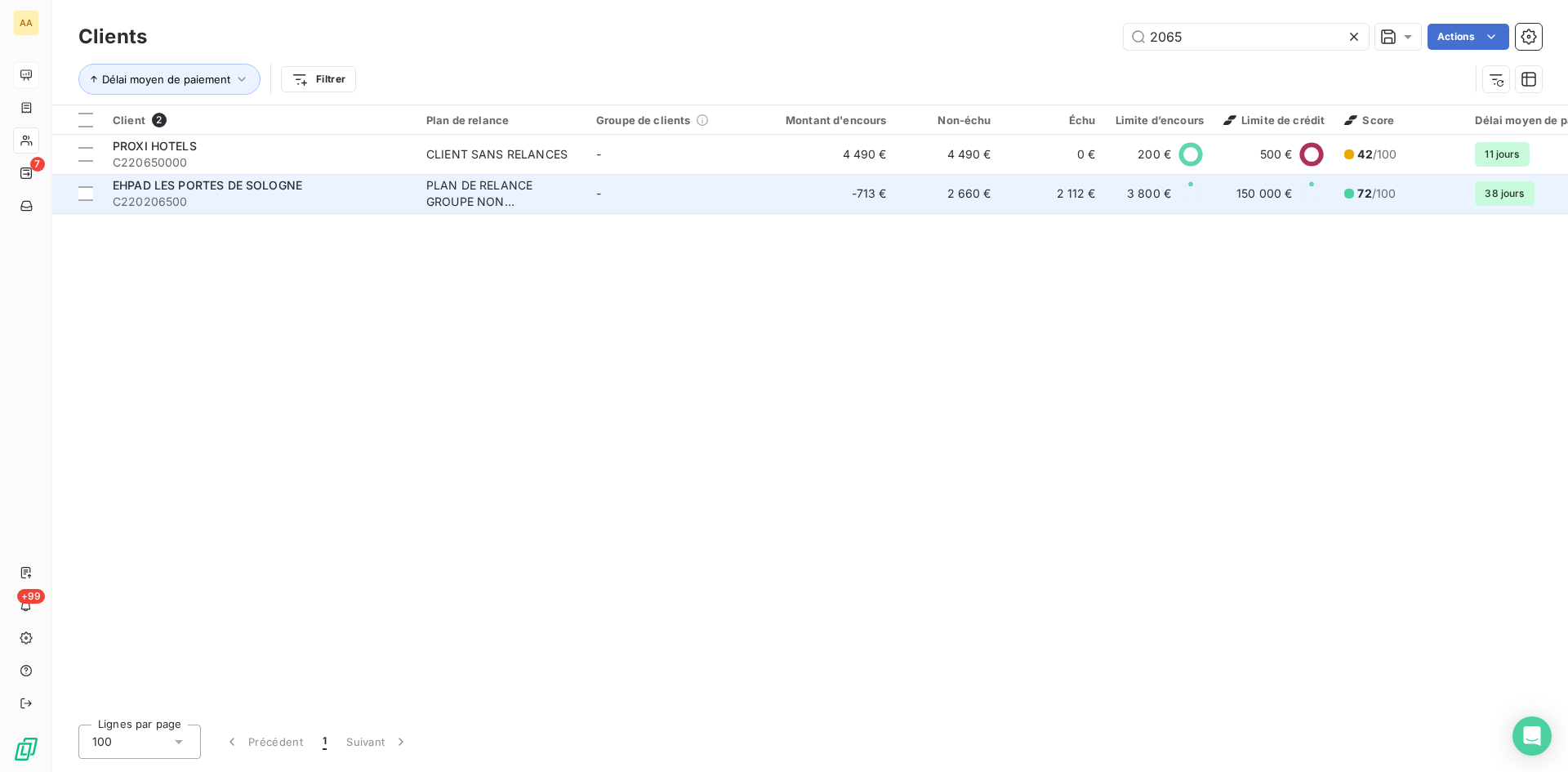
type input "2065"
click at [498, 185] on div "PLAN DE RELANCE GROUPE NON AUTOMATIQUE" at bounding box center [502, 193] width 151 height 33
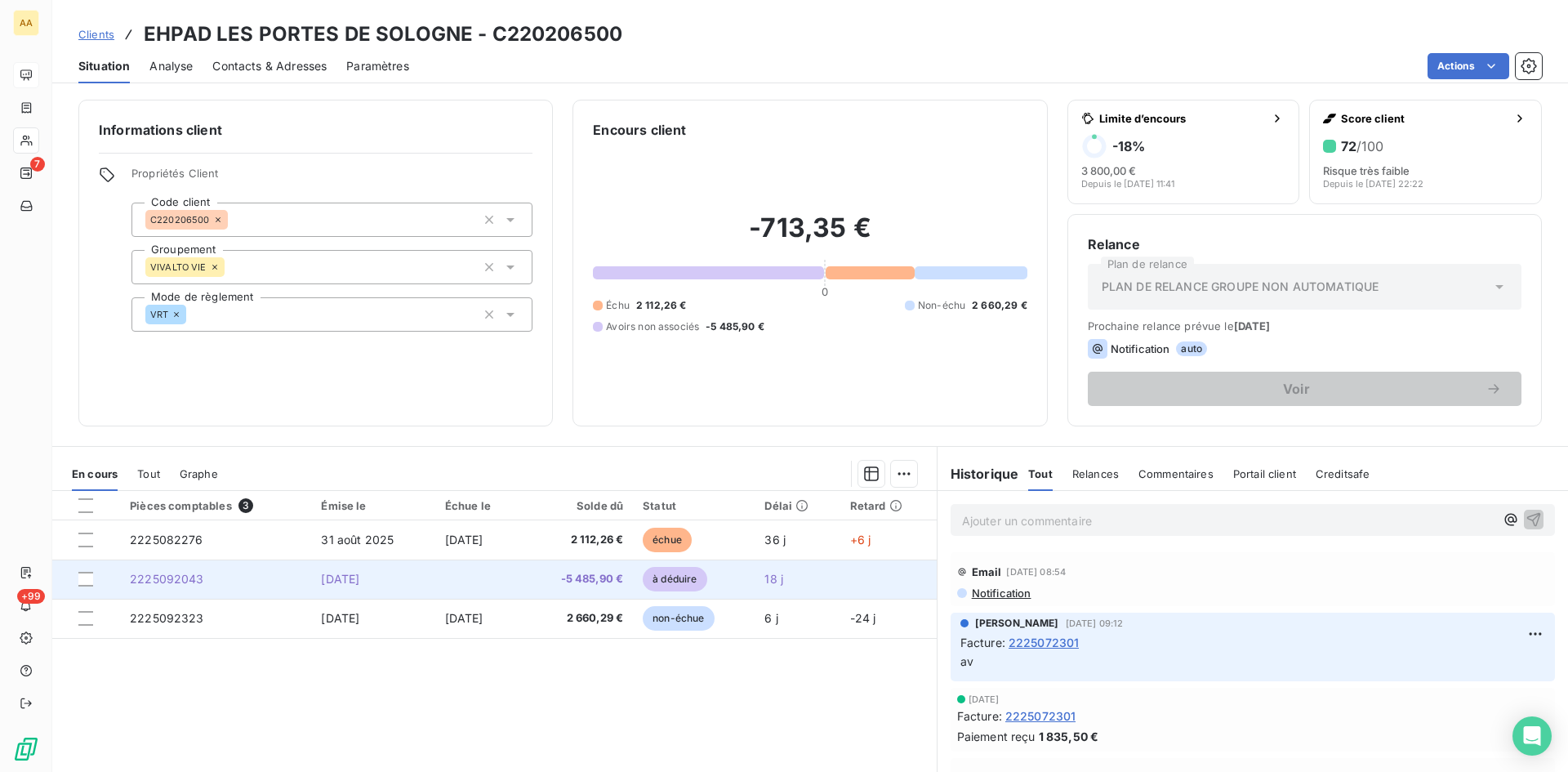
click at [173, 580] on span "2225092043" at bounding box center [167, 579] width 74 height 14
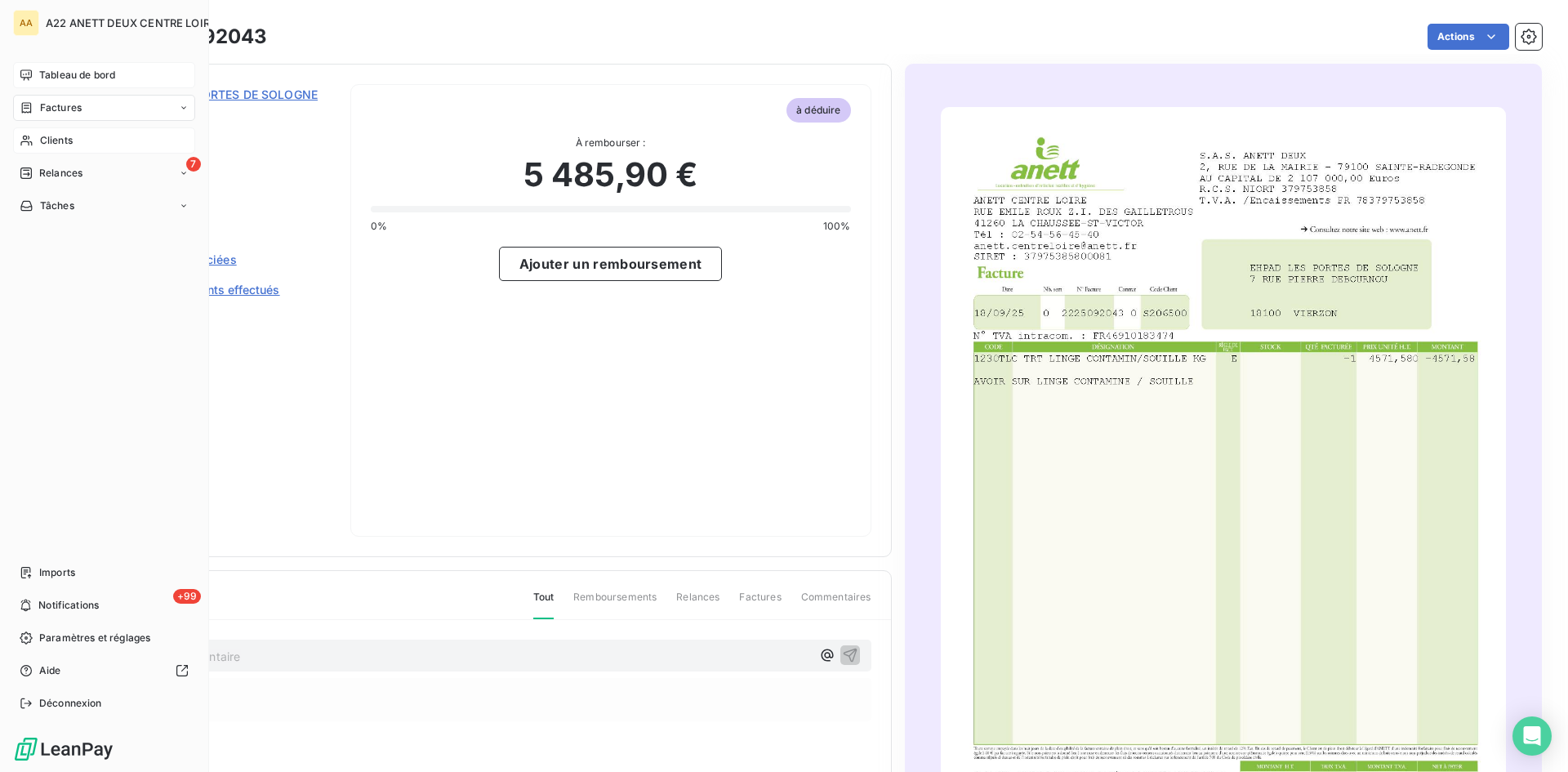
click at [73, 137] on span "Clients" at bounding box center [56, 140] width 33 height 15
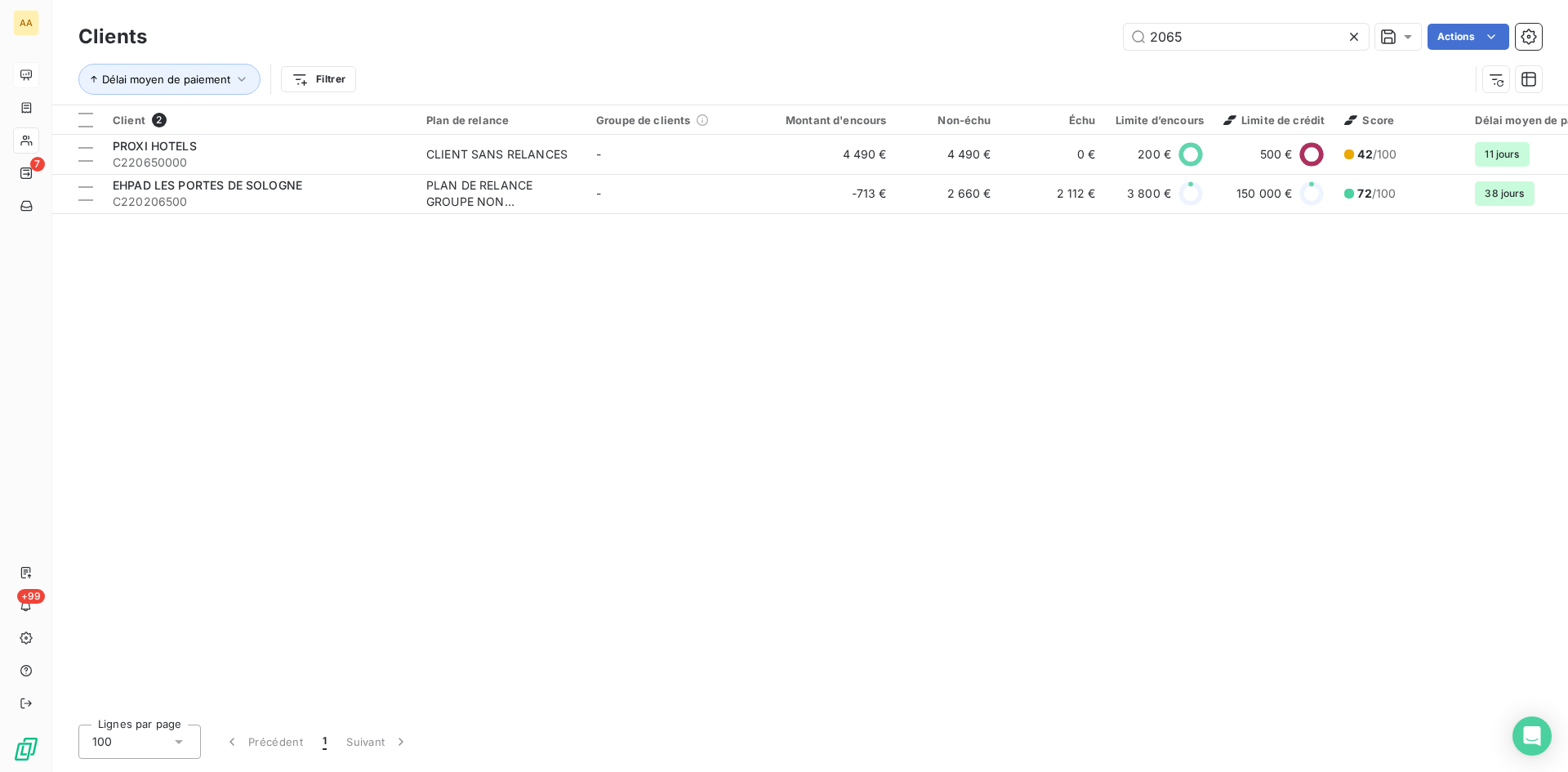
drag, startPoint x: 1078, startPoint y: 49, endPoint x: 1008, endPoint y: 48, distance: 70.0
click at [1008, 48] on div "2065 Actions" at bounding box center [854, 37] width 1376 height 27
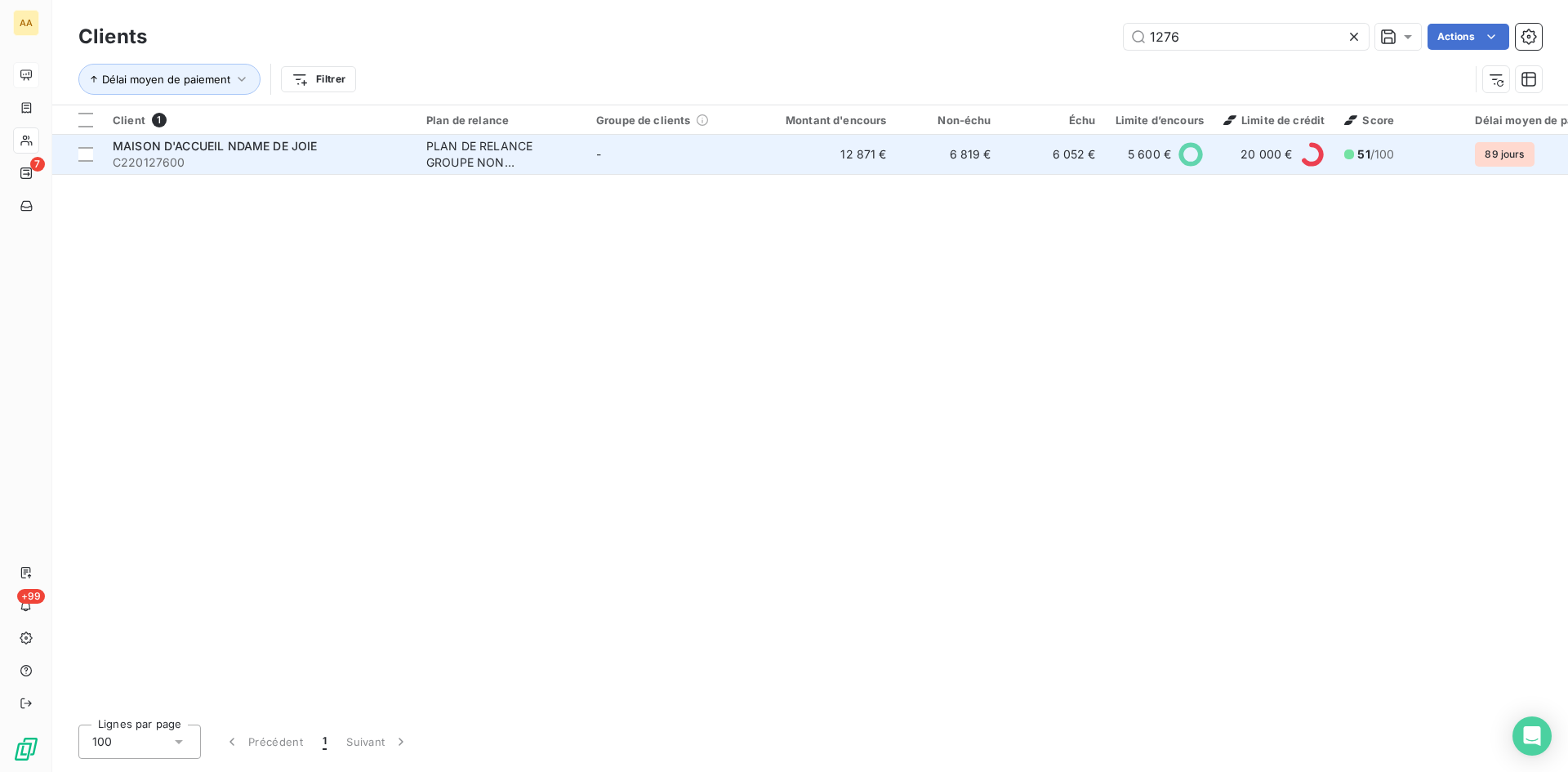
type input "1276"
click at [470, 163] on div "PLAN DE RELANCE GROUPE NON AUTOMATIQUE" at bounding box center [502, 154] width 151 height 33
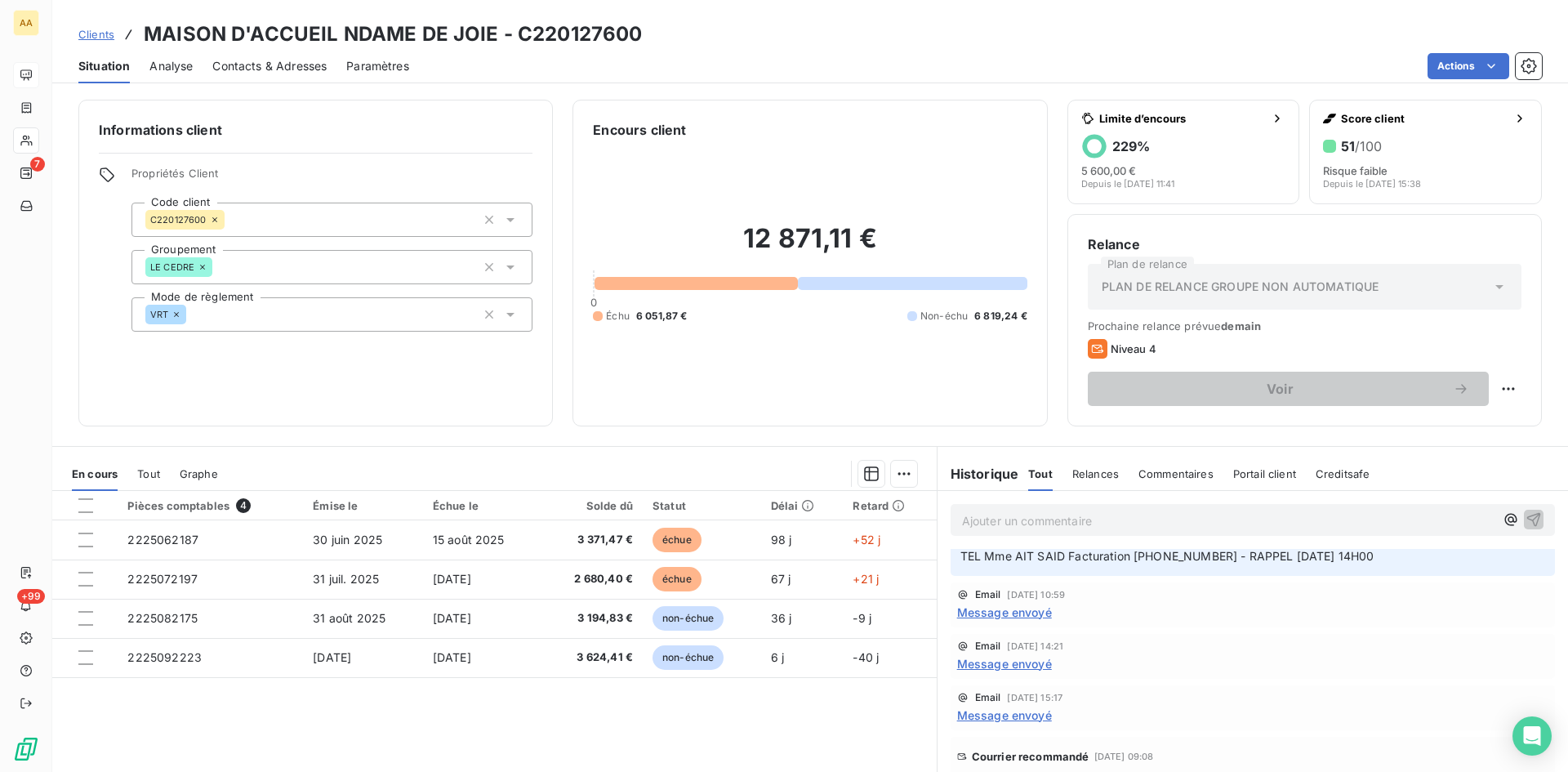
scroll to position [735, 0]
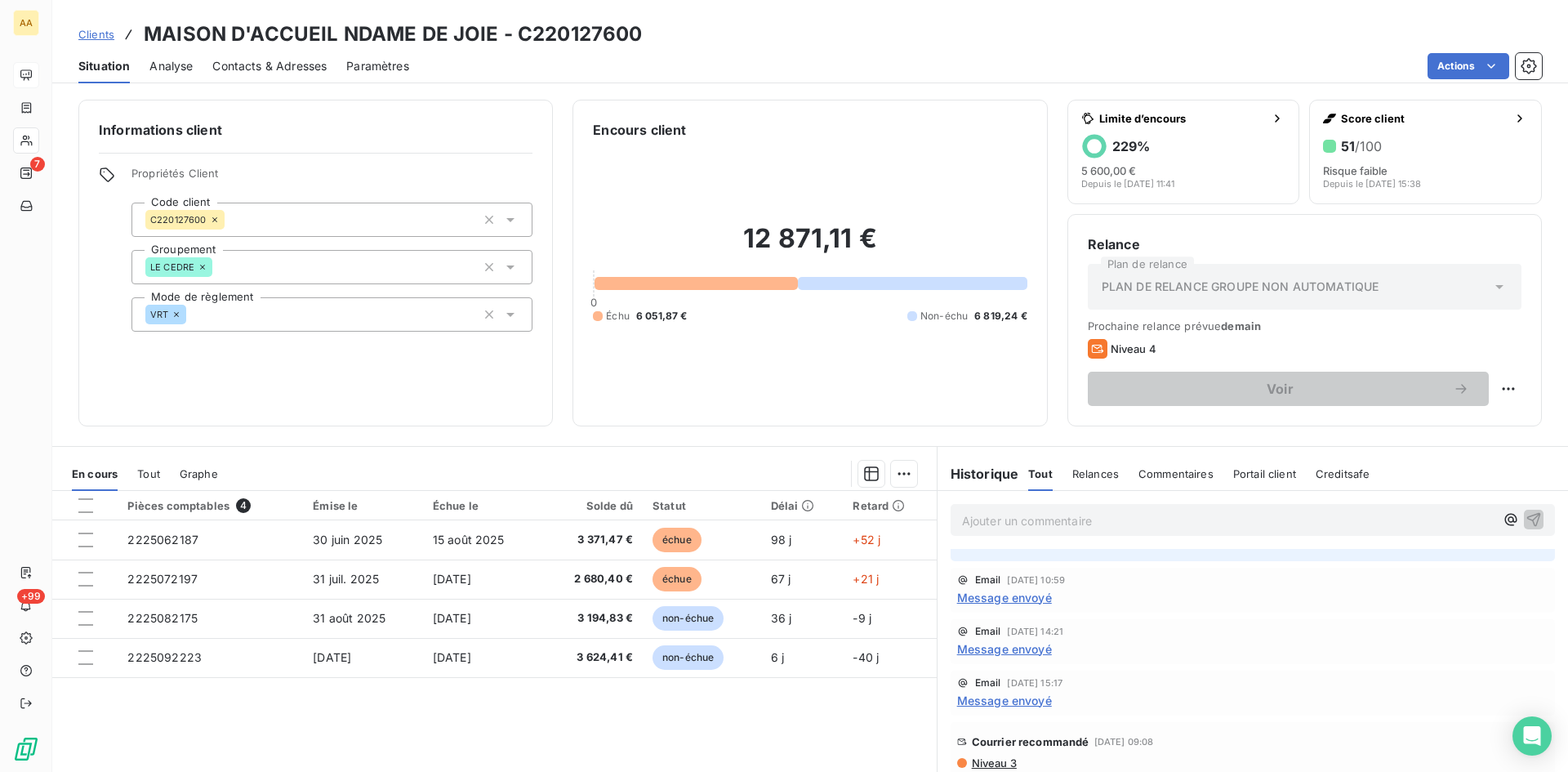
click at [998, 598] on span "Message envoyé" at bounding box center [1004, 597] width 95 height 17
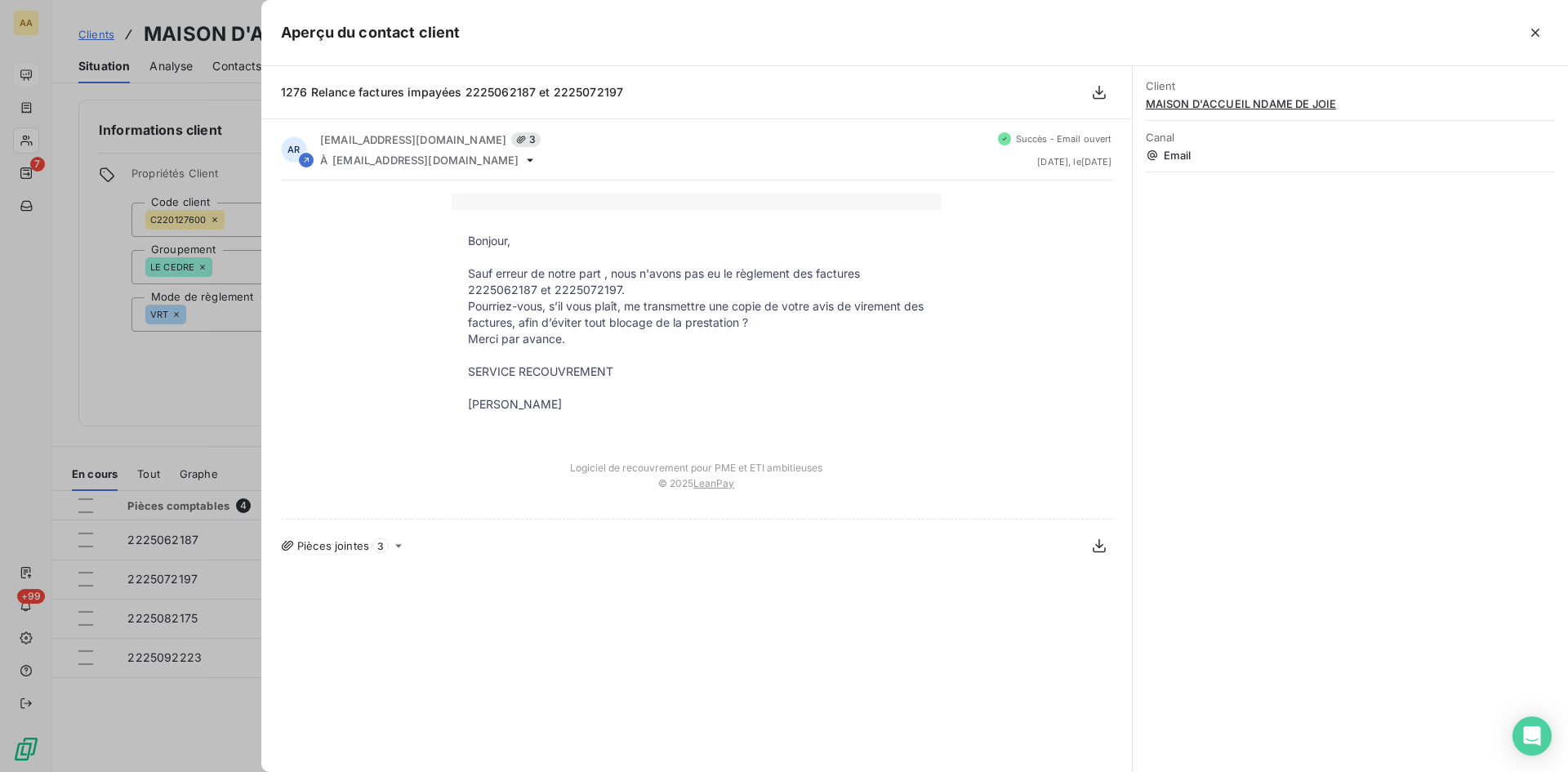
click at [184, 389] on div at bounding box center [784, 386] width 1568 height 772
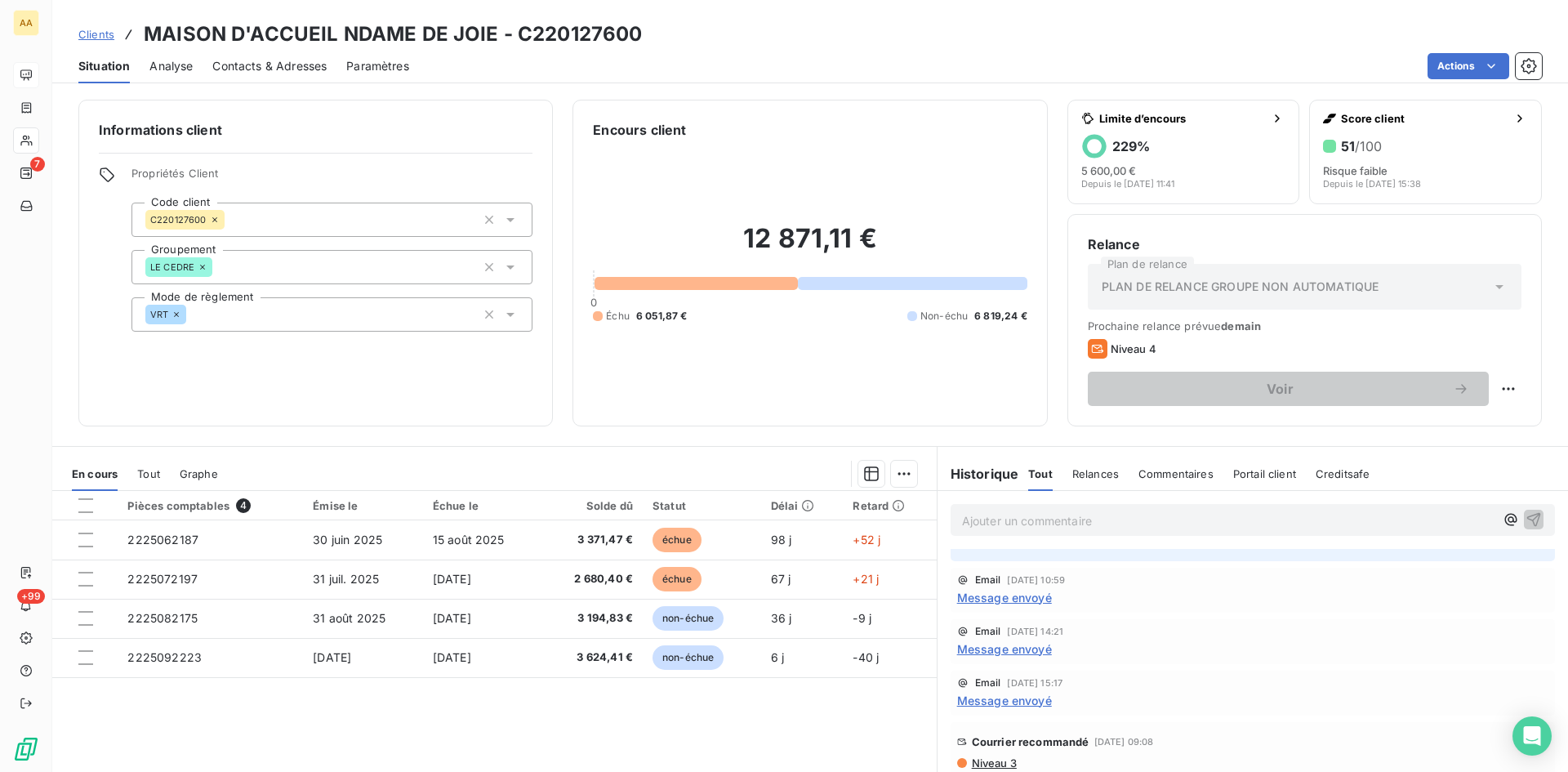
scroll to position [817, 0]
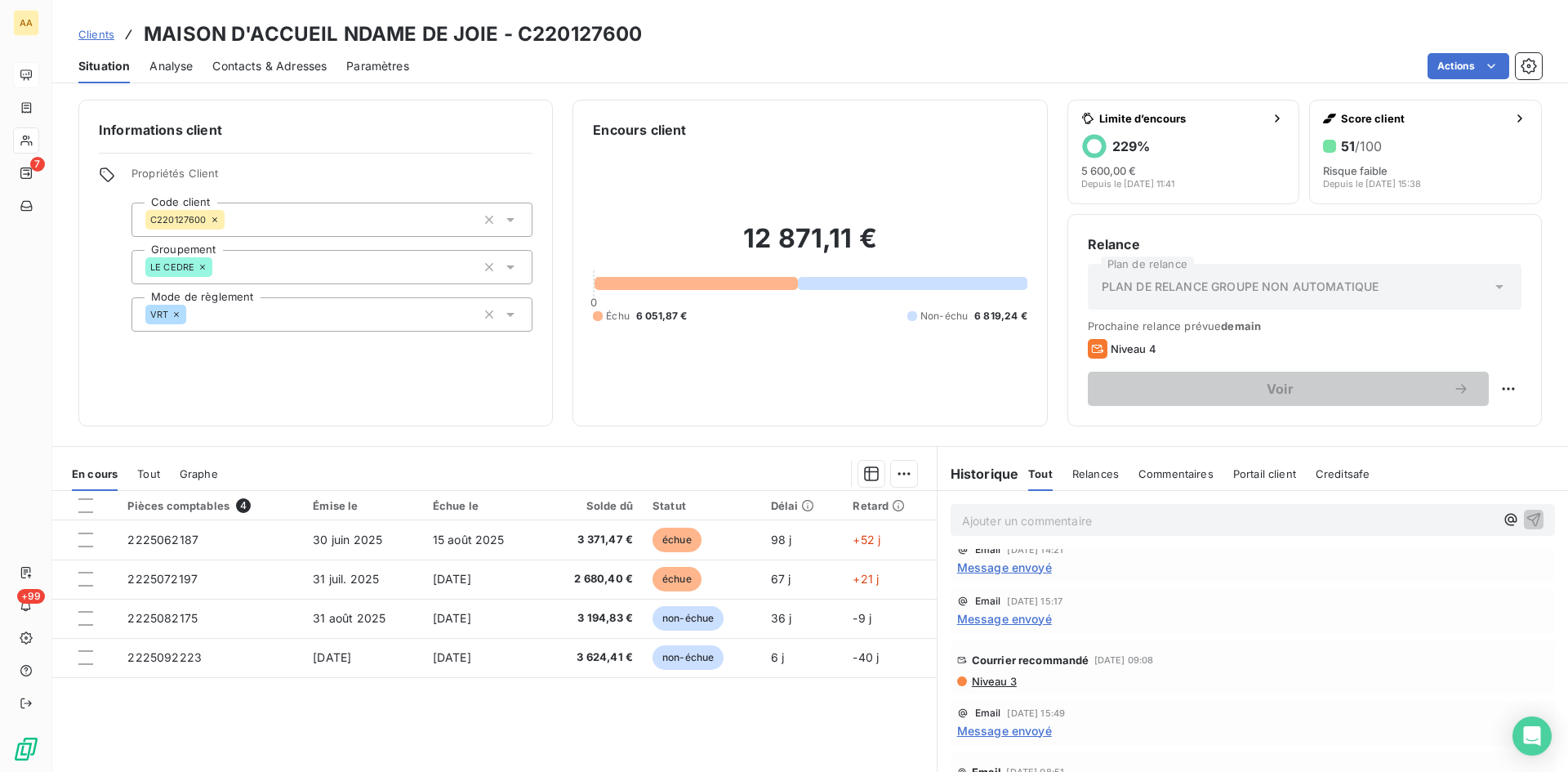
click at [978, 681] on span "Niveau 3" at bounding box center [993, 681] width 47 height 13
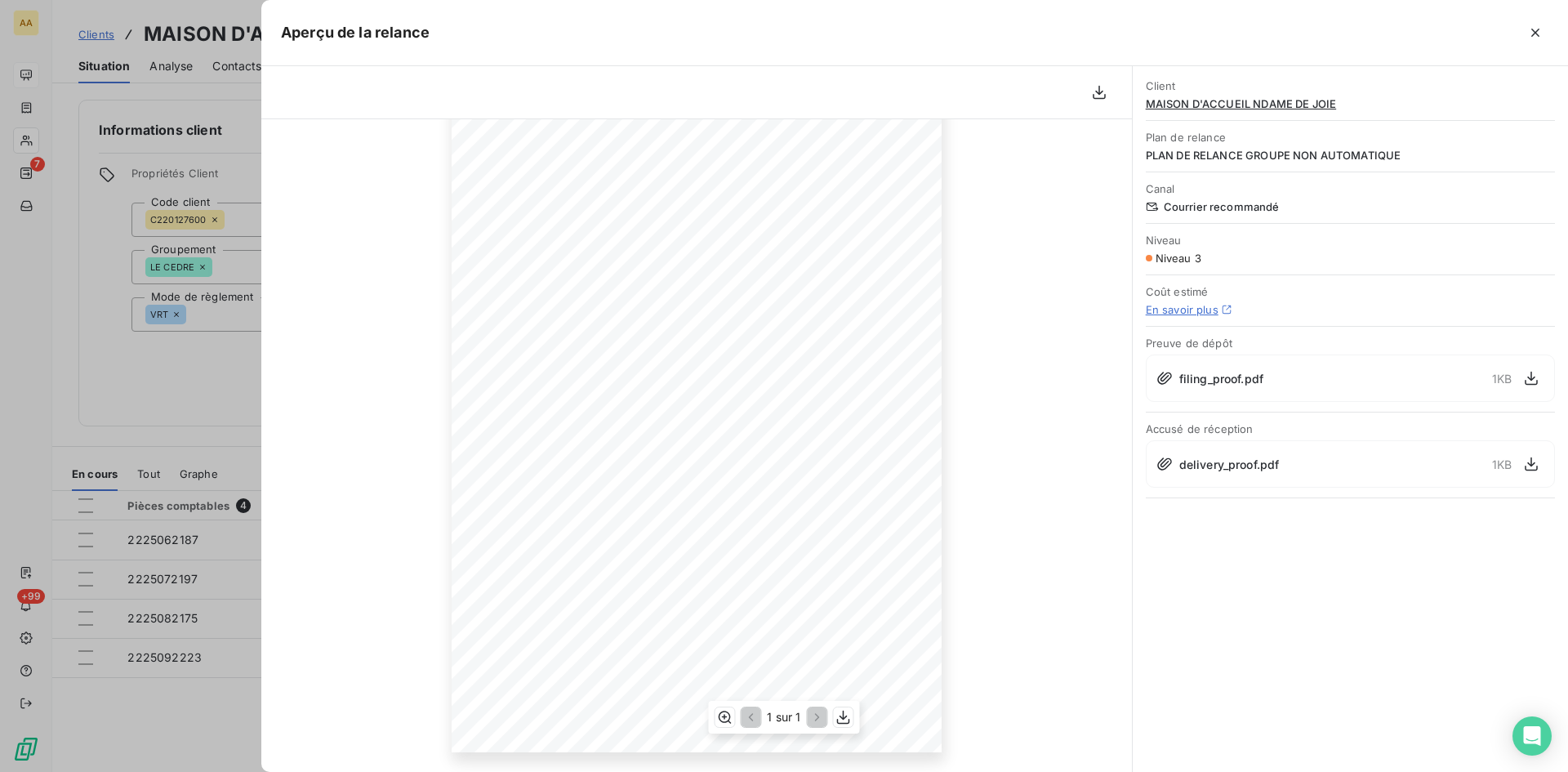
scroll to position [0, 0]
click at [215, 373] on div at bounding box center [784, 386] width 1568 height 772
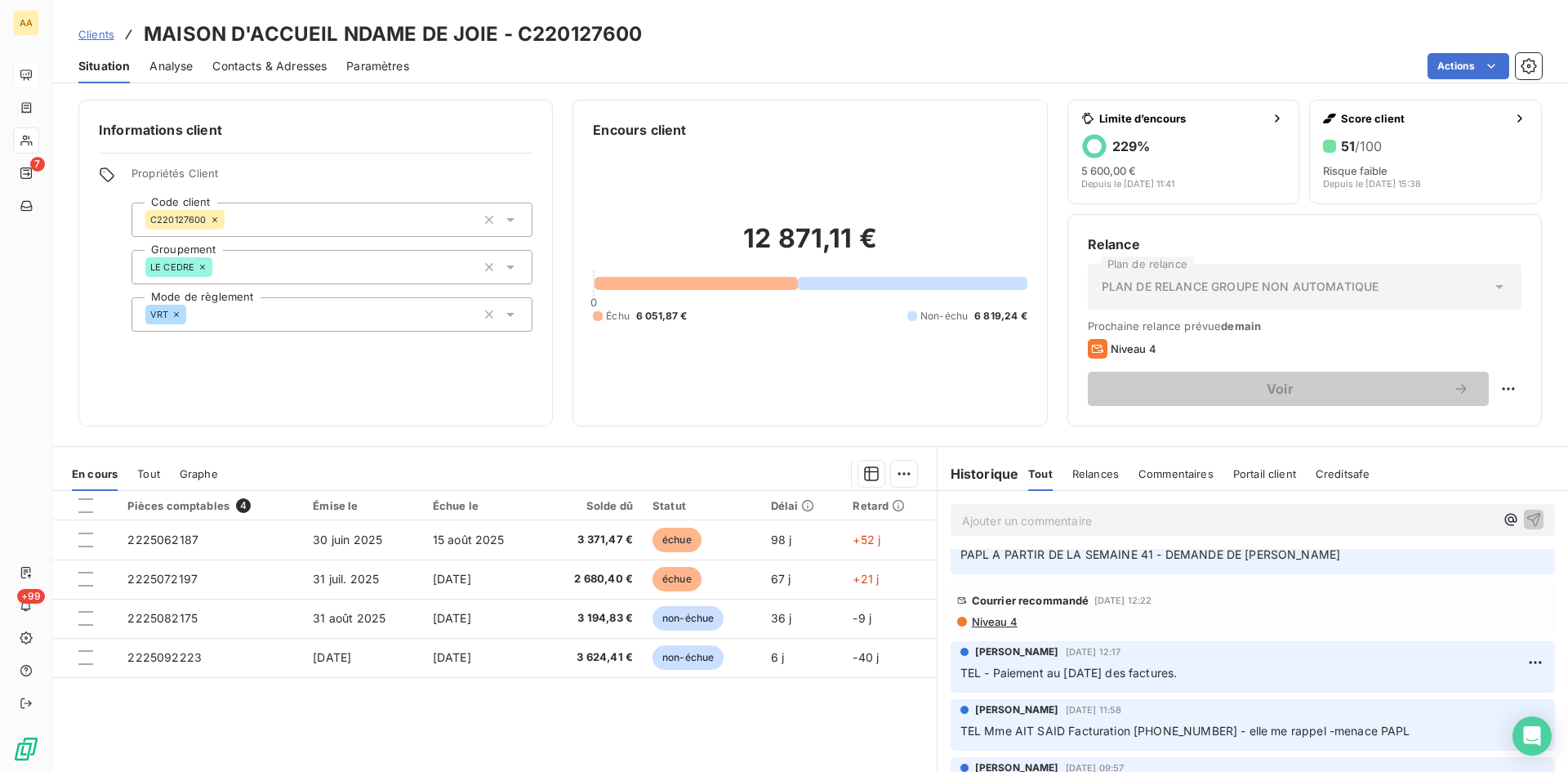
scroll to position [490, 0]
click at [995, 619] on span "Niveau 4" at bounding box center [994, 619] width 48 height 13
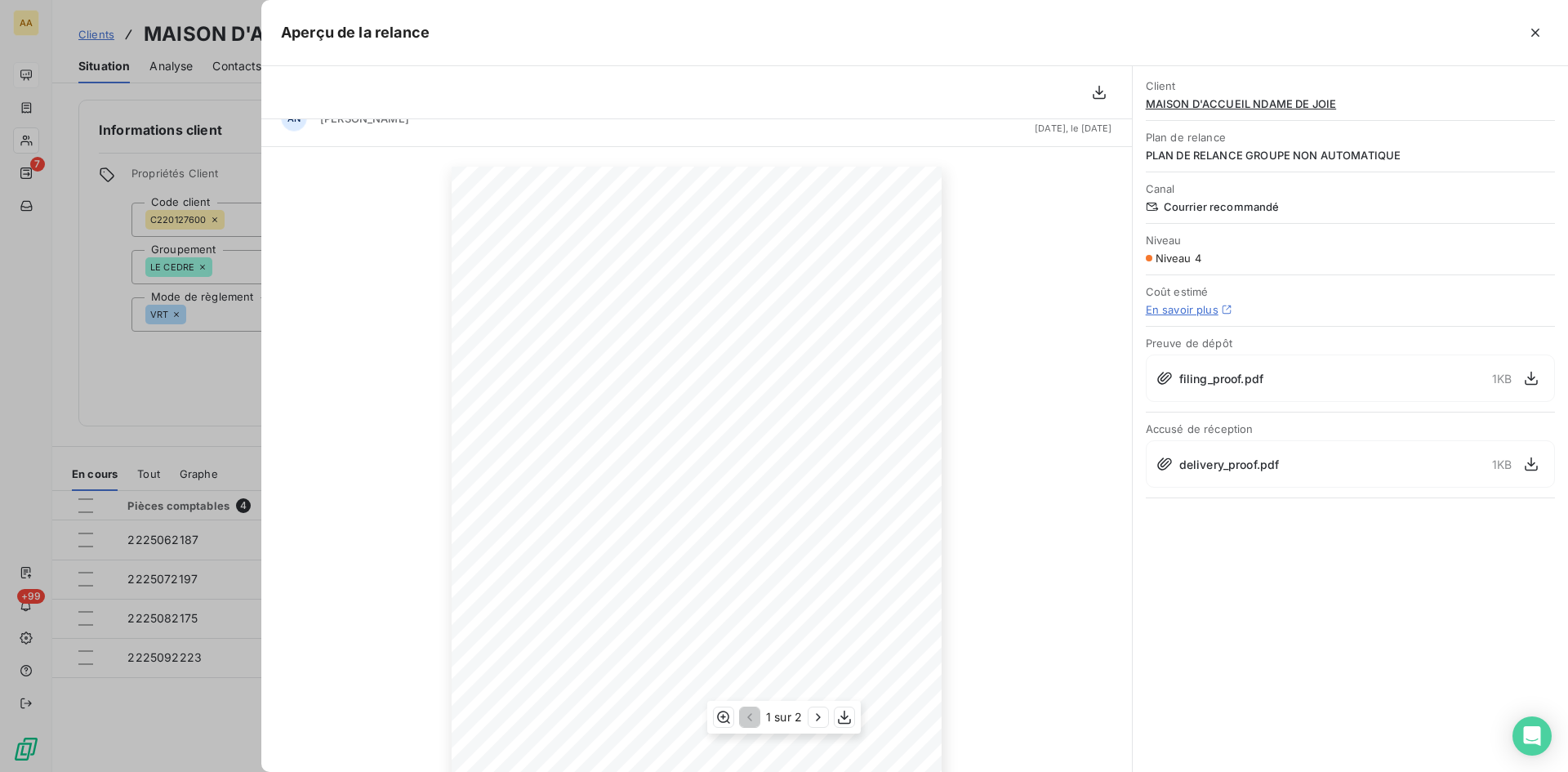
scroll to position [0, 0]
click at [198, 348] on div at bounding box center [784, 386] width 1568 height 772
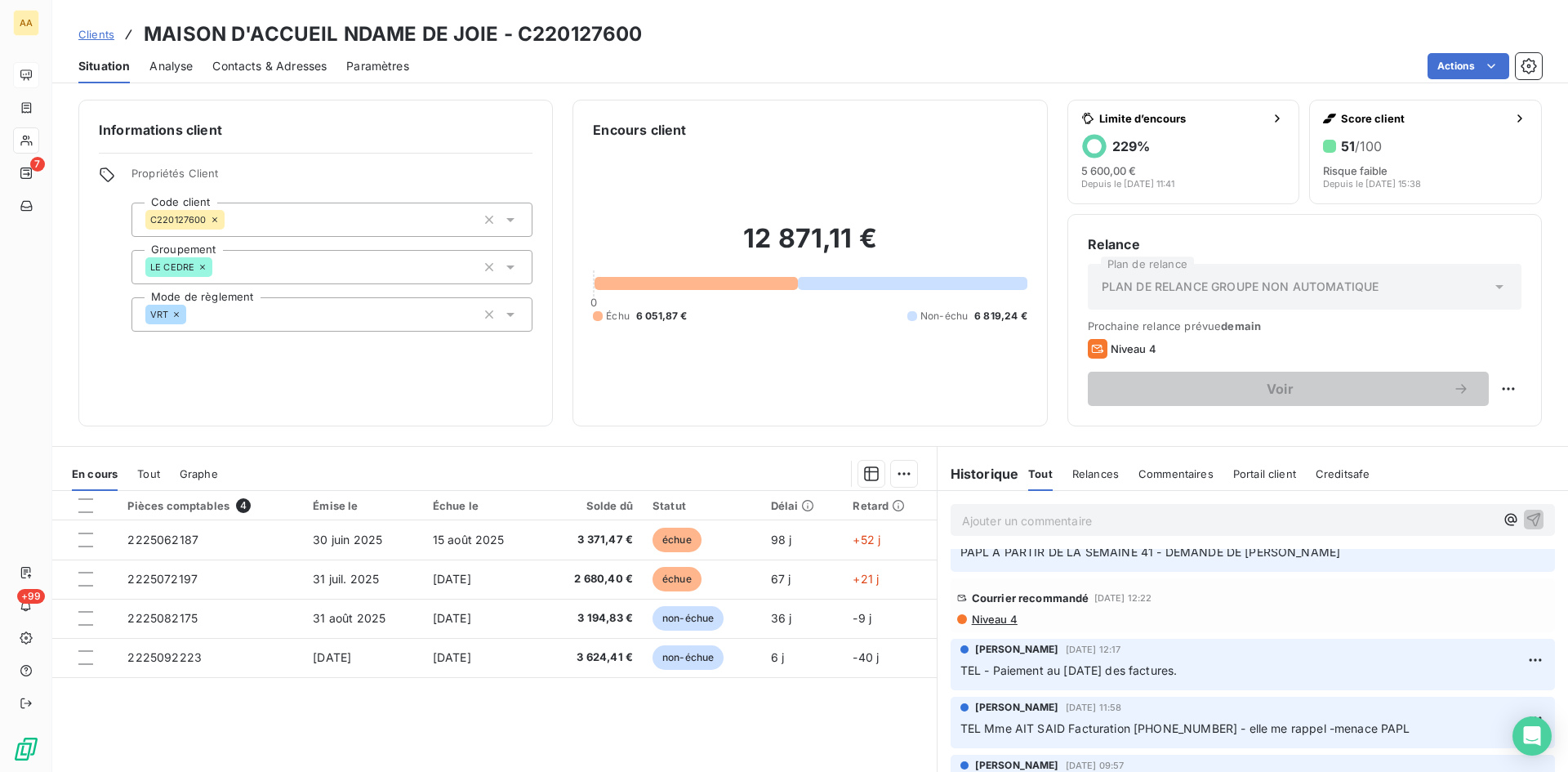
click at [986, 617] on span "Niveau 4" at bounding box center [994, 619] width 48 height 13
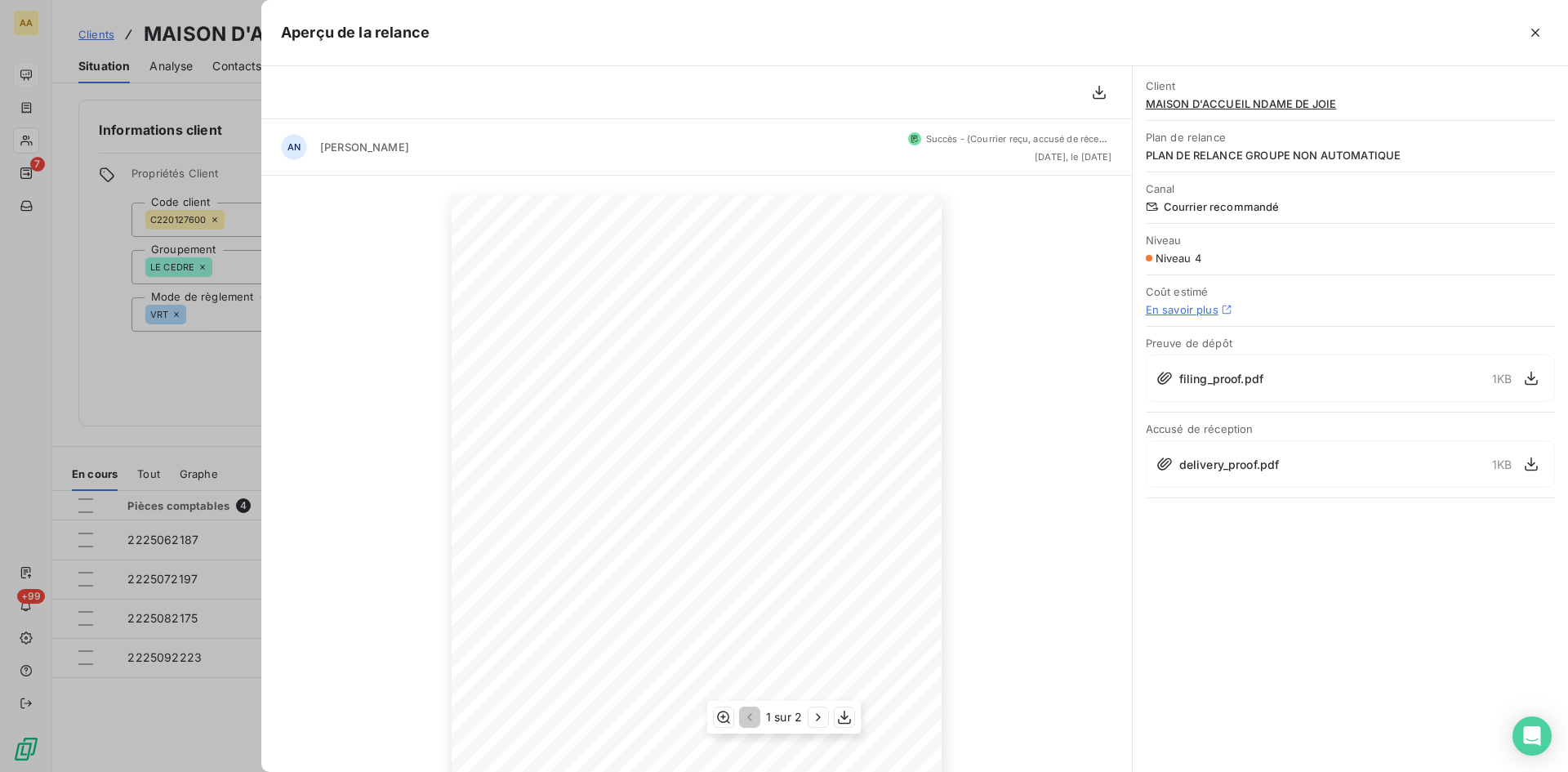
scroll to position [136, 0]
click at [820, 714] on icon "button" at bounding box center [818, 717] width 16 height 16
click at [228, 385] on div at bounding box center [784, 386] width 1568 height 772
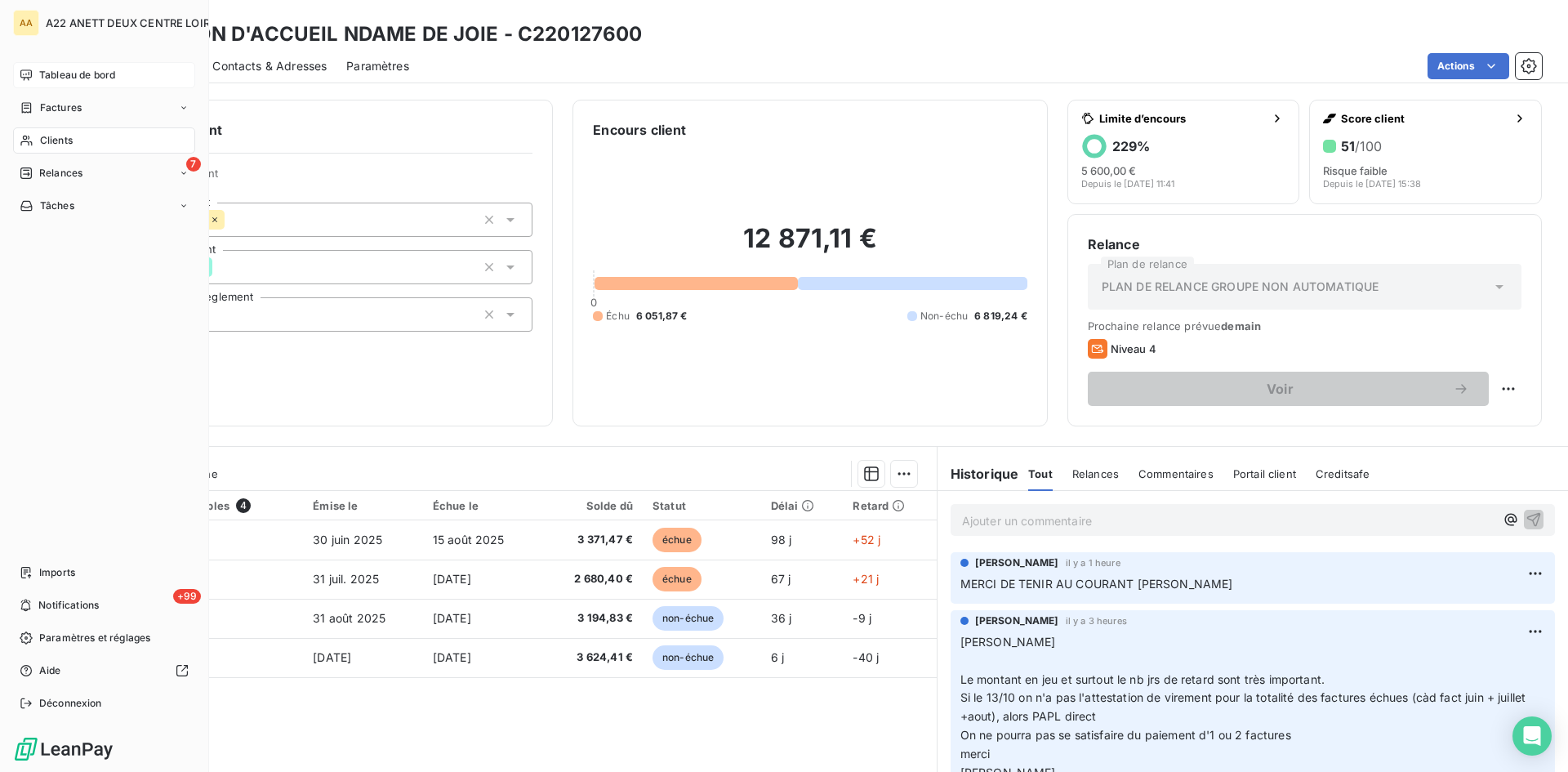
drag, startPoint x: 40, startPoint y: 68, endPoint x: 49, endPoint y: 66, distance: 9.2
click at [40, 68] on span "Tableau de bord" at bounding box center [77, 75] width 76 height 15
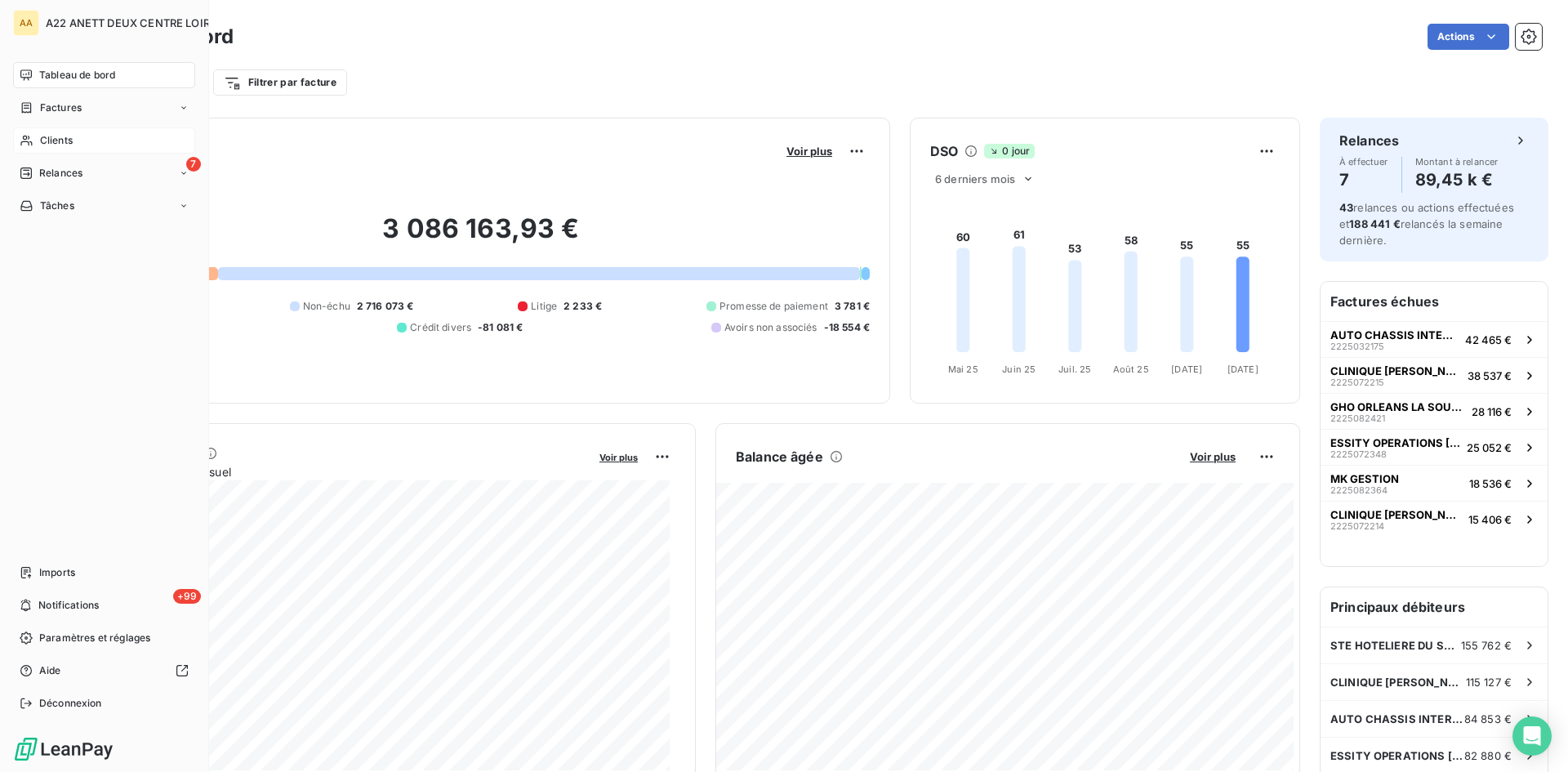
click at [58, 135] on span "Clients" at bounding box center [56, 140] width 33 height 15
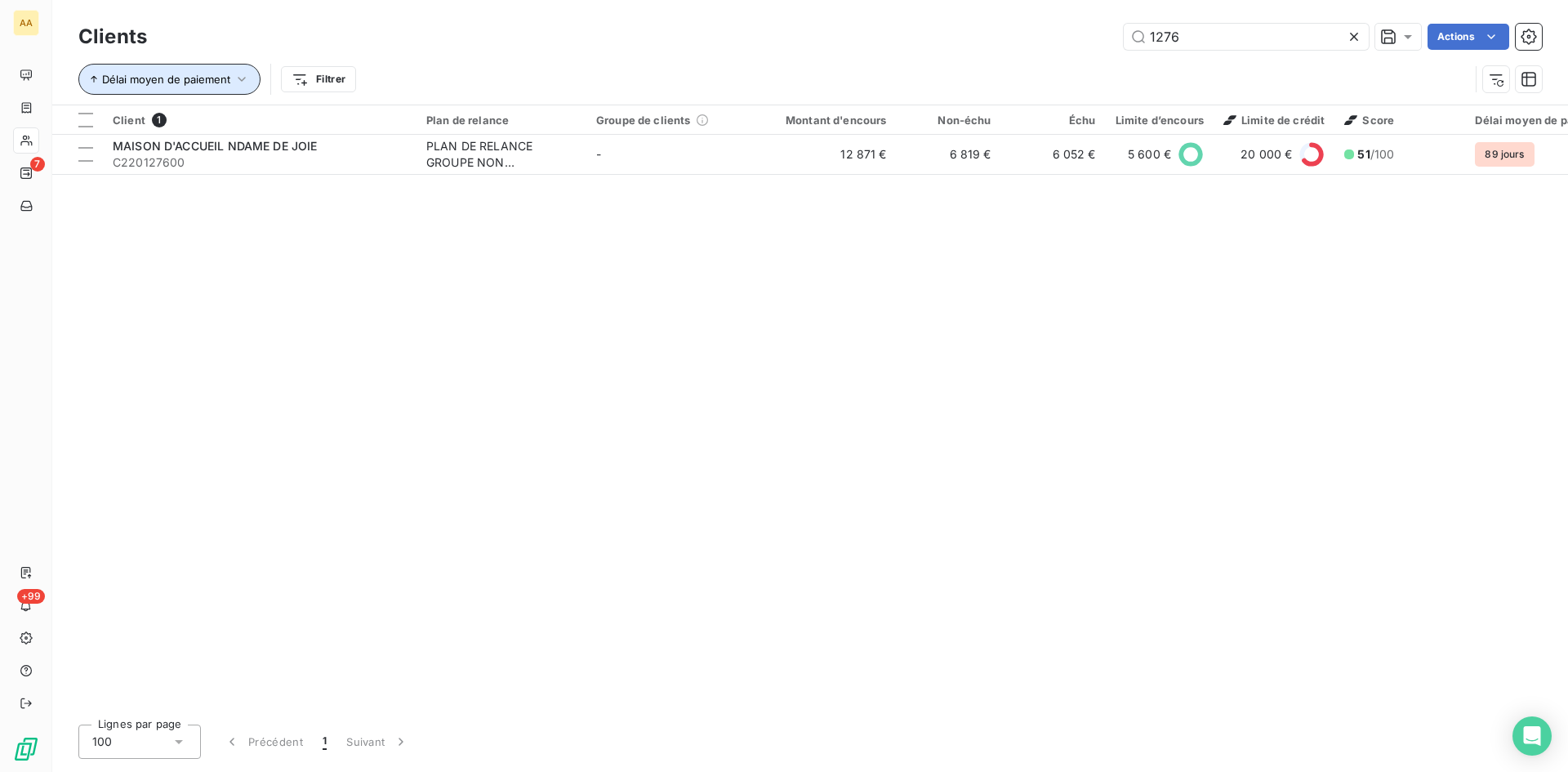
click at [239, 77] on icon "button" at bounding box center [242, 79] width 16 height 16
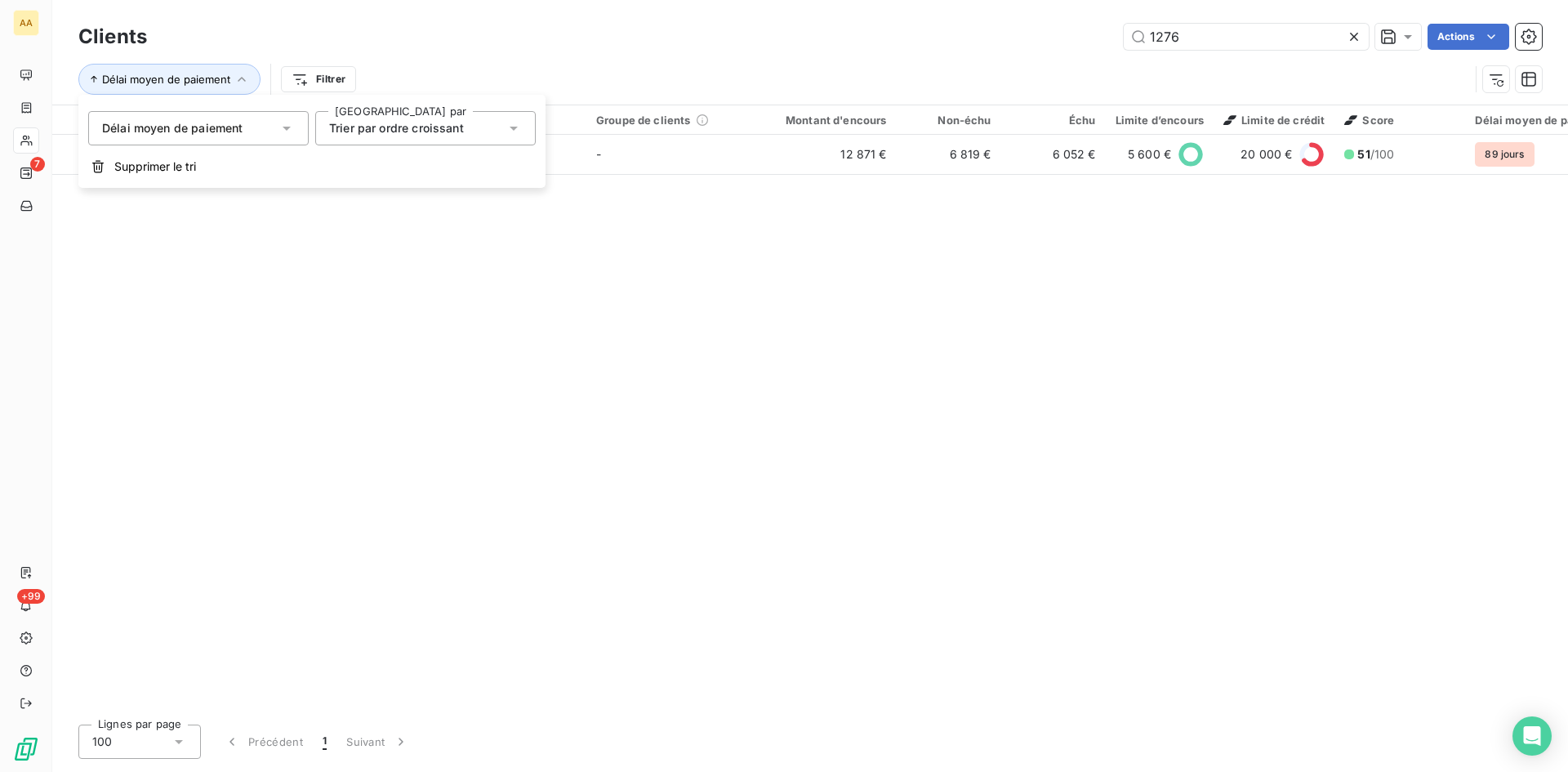
click at [286, 127] on icon at bounding box center [286, 128] width 8 height 4
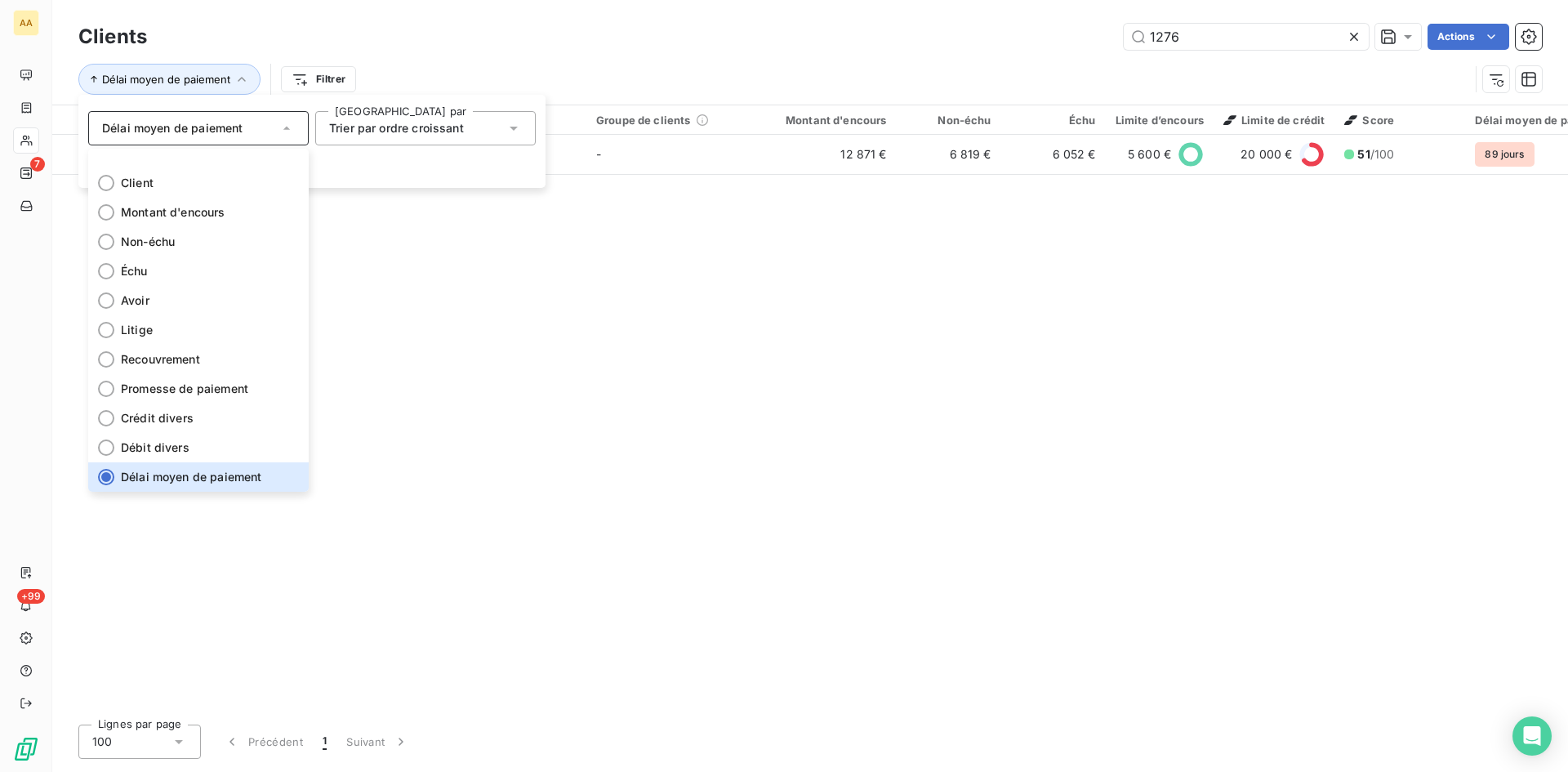
click at [495, 344] on div "Client 1 Plan de relance Groupe de clients Montant d'encours Non-échu Échu Limi…" at bounding box center [810, 408] width 1516 height 606
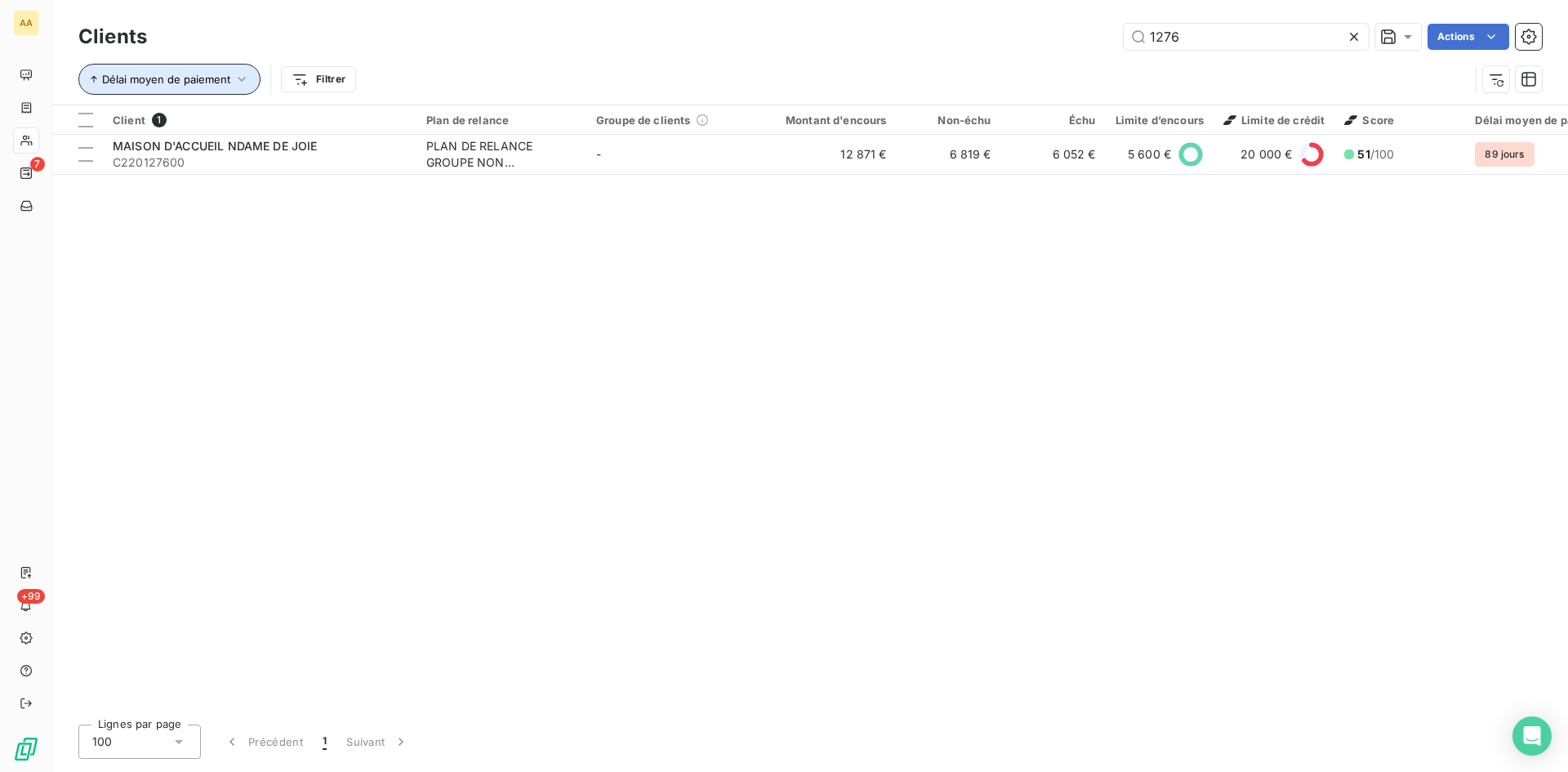
click at [209, 79] on span "Délai moyen de paiement" at bounding box center [166, 79] width 128 height 13
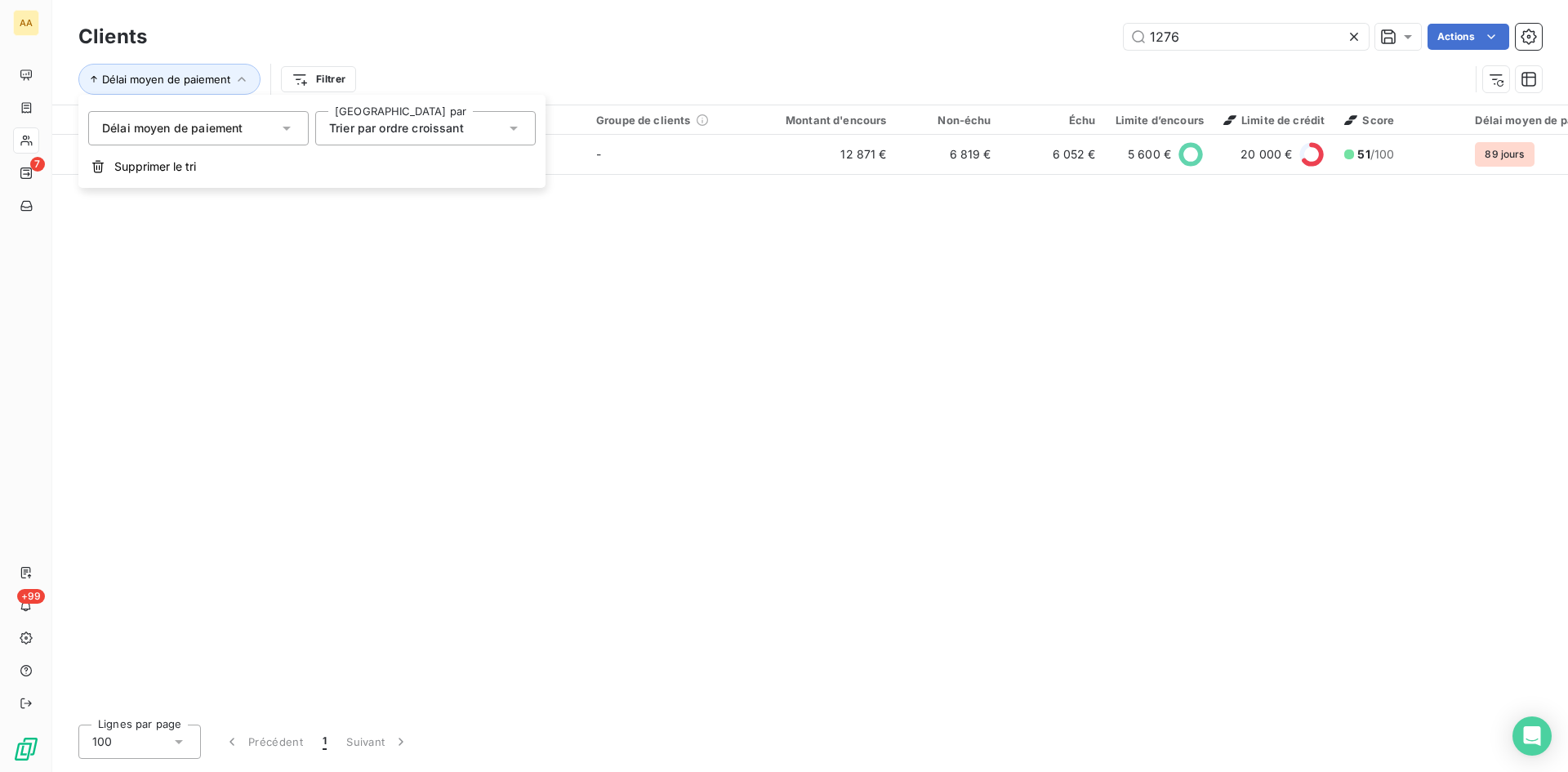
click at [512, 129] on icon at bounding box center [514, 128] width 16 height 16
click at [282, 125] on icon at bounding box center [287, 128] width 16 height 16
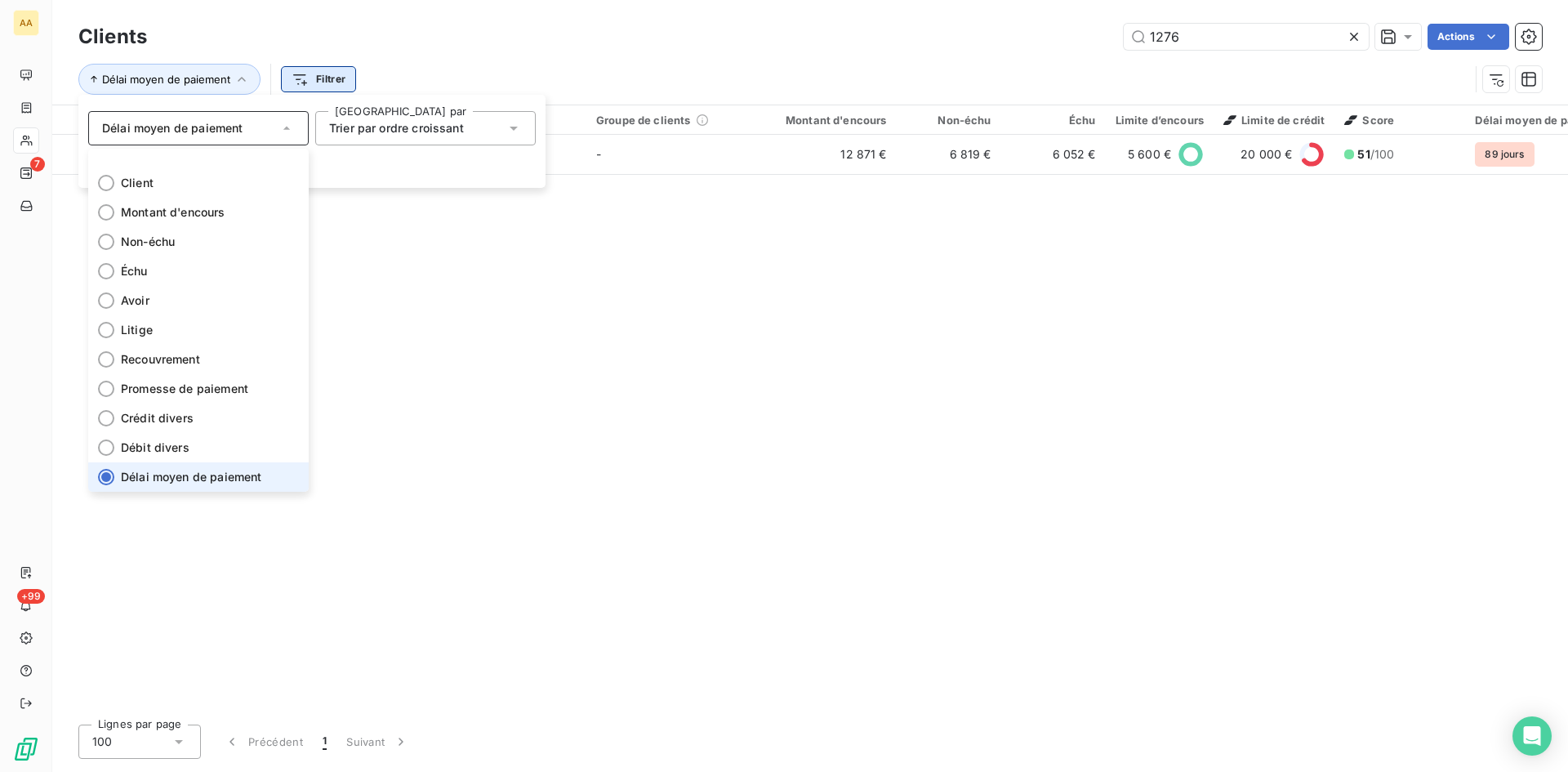
click at [321, 75] on html "AA 7 +99 Clients 1276 Actions Délai moyen de paiement Filtrer Client 1 Plan de …" at bounding box center [784, 386] width 1568 height 772
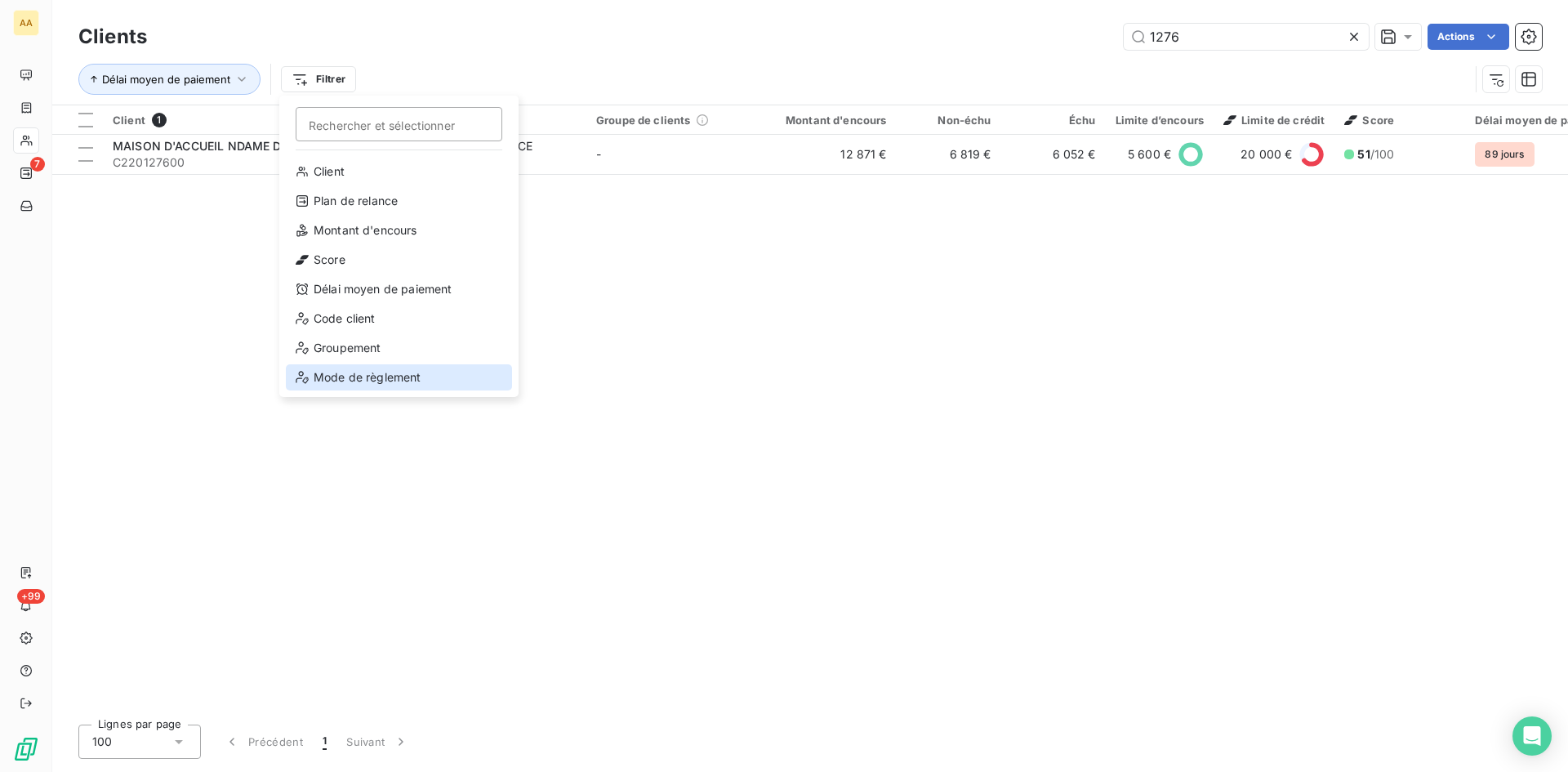
click at [375, 374] on div "Mode de règlement" at bounding box center [399, 377] width 227 height 27
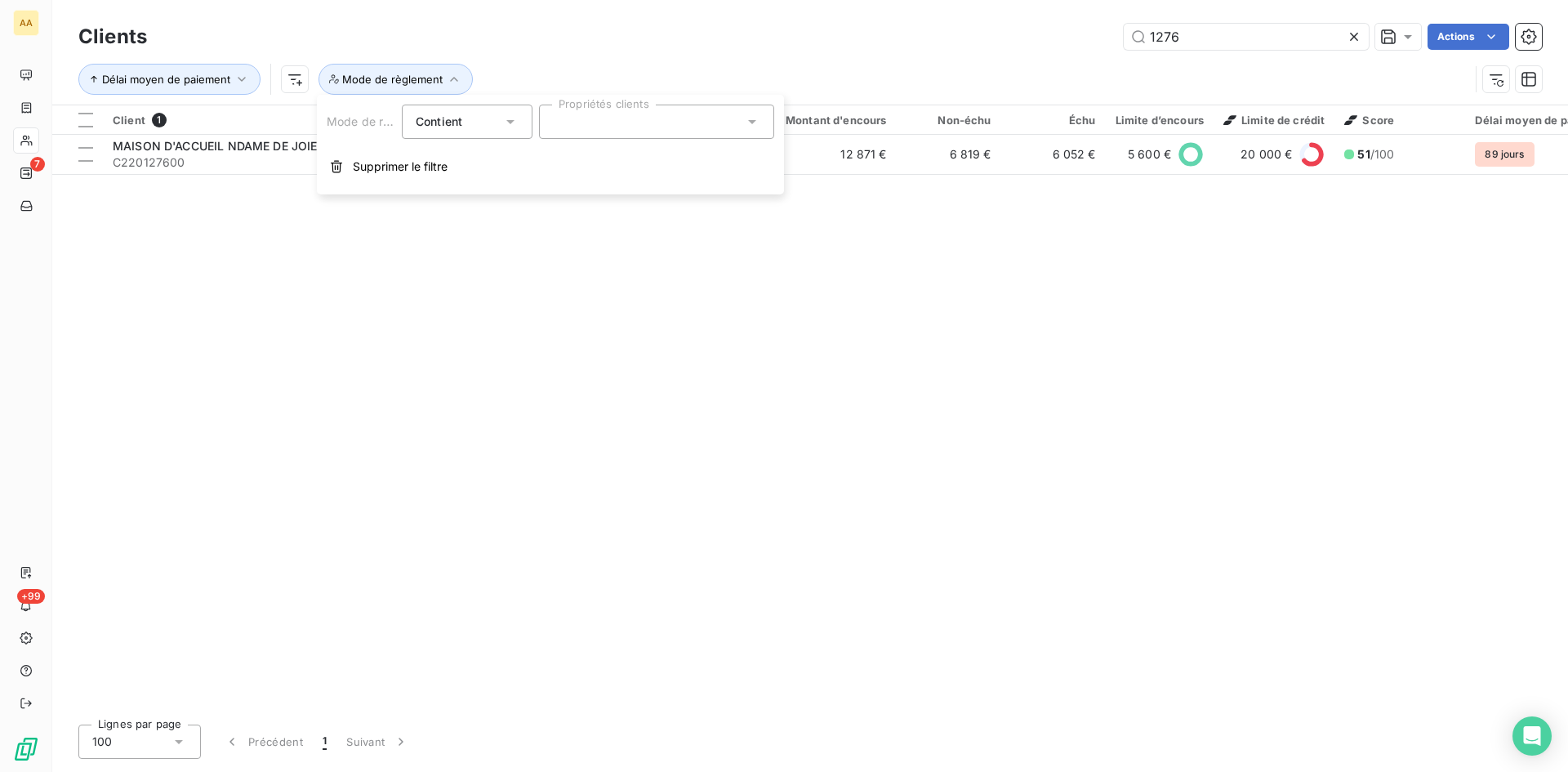
click at [757, 123] on icon at bounding box center [752, 121] width 16 height 16
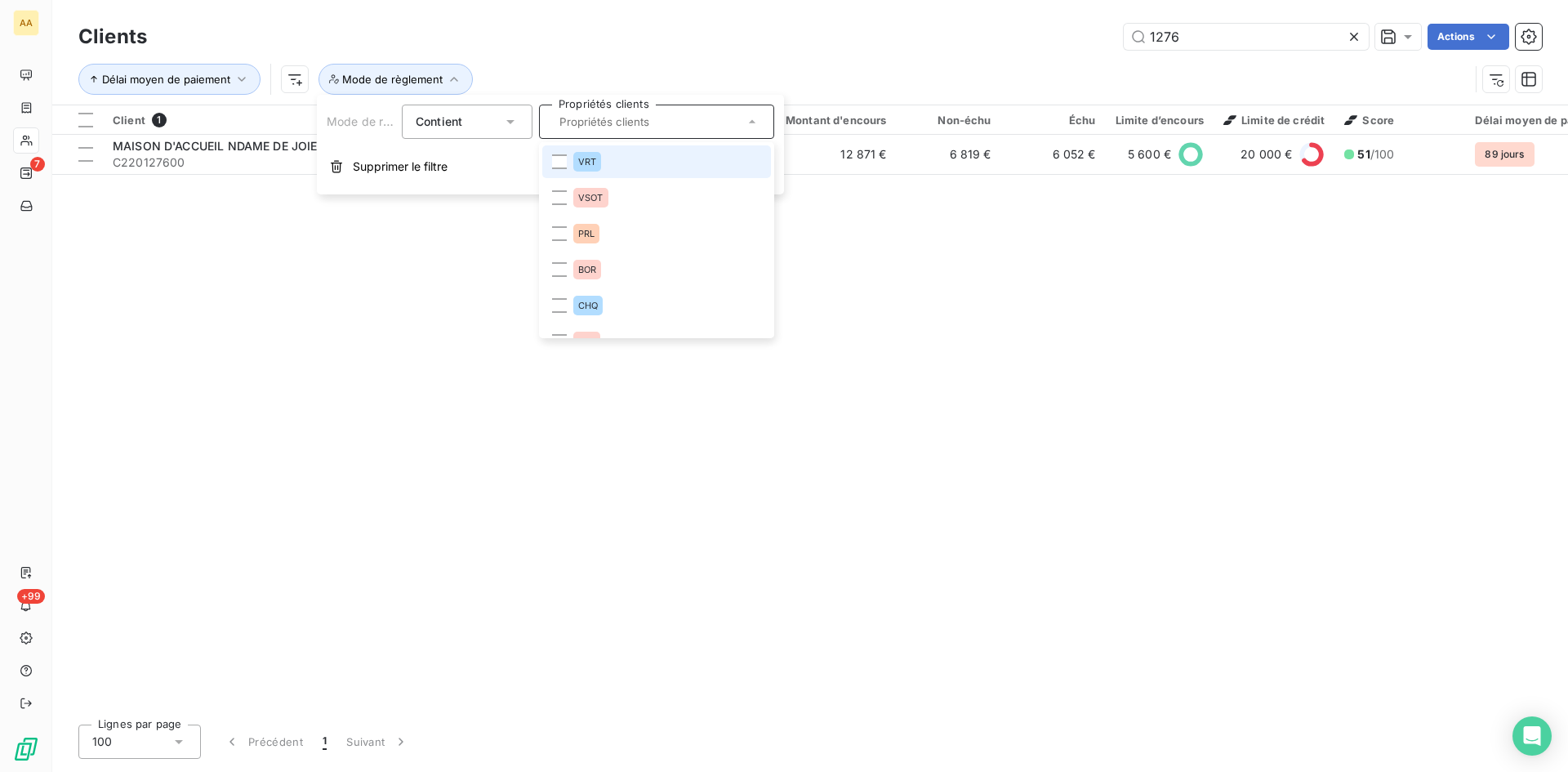
drag, startPoint x: 576, startPoint y: 156, endPoint x: 568, endPoint y: 158, distance: 8.2
click at [575, 156] on div "VRT" at bounding box center [587, 162] width 27 height 19
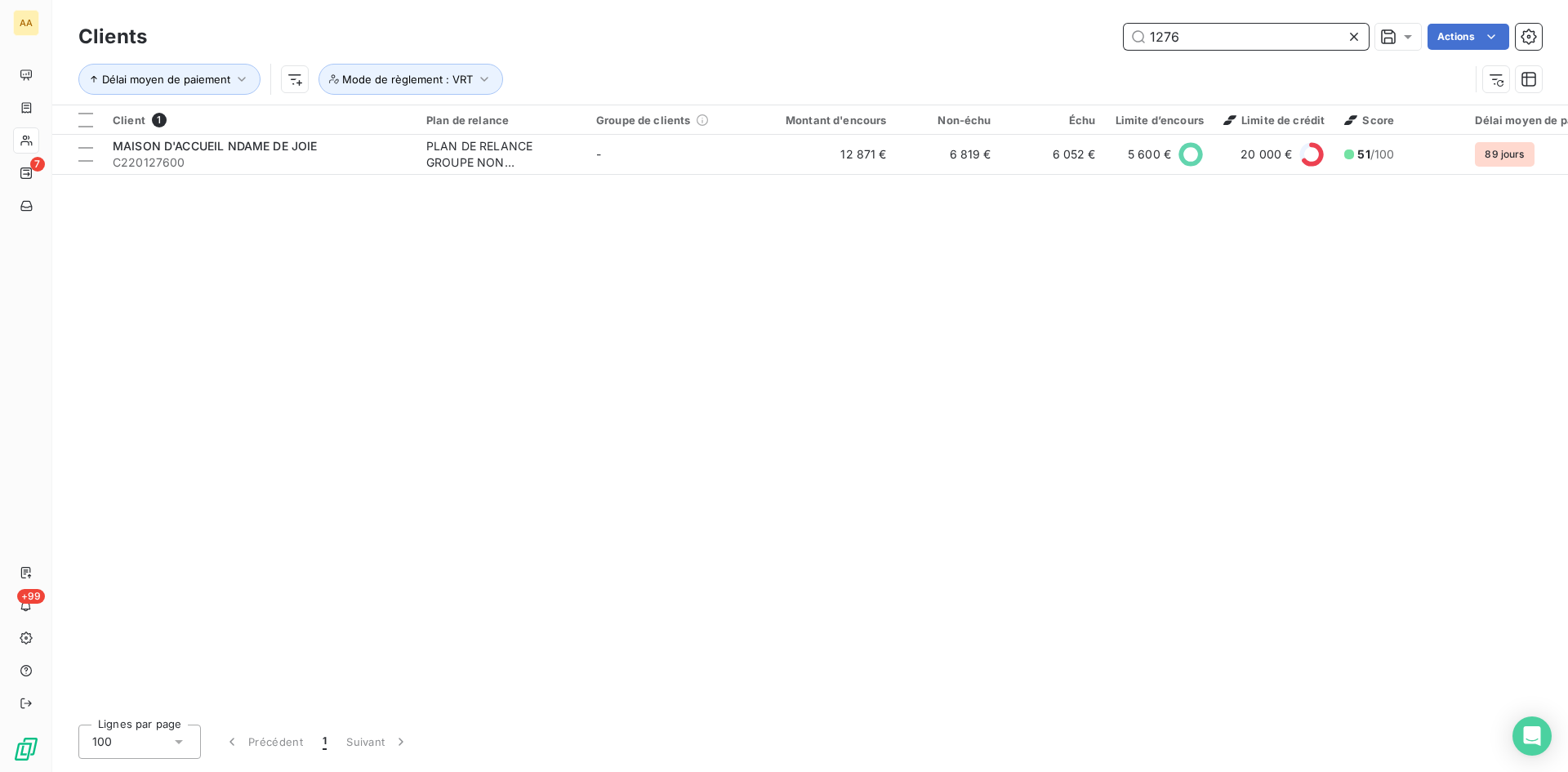
drag, startPoint x: 1200, startPoint y: 32, endPoint x: 1081, endPoint y: 32, distance: 119.0
click at [1081, 32] on div "1276 Actions" at bounding box center [854, 37] width 1376 height 27
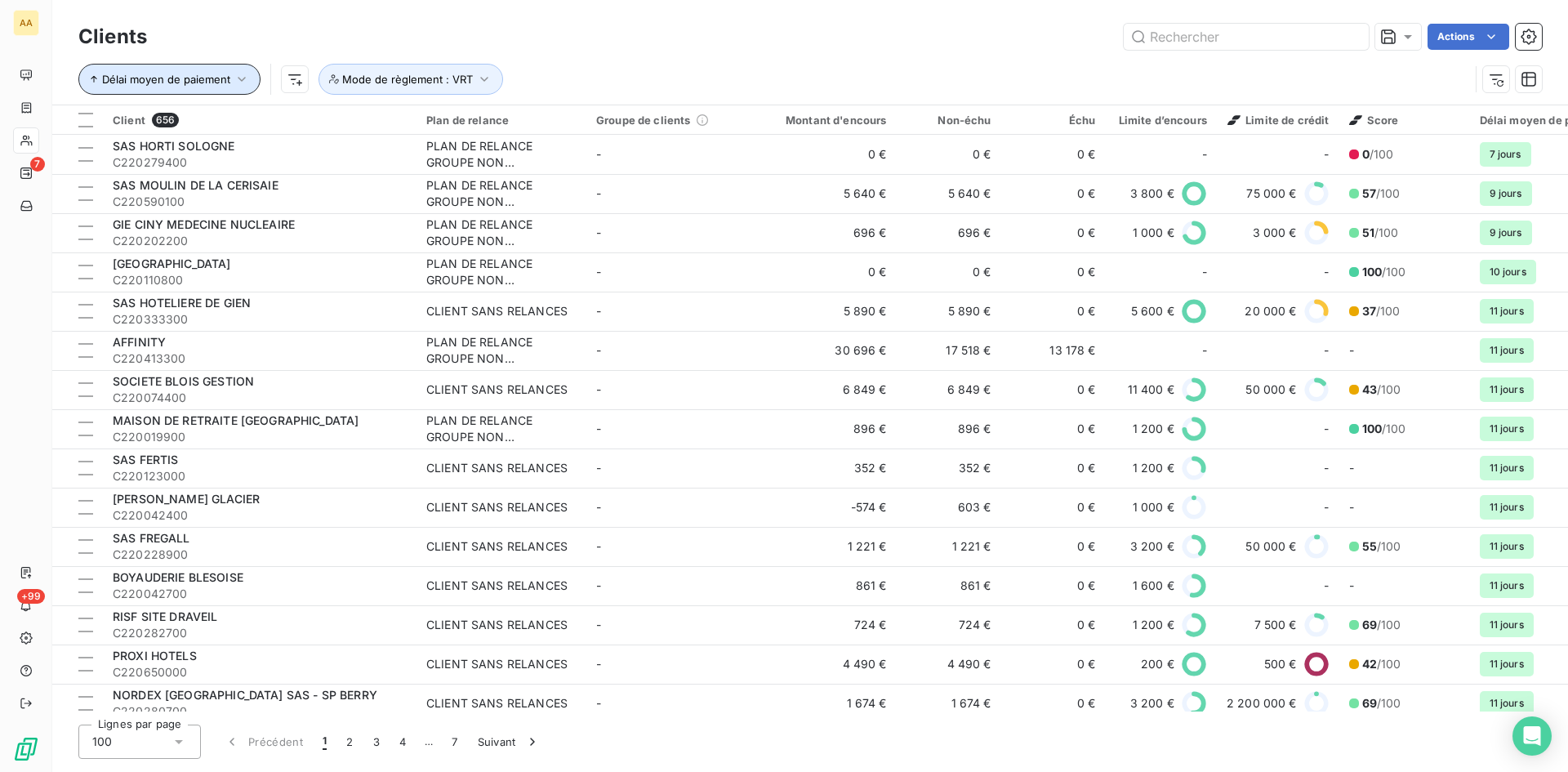
click at [243, 79] on icon "button" at bounding box center [241, 80] width 8 height 5
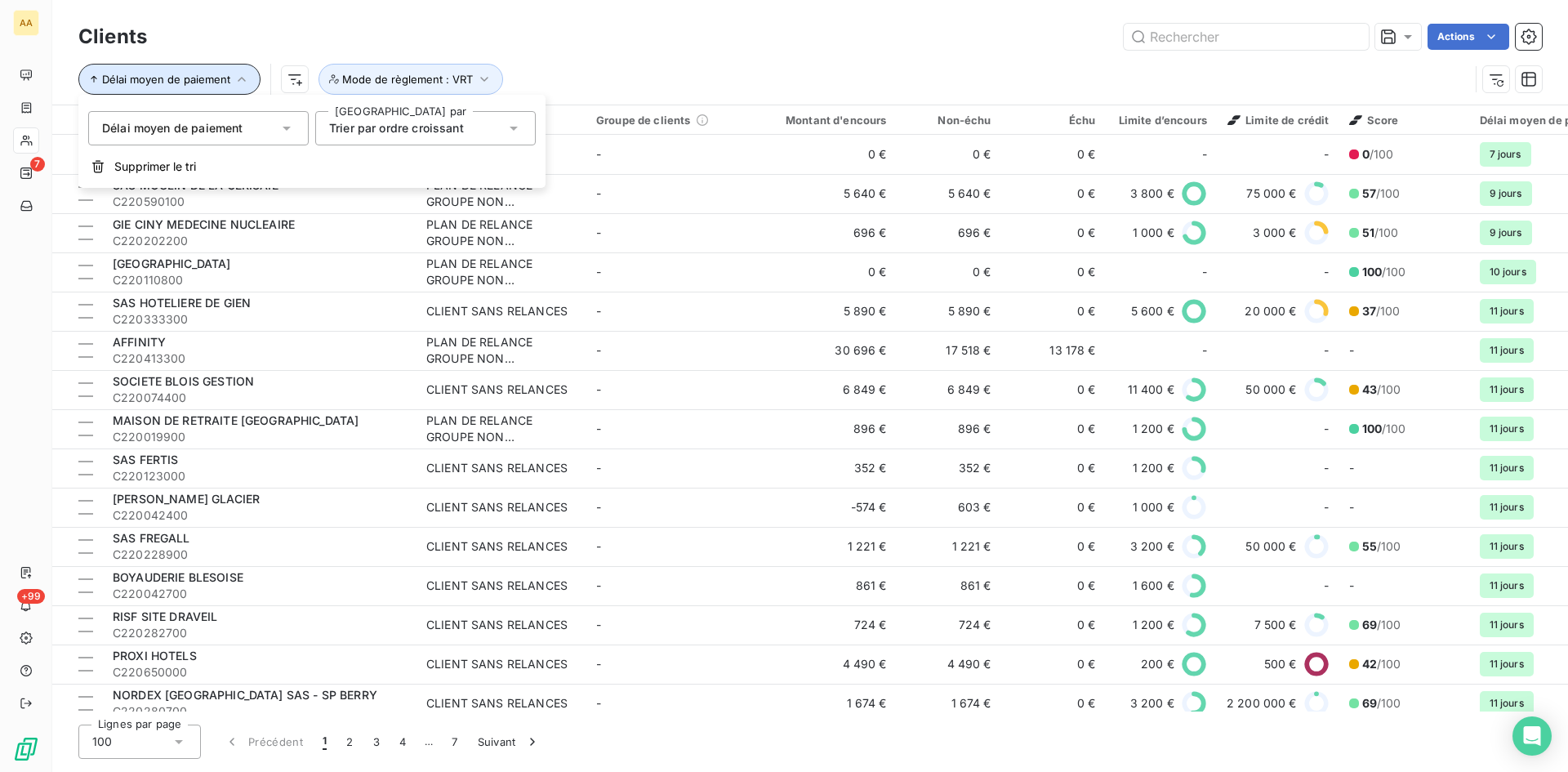
click at [96, 77] on icon "button" at bounding box center [94, 79] width 10 height 10
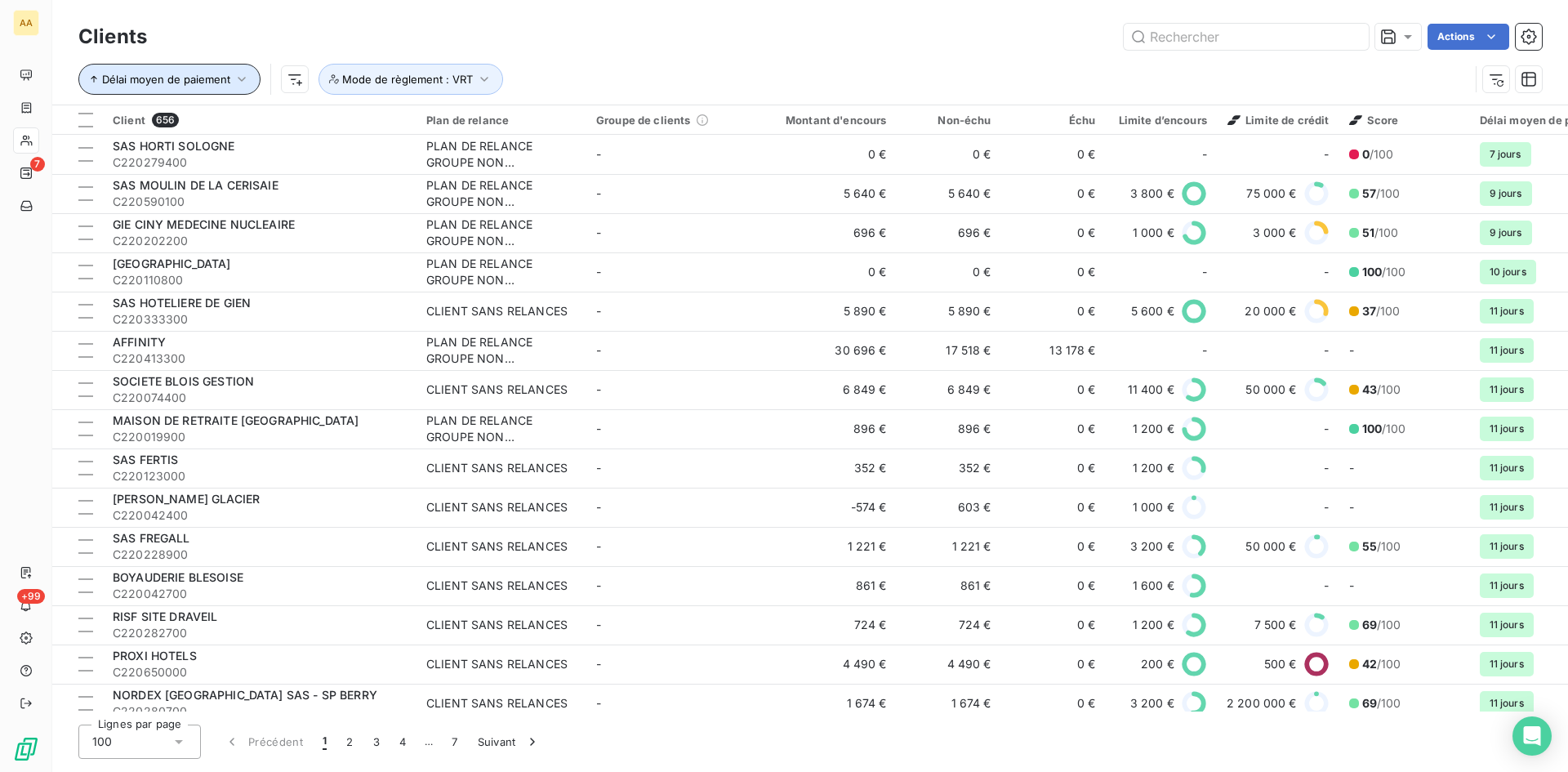
click at [96, 77] on icon "button" at bounding box center [94, 79] width 10 height 10
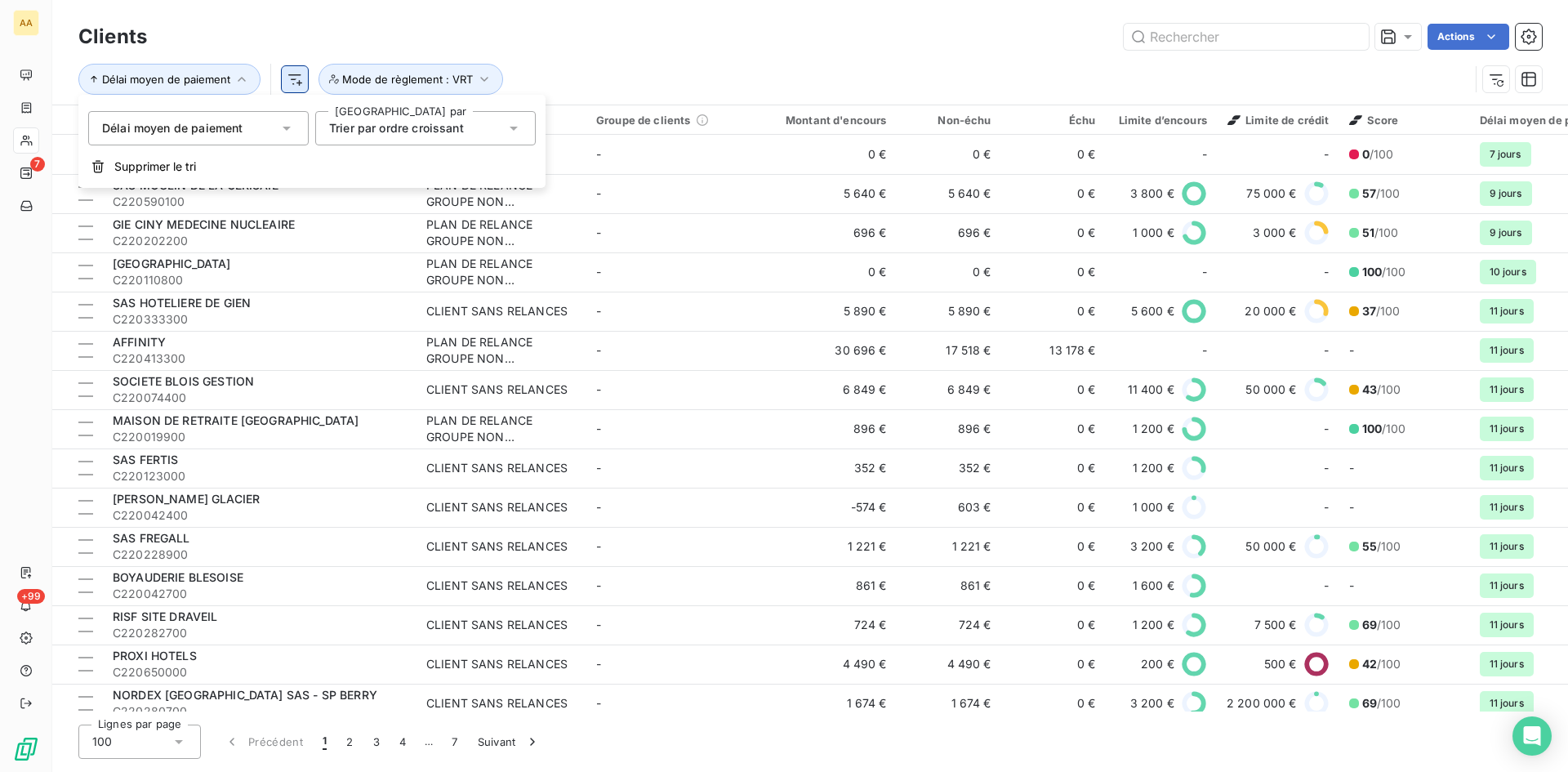
click at [290, 74] on html "AA 7 +99 Clients Actions Délai moyen de paiement Mode de règlement : VRT Client…" at bounding box center [784, 386] width 1568 height 772
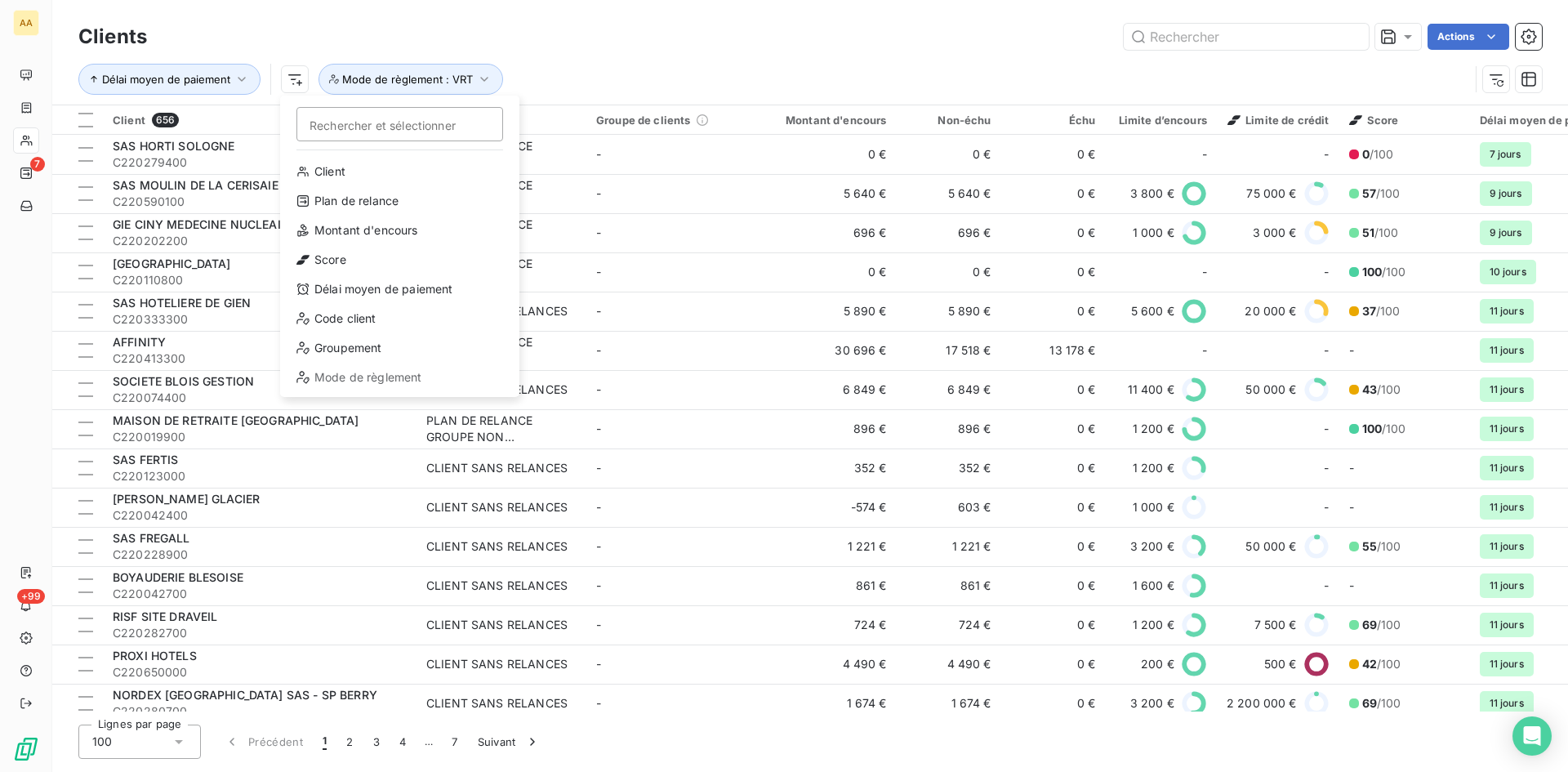
click at [480, 78] on html "AA 7 +99 Clients Actions Délai moyen de paiement Rechercher et sélectionner Cli…" at bounding box center [784, 386] width 1568 height 772
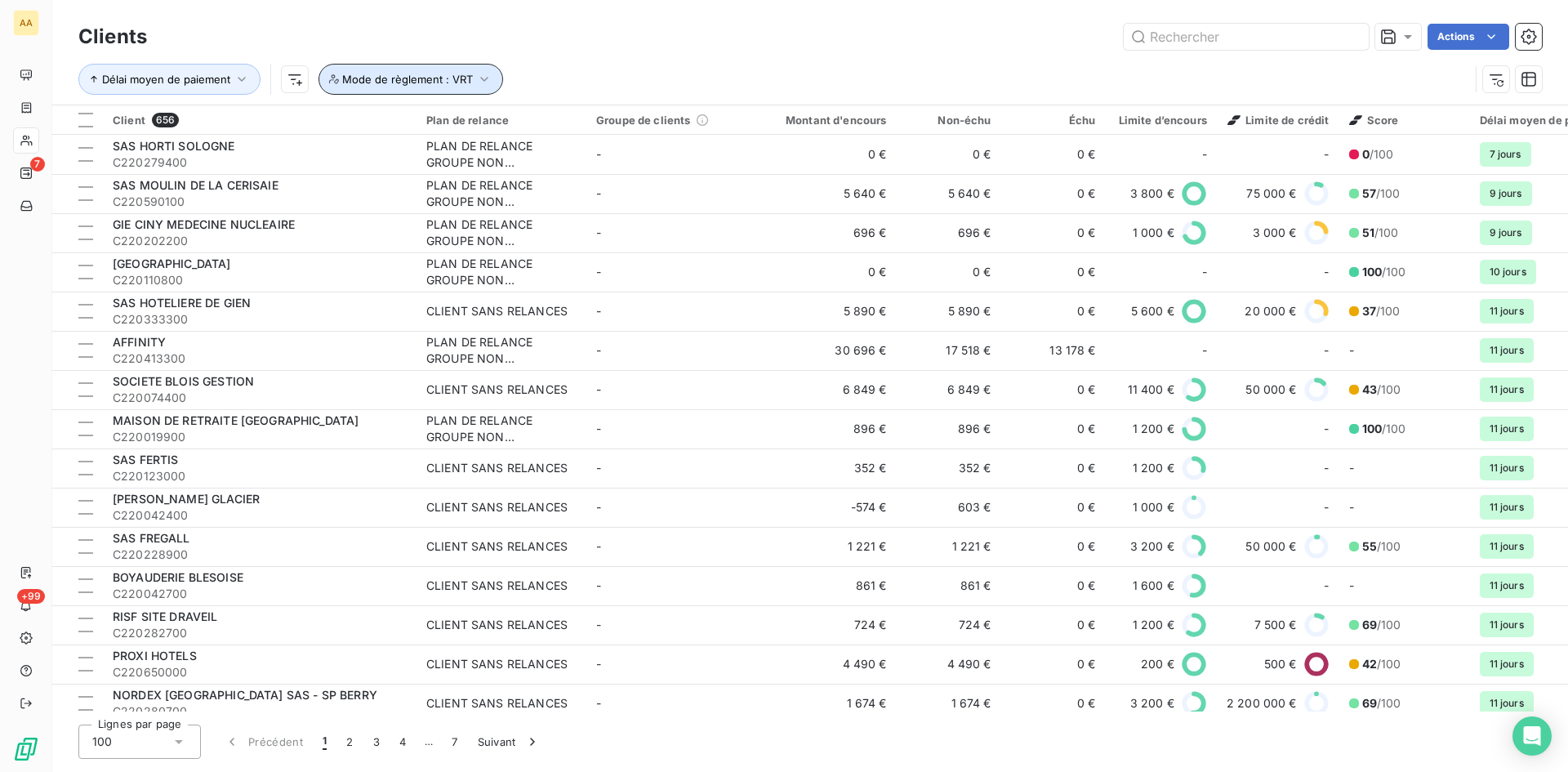
click at [480, 78] on icon "button" at bounding box center [484, 79] width 16 height 16
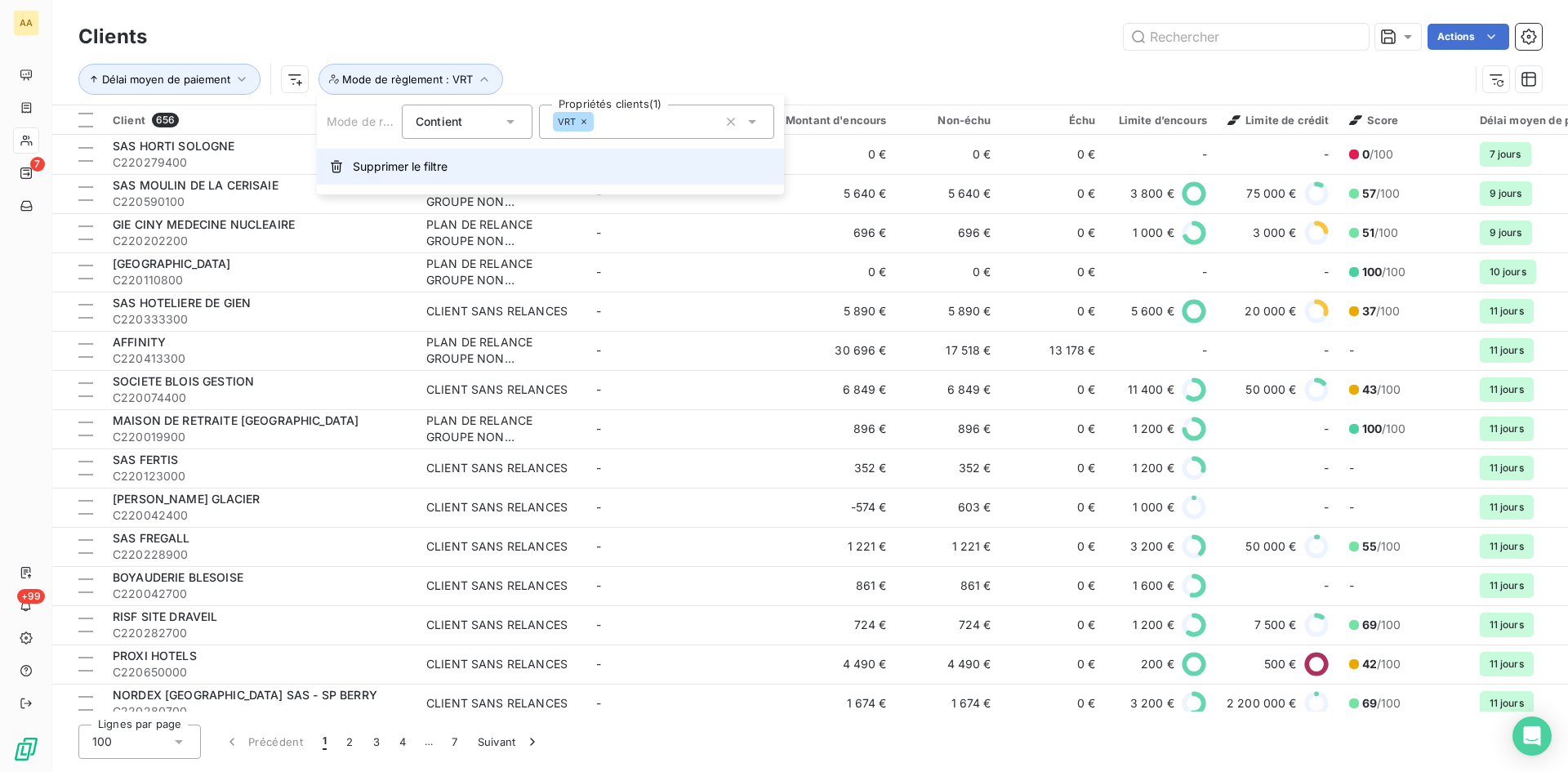
click at [408, 166] on span "Supprimer le filtre" at bounding box center [400, 166] width 95 height 16
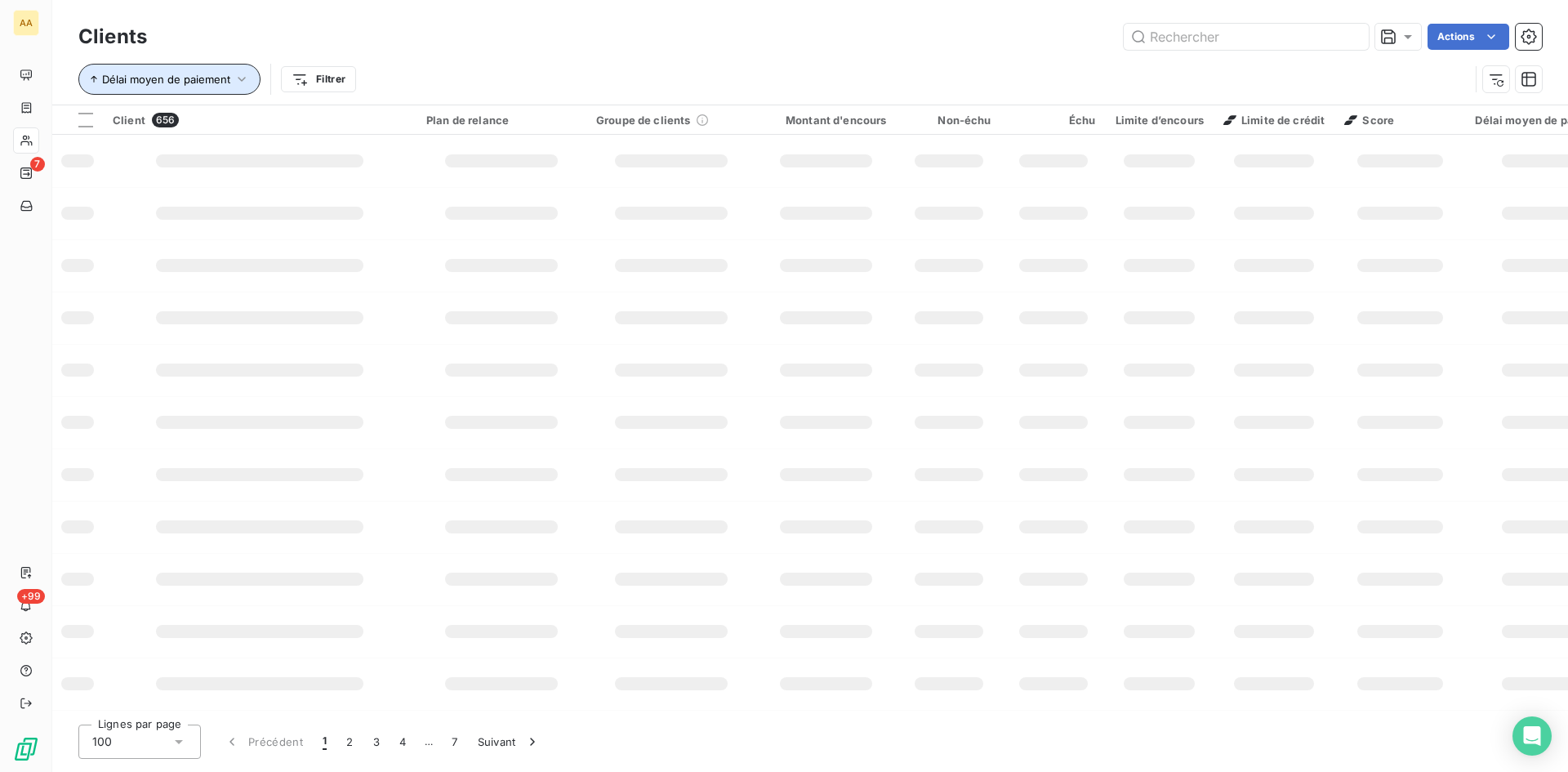
click at [235, 89] on button "Délai moyen de paiement" at bounding box center [170, 79] width 182 height 31
click at [238, 82] on icon "button" at bounding box center [242, 79] width 16 height 16
click at [237, 76] on icon "button" at bounding box center [242, 79] width 16 height 16
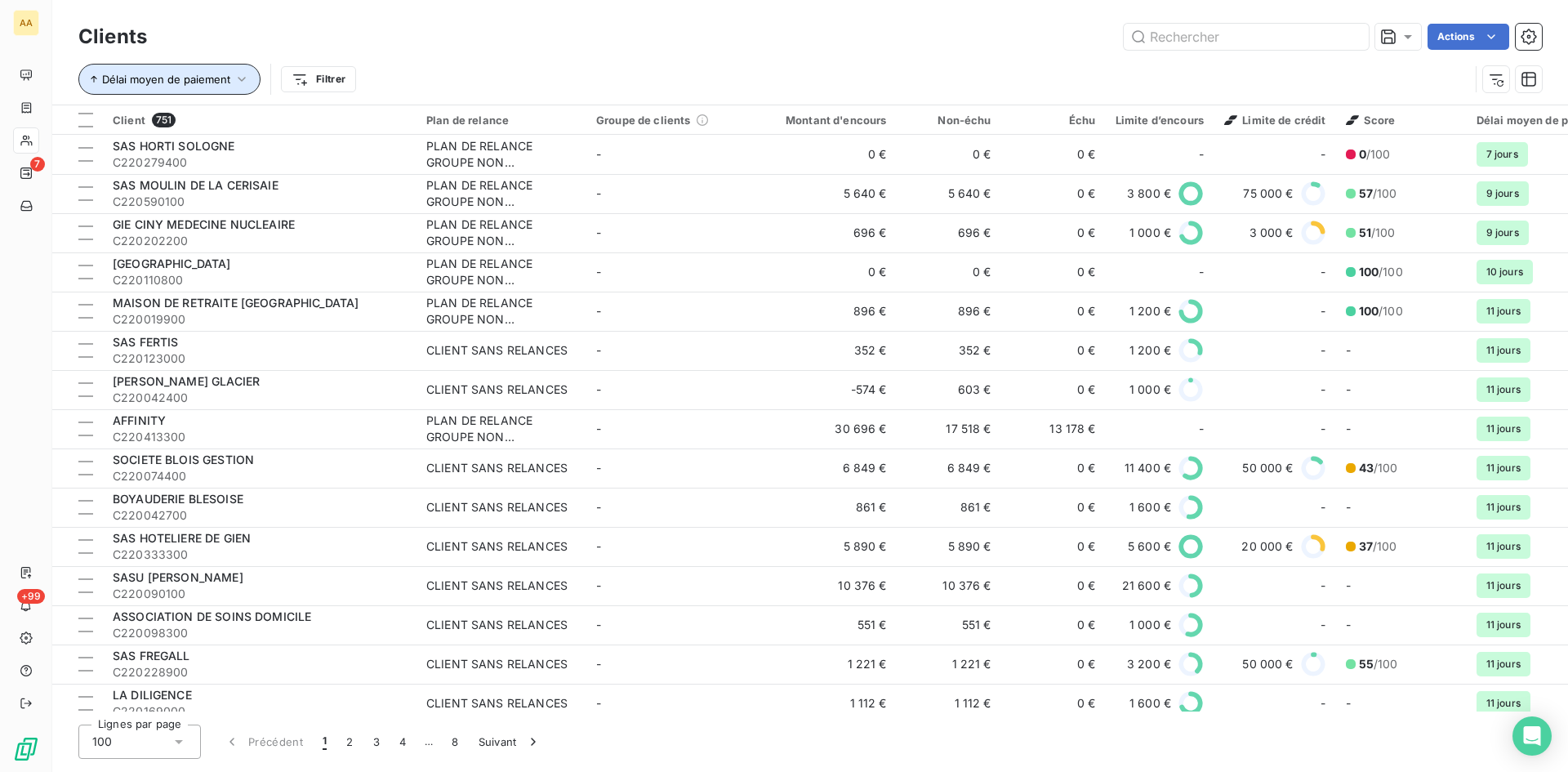
click at [237, 75] on icon "button" at bounding box center [242, 79] width 16 height 16
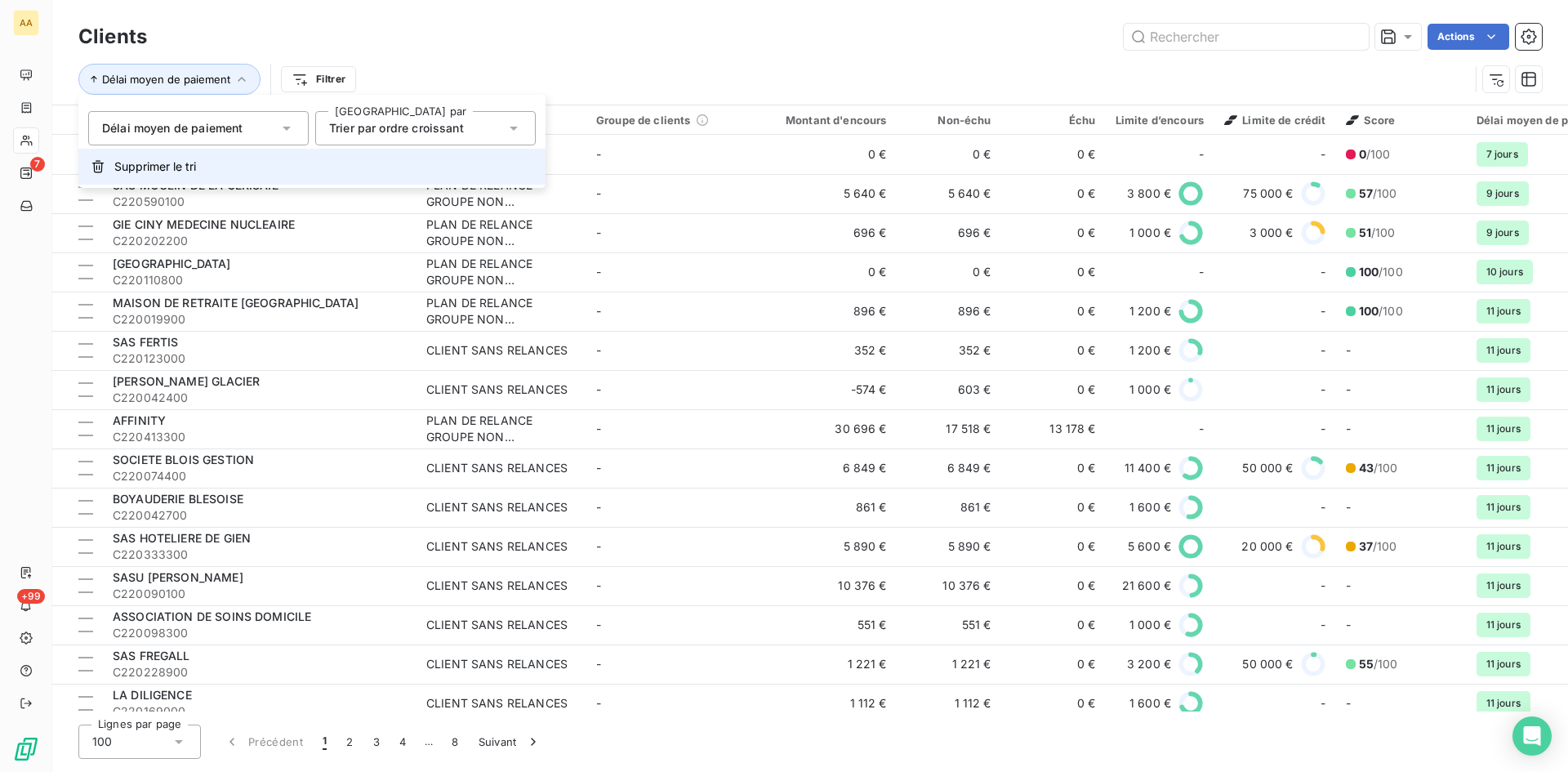
click at [158, 163] on span "Supprimer le tri" at bounding box center [155, 166] width 81 height 16
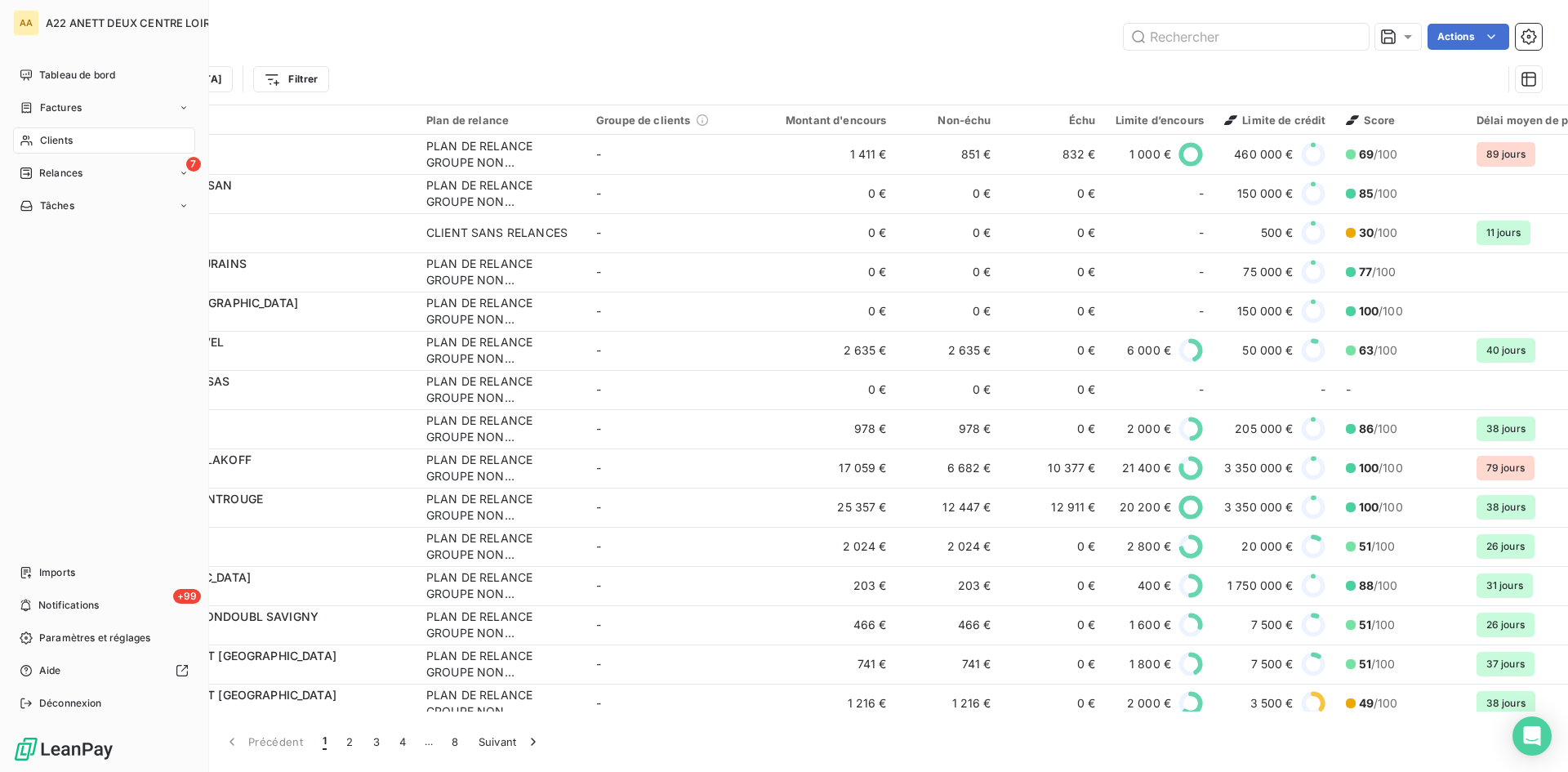
click at [55, 134] on span "Clients" at bounding box center [56, 140] width 33 height 15
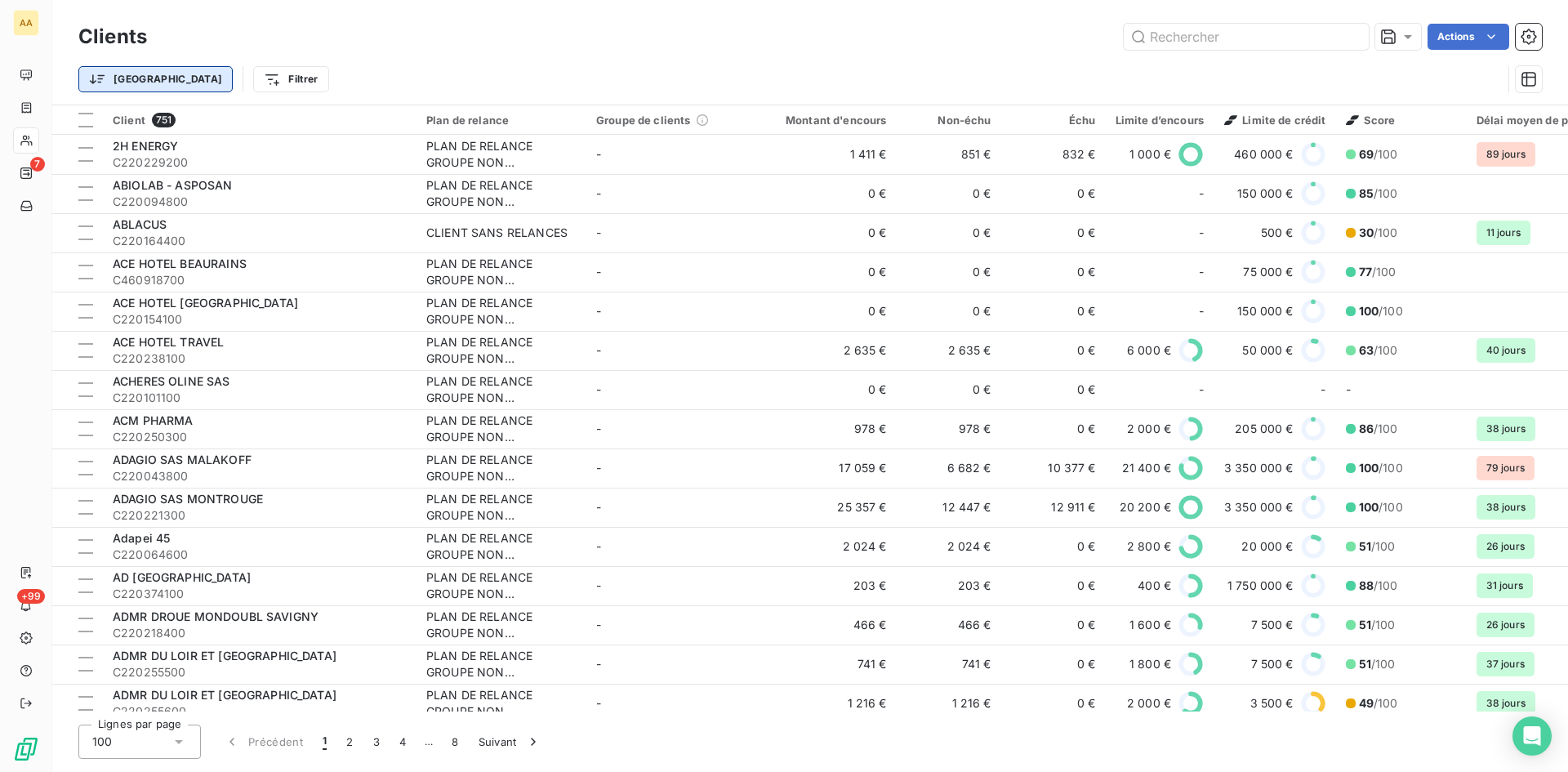
click at [135, 82] on html "AA 7 +99 Clients Actions Trier Filtrer Client 751 Plan de relance Groupe de cli…" at bounding box center [784, 386] width 1568 height 772
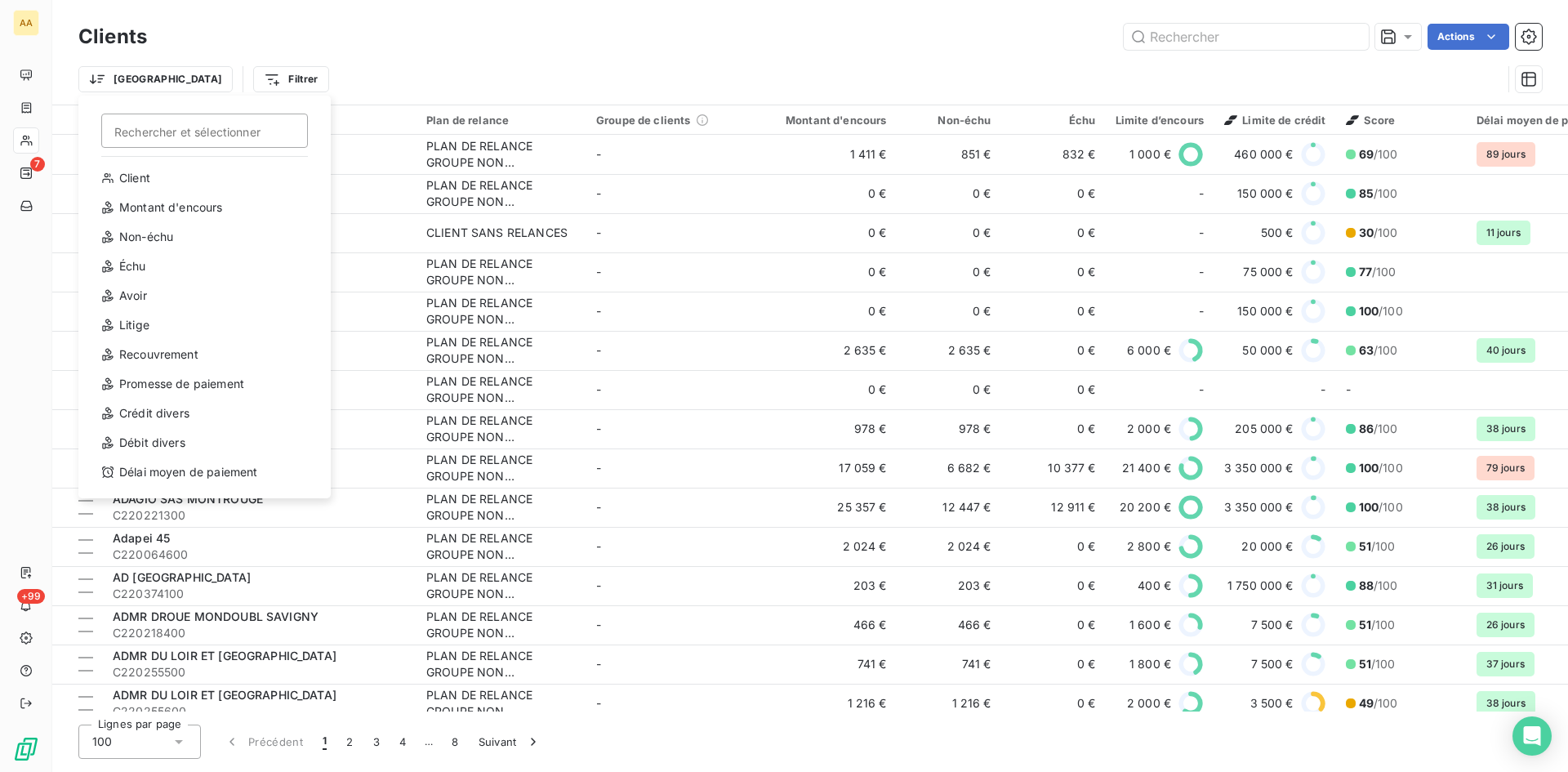
click at [231, 75] on html "AA 7 +99 Clients Actions Trier Rechercher et sélectionner Client Montant d'enco…" at bounding box center [784, 386] width 1568 height 772
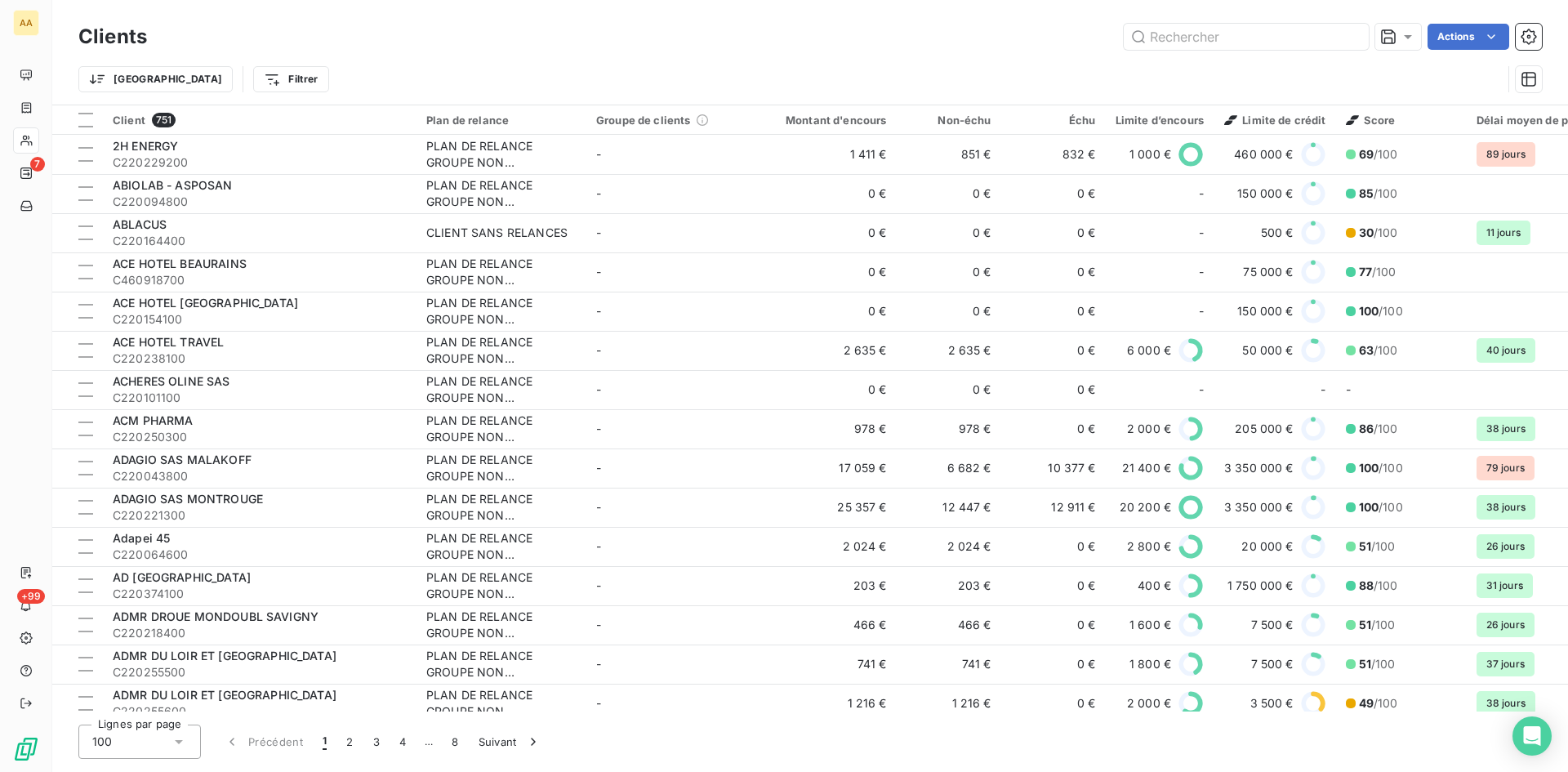
click at [231, 75] on html "AA 7 +99 Clients Actions Trier Filtrer Client 751 Plan de relance Groupe de cli…" at bounding box center [784, 386] width 1568 height 772
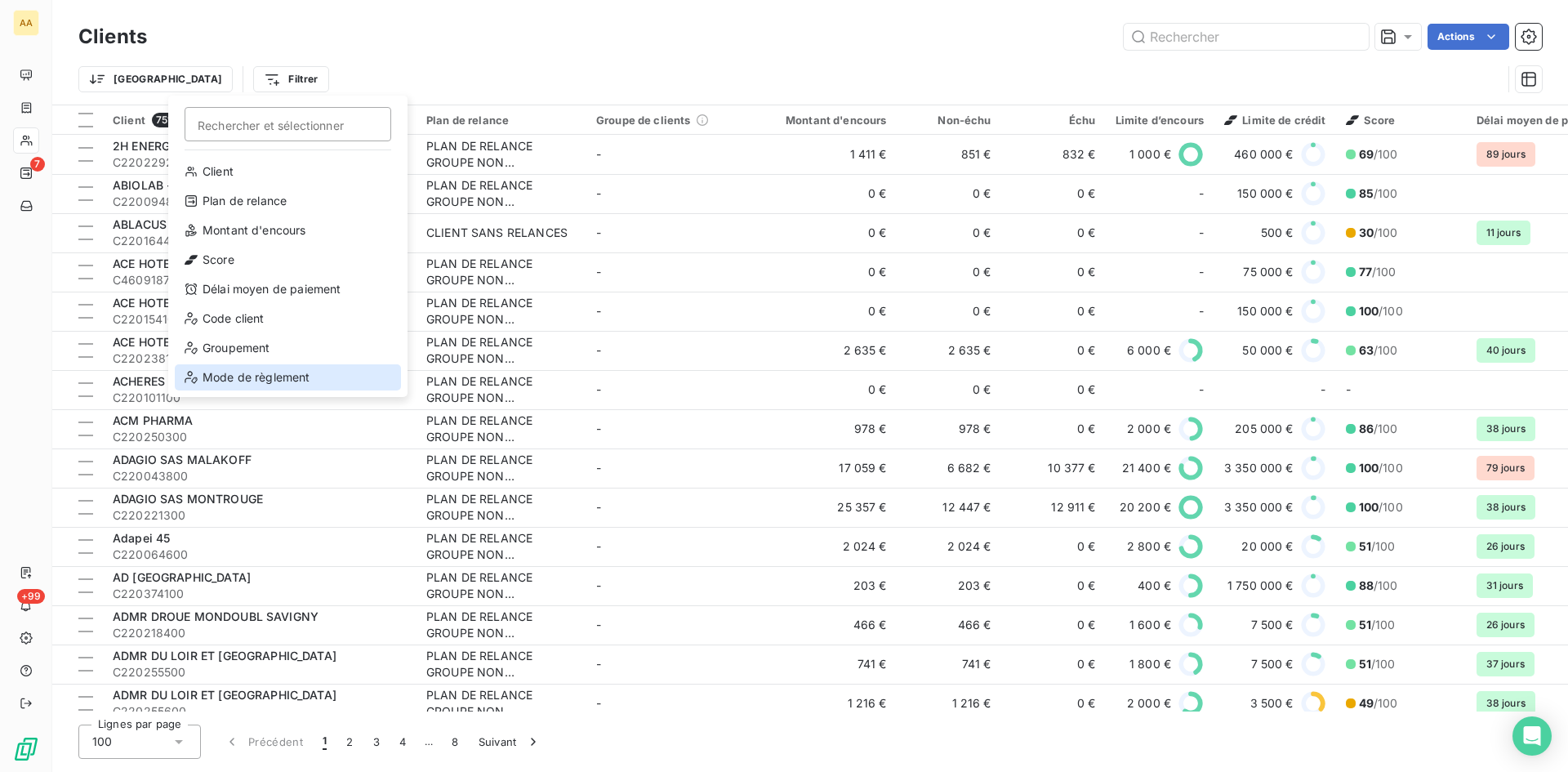
click at [270, 375] on div "Mode de règlement" at bounding box center [288, 377] width 227 height 27
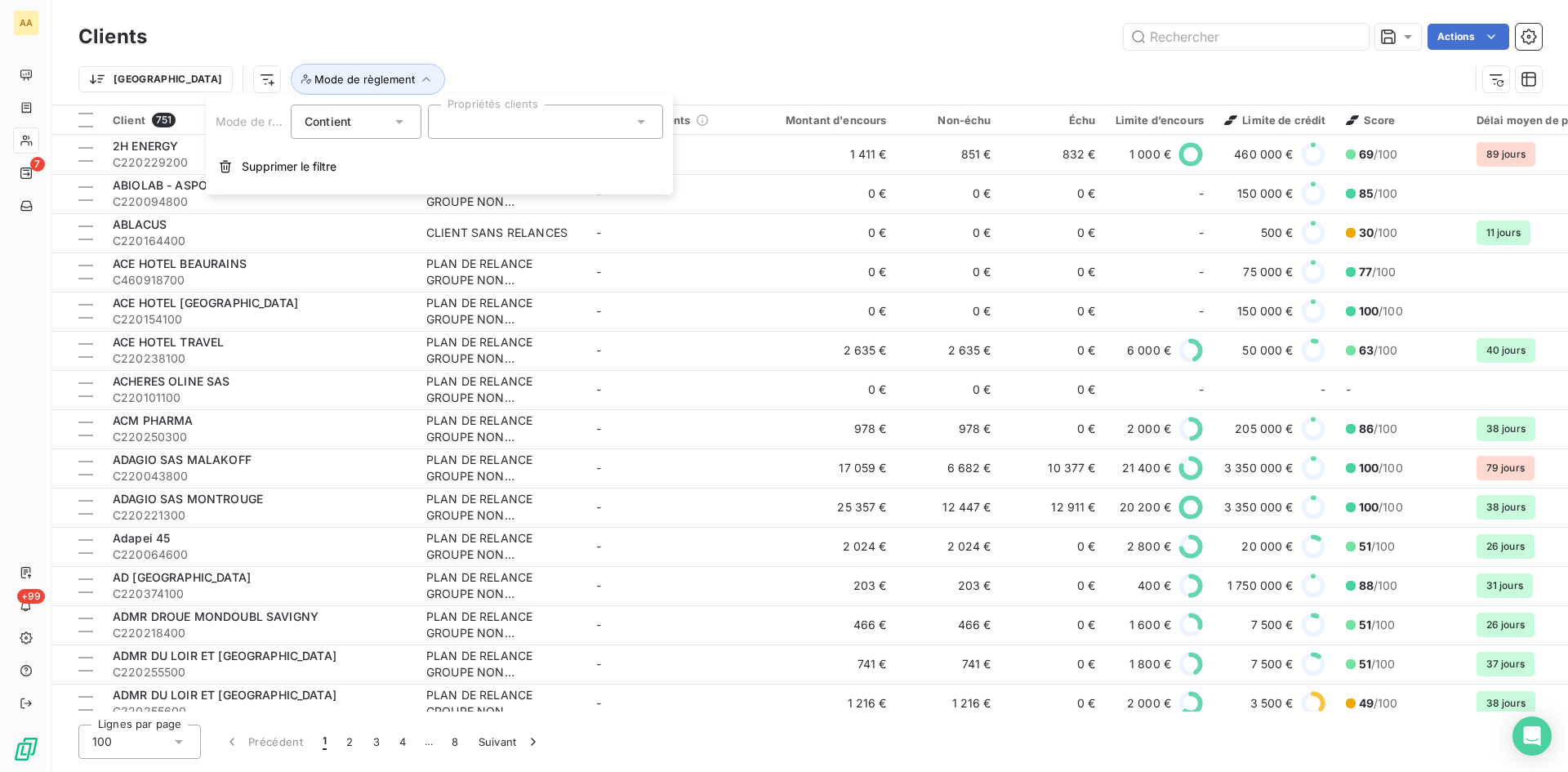
click at [469, 123] on div at bounding box center [545, 121] width 236 height 35
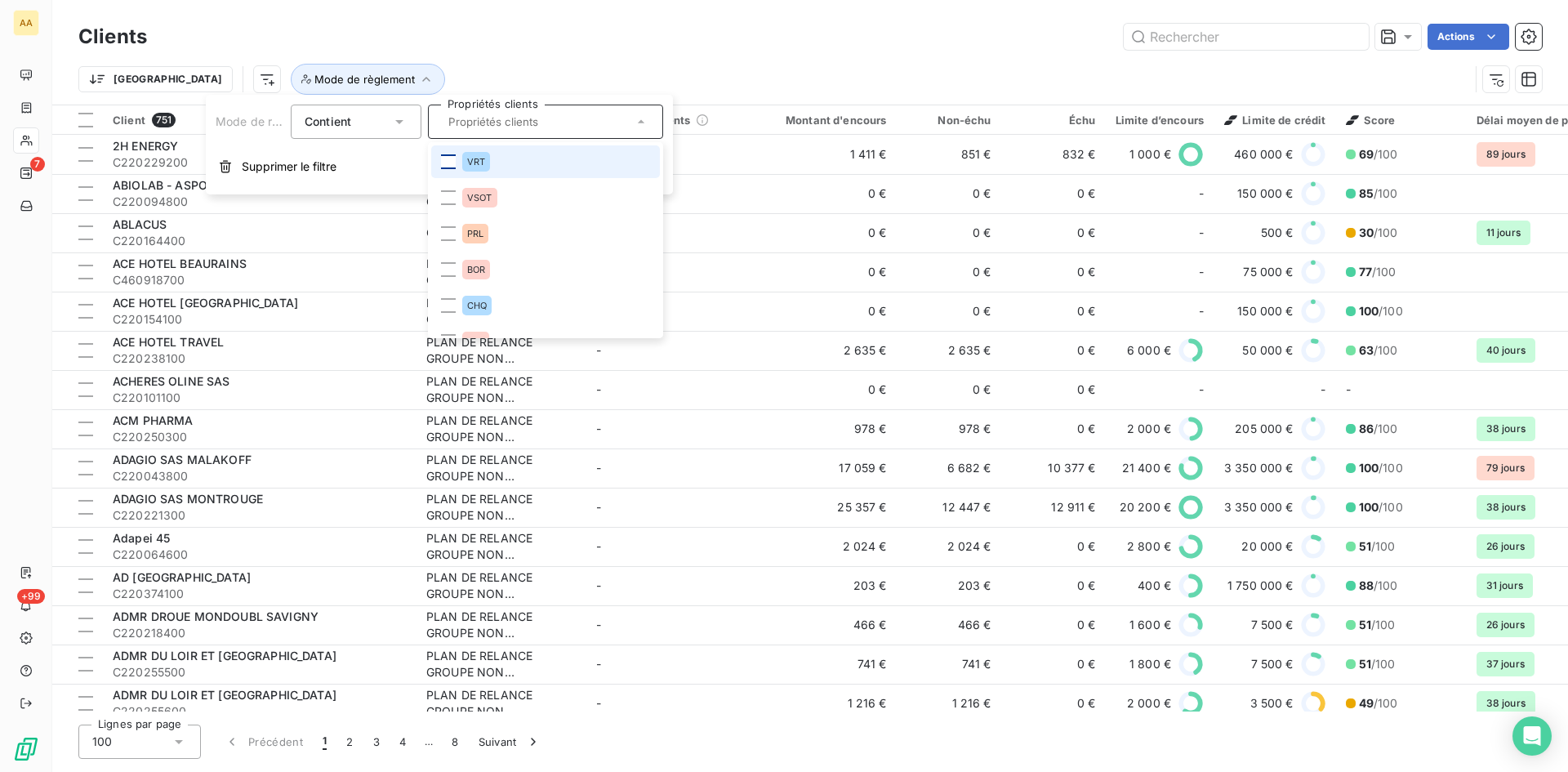
click at [444, 163] on div at bounding box center [448, 161] width 15 height 15
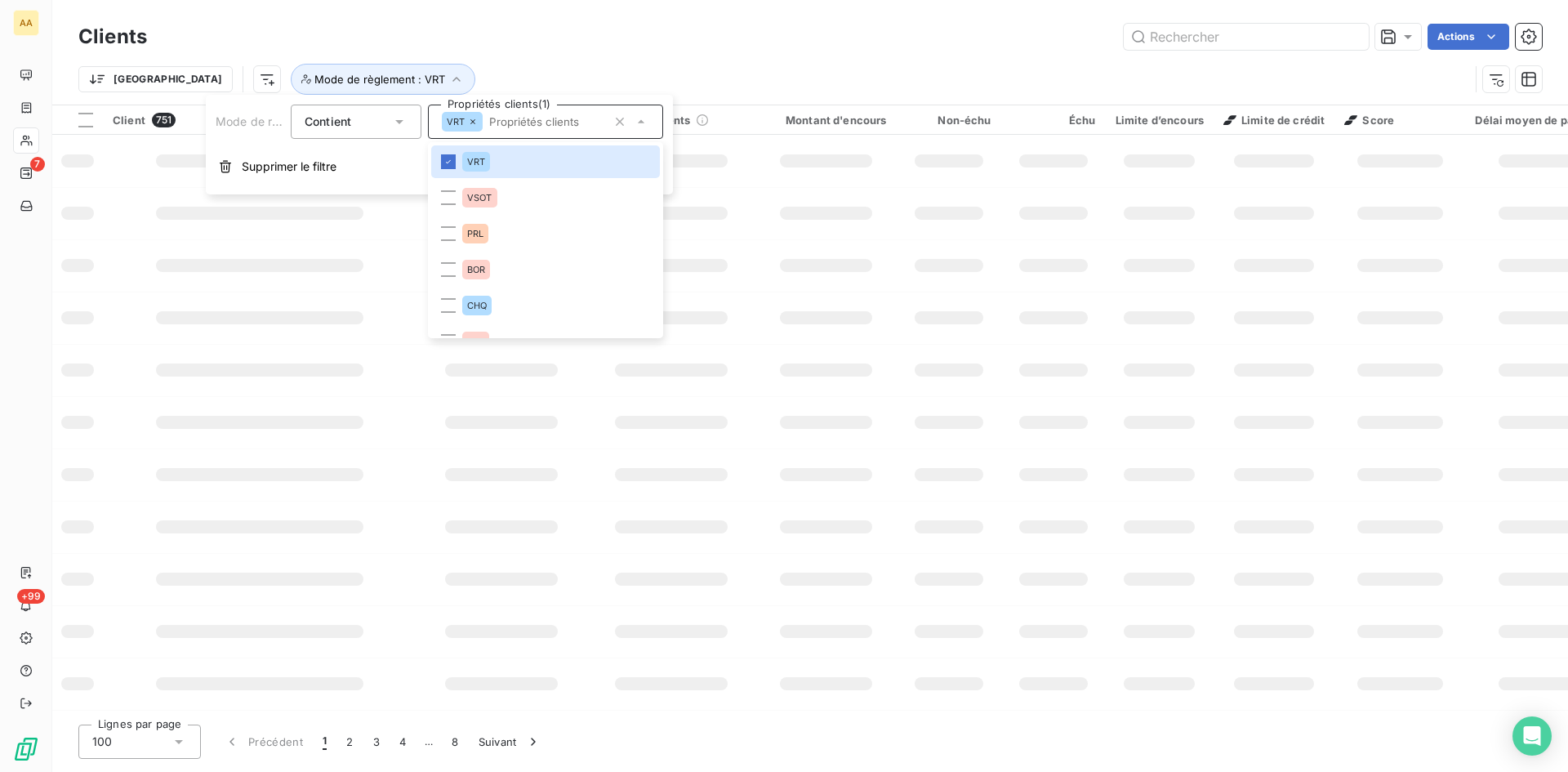
click at [694, 81] on div "Trier Mode de règlement : VRT" at bounding box center [774, 79] width 1391 height 31
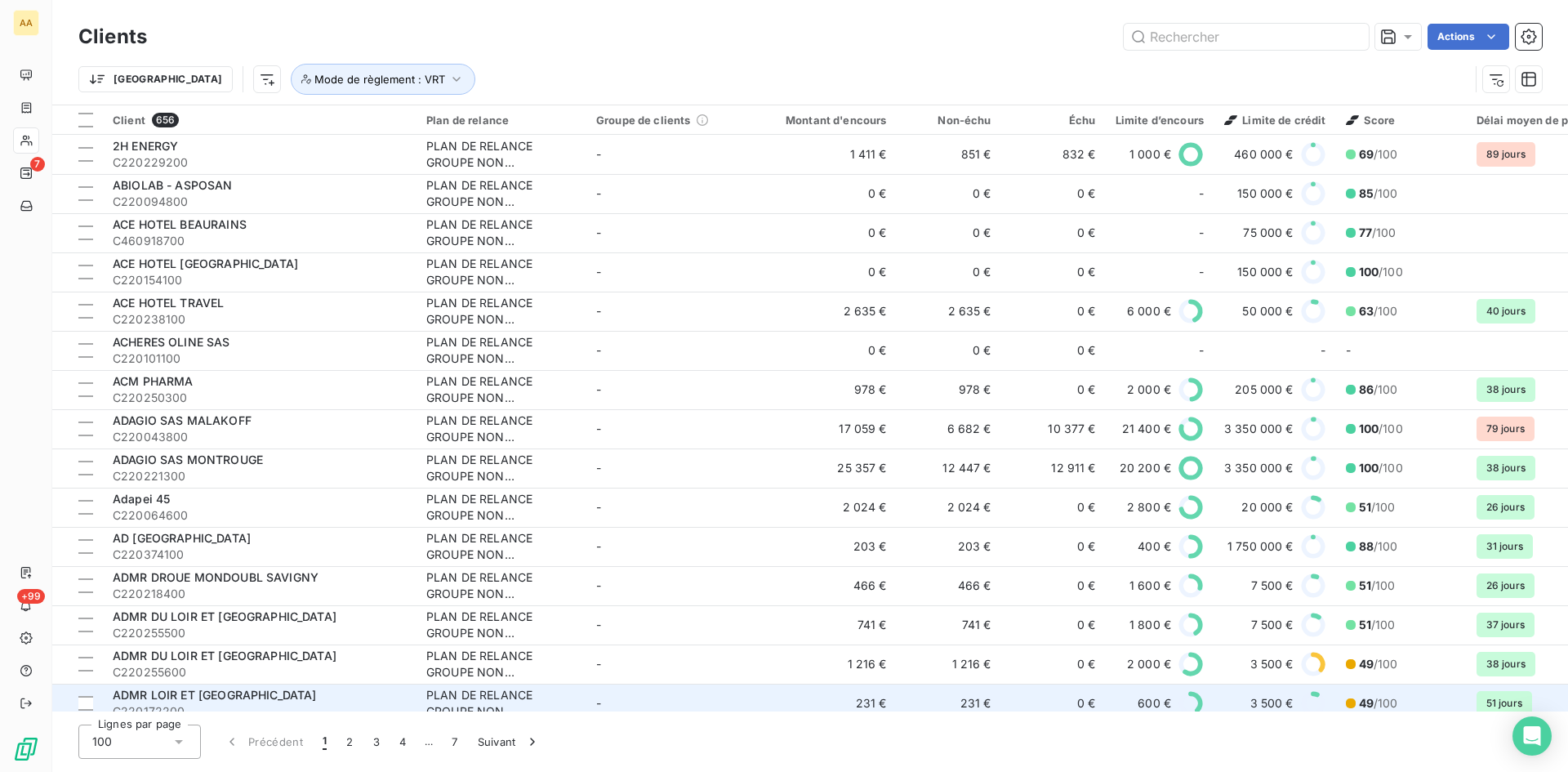
drag, startPoint x: 1177, startPoint y: 703, endPoint x: 1292, endPoint y: 703, distance: 115.0
click at [1292, 703] on tr "ADMR LOIR ET CHER - SALBRIS C220172200 PLAN DE RELANCE GROUPE NON AUTOMATIQUE -…" at bounding box center [1033, 703] width 1963 height 39
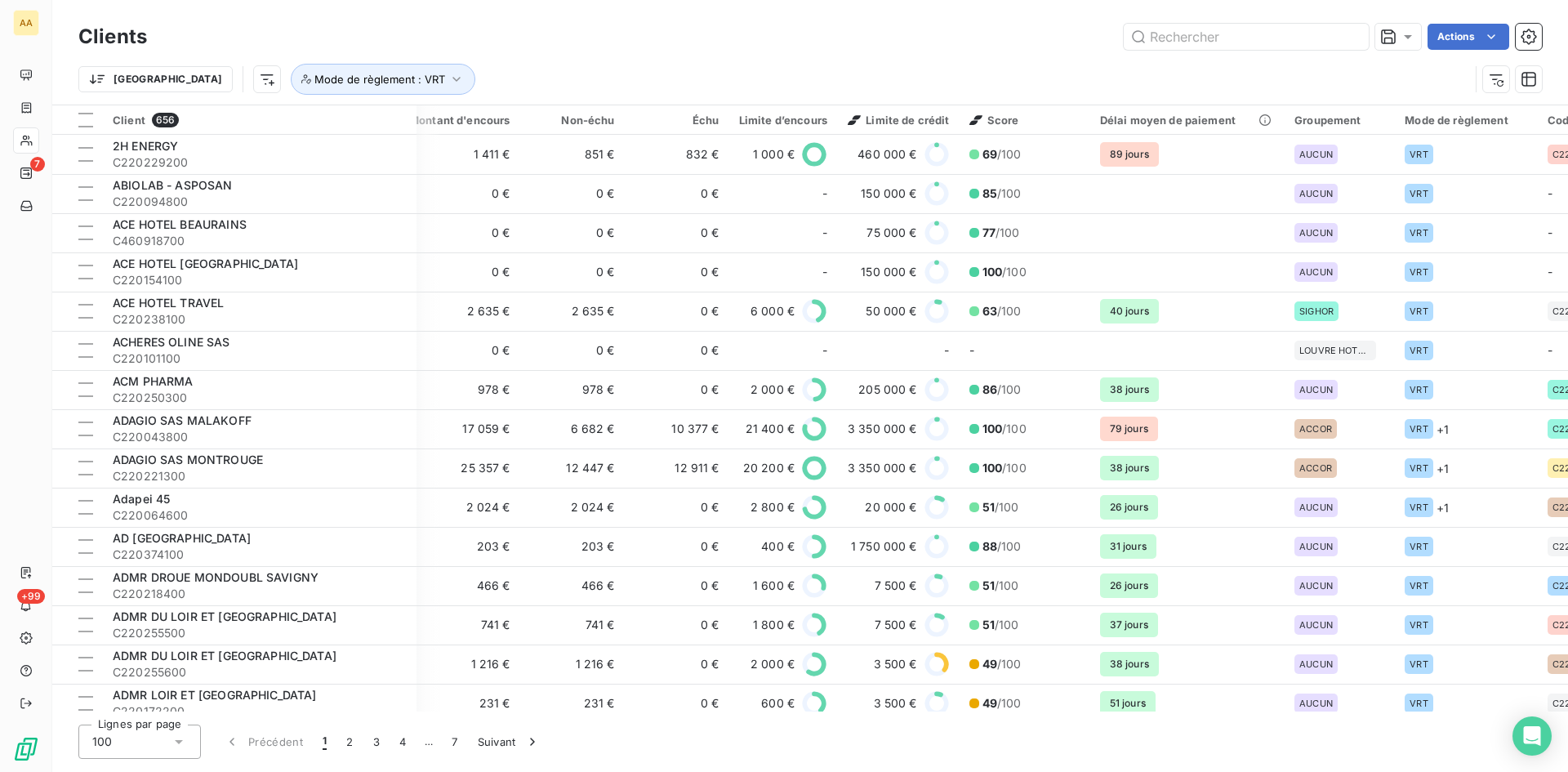
scroll to position [0, 445]
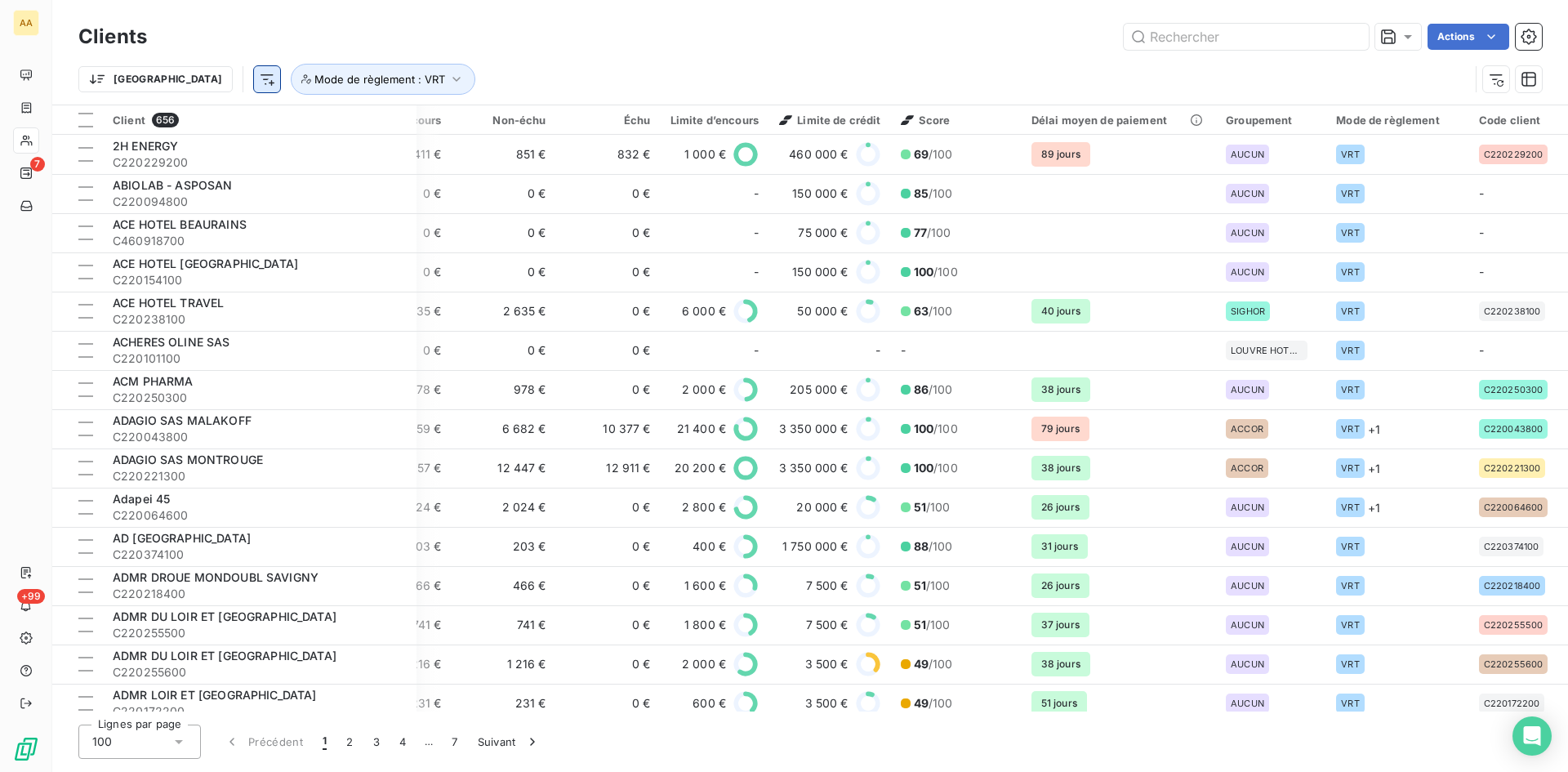
click at [178, 80] on html "AA 7 +99 Clients Actions Trier Mode de règlement : VRT Client 656 Plan de relan…" at bounding box center [784, 386] width 1568 height 772
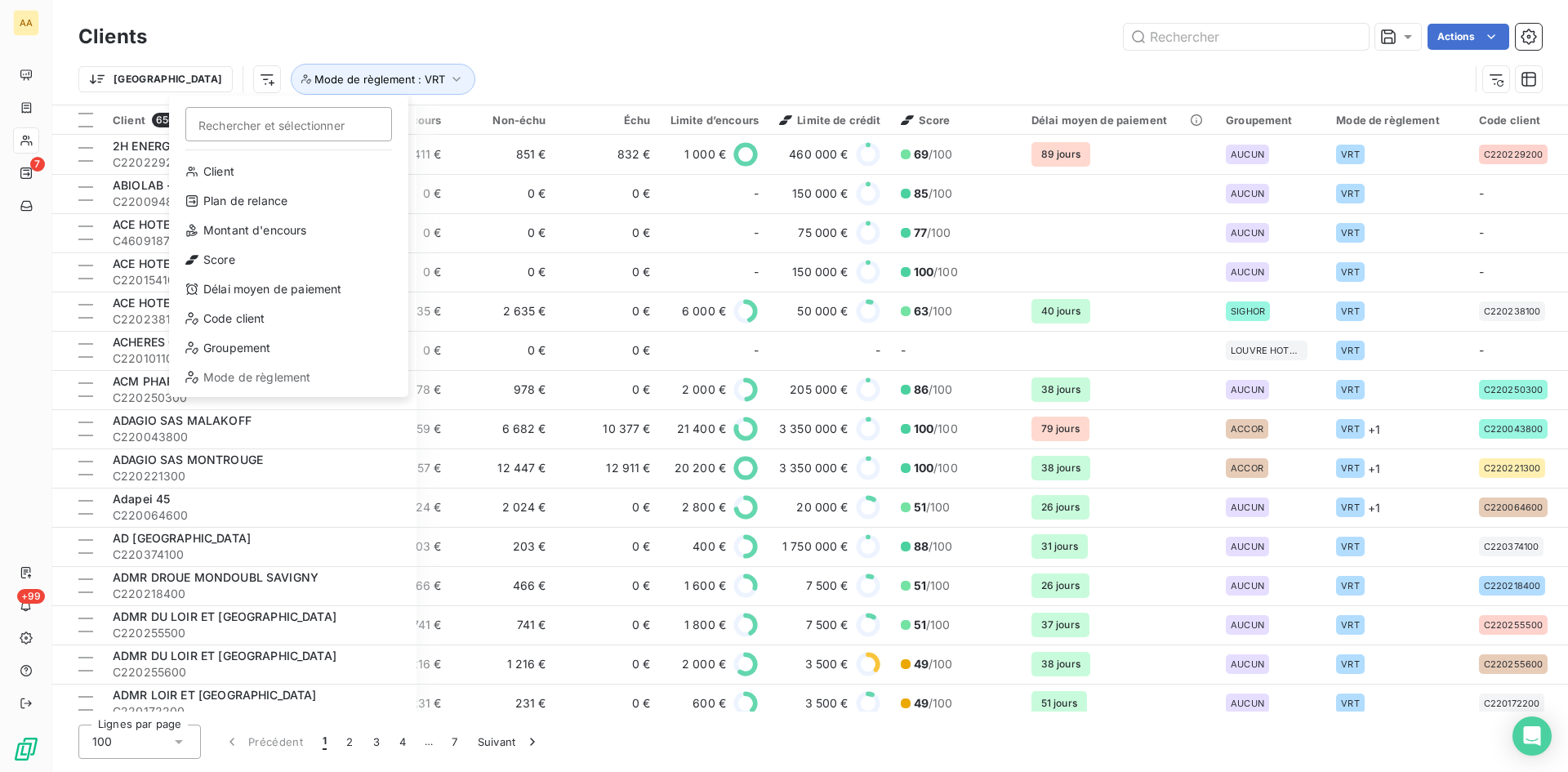
click at [370, 76] on html "AA 7 +99 Clients Actions Trier Rechercher et sélectionner Client Plan de relanc…" at bounding box center [784, 386] width 1568 height 772
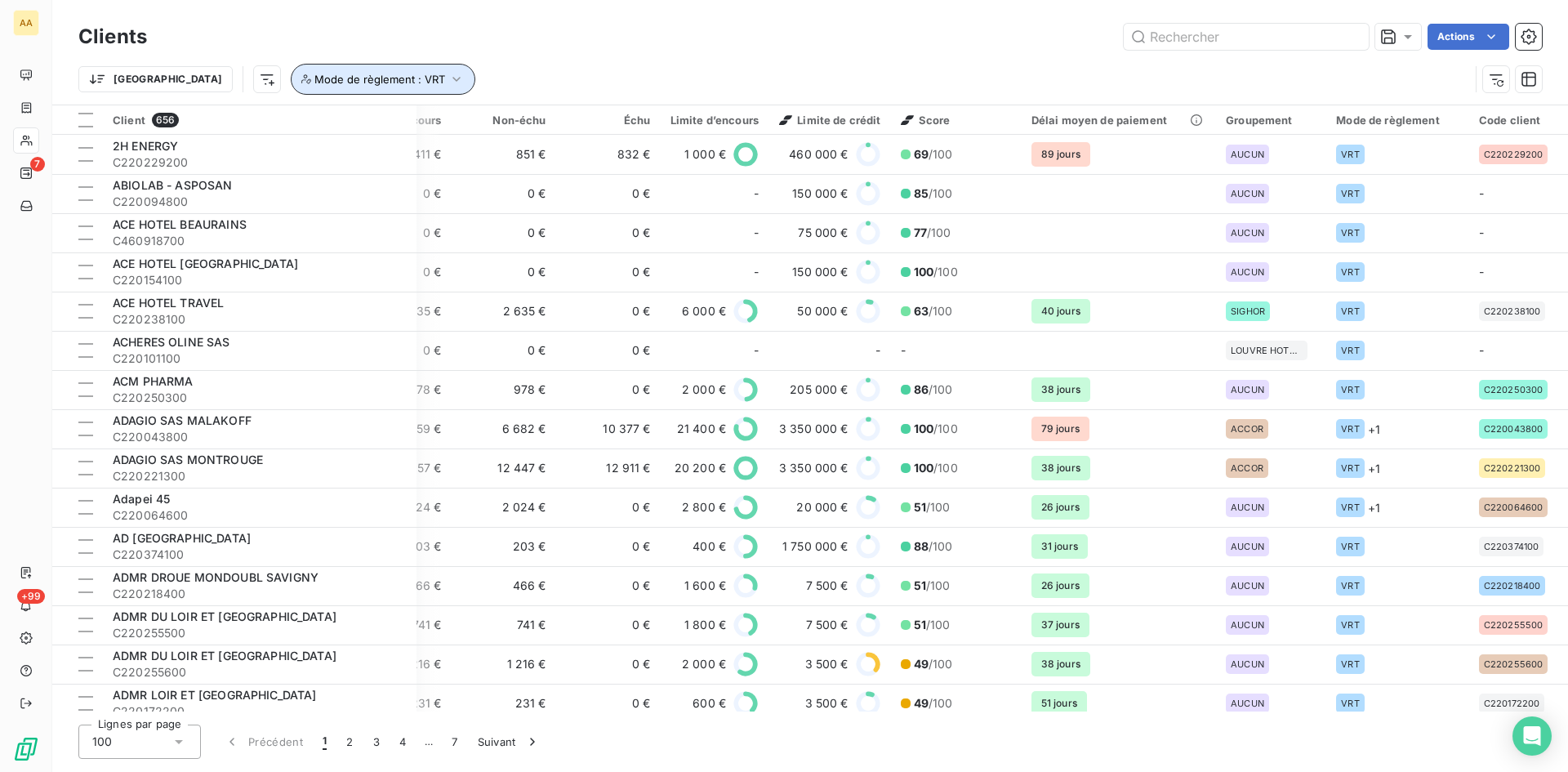
click at [449, 77] on icon "button" at bounding box center [457, 79] width 16 height 16
click at [639, 118] on icon at bounding box center [641, 121] width 16 height 16
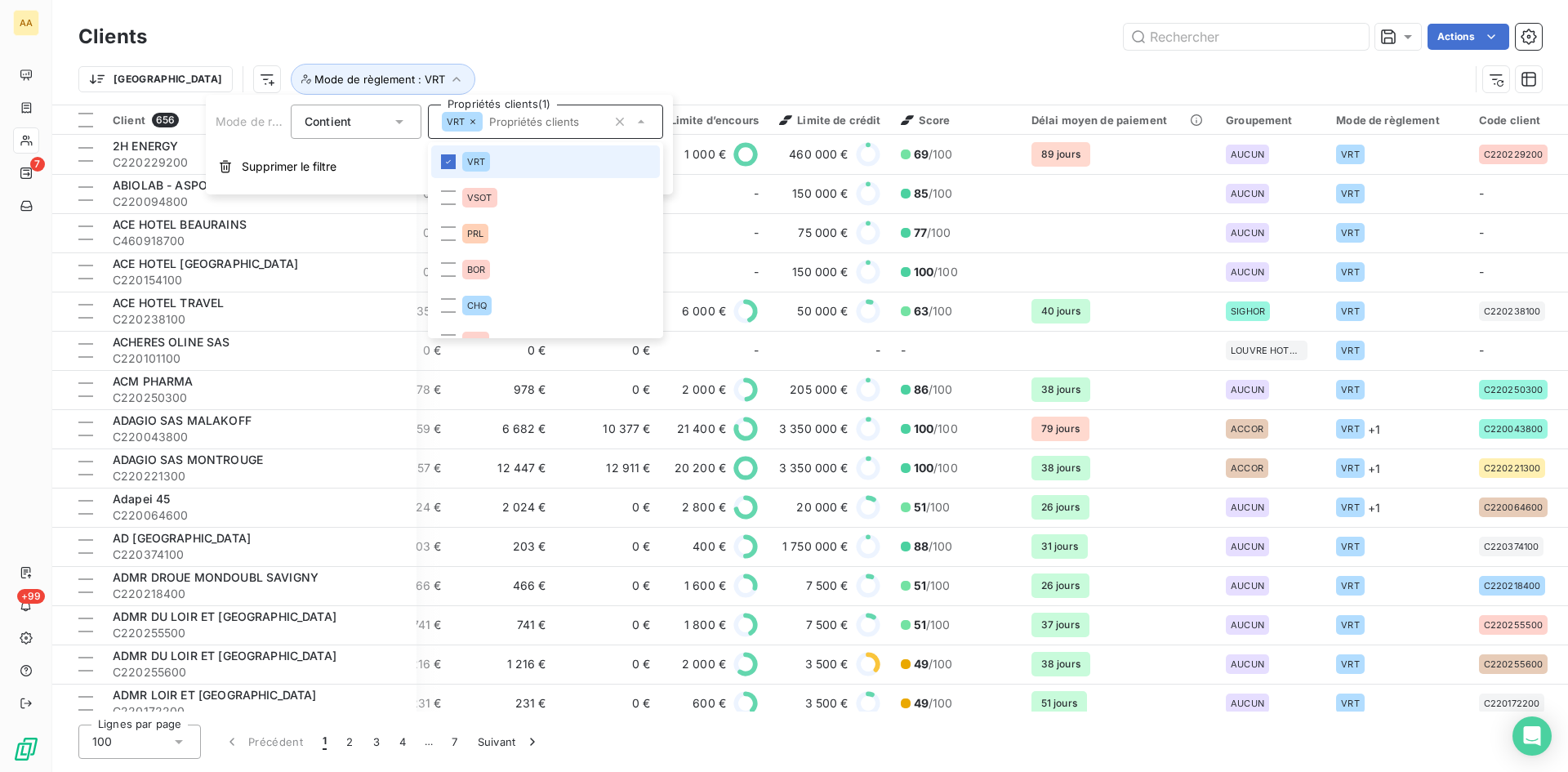
click at [639, 118] on icon at bounding box center [641, 121] width 16 height 16
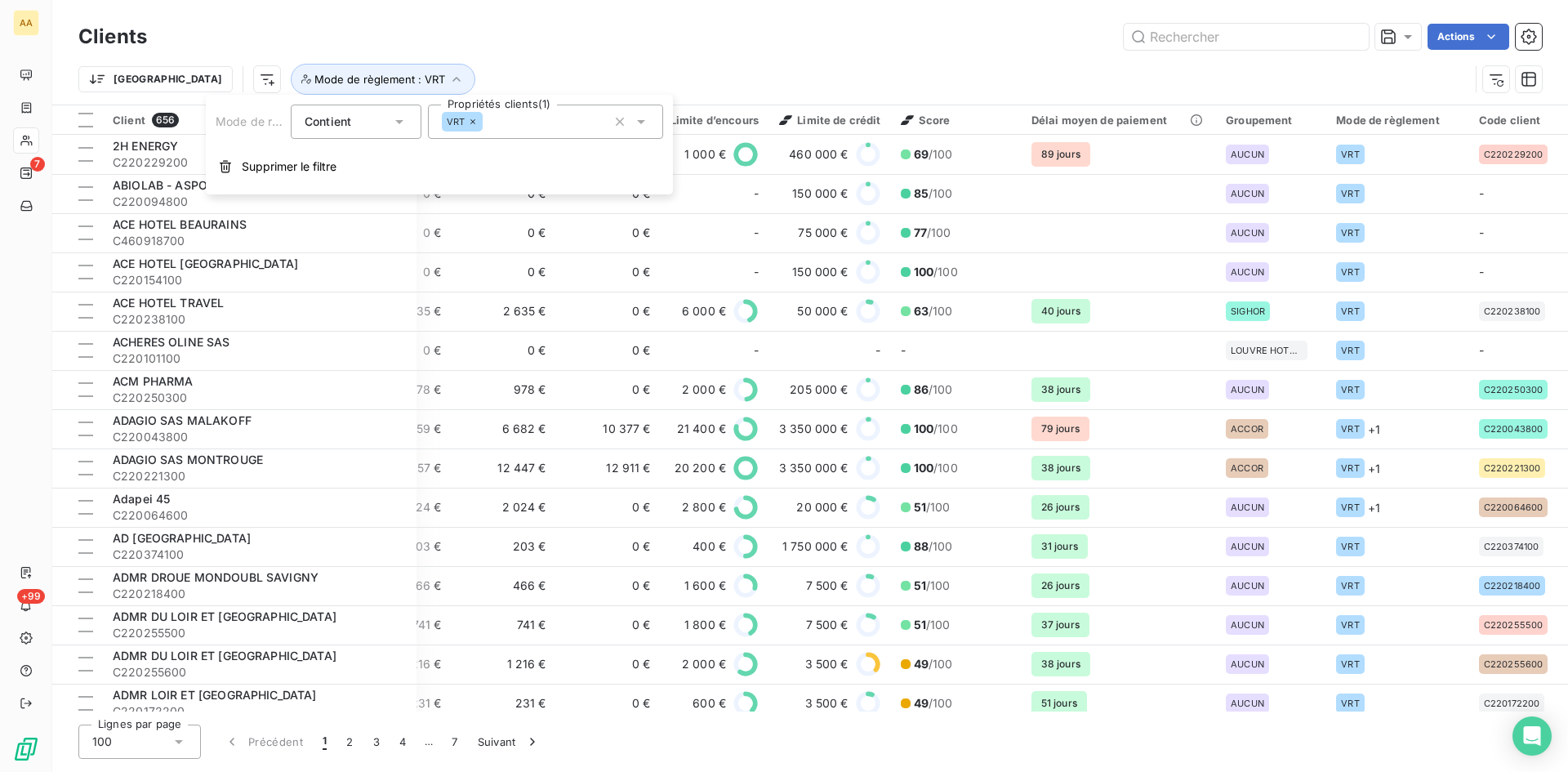
click at [400, 120] on icon at bounding box center [399, 122] width 8 height 4
click at [400, 120] on icon at bounding box center [399, 121] width 16 height 16
click at [177, 79] on html "AA 7 +99 Clients Actions Trier Mode de règlement : VRT Client 656 Plan de relan…" at bounding box center [784, 386] width 1568 height 772
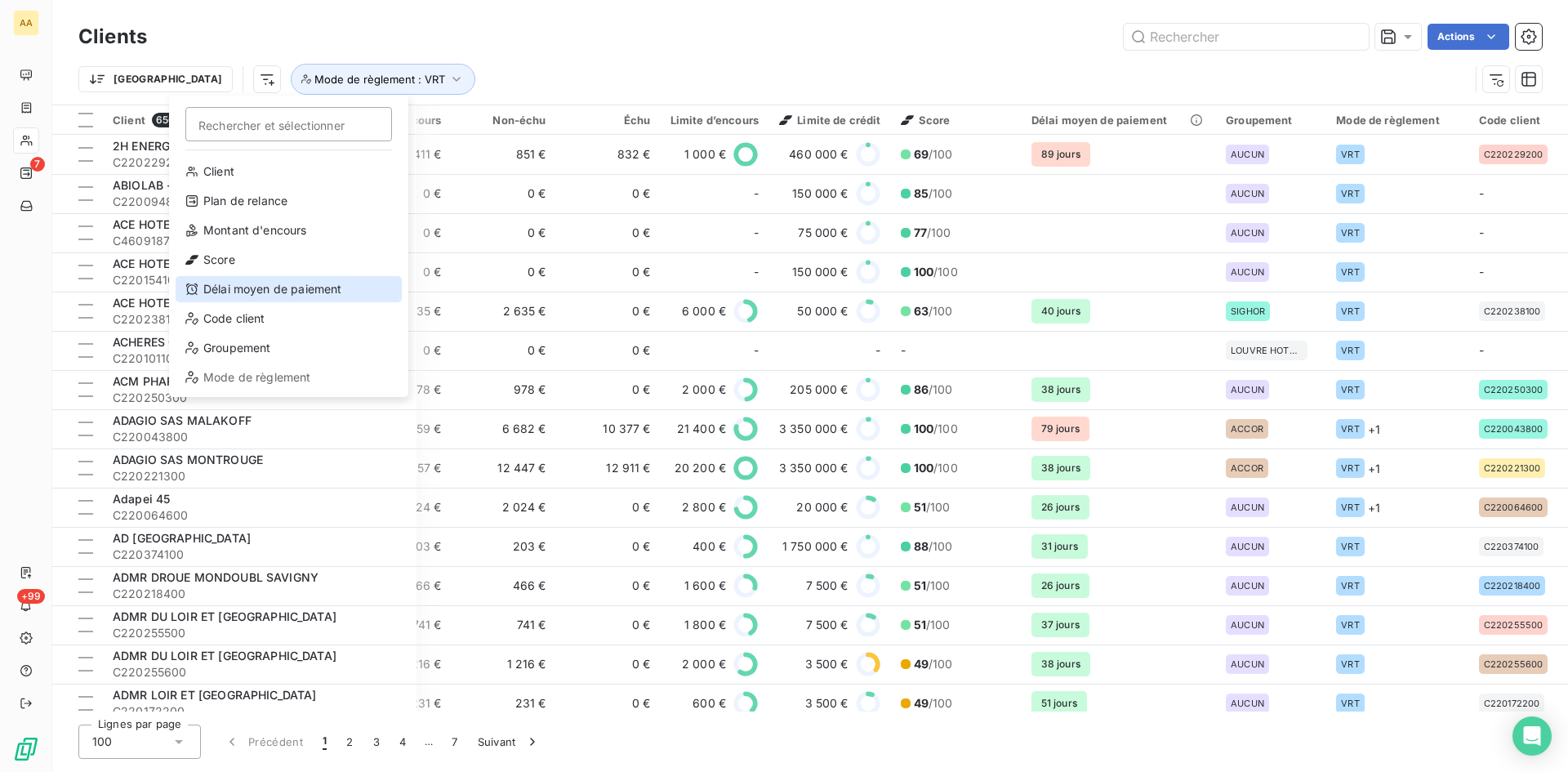
click at [259, 290] on div "Délai moyen de paiement" at bounding box center [289, 290] width 227 height 27
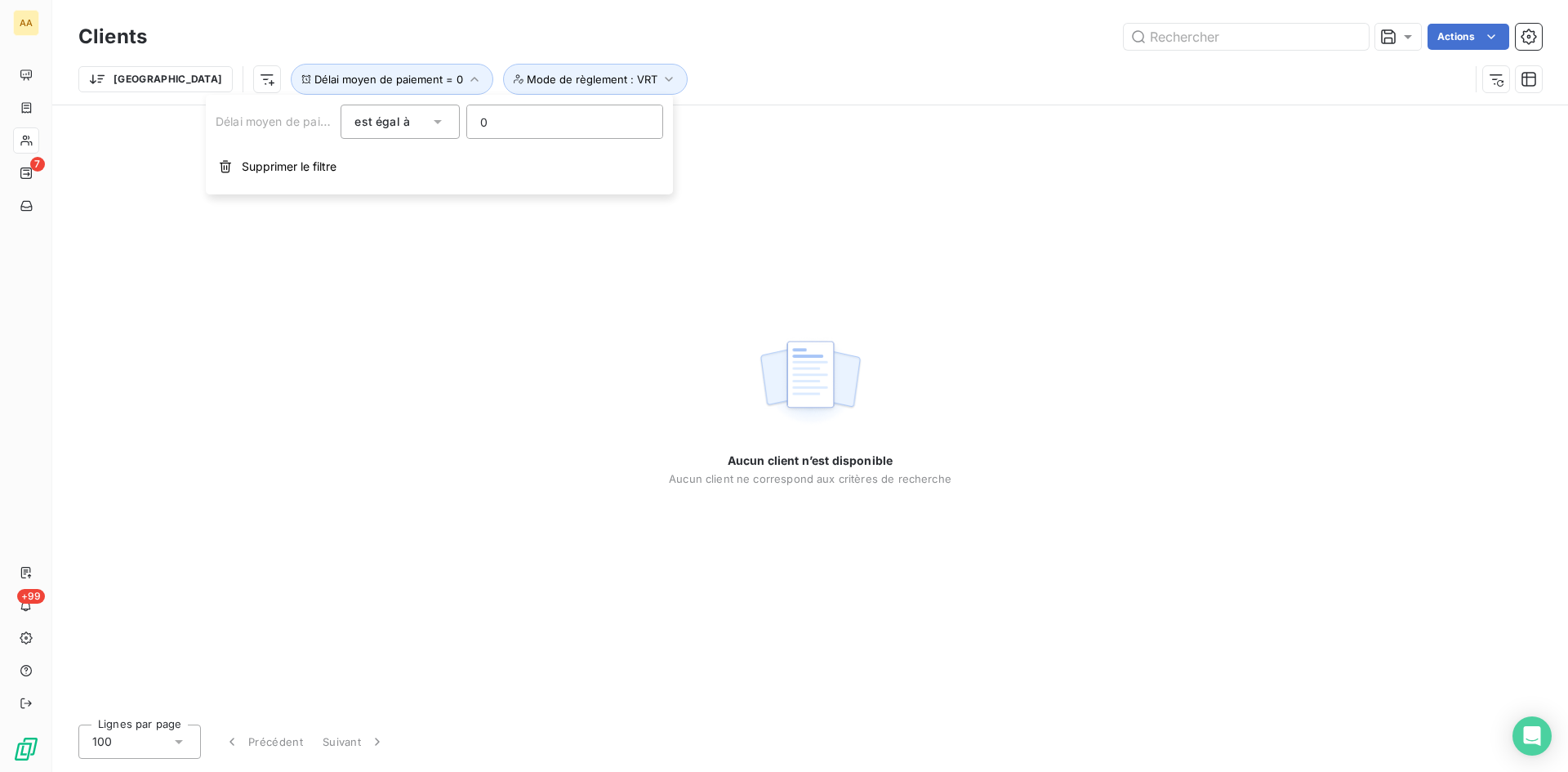
click at [498, 121] on input "0" at bounding box center [565, 121] width 196 height 33
drag, startPoint x: 498, startPoint y: 121, endPoint x: 464, endPoint y: 123, distance: 34.1
click at [470, 119] on input "0" at bounding box center [565, 121] width 196 height 33
type input "45"
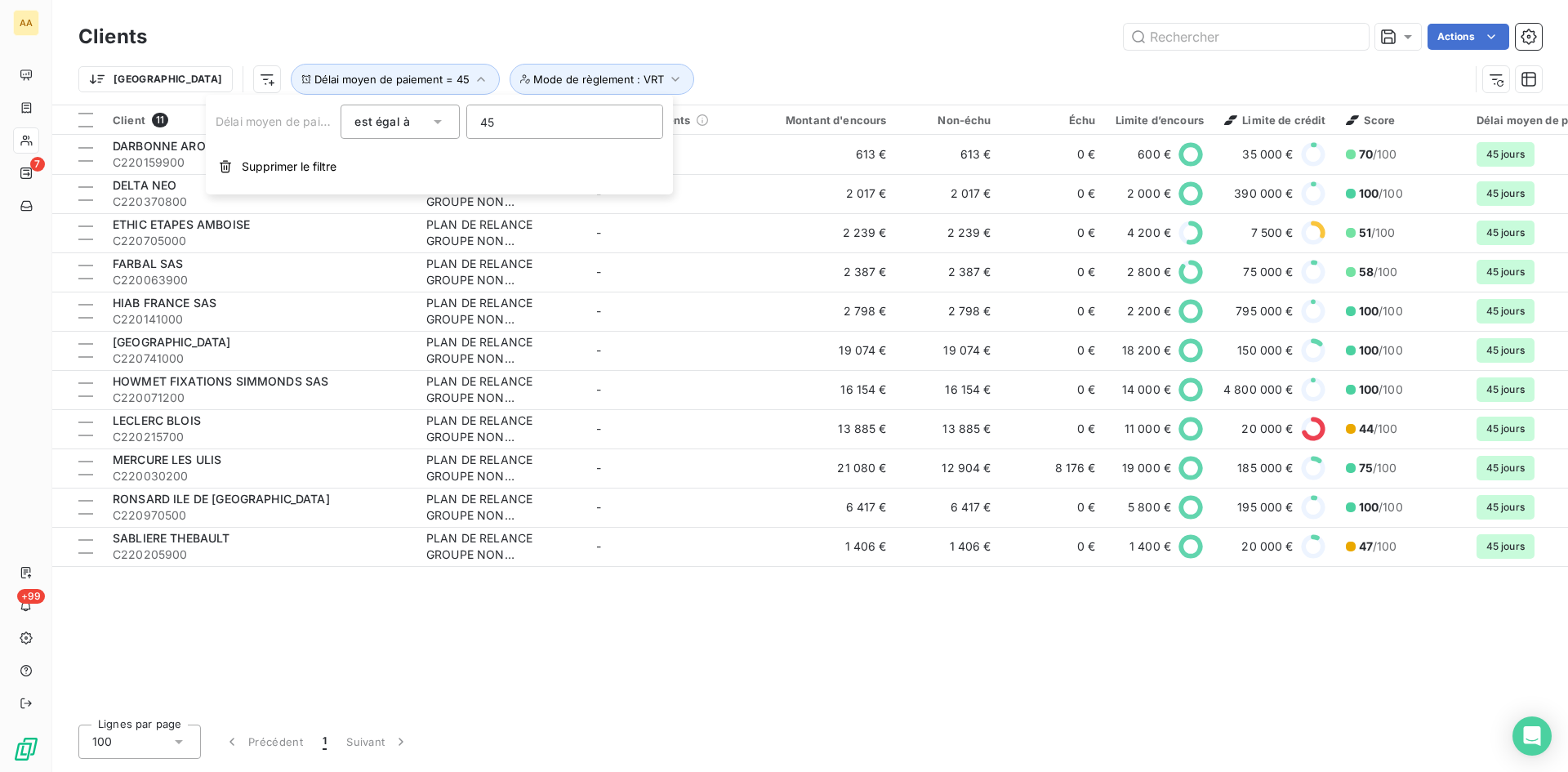
click at [874, 680] on div "Client 11 Plan de relance Groupe de clients Montant d'encours Non-échu Échu Lim…" at bounding box center [810, 408] width 1516 height 606
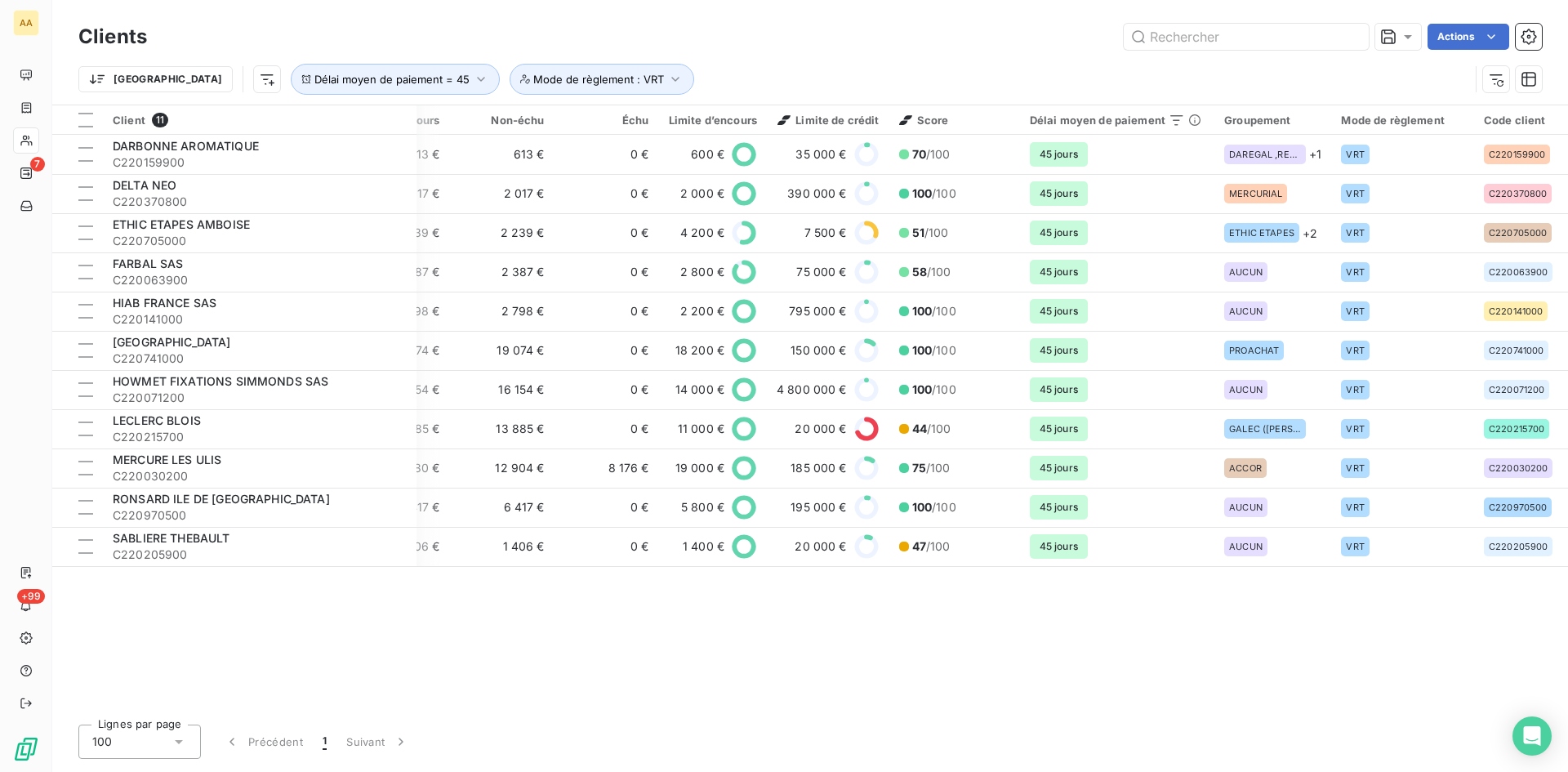
scroll to position [0, 0]
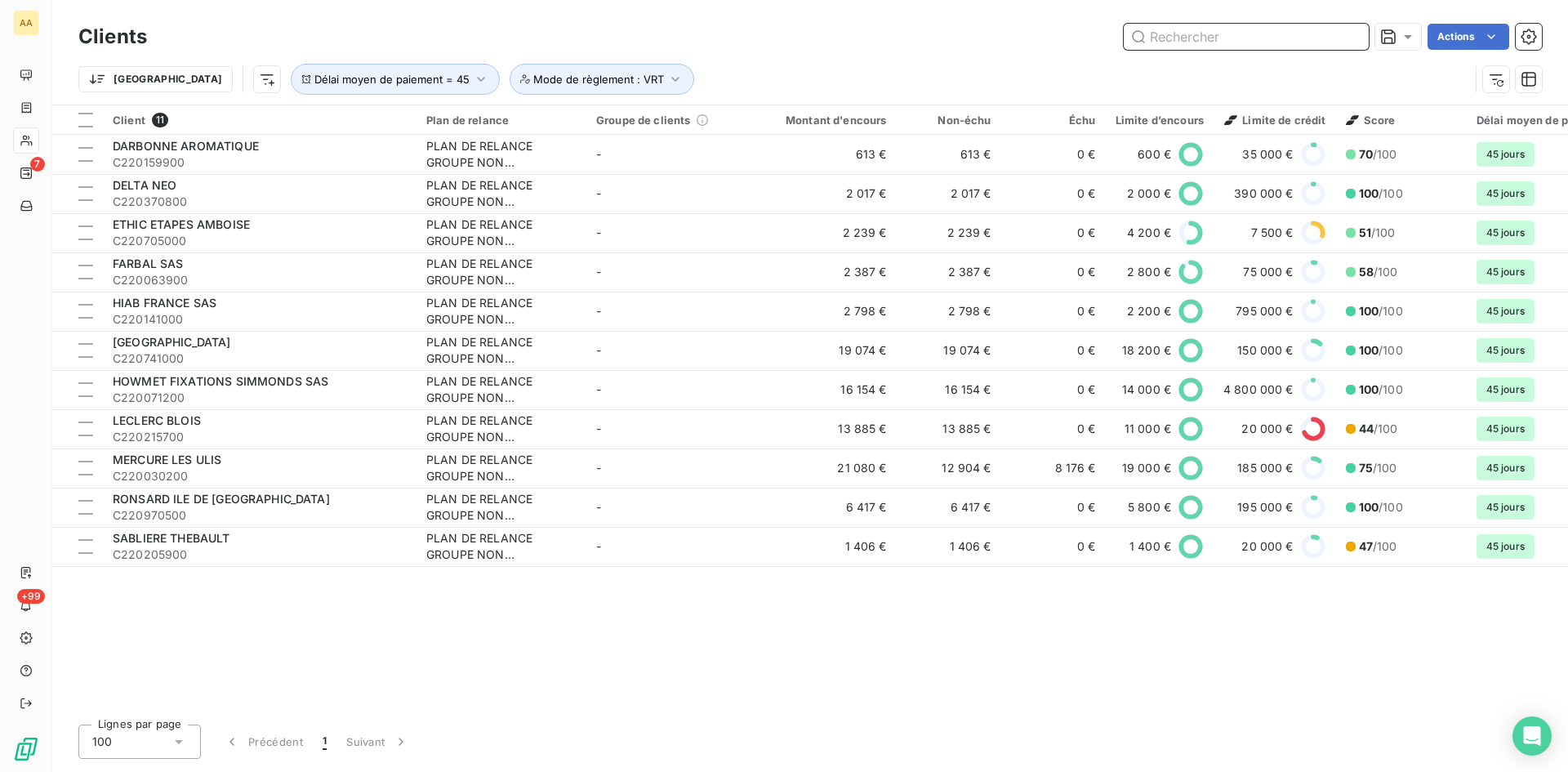
click at [1209, 37] on input "text" at bounding box center [1246, 37] width 245 height 27
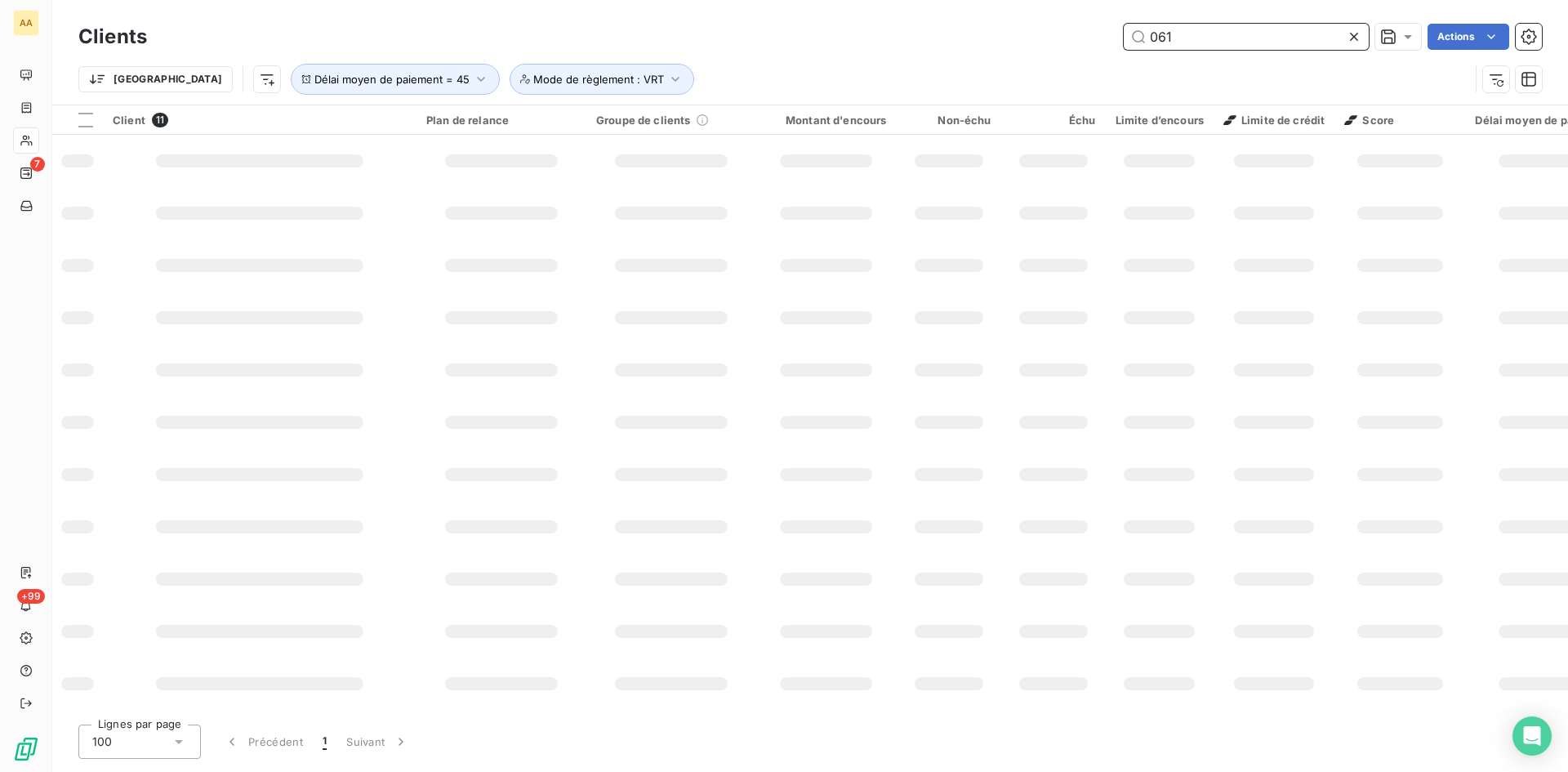
type input "0614"
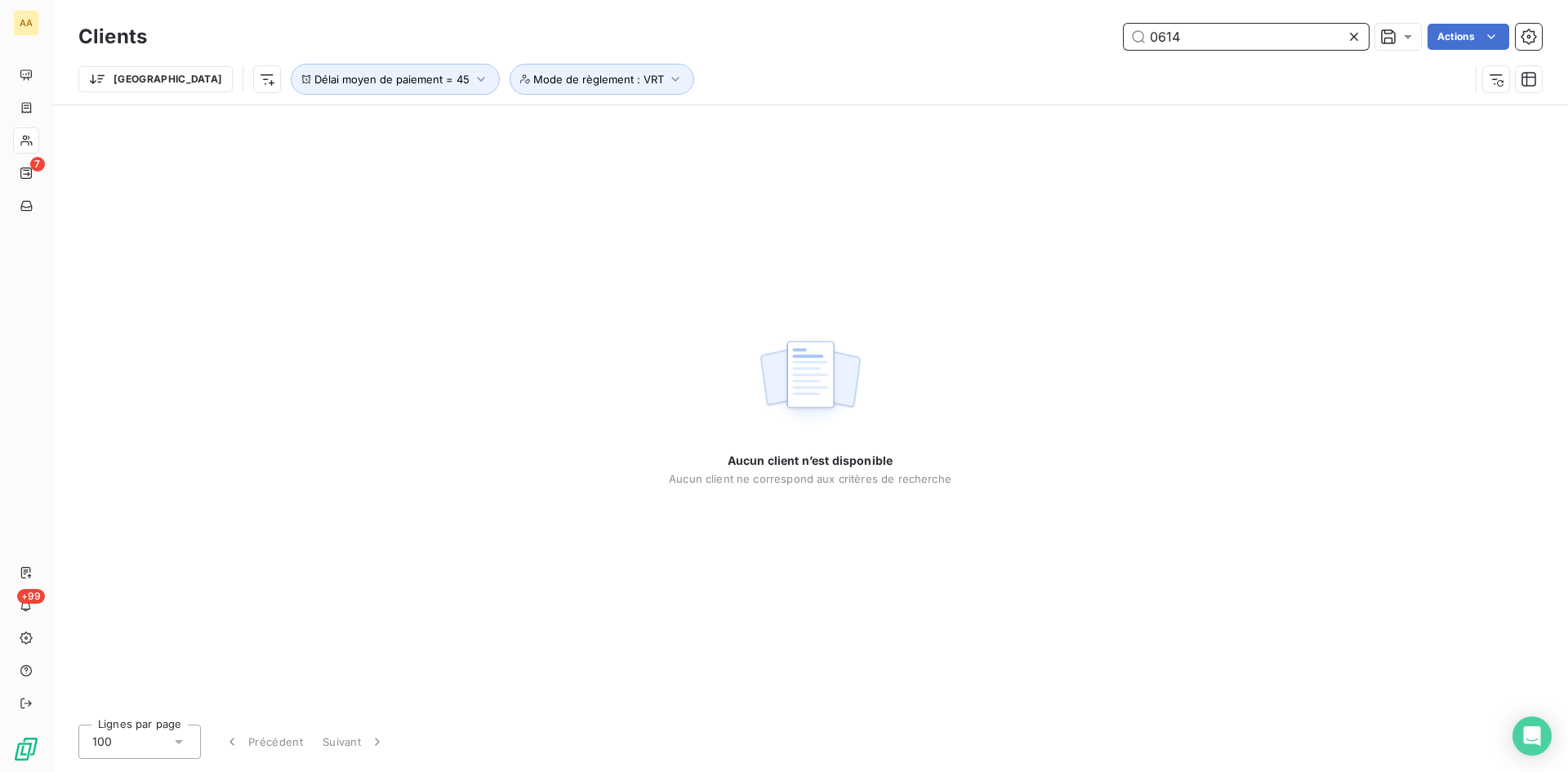
drag, startPoint x: 1185, startPoint y: 41, endPoint x: 1072, endPoint y: 41, distance: 113.0
click at [1072, 41] on div "0614 Actions" at bounding box center [854, 37] width 1376 height 27
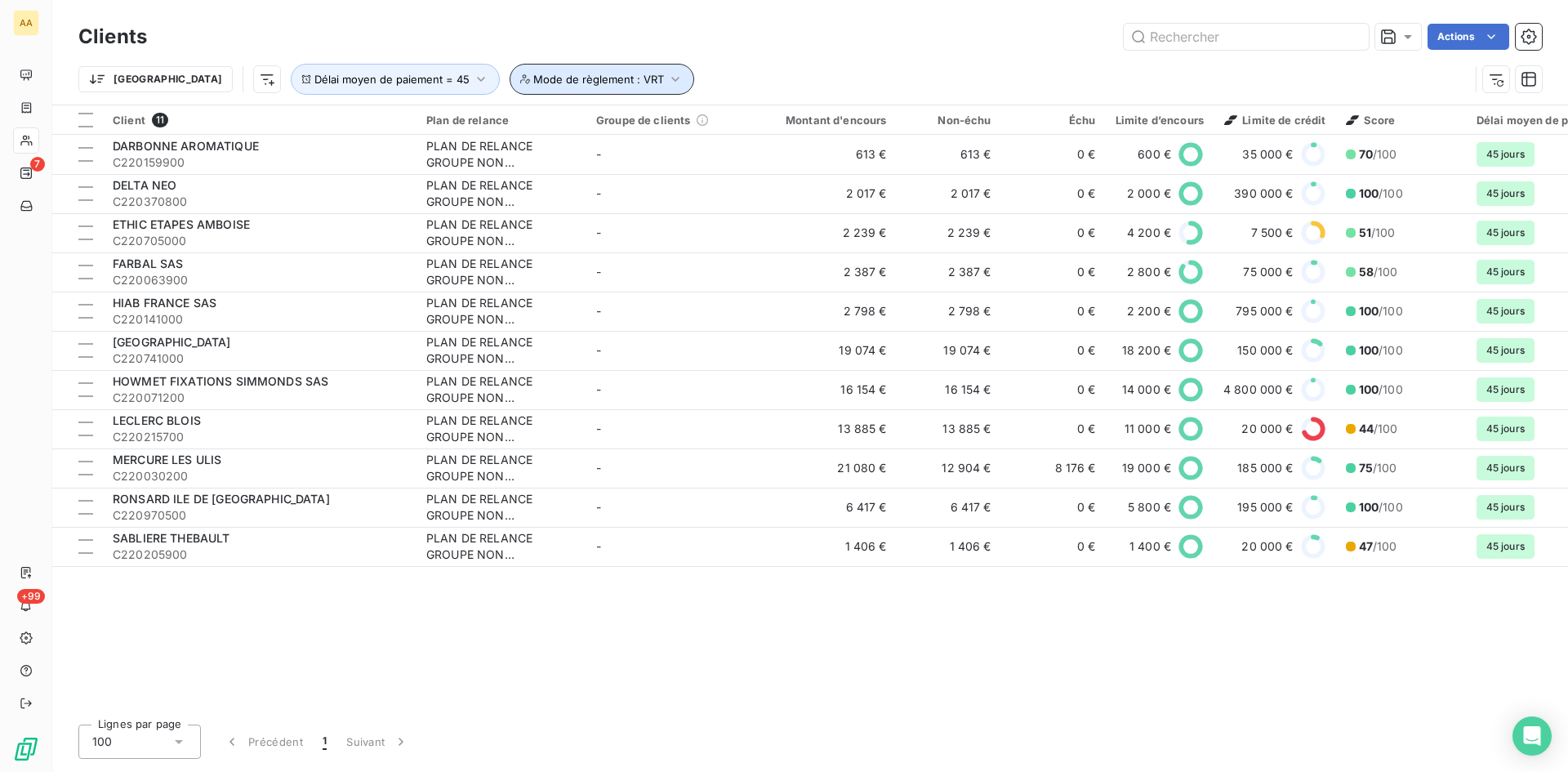
click at [668, 81] on icon "button" at bounding box center [676, 79] width 16 height 16
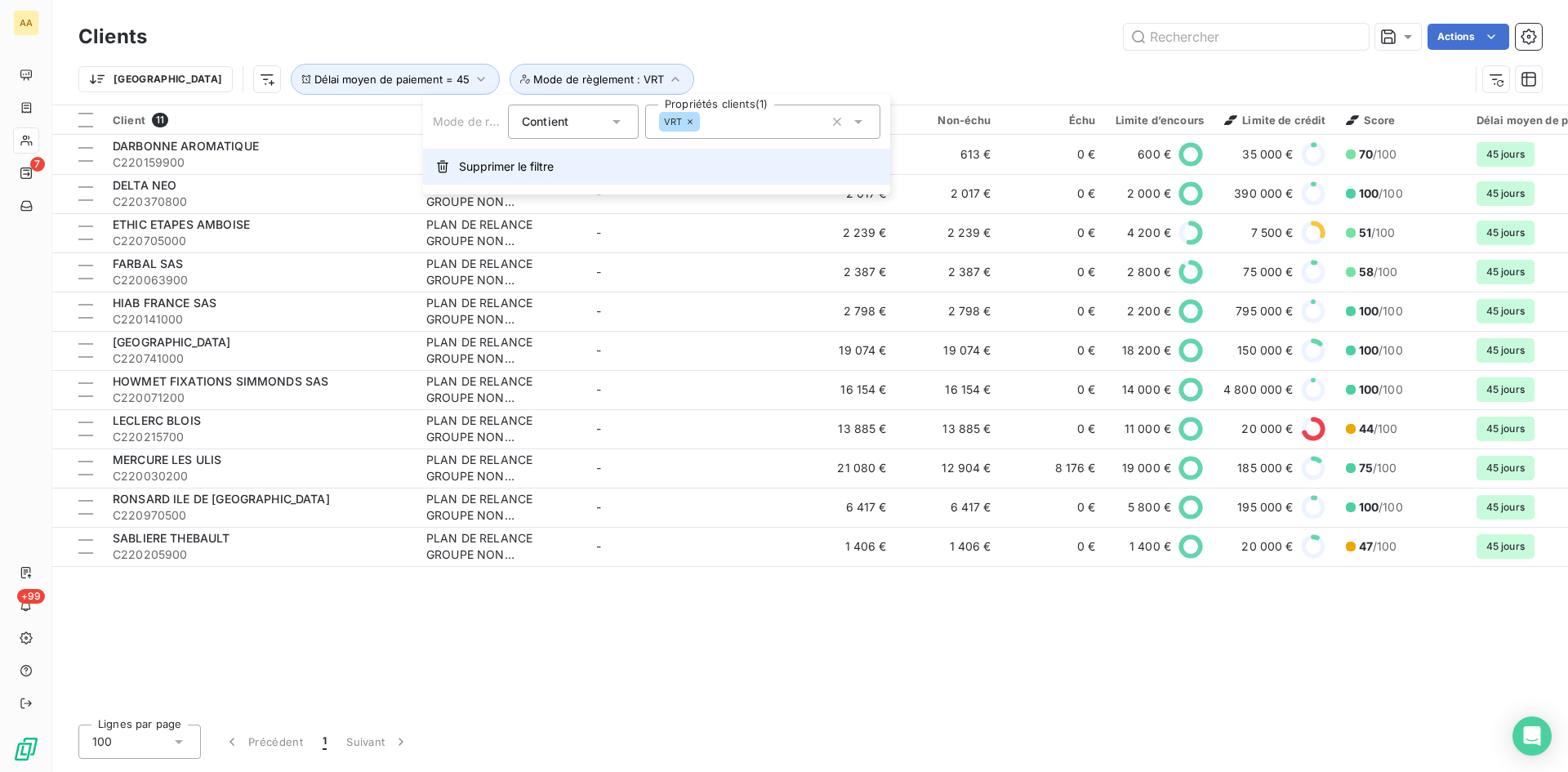
click at [527, 166] on span "Supprimer le filtre" at bounding box center [506, 166] width 95 height 16
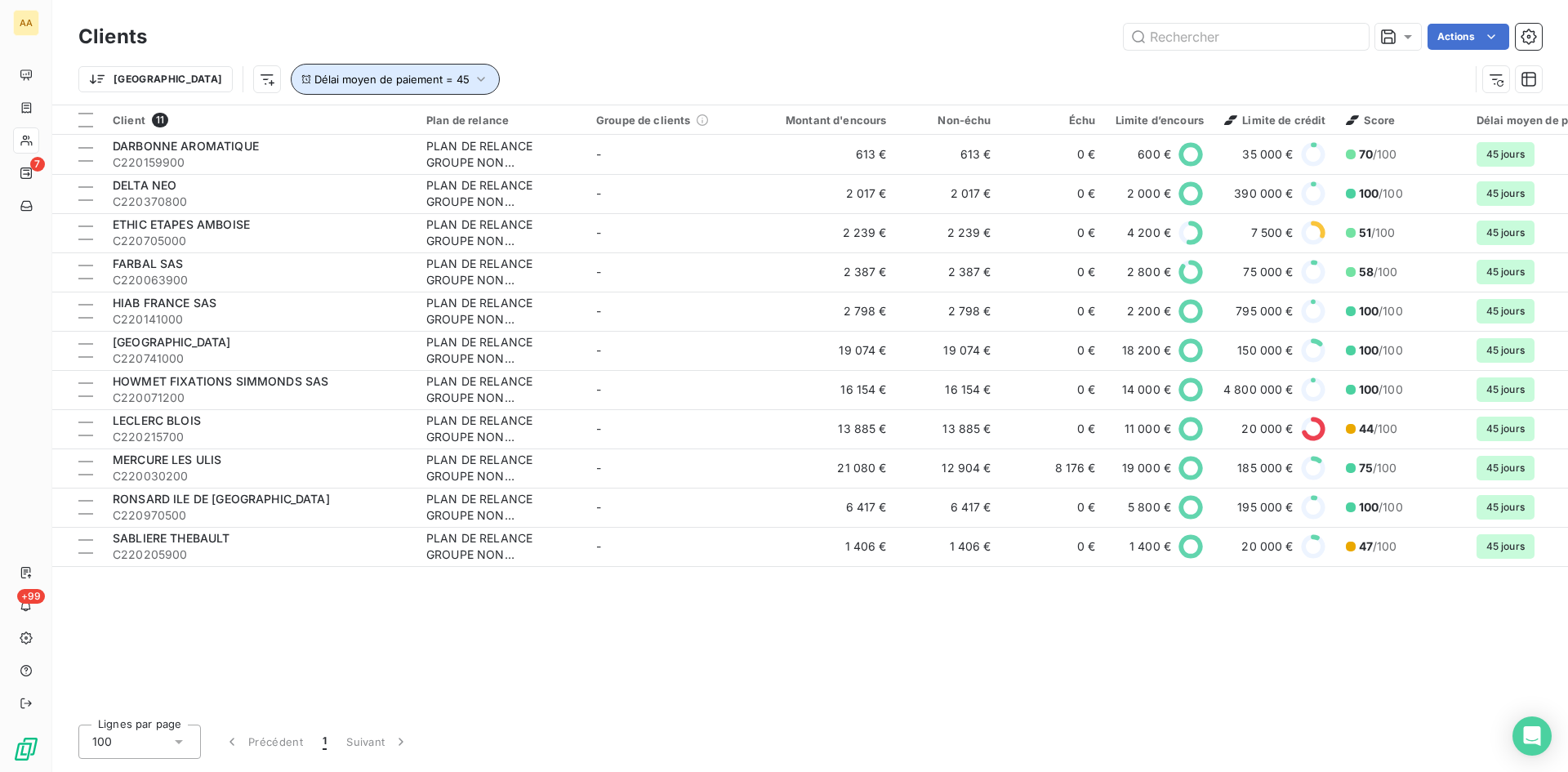
click at [473, 78] on icon "button" at bounding box center [481, 79] width 16 height 16
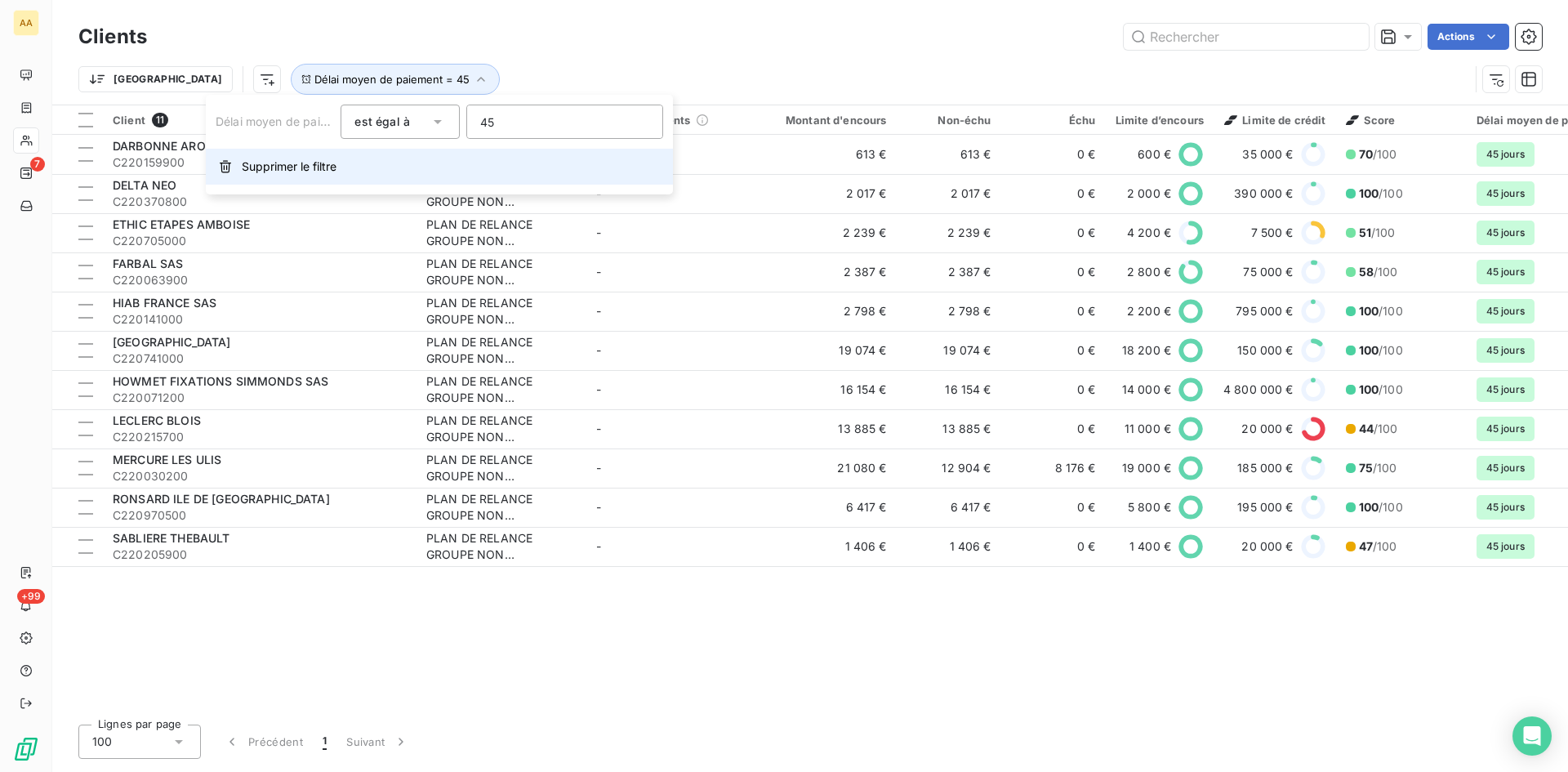
click at [306, 169] on span "Supprimer le filtre" at bounding box center [289, 166] width 95 height 16
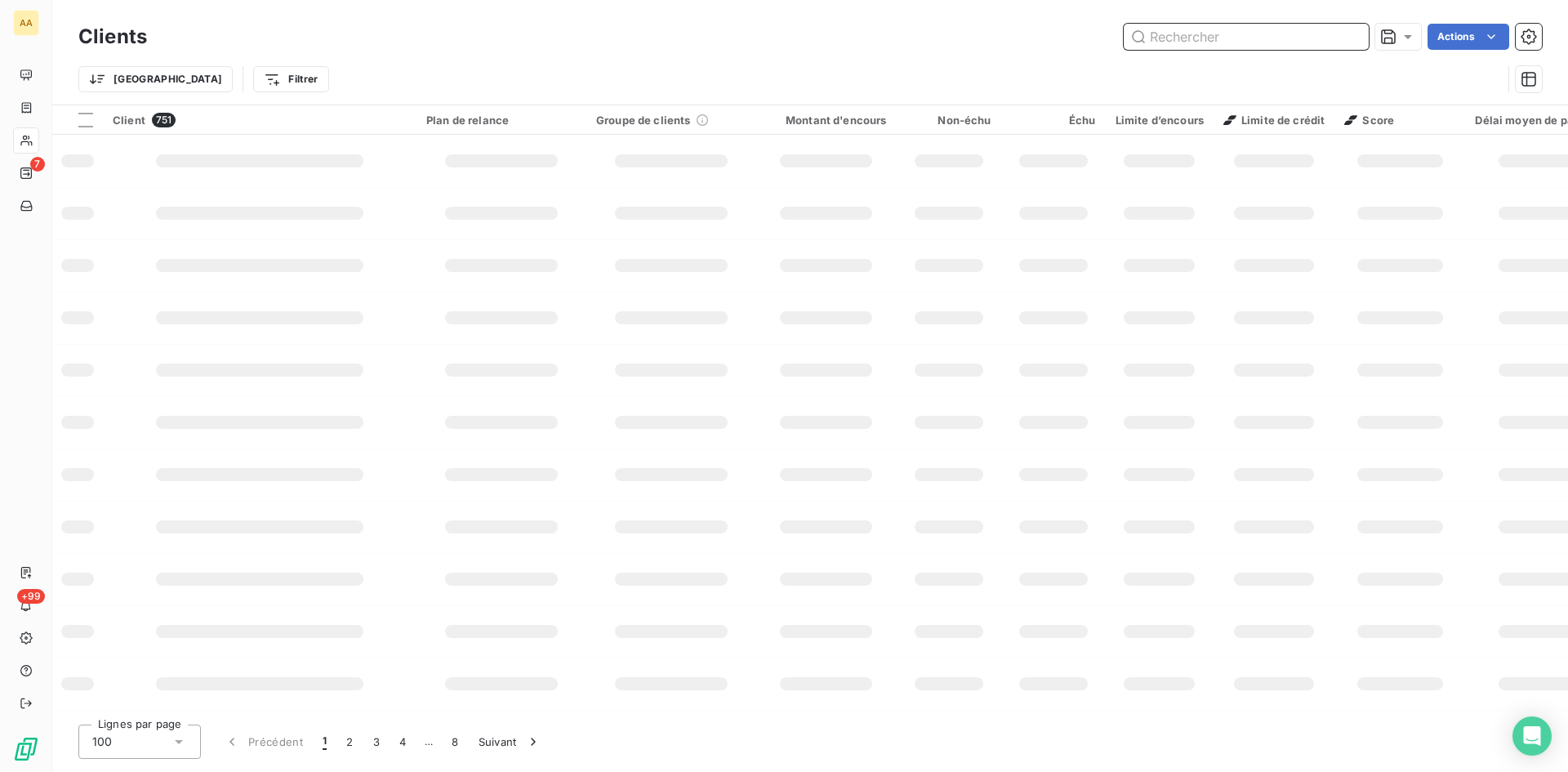
click at [1166, 43] on input "text" at bounding box center [1246, 37] width 245 height 27
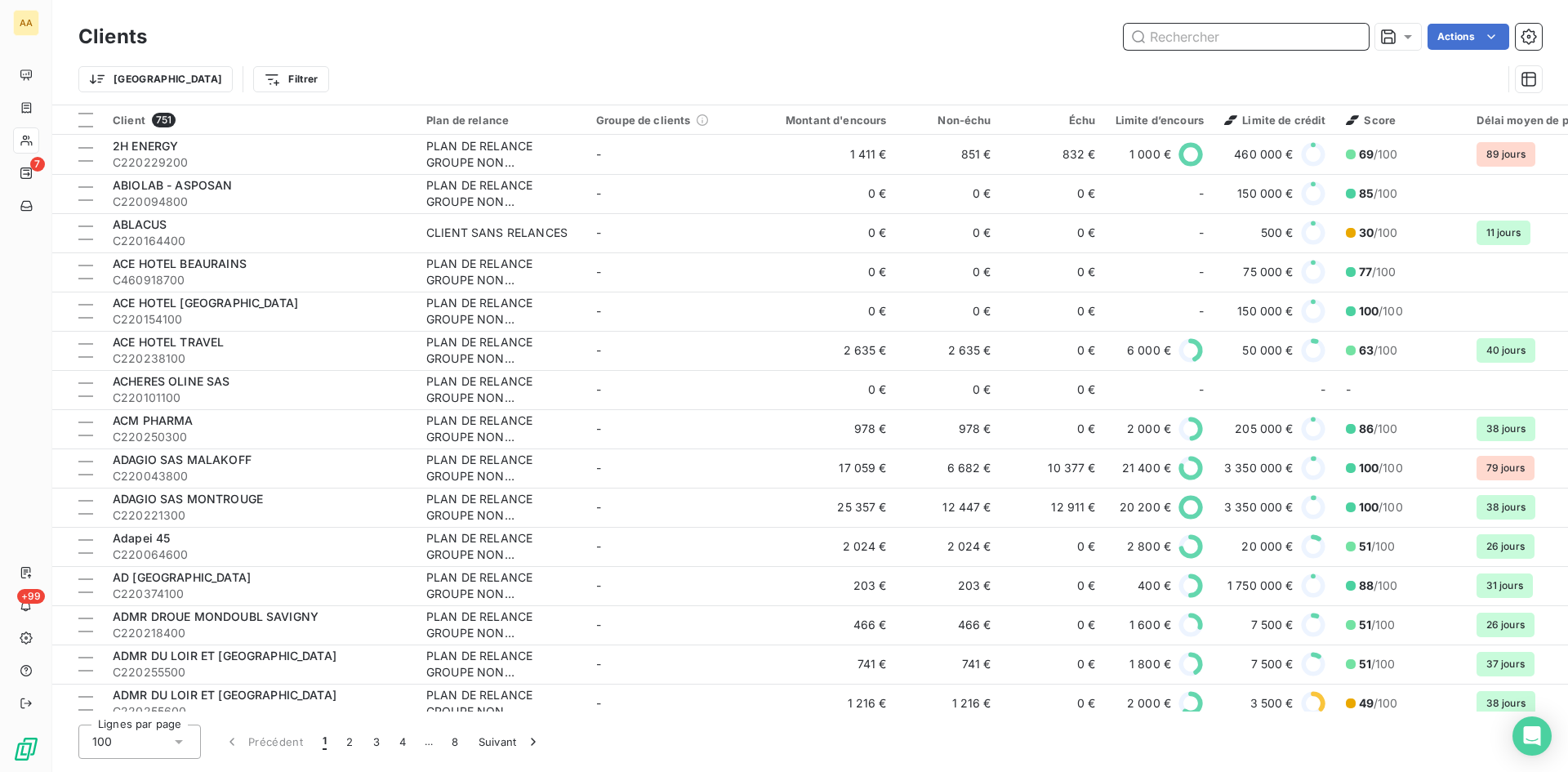
click at [1169, 35] on input "text" at bounding box center [1246, 37] width 245 height 27
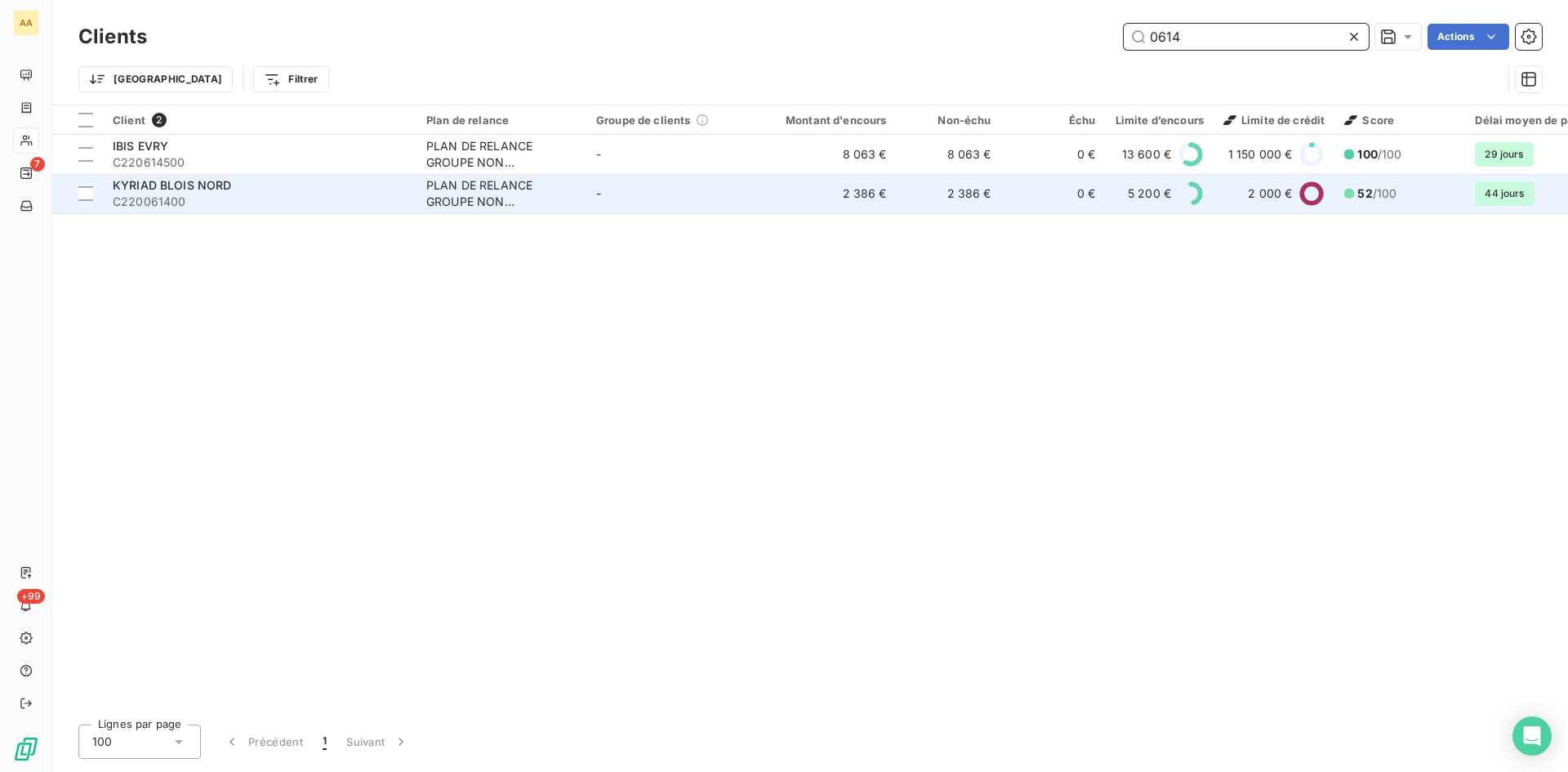
type input "0614"
click at [457, 197] on div "PLAN DE RELANCE GROUPE NON AUTOMATIQUE" at bounding box center [502, 193] width 151 height 33
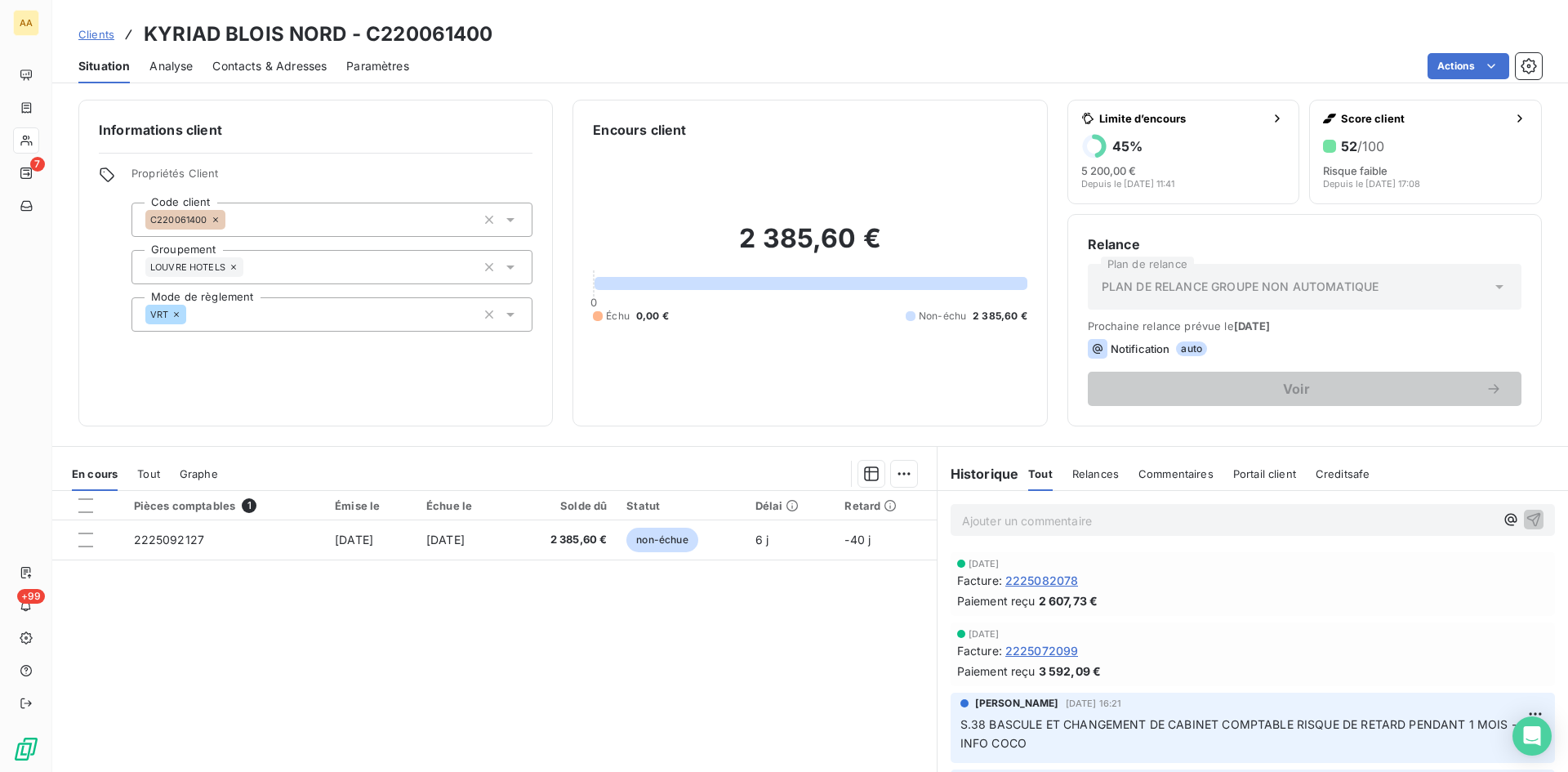
click at [508, 314] on icon at bounding box center [510, 314] width 8 height 4
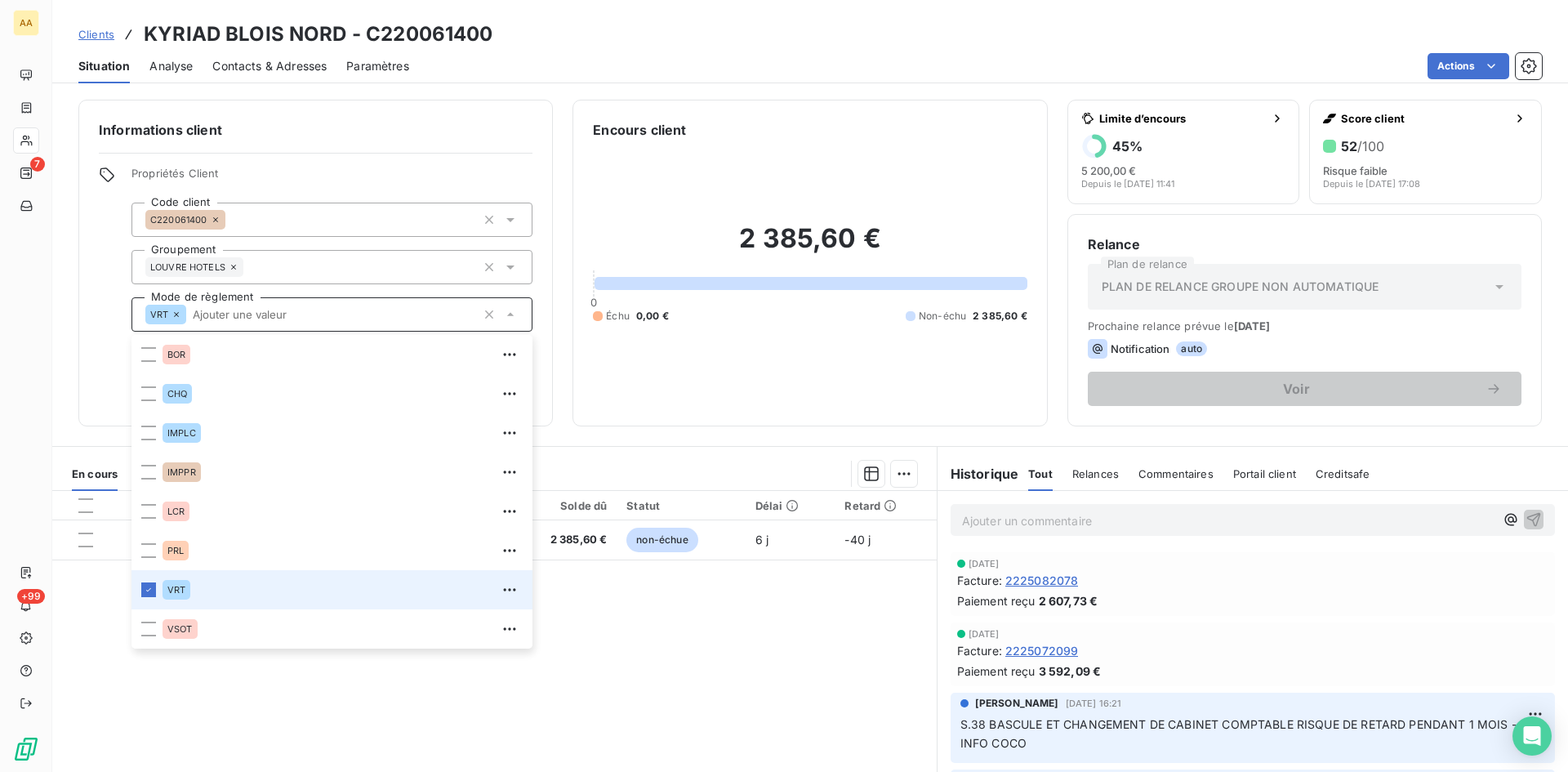
click at [508, 314] on icon at bounding box center [510, 314] width 6 height 4
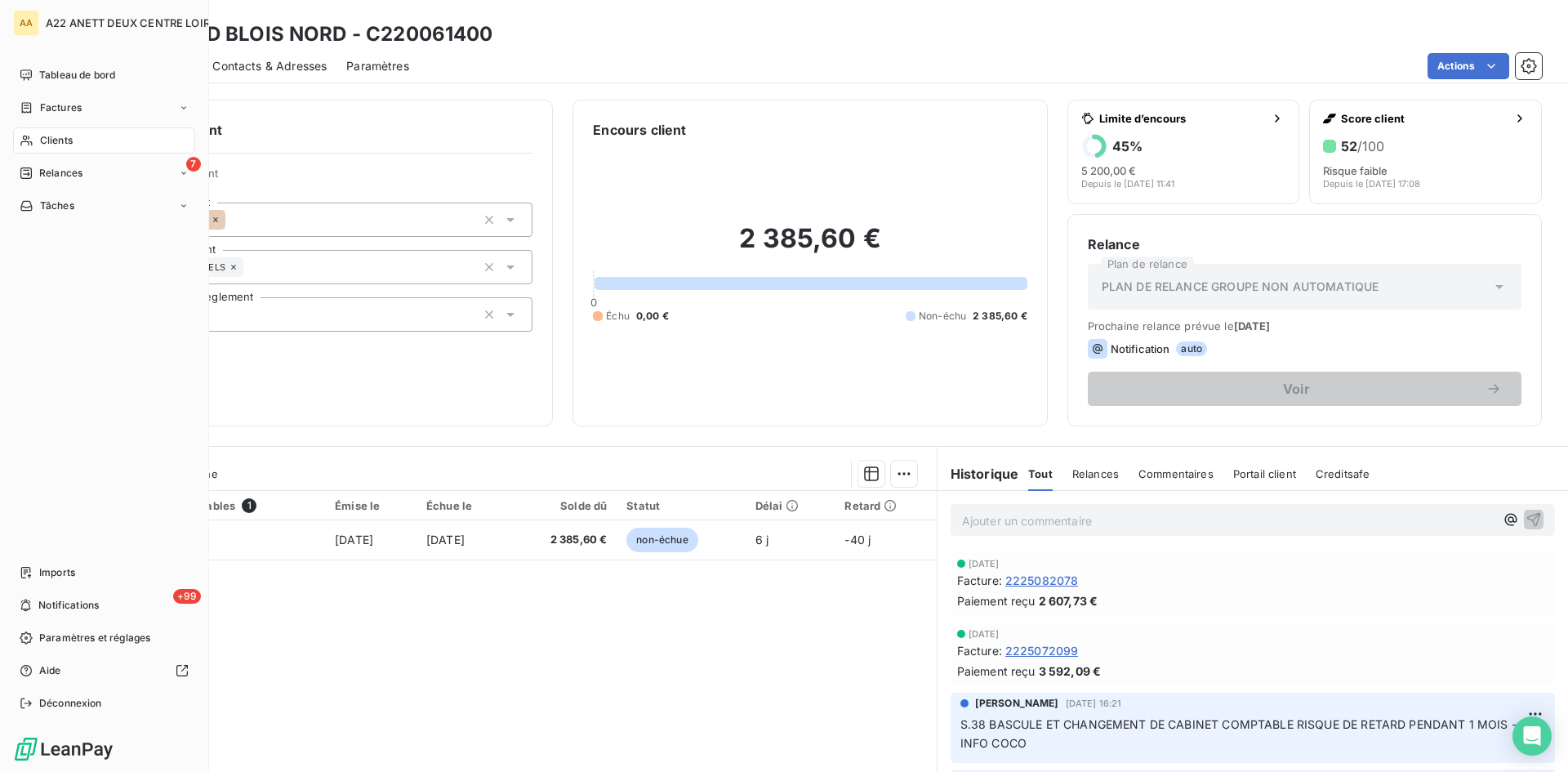
click at [42, 137] on span "Clients" at bounding box center [56, 140] width 33 height 15
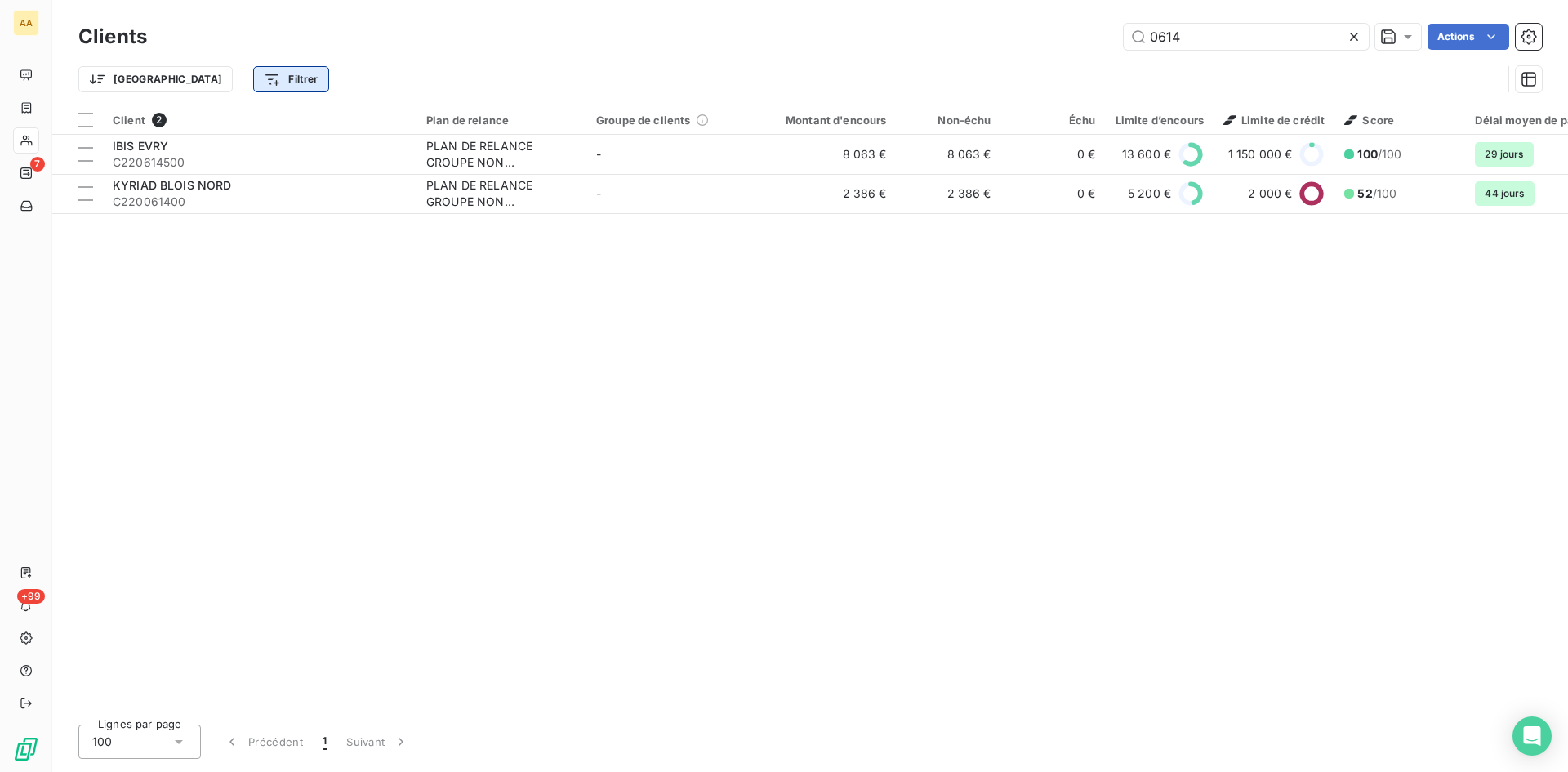
click at [204, 76] on html "AA 7 +99 Clients 0614 Actions Trier Filtrer Client 2 Plan de relance Groupe de …" at bounding box center [784, 386] width 1568 height 772
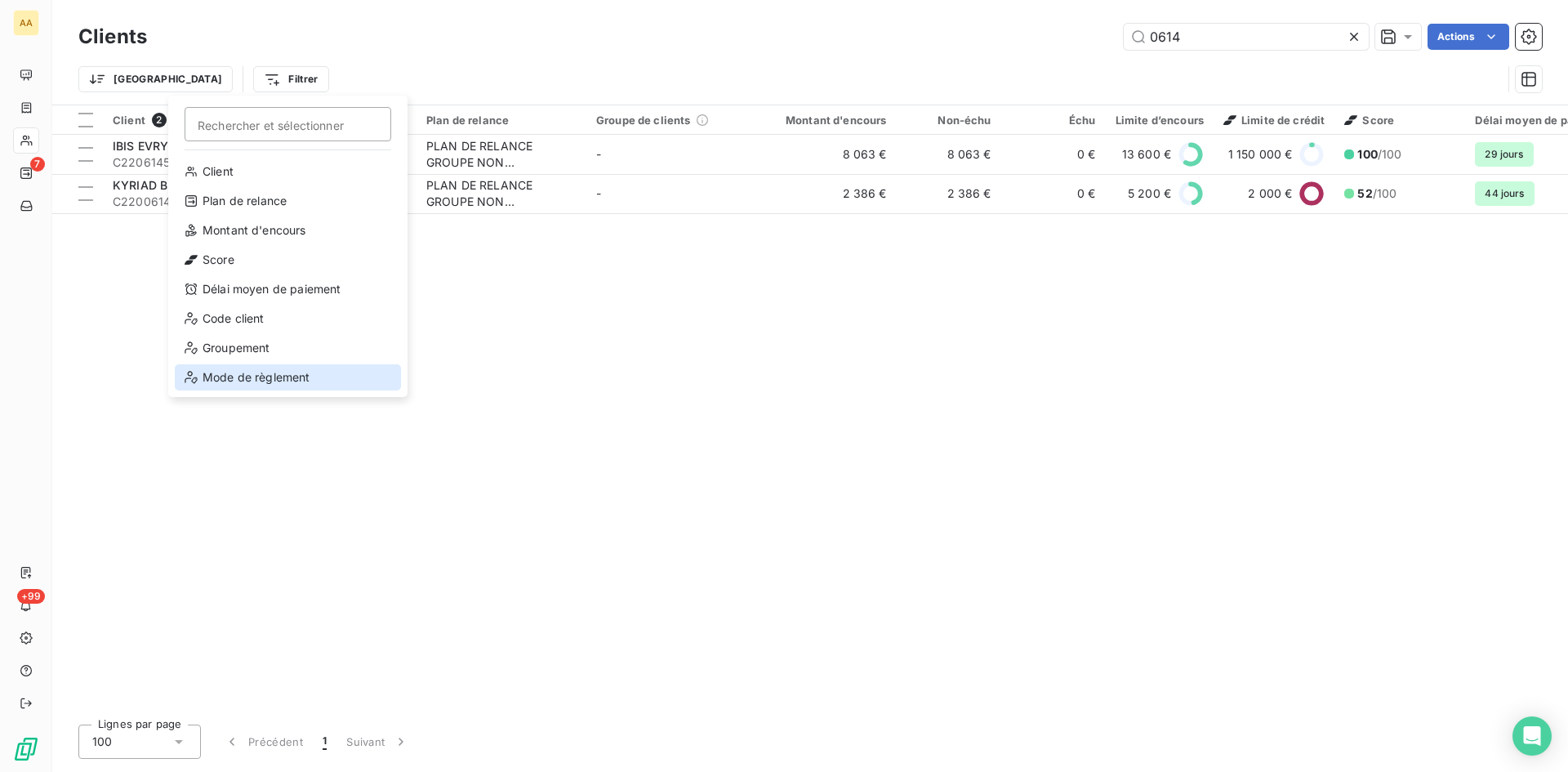
click at [291, 378] on div "Mode de règlement" at bounding box center [288, 377] width 227 height 27
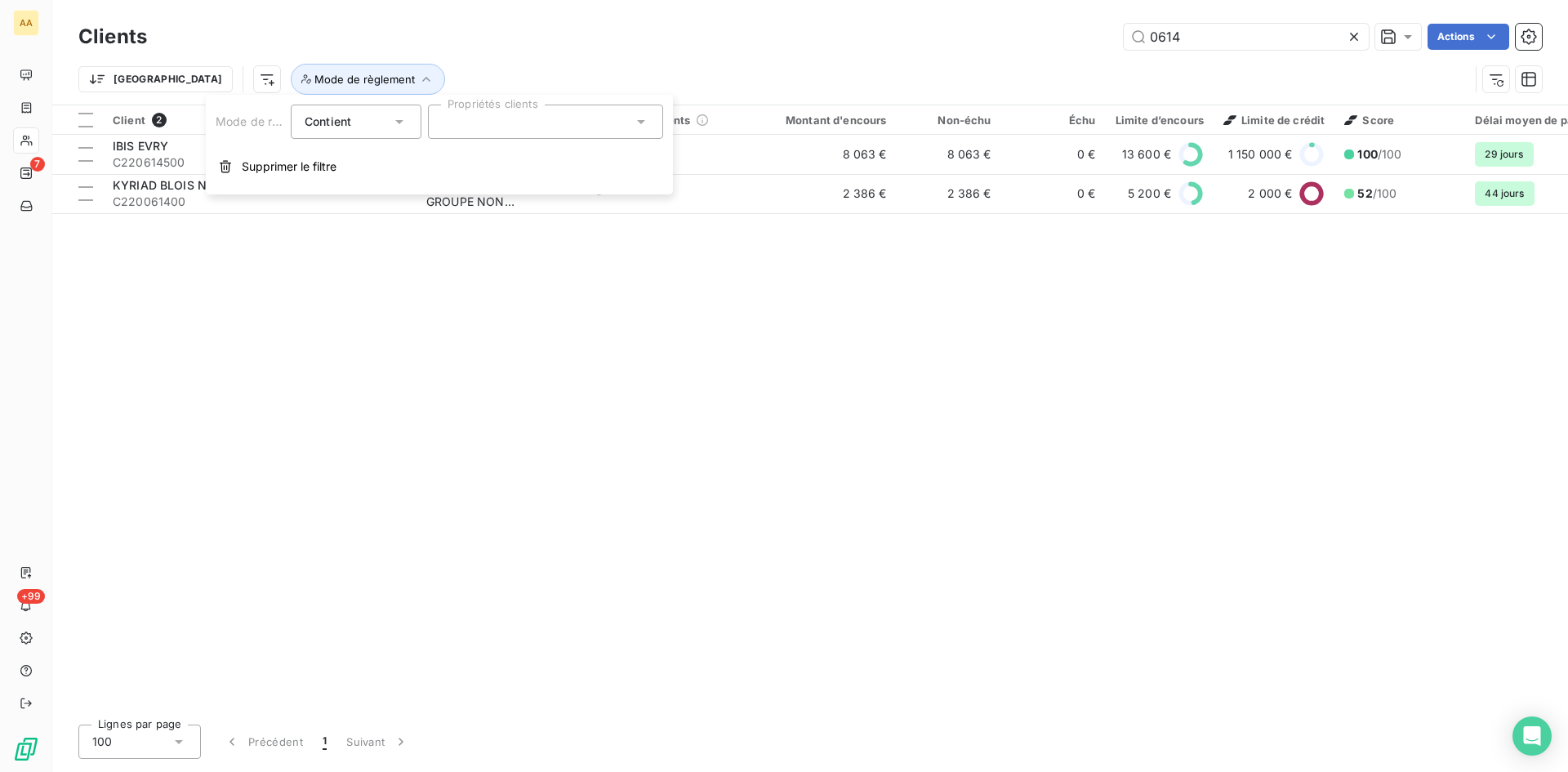
click at [504, 121] on div at bounding box center [545, 121] width 236 height 35
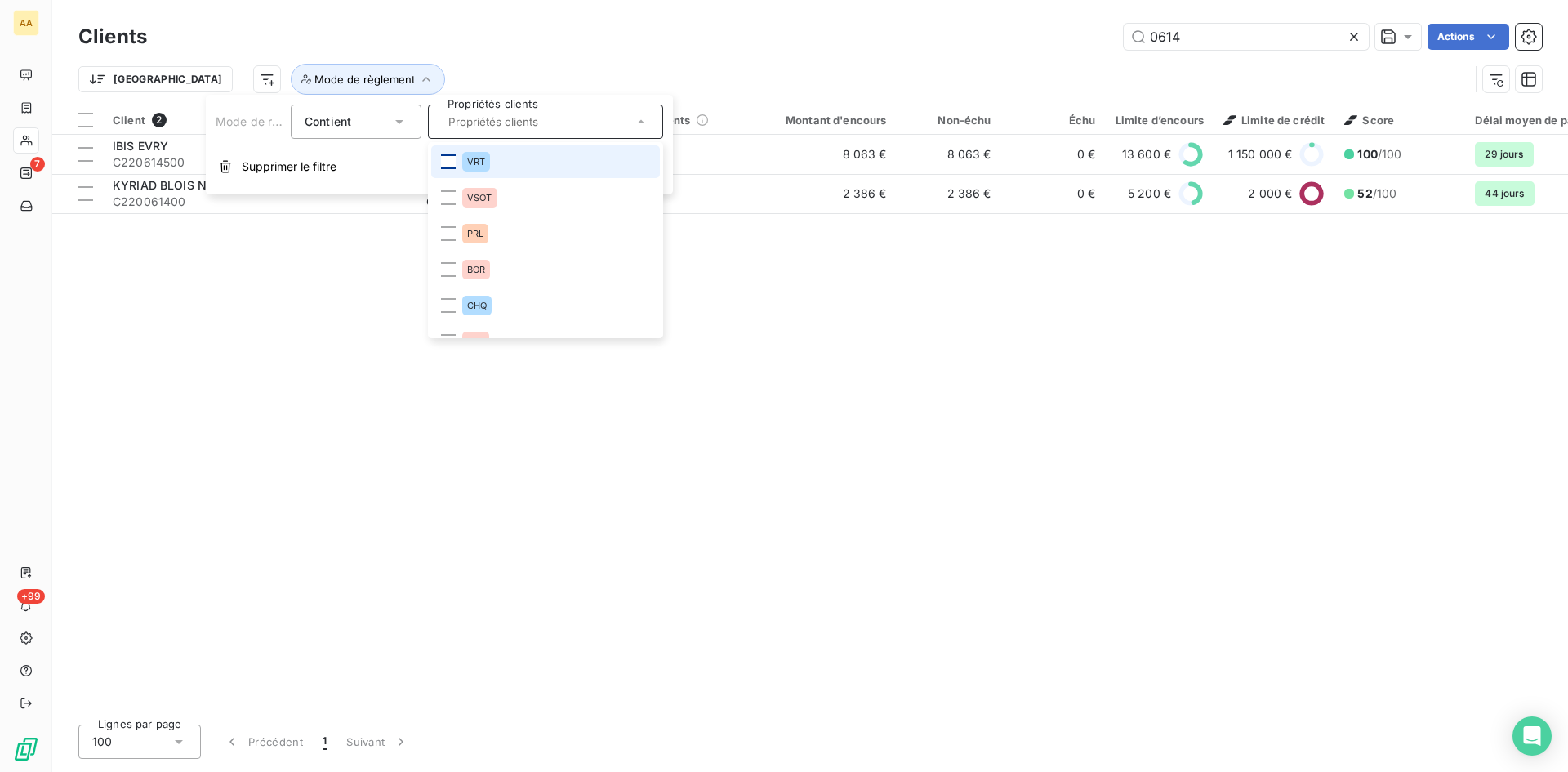
click at [450, 160] on div at bounding box center [448, 161] width 15 height 15
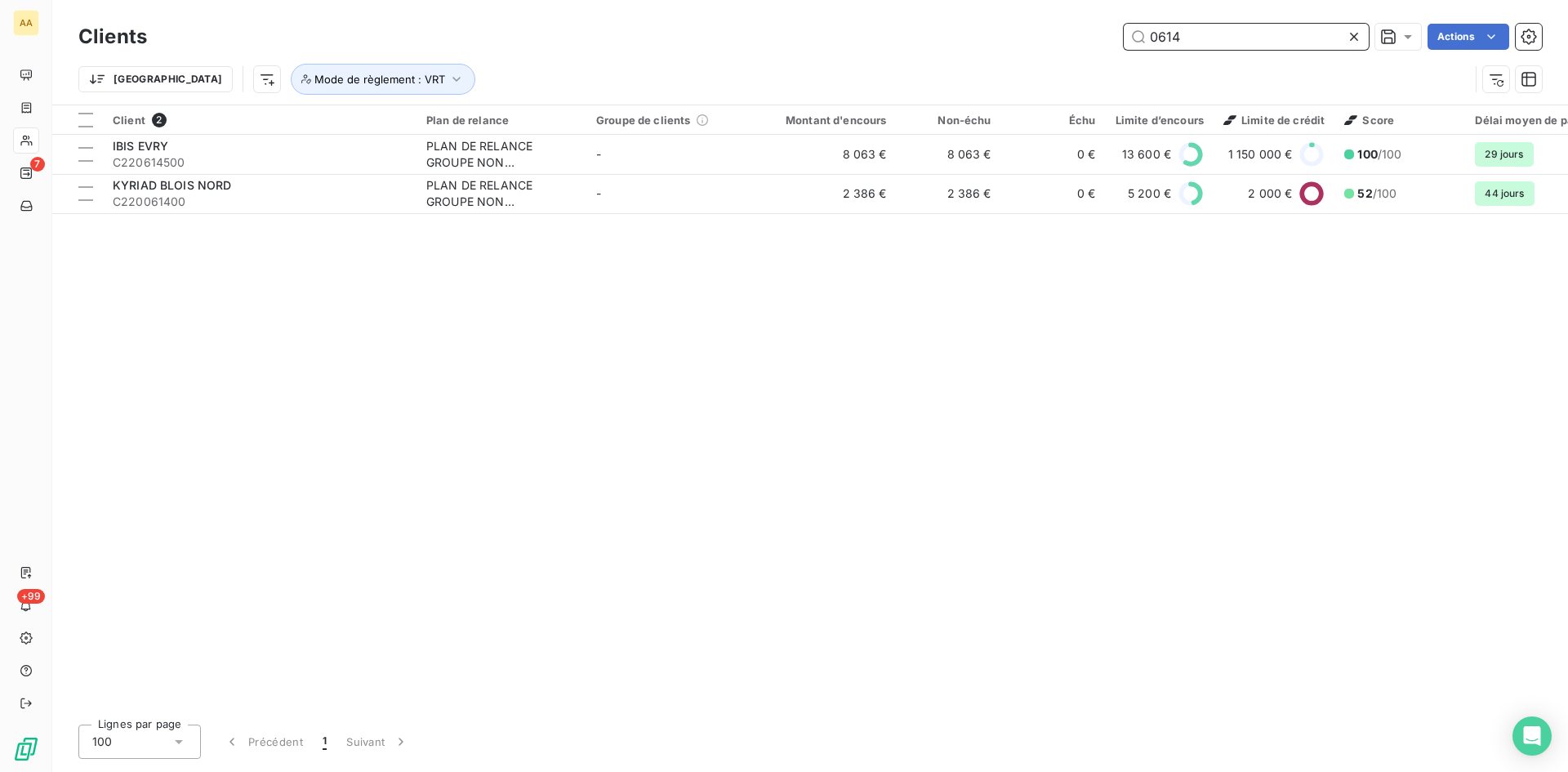
drag, startPoint x: 1211, startPoint y: 41, endPoint x: 1076, endPoint y: 41, distance: 135.0
click at [1076, 41] on div "0614 Actions" at bounding box center [854, 37] width 1376 height 27
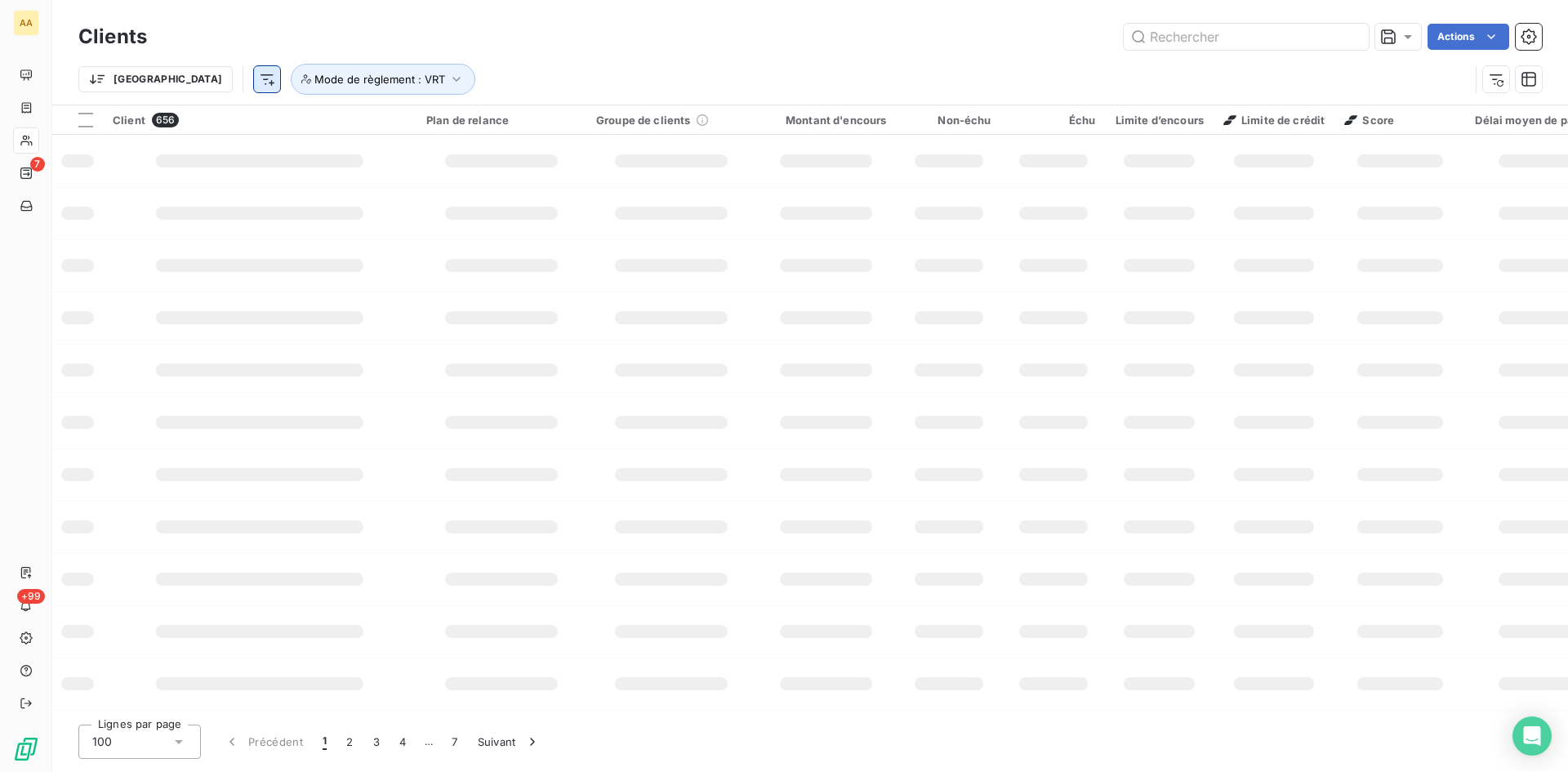
click at [180, 79] on html "AA 7 +99 Clients Actions Trier Mode de règlement : VRT Client 656 Plan de relan…" at bounding box center [784, 386] width 1568 height 772
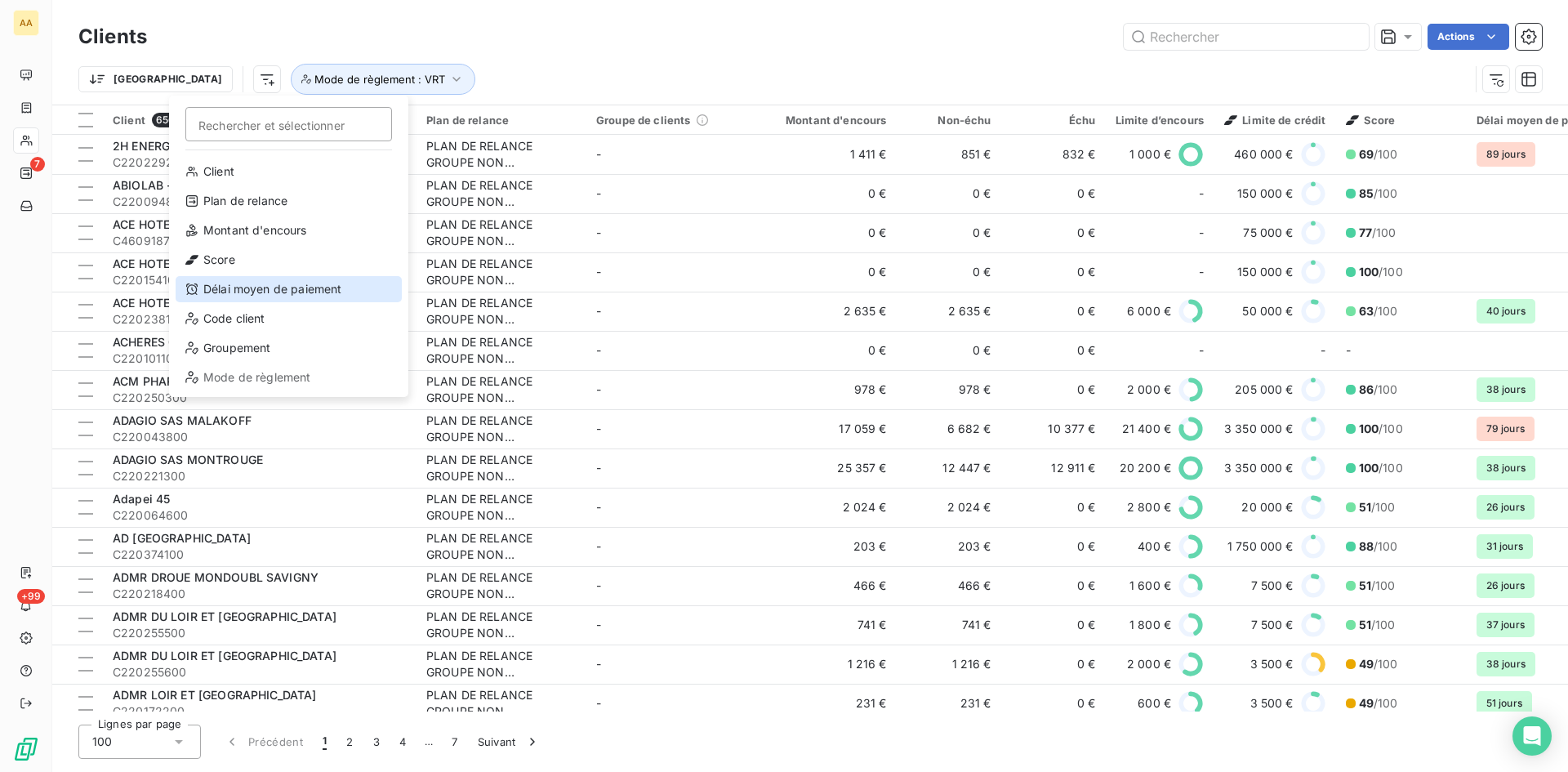
click at [287, 284] on div "Délai moyen de paiement" at bounding box center [289, 290] width 227 height 27
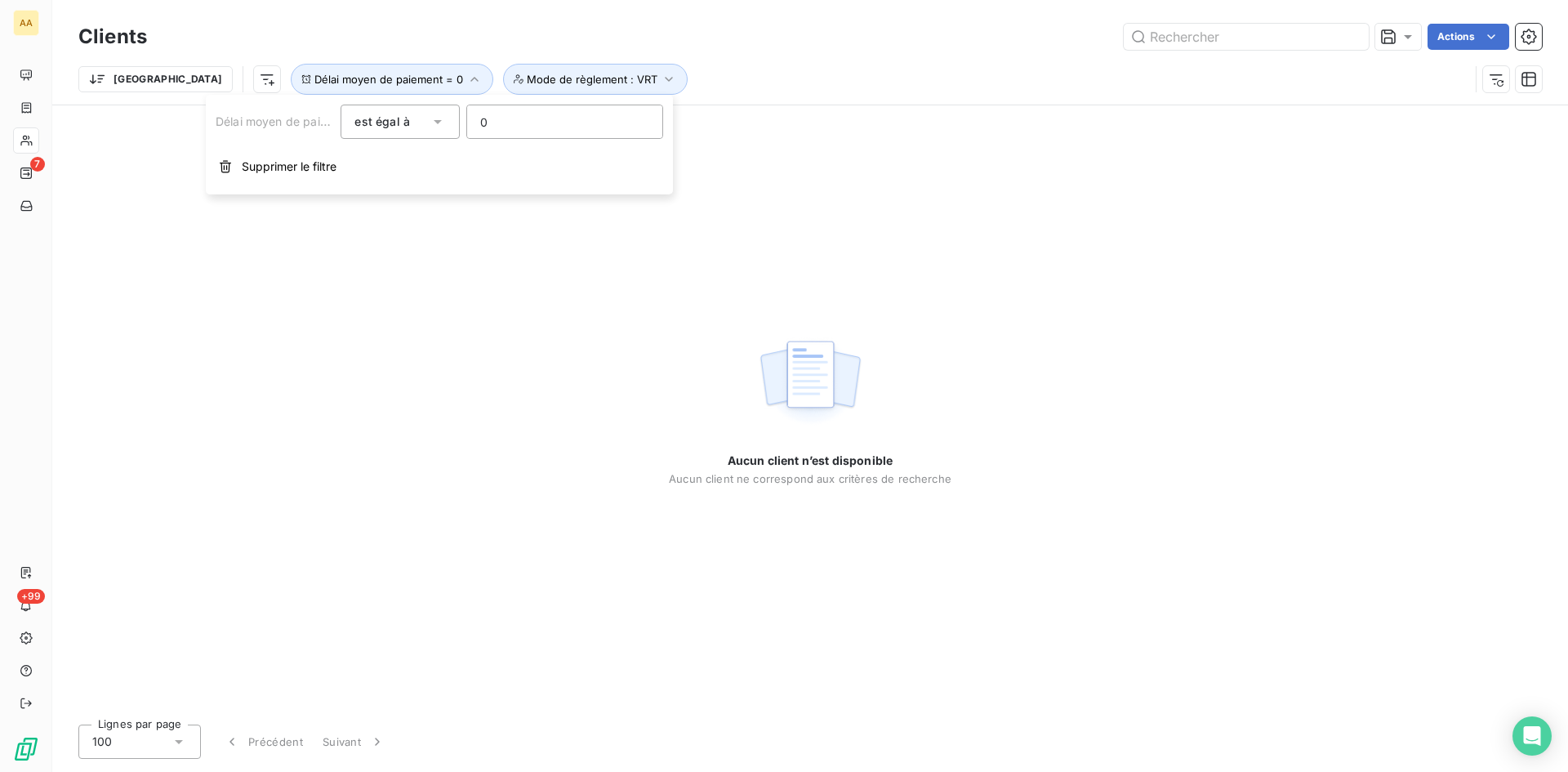
drag, startPoint x: 503, startPoint y: 123, endPoint x: 470, endPoint y: 118, distance: 33.4
click at [470, 118] on input "0" at bounding box center [565, 121] width 196 height 33
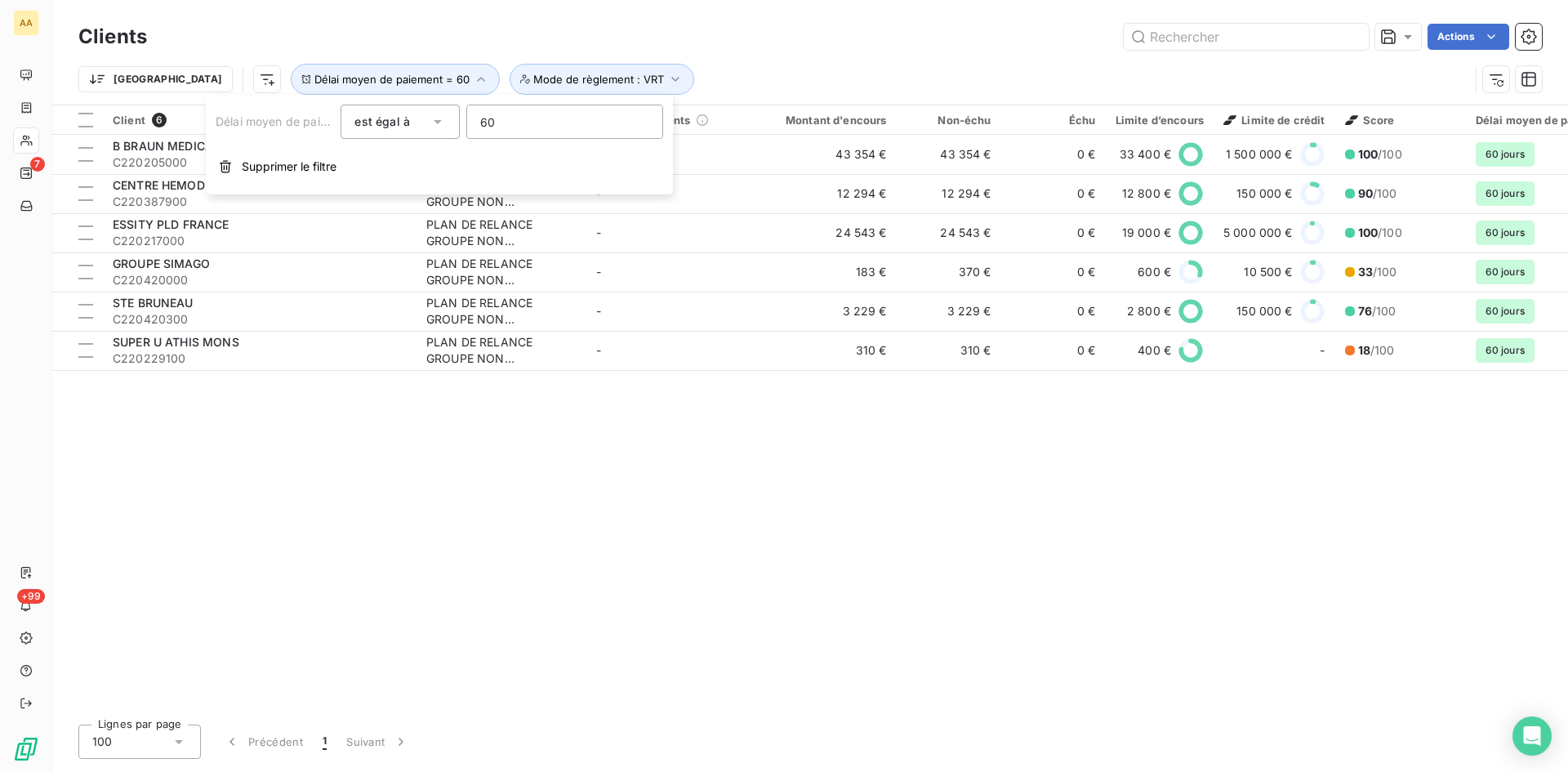
drag, startPoint x: 507, startPoint y: 121, endPoint x: 430, endPoint y: 126, distance: 77.2
click at [430, 126] on div "Délai moyen de paiement est égal à 60" at bounding box center [440, 121] width 448 height 35
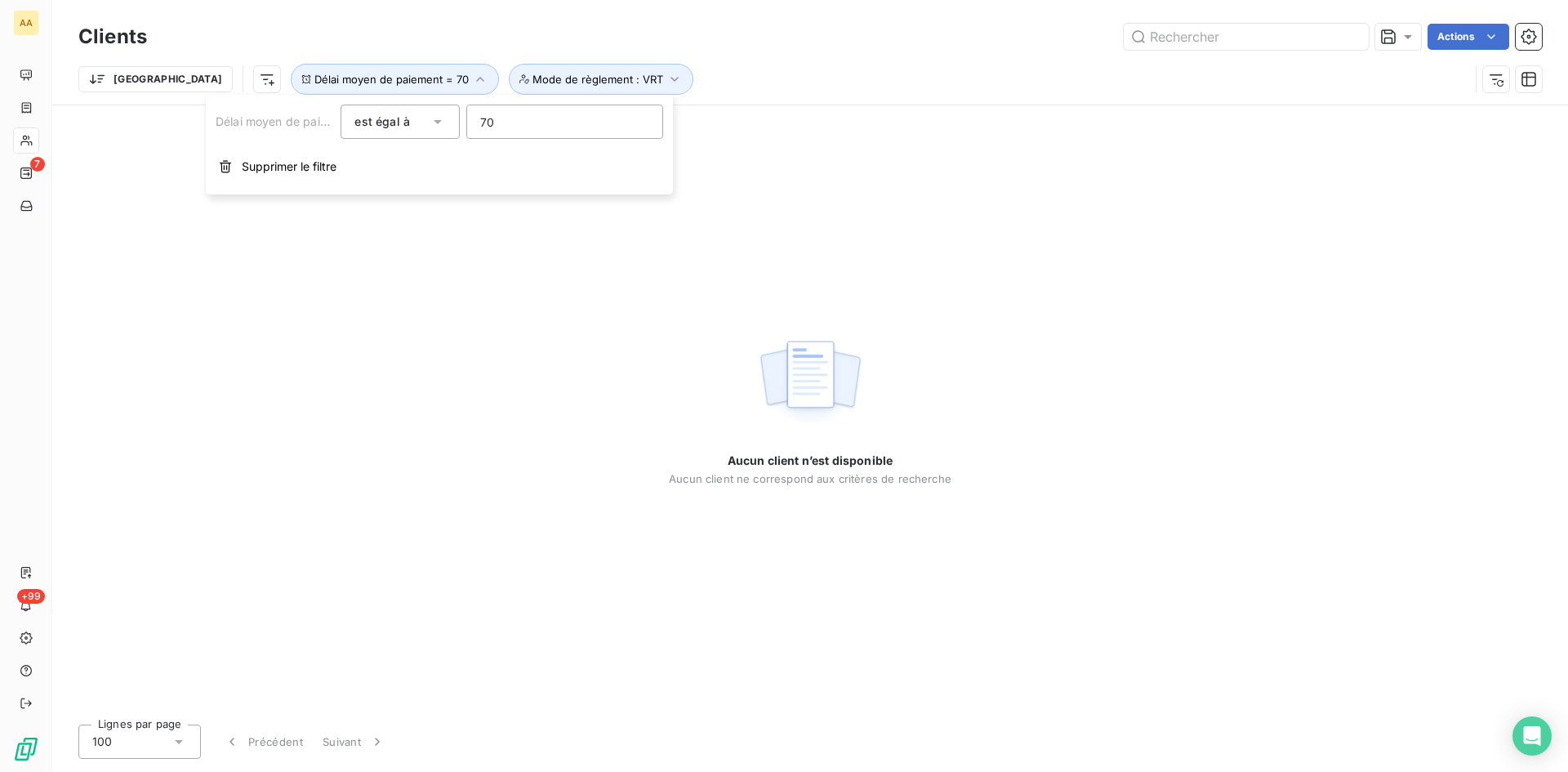
click at [463, 123] on div "Délai moyen de paiement est égal à 70" at bounding box center [440, 121] width 448 height 35
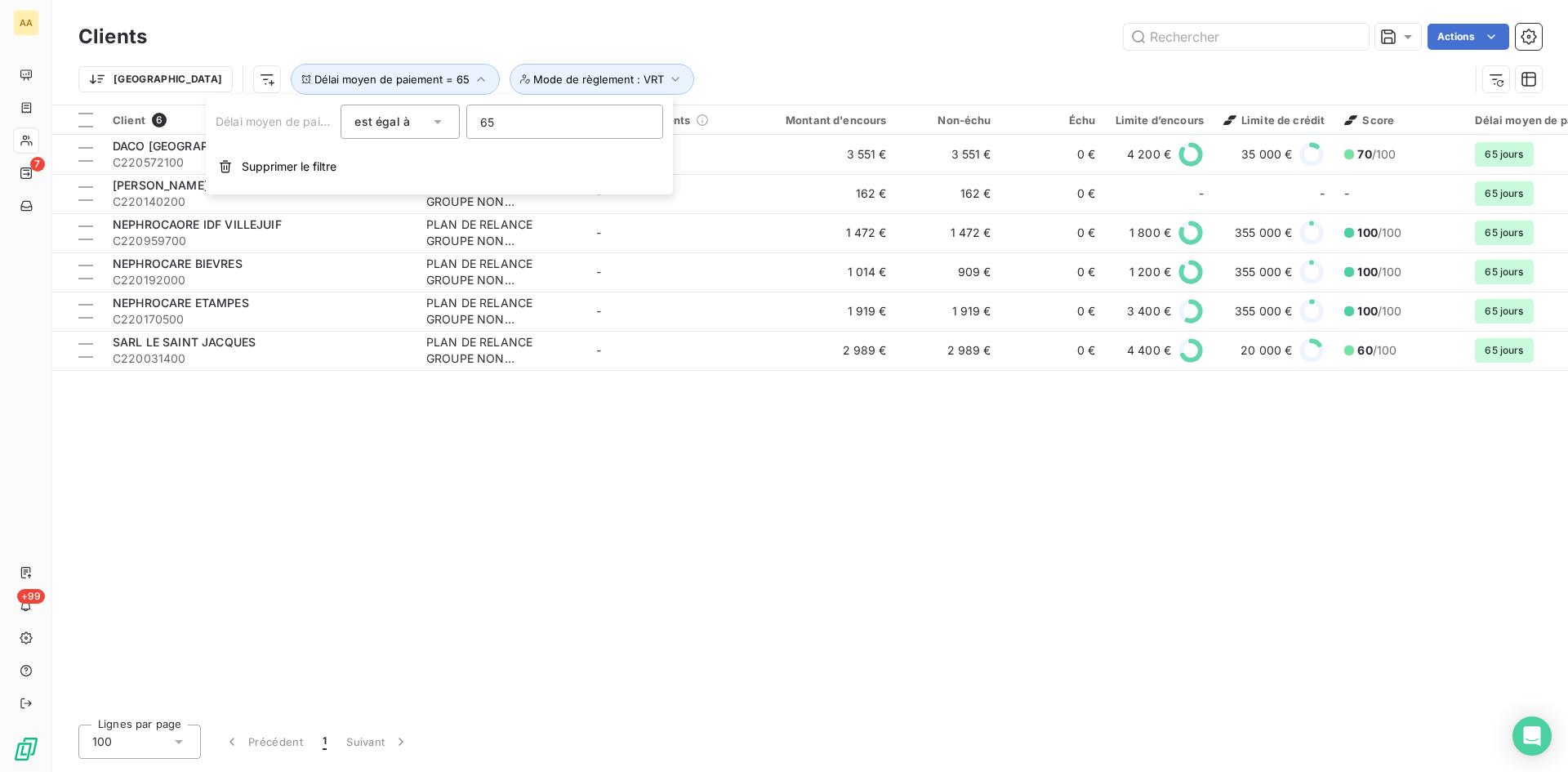
drag, startPoint x: 510, startPoint y: 124, endPoint x: 462, endPoint y: 122, distance: 48.0
click at [462, 122] on div "Délai moyen de paiement est égal à 65" at bounding box center [440, 121] width 448 height 35
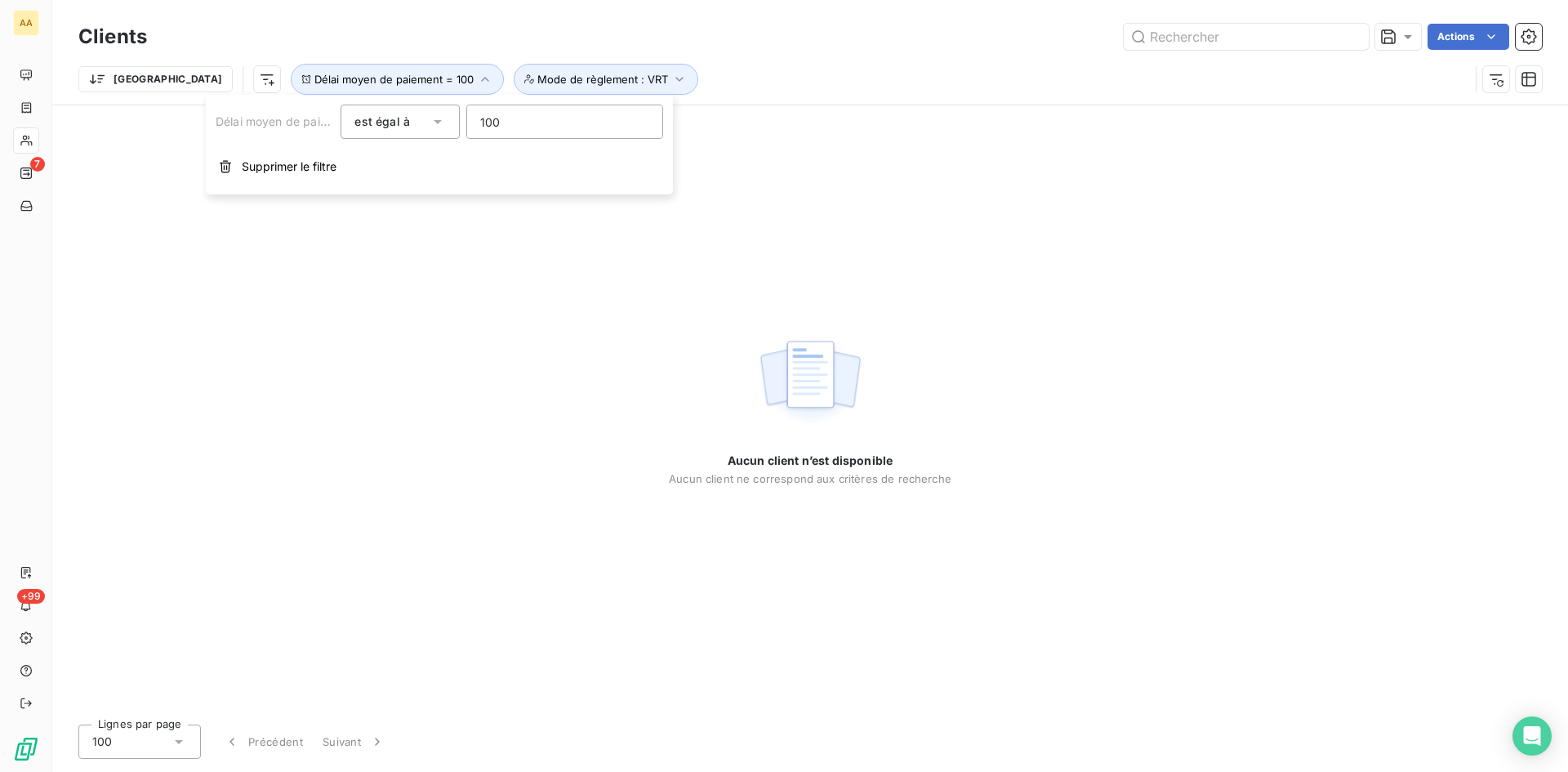
drag, startPoint x: 527, startPoint y: 123, endPoint x: 449, endPoint y: 123, distance: 78.0
click at [449, 123] on div "Délai moyen de paiement est égal à 100" at bounding box center [440, 121] width 448 height 35
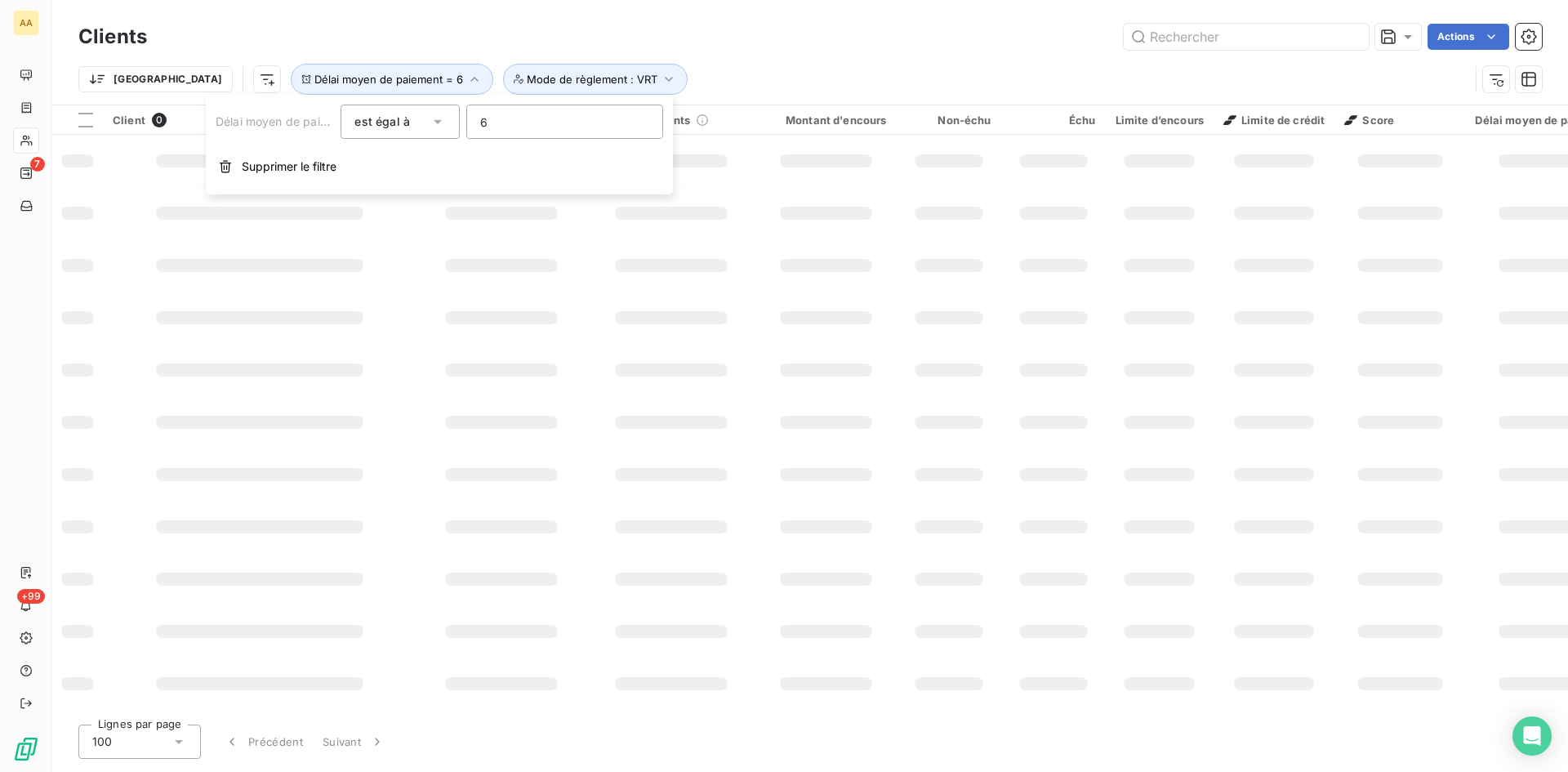
type input "65"
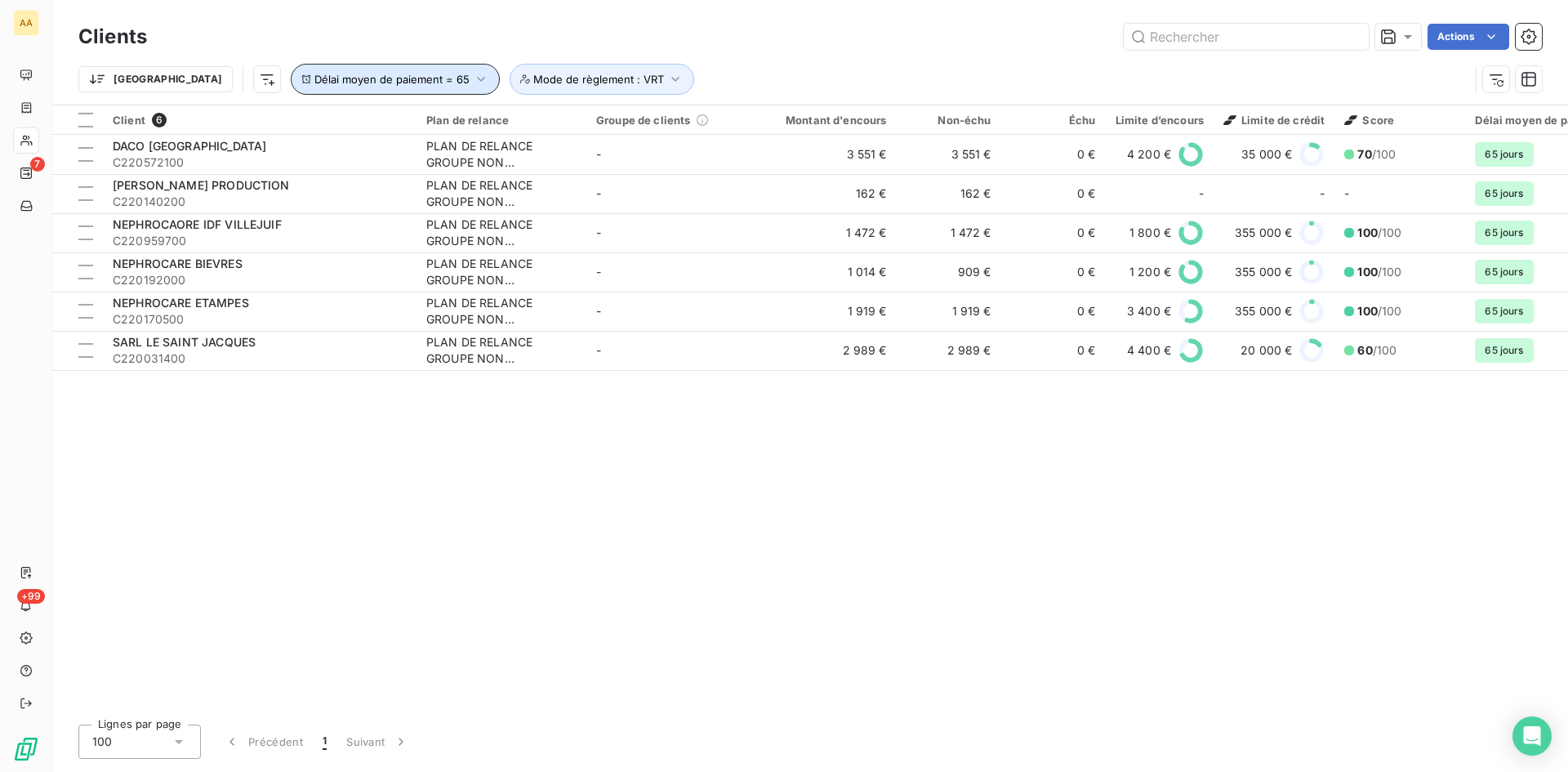
click at [473, 77] on icon "button" at bounding box center [481, 79] width 16 height 16
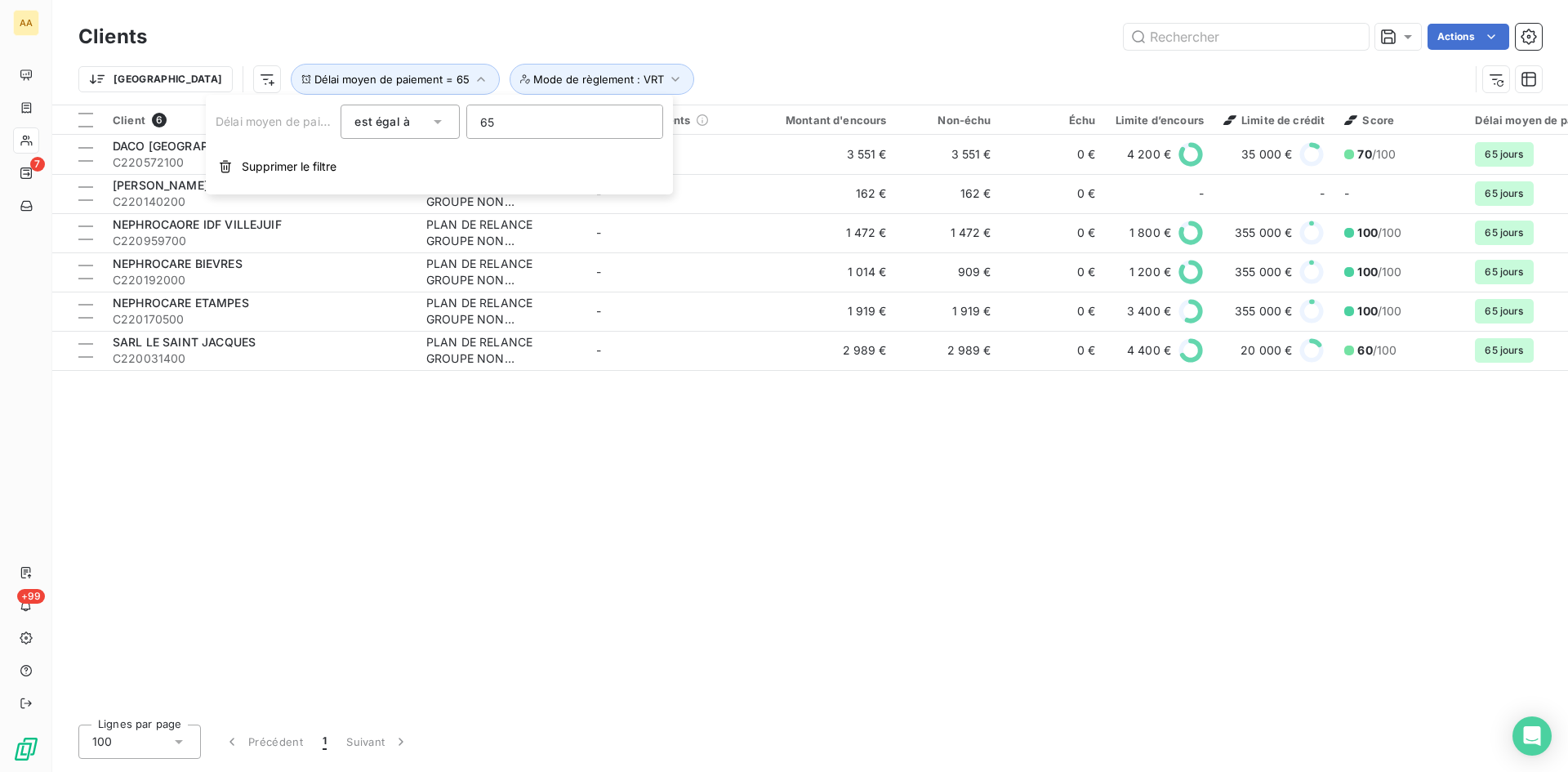
drag, startPoint x: 505, startPoint y: 120, endPoint x: 473, endPoint y: 120, distance: 32.0
click at [473, 120] on input "65" at bounding box center [565, 121] width 196 height 33
type input "0"
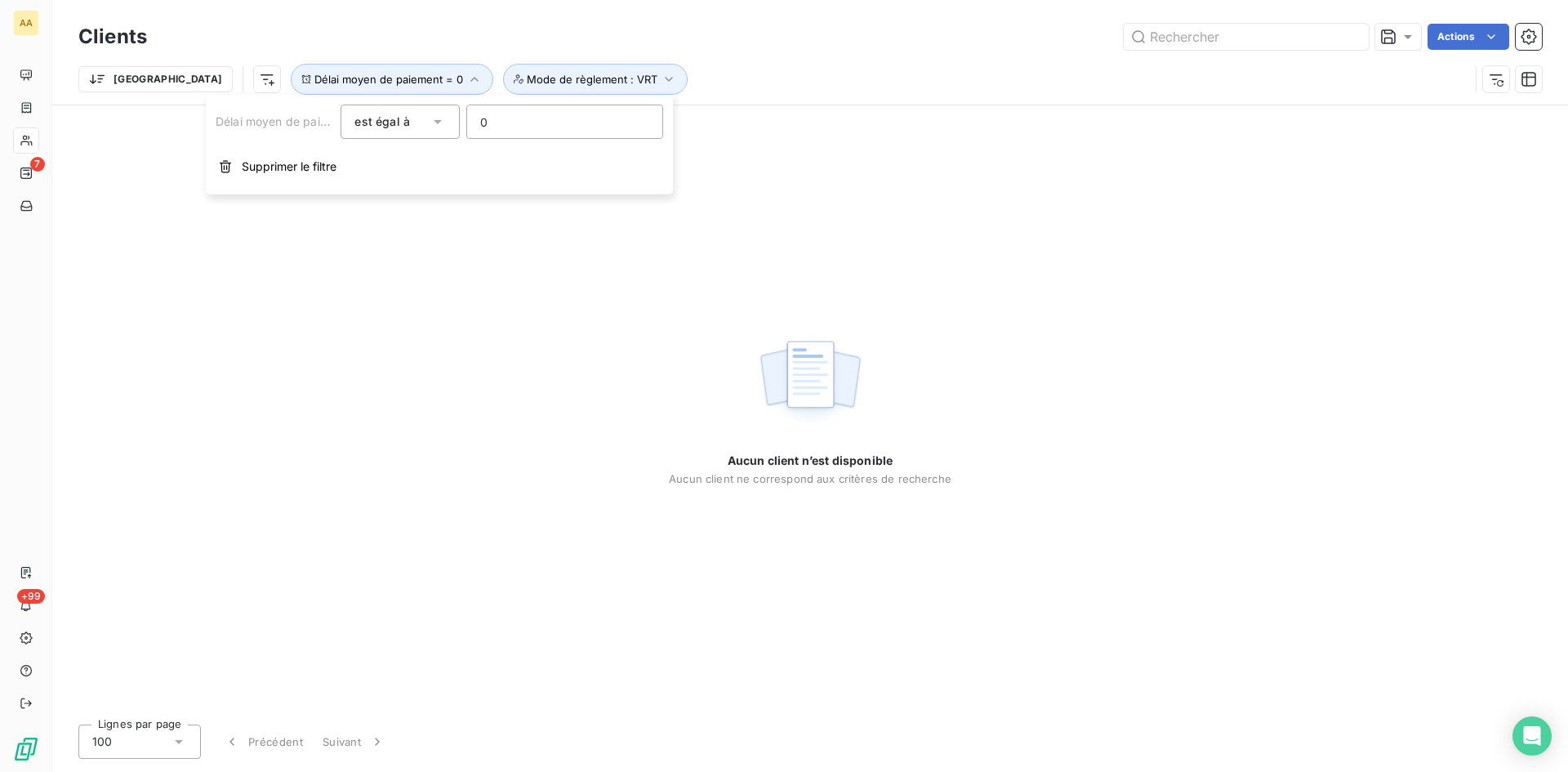
drag, startPoint x: 508, startPoint y: 121, endPoint x: 457, endPoint y: 124, distance: 51.1
click at [457, 124] on div "Délai moyen de paiement est égal à 0" at bounding box center [440, 121] width 448 height 35
click at [834, 228] on div "Aucun client n’est disponible Aucun client ne correspond aux critères de recher…" at bounding box center [810, 408] width 282 height 606
click at [660, 75] on icon "button" at bounding box center [668, 79] width 16 height 16
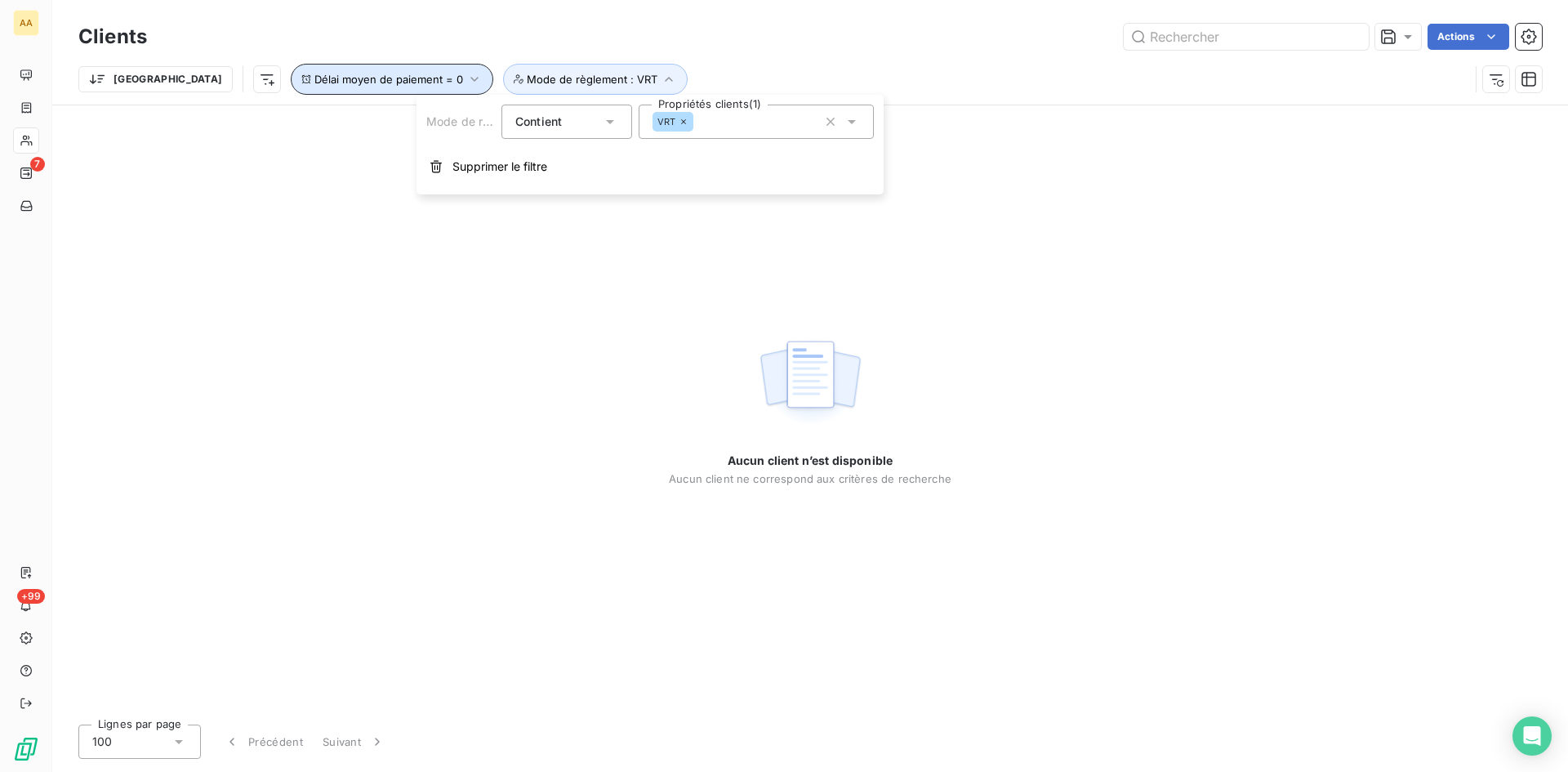
click at [337, 83] on span "Délai moyen de paiement = 0" at bounding box center [389, 79] width 149 height 13
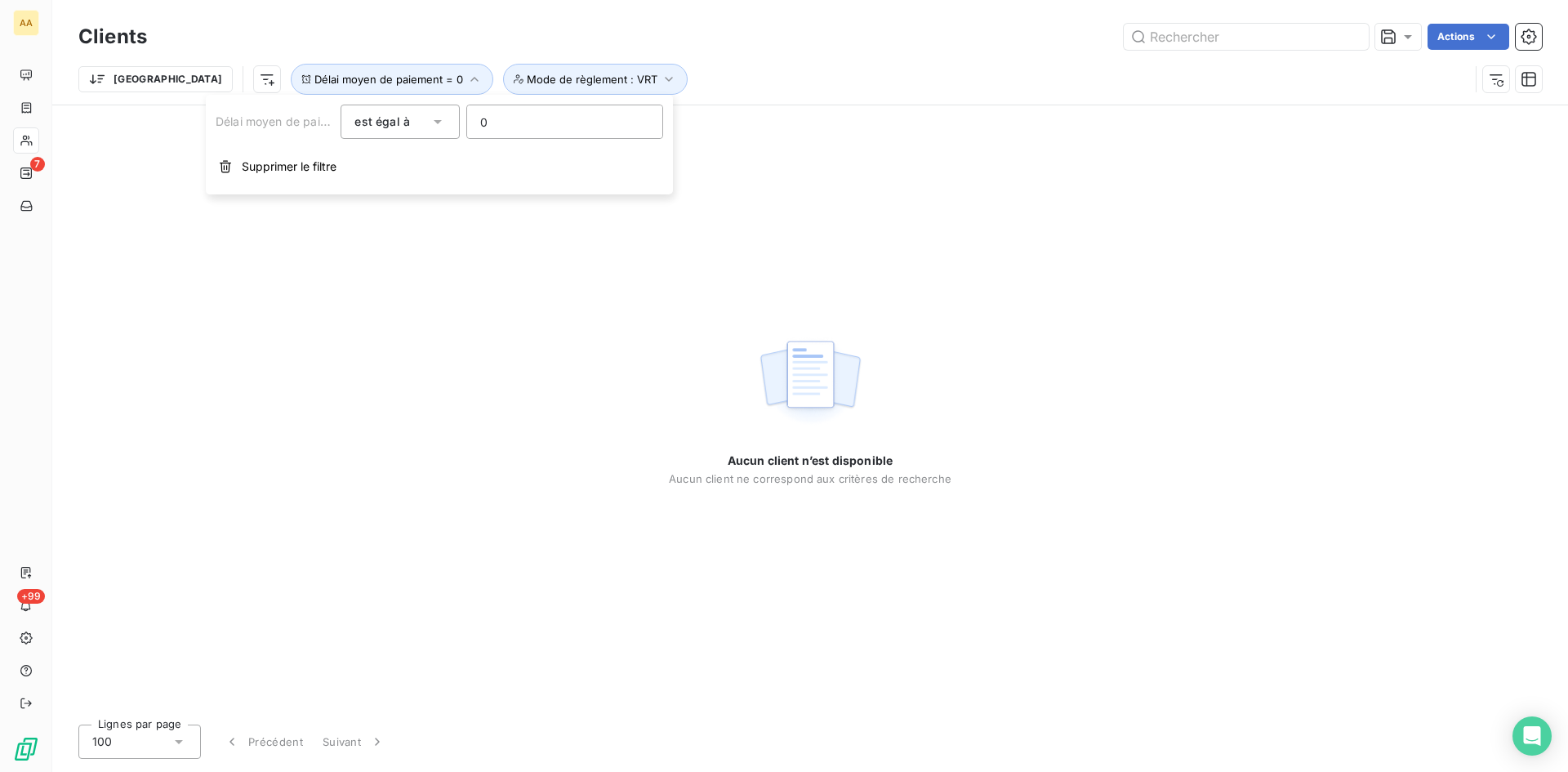
click at [435, 120] on icon at bounding box center [437, 122] width 8 height 4
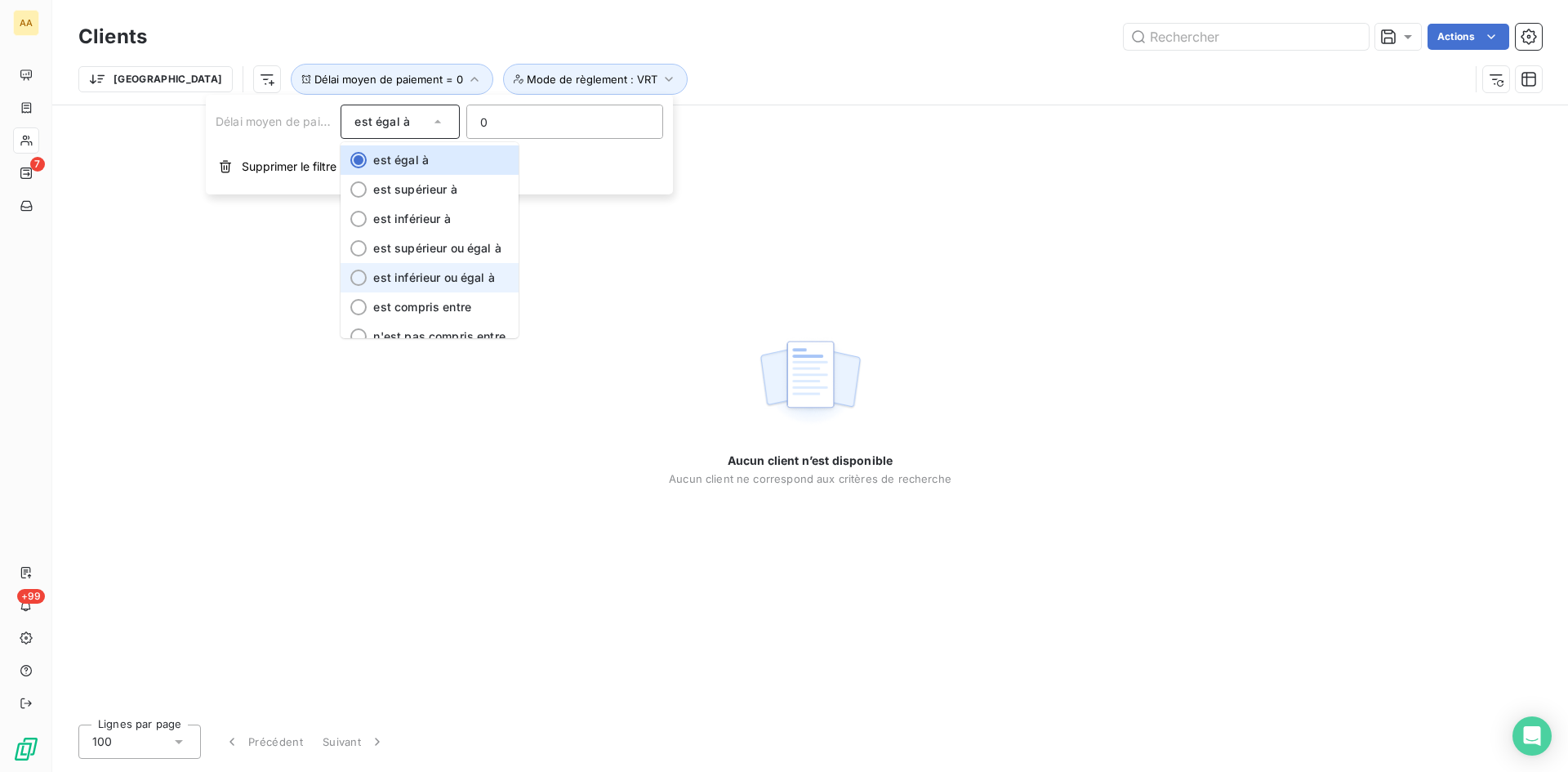
scroll to position [16, 0]
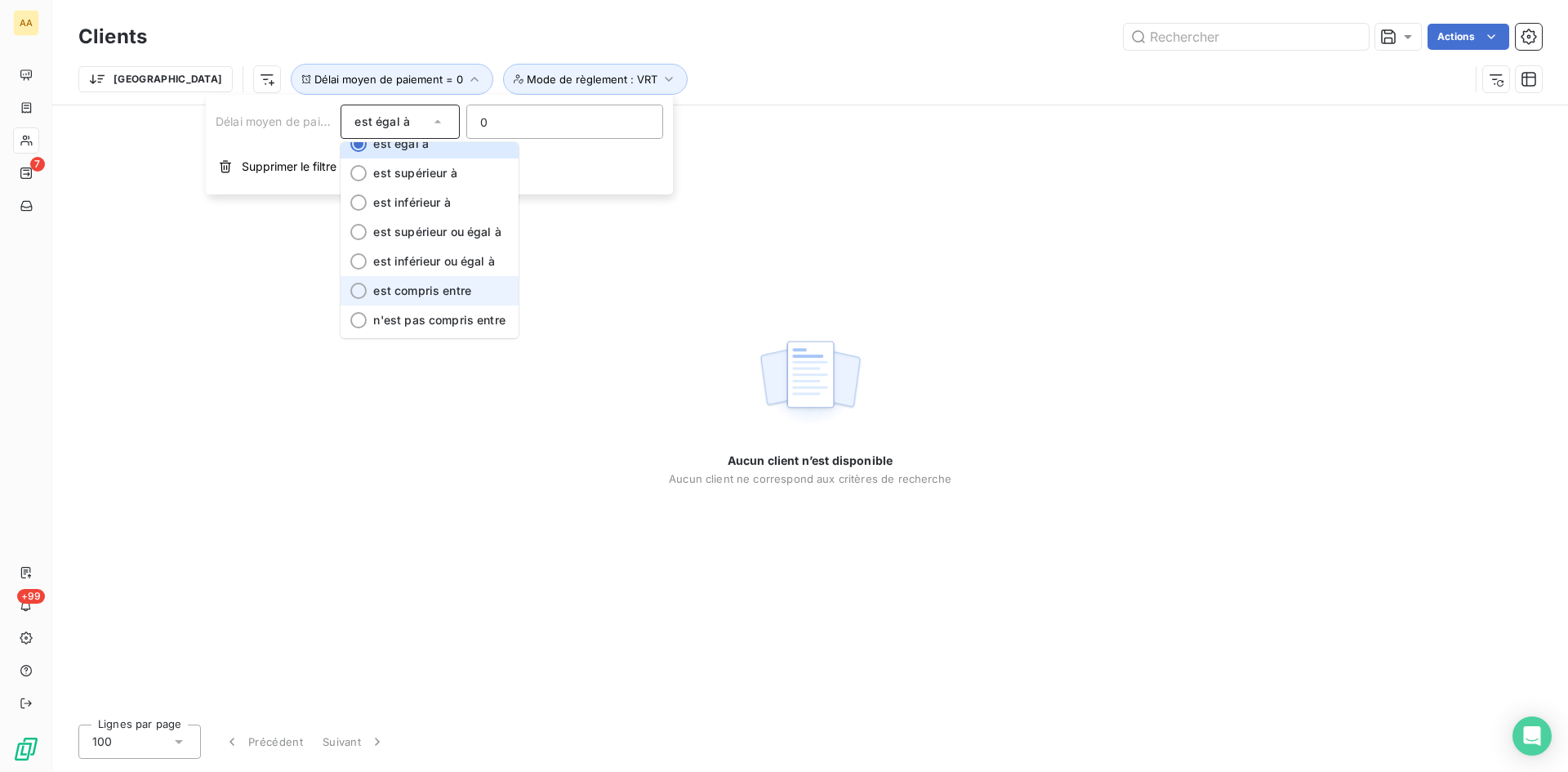
click at [437, 290] on span "est compris entre" at bounding box center [422, 290] width 98 height 14
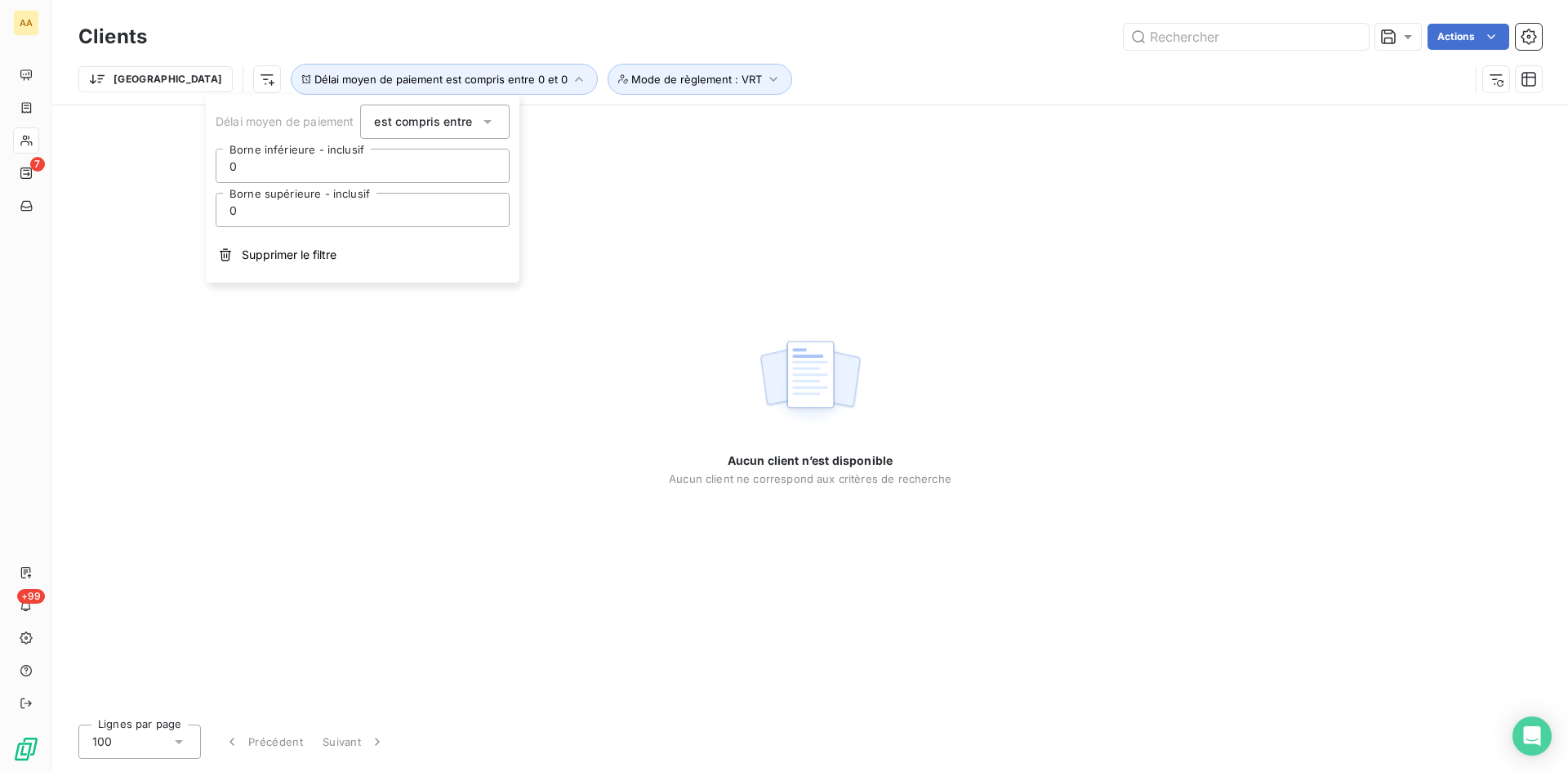
click at [260, 213] on input "0" at bounding box center [362, 210] width 292 height 33
drag, startPoint x: 261, startPoint y: 213, endPoint x: 229, endPoint y: 212, distance: 32.0
click at [229, 212] on input "0" at bounding box center [362, 210] width 292 height 33
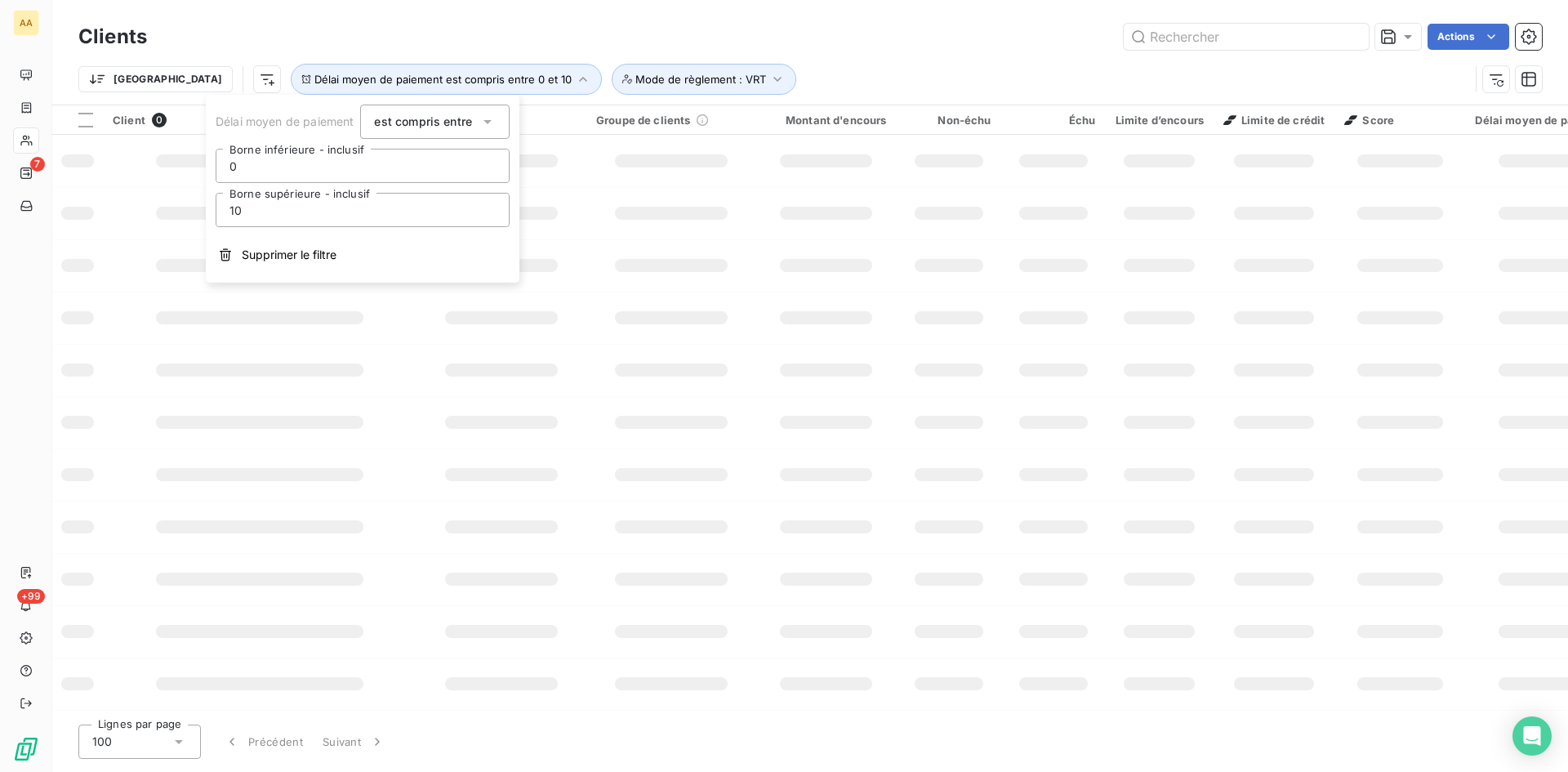
type input "100"
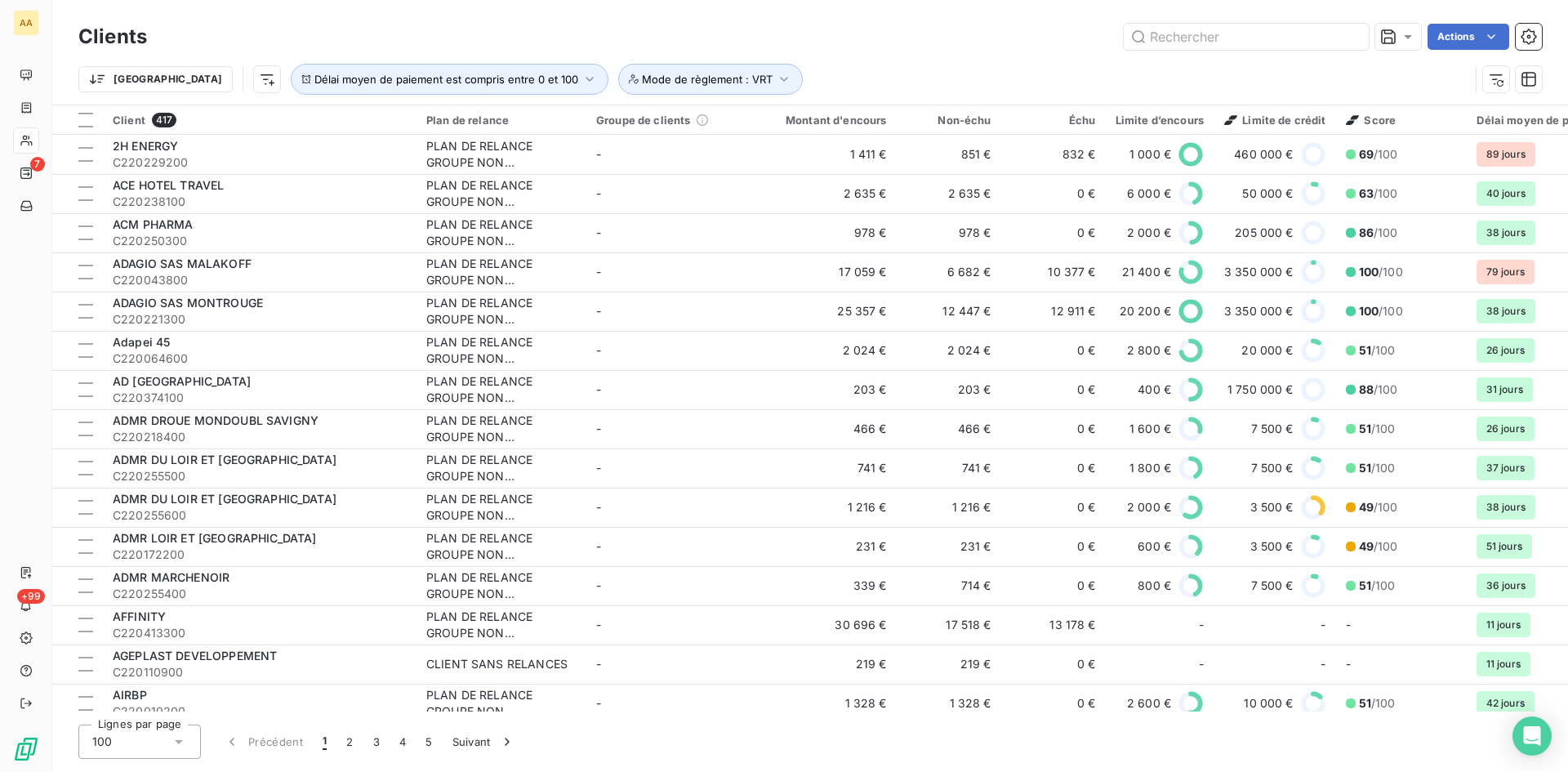
click at [774, 74] on div "Trier Délai moyen de paiement est compris entre 0 et 100 Mode de règlement : VRT" at bounding box center [774, 79] width 1391 height 31
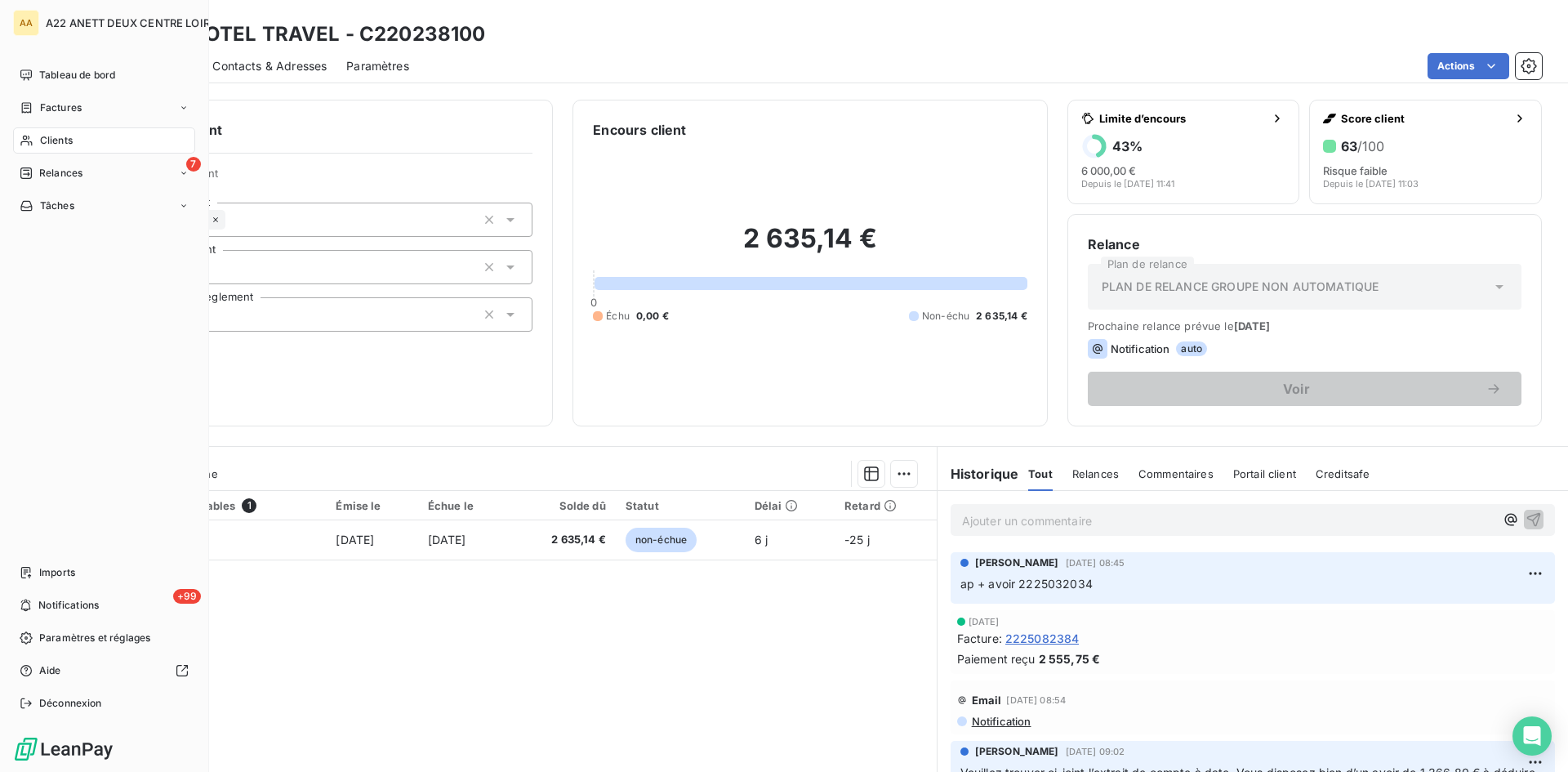
click at [40, 139] on span "Clients" at bounding box center [56, 140] width 33 height 15
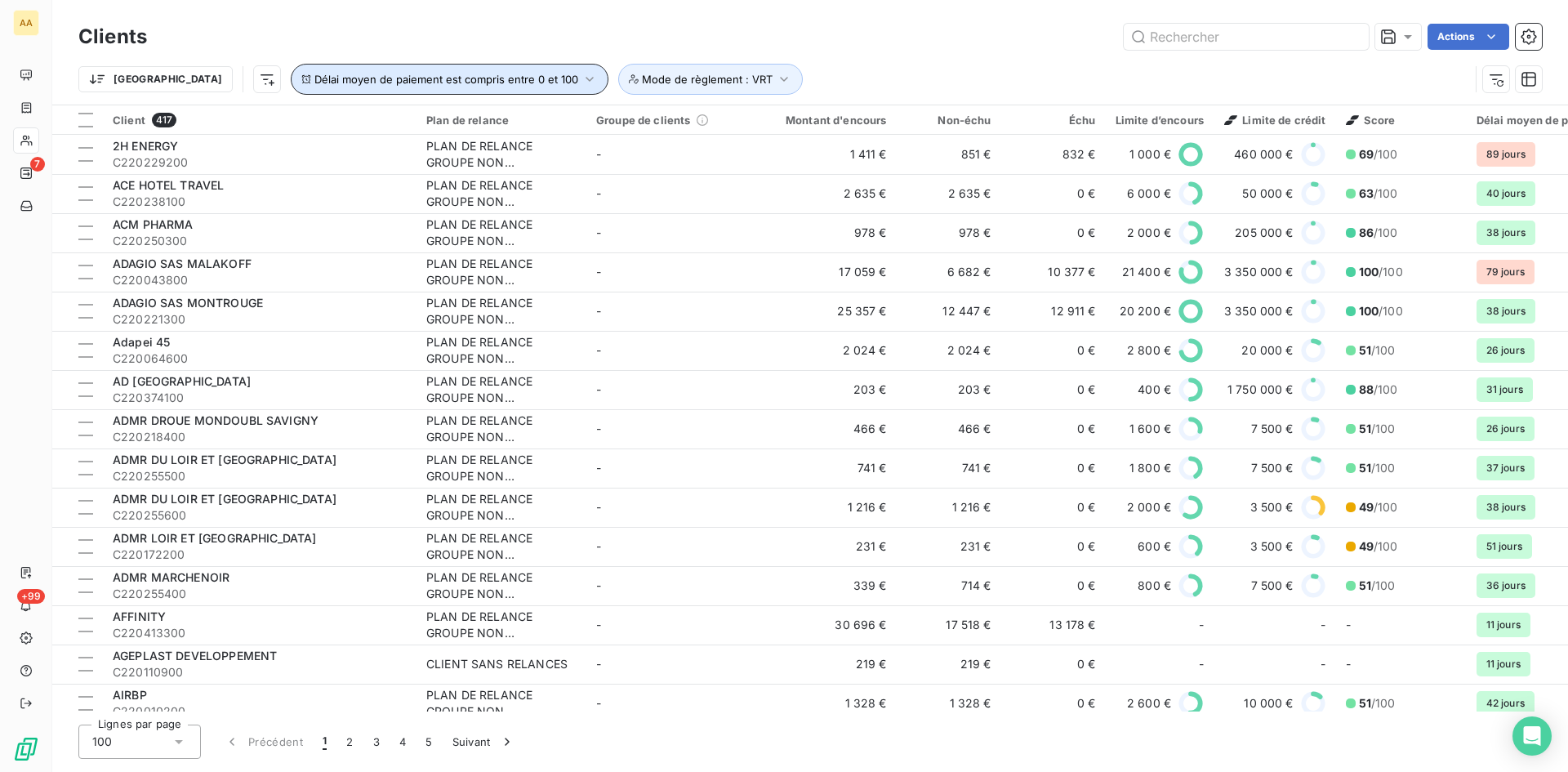
click at [582, 78] on icon "button" at bounding box center [590, 79] width 16 height 16
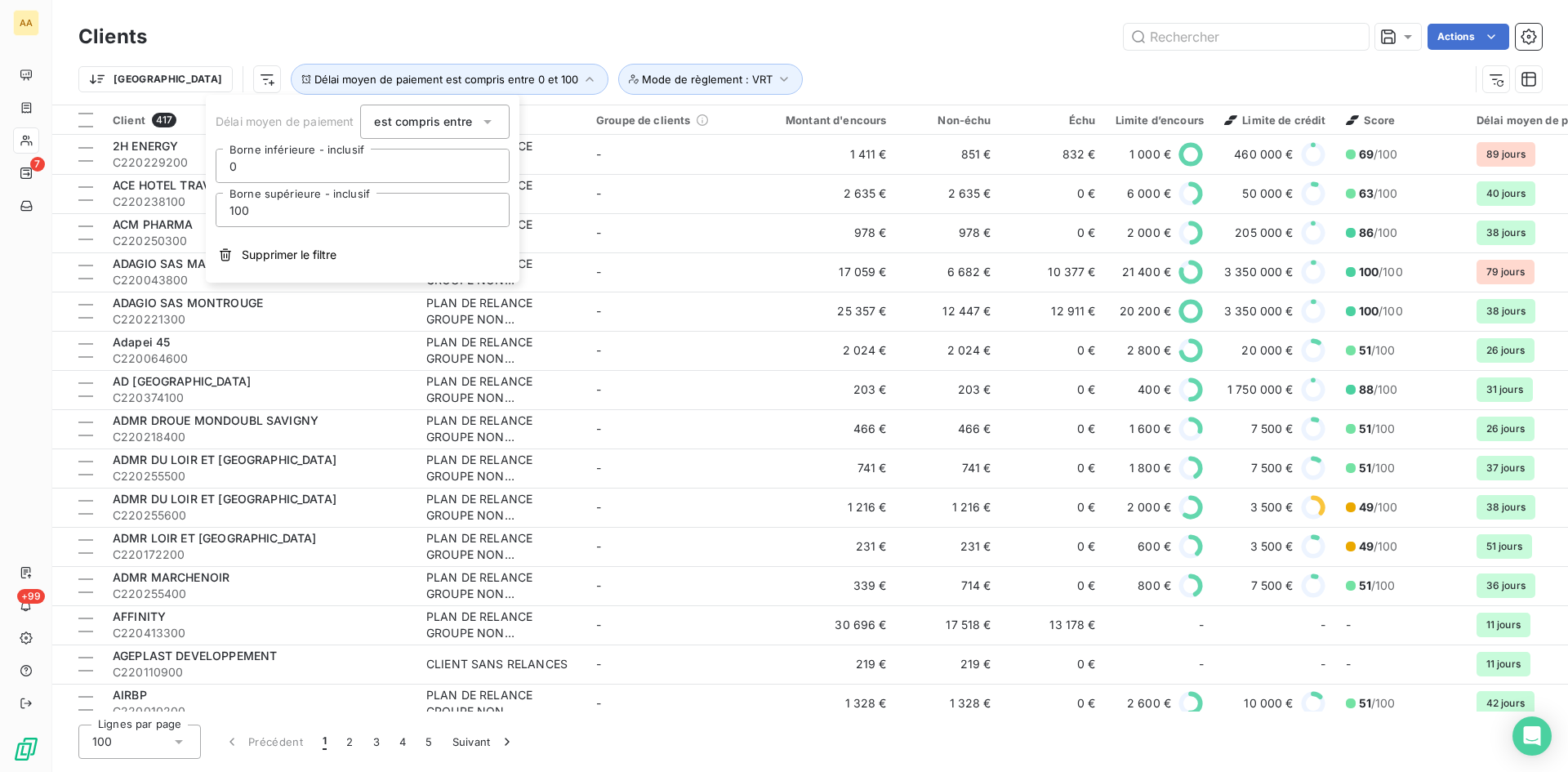
drag, startPoint x: 261, startPoint y: 165, endPoint x: 216, endPoint y: 165, distance: 45.0
click at [216, 165] on input "0" at bounding box center [362, 166] width 292 height 33
type input "45"
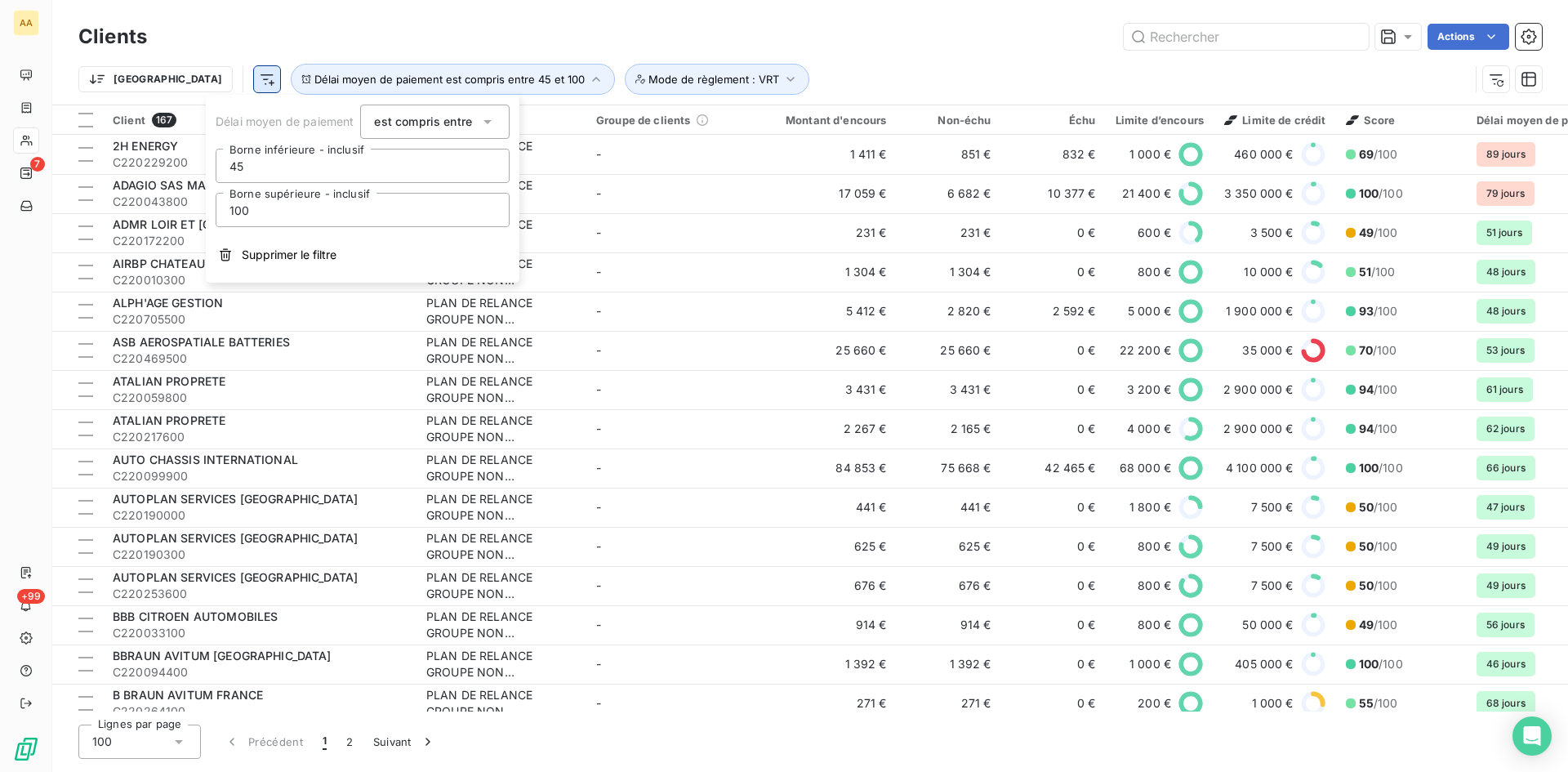
click at [180, 78] on html "AA 7 +99 Clients Actions Trier Délai moyen de paiement est compris entre 45 et …" at bounding box center [784, 386] width 1568 height 772
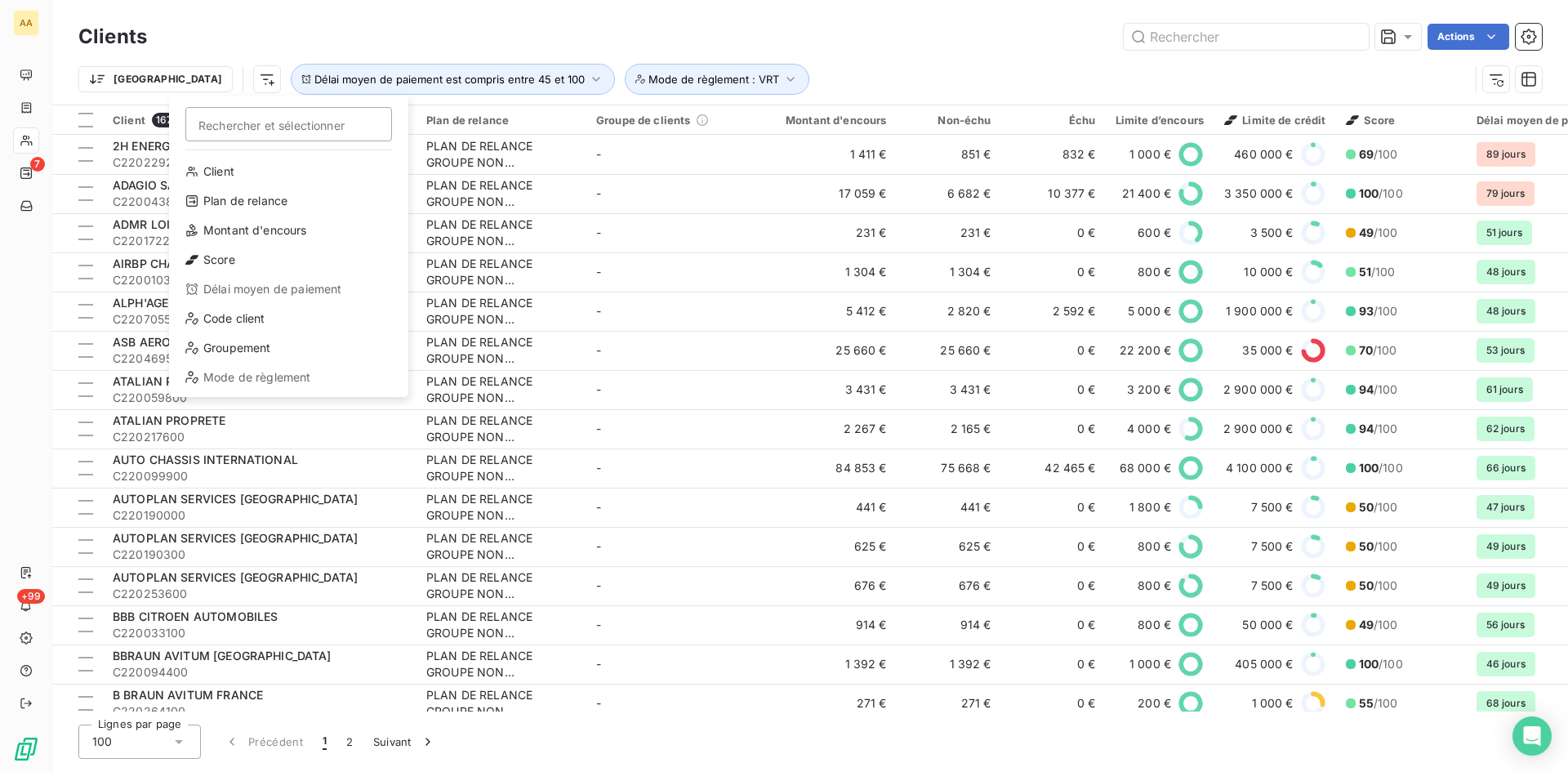
click at [870, 65] on html "AA 7 +99 Clients Actions Trier Rechercher et sélectionner Client Plan de relanc…" at bounding box center [784, 386] width 1568 height 772
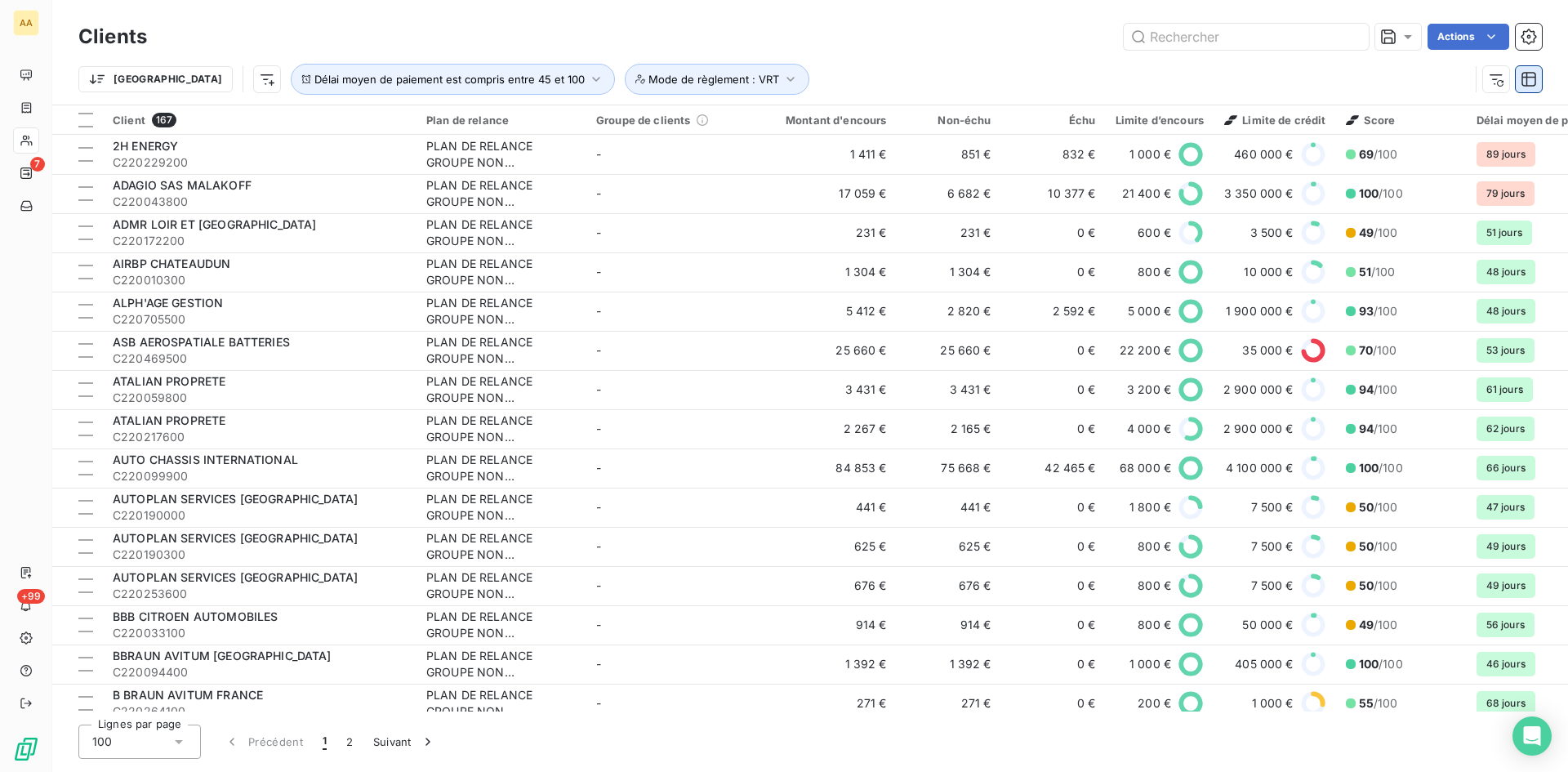
click at [1533, 76] on icon "button" at bounding box center [1529, 79] width 16 height 16
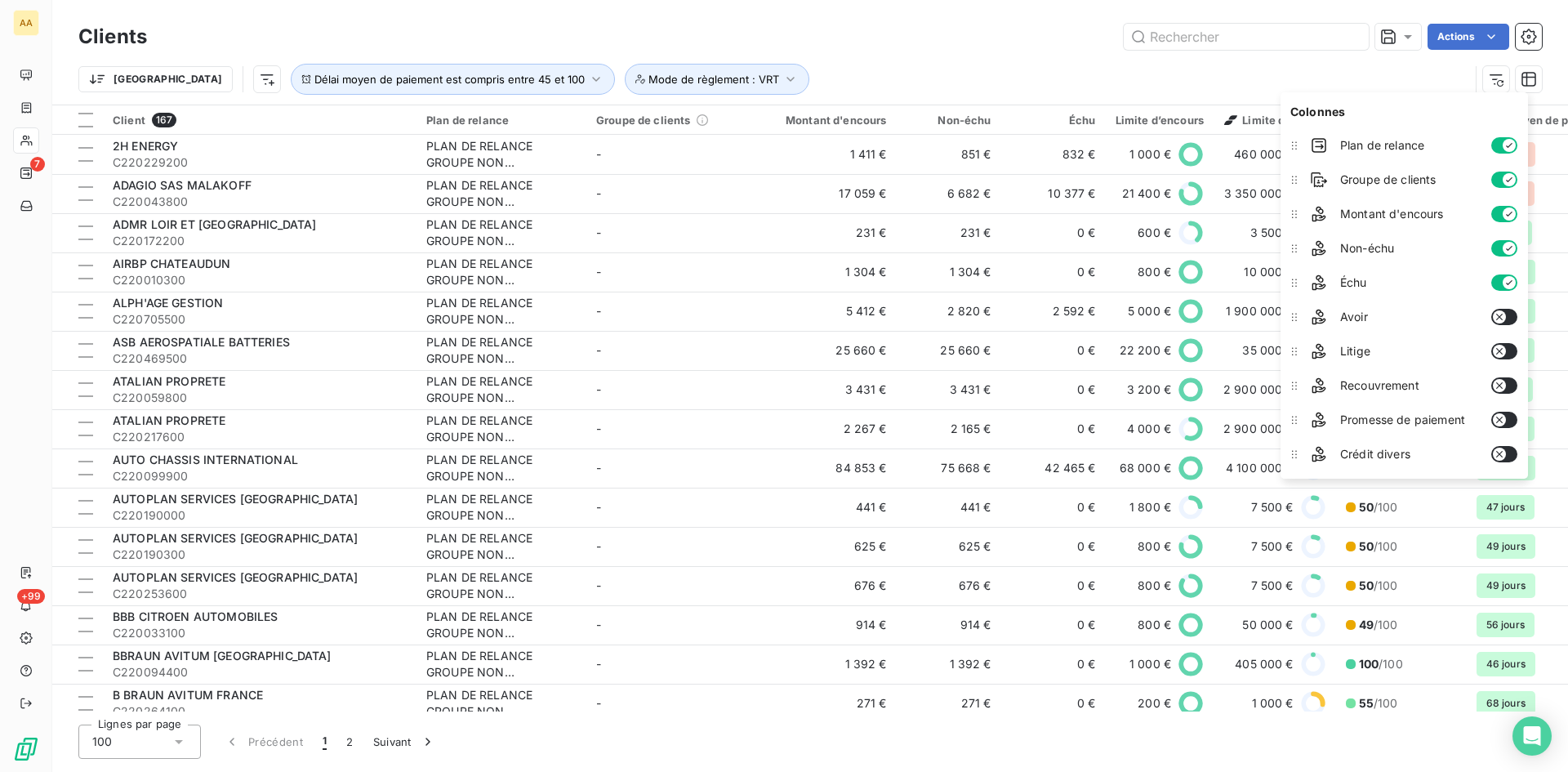
click at [1448, 67] on div "Trier Délai moyen de paiement est compris entre 45 et 100 Mode de règlement : V…" at bounding box center [774, 79] width 1391 height 31
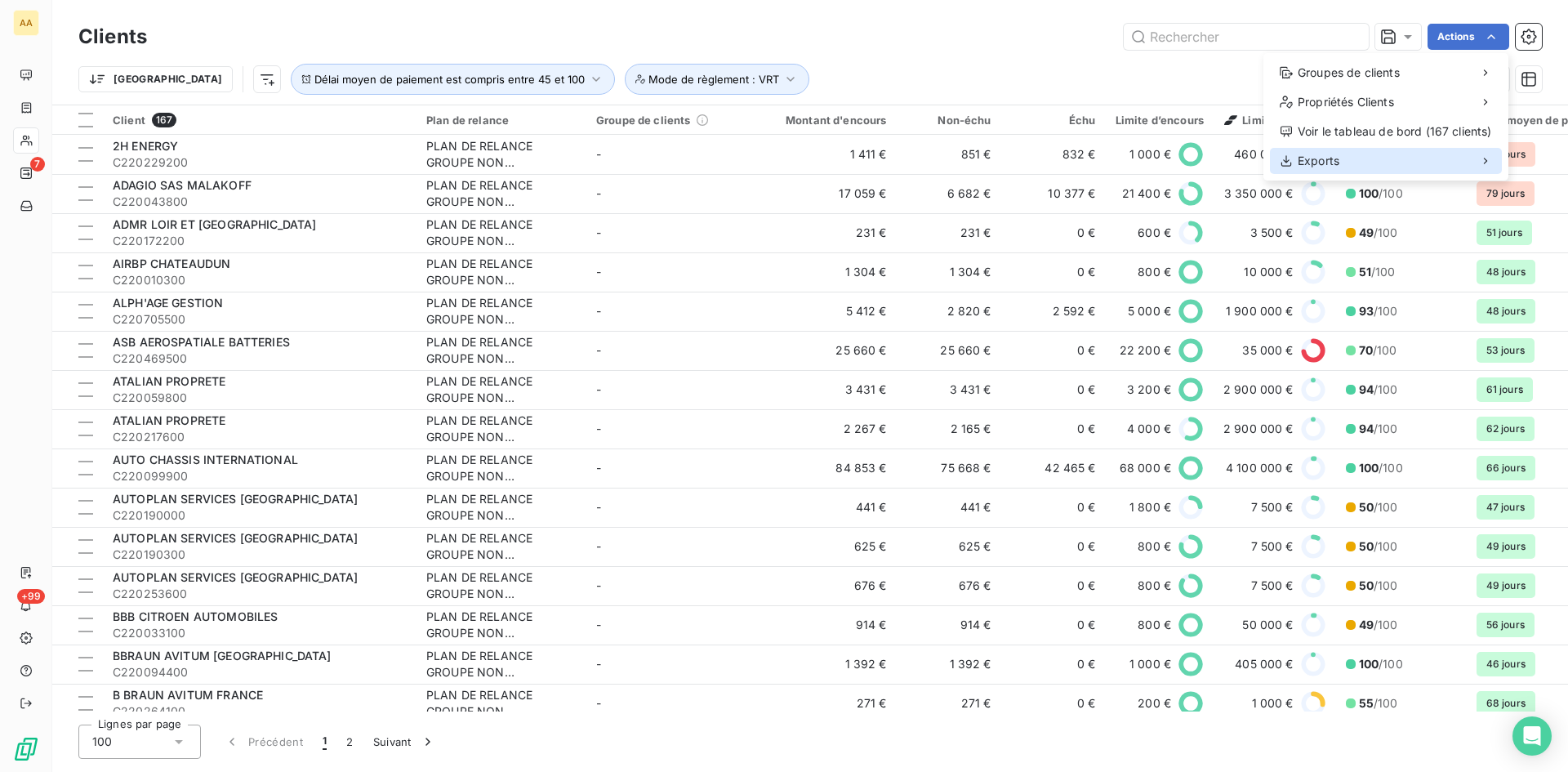
click at [1334, 166] on span "Exports" at bounding box center [1318, 161] width 42 height 16
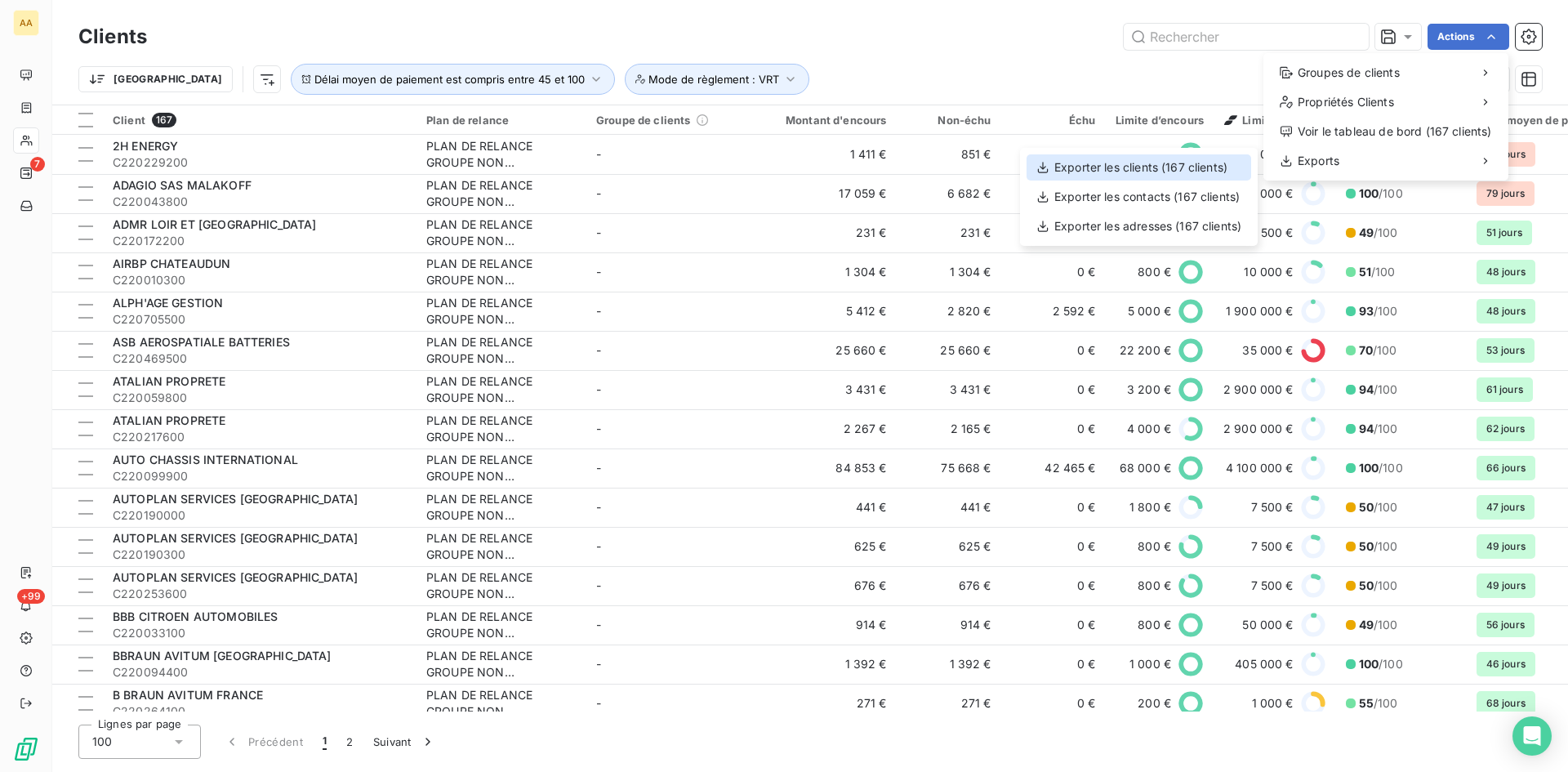
click at [1090, 165] on div "Exporter les clients (167 clients)" at bounding box center [1139, 167] width 225 height 27
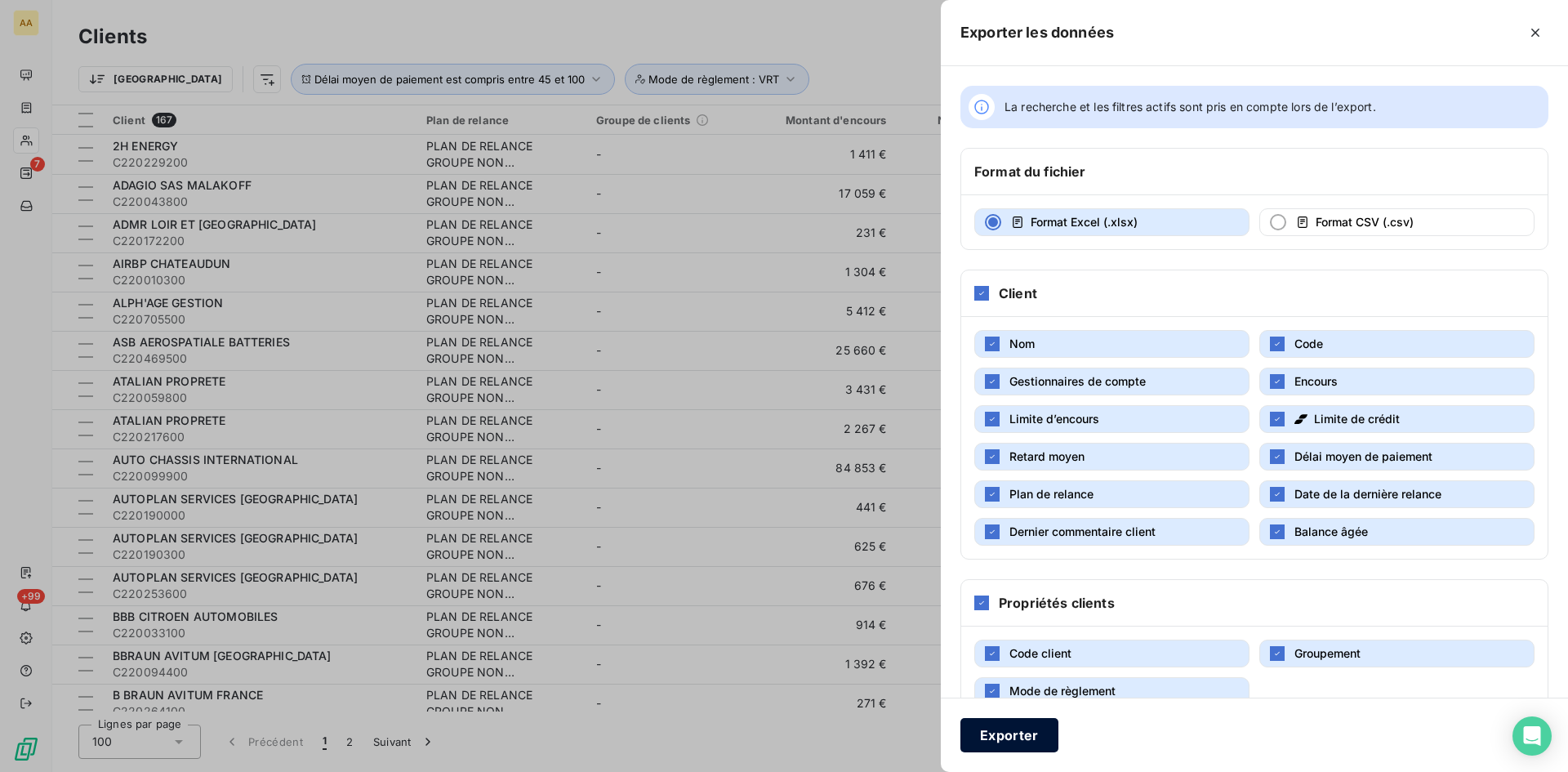
click at [1017, 732] on button "Exporter" at bounding box center [1009, 735] width 98 height 35
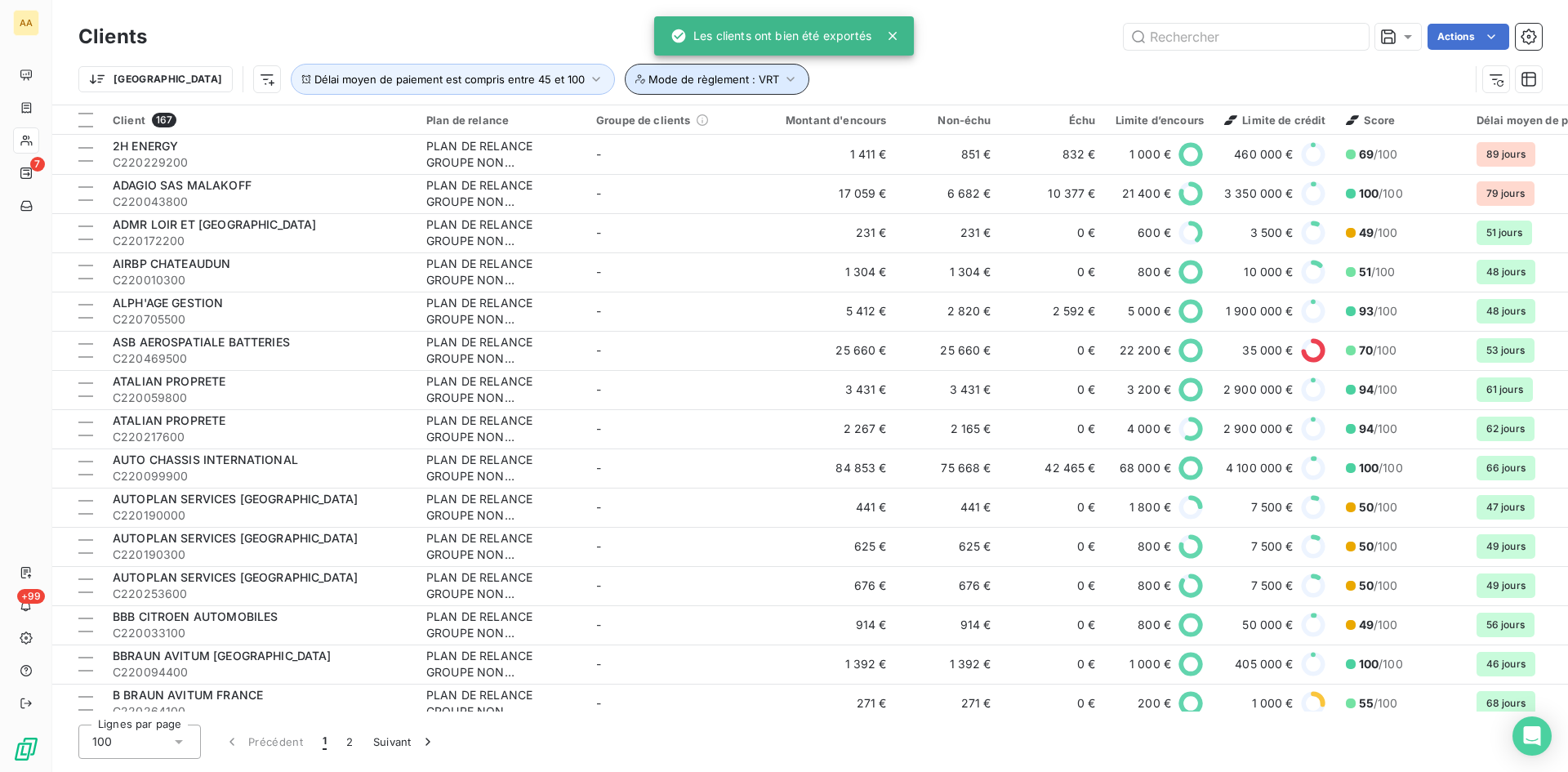
click at [783, 81] on icon "button" at bounding box center [791, 79] width 16 height 16
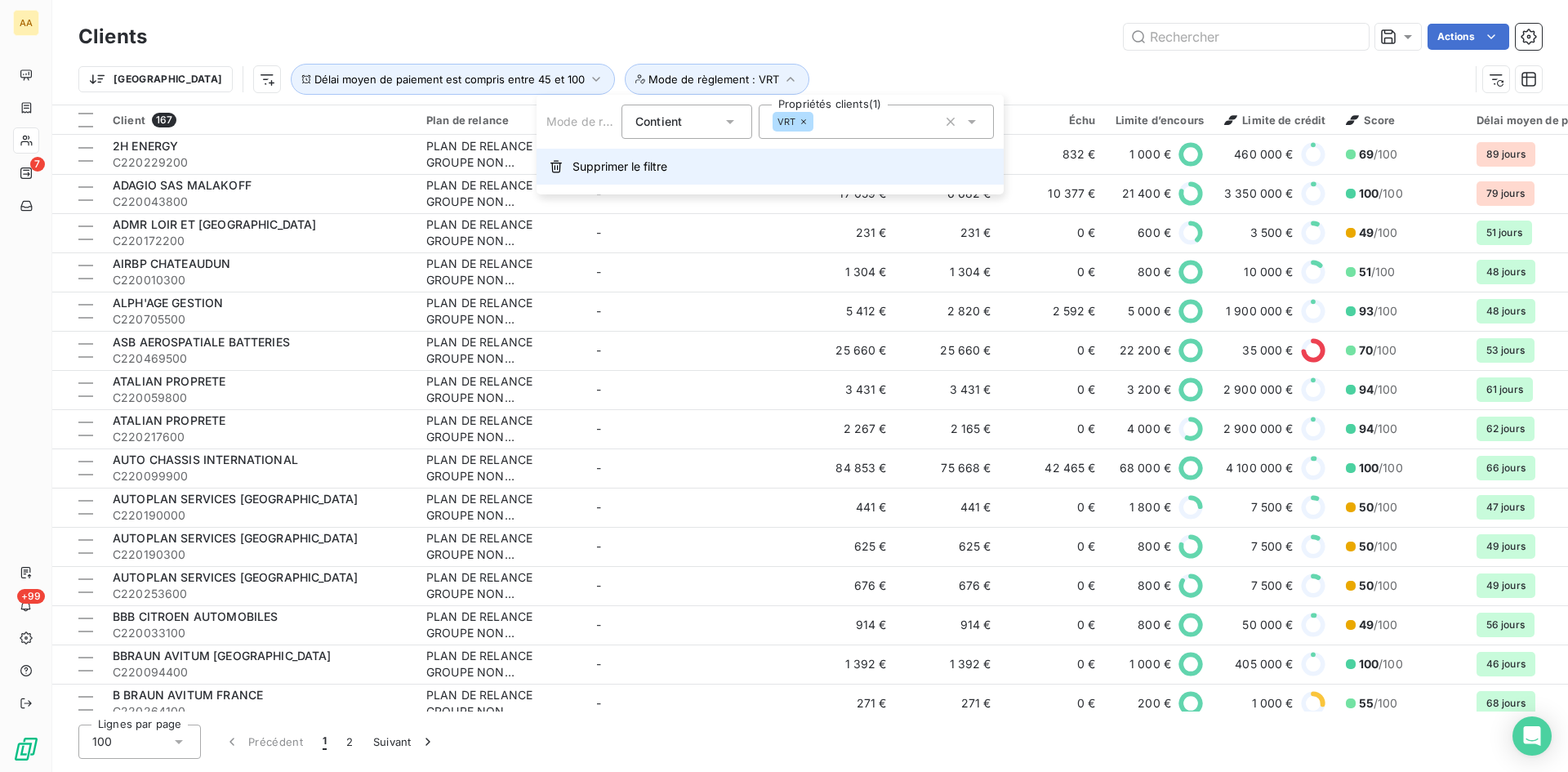
click at [606, 169] on span "Supprimer le filtre" at bounding box center [620, 166] width 95 height 16
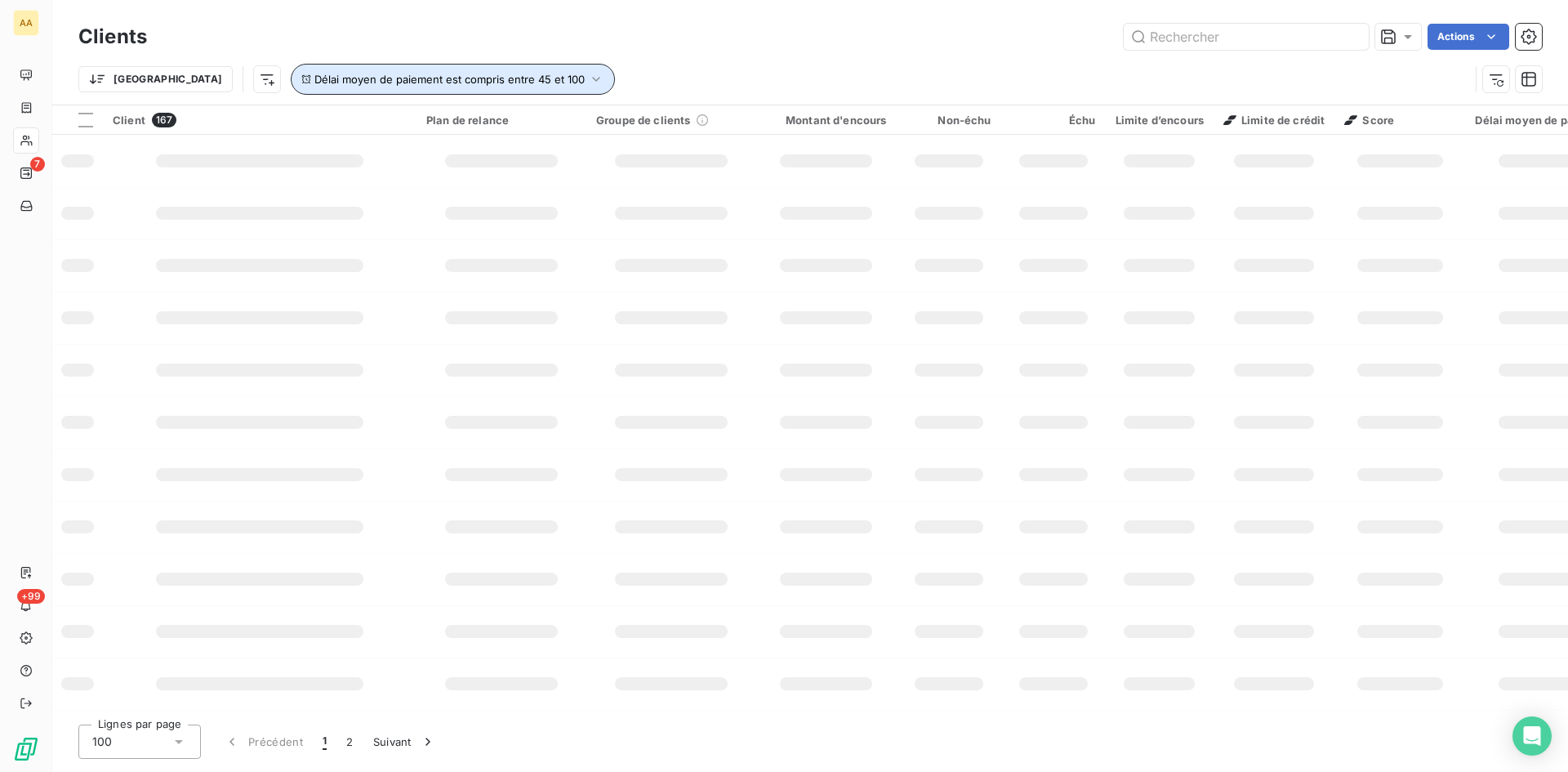
click at [588, 81] on icon "button" at bounding box center [596, 79] width 16 height 16
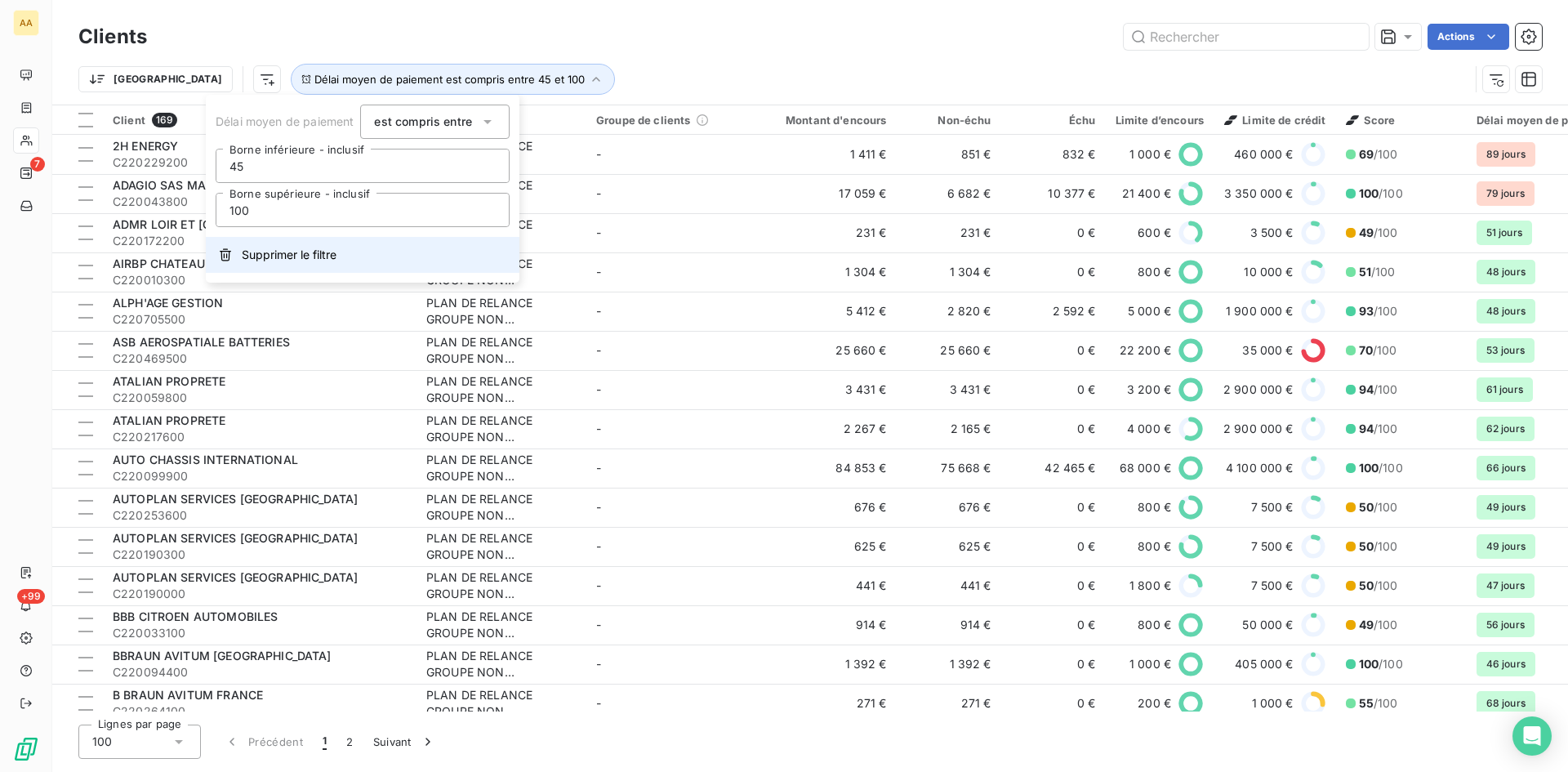
click at [305, 259] on span "Supprimer le filtre" at bounding box center [289, 255] width 95 height 16
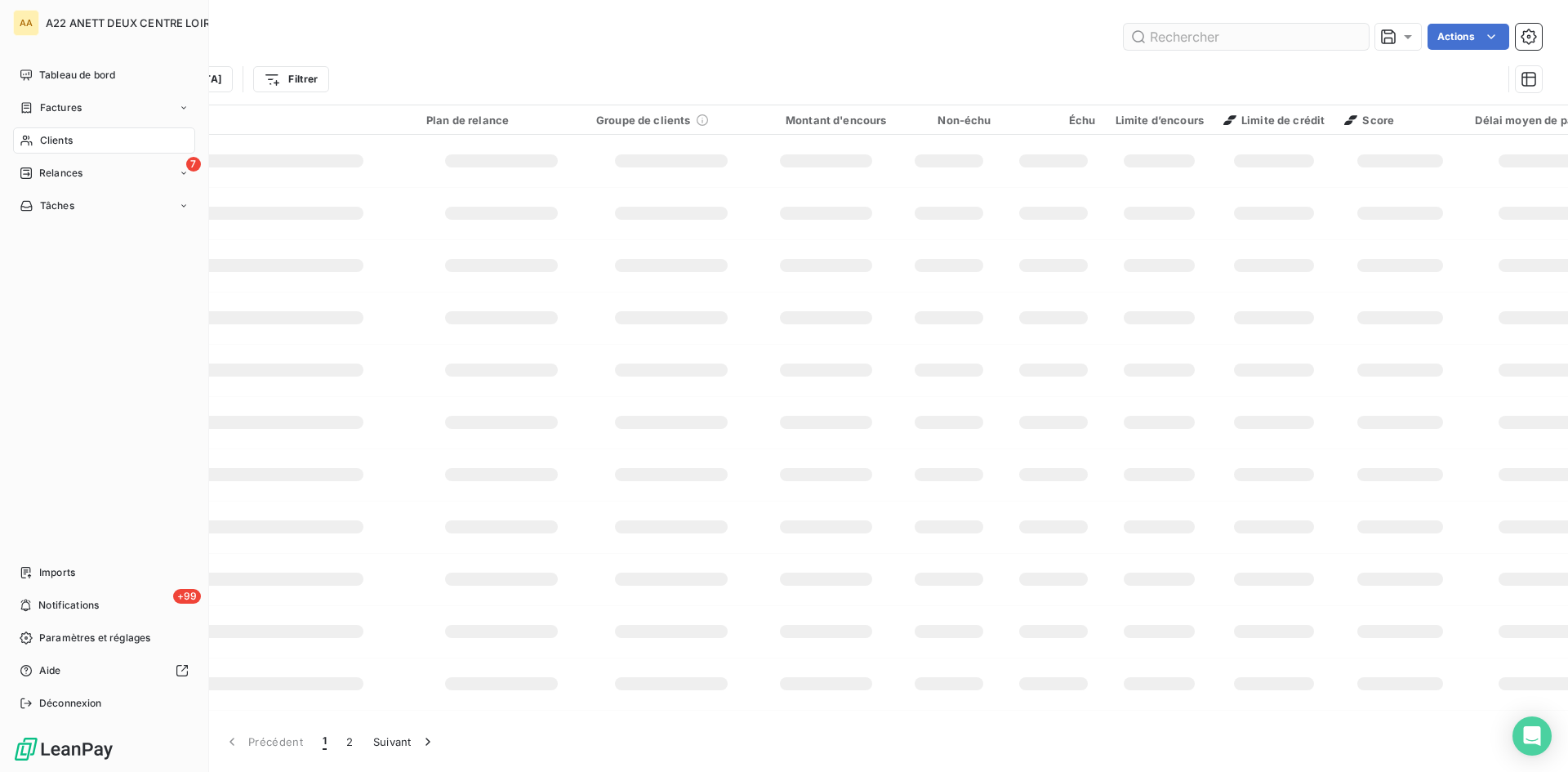
click at [46, 143] on span "Clients" at bounding box center [56, 140] width 33 height 15
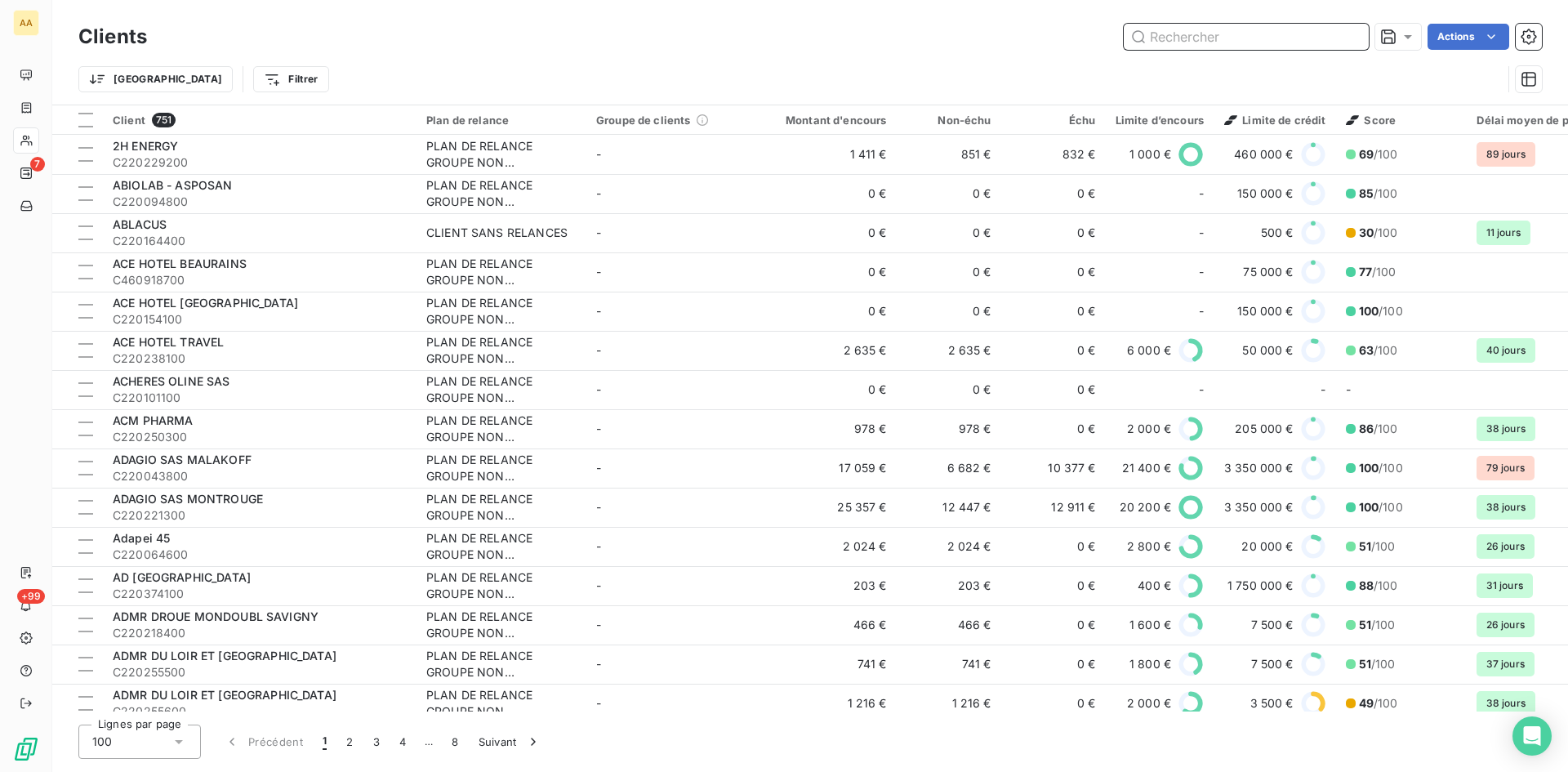
click at [1178, 40] on input "text" at bounding box center [1246, 37] width 245 height 27
